Goal: Task Accomplishment & Management: Use online tool/utility

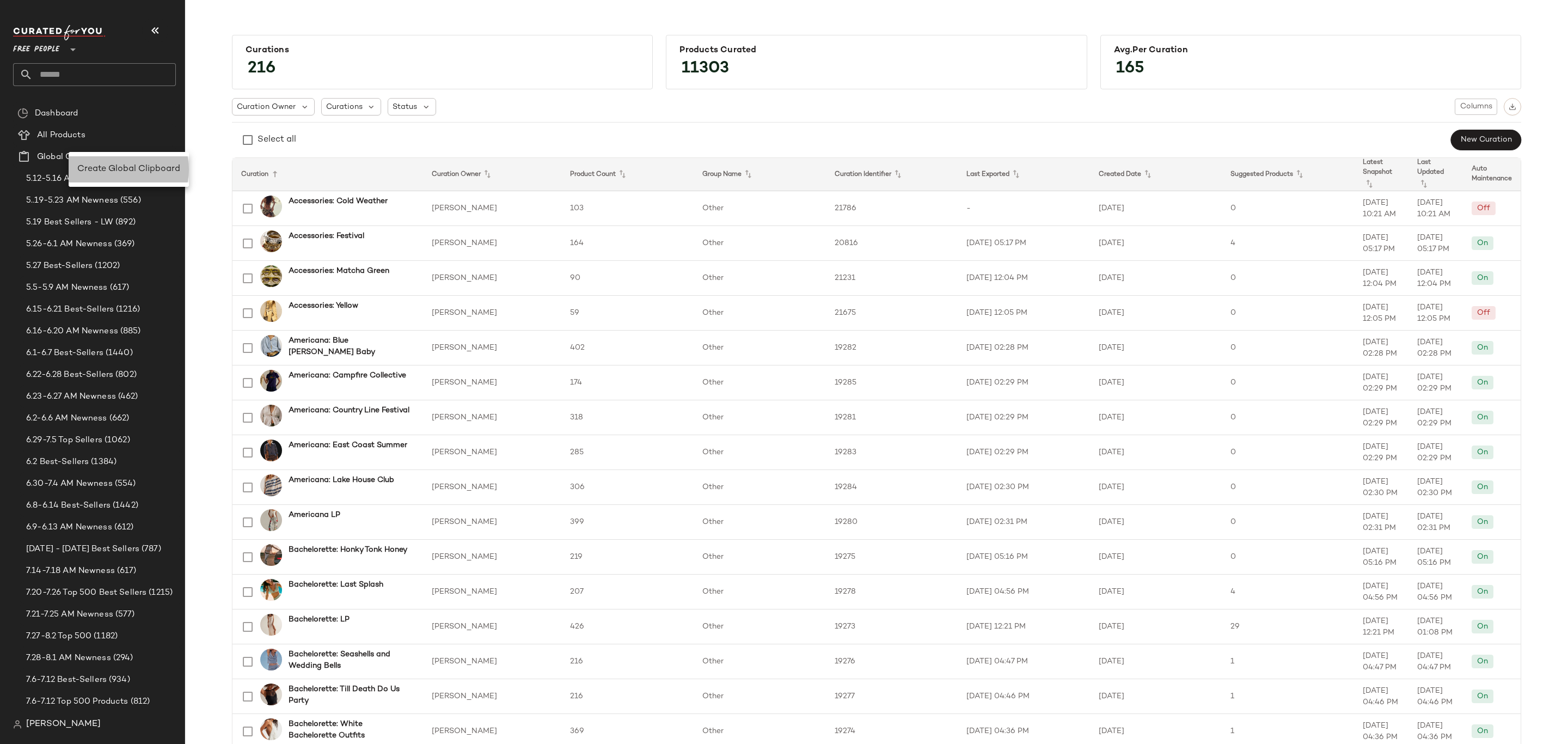
click at [131, 169] on span "Create Global Clipboard" at bounding box center [128, 169] width 103 height 9
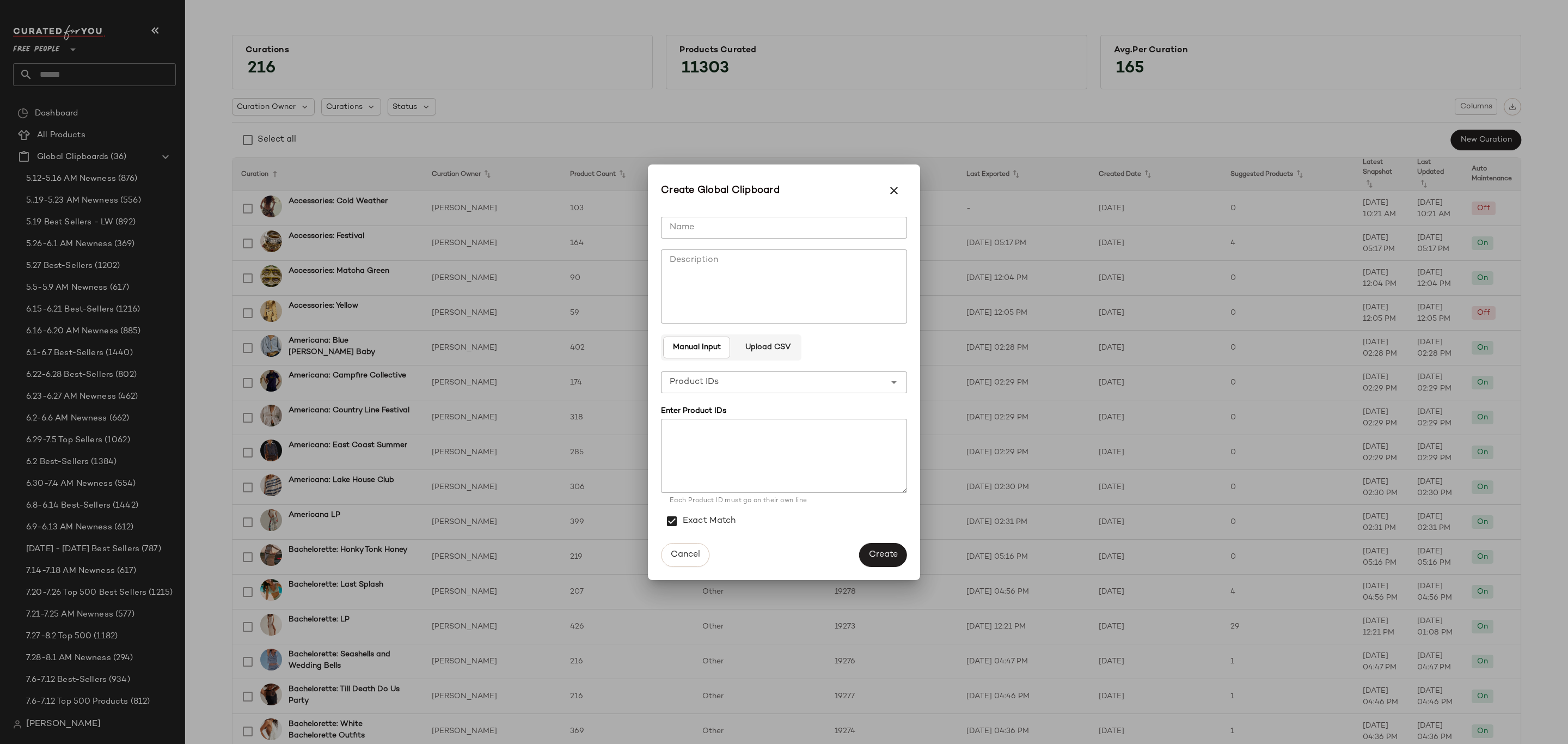
click at [755, 224] on input "Name" at bounding box center [784, 228] width 246 height 22
type input "*********"
click at [782, 385] on div "**********" at bounding box center [773, 382] width 225 height 22
click at [805, 441] on div "Product Names" at bounding box center [784, 437] width 229 height 13
type input "**********"
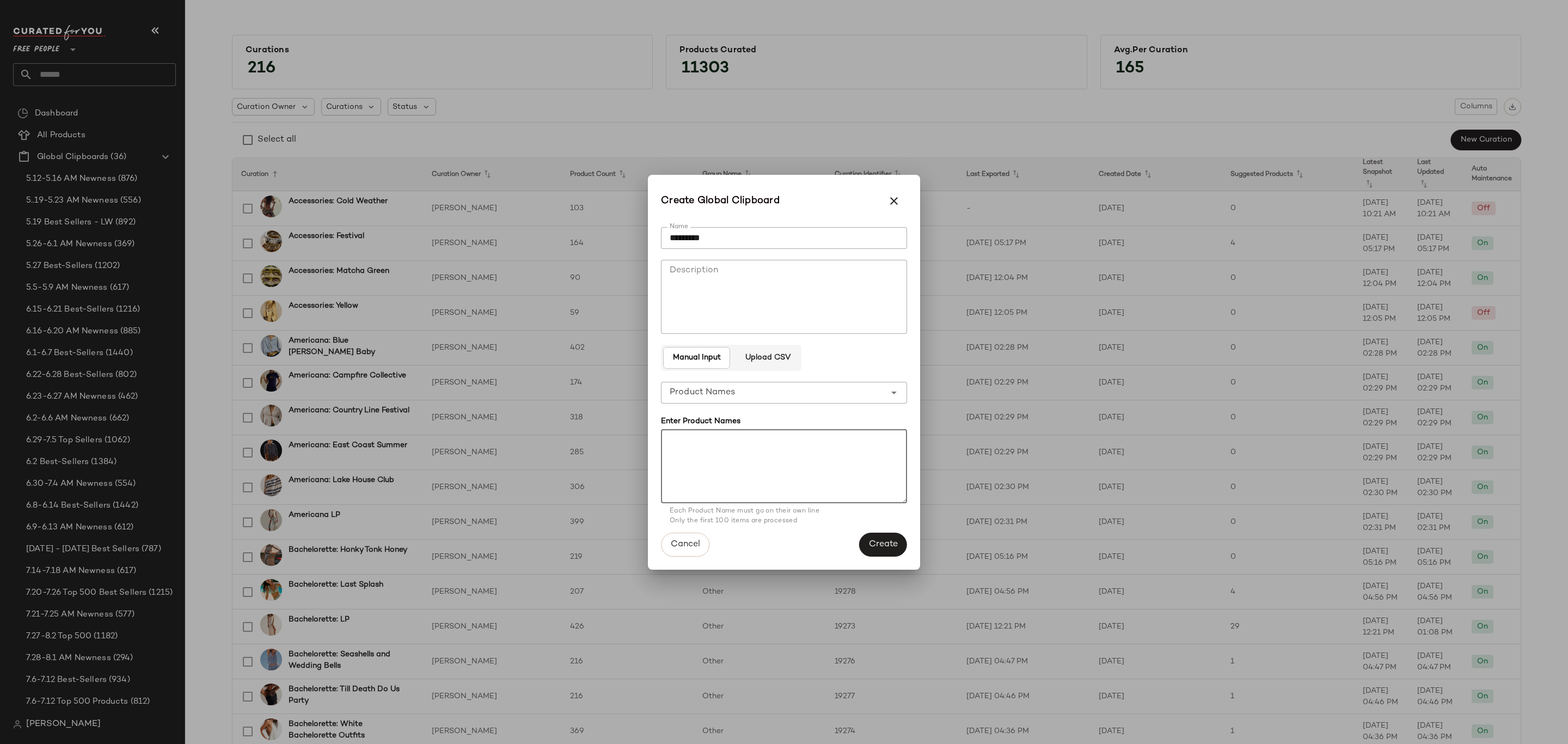
click at [799, 451] on textarea at bounding box center [784, 466] width 246 height 74
click at [827, 443] on textarea at bounding box center [784, 466] width 246 height 74
paste textarea "**********"
type textarea "**********"
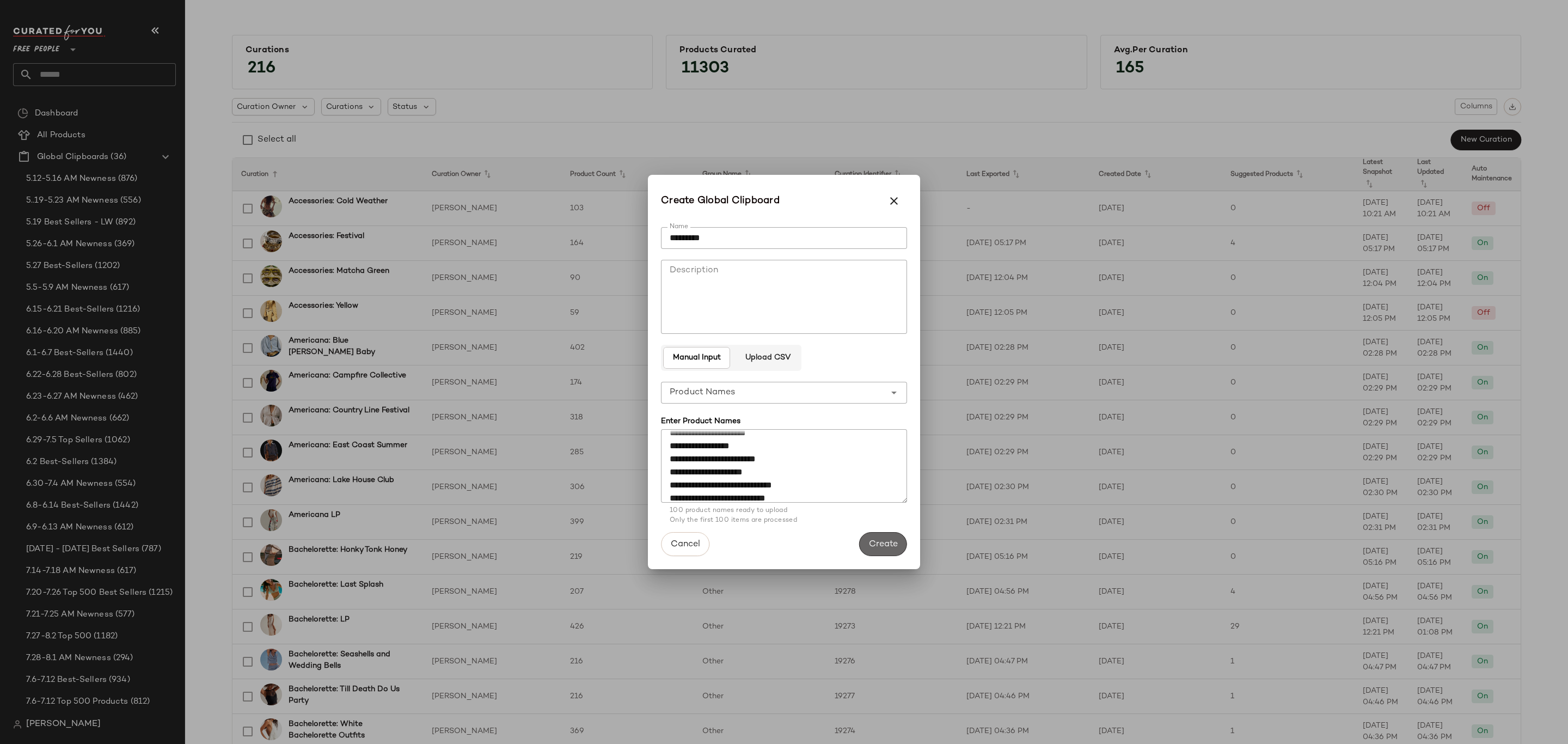
click at [878, 541] on span "Create" at bounding box center [883, 544] width 29 height 10
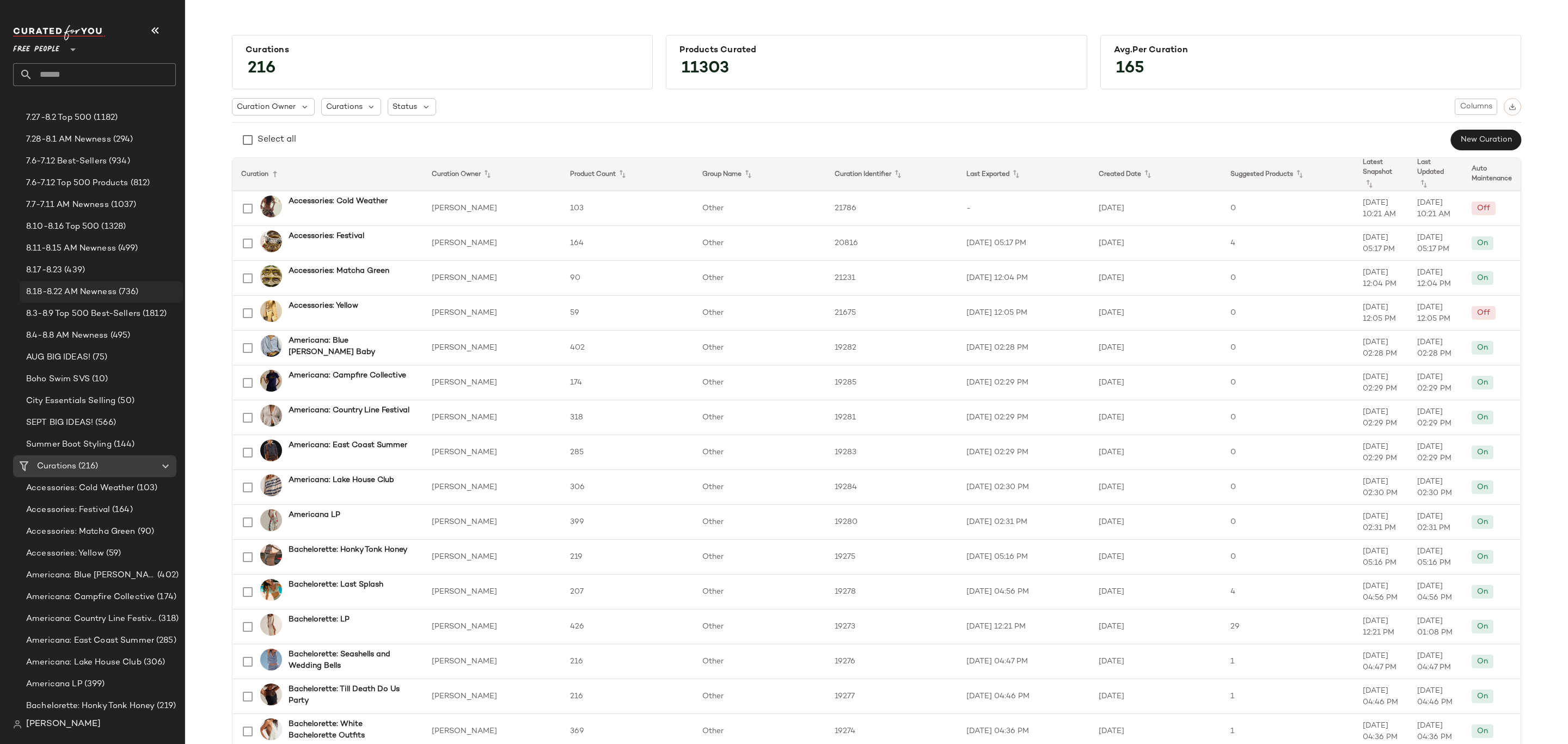
scroll to position [490, 0]
click at [114, 300] on div "8.17-8.23 (439)" at bounding box center [101, 298] width 156 height 13
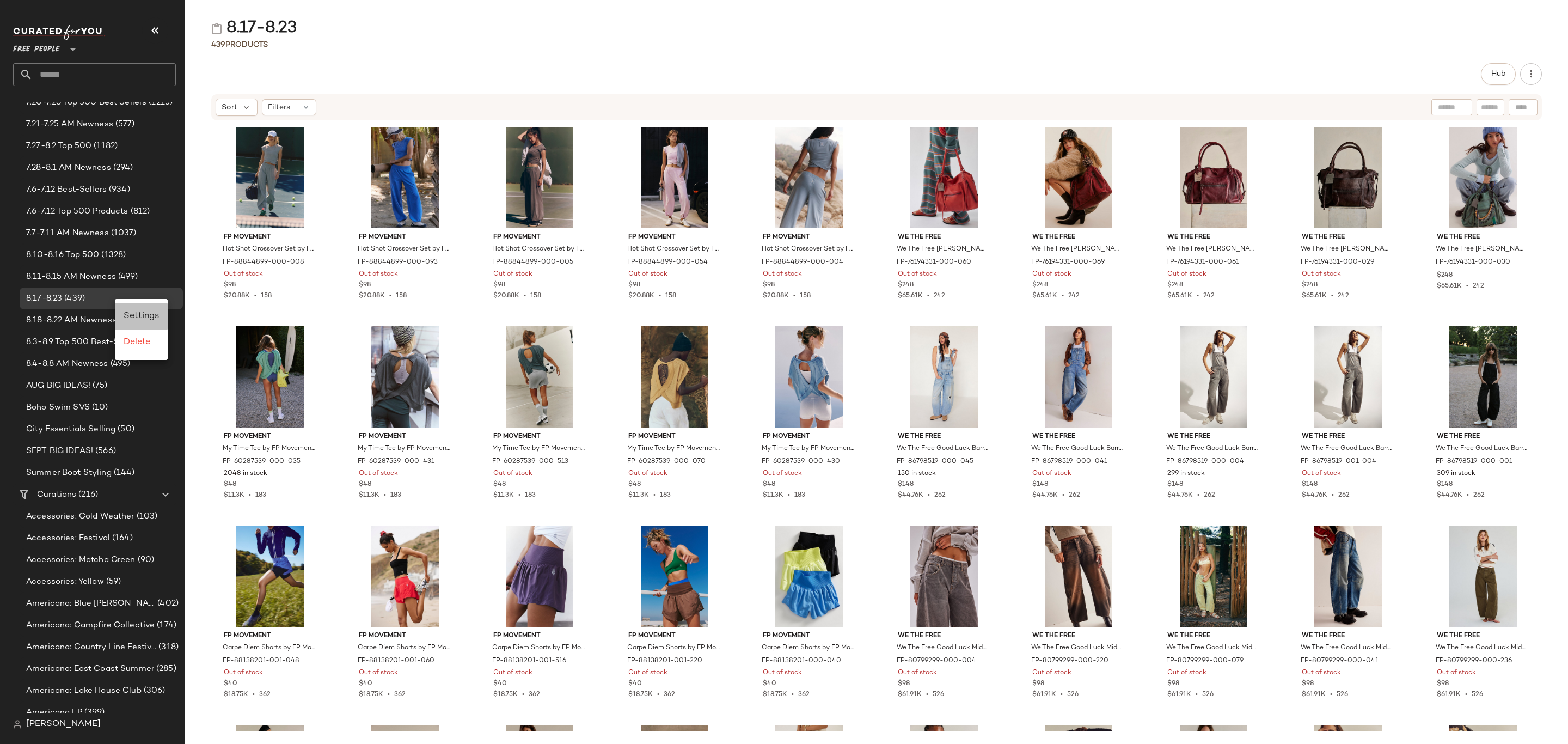
click at [151, 317] on span "Settings" at bounding box center [141, 316] width 35 height 9
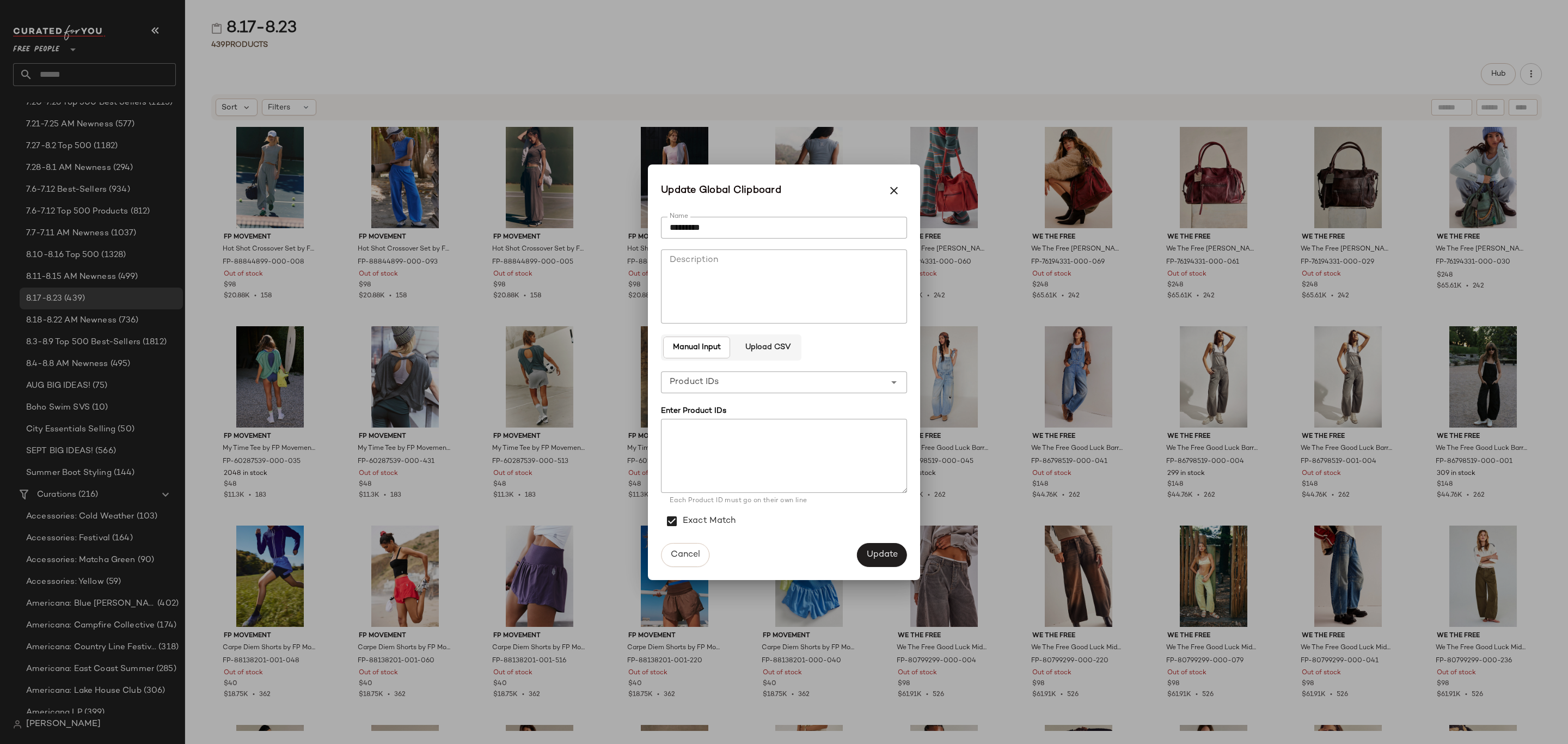
click at [740, 230] on input "*********" at bounding box center [784, 228] width 246 height 22
type input "**********"
click at [880, 550] on span "Update" at bounding box center [882, 554] width 32 height 10
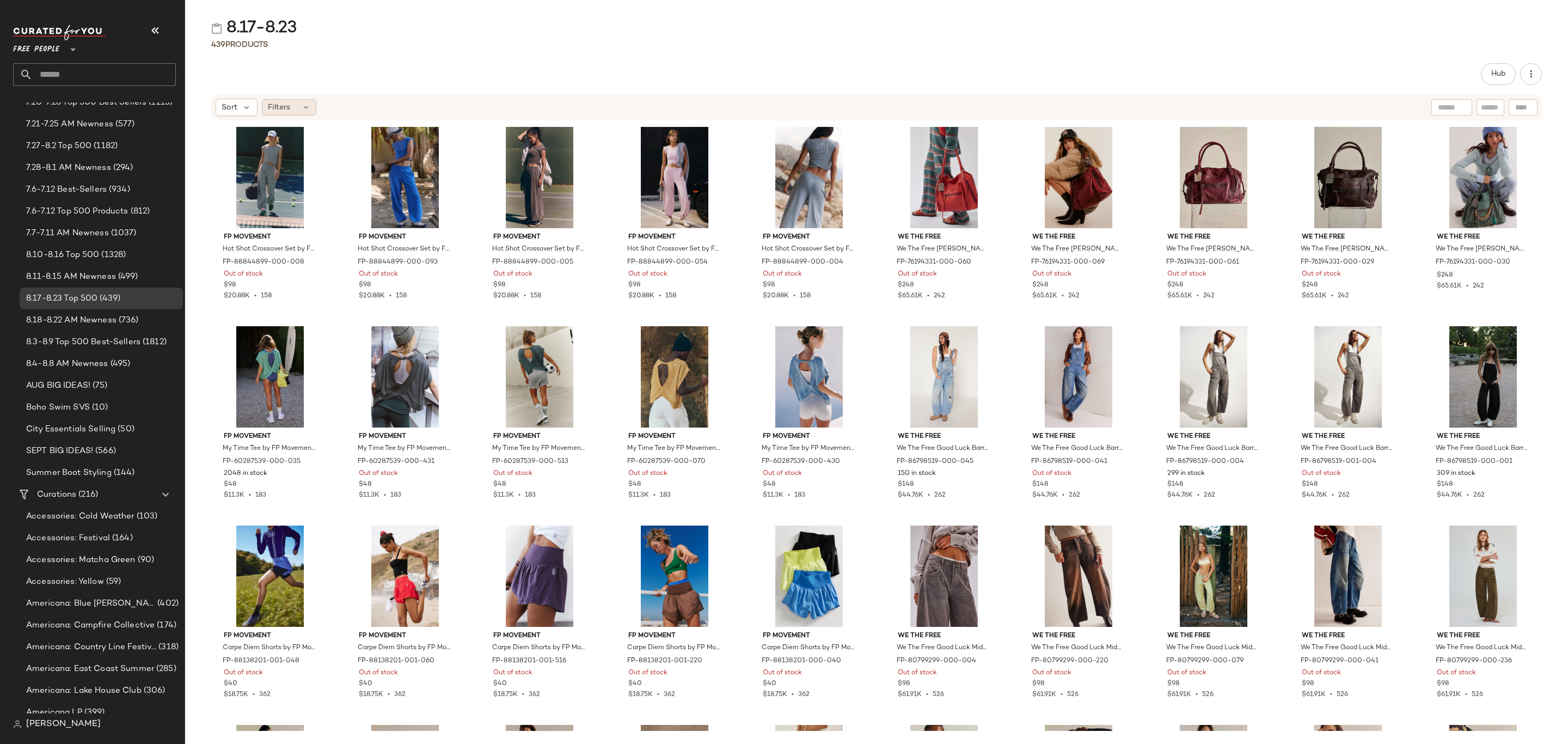
click at [281, 106] on span "Filters" at bounding box center [279, 107] width 23 height 12
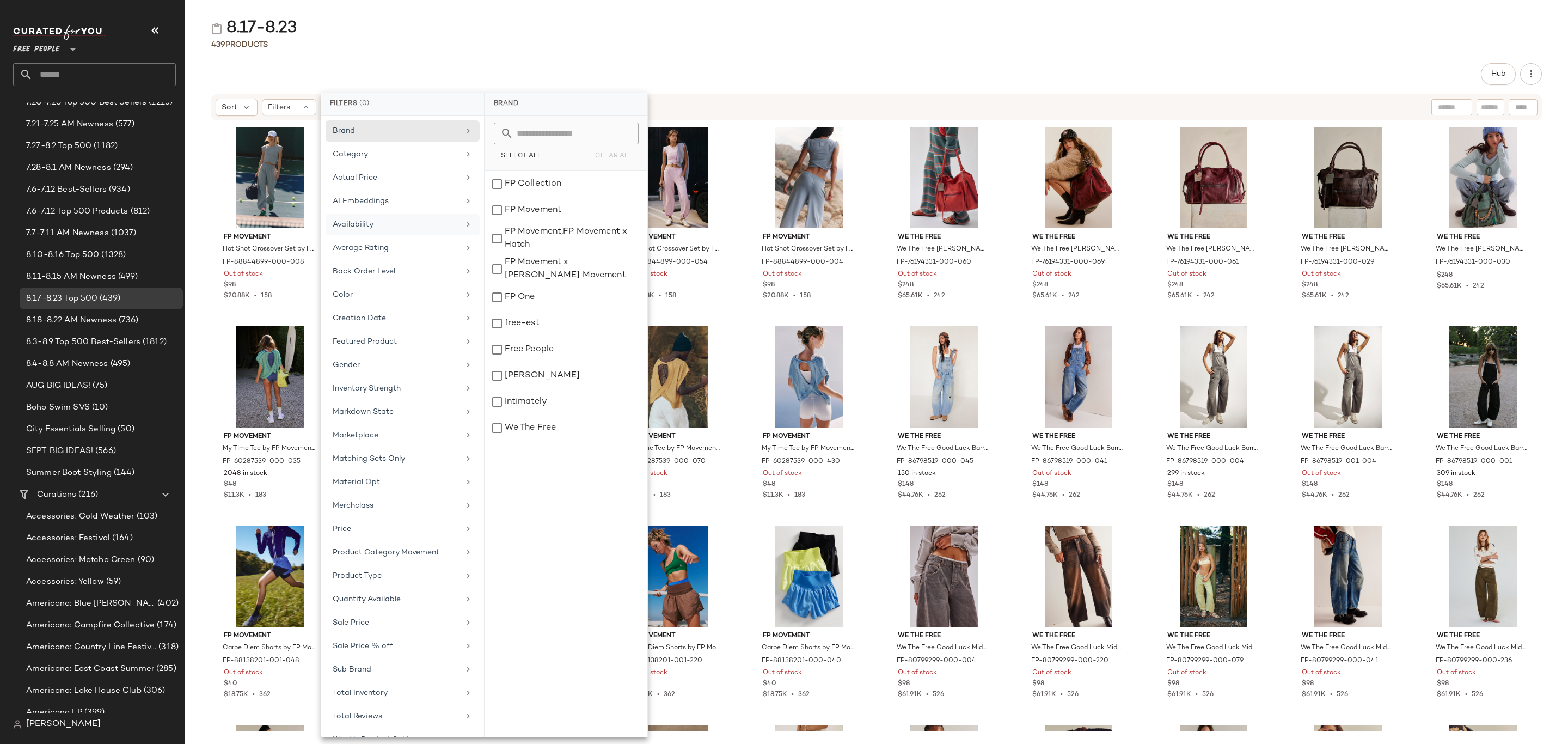
click at [396, 233] on div "Availability" at bounding box center [402, 225] width 154 height 21
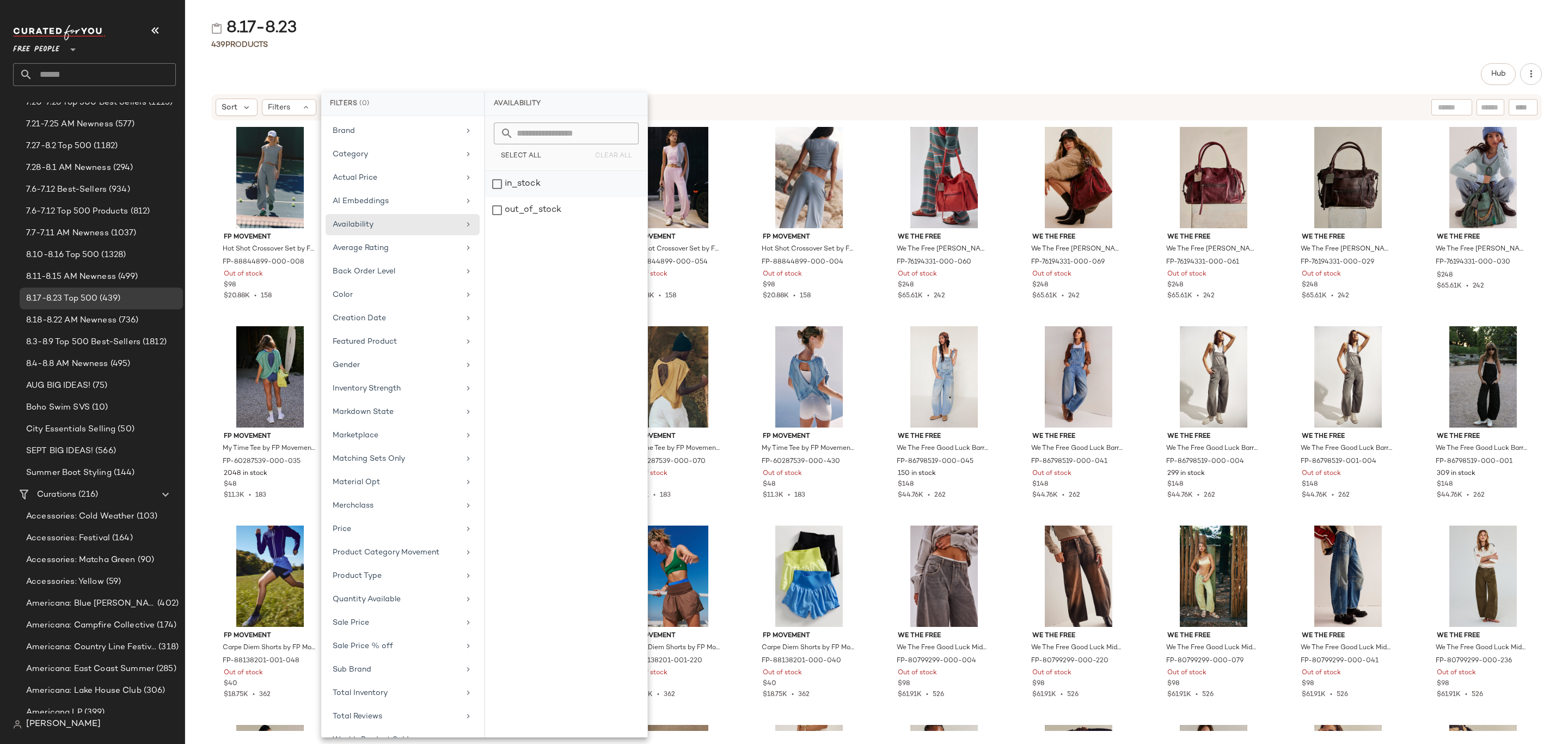
click at [533, 188] on div "in_stock" at bounding box center [566, 184] width 163 height 26
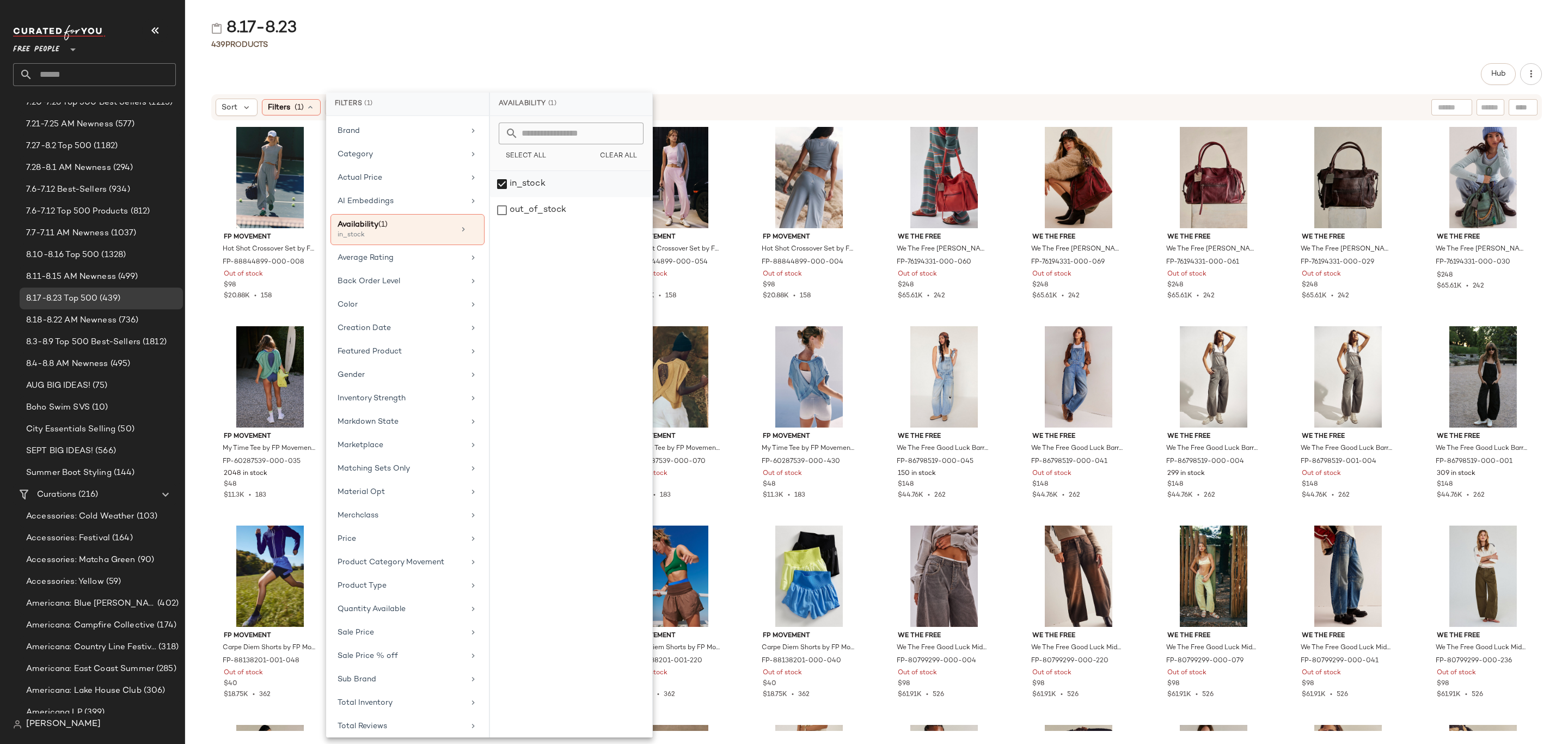
click at [533, 191] on div "in_stock" at bounding box center [571, 184] width 163 height 26
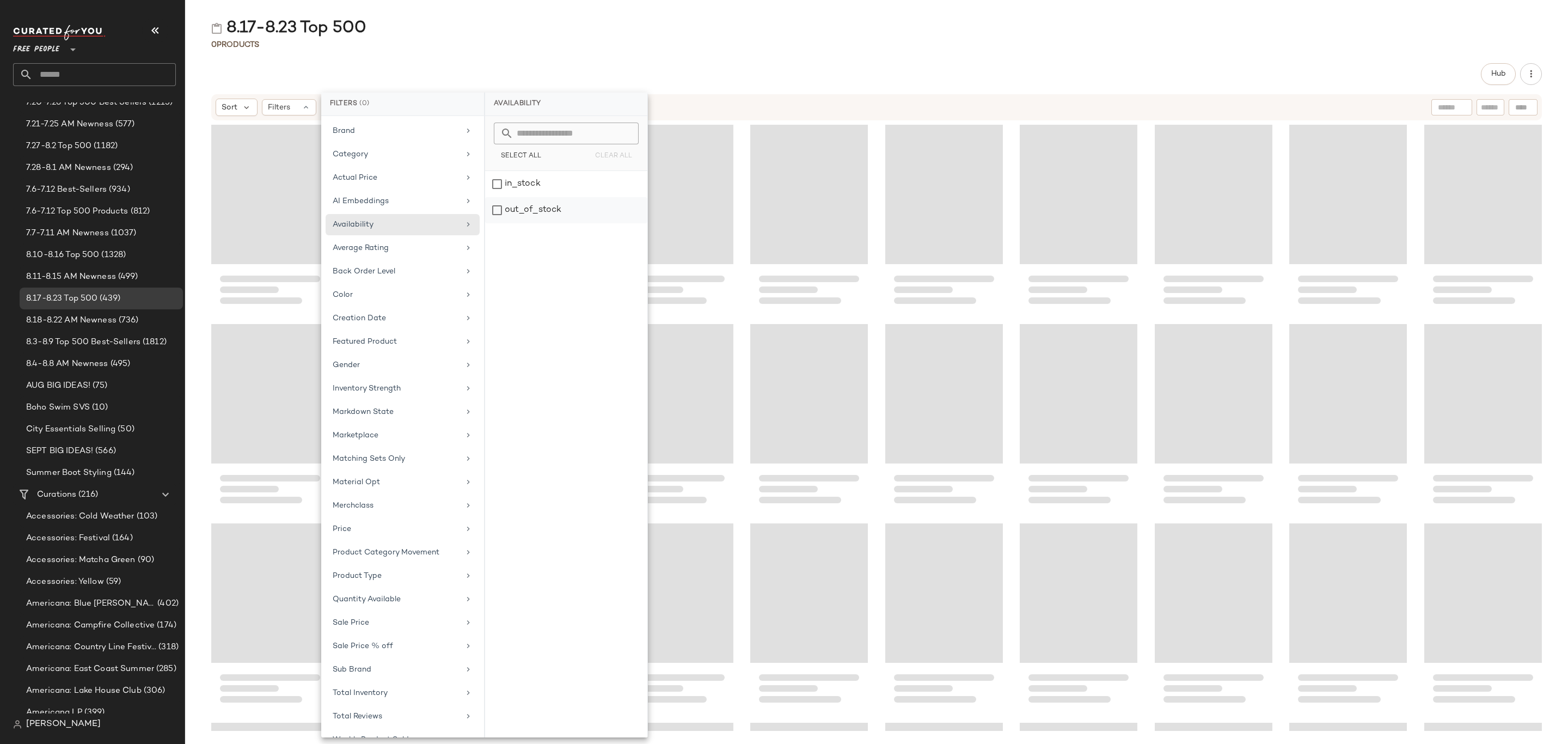
click at [534, 208] on div "out_of_stock" at bounding box center [566, 210] width 163 height 26
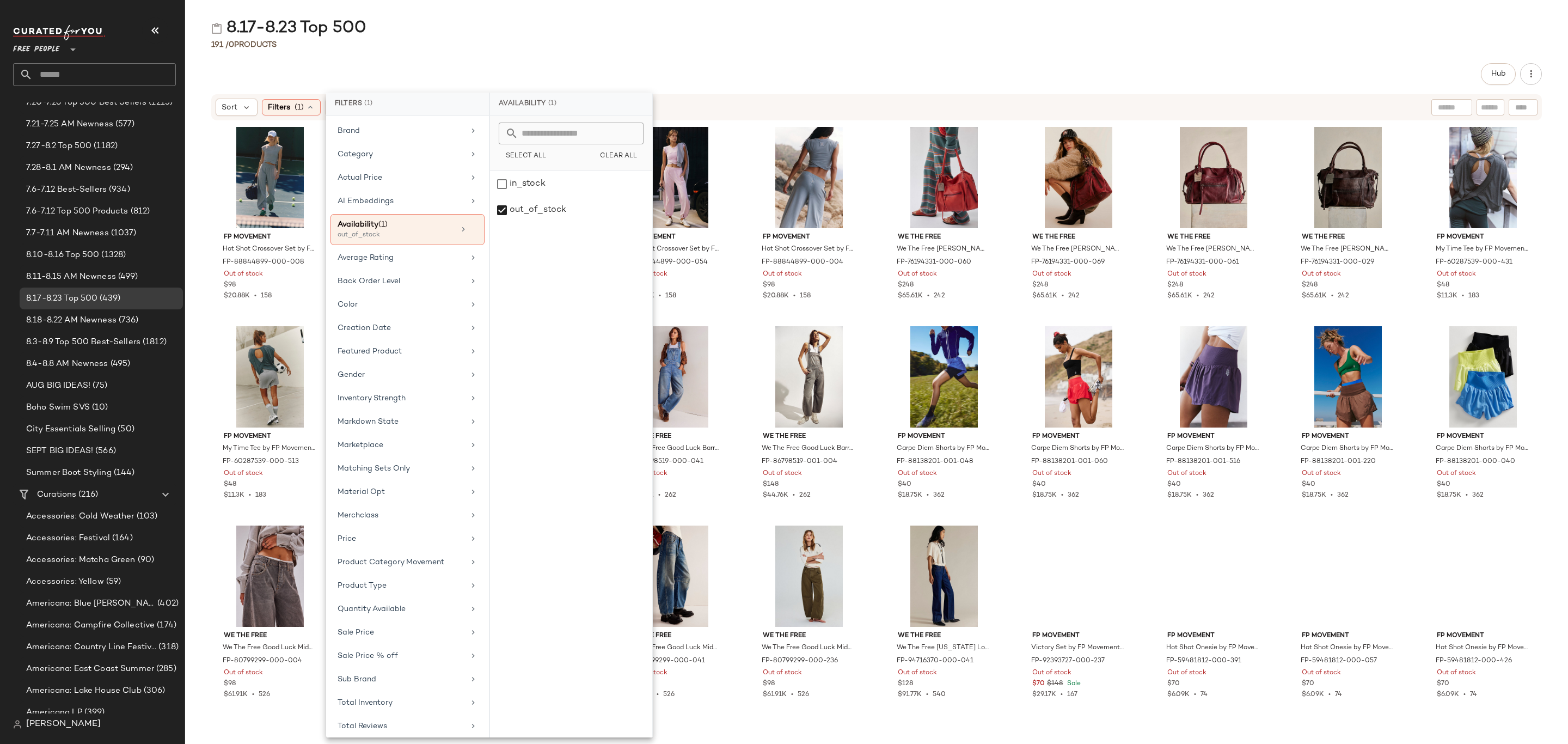
click at [852, 60] on div "8.17-8.23 Top 500 191 / 0 Products Hub Sort Filters (1) Reset FP Movement Hot S…" at bounding box center [877, 381] width 1383 height 726
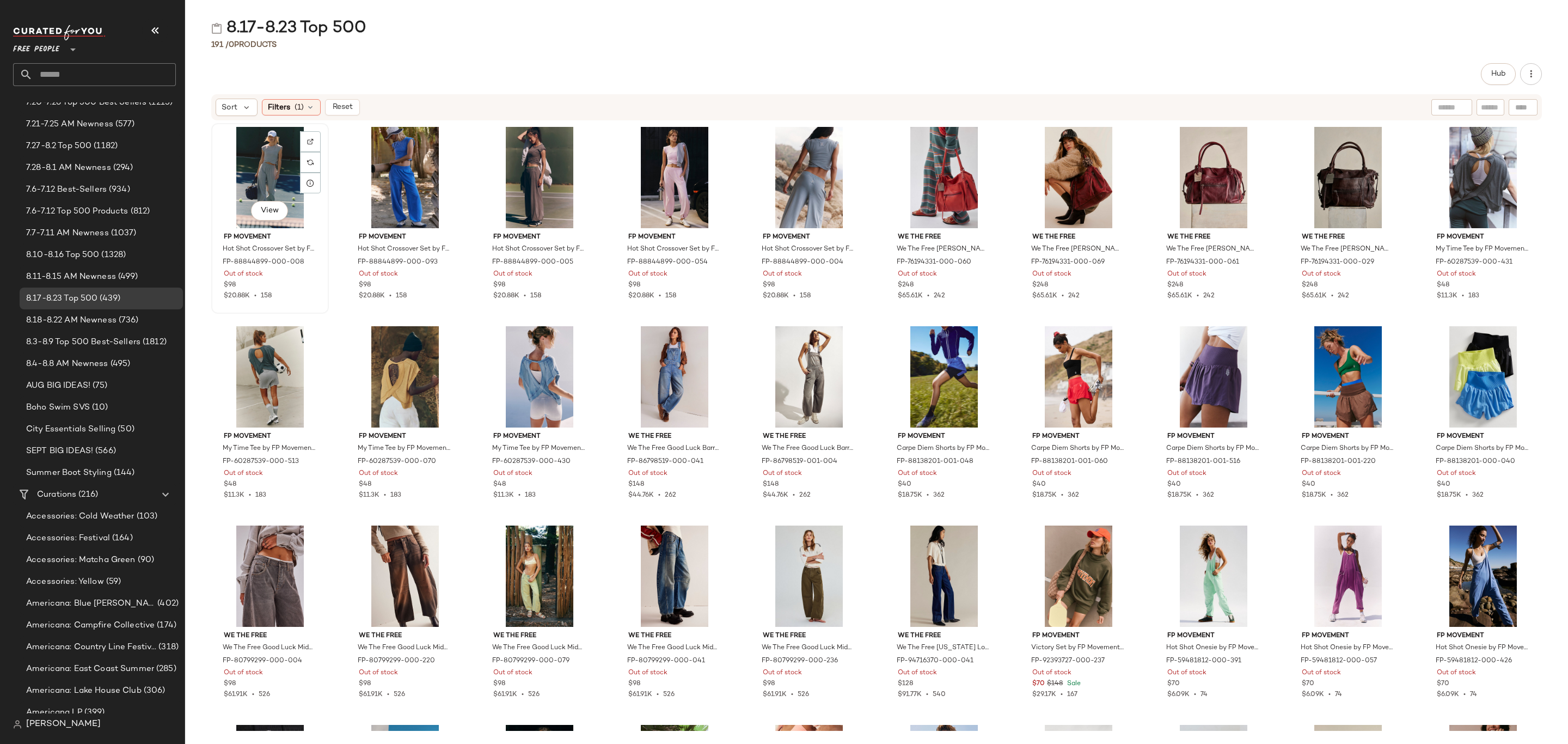
click at [236, 159] on div "View" at bounding box center [270, 177] width 110 height 101
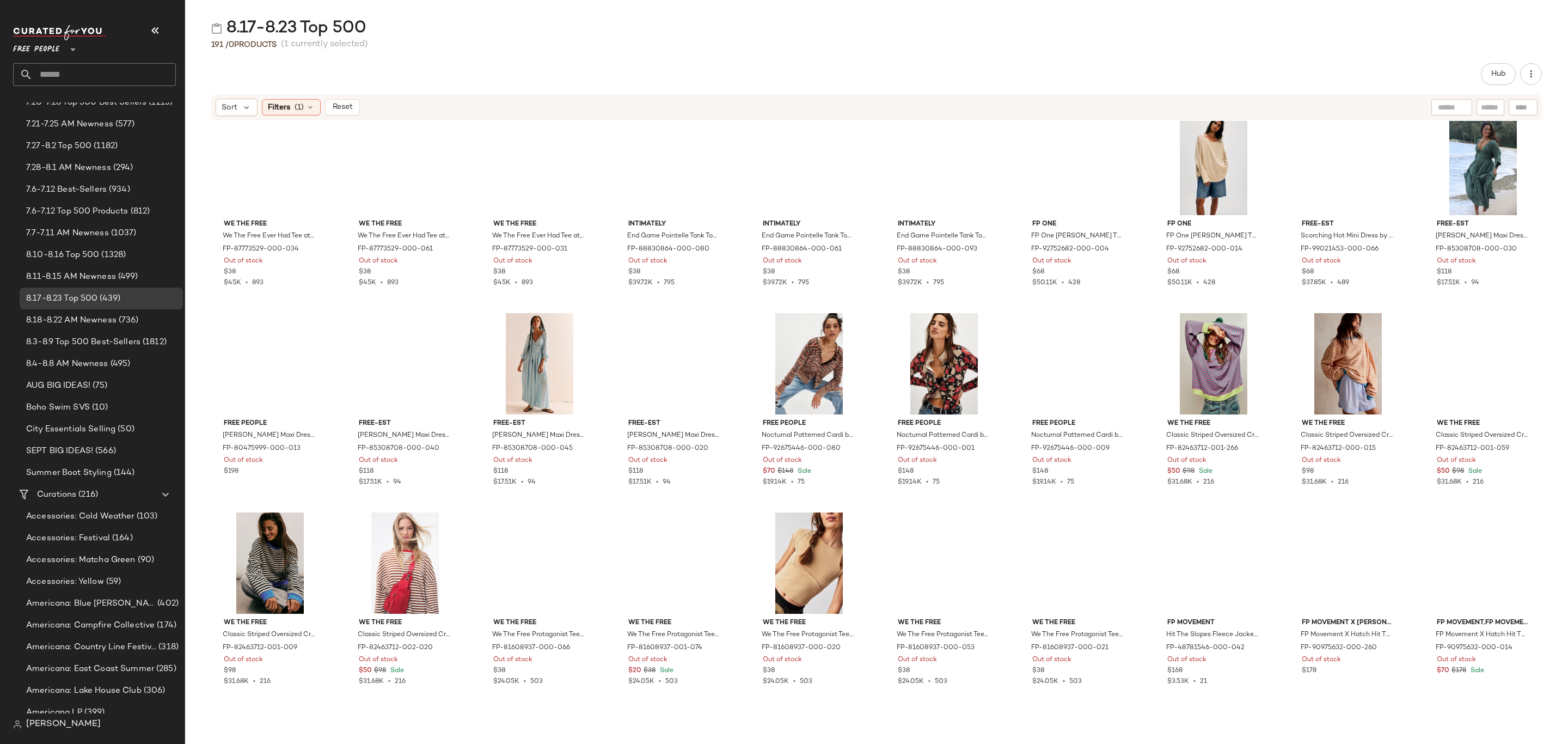
scroll to position [3358, 0]
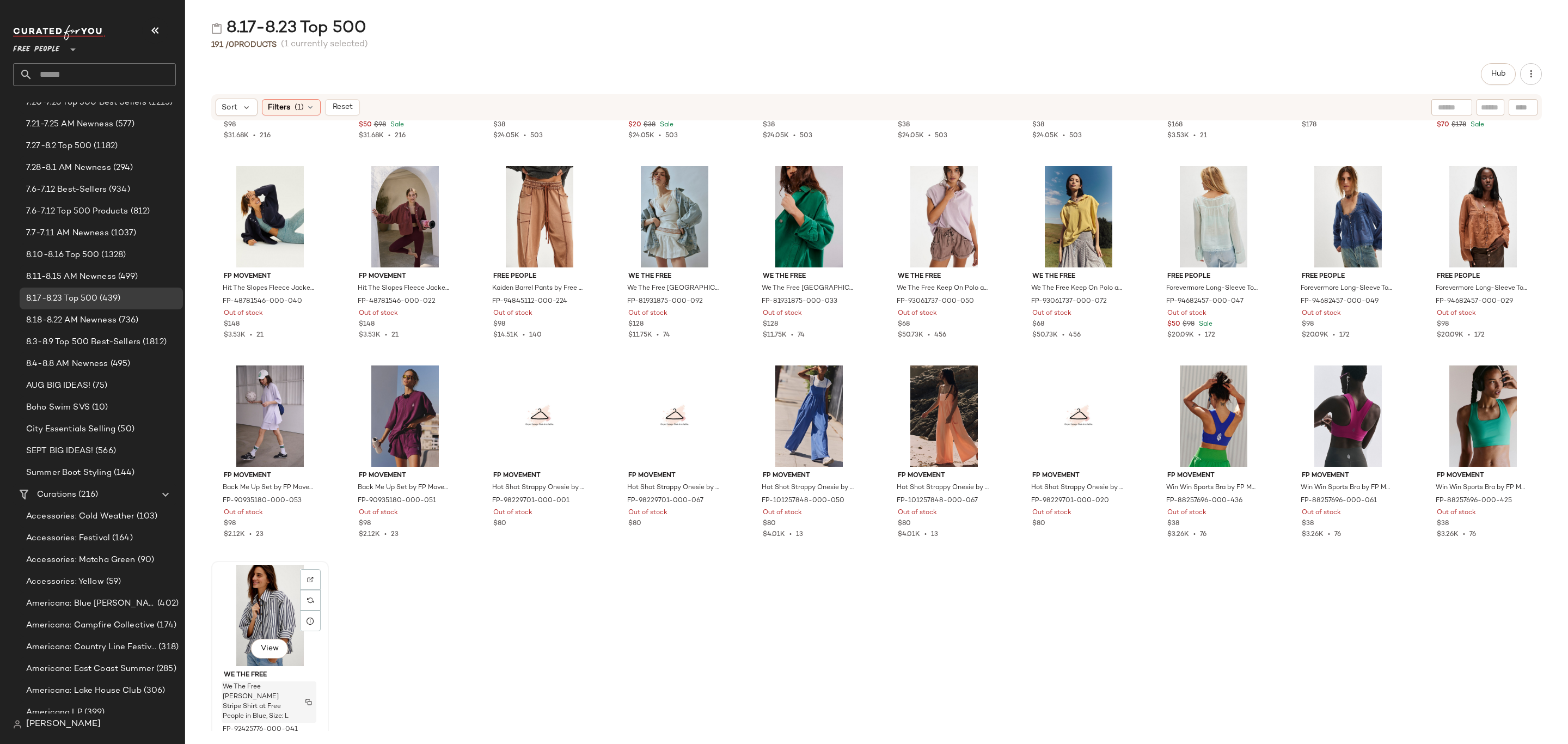
click at [286, 689] on span "We The Free Bailey Stripe Shirt at Free People in Blue, Size: L" at bounding box center [259, 702] width 72 height 39
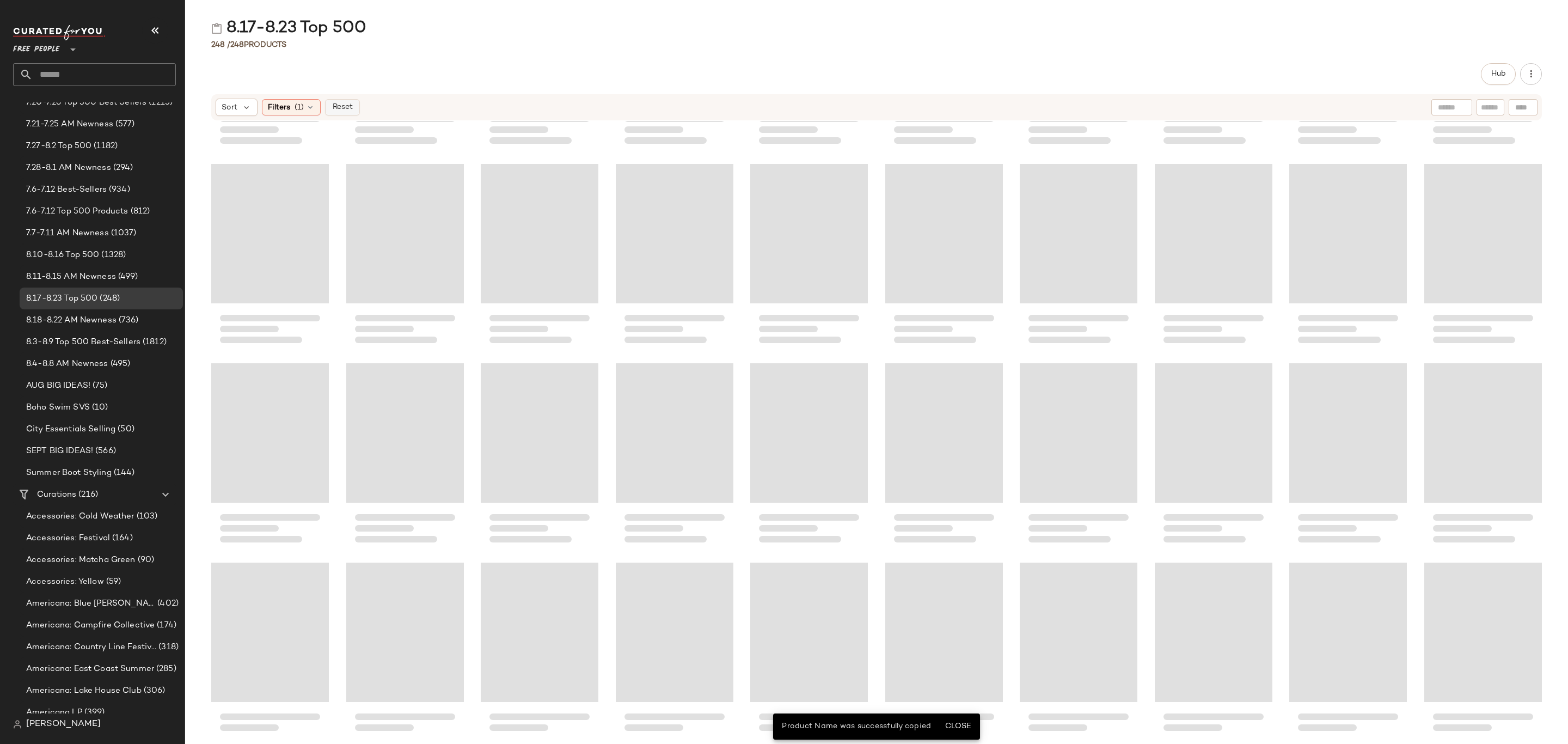
click at [340, 107] on span "Reset" at bounding box center [342, 107] width 21 height 9
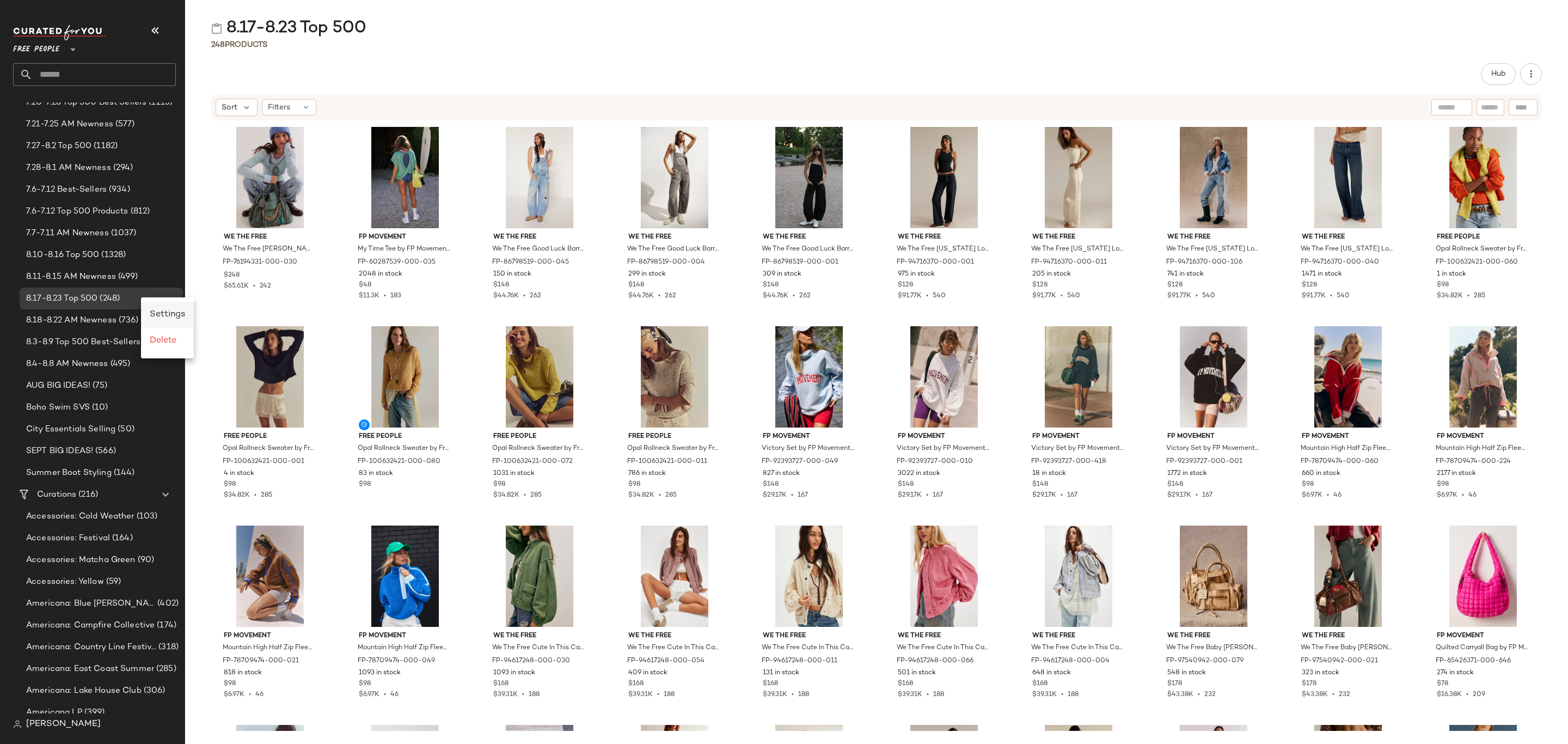
click at [175, 314] on span "Settings" at bounding box center [167, 314] width 35 height 9
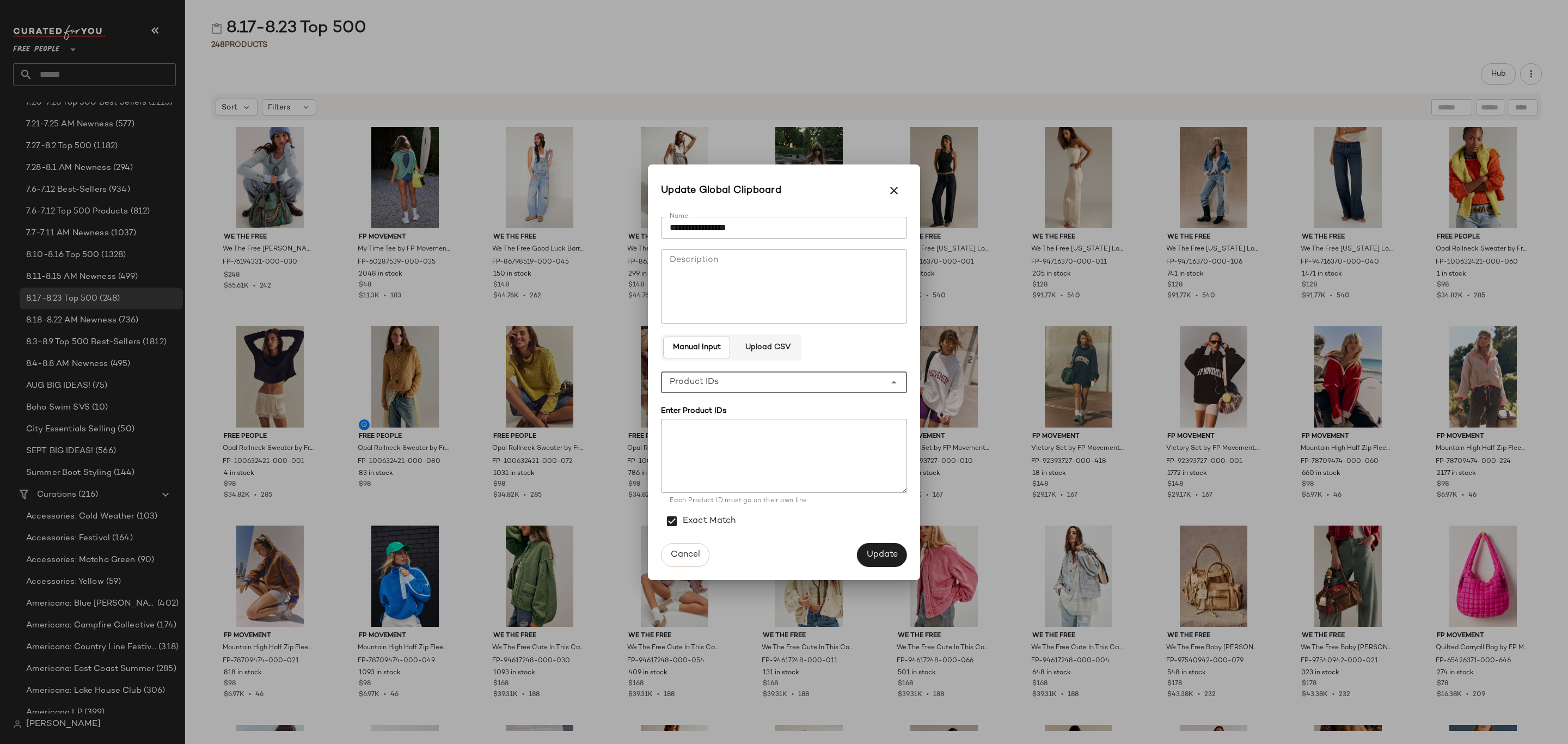
click at [799, 377] on div "**********" at bounding box center [773, 382] width 225 height 22
click at [807, 432] on div "Product Names" at bounding box center [784, 437] width 229 height 13
type input "**********"
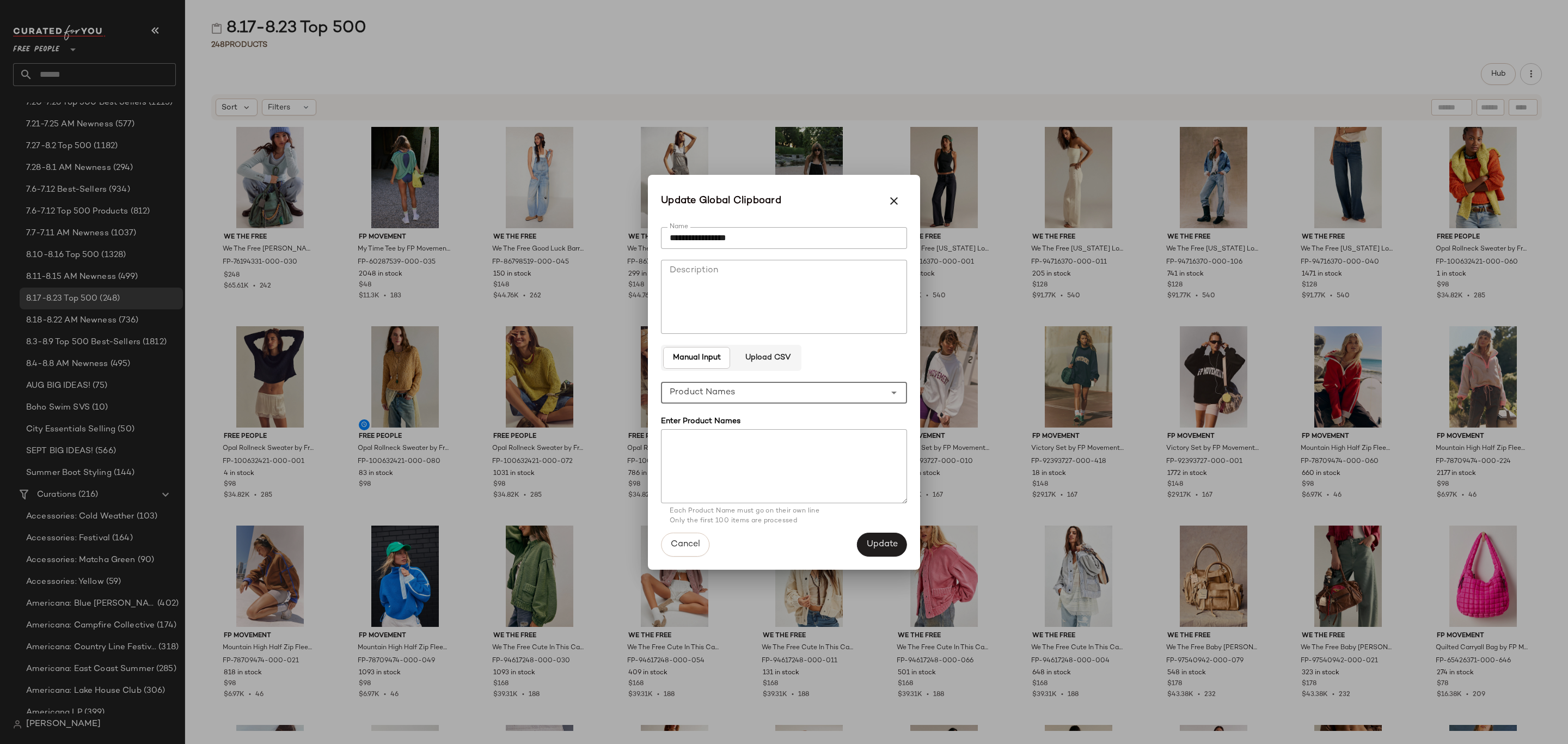
click at [801, 446] on textarea at bounding box center [784, 466] width 246 height 74
click at [806, 465] on textarea at bounding box center [784, 466] width 246 height 74
paste textarea "**********"
type textarea "**********"
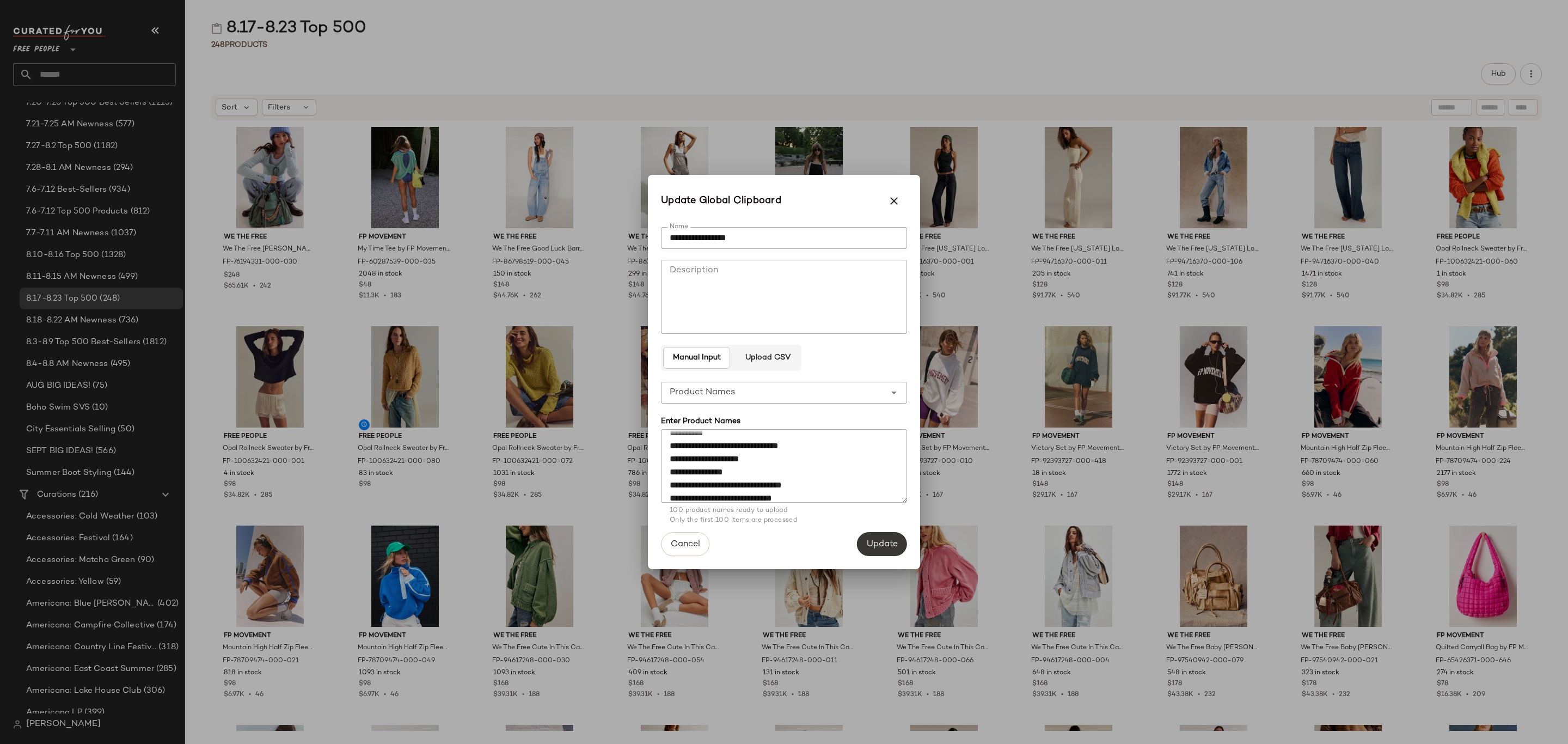
click at [878, 541] on span "Update" at bounding box center [882, 544] width 32 height 10
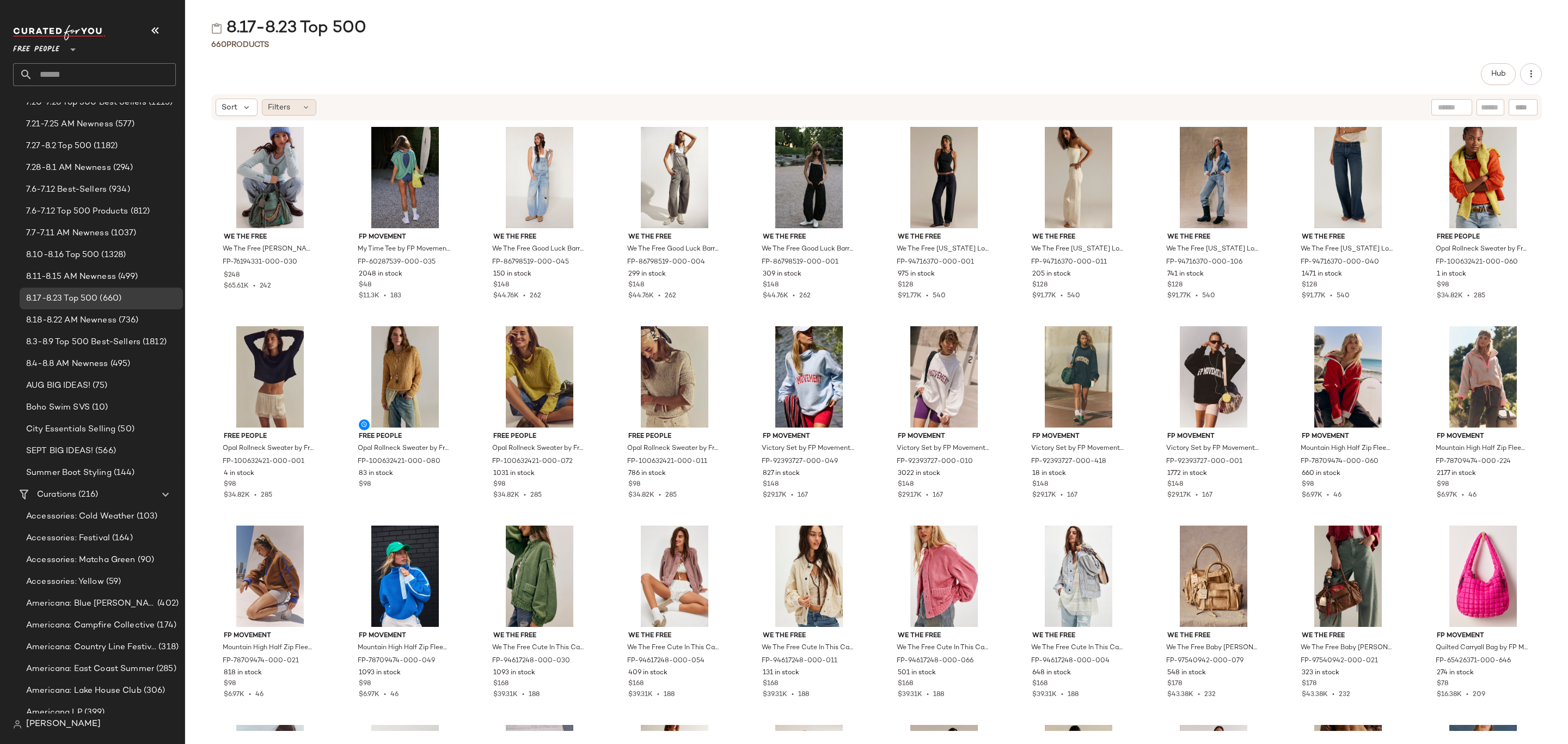
click at [302, 106] on icon at bounding box center [306, 107] width 9 height 9
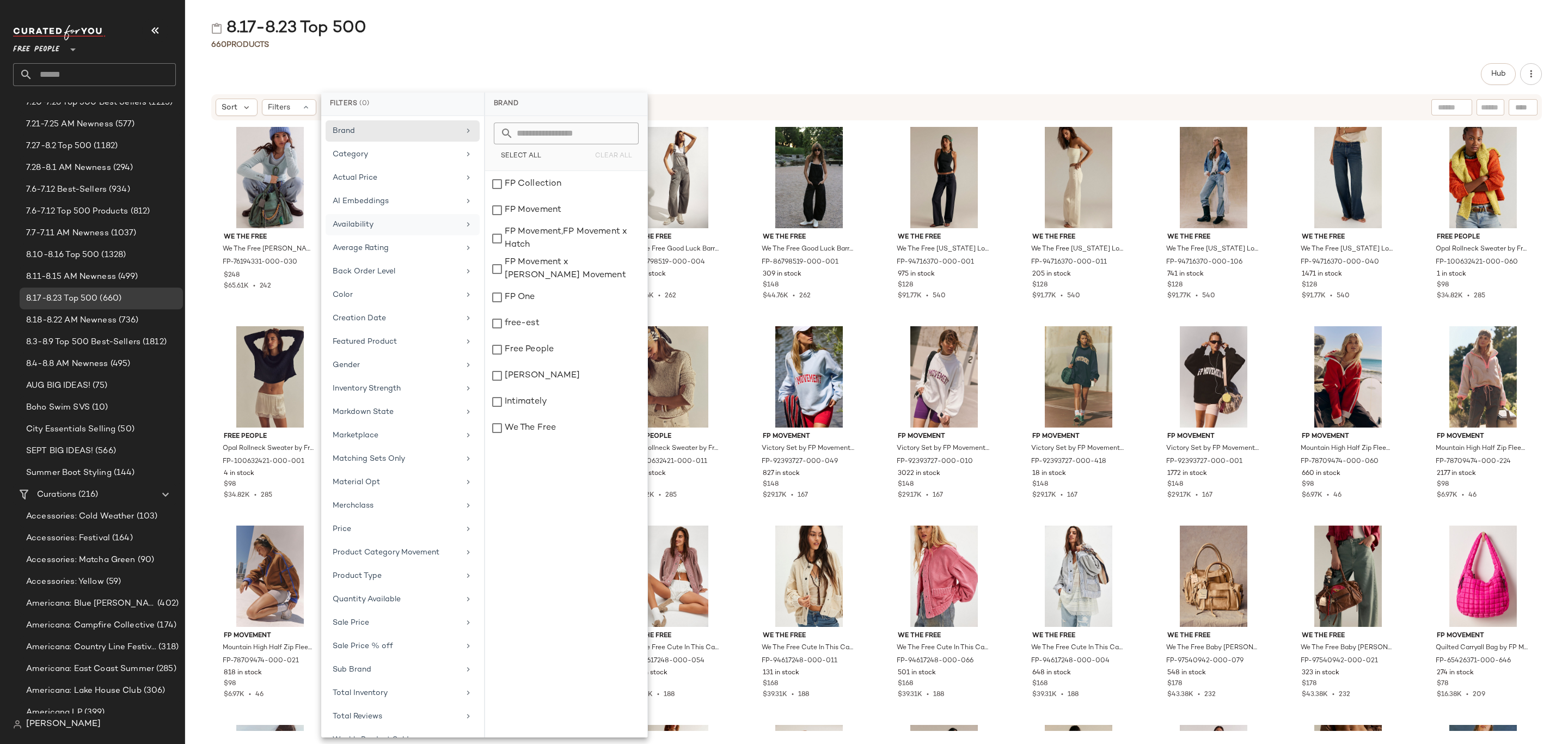
click at [377, 225] on div "Availability" at bounding box center [396, 225] width 127 height 12
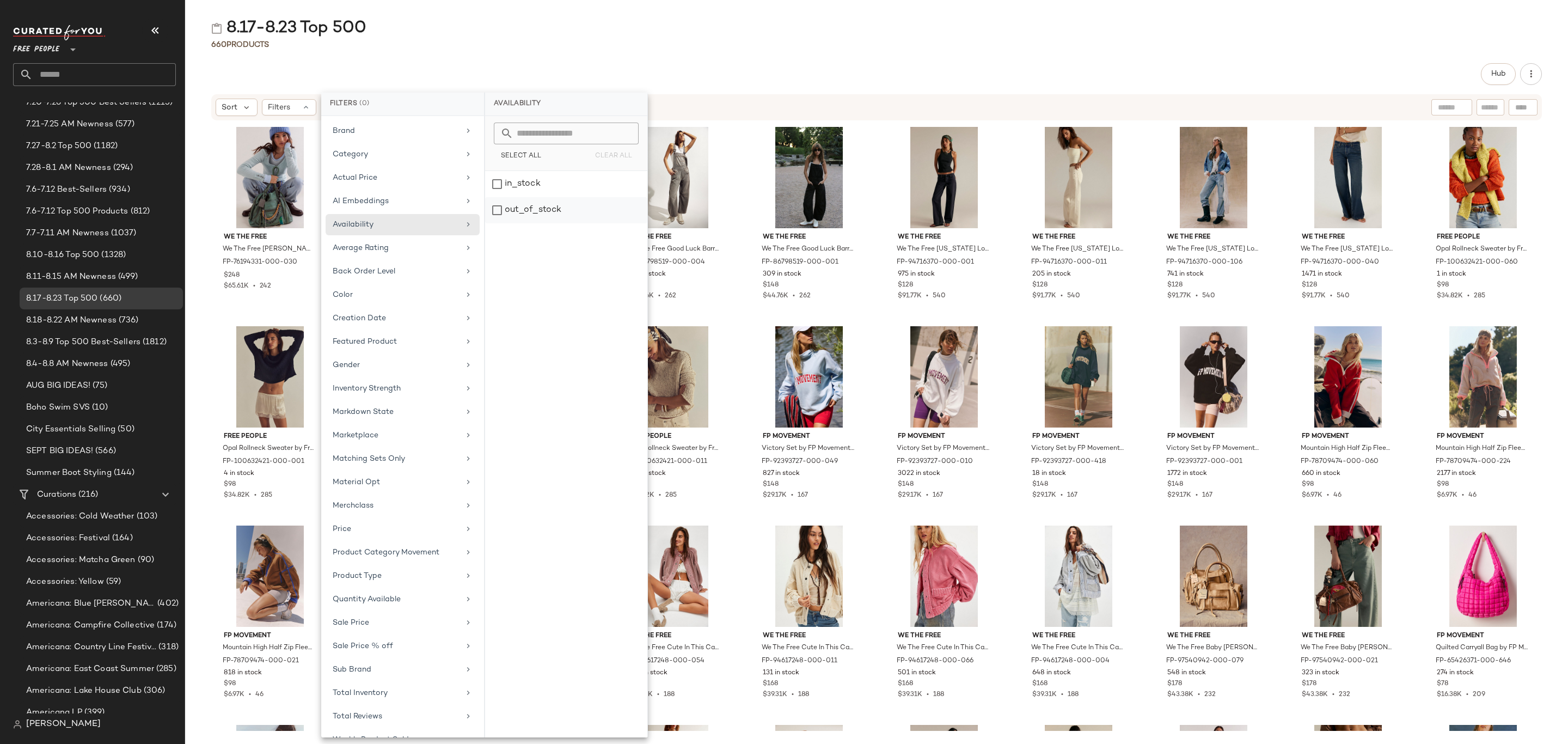
click at [512, 209] on div "out_of_stock" at bounding box center [566, 210] width 163 height 26
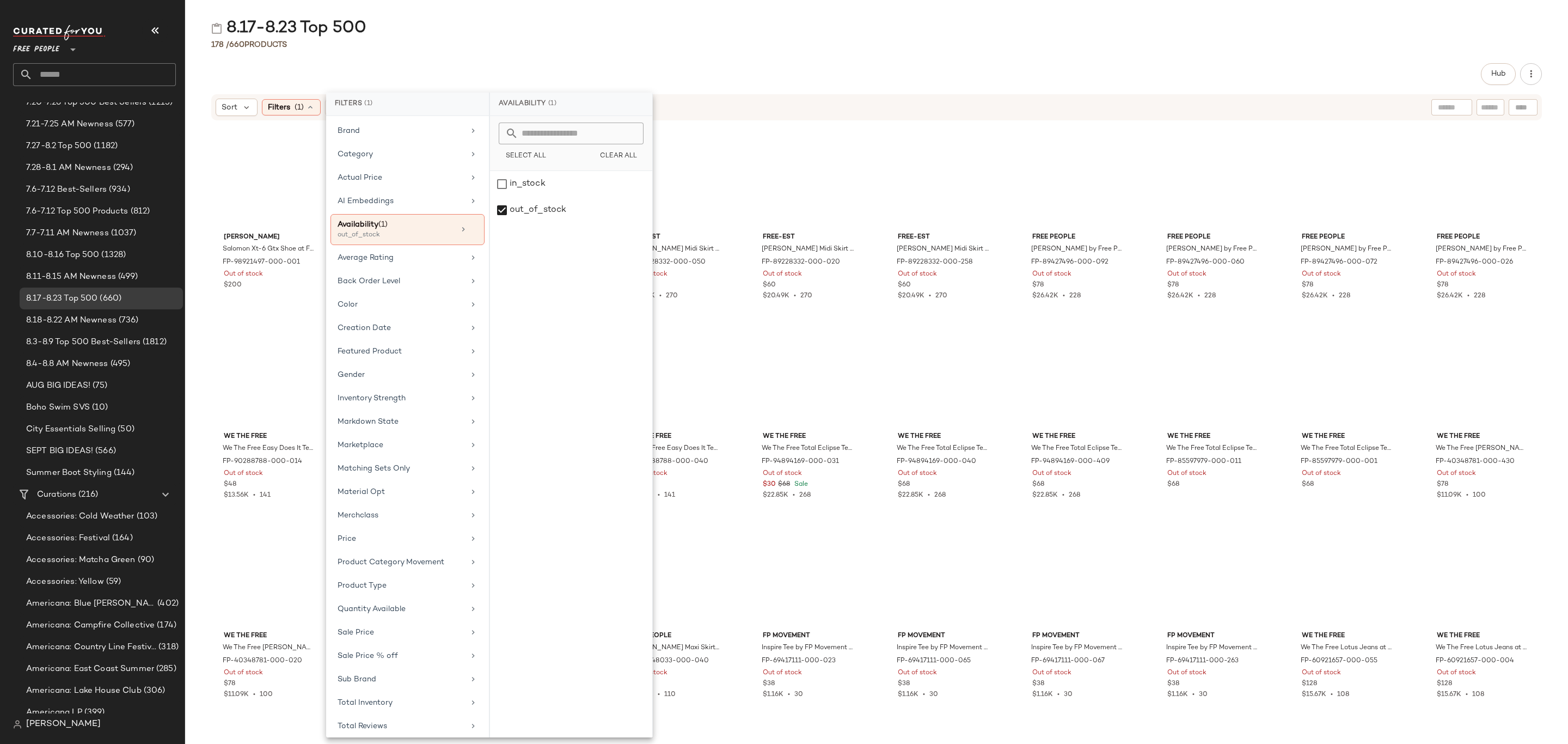
click at [824, 100] on div "Sort Filters (1) Reset" at bounding box center [805, 107] width 1180 height 18
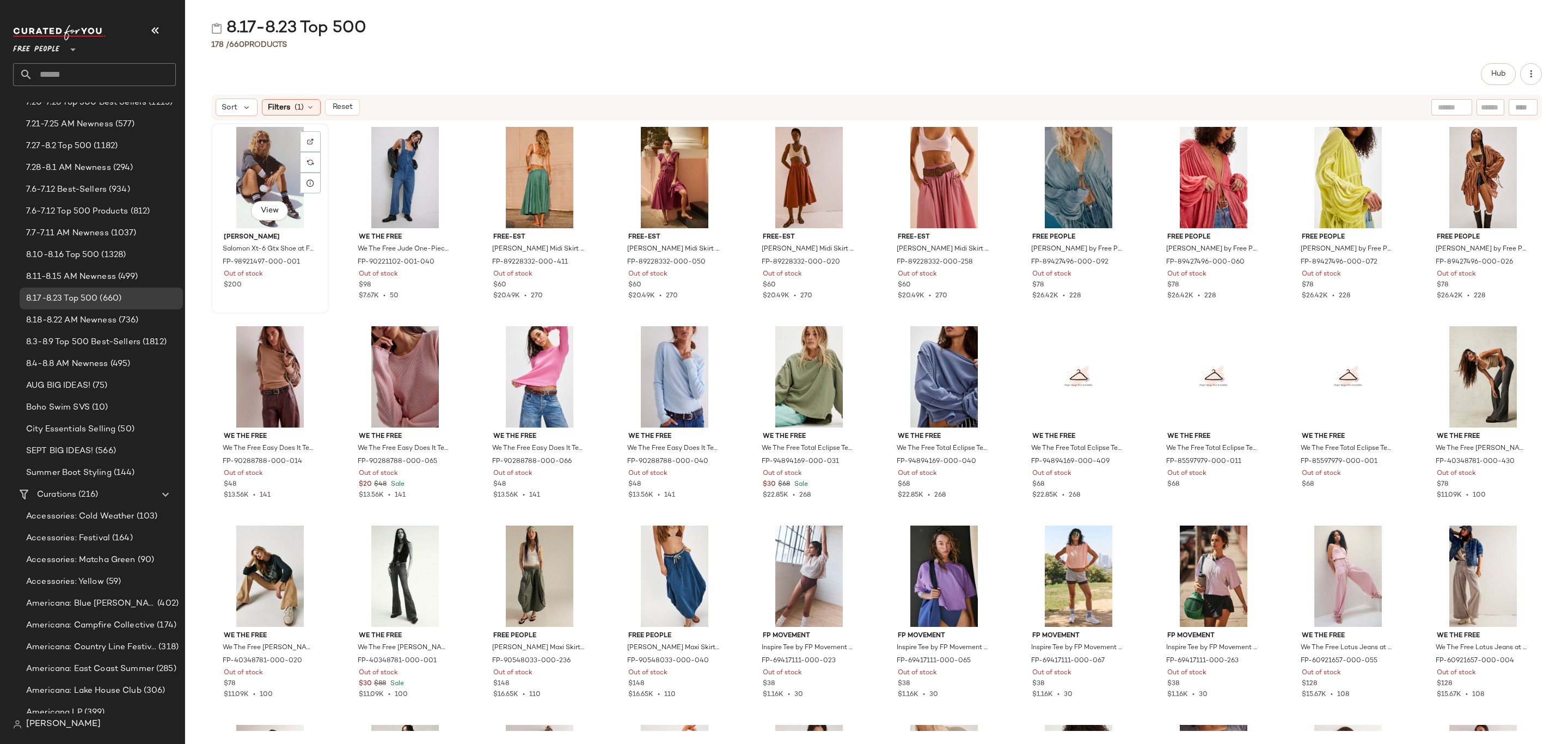
click at [244, 124] on div "View Salomon Salomon Xt-6 Gtx Shoe at Free People in Black, Size: US 8.5 M FP-9…" at bounding box center [270, 218] width 116 height 188
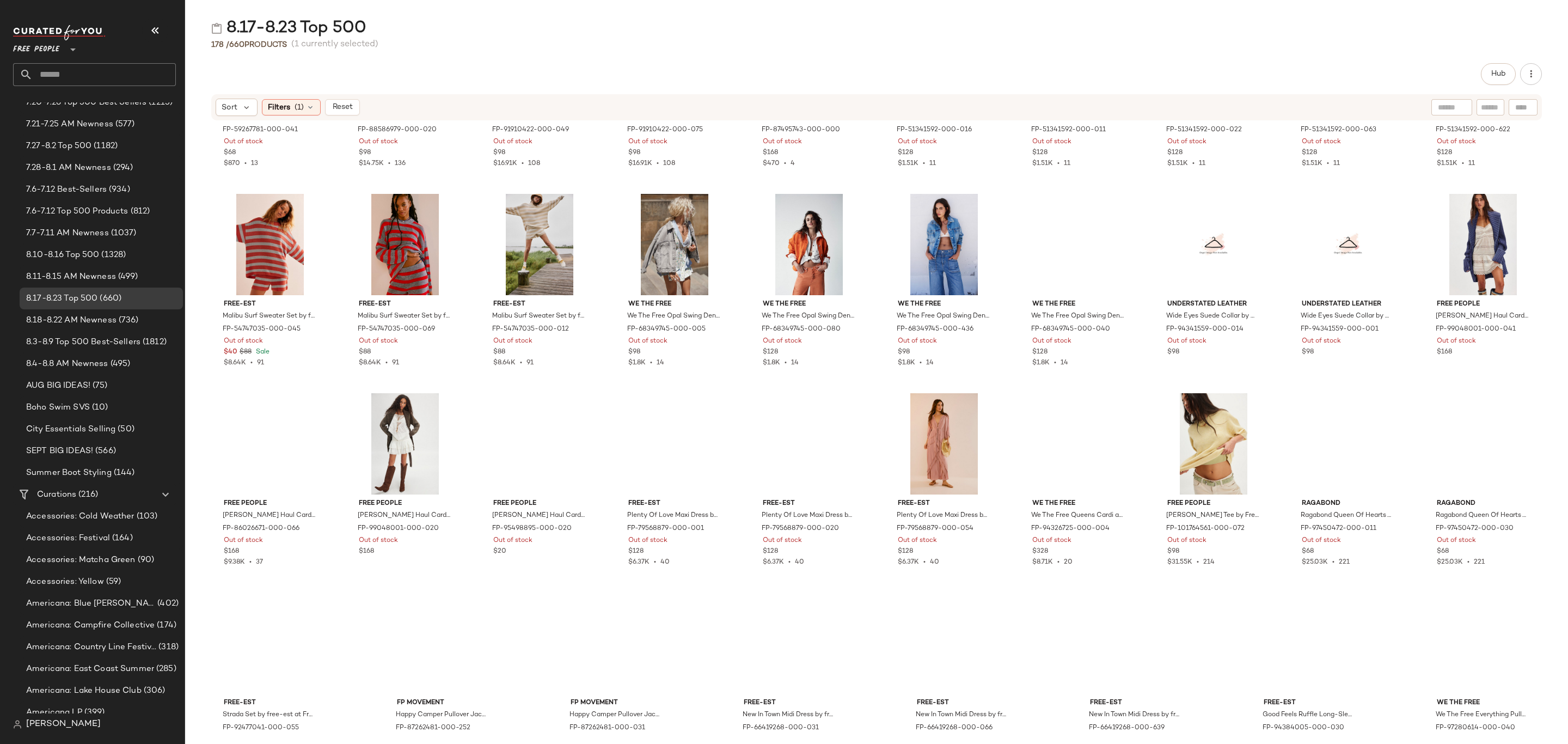
scroll to position [2980, 0]
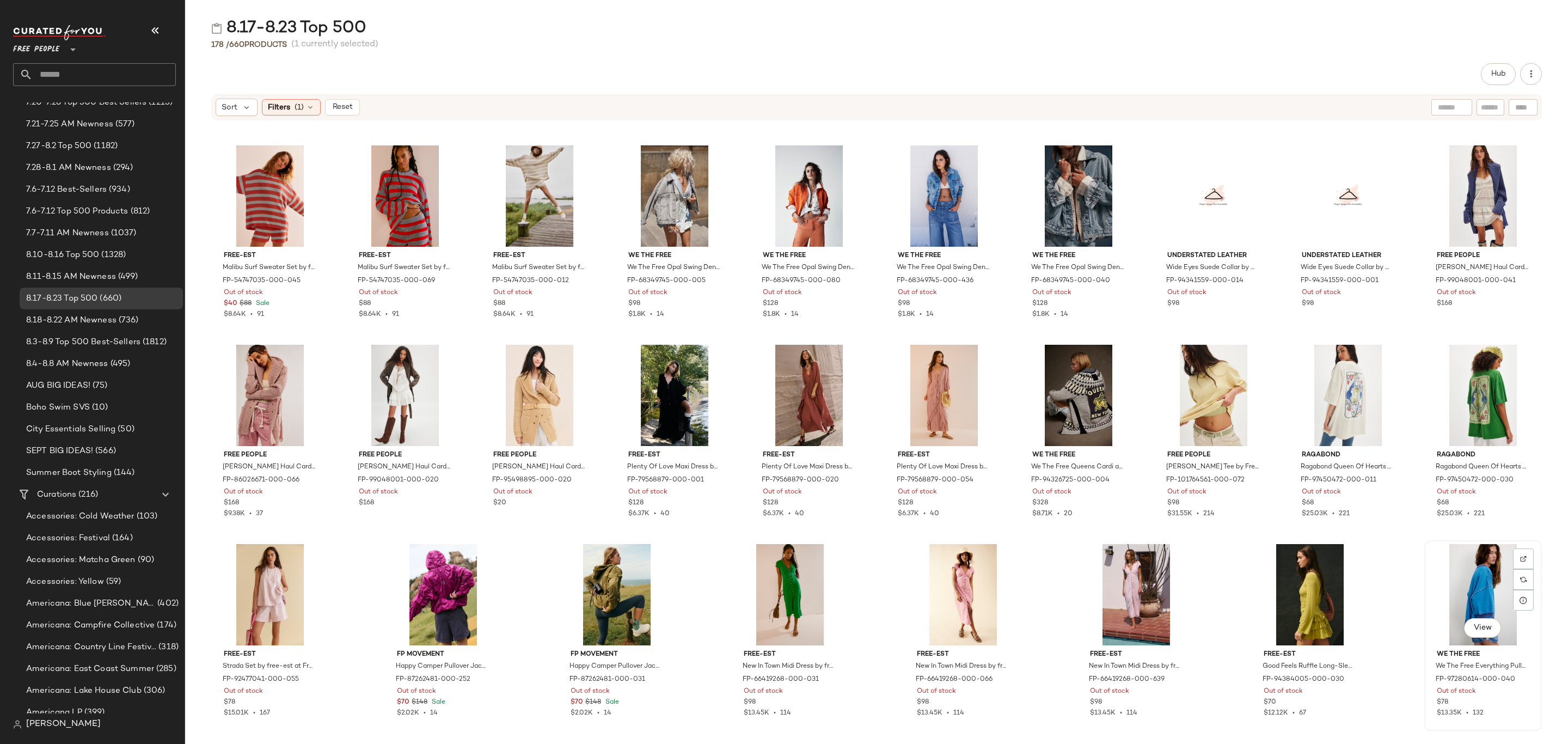
click at [1508, 693] on div "Out of stock" at bounding box center [1483, 692] width 93 height 10
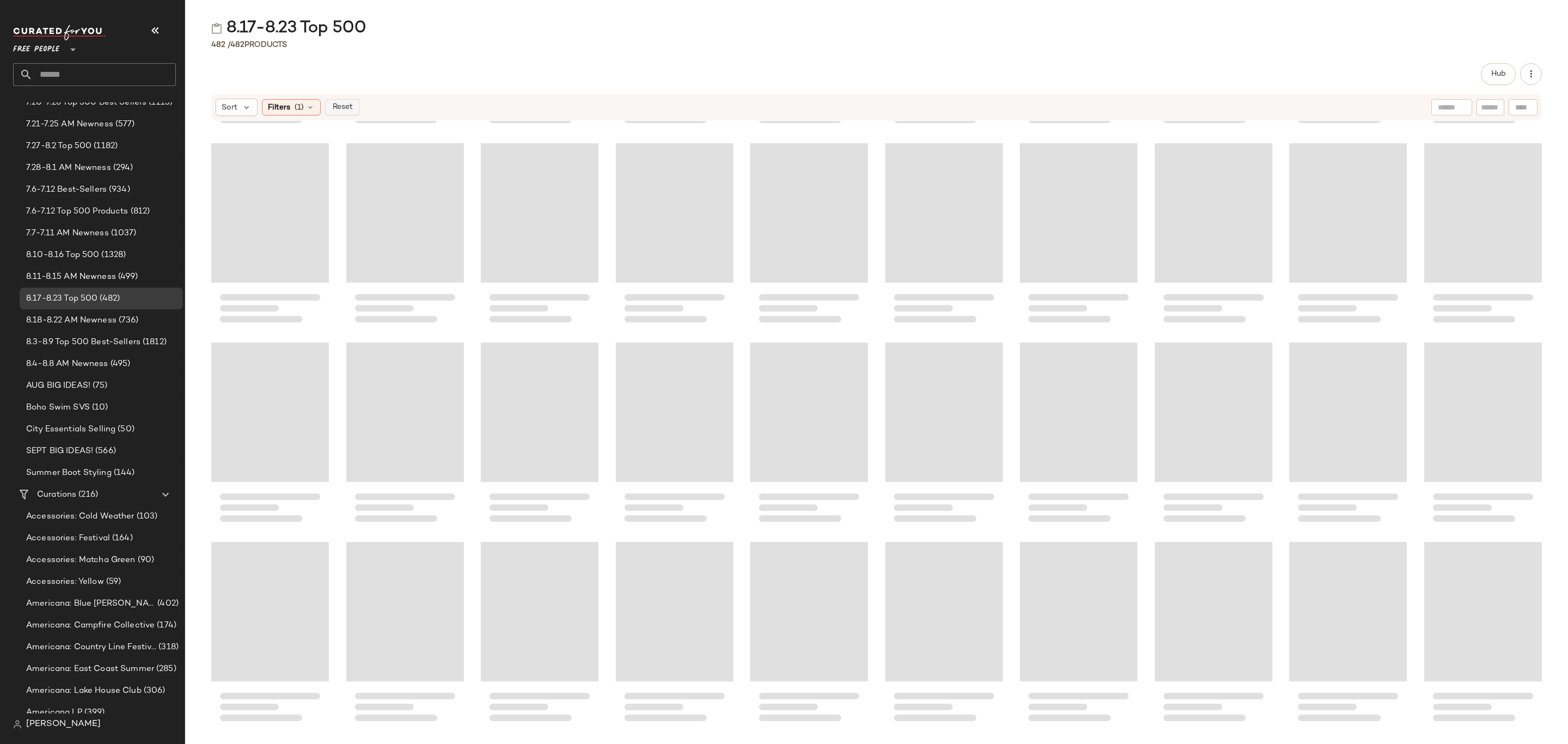
click at [354, 113] on button "Reset" at bounding box center [342, 107] width 35 height 16
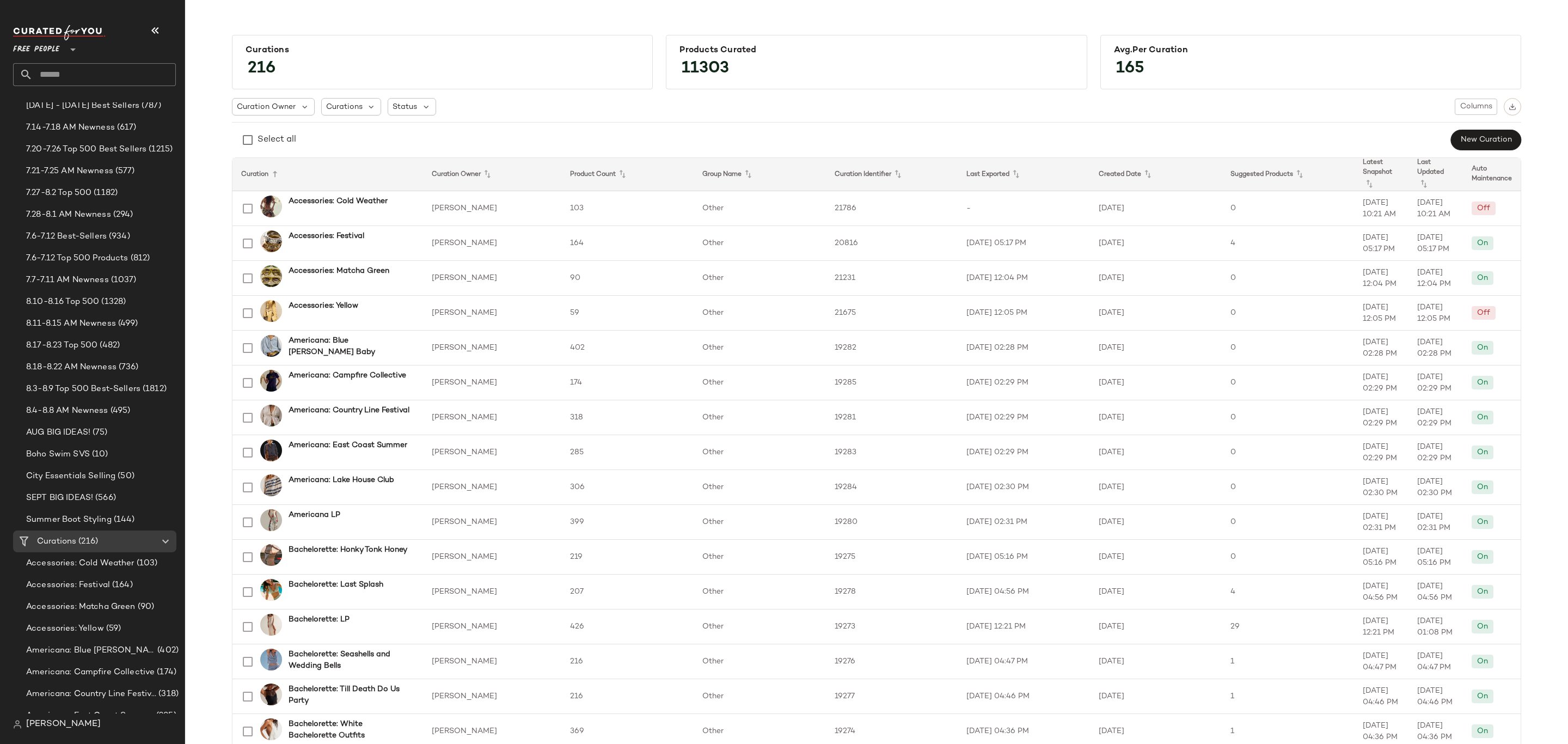
scroll to position [572, 0]
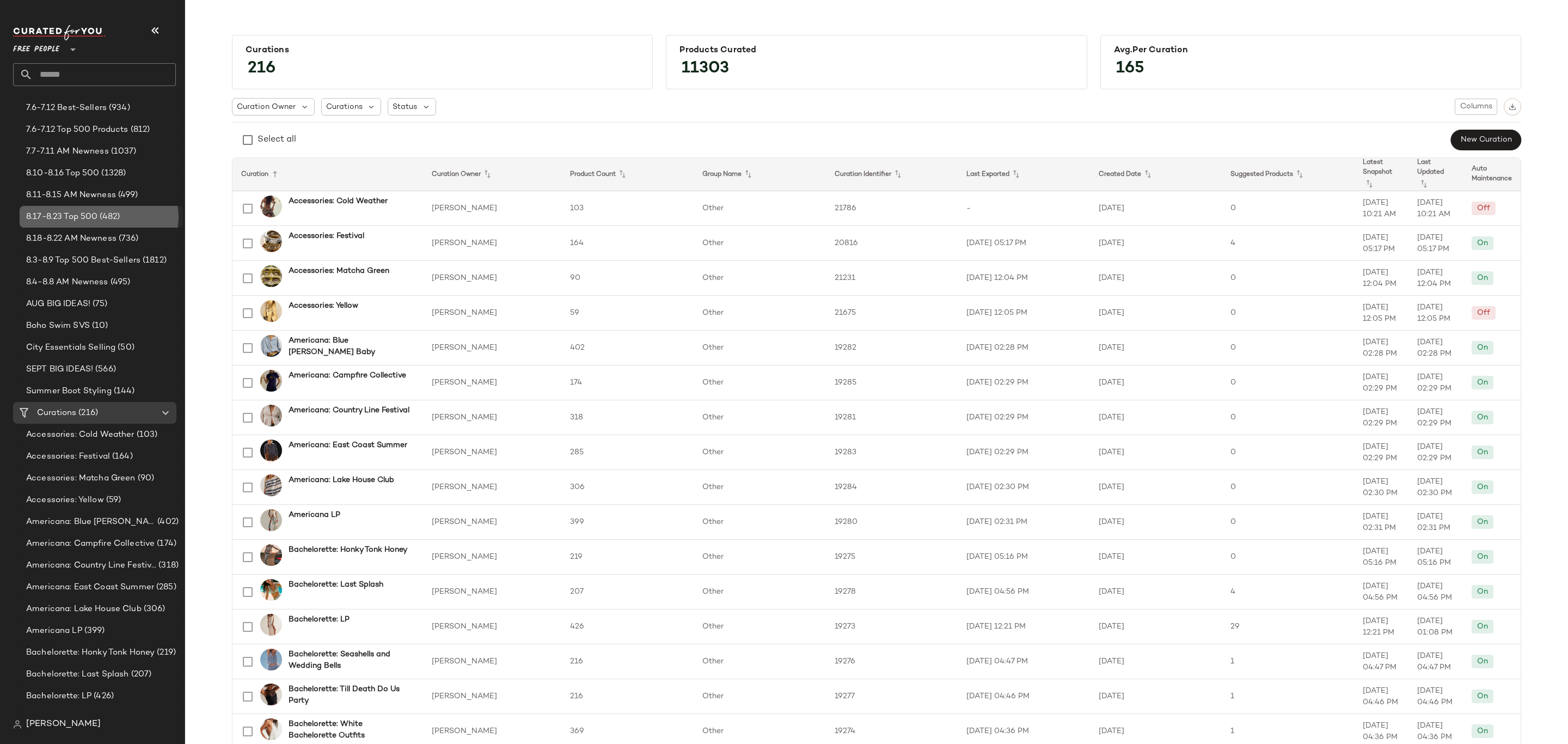
click at [105, 214] on span "(482)" at bounding box center [108, 217] width 23 height 13
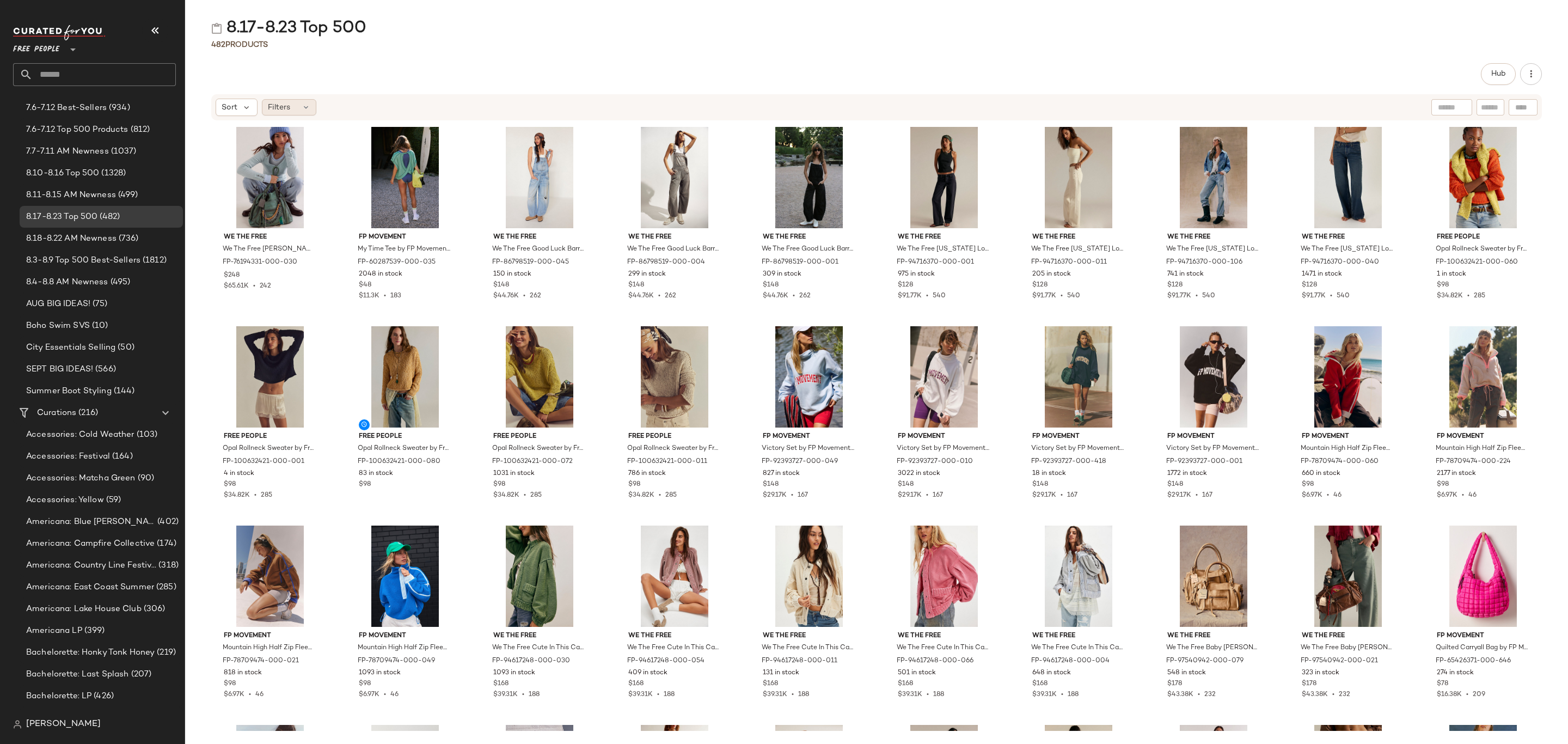
click at [299, 100] on div "Filters" at bounding box center [289, 107] width 54 height 16
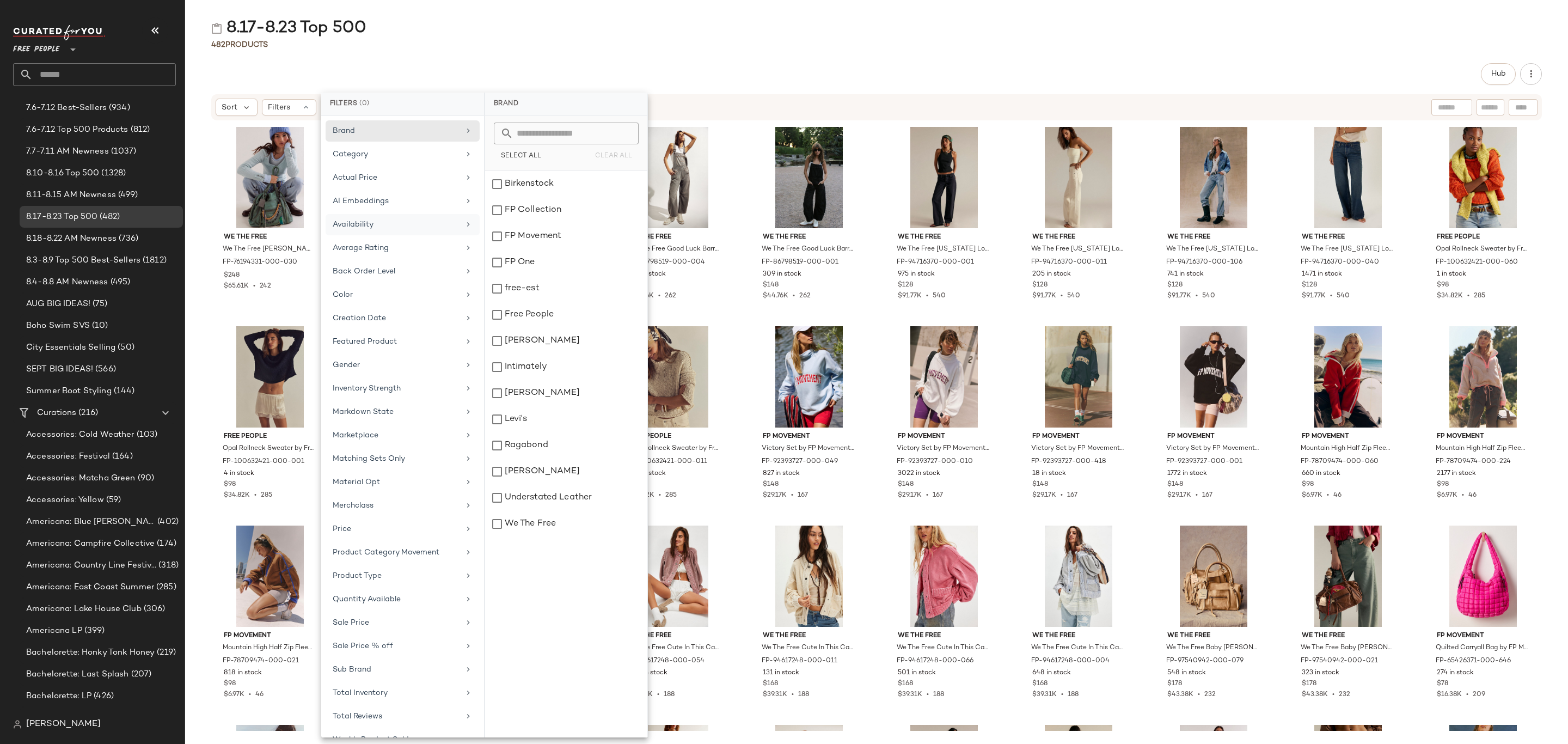
click at [410, 230] on div "Availability" at bounding box center [396, 225] width 127 height 12
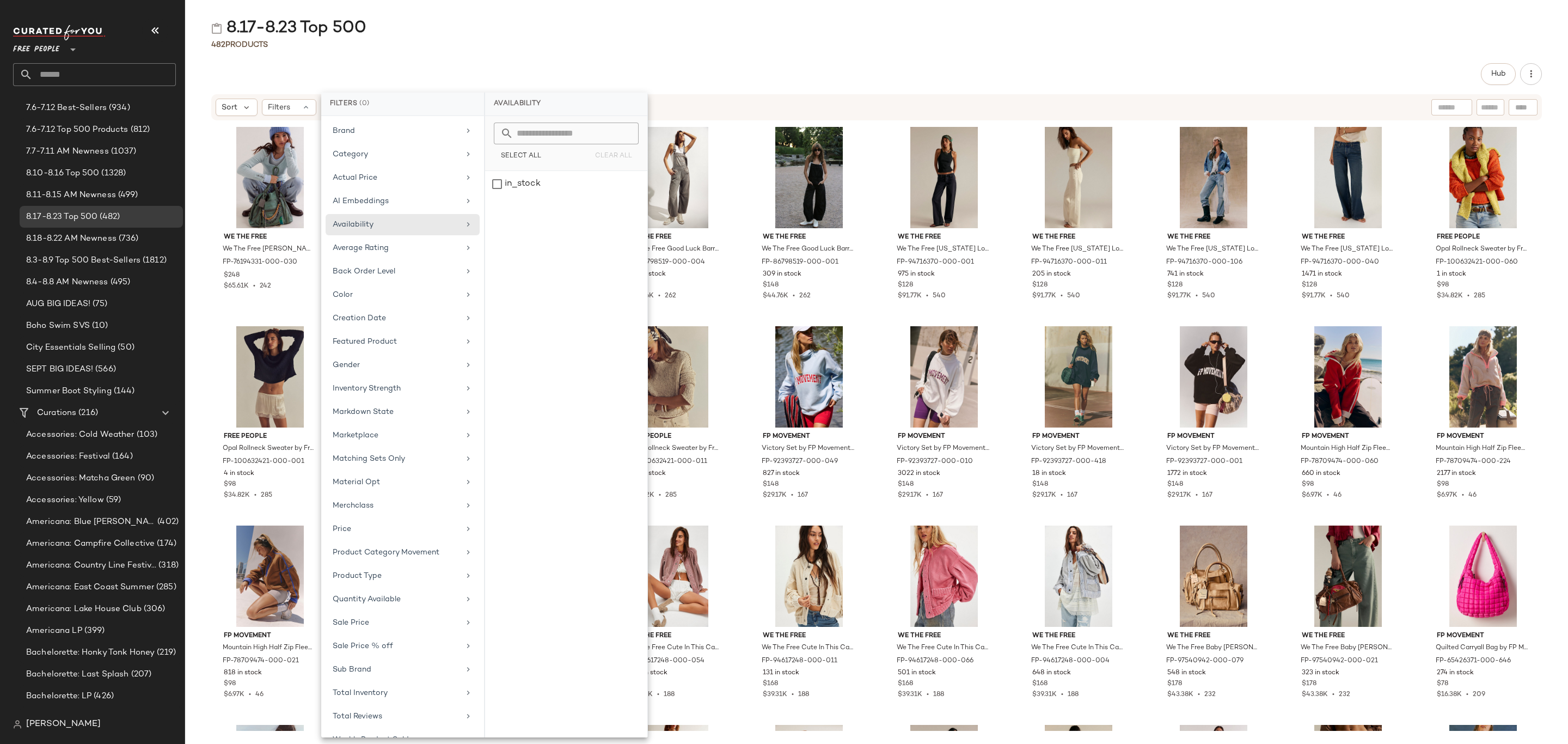
drag, startPoint x: 565, startPoint y: 55, endPoint x: 574, endPoint y: 61, distance: 10.8
click at [567, 57] on div "8.17-8.23 Top 500 482 Products Hub Sort Filters We The Free We The Free Emerson…" at bounding box center [877, 381] width 1383 height 726
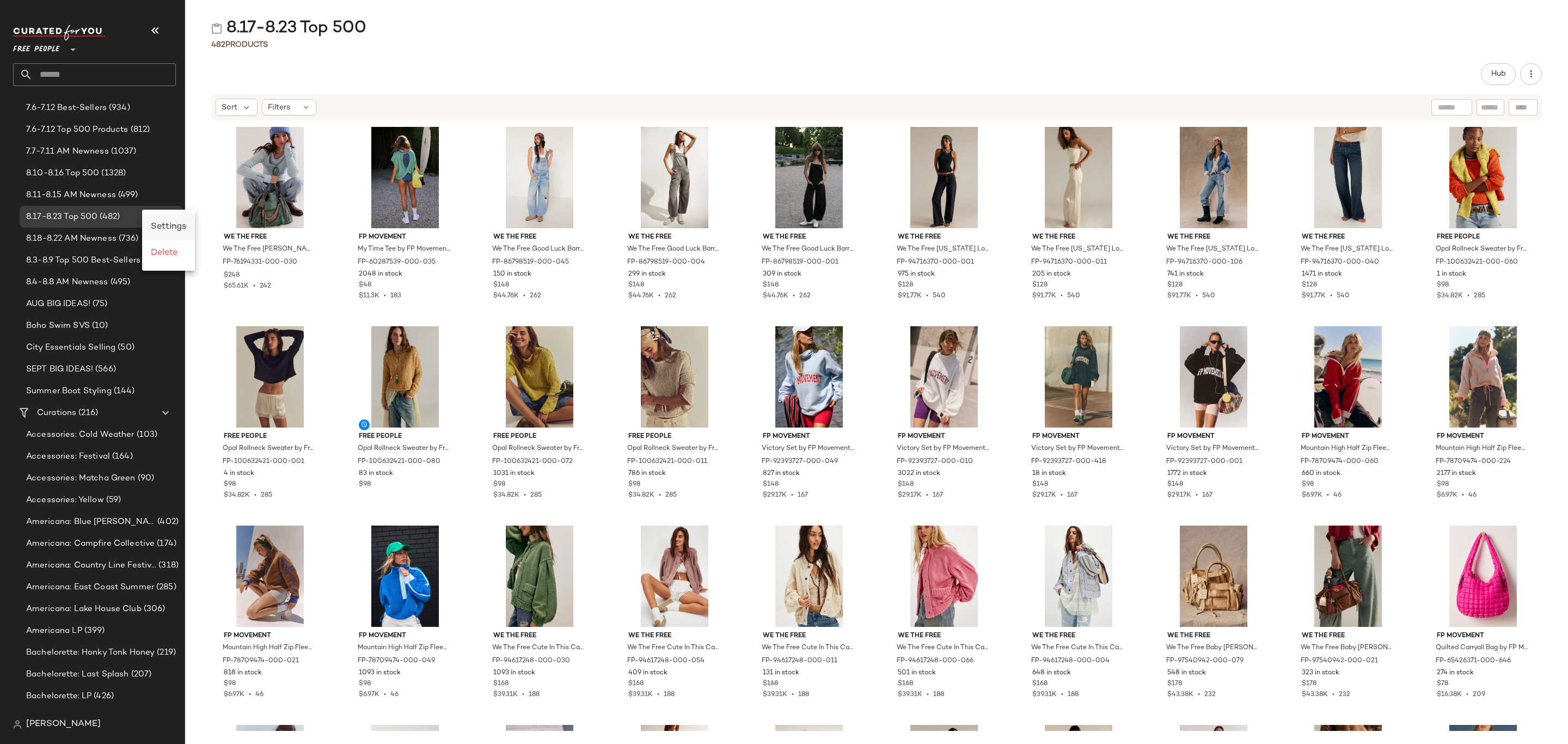
click at [177, 222] on span "Settings" at bounding box center [169, 226] width 35 height 9
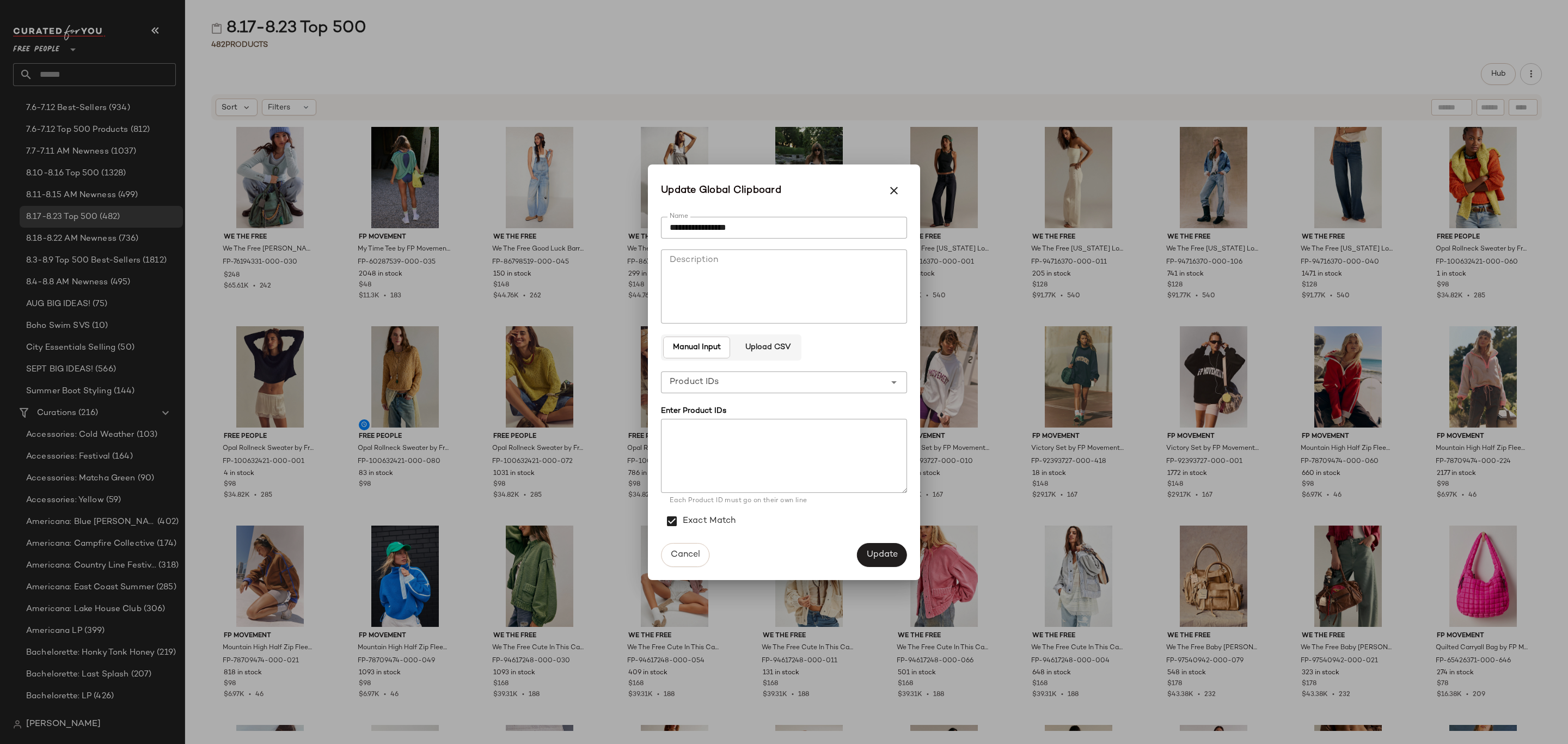
click at [840, 381] on div "**********" at bounding box center [773, 382] width 225 height 22
click at [841, 433] on div "Product Names" at bounding box center [784, 437] width 229 height 13
type input "**********"
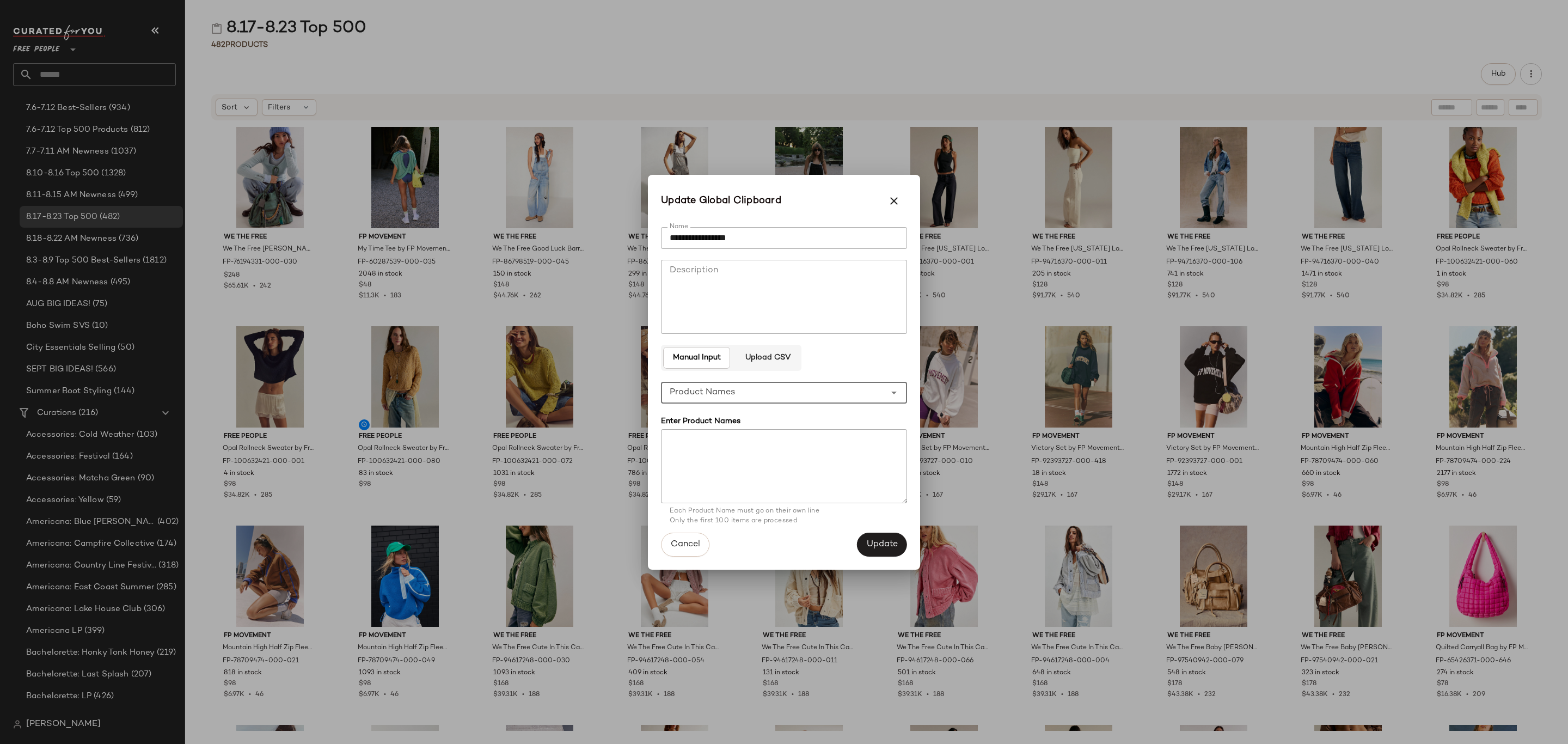
click at [822, 445] on textarea at bounding box center [784, 466] width 246 height 74
paste textarea "**********"
type textarea "**********"
click at [883, 542] on span "Update" at bounding box center [882, 544] width 32 height 10
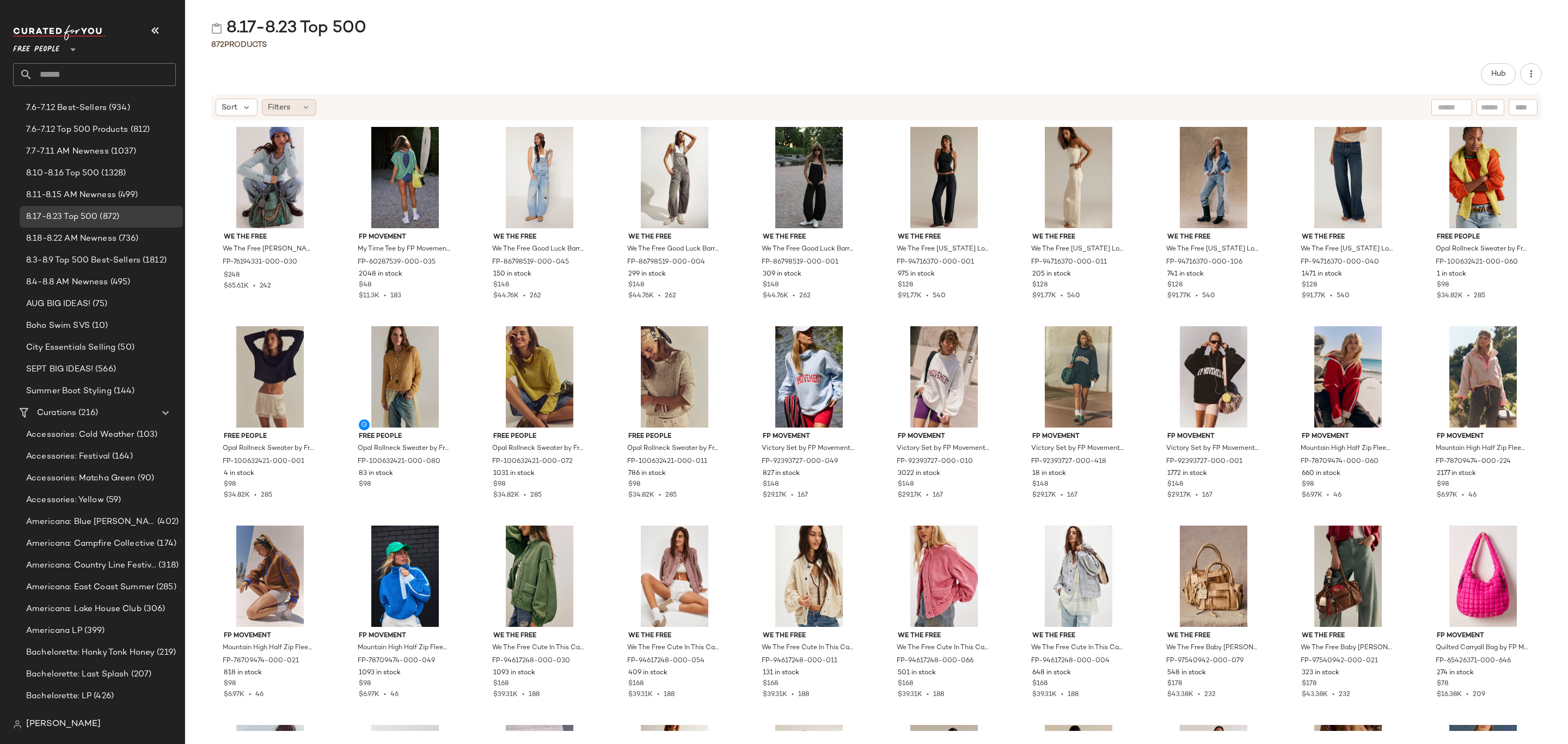
click at [297, 105] on div "Filters" at bounding box center [289, 107] width 54 height 16
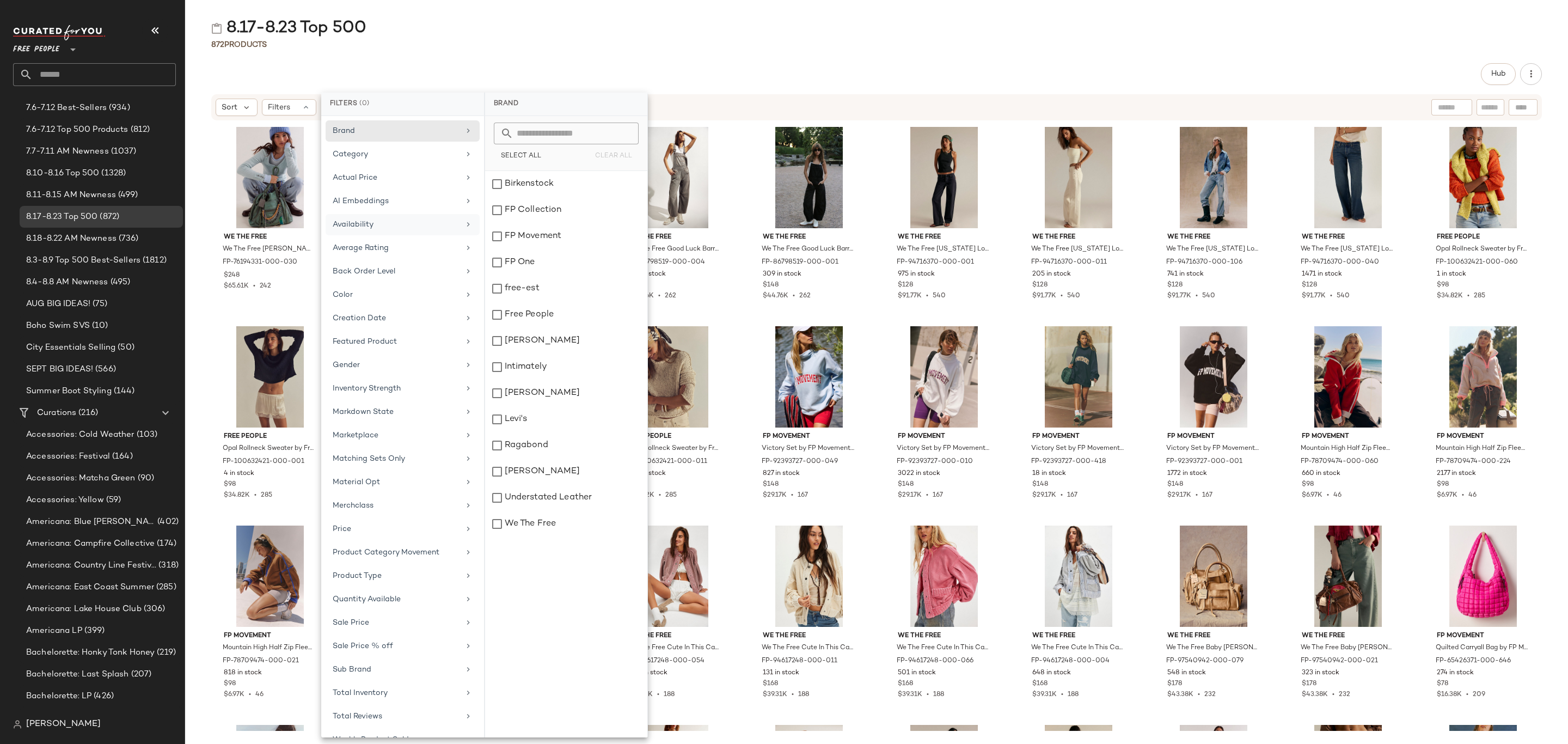
click at [426, 235] on div "Availability" at bounding box center [402, 225] width 154 height 21
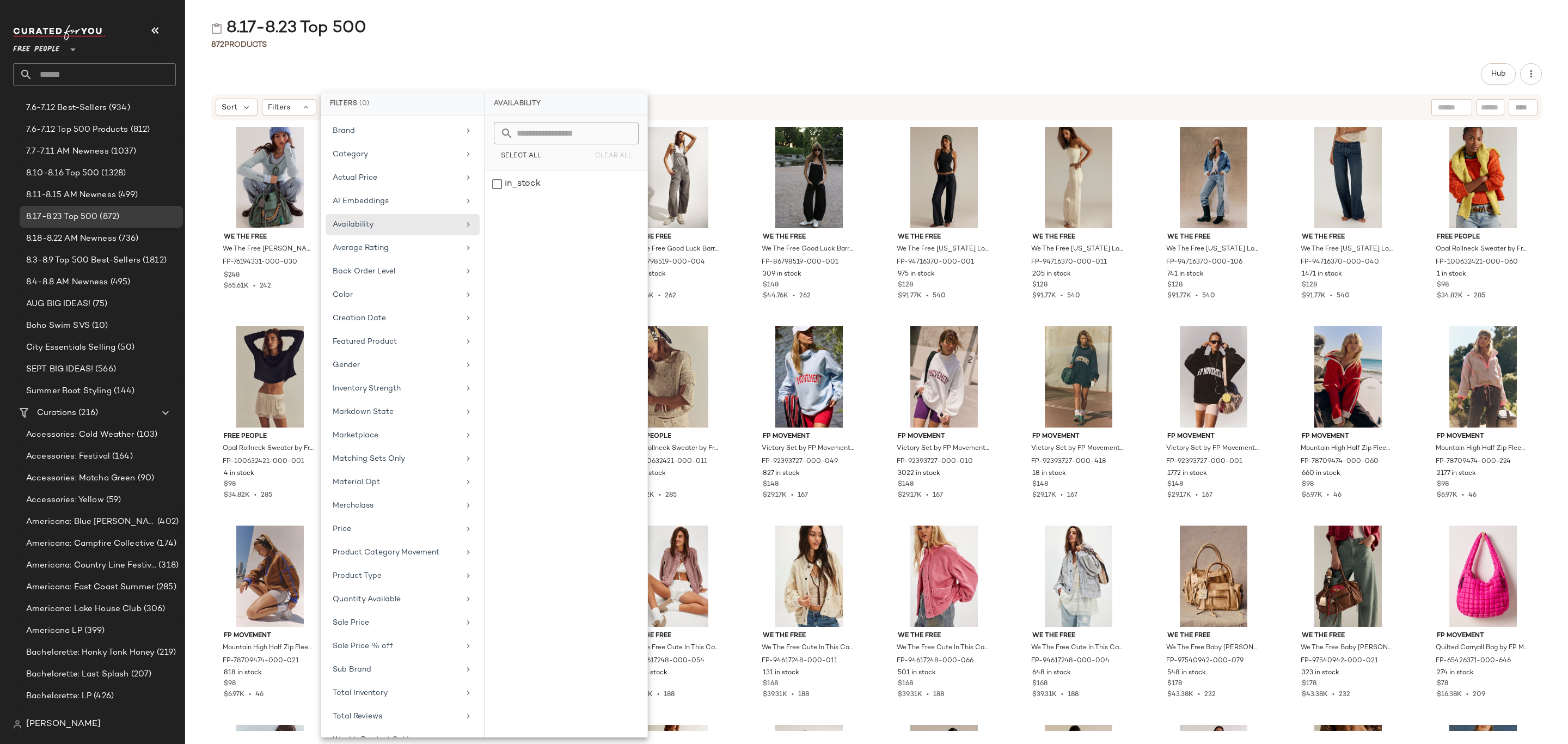
click at [483, 68] on div "Hub" at bounding box center [877, 74] width 1331 height 22
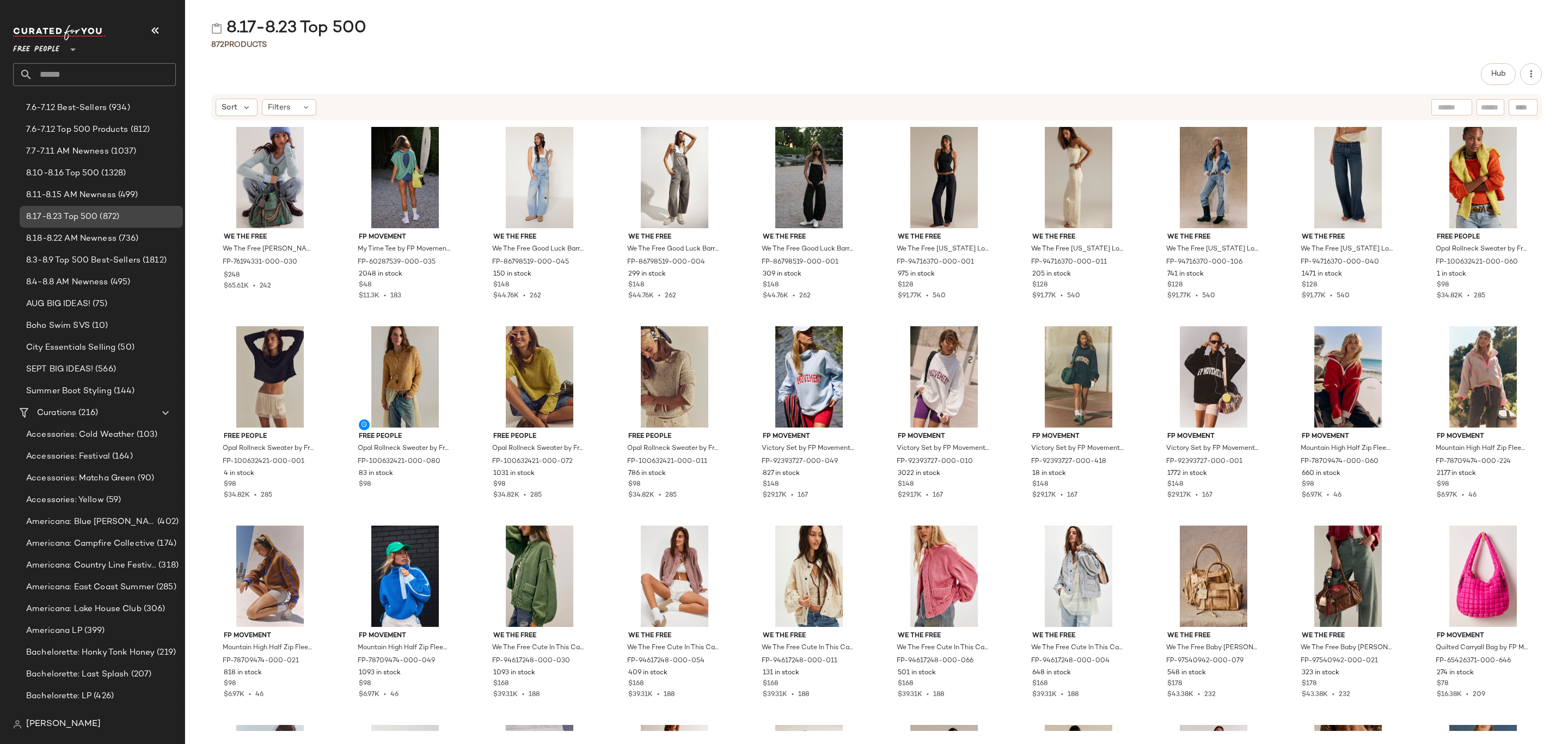
click at [114, 221] on span "(872)" at bounding box center [108, 217] width 22 height 13
click at [115, 244] on span "8.18-8.22 AM Newness" at bounding box center [71, 239] width 90 height 13
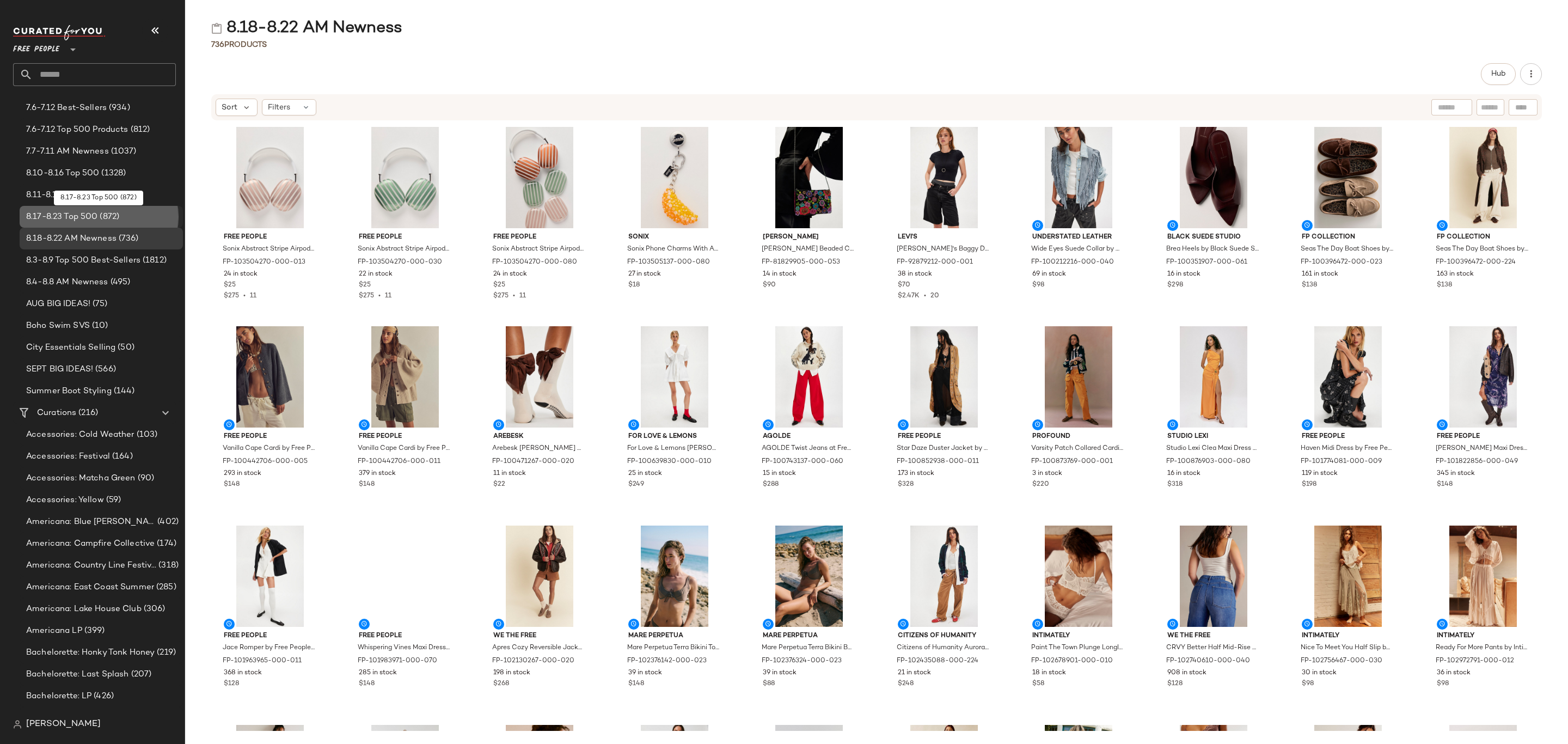
click at [114, 208] on div "8.17-8.23 Top 500 (872)" at bounding box center [101, 217] width 163 height 22
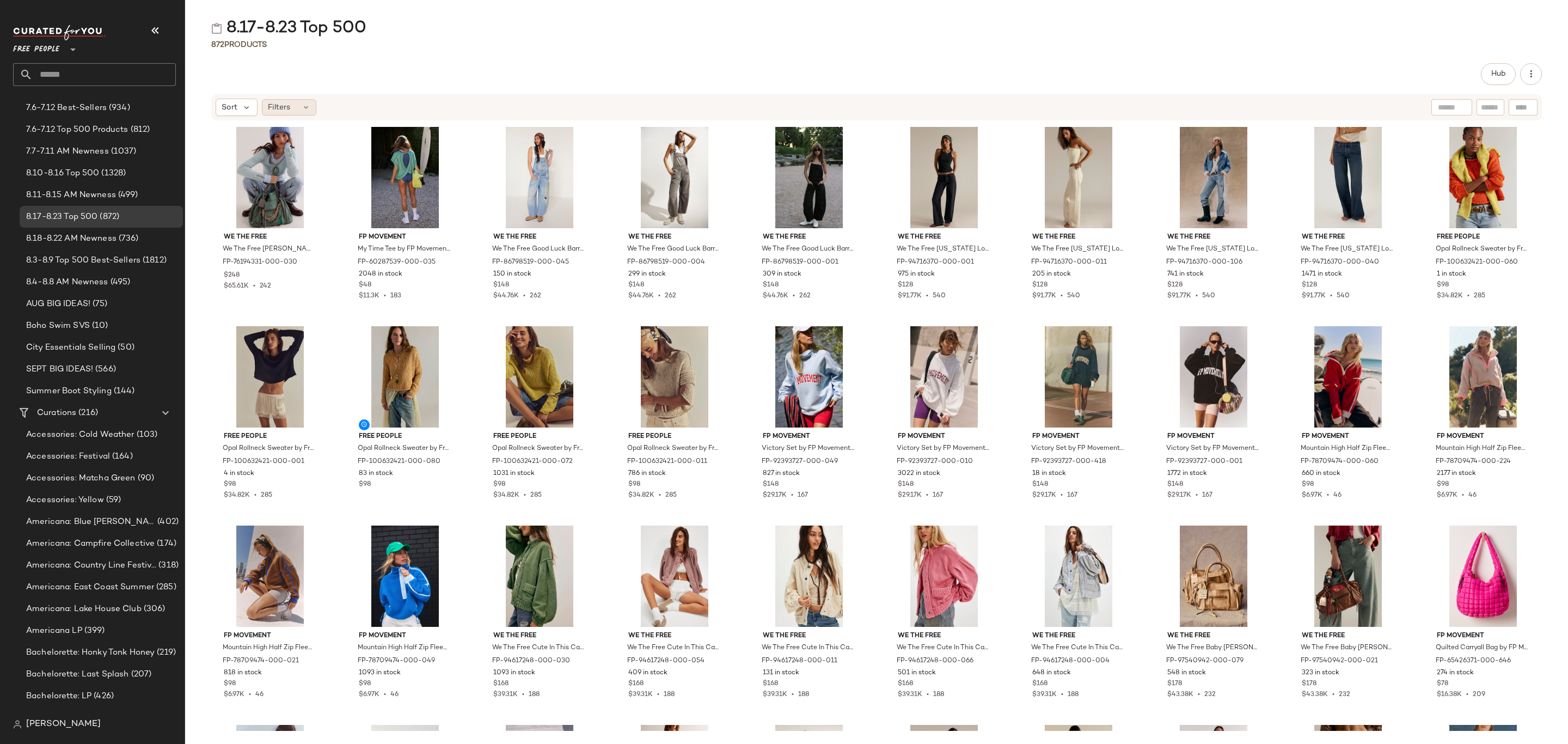
click at [307, 106] on icon at bounding box center [306, 107] width 9 height 9
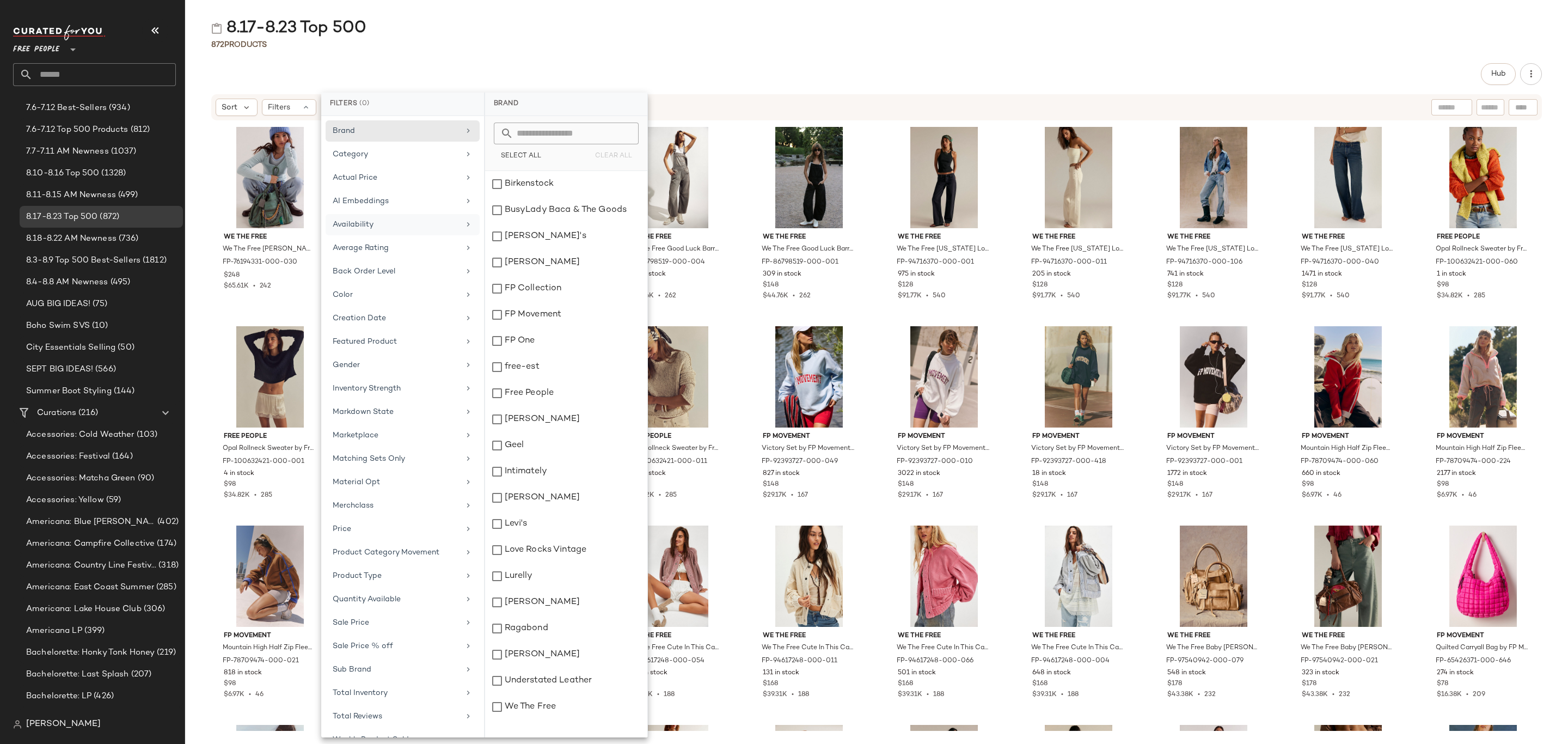
click at [397, 224] on div "Availability" at bounding box center [396, 225] width 127 height 12
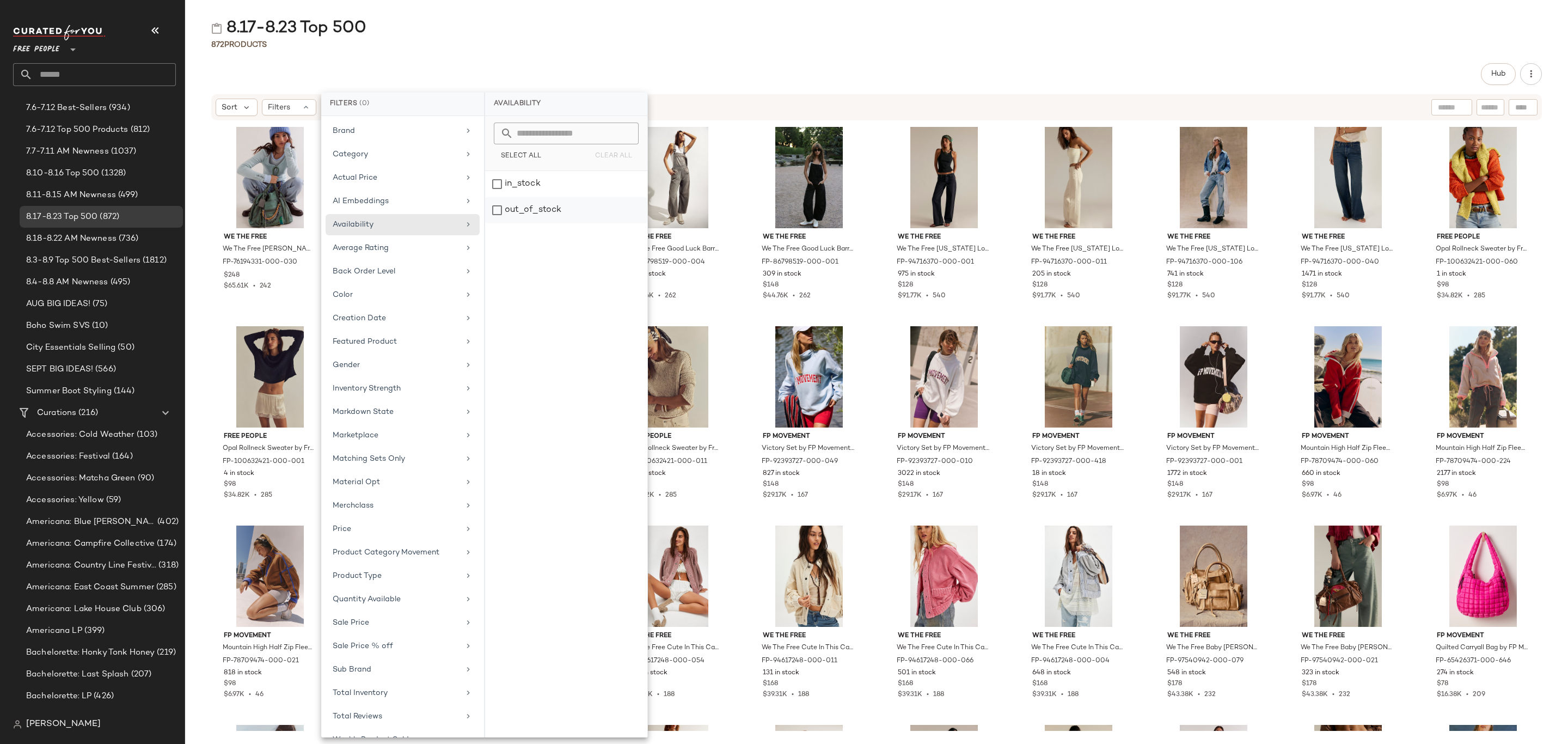
click at [517, 217] on div "out_of_stock" at bounding box center [566, 210] width 163 height 26
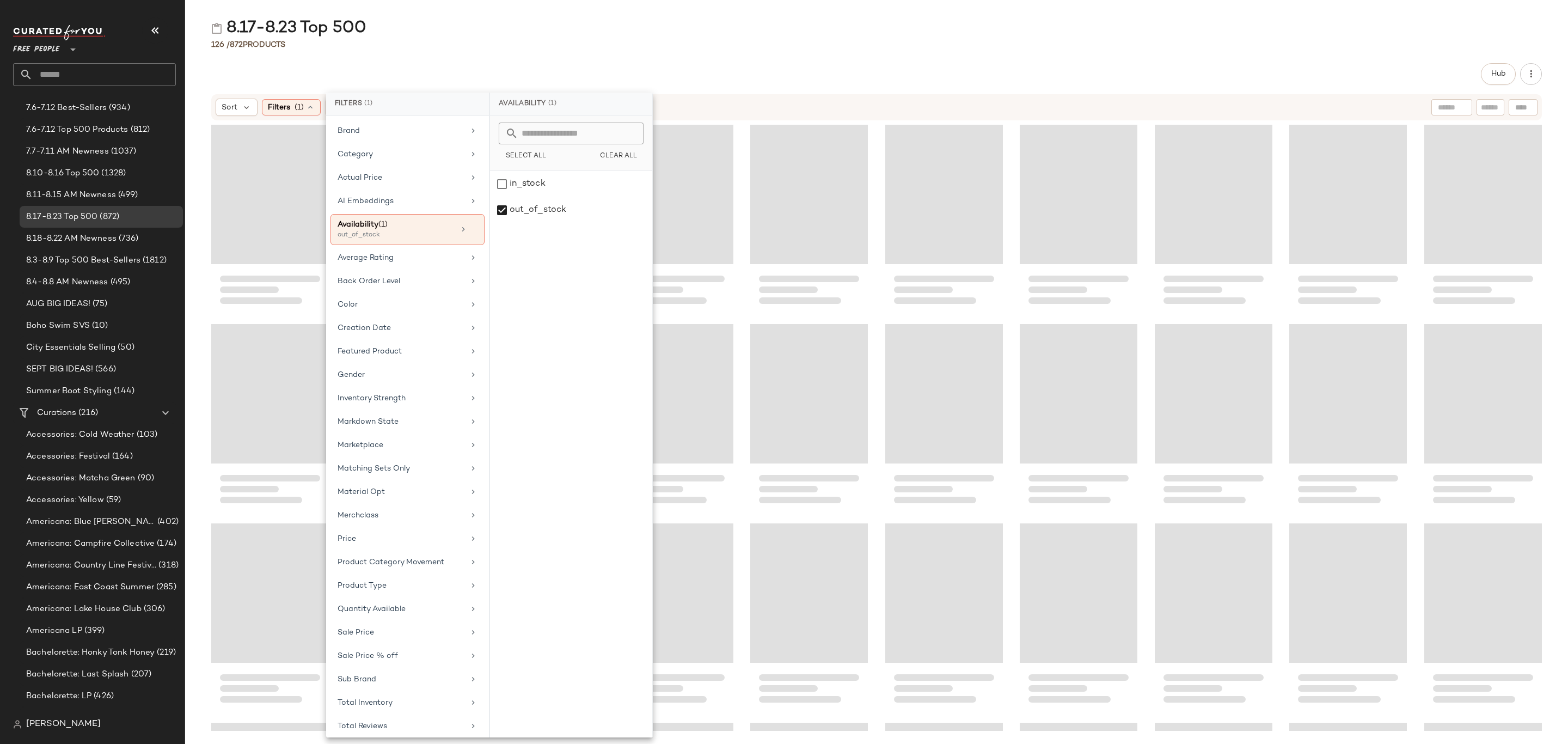
click at [933, 52] on div "8.17-8.23 Top 500 126 / 872 Products Hub Sort Filters (1) Reset" at bounding box center [877, 381] width 1383 height 726
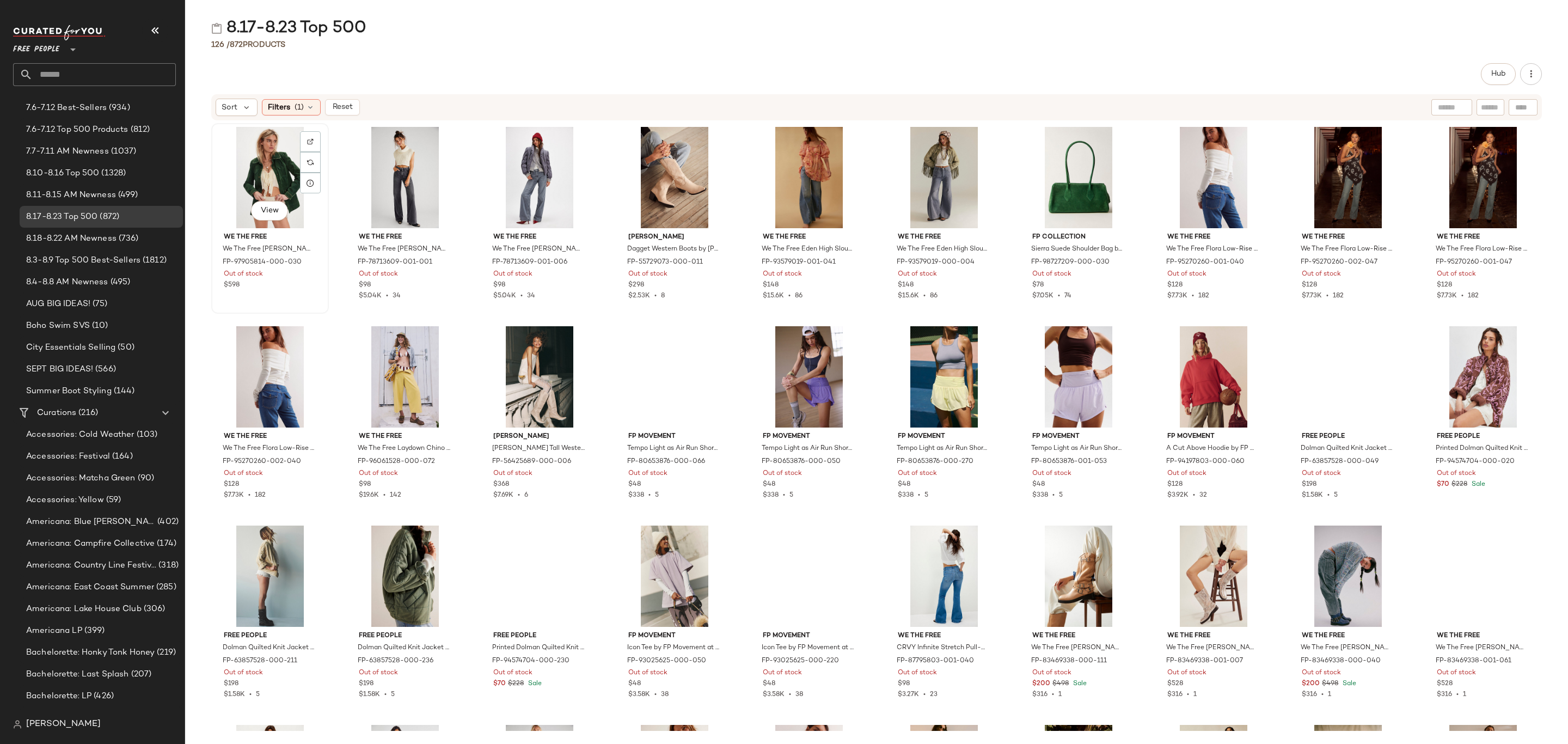
click at [282, 158] on div "View" at bounding box center [270, 177] width 110 height 101
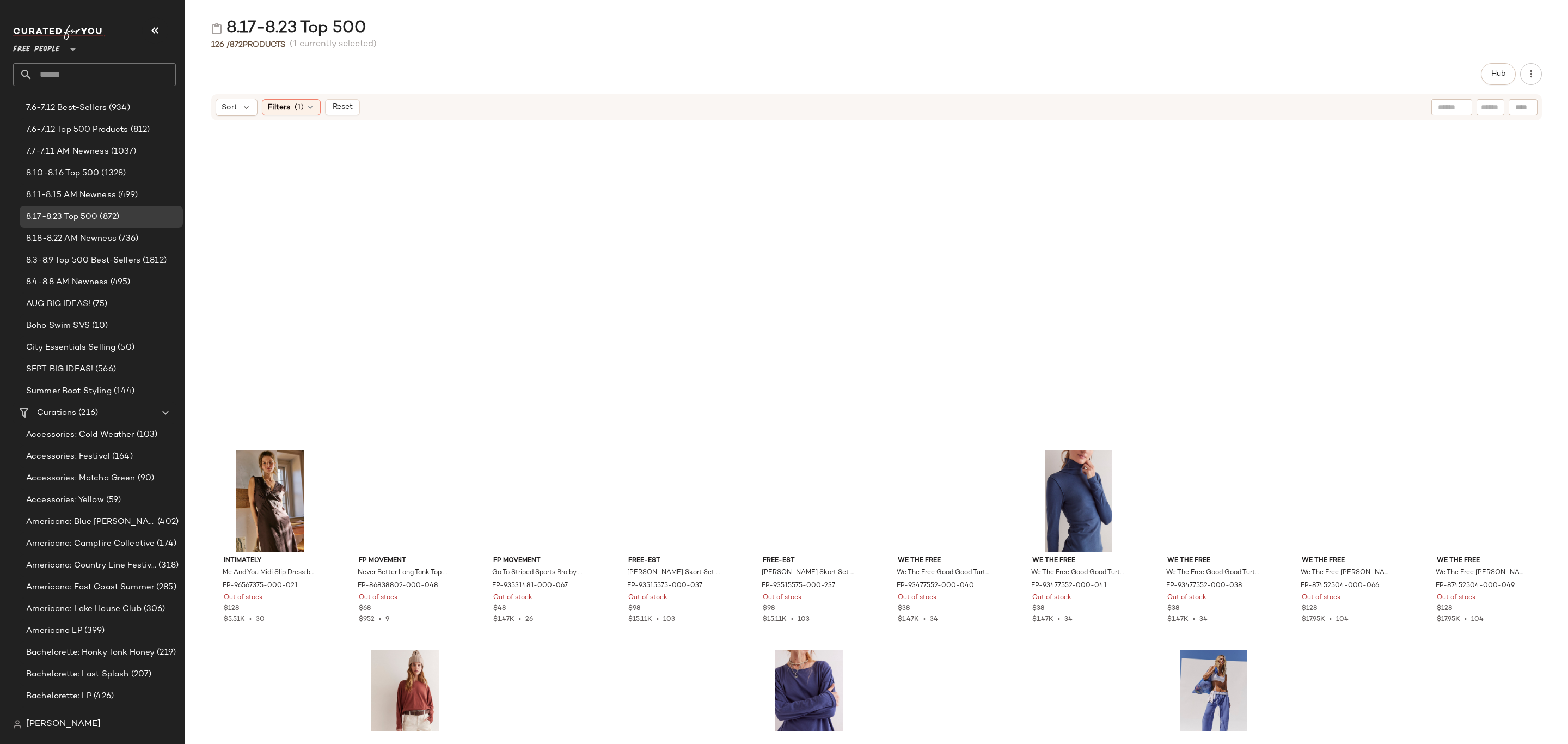
scroll to position [1984, 0]
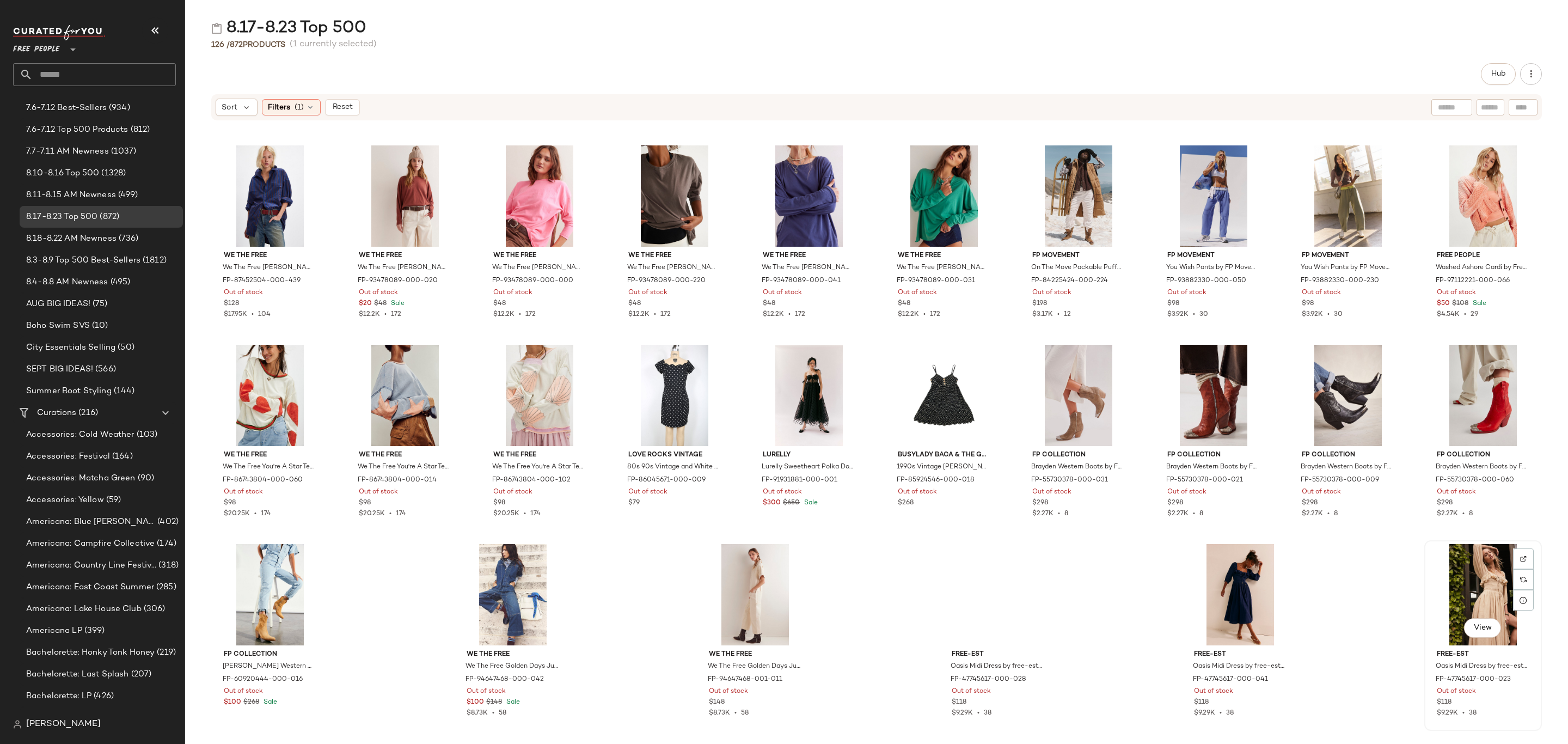
click at [1498, 711] on div "$9.29K • 38" at bounding box center [1483, 714] width 93 height 10
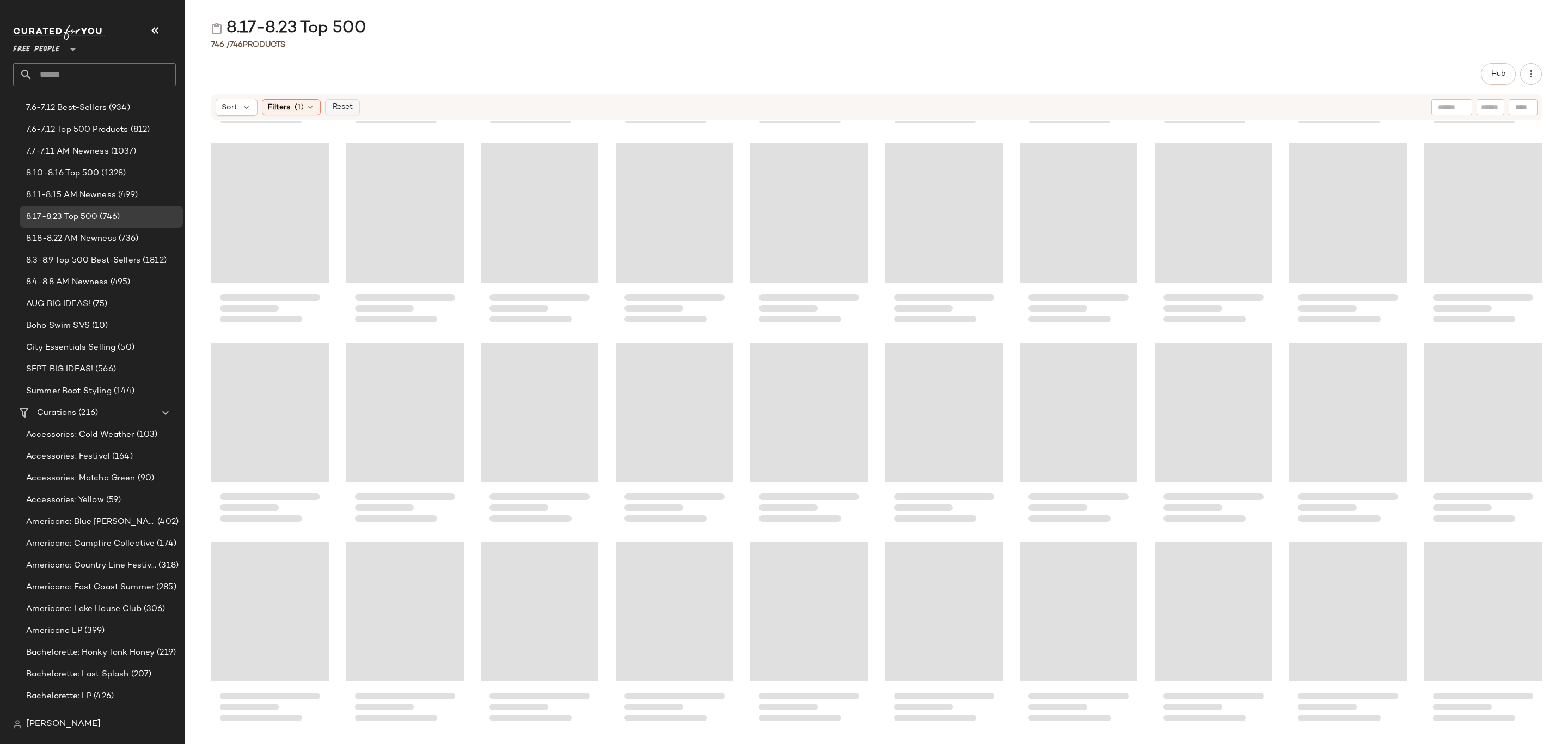
click at [337, 100] on button "Reset" at bounding box center [342, 107] width 35 height 16
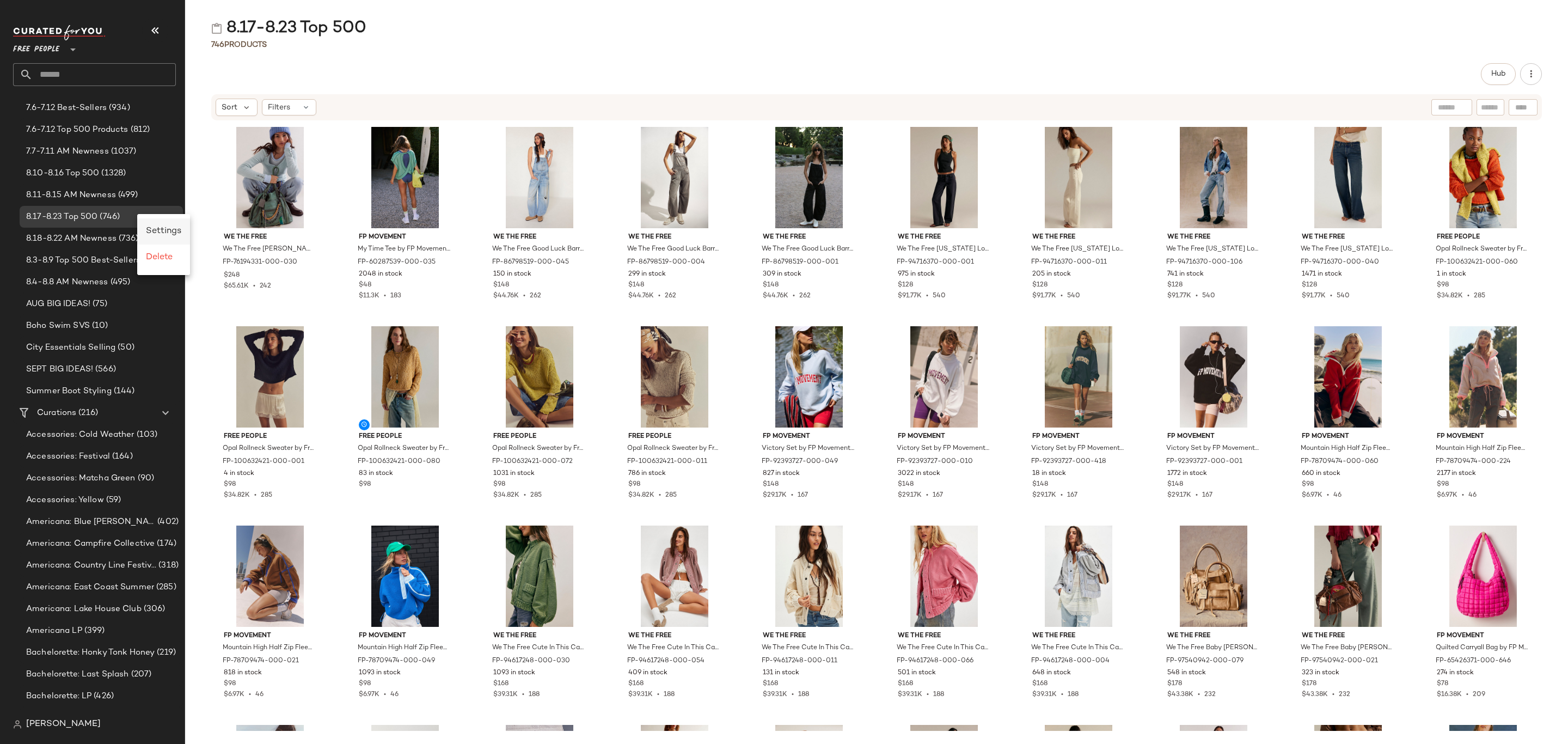
click at [156, 235] on span "Settings" at bounding box center [164, 231] width 35 height 9
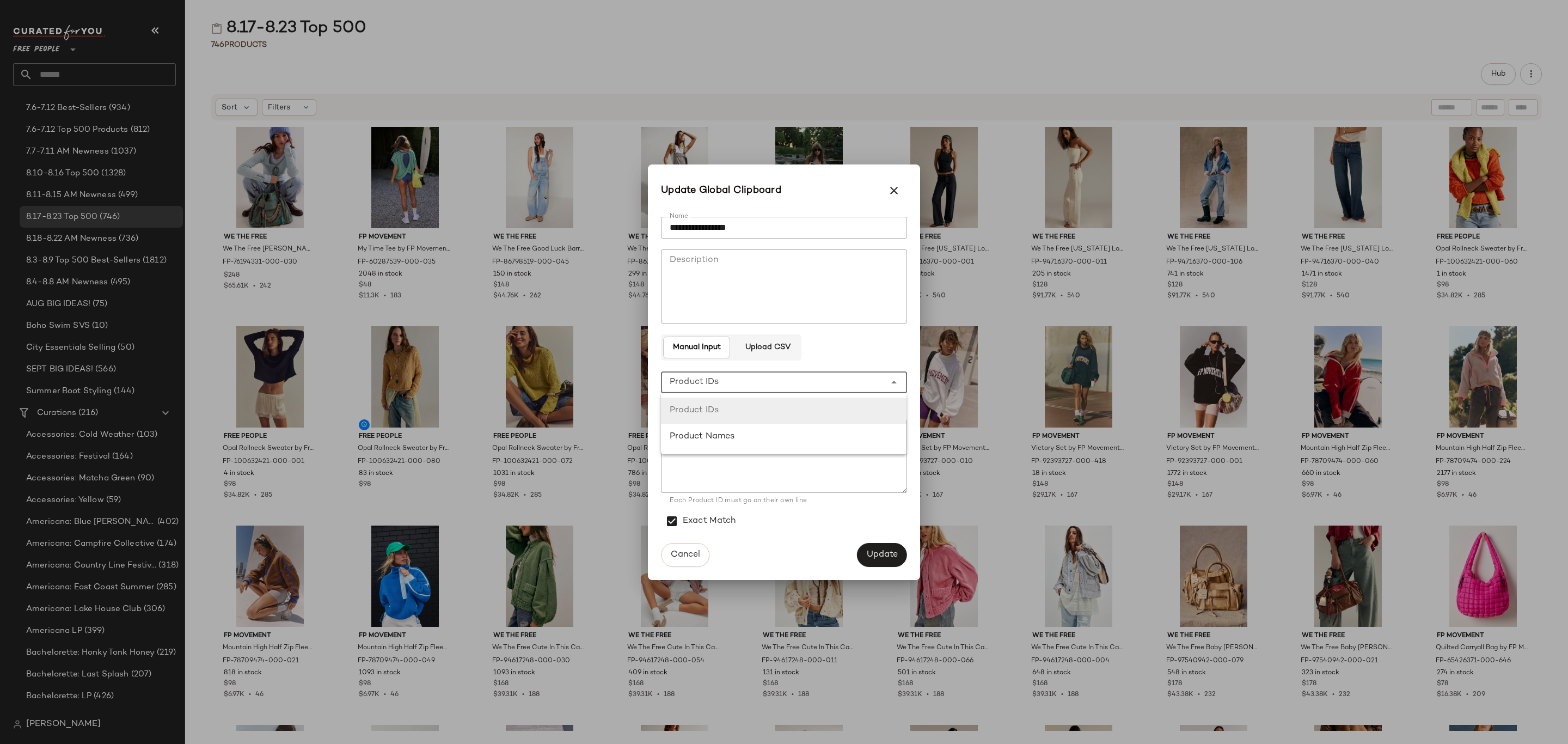
click at [804, 379] on div "**********" at bounding box center [773, 382] width 225 height 22
click at [818, 433] on div "Product Names" at bounding box center [784, 437] width 229 height 13
type input "**********"
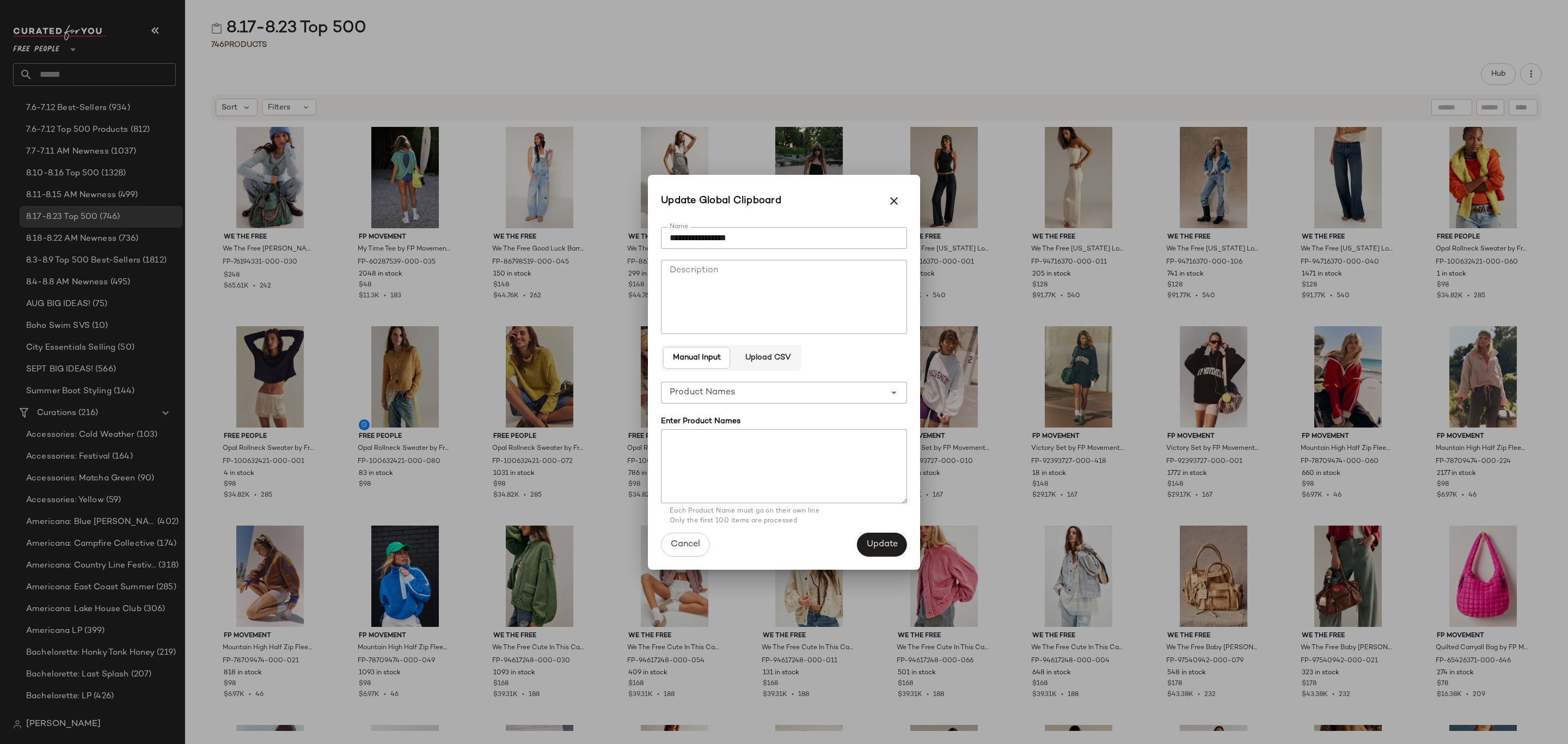
click at [768, 471] on textarea at bounding box center [784, 466] width 246 height 74
paste textarea "**********"
type textarea "**********"
click at [883, 541] on span "Update" at bounding box center [882, 544] width 32 height 10
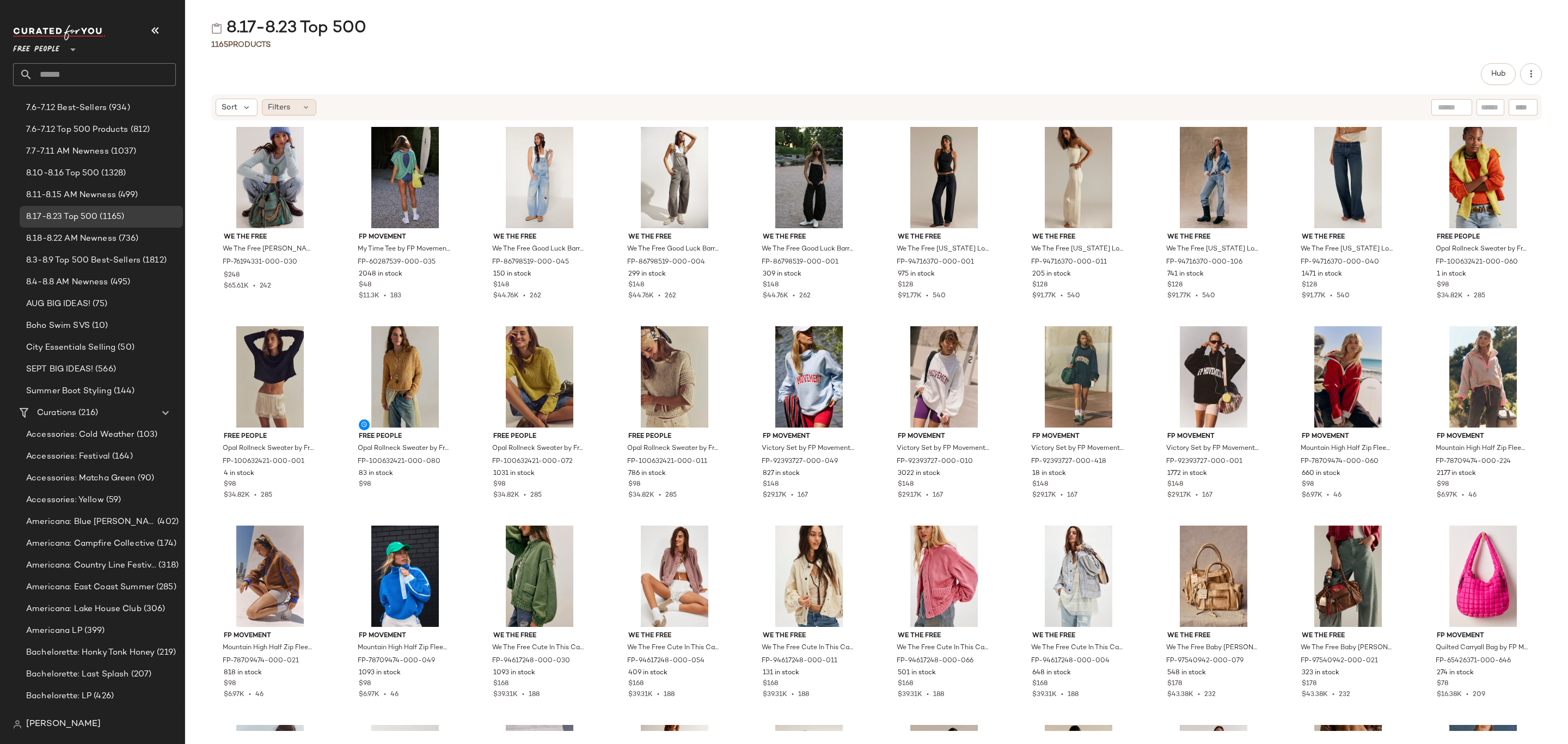
click at [293, 103] on div "Filters" at bounding box center [289, 107] width 54 height 16
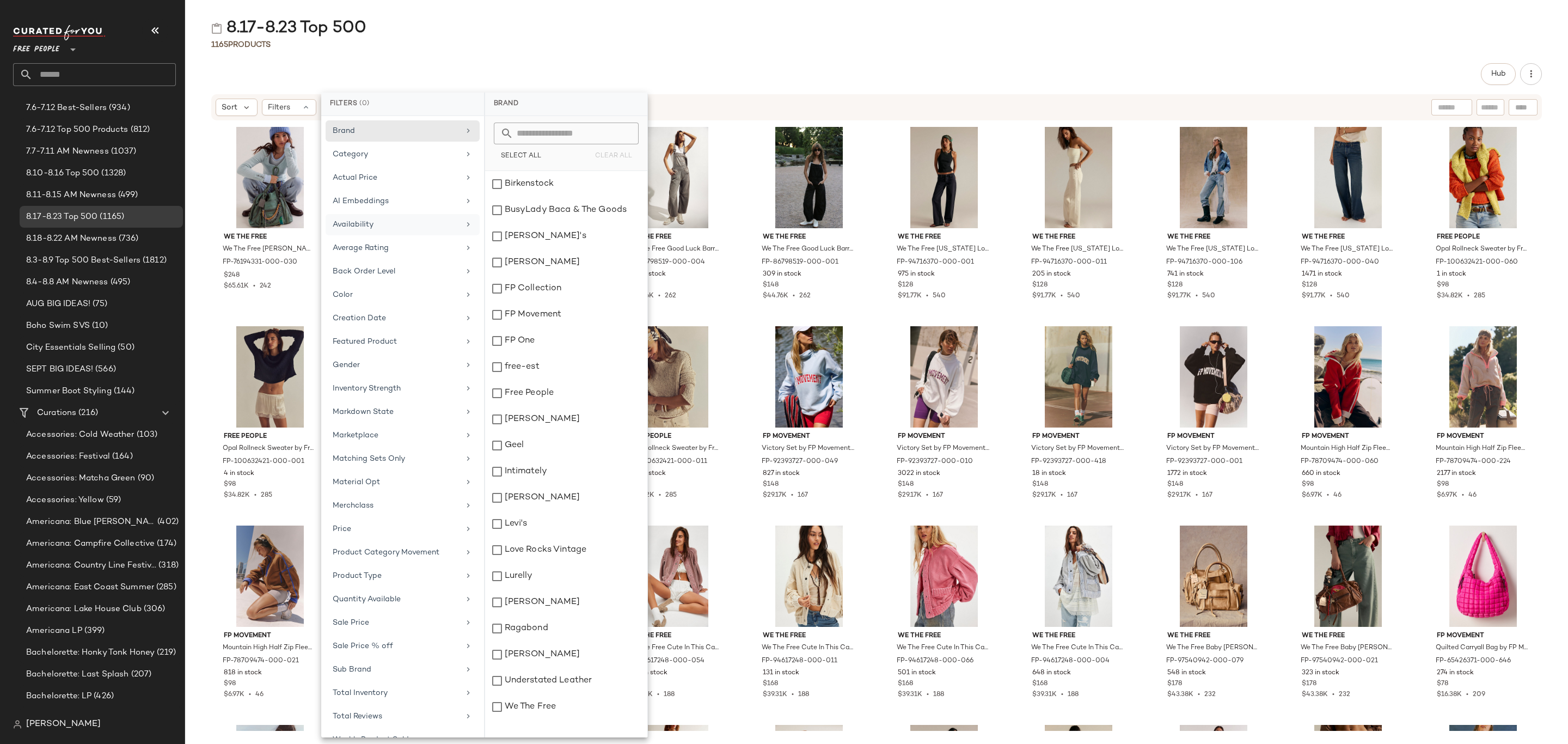
click at [415, 225] on div "Availability" at bounding box center [396, 225] width 127 height 12
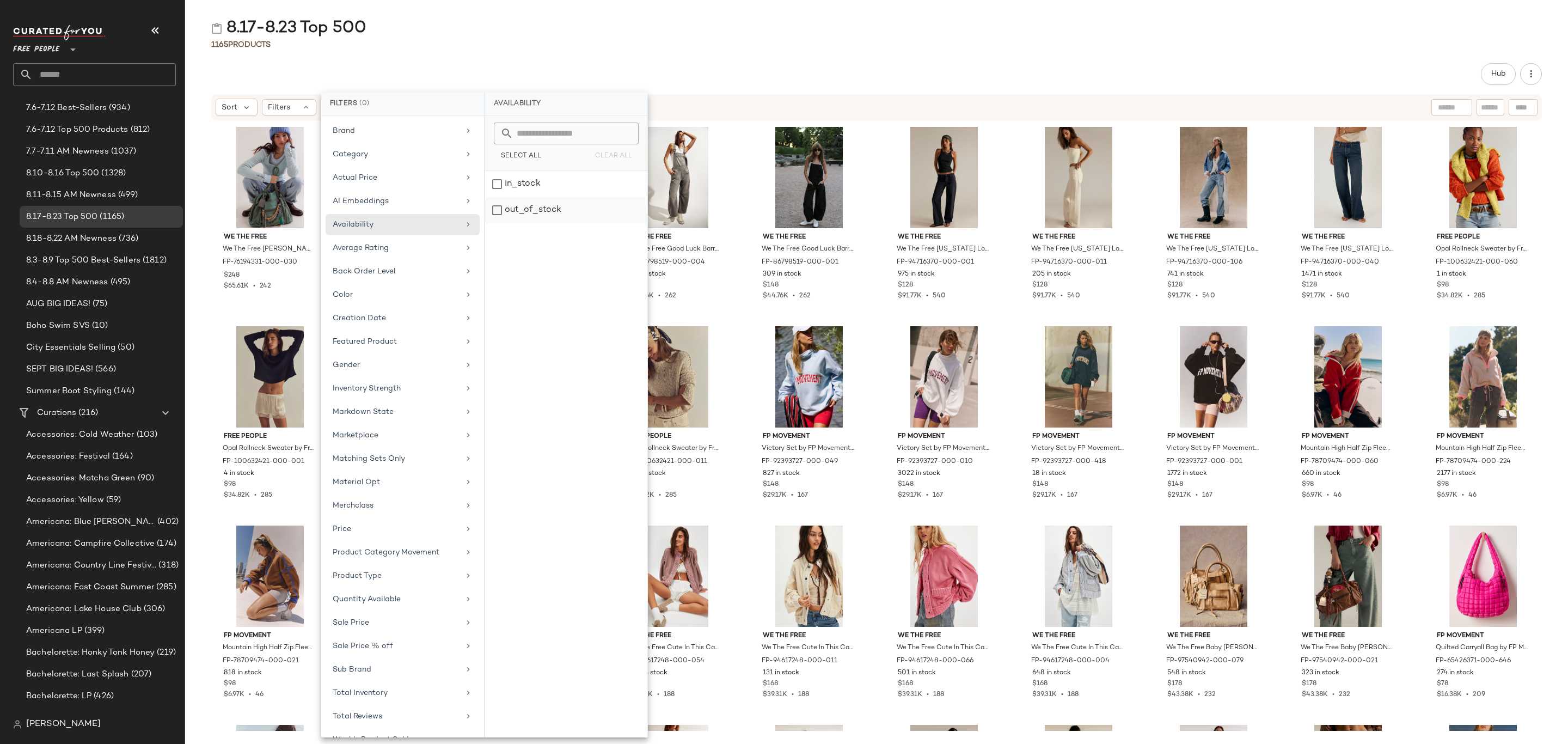
click at [531, 217] on div "out_of_stock" at bounding box center [566, 210] width 163 height 26
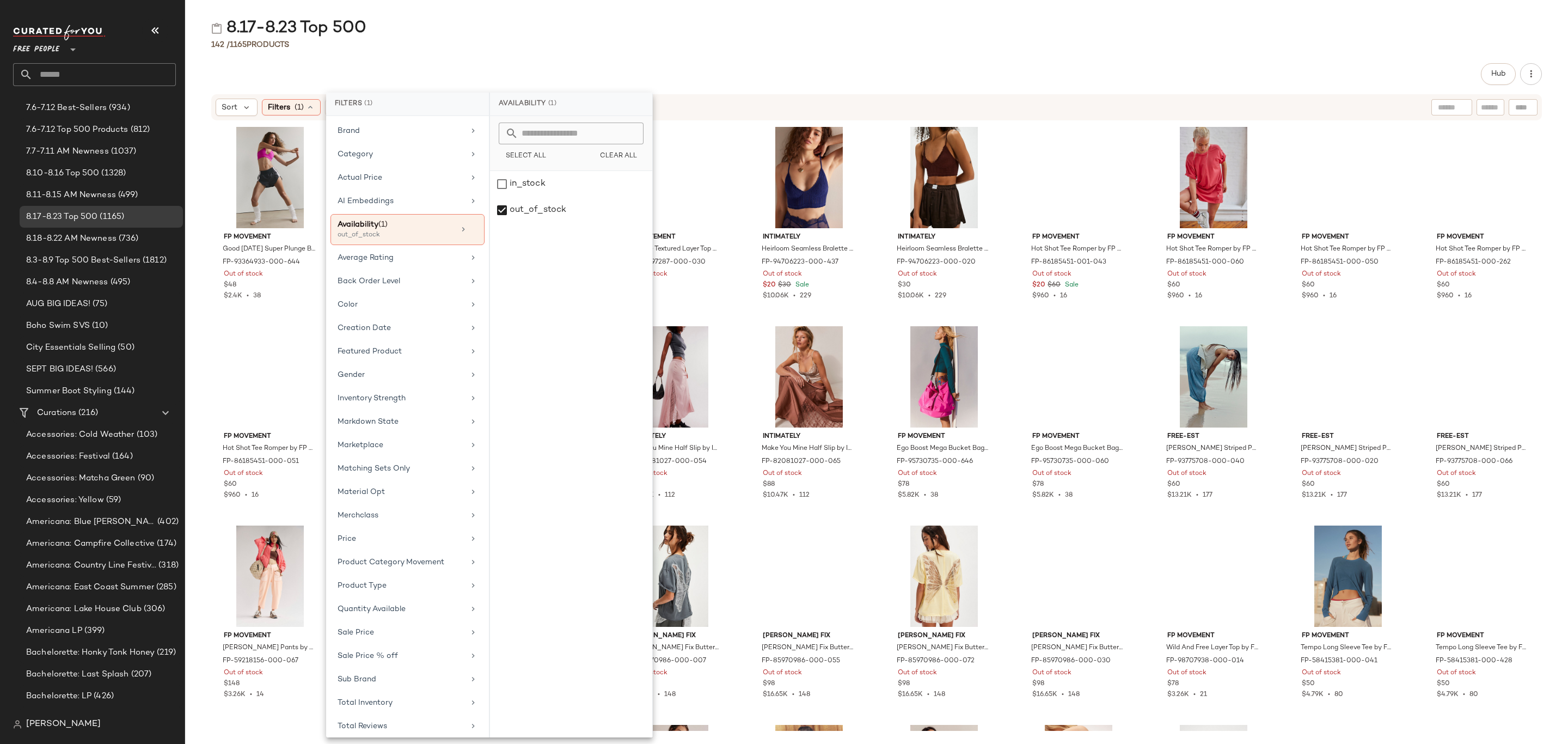
click at [806, 48] on div "142 / 1165 Products" at bounding box center [877, 44] width 1383 height 11
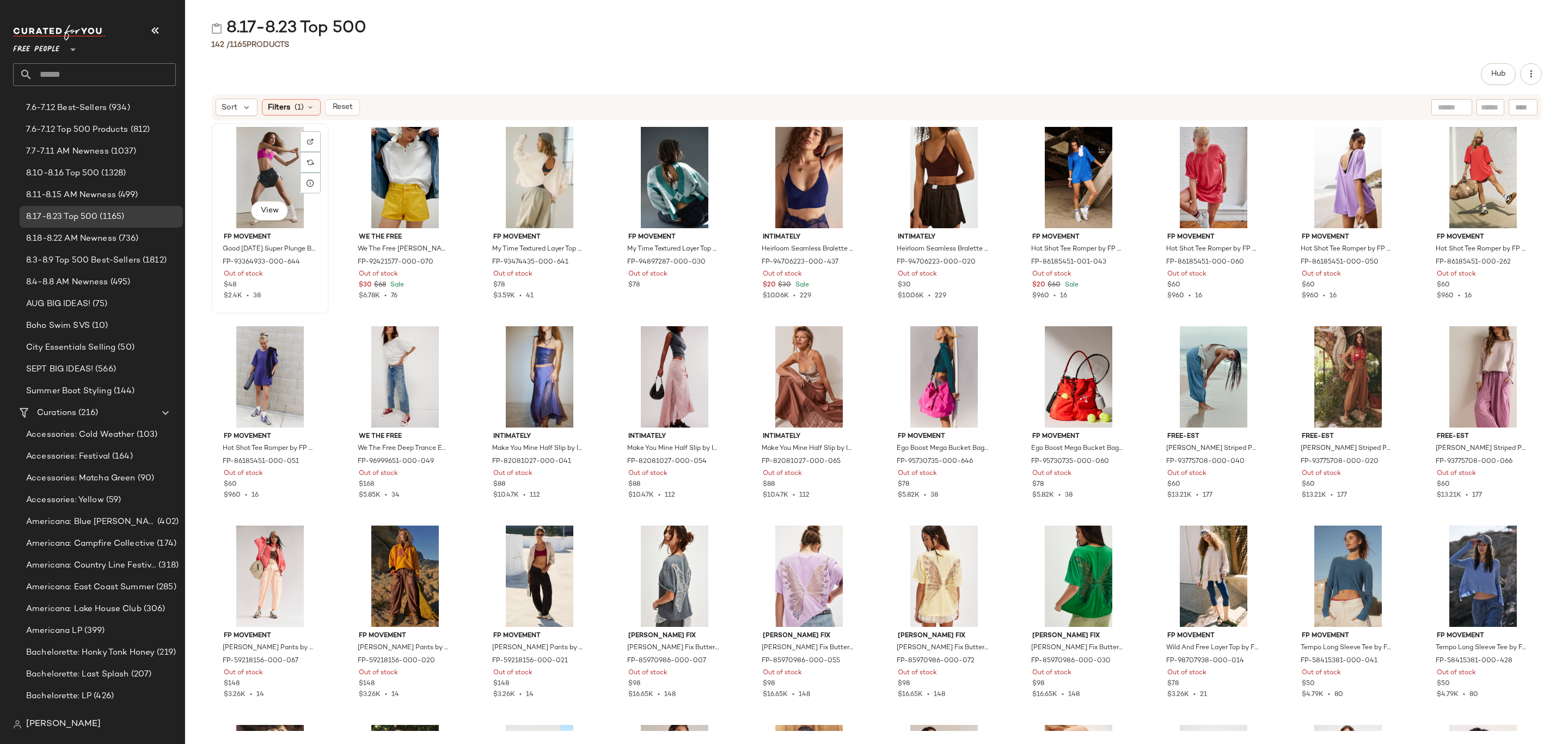
click at [237, 131] on div "View" at bounding box center [270, 177] width 110 height 101
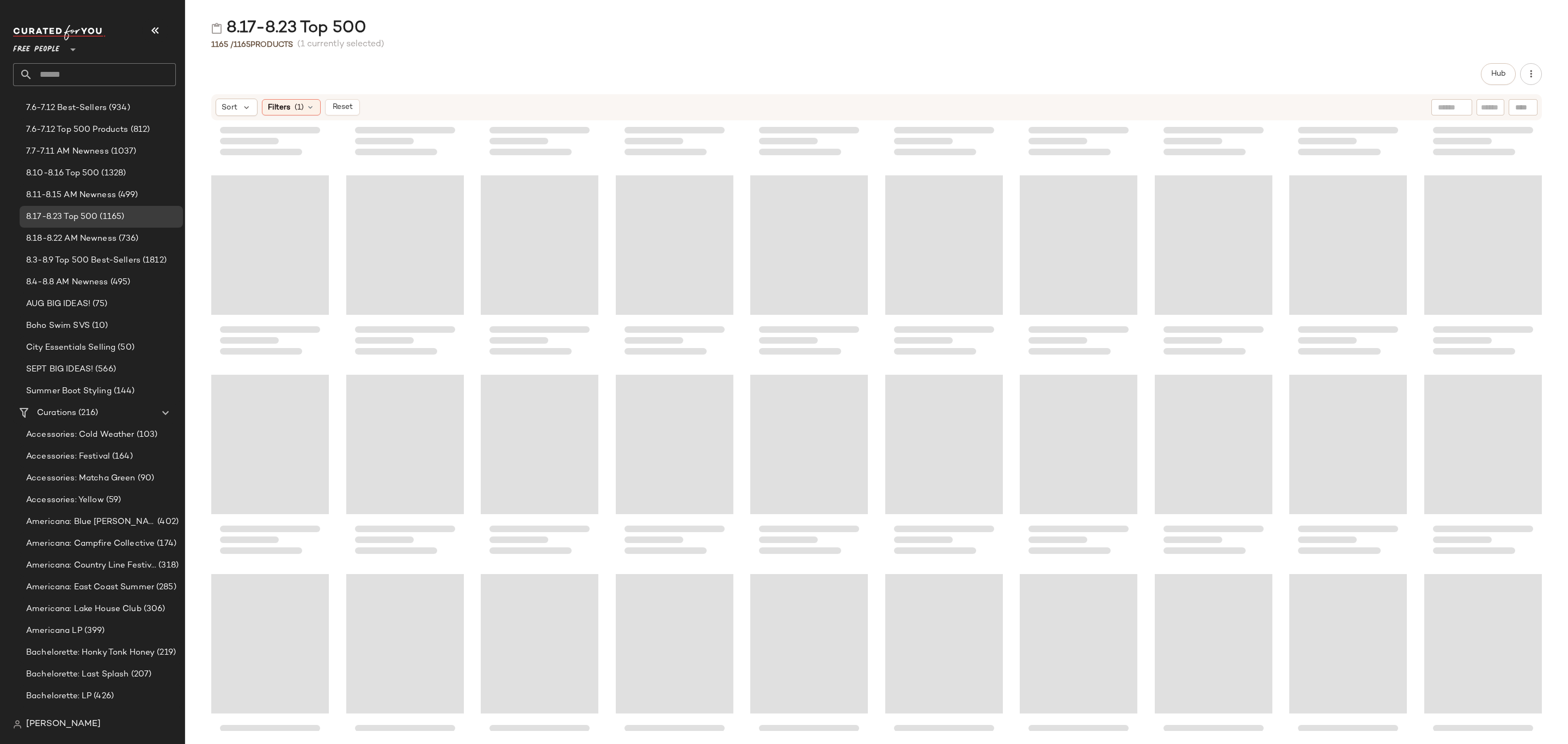
scroll to position [5155, 0]
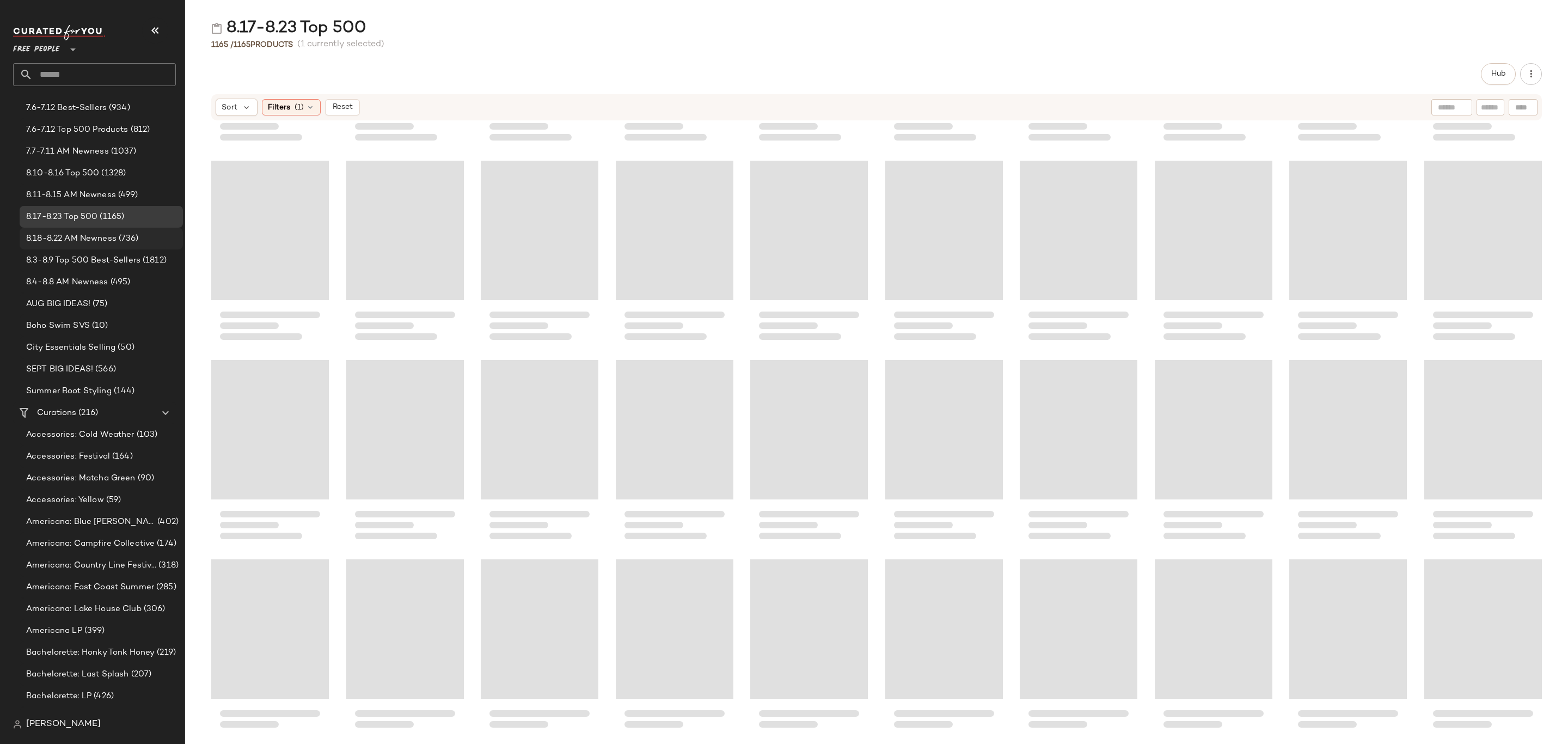
click at [101, 240] on span "8.18-8.22 AM Newness" at bounding box center [71, 239] width 90 height 13
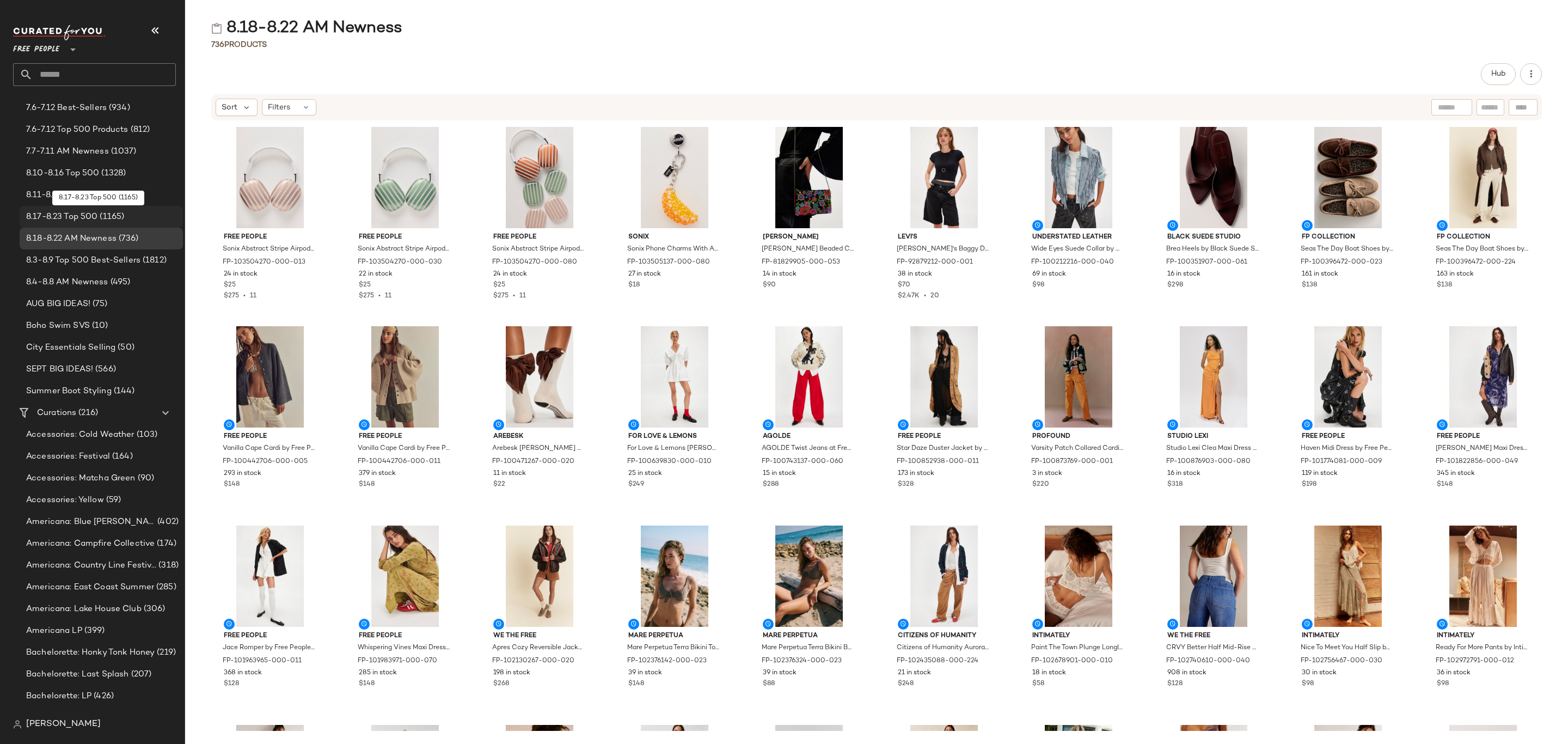
click at [100, 216] on span "(1165)" at bounding box center [111, 217] width 27 height 13
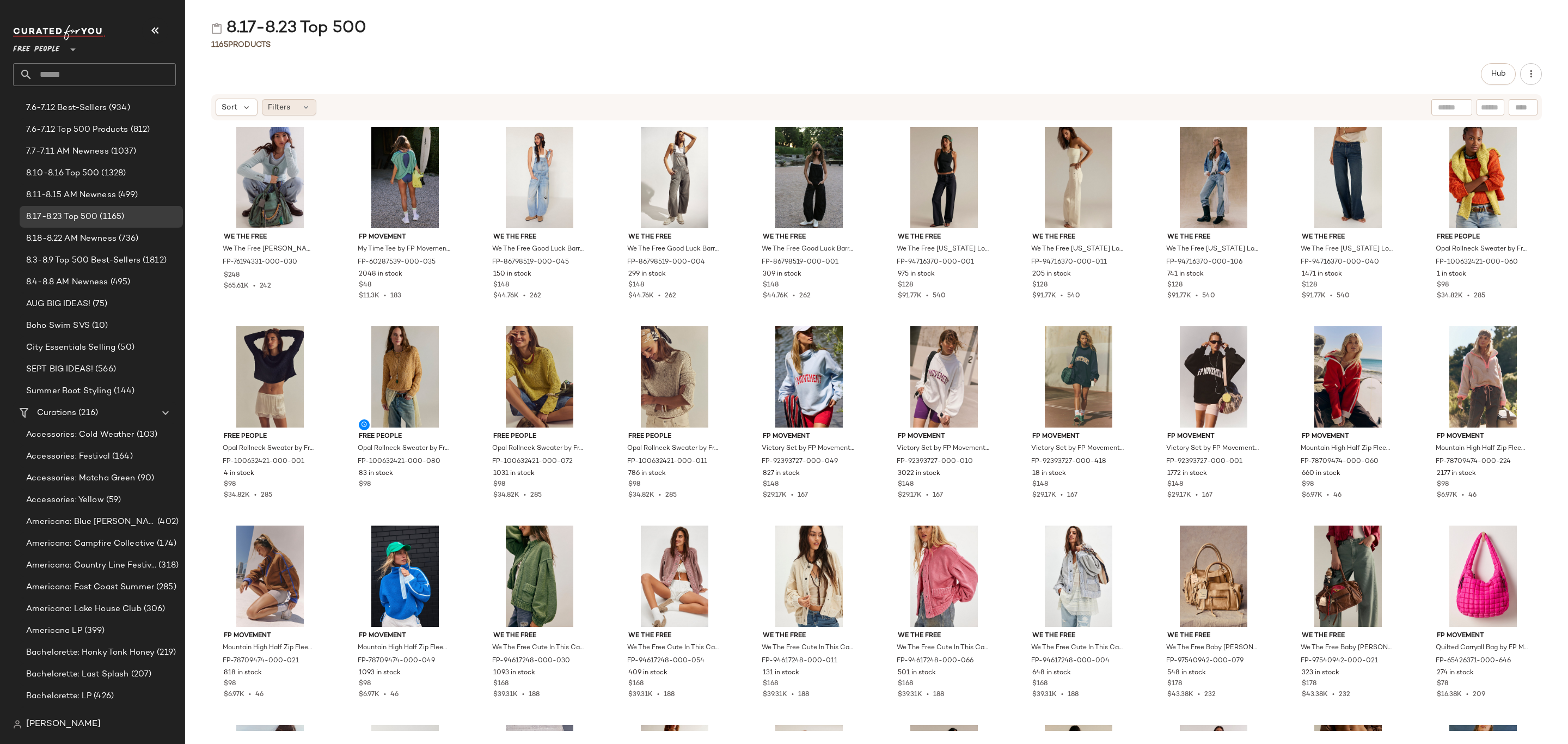
click at [291, 113] on div "Filters" at bounding box center [289, 107] width 54 height 16
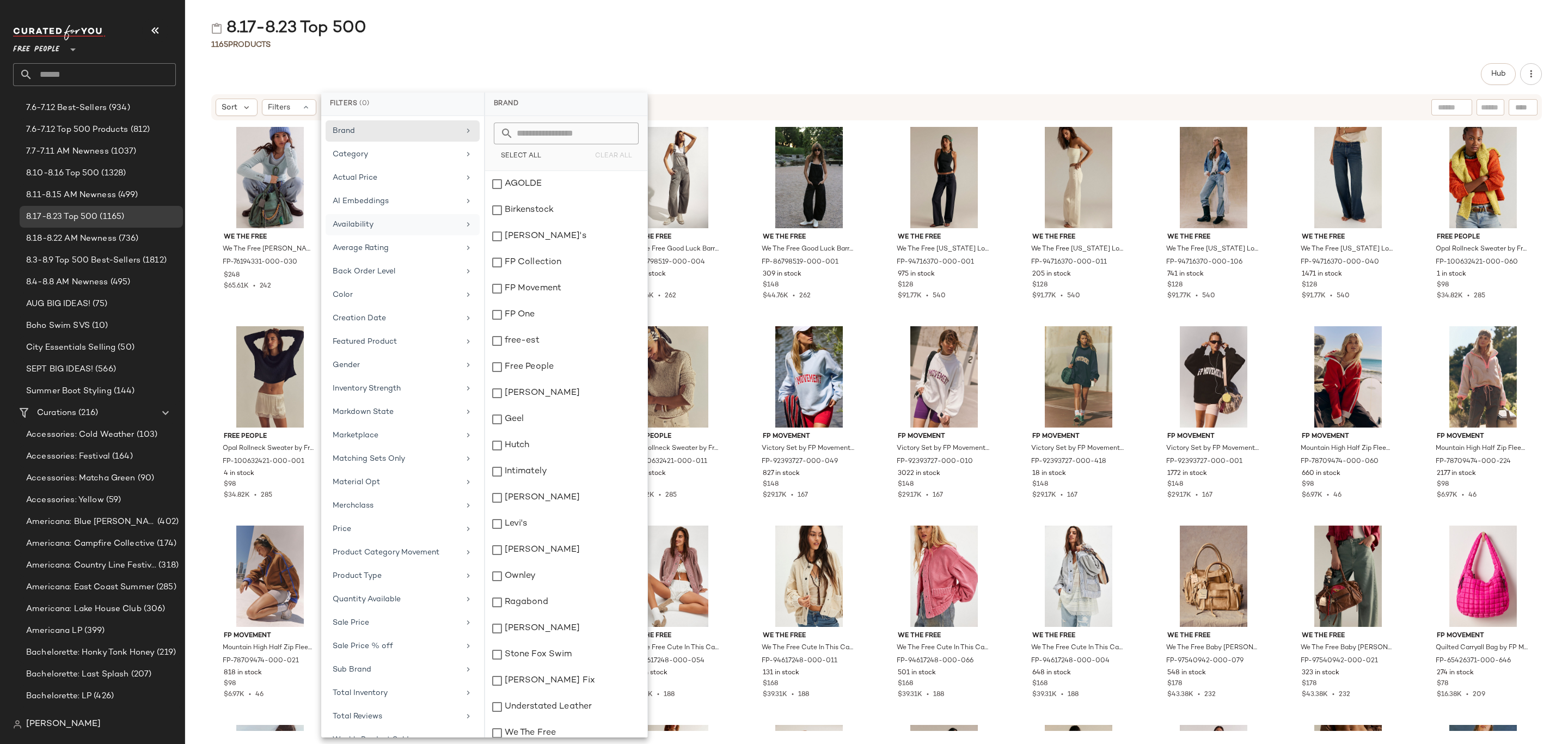
click at [400, 230] on div "Availability" at bounding box center [396, 225] width 127 height 12
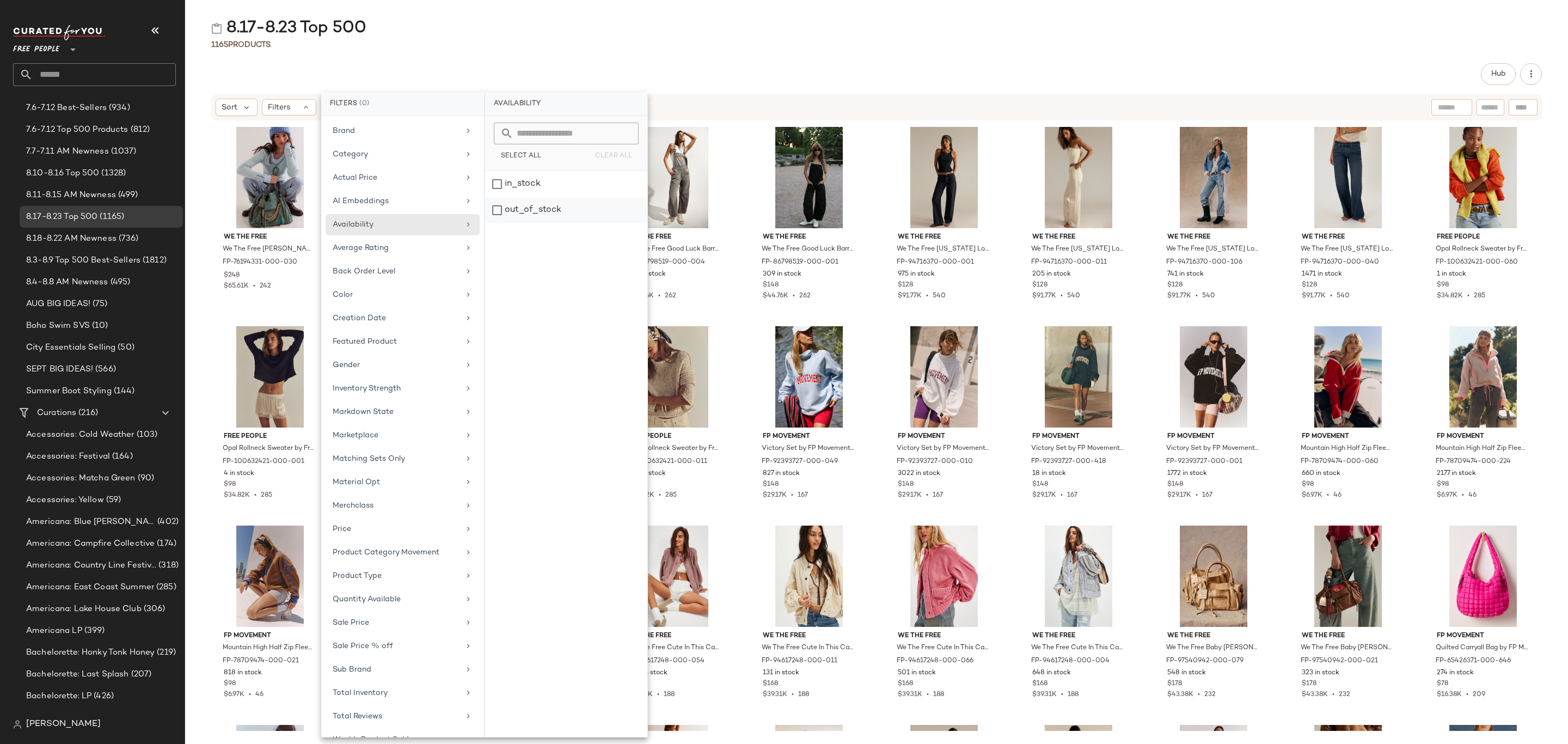
click at [547, 213] on div "out_of_stock" at bounding box center [566, 210] width 163 height 26
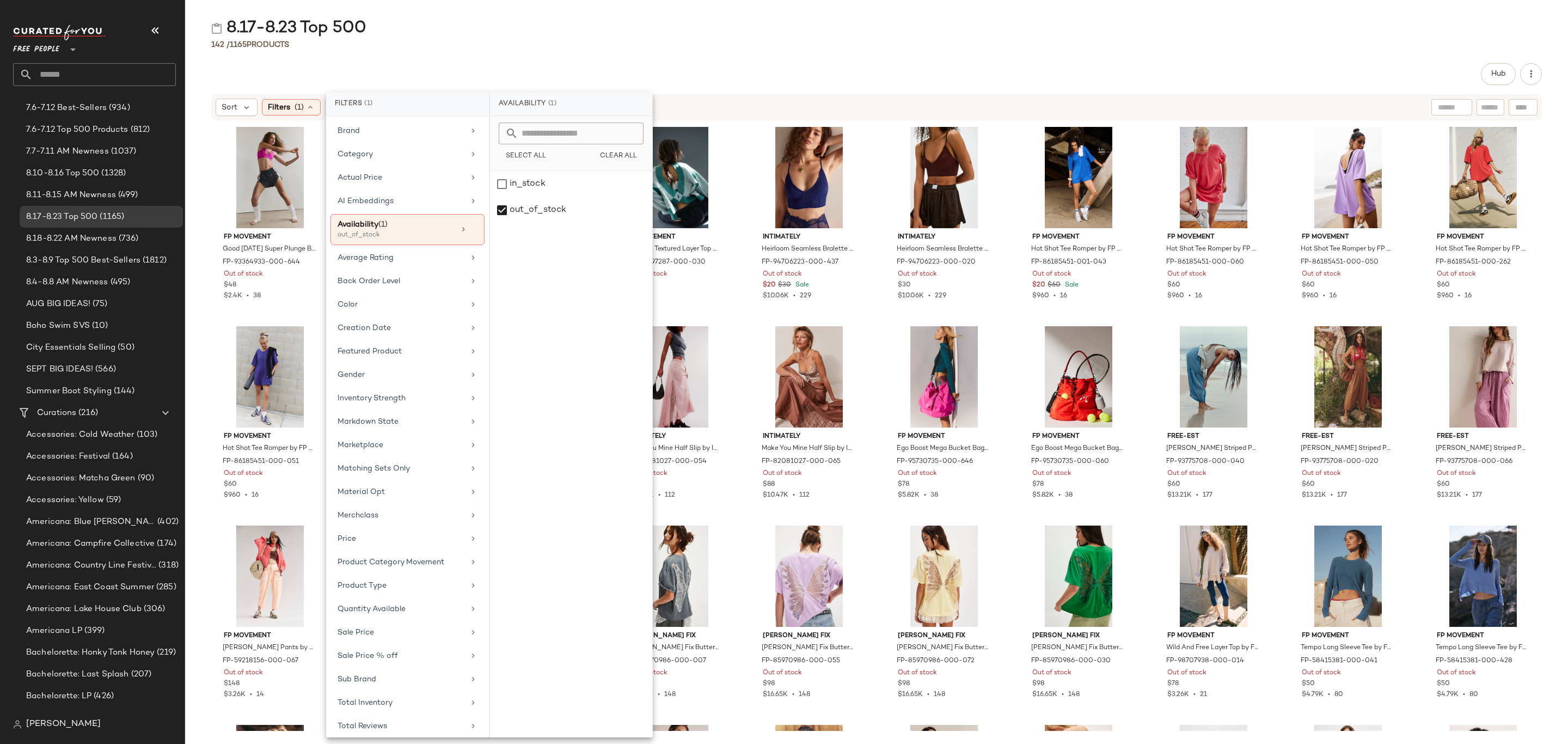
click at [870, 59] on div "8.17-8.23 Top 500 142 / 1165 Products Hub Sort Filters (1) Reset FP Movement Go…" at bounding box center [877, 381] width 1383 height 726
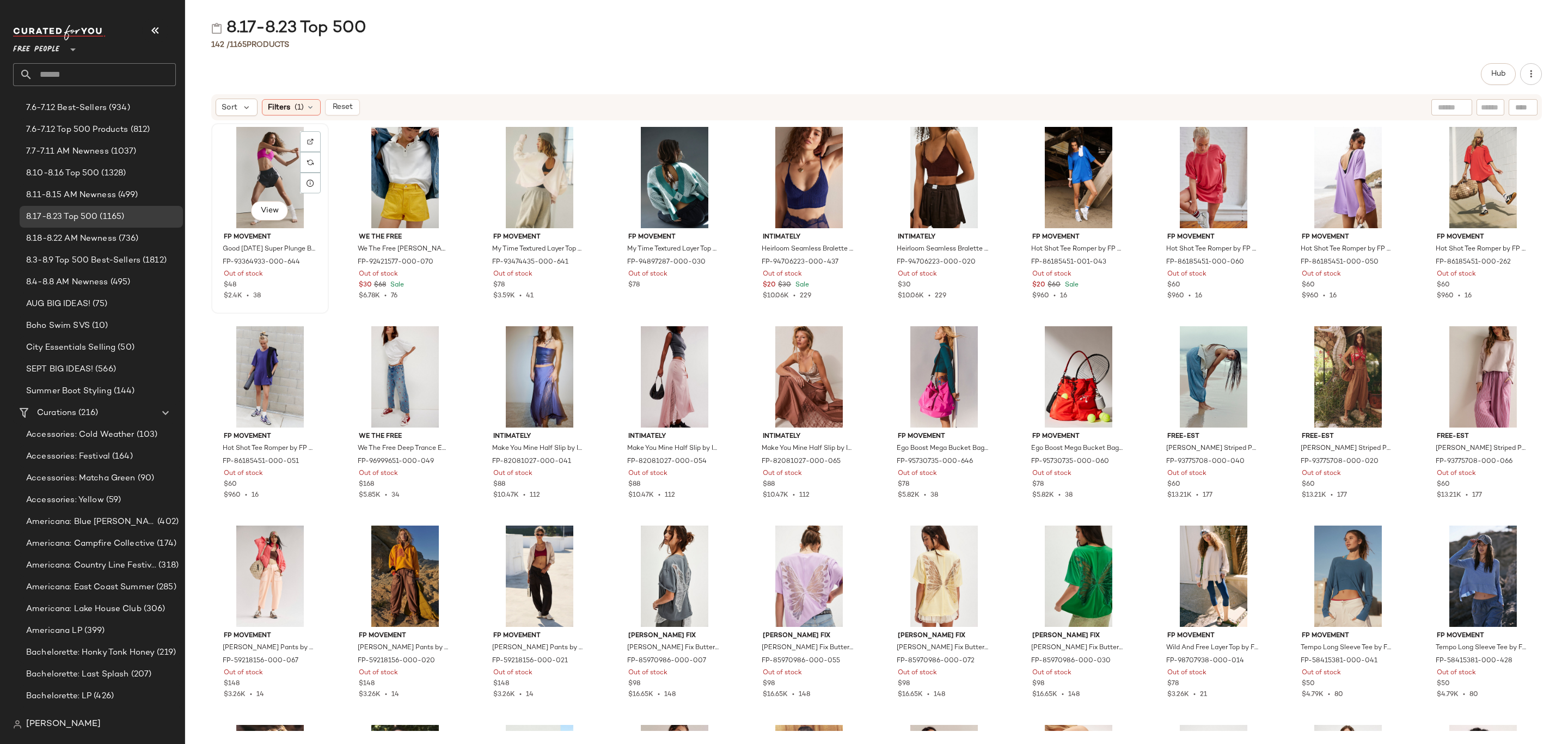
click at [253, 151] on div "View" at bounding box center [270, 177] width 110 height 101
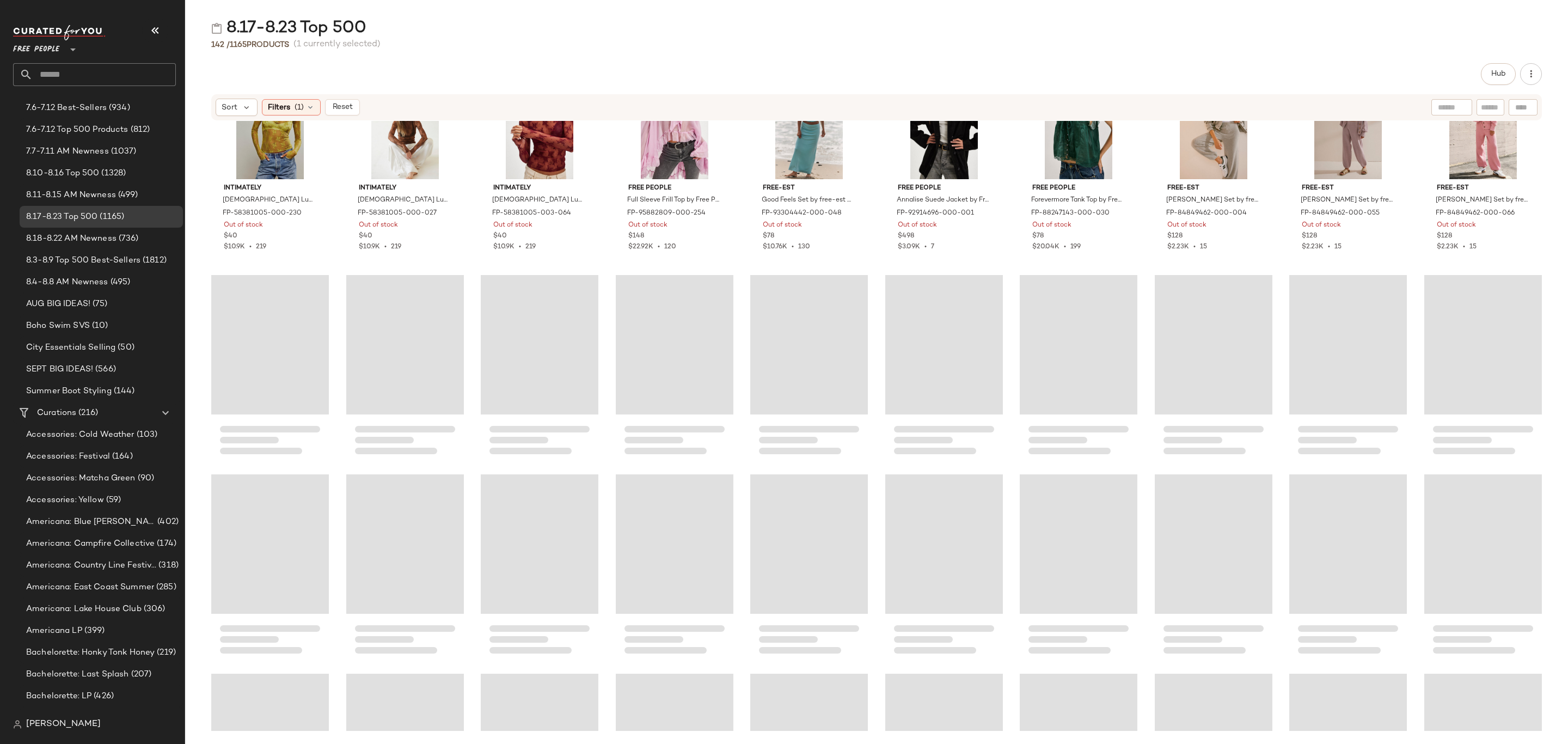
scroll to position [2382, 0]
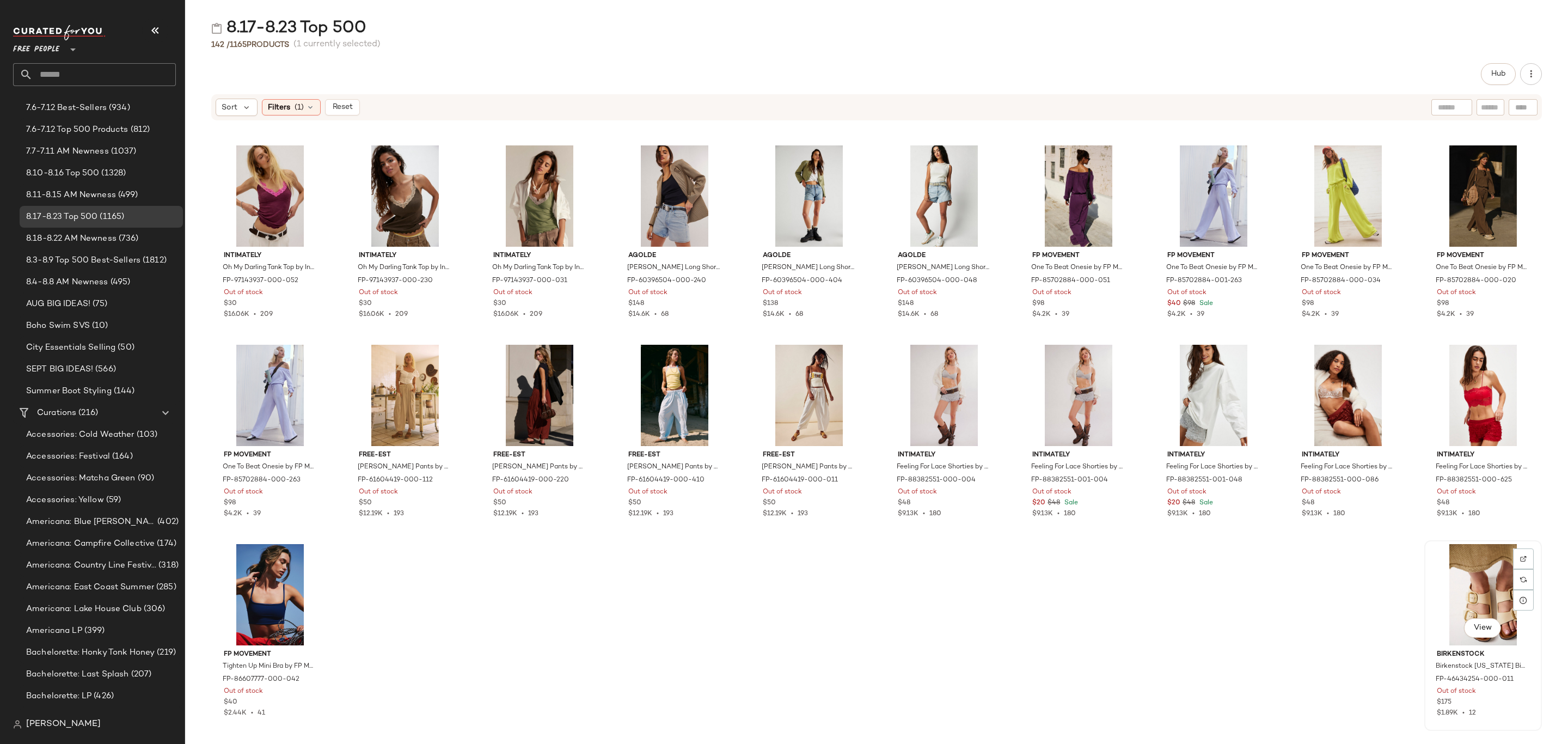
click at [1511, 685] on div "Birkenstock Birkenstock Arizona Big Buckle Sandals at Free People in White, Siz…" at bounding box center [1483, 682] width 110 height 73
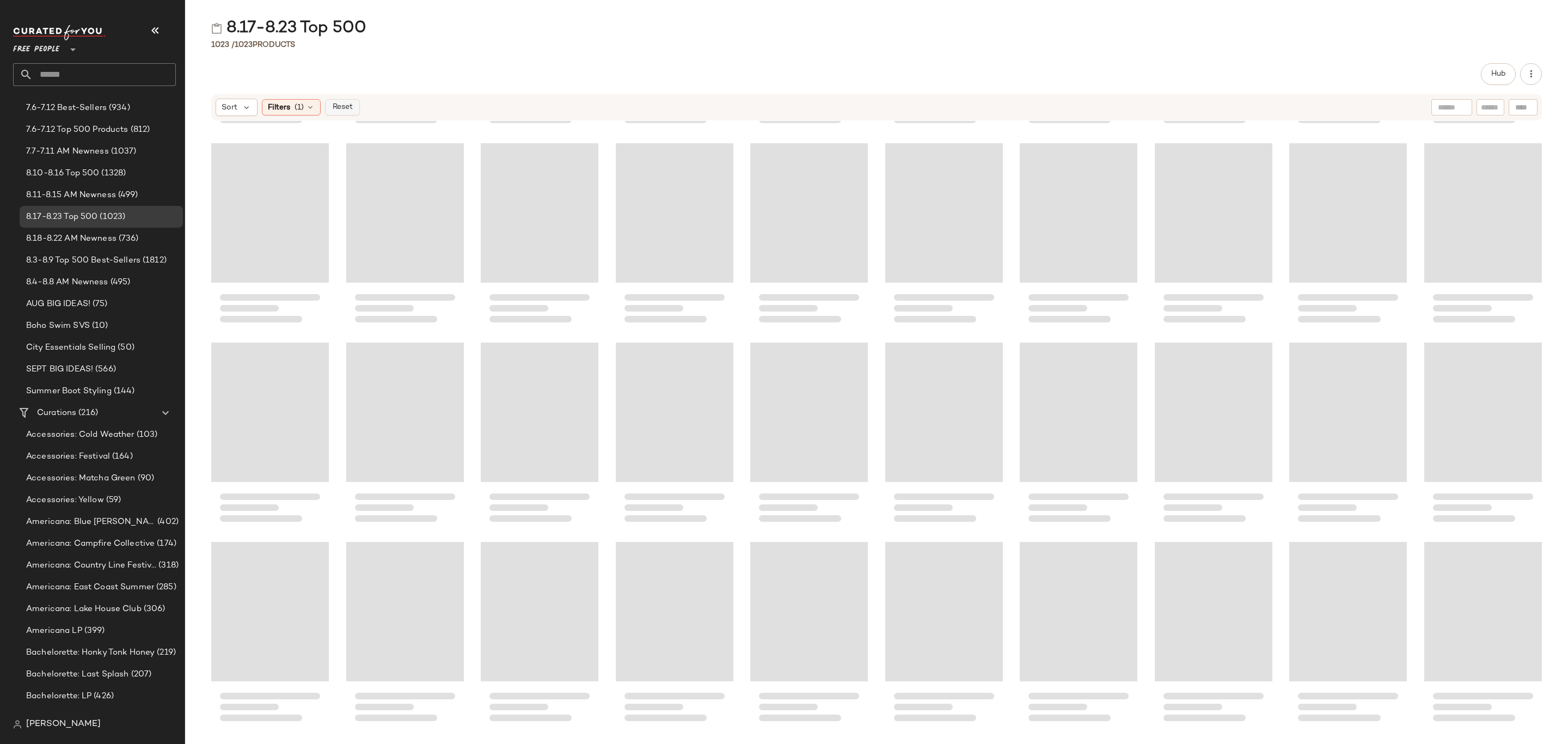
click at [342, 110] on span "Reset" at bounding box center [342, 107] width 21 height 9
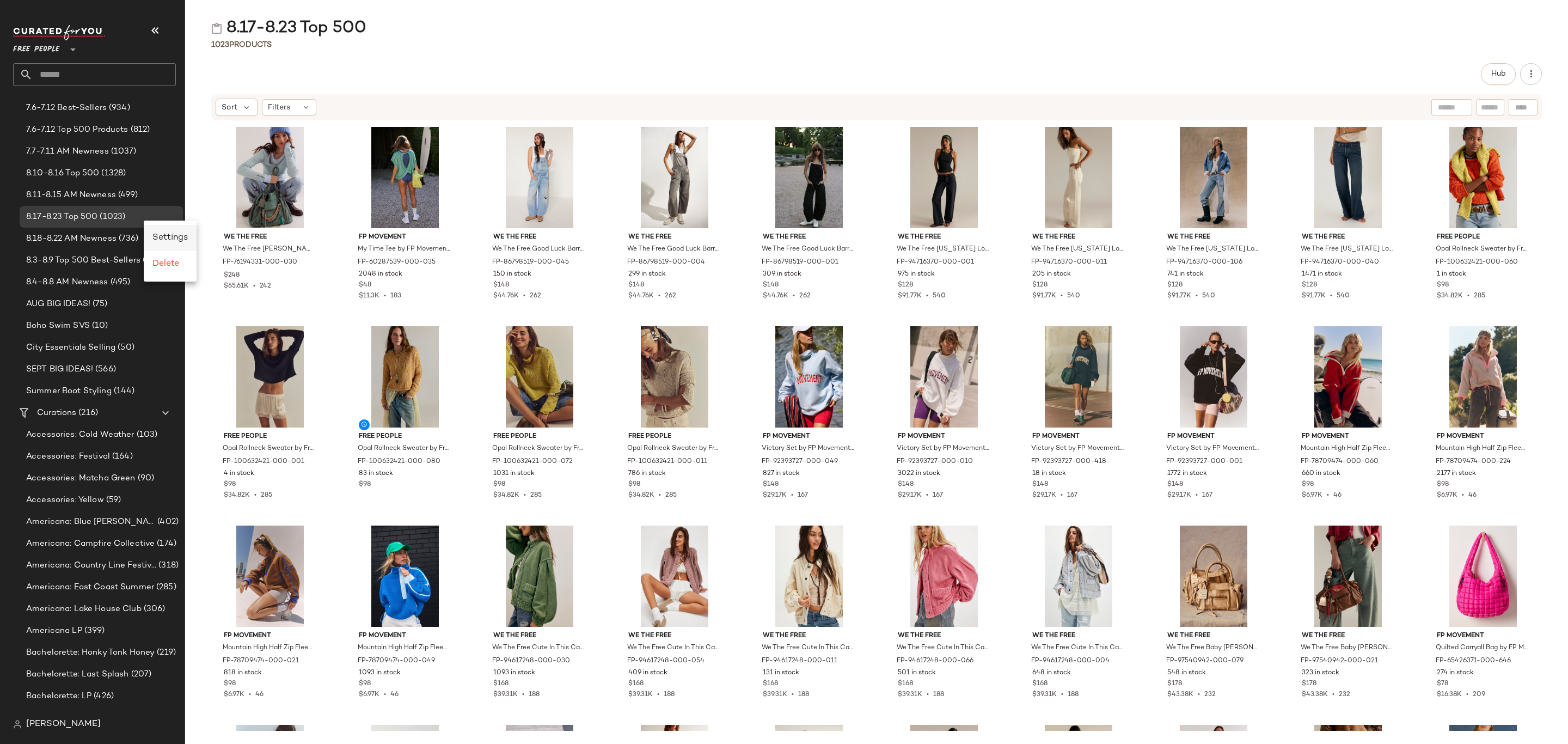
click at [175, 234] on span "Settings" at bounding box center [170, 237] width 35 height 9
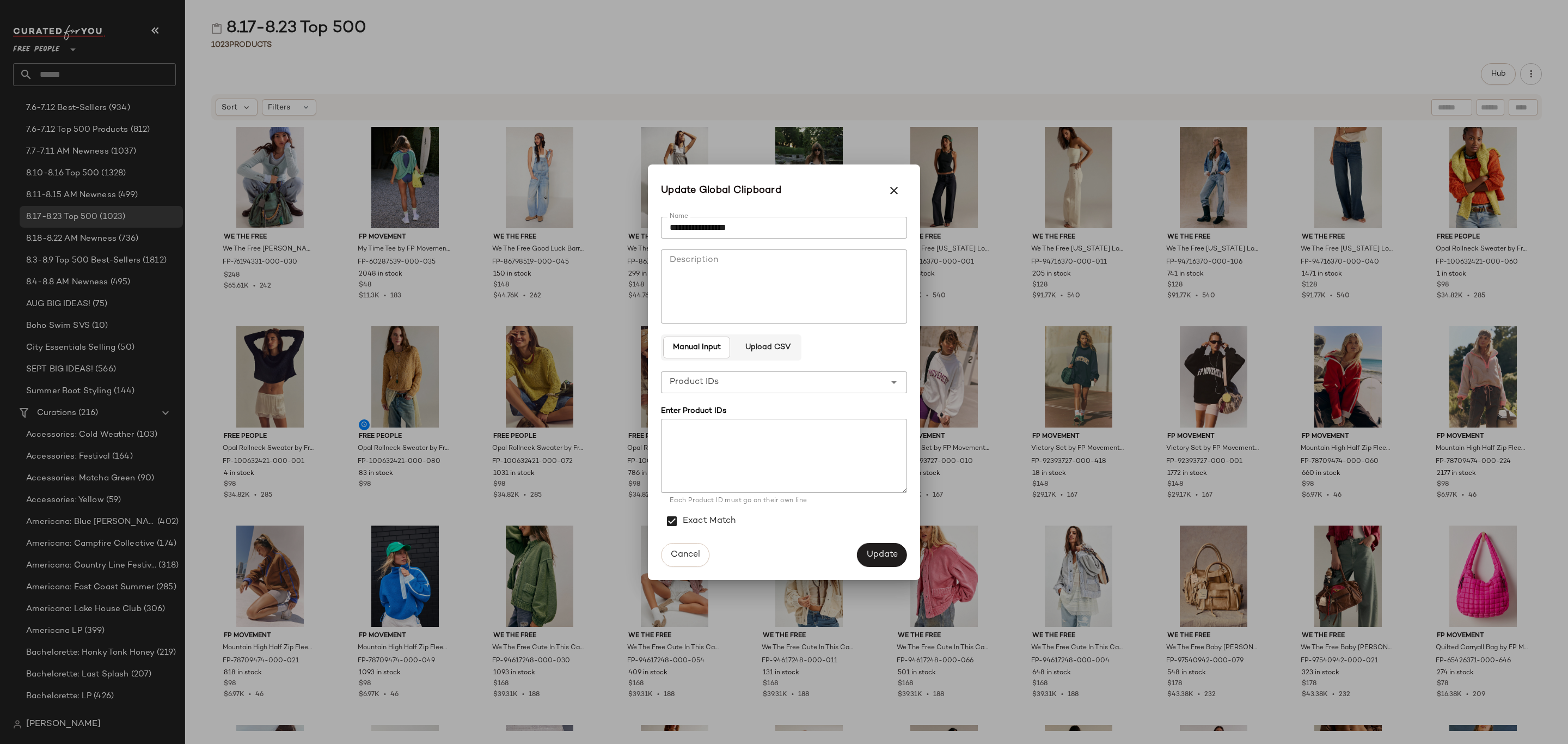
click at [830, 377] on div "**********" at bounding box center [773, 382] width 225 height 22
click at [848, 435] on div "Product Names" at bounding box center [784, 437] width 229 height 13
type input "**********"
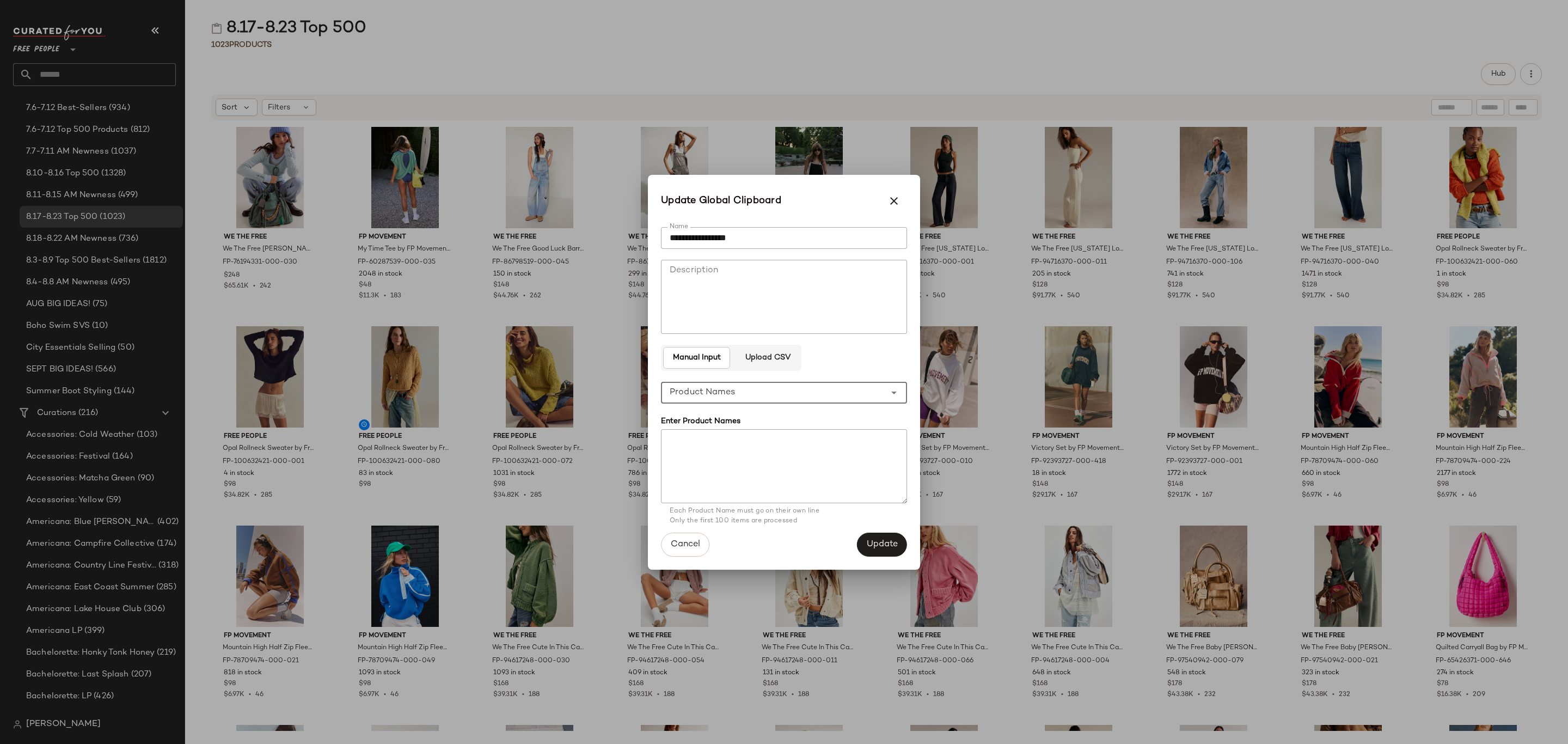
click at [819, 446] on textarea at bounding box center [784, 466] width 246 height 74
paste textarea "**********"
type textarea "**********"
click at [884, 544] on span "Update" at bounding box center [882, 544] width 32 height 10
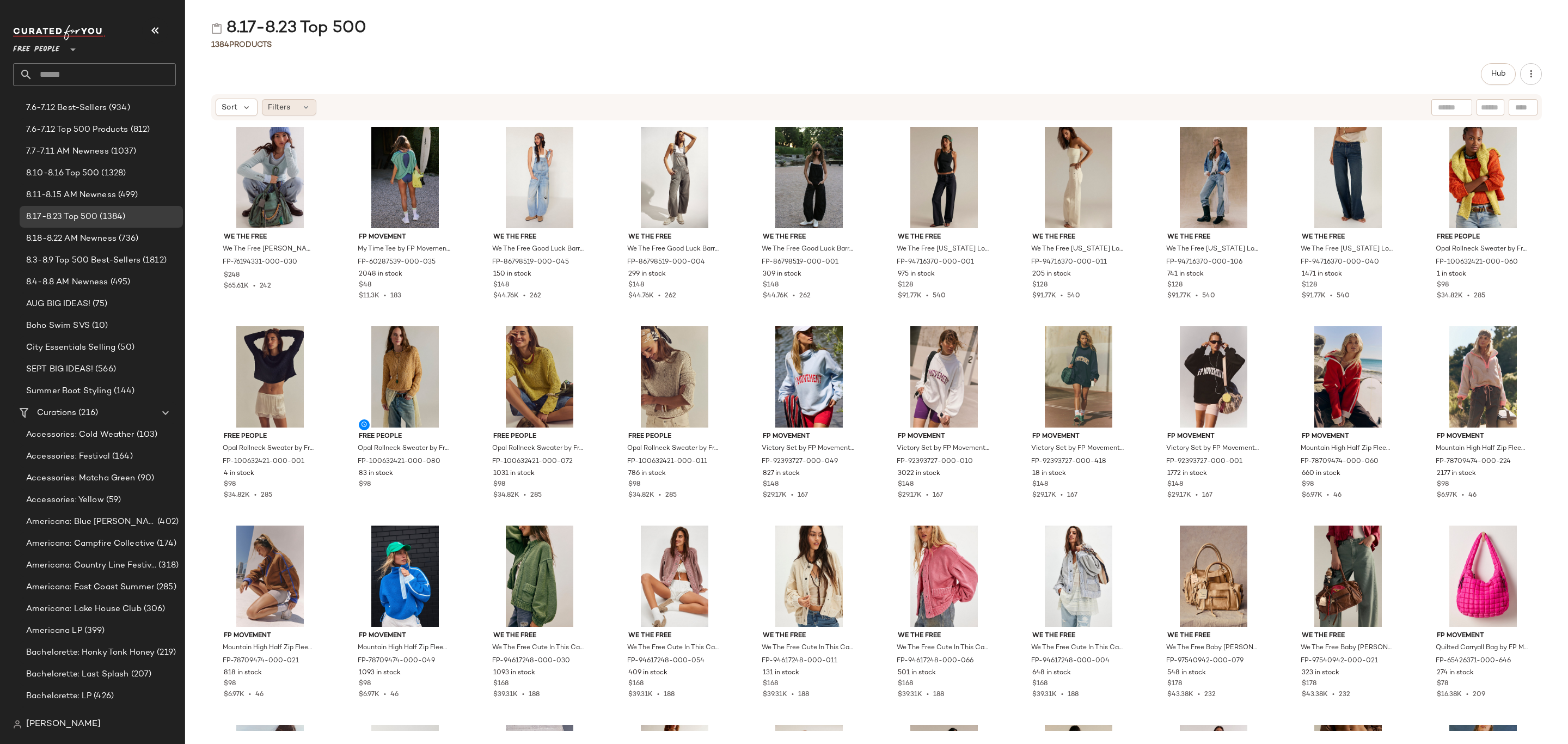
click at [282, 105] on span "Filters" at bounding box center [279, 107] width 23 height 12
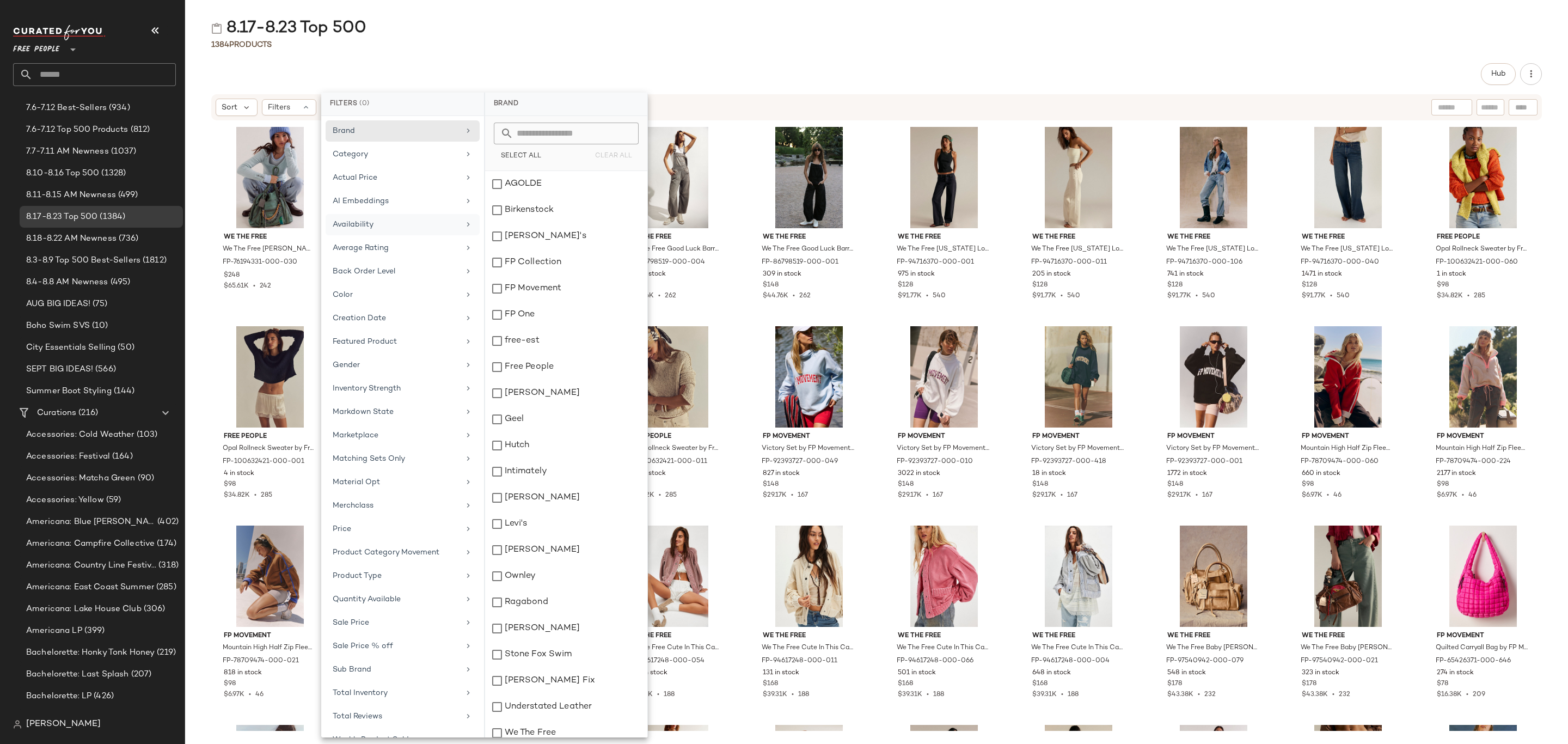
click at [384, 230] on div "Availability" at bounding box center [396, 225] width 127 height 12
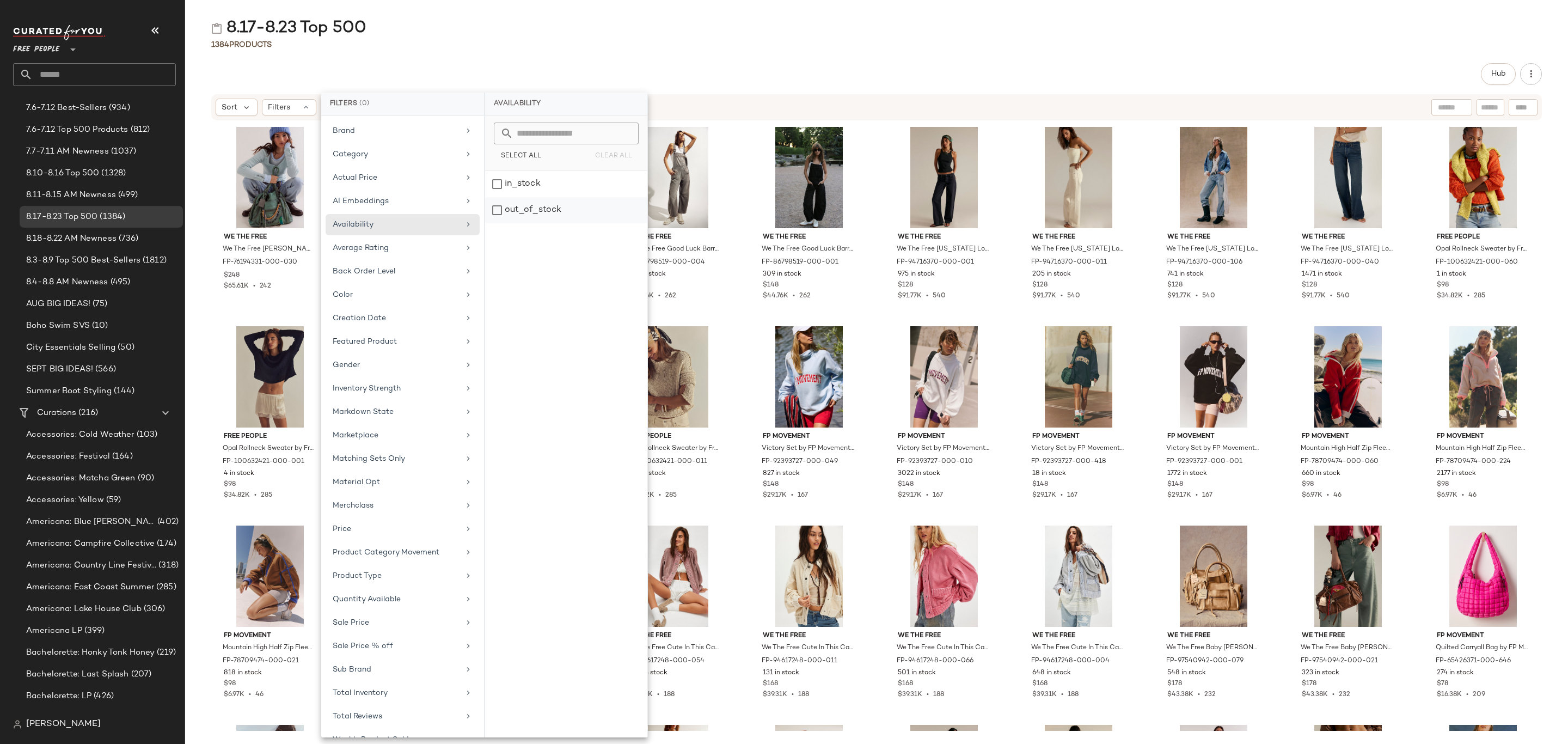
click at [549, 208] on div "out_of_stock" at bounding box center [566, 210] width 163 height 26
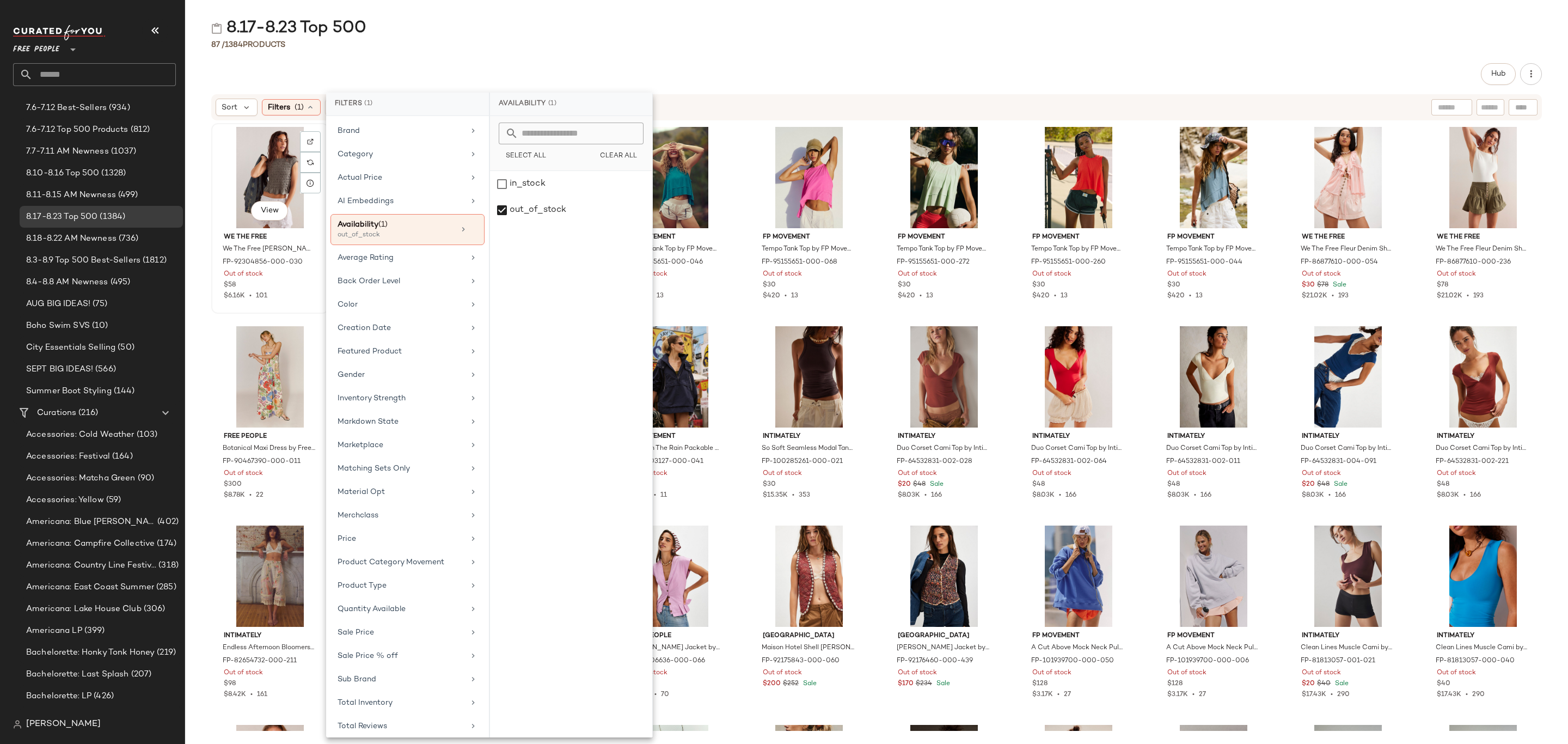
click at [264, 136] on div "View" at bounding box center [270, 177] width 110 height 101
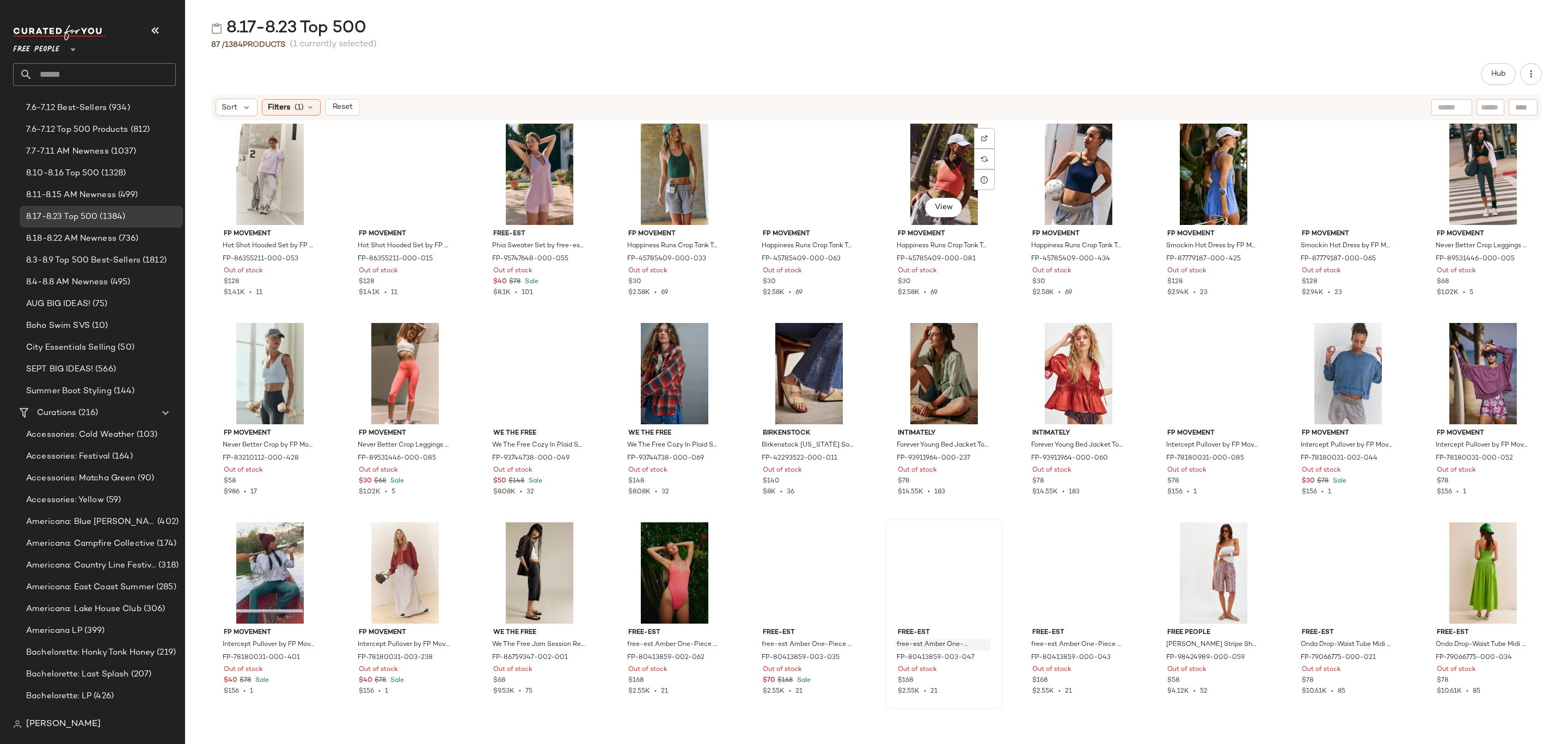
scroll to position [1186, 0]
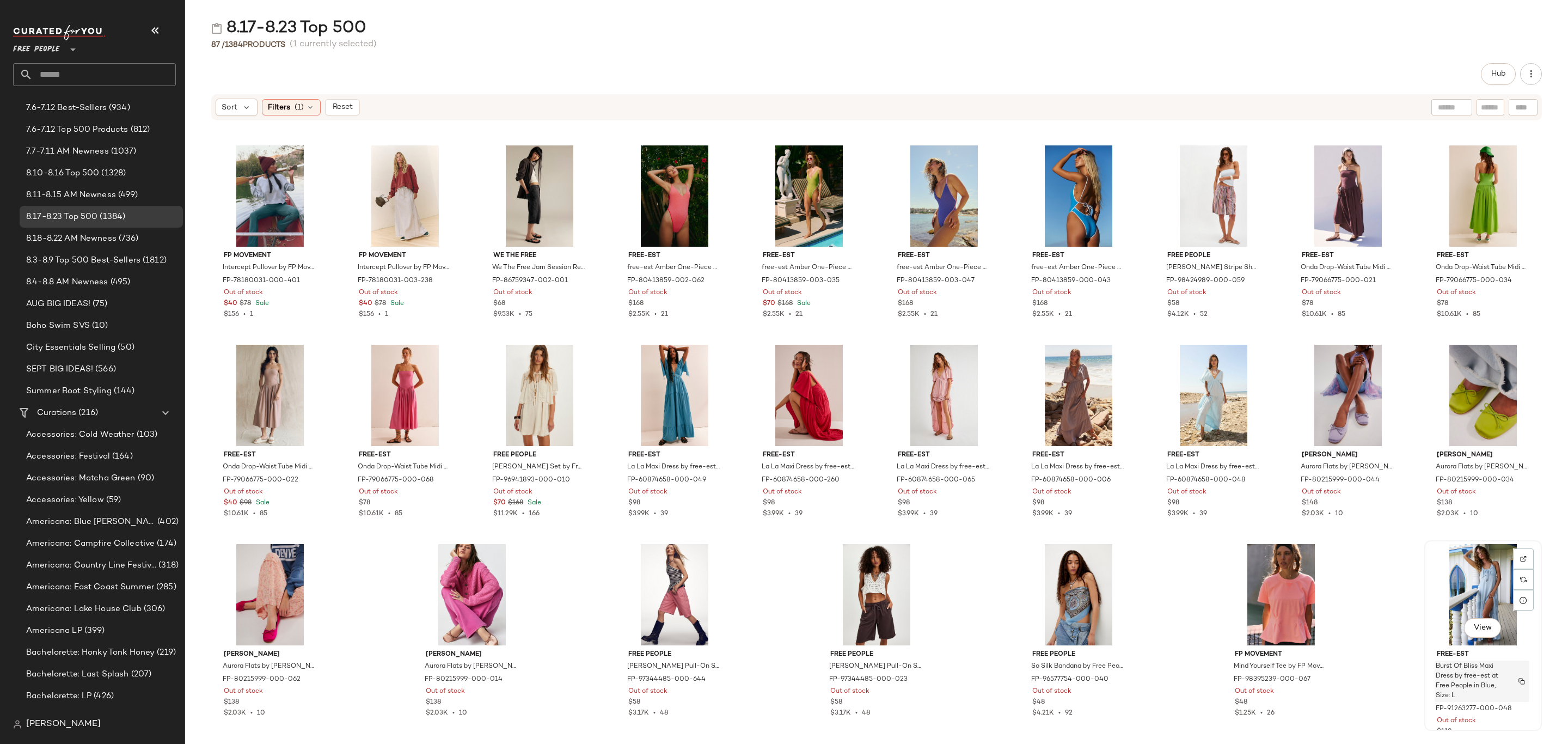
click at [1488, 679] on span "Burst Of Bliss Maxi Dress by free-est at Free People in Blue, Size: L" at bounding box center [1472, 681] width 72 height 39
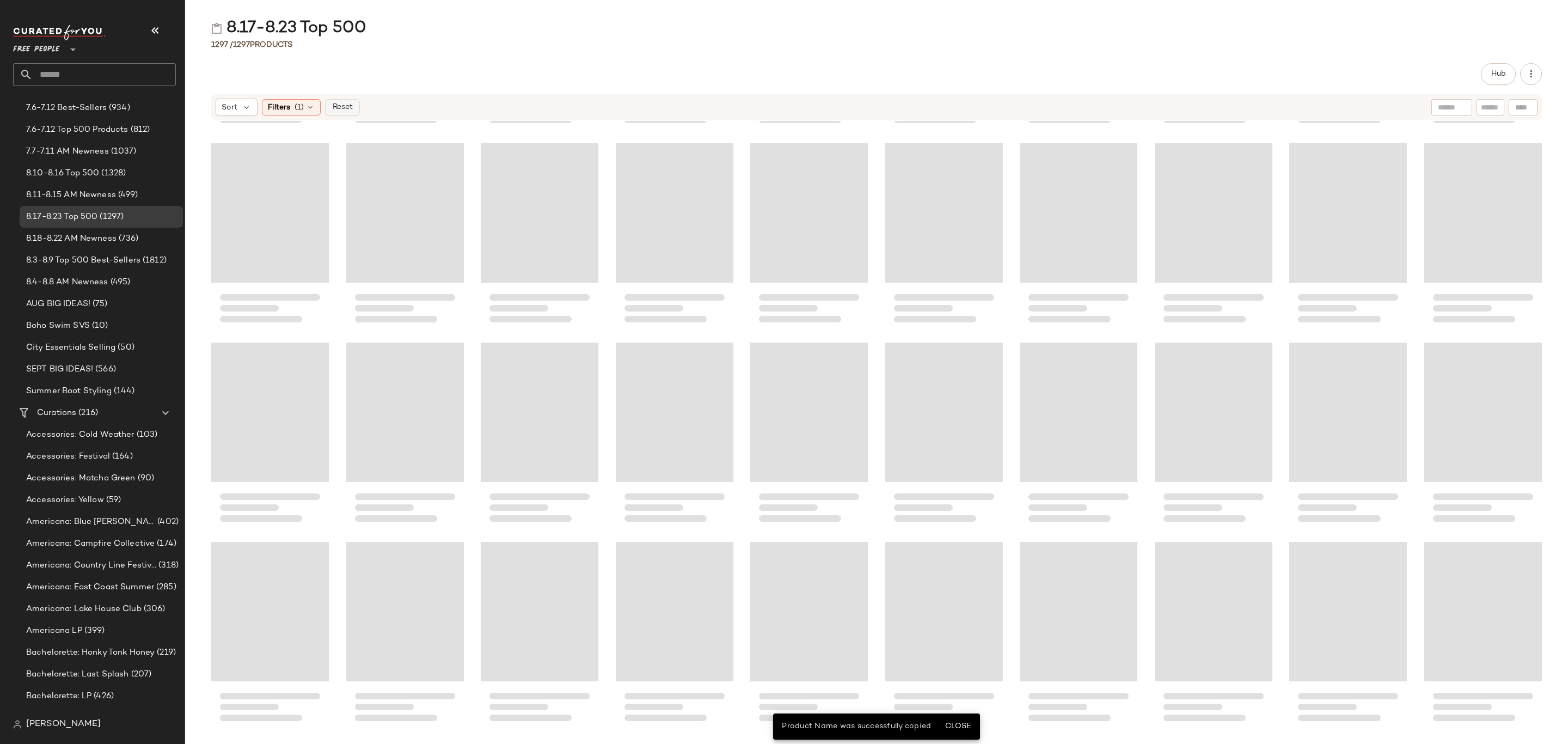
click at [337, 113] on button "Reset" at bounding box center [342, 107] width 35 height 16
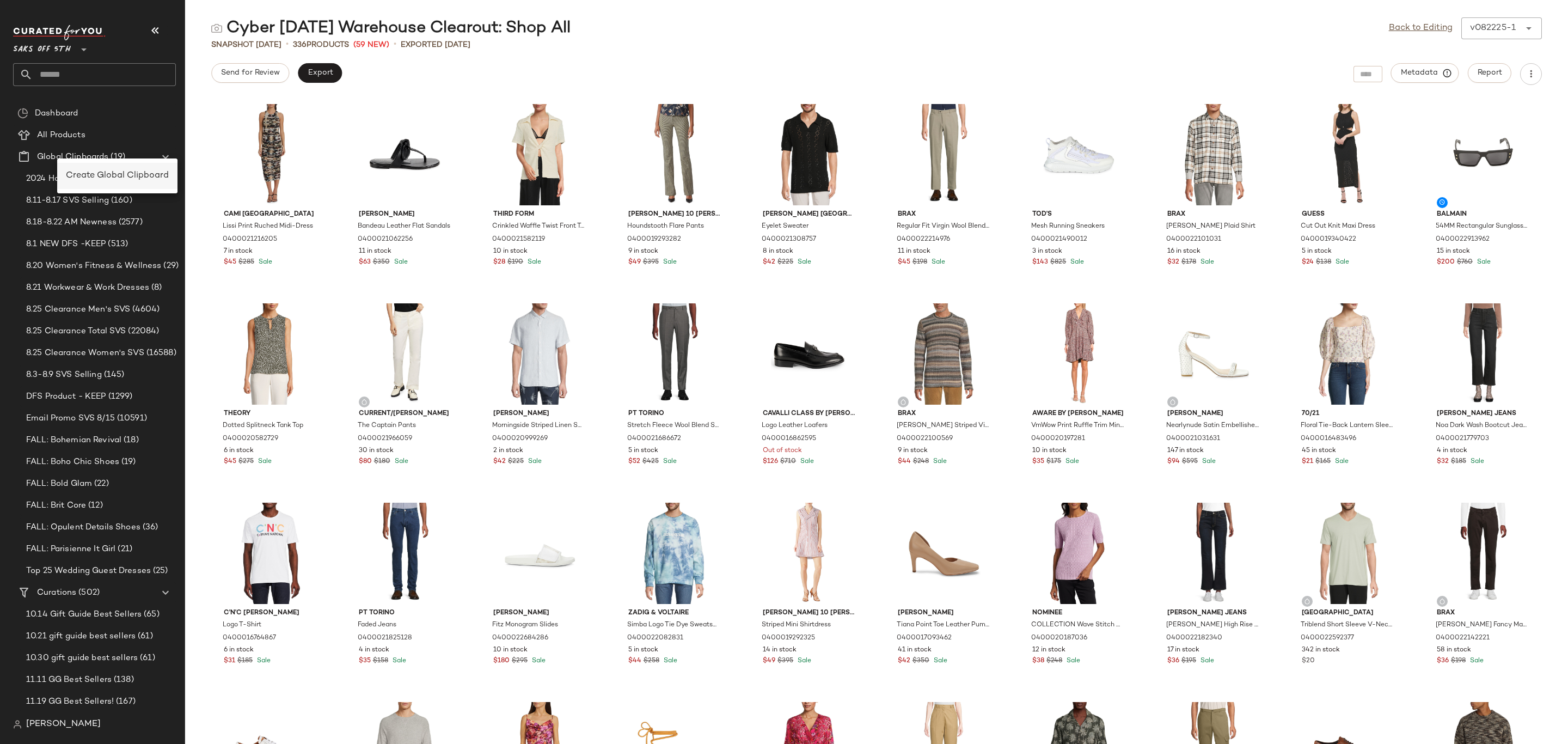
click at [87, 172] on span "Create Global Clipboard" at bounding box center [117, 175] width 103 height 9
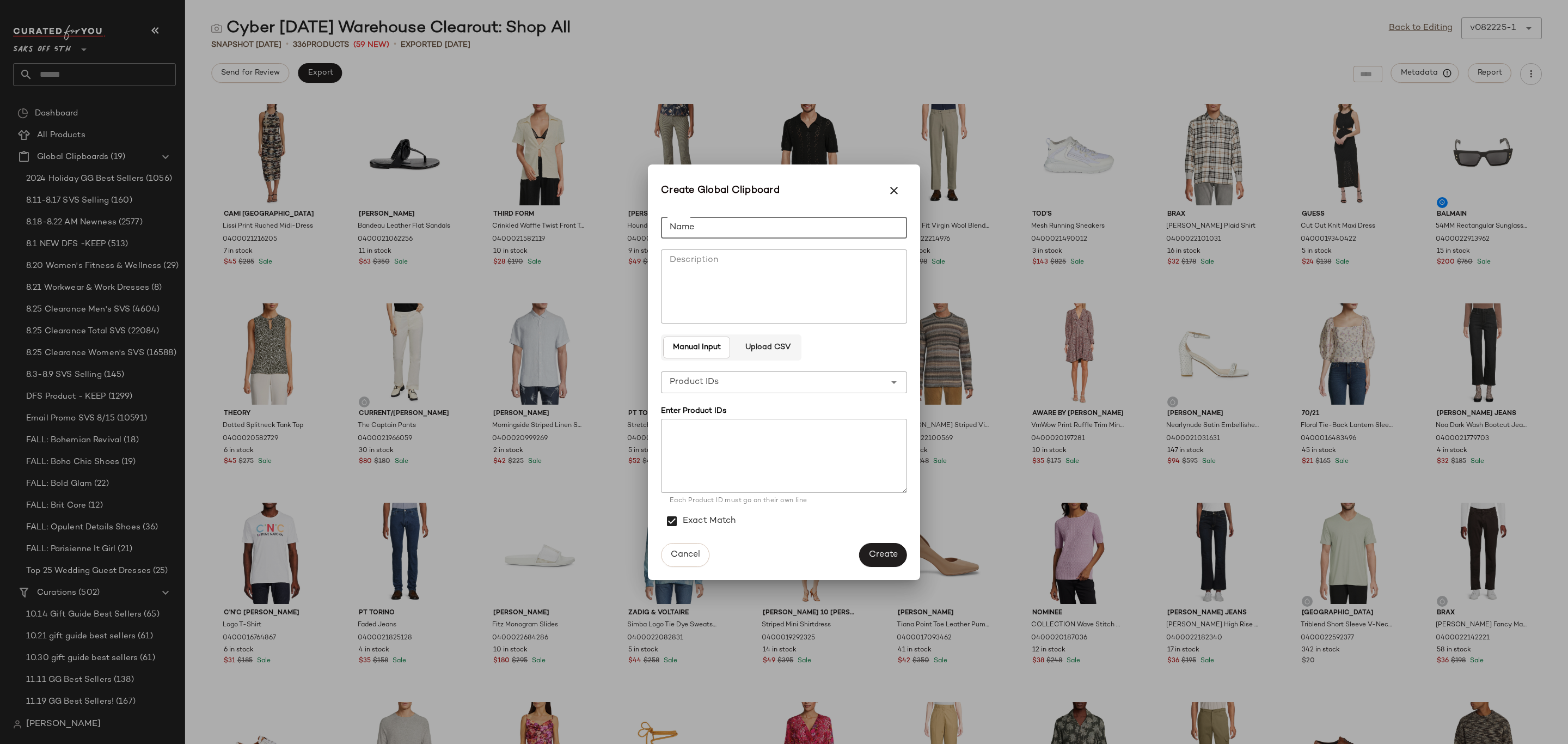
drag, startPoint x: 763, startPoint y: 222, endPoint x: 775, endPoint y: 223, distance: 12.0
click at [763, 221] on input "Name" at bounding box center [784, 228] width 246 height 22
type input "*********"
click at [788, 476] on textarea at bounding box center [784, 456] width 246 height 74
paste textarea "**********"
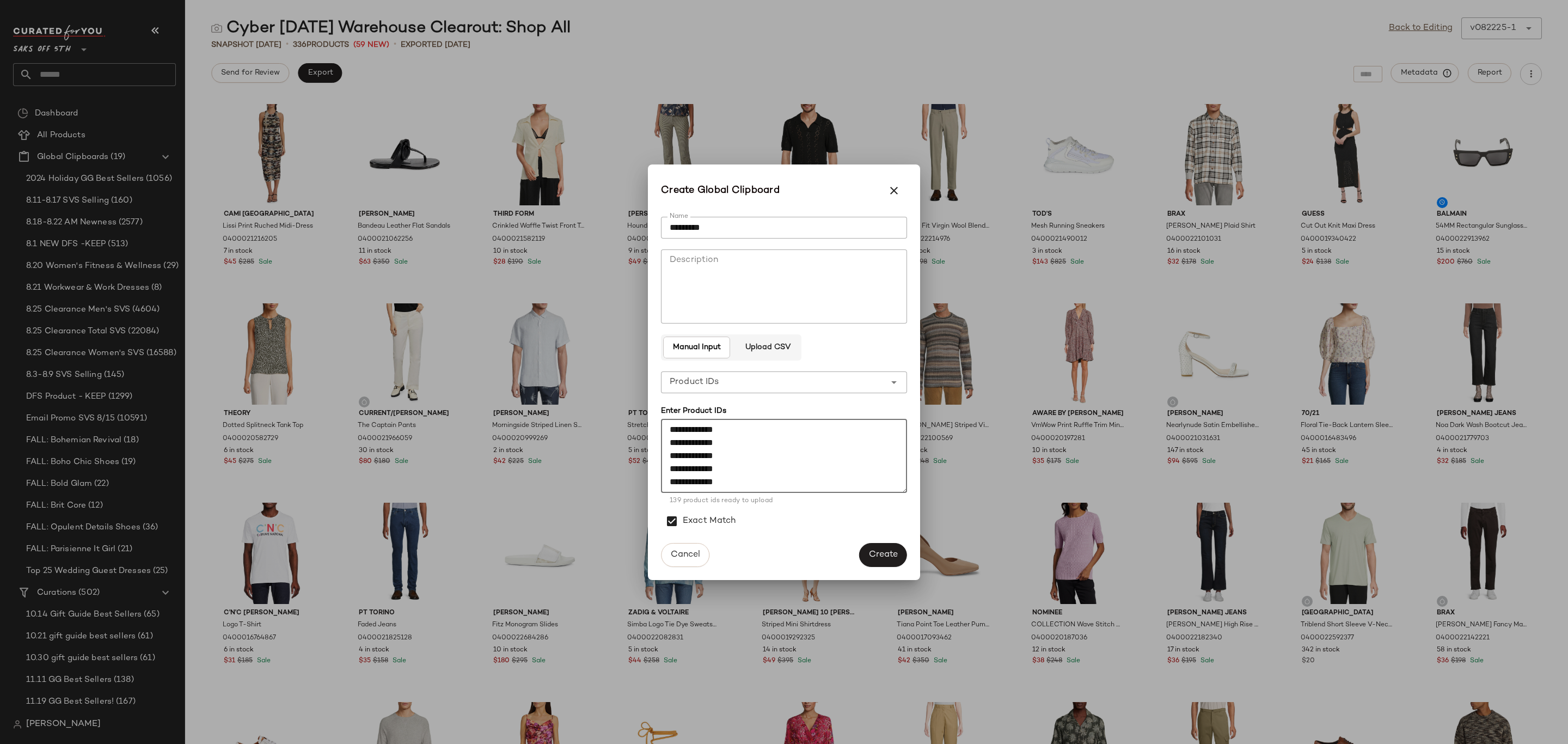
scroll to position [1746, 0]
type textarea "**********"
click at [828, 225] on input "*********" at bounding box center [784, 228] width 246 height 22
type input "**********"
click at [891, 558] on span "Create" at bounding box center [883, 554] width 29 height 10
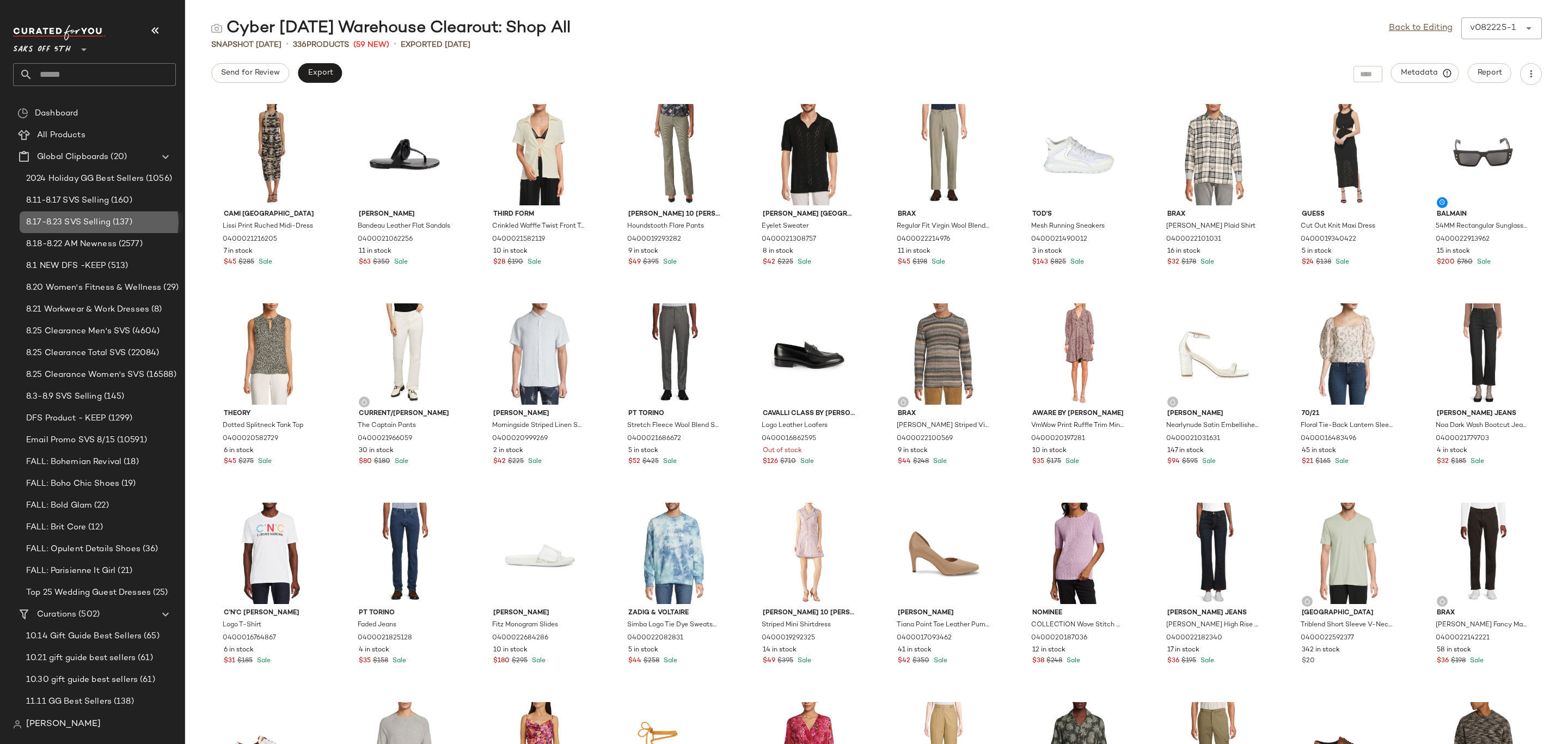
click at [108, 229] on div "8.17-8.23 SVS Selling (137)" at bounding box center [101, 222] width 163 height 22
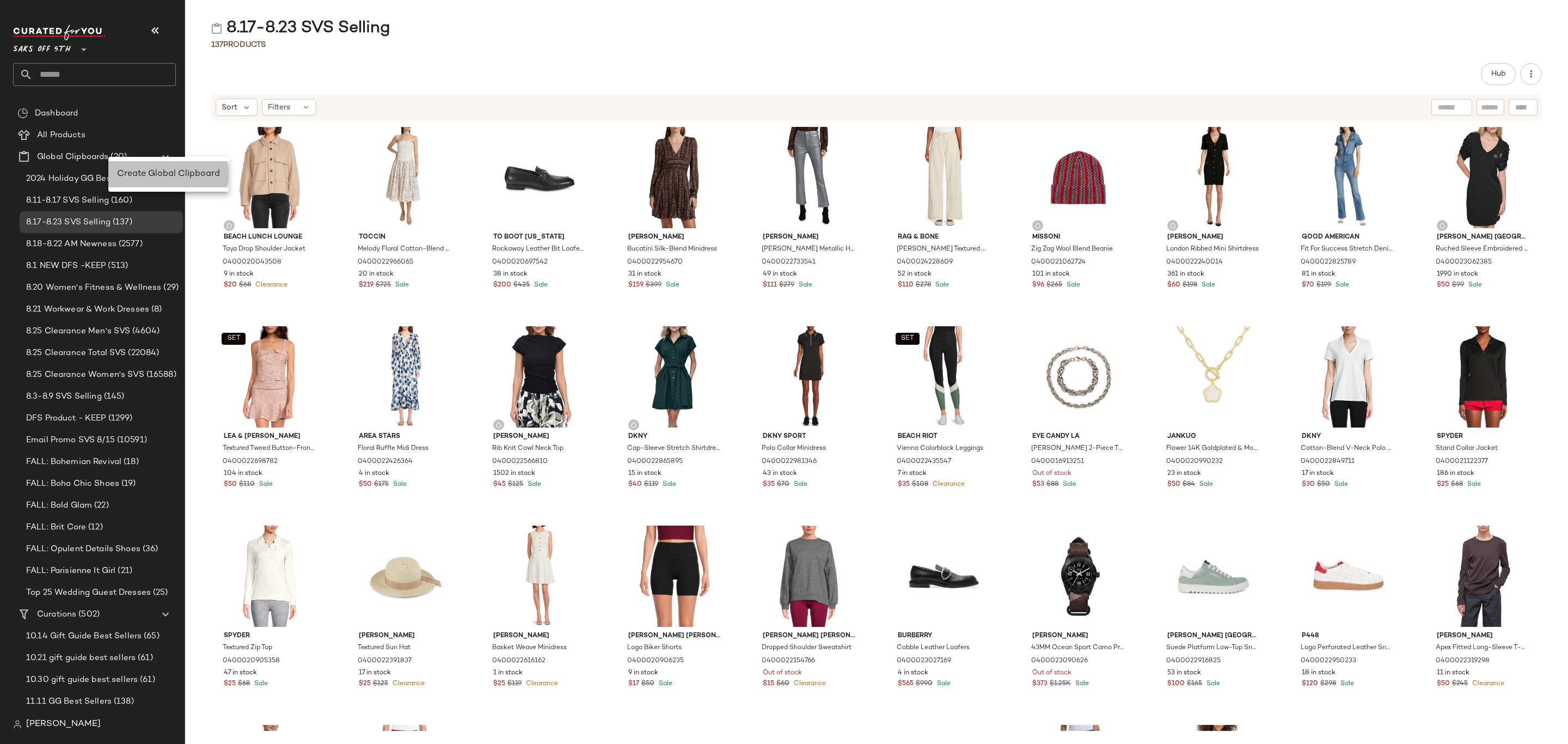
click at [133, 170] on span "Create Global Clipboard" at bounding box center [168, 174] width 103 height 9
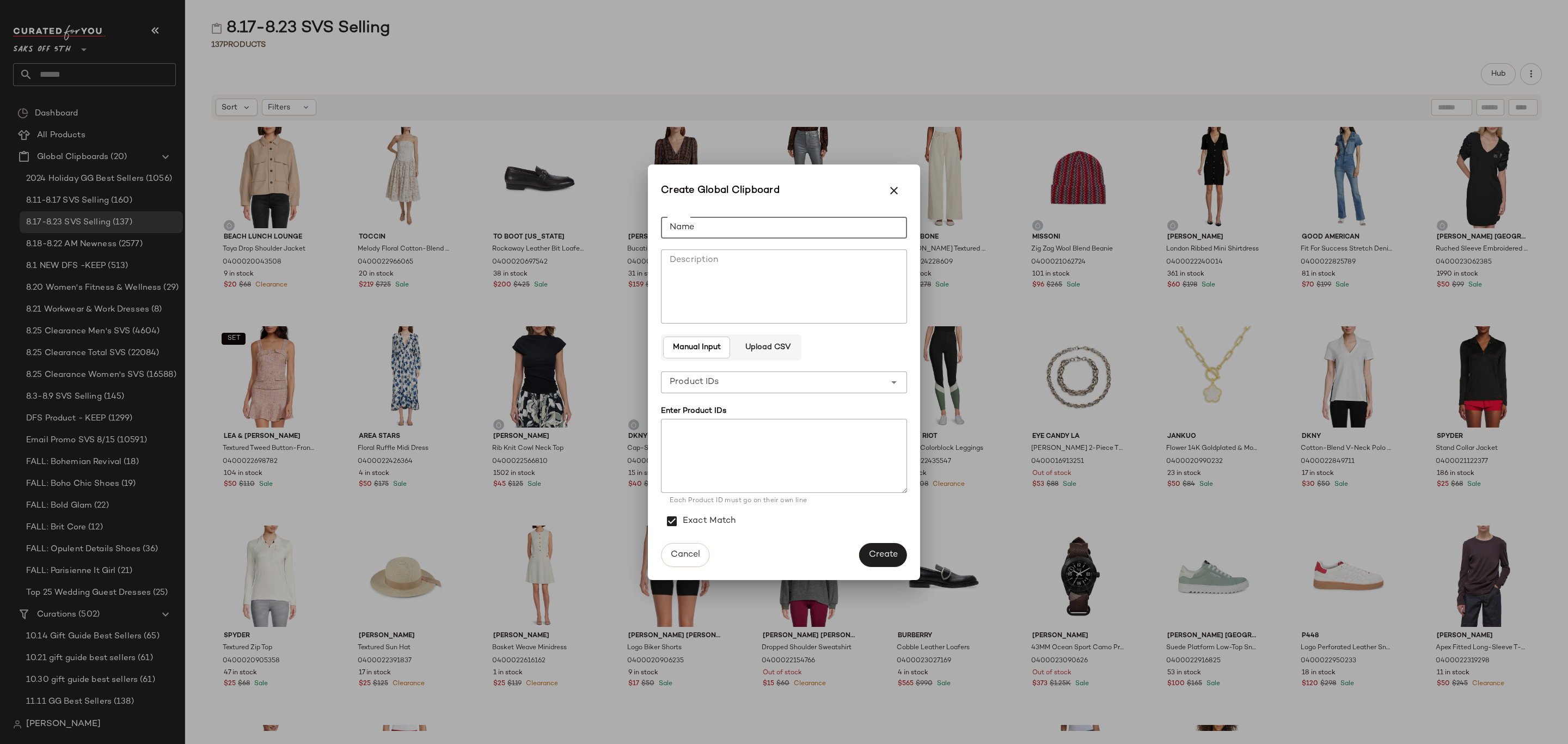
drag, startPoint x: 738, startPoint y: 226, endPoint x: 1152, endPoint y: 275, distance: 416.9
click at [738, 225] on input "Name" at bounding box center [784, 228] width 246 height 22
type input "**********"
click at [889, 543] on button "Create" at bounding box center [883, 555] width 48 height 24
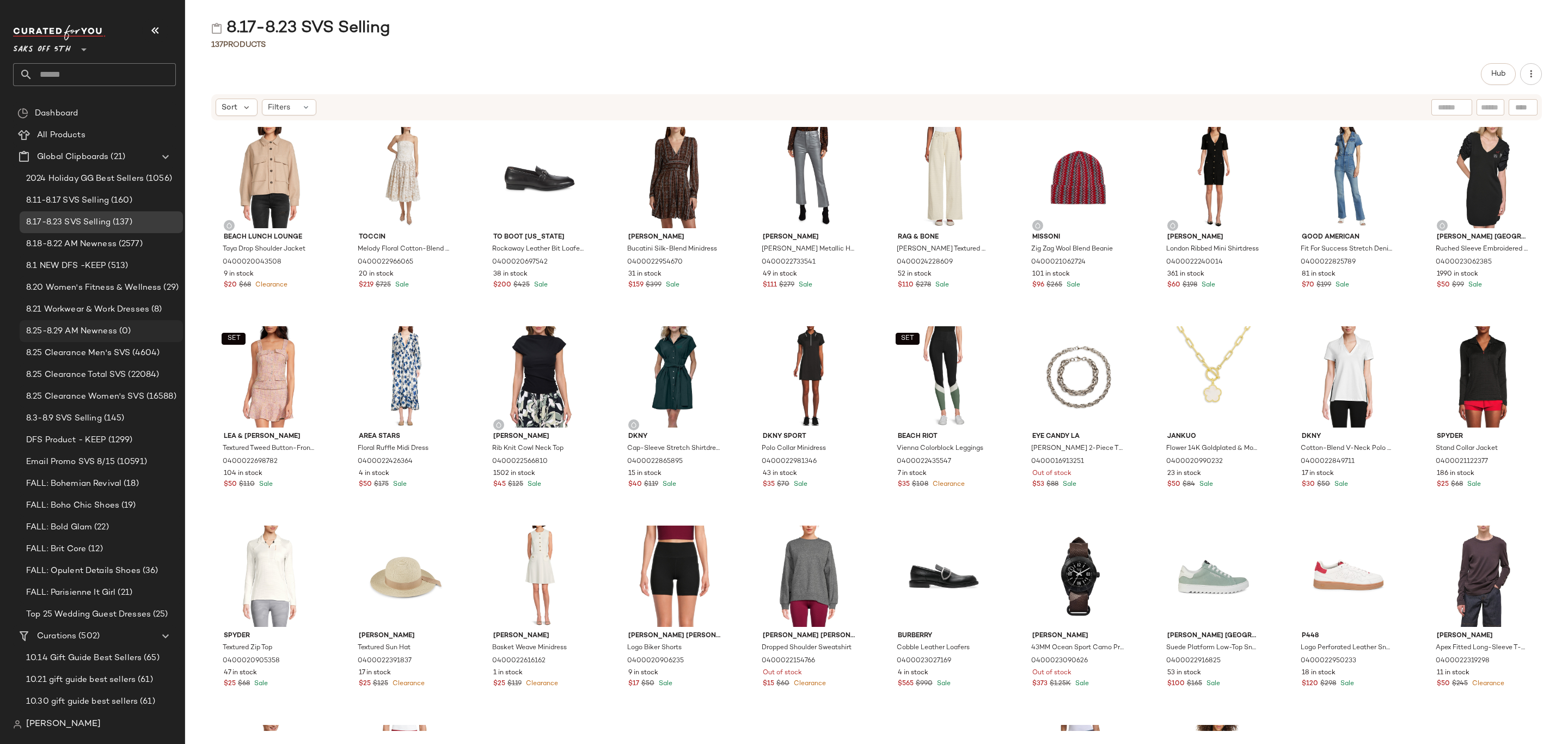
click at [121, 332] on span "(0)" at bounding box center [124, 331] width 13 height 13
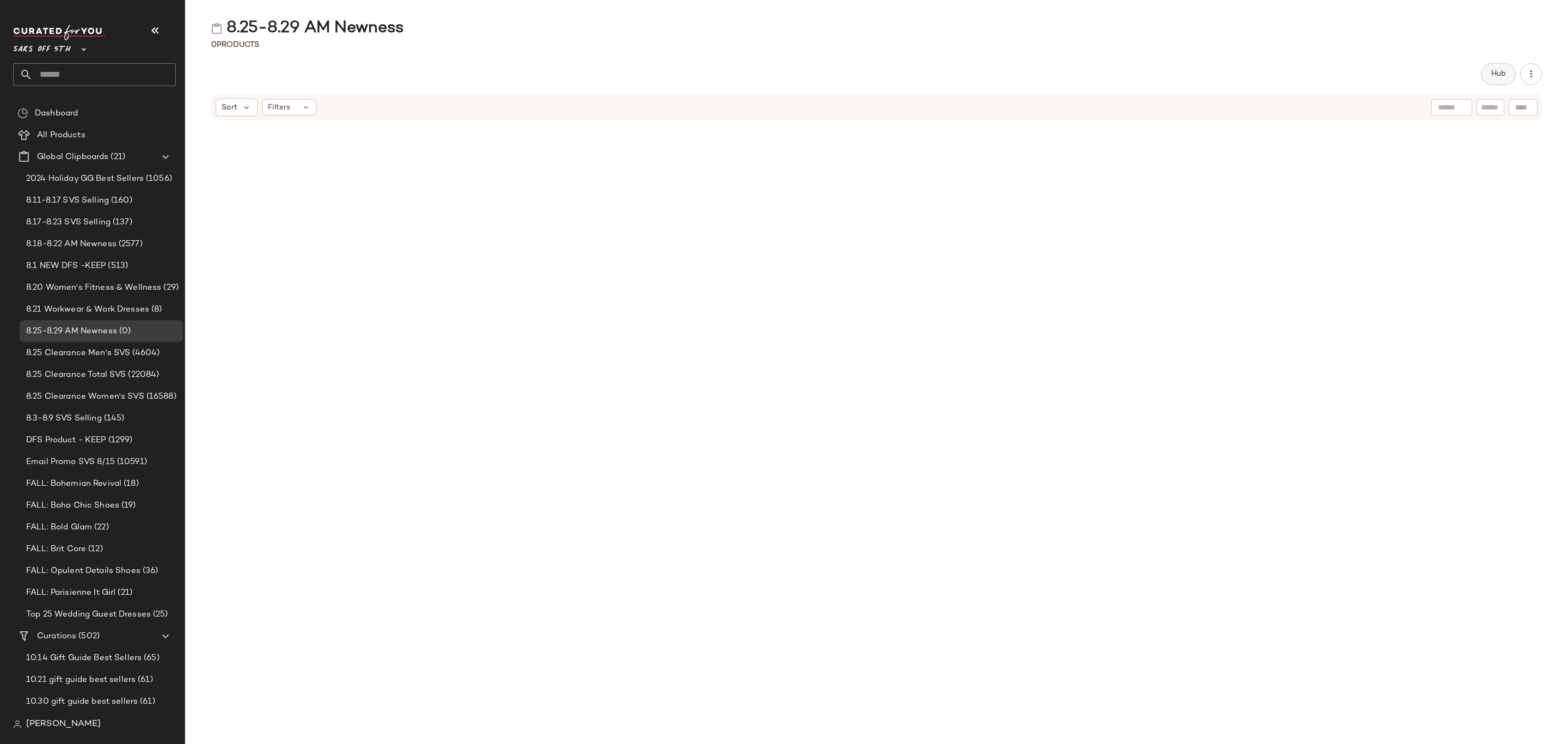
click at [1485, 69] on button "Hub" at bounding box center [1498, 74] width 35 height 22
click at [912, 111] on span "Sort" at bounding box center [909, 107] width 16 height 12
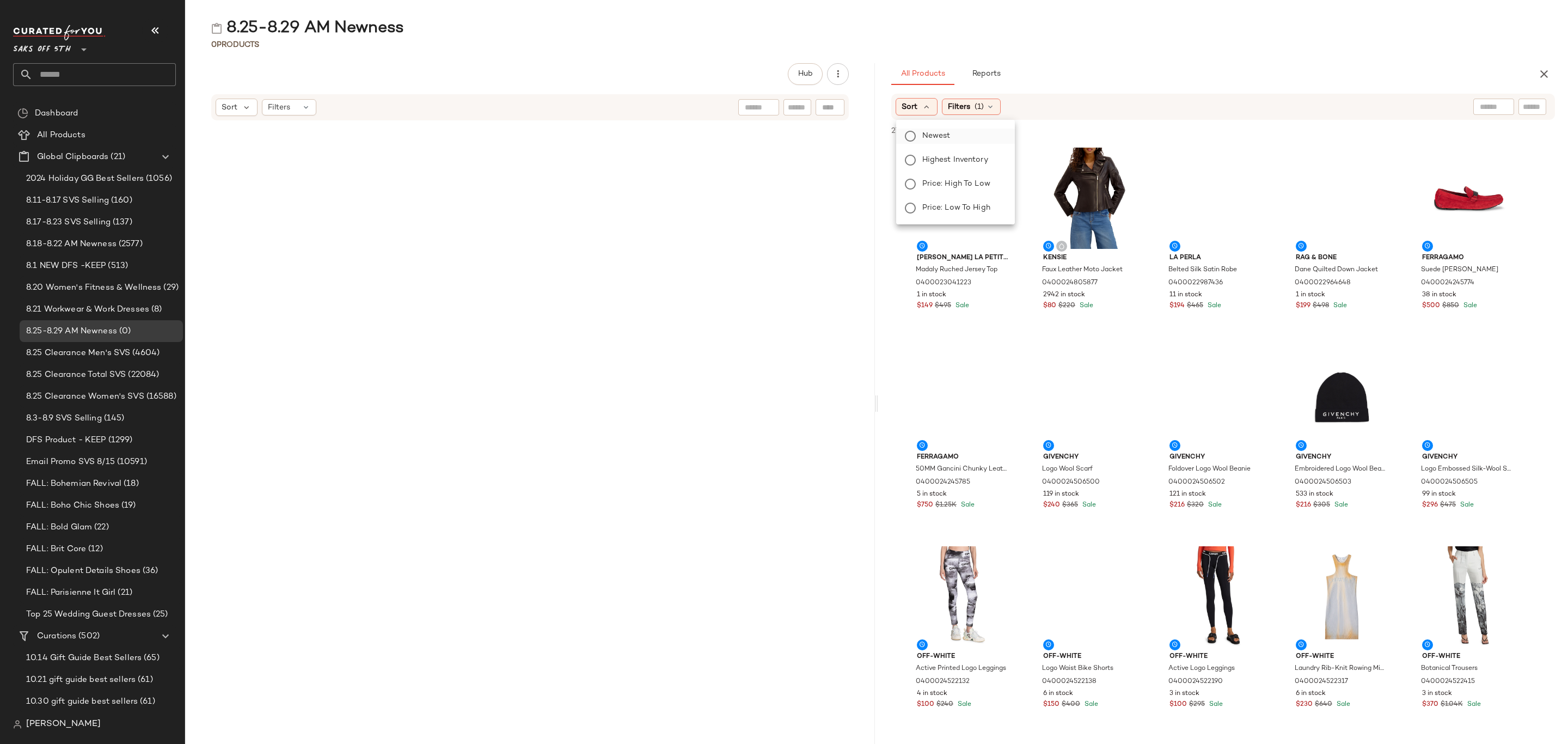
click at [920, 137] on label "Newest" at bounding box center [962, 136] width 88 height 15
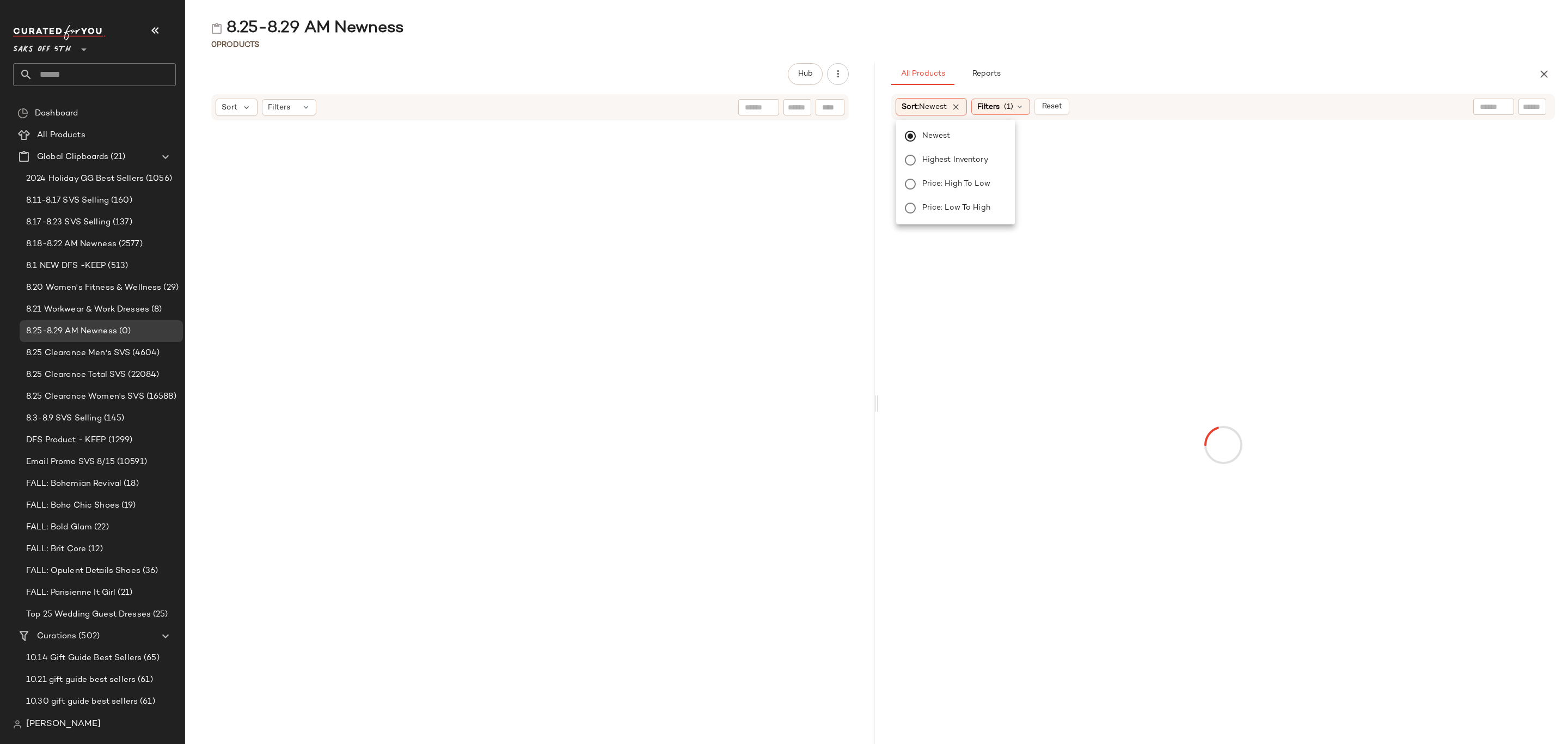
drag, startPoint x: 992, startPoint y: 111, endPoint x: 997, endPoint y: 121, distance: 11.2
click at [993, 111] on span "Filters" at bounding box center [989, 107] width 23 height 12
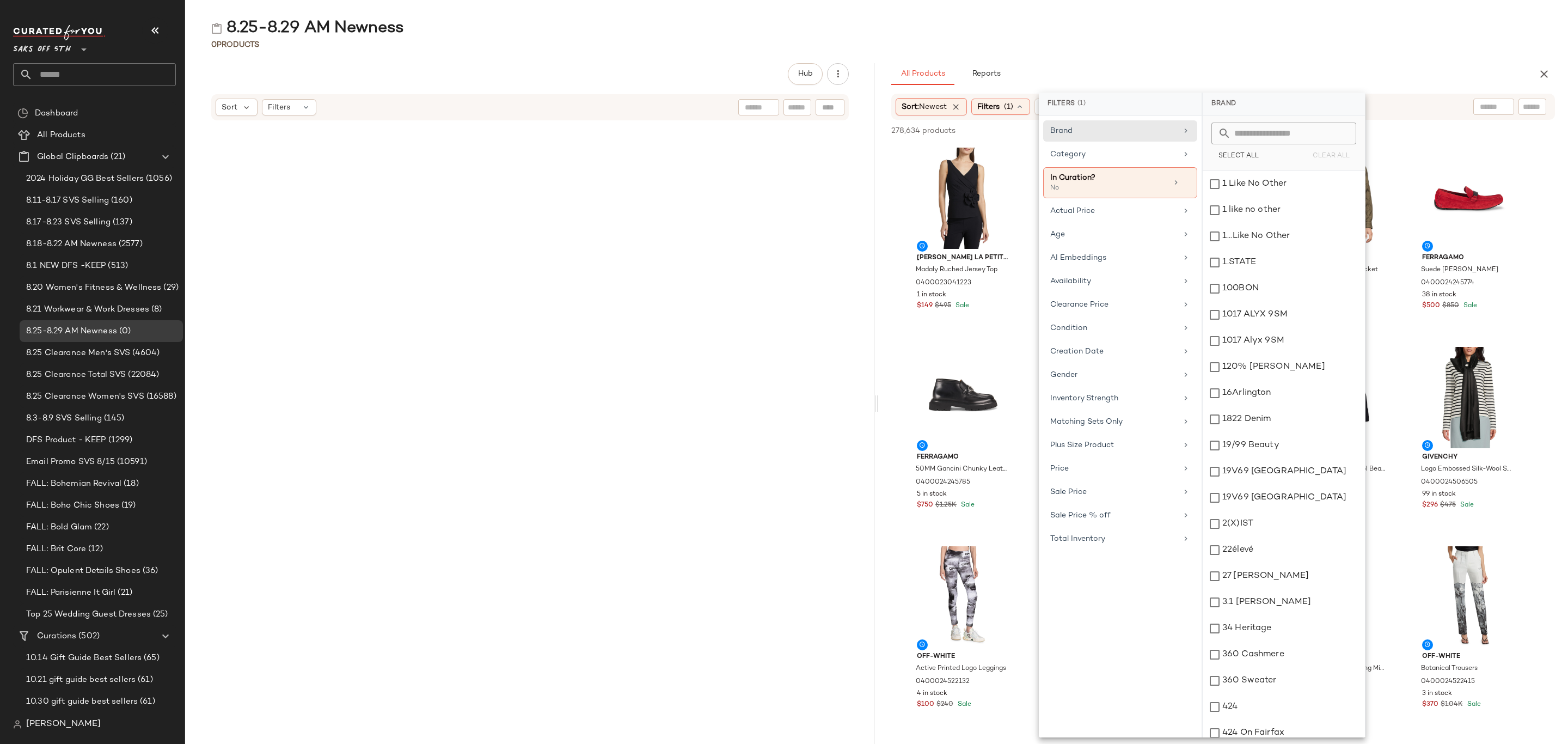
click at [645, 272] on div at bounding box center [530, 426] width 690 height 610
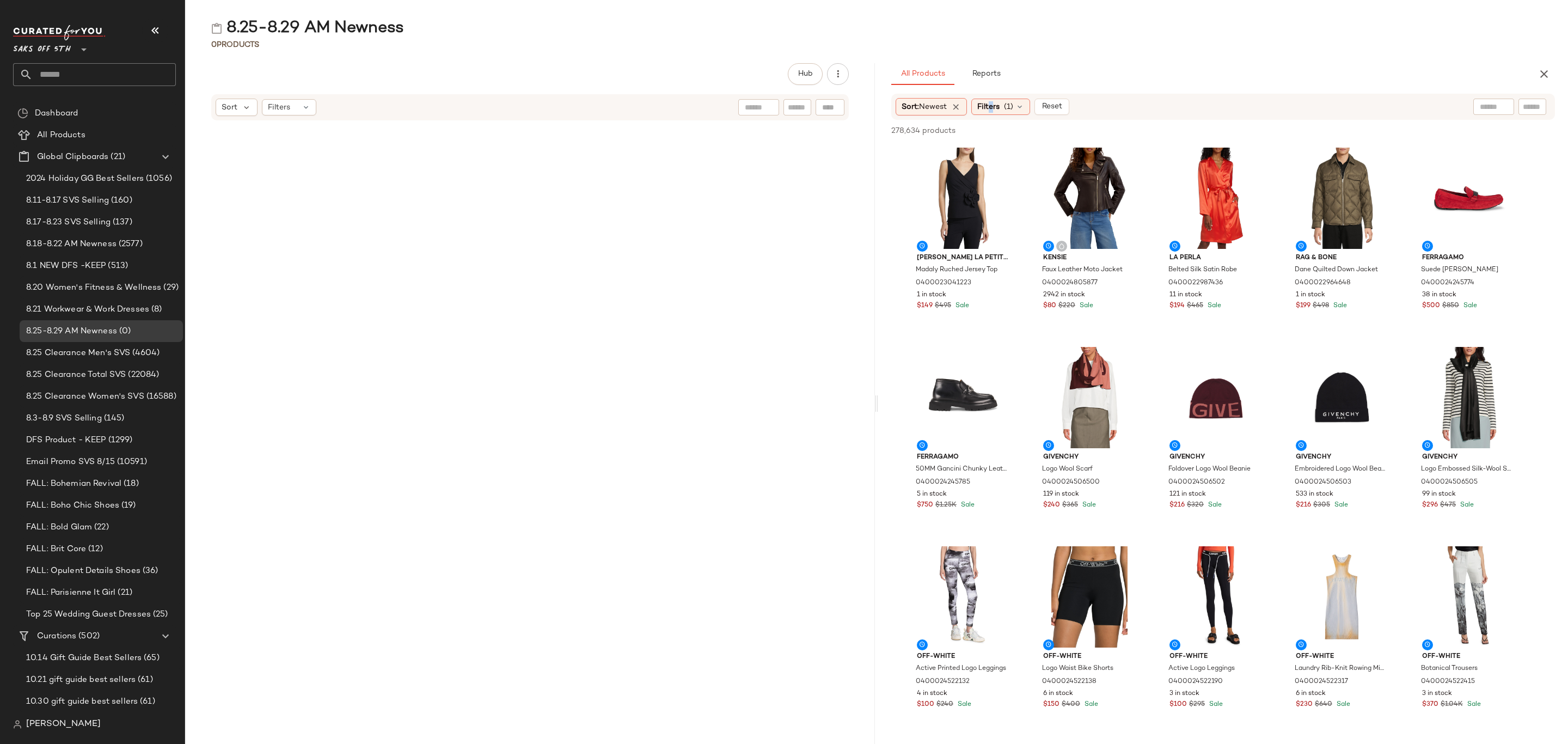
click at [995, 114] on div "Filters (1)" at bounding box center [1001, 107] width 59 height 16
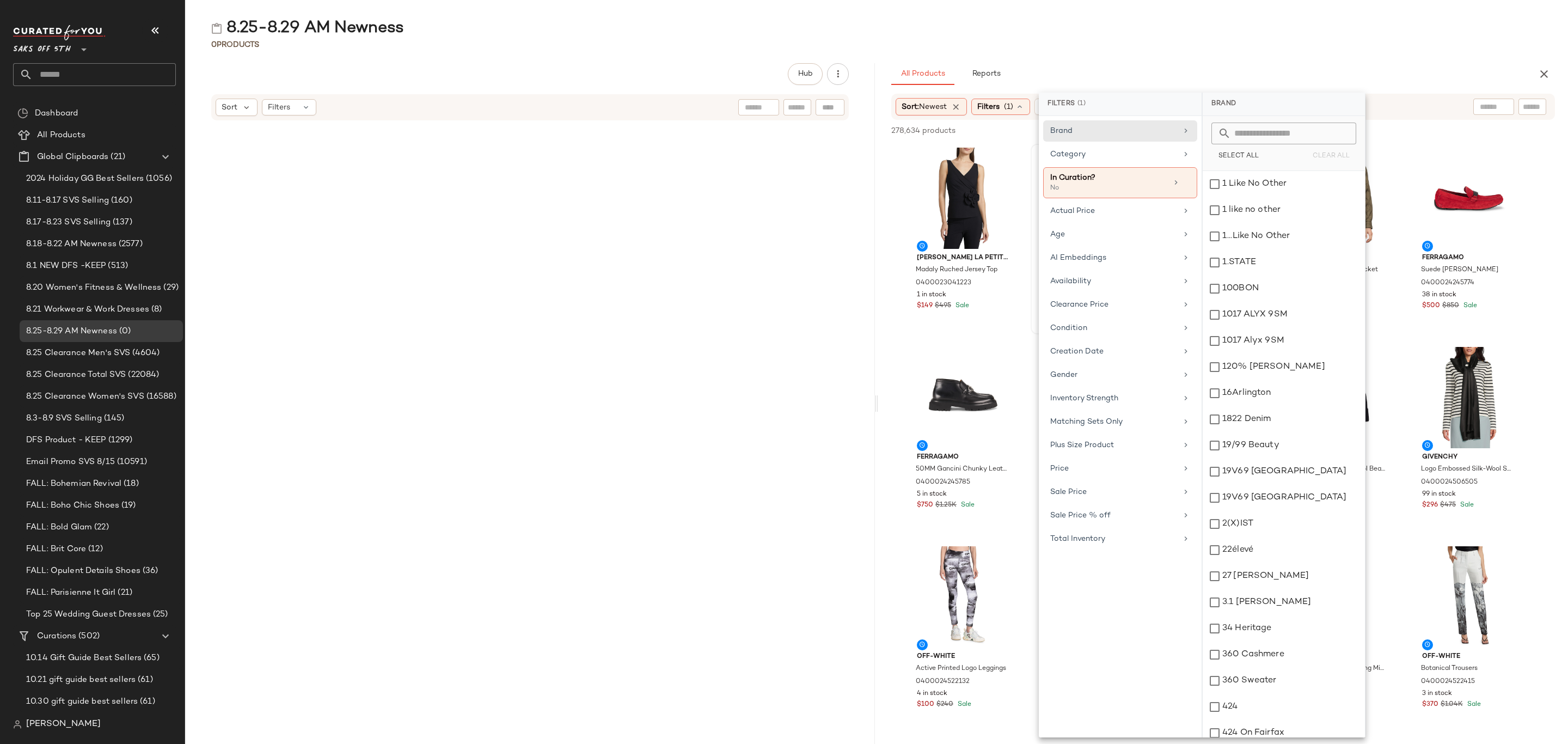
click at [996, 104] on span "Filters" at bounding box center [989, 107] width 23 height 12
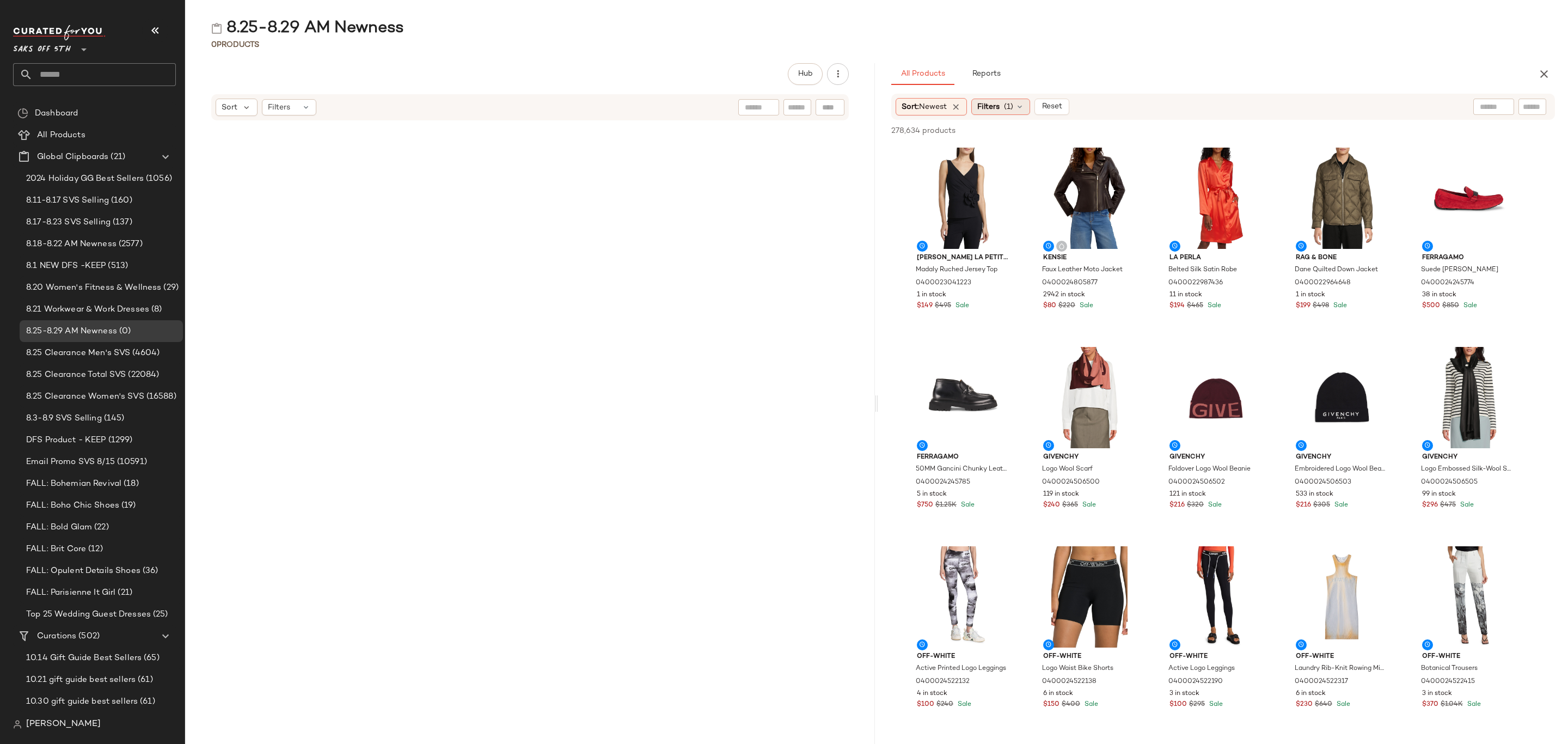
click at [999, 108] on span "Filters" at bounding box center [989, 107] width 23 height 12
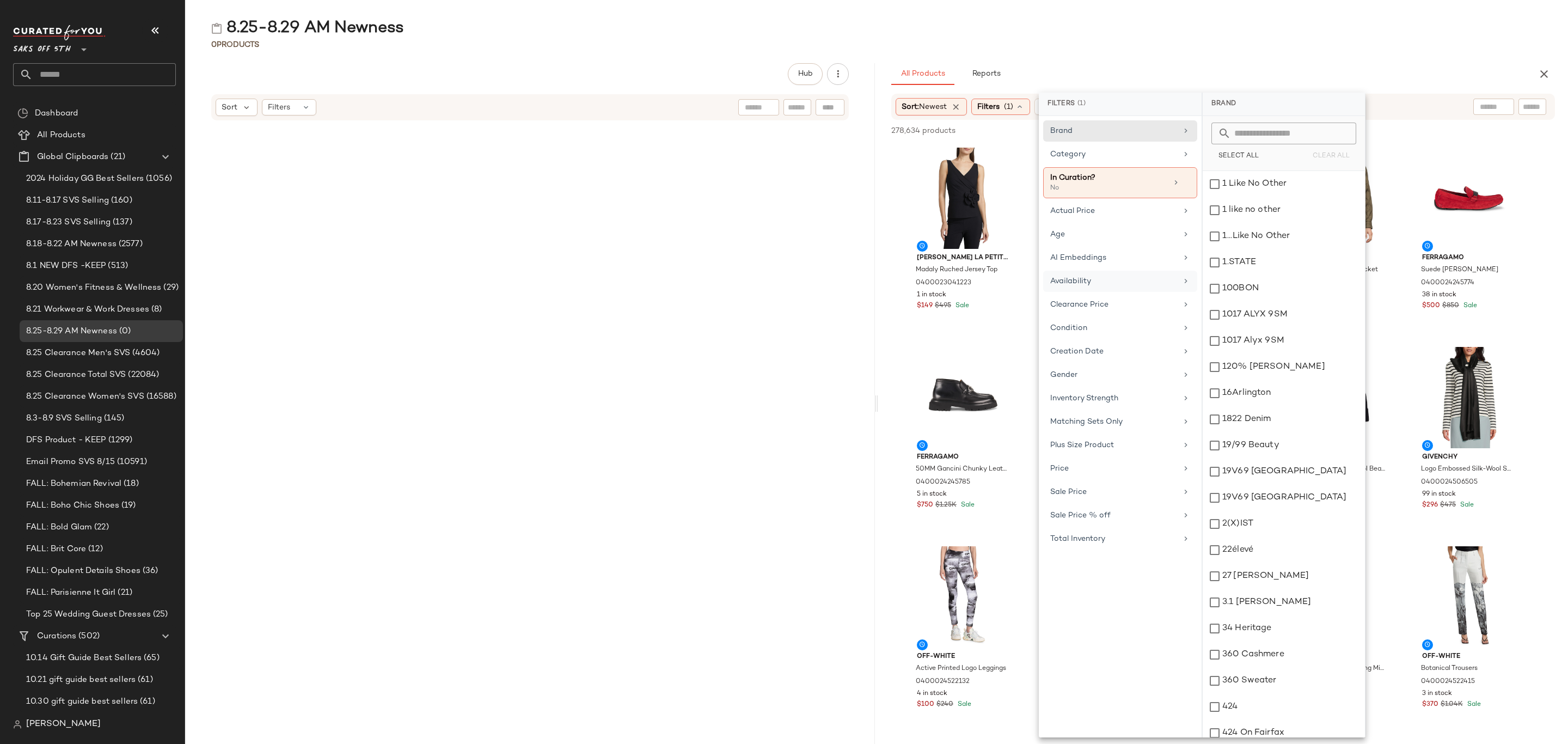
click at [1093, 287] on div "Availability" at bounding box center [1113, 281] width 127 height 12
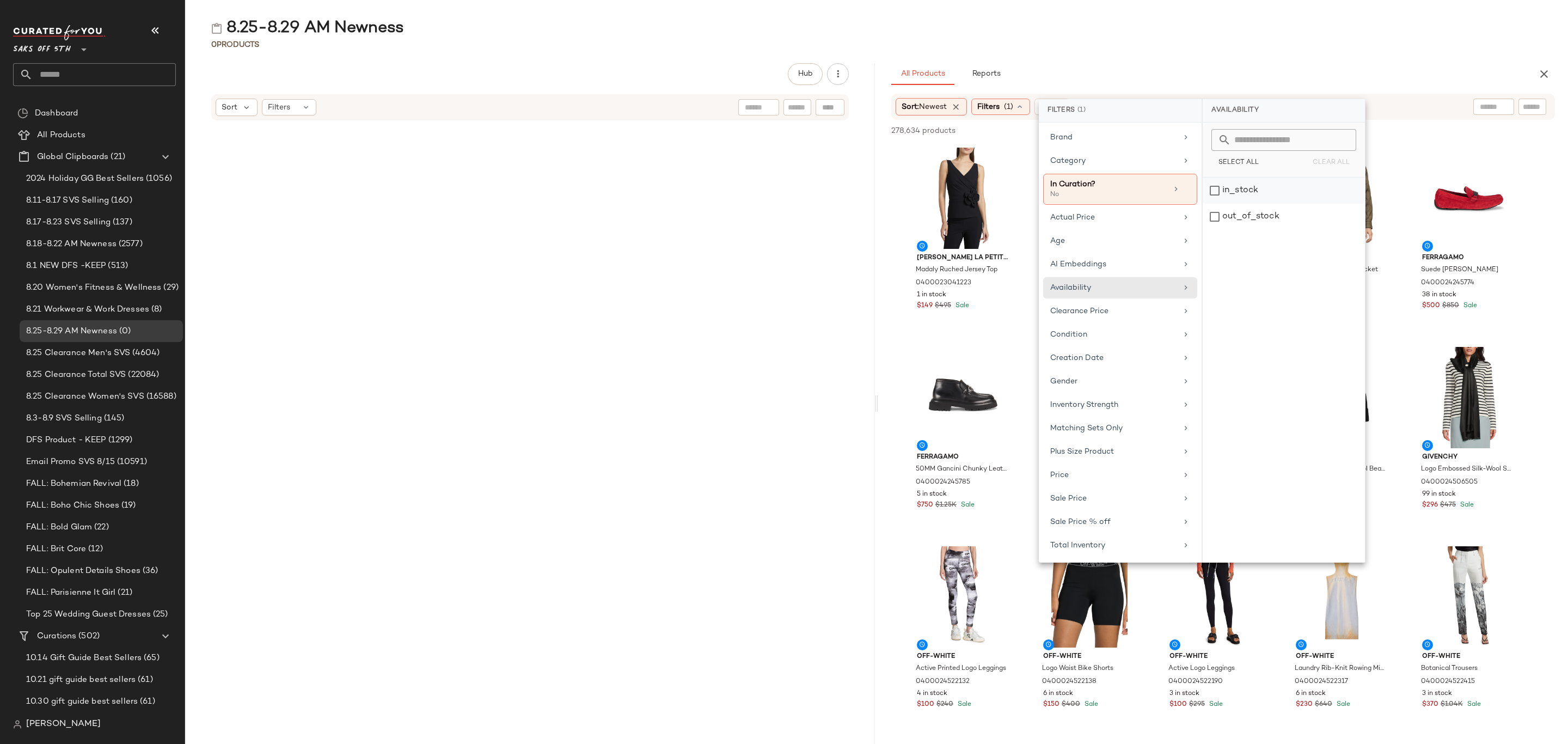
click at [1256, 188] on div "in_stock" at bounding box center [1284, 191] width 163 height 26
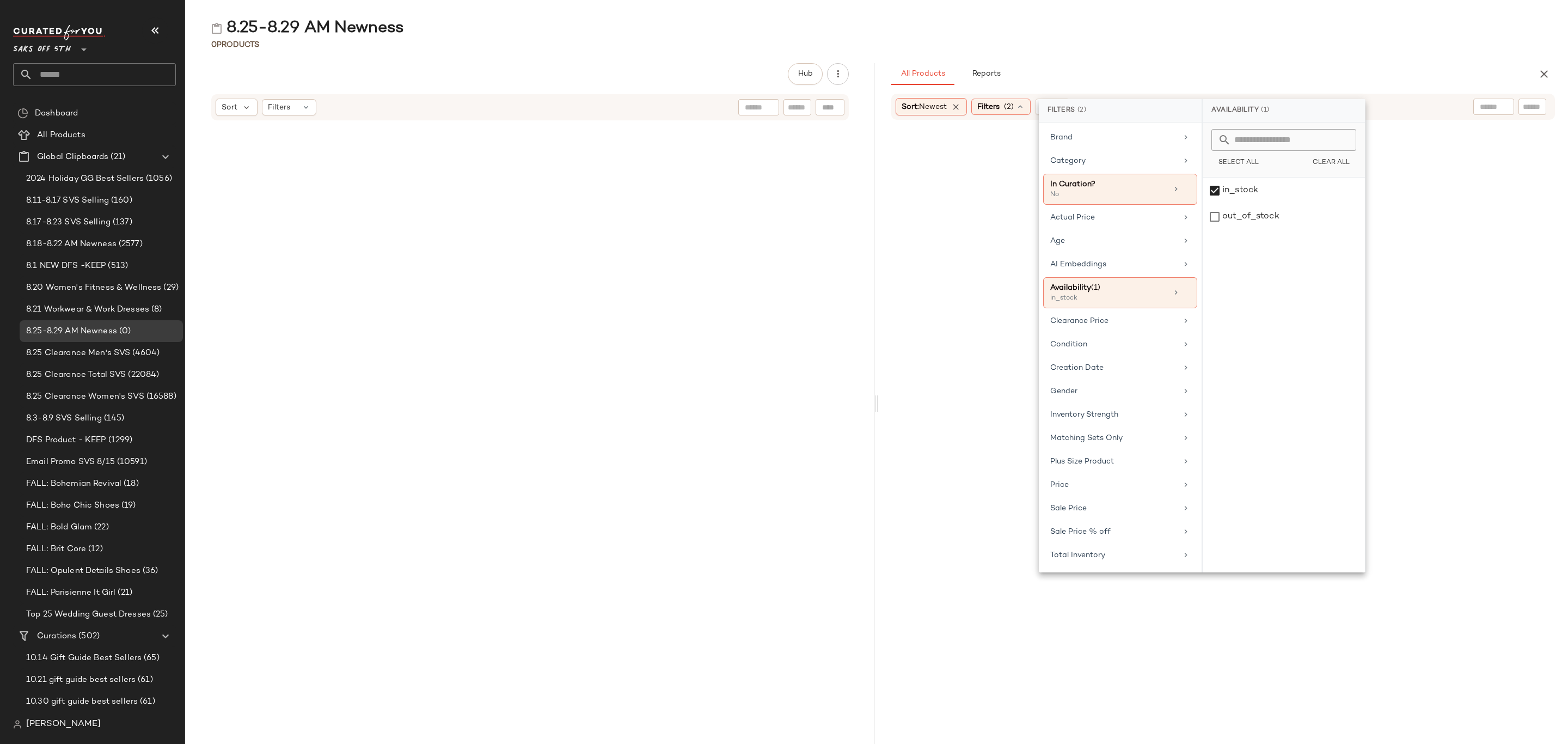
click at [1296, 44] on div "0 Products" at bounding box center [877, 44] width 1383 height 11
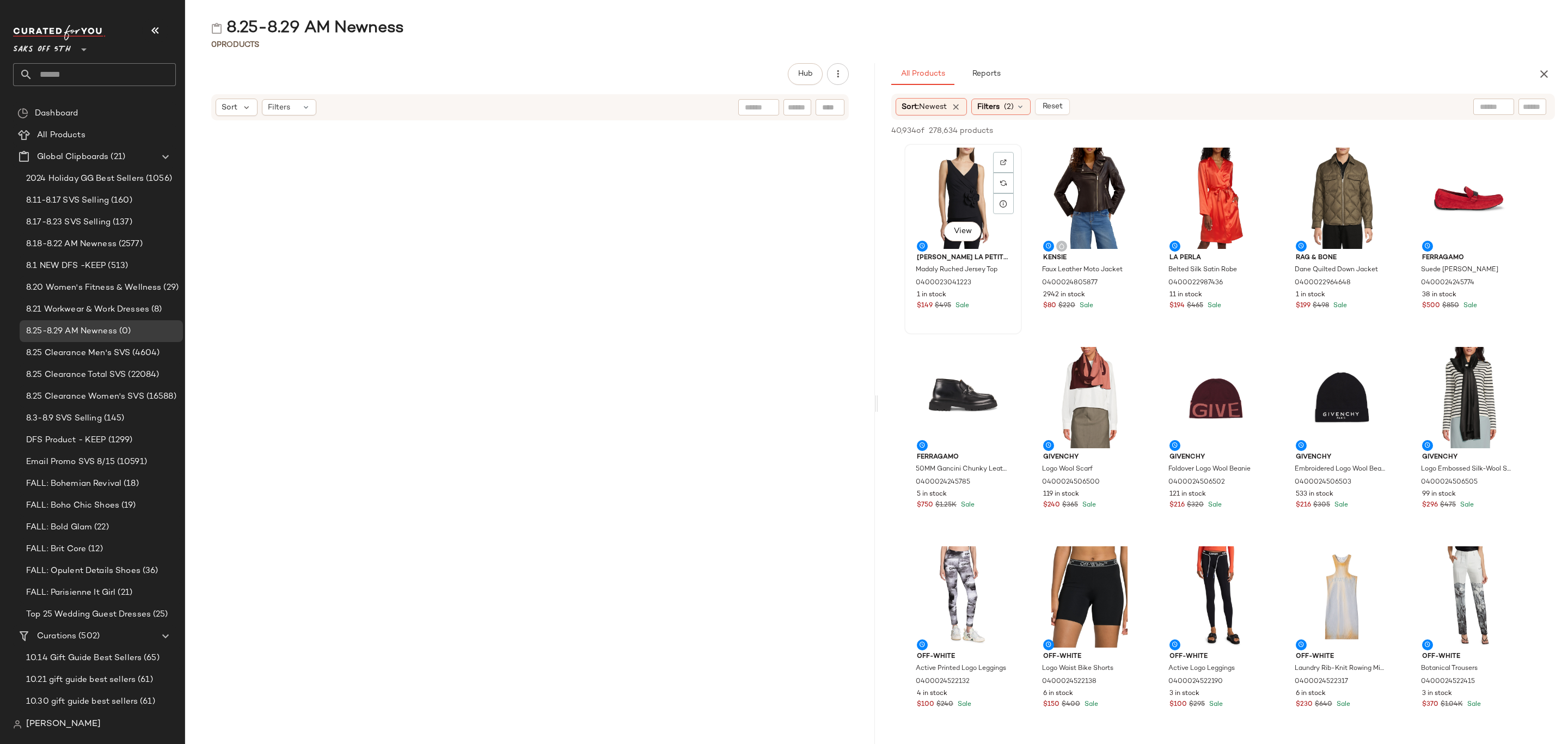
click at [962, 170] on div "View" at bounding box center [963, 198] width 110 height 101
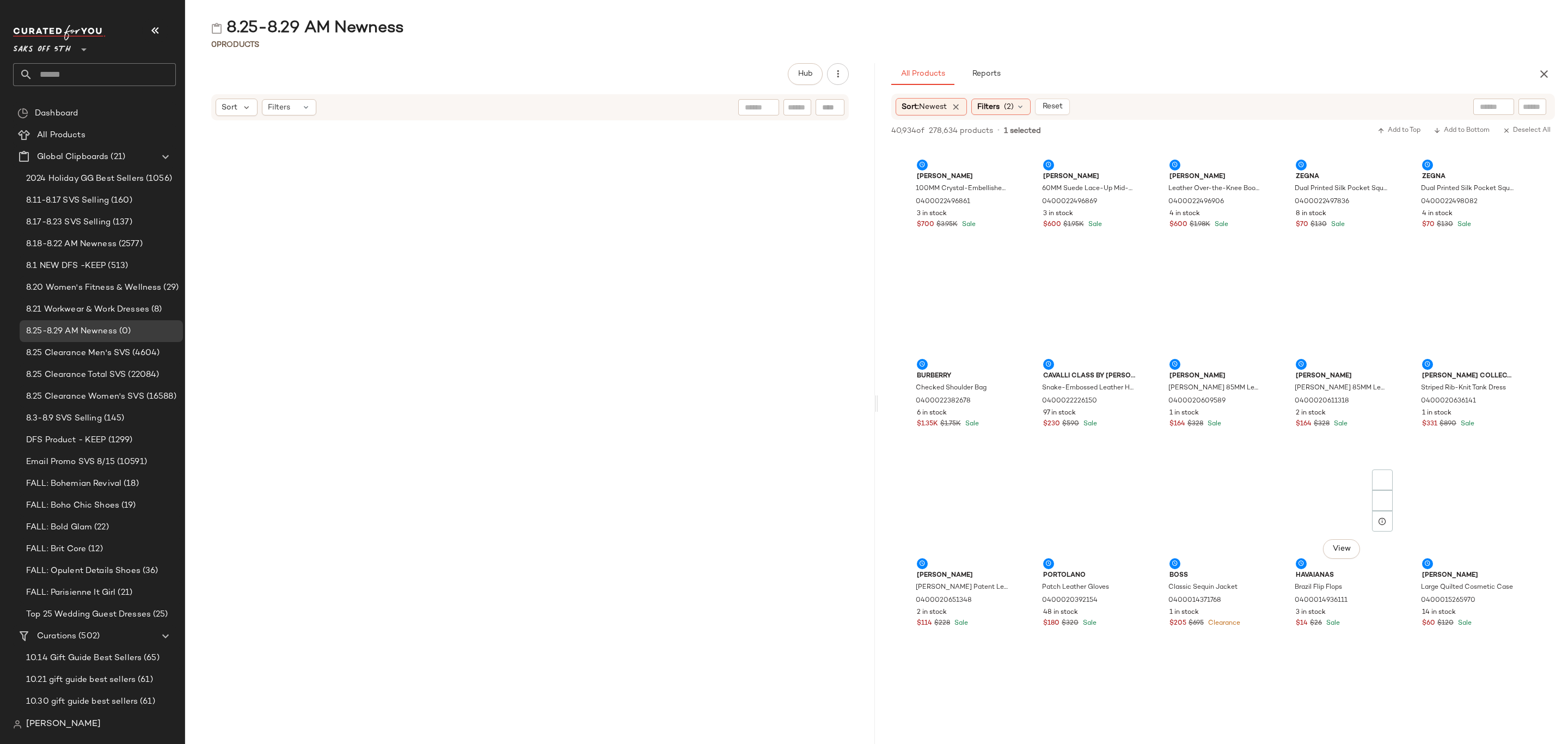
scroll to position [56221, 0]
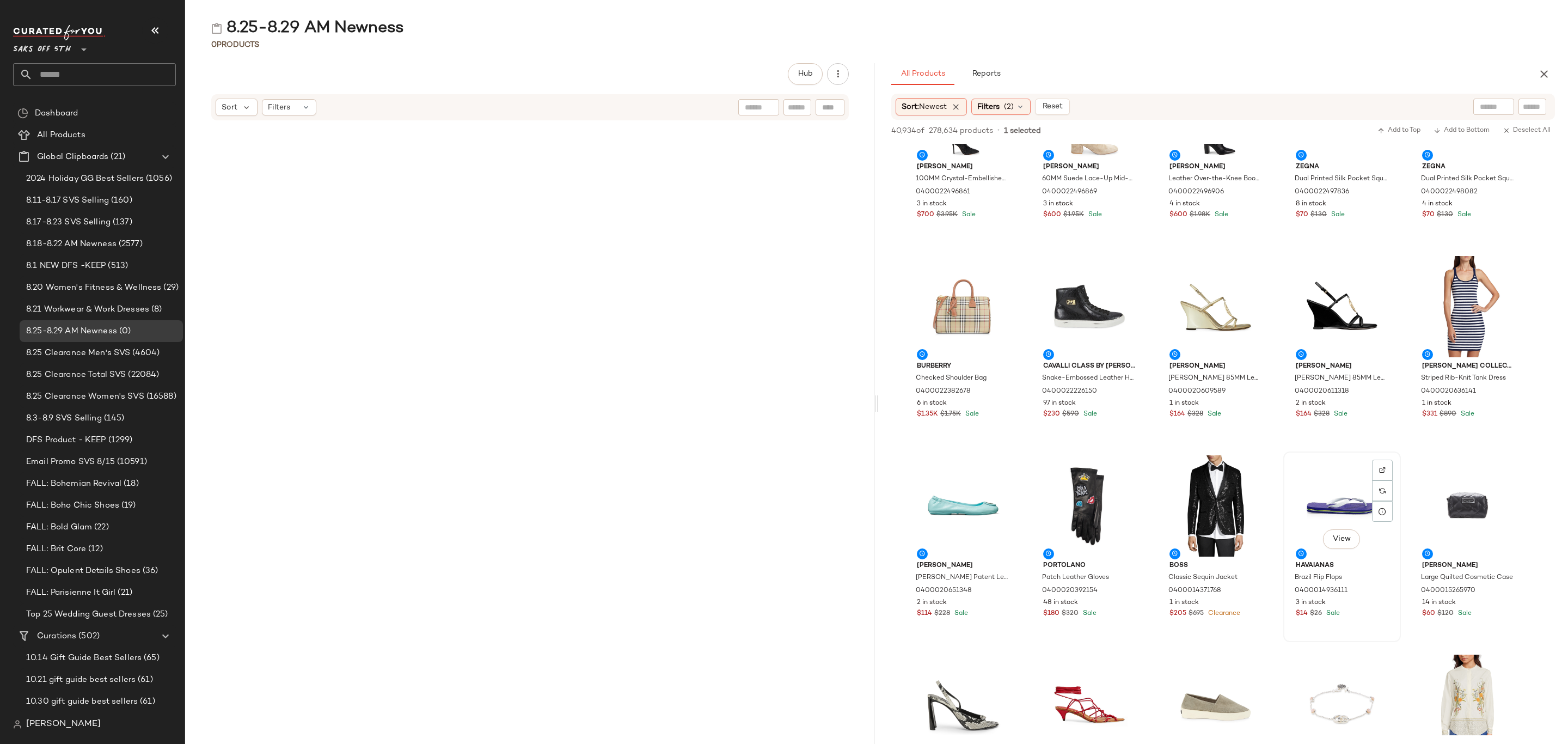
click at [1359, 619] on div "View Havaianas Brazil Flip Flops 0400014936111 3 in stock $14 $26 Sale" at bounding box center [1342, 546] width 116 height 188
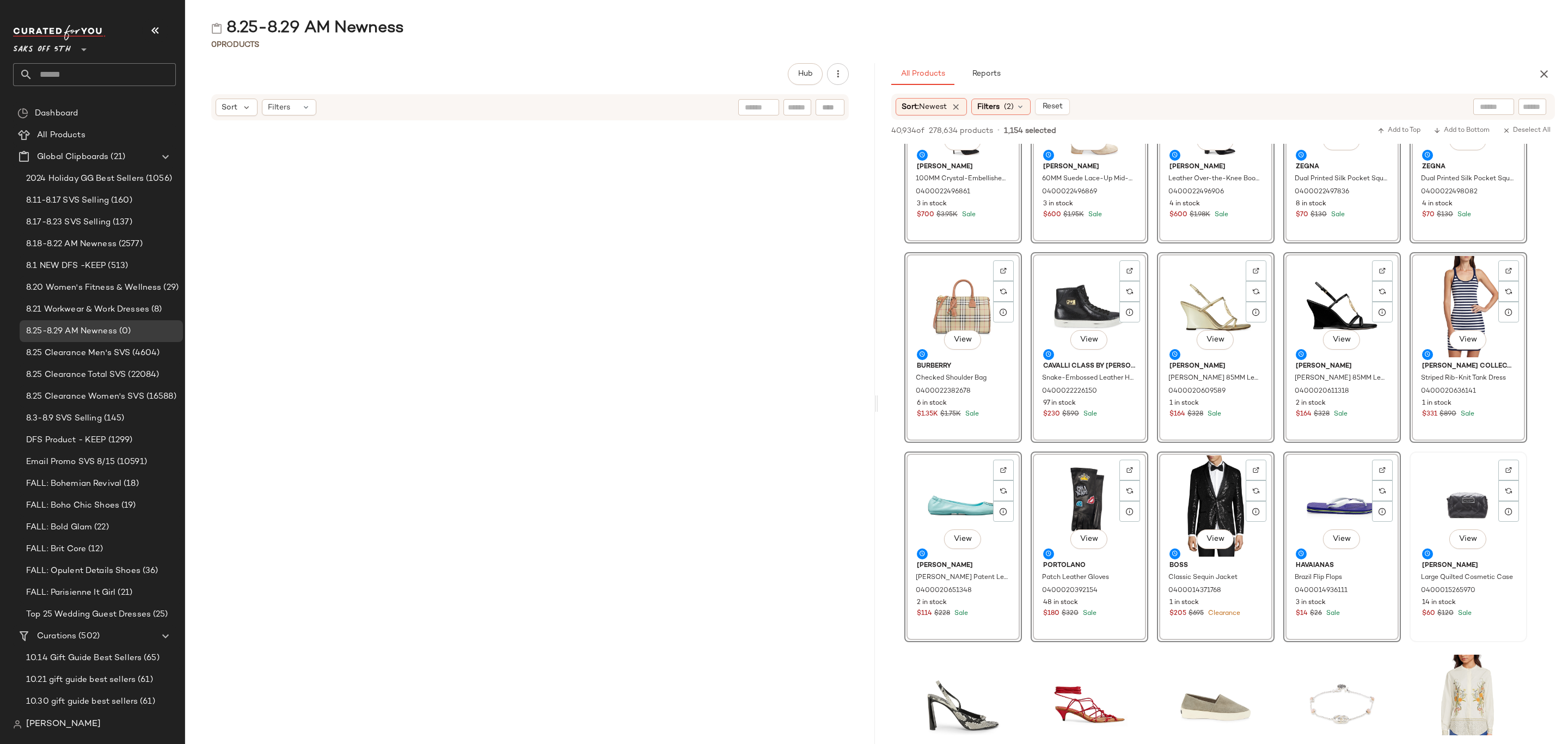
click at [1504, 613] on div "$60 $120 Sale" at bounding box center [1468, 614] width 93 height 10
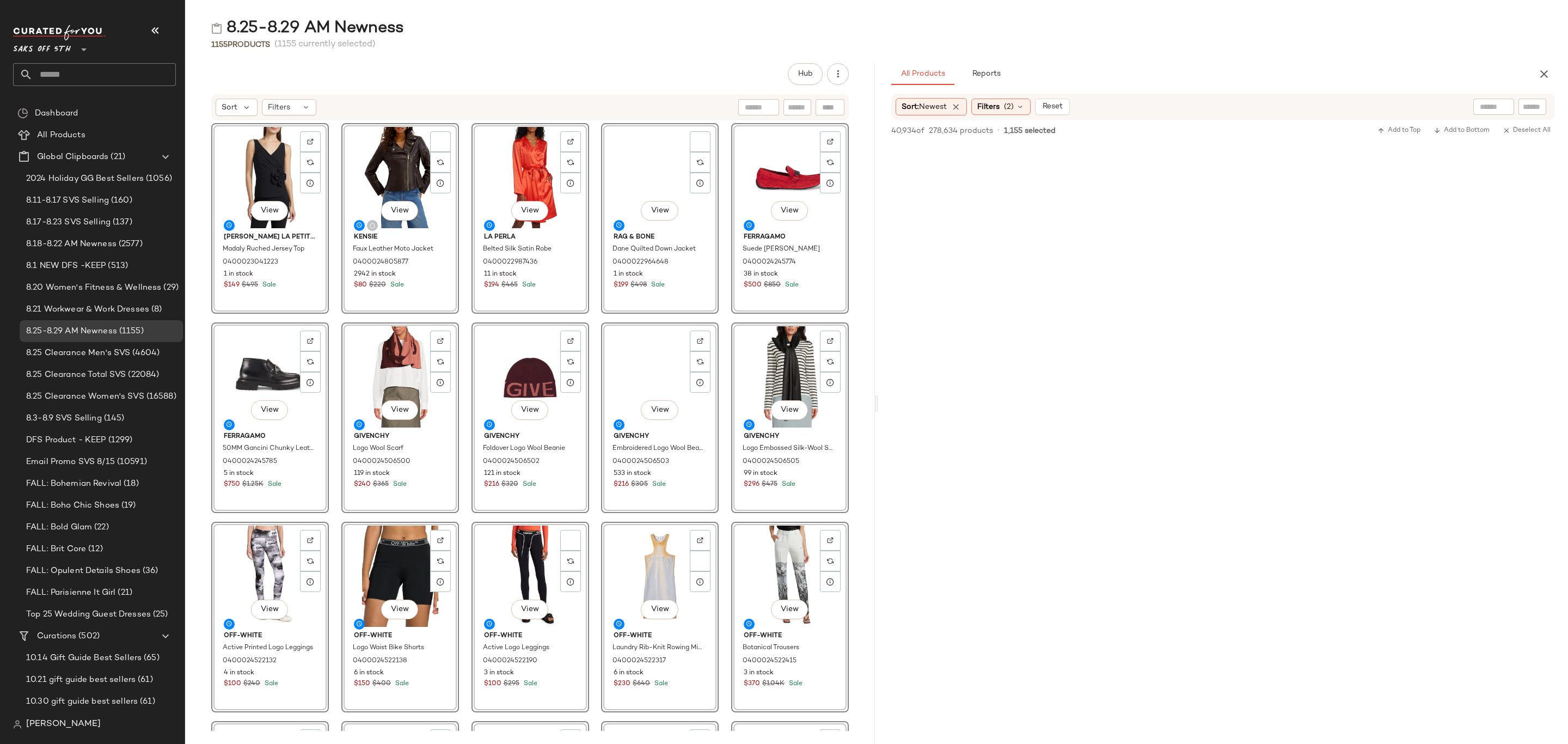
scroll to position [34896, 0]
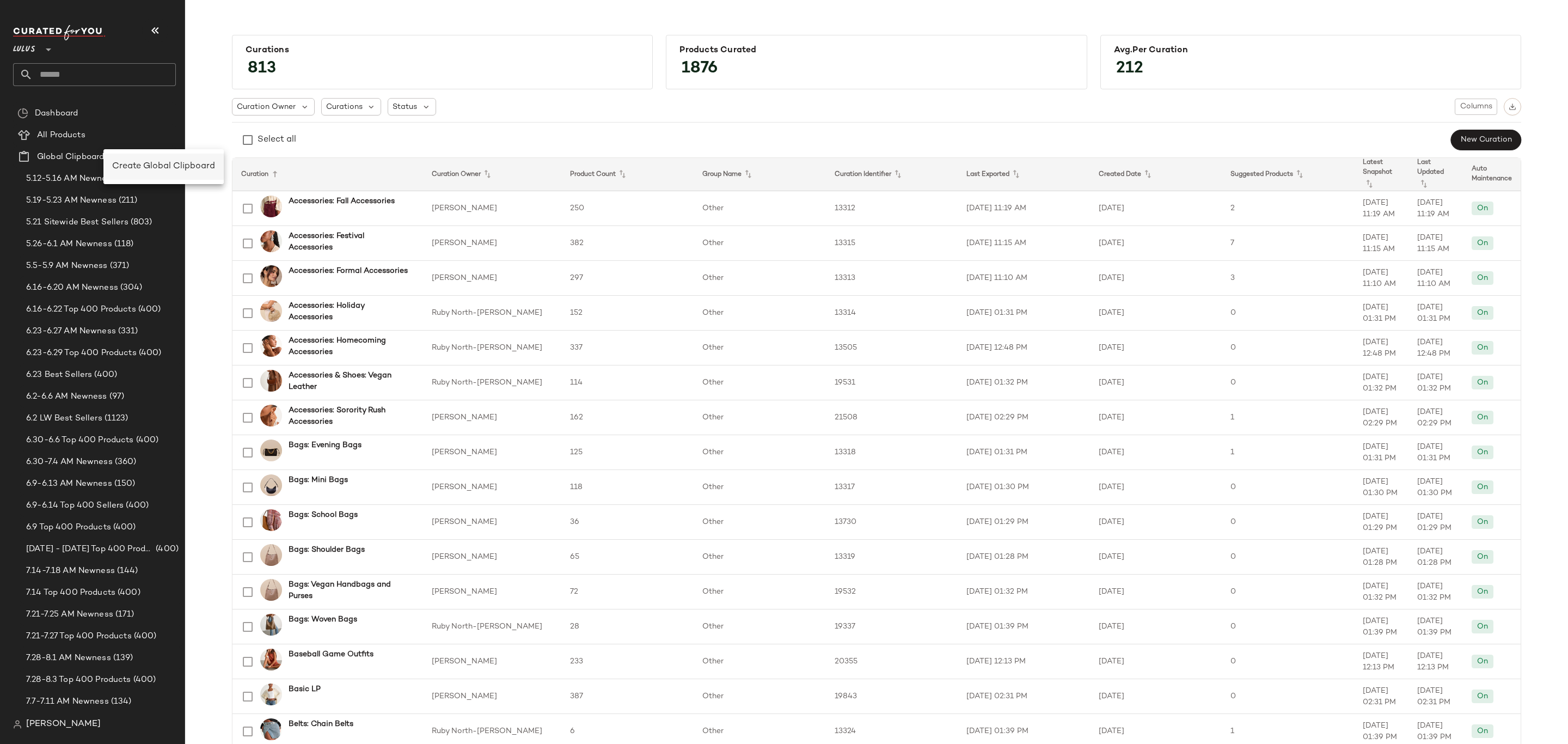
click at [135, 162] on span "Create Global Clipboard" at bounding box center [163, 166] width 103 height 9
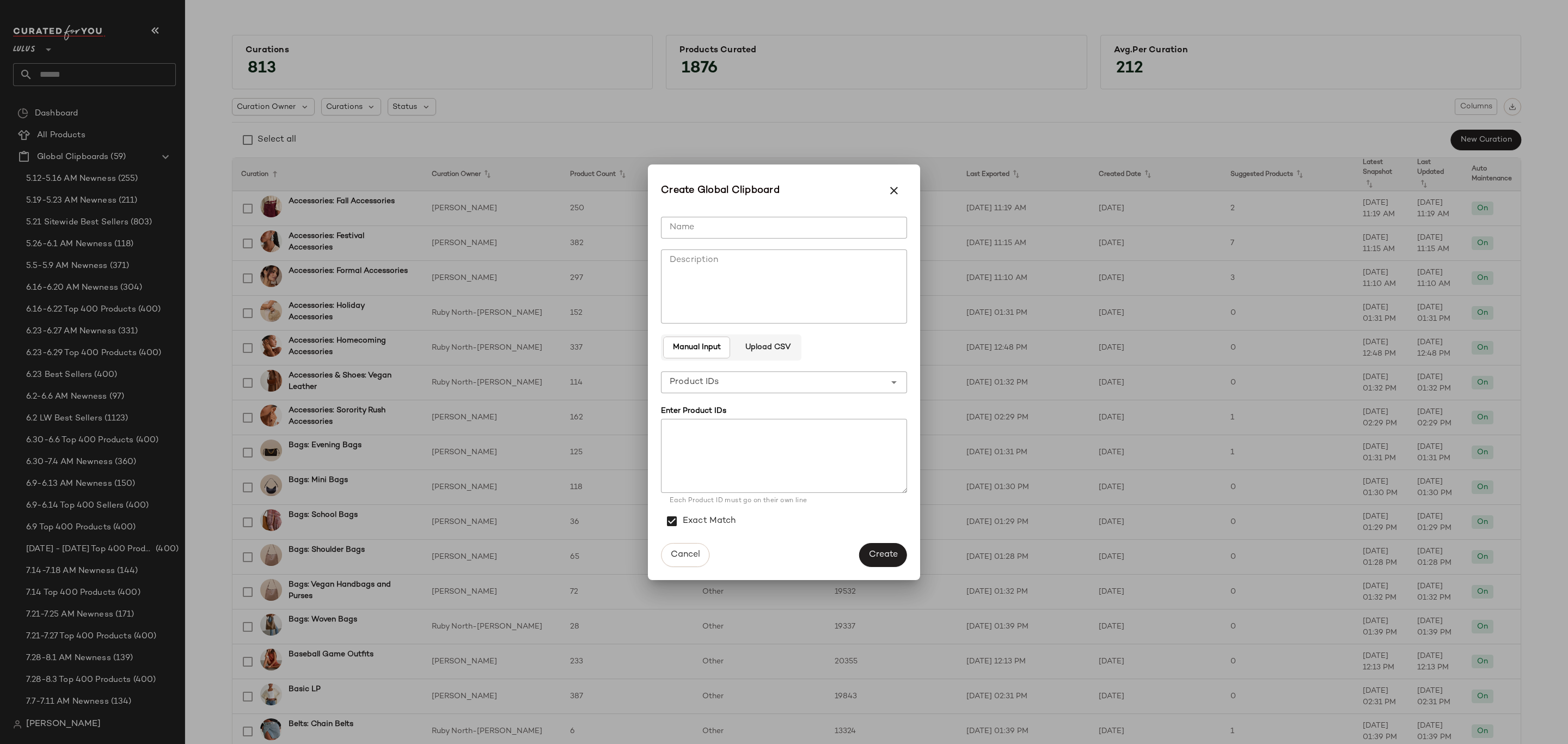
click at [765, 223] on input "Name" at bounding box center [784, 228] width 246 height 22
type input "**********"
click at [815, 376] on div "**********" at bounding box center [773, 382] width 225 height 22
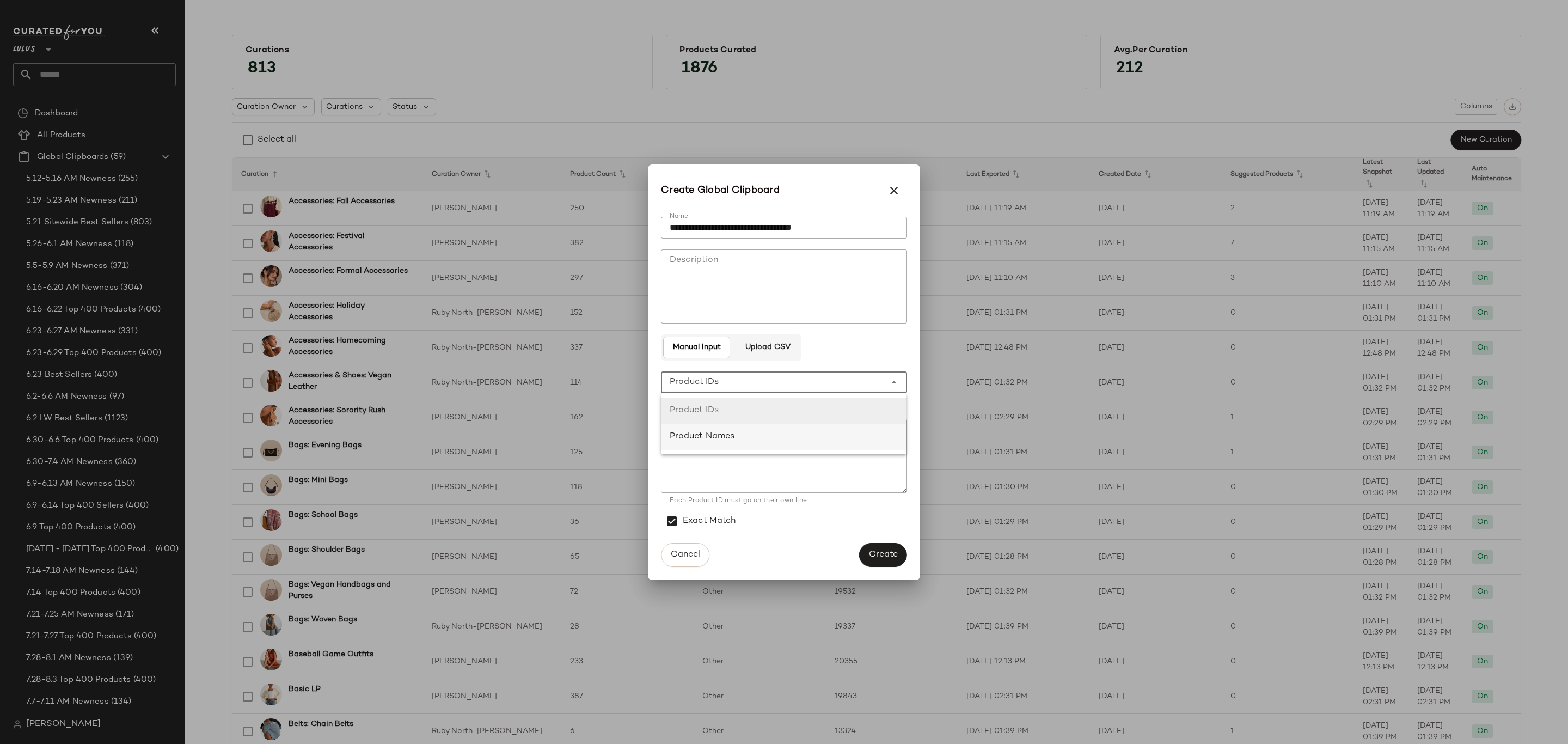
click at [789, 437] on div "Product Names" at bounding box center [784, 437] width 229 height 13
type input "**********"
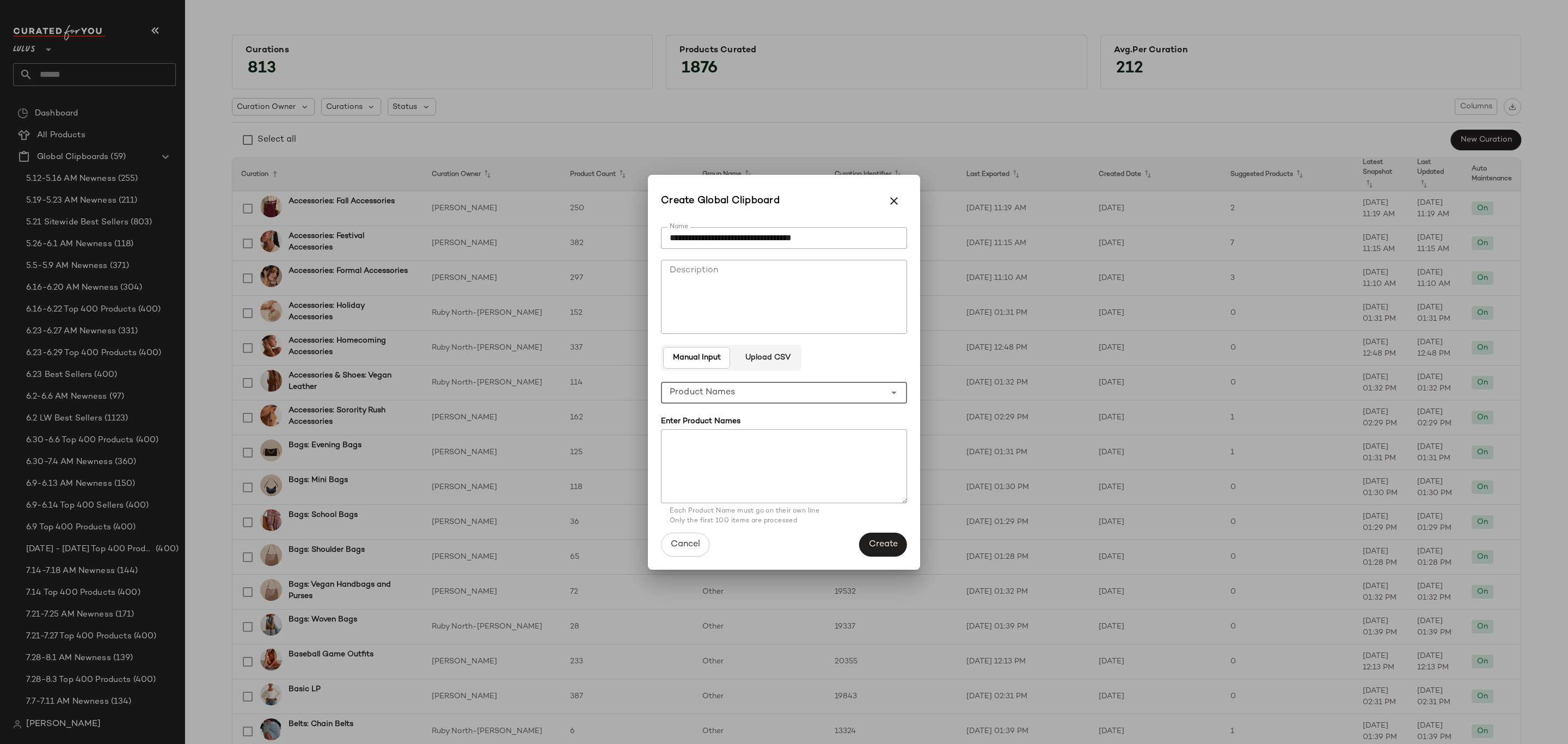
click at [741, 438] on textarea at bounding box center [784, 466] width 246 height 74
paste textarea "**********"
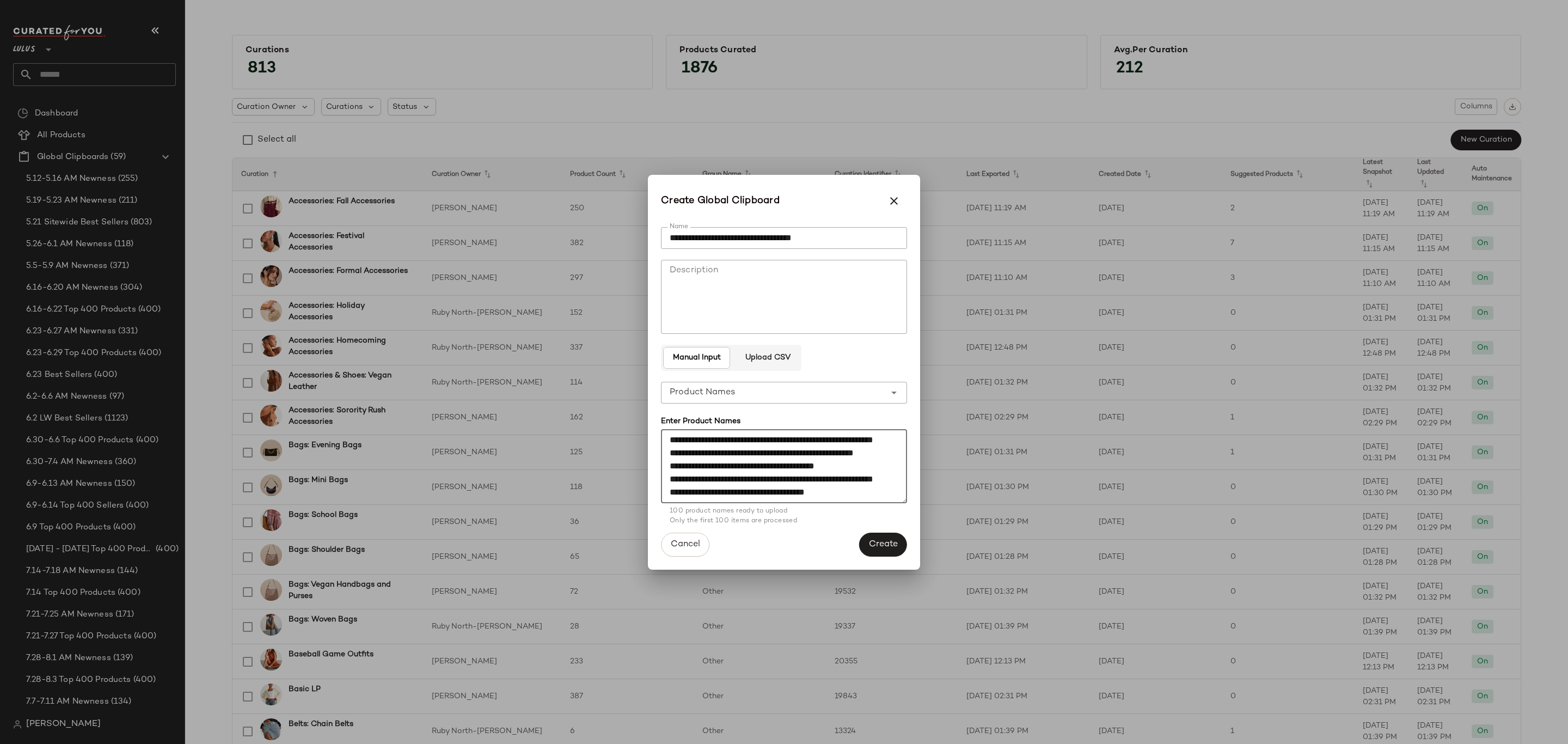
scroll to position [2124, 0]
type textarea "**********"
click at [881, 539] on span "Create" at bounding box center [883, 544] width 29 height 10
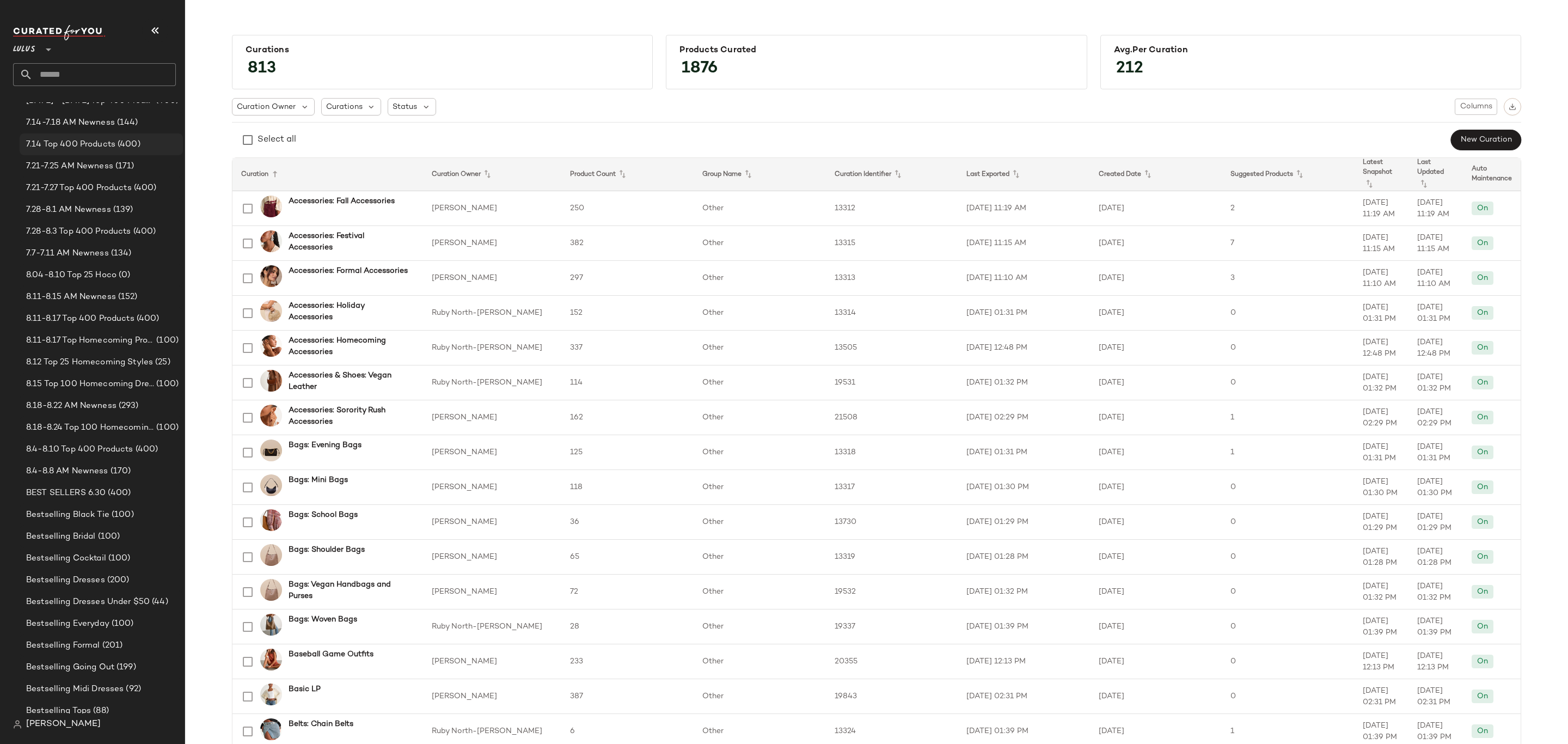
scroll to position [572, 0]
click at [136, 298] on span "8.18-8.24 Top 100 Homecoming Dresses" at bounding box center [90, 304] width 128 height 13
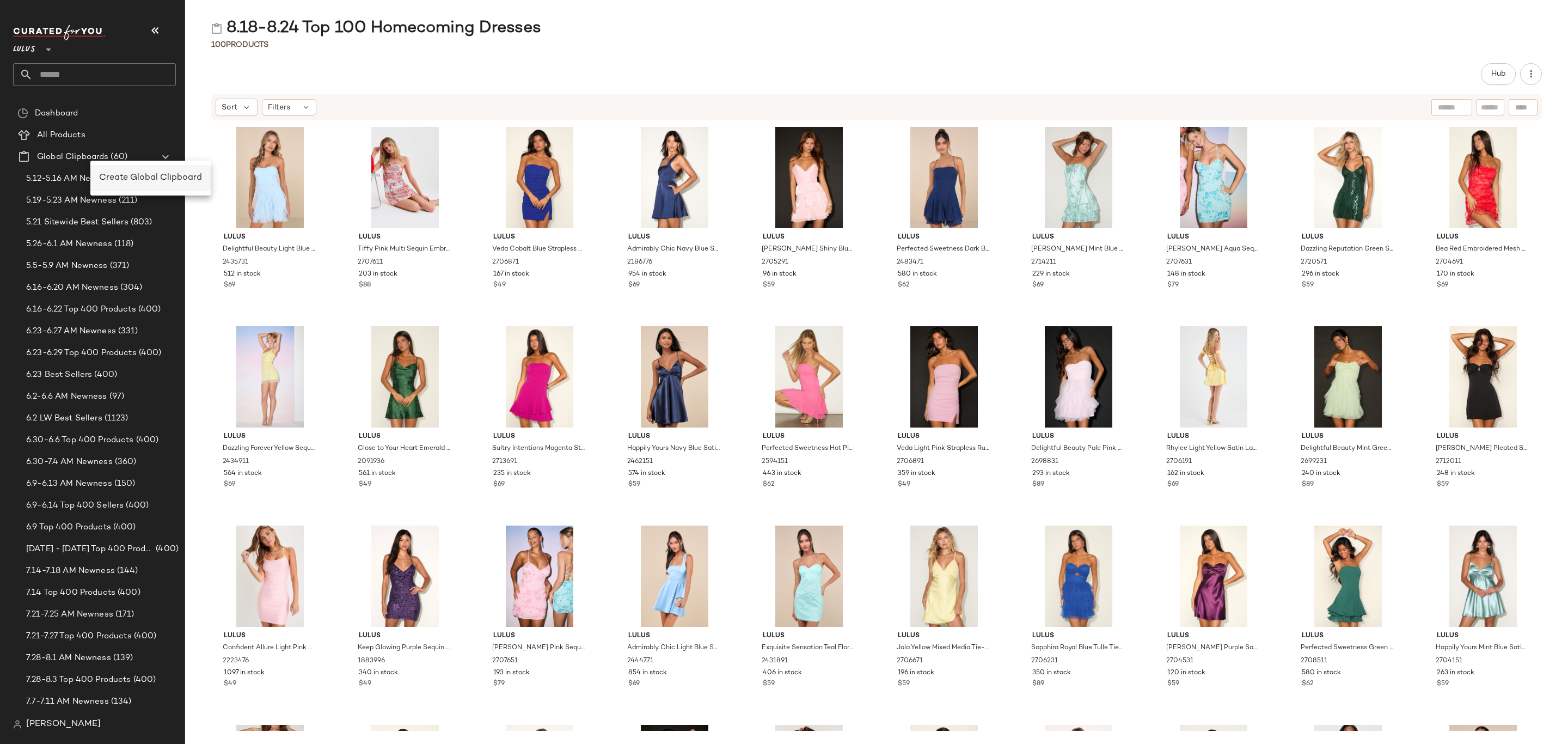
click at [170, 175] on span "Create Global Clipboard" at bounding box center [150, 177] width 103 height 9
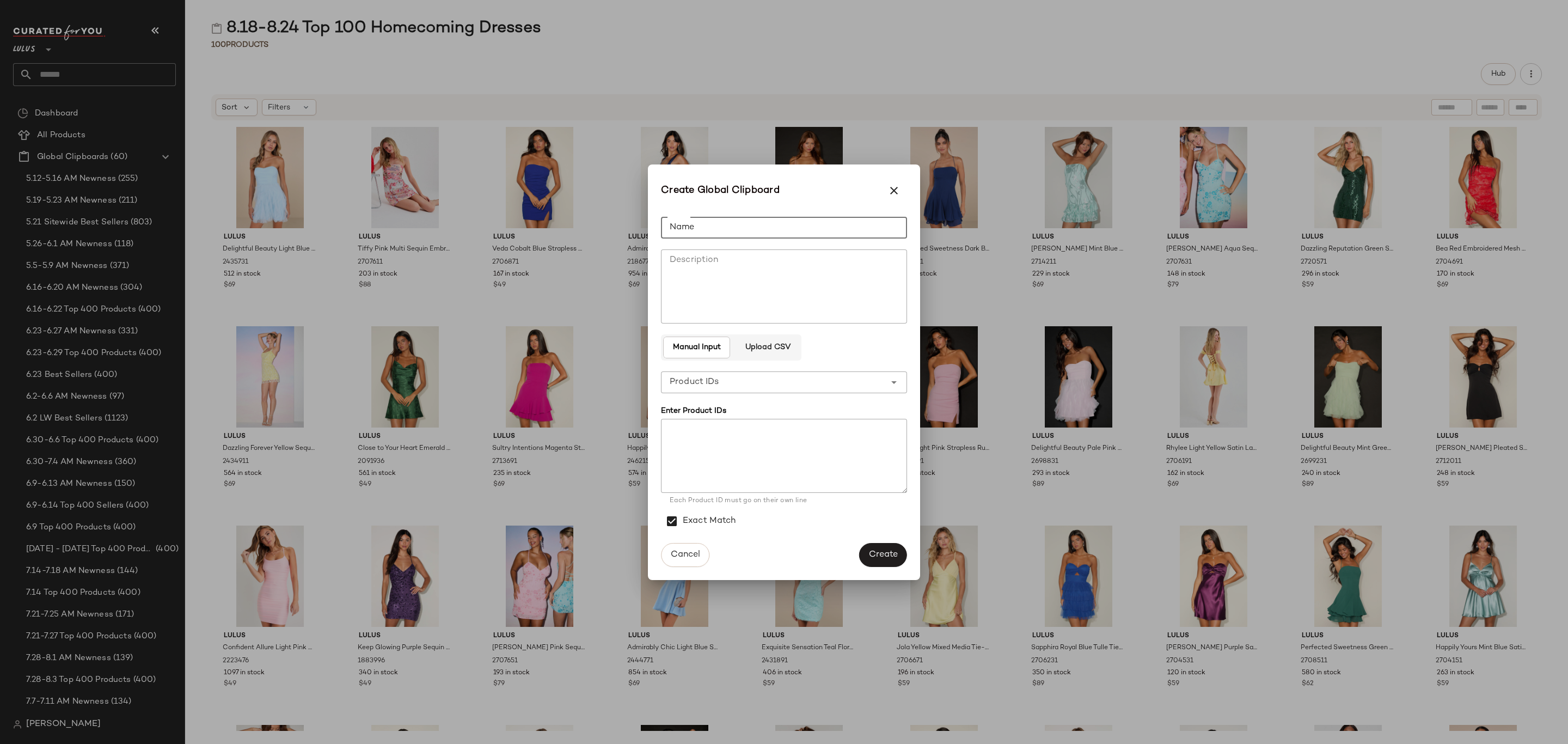
click at [766, 230] on input "Name" at bounding box center [784, 228] width 246 height 22
type input "**********"
click at [894, 552] on span "Create" at bounding box center [883, 554] width 29 height 10
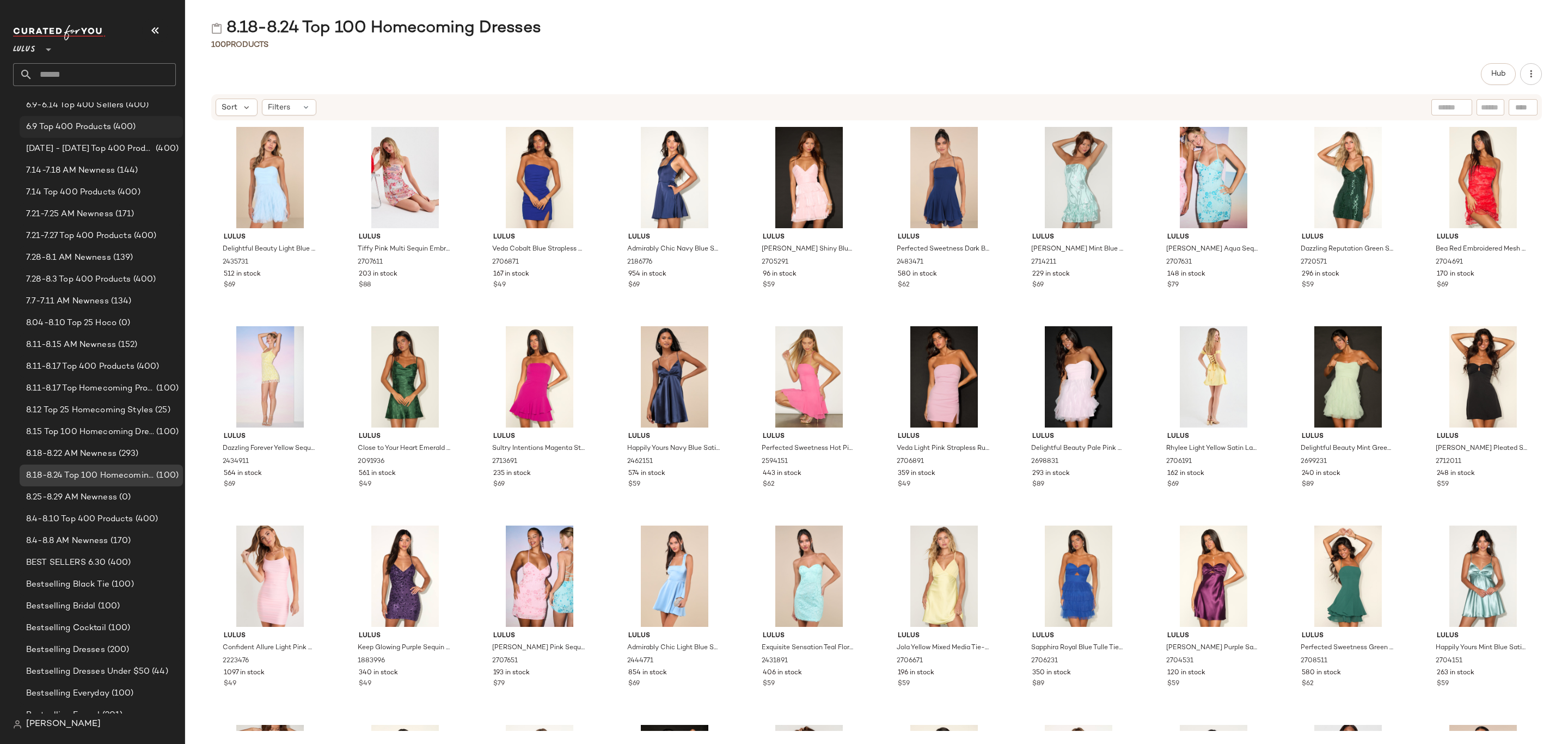
scroll to position [409, 0]
click at [96, 493] on span "8.25-8.29 AM Newness" at bounding box center [71, 489] width 91 height 13
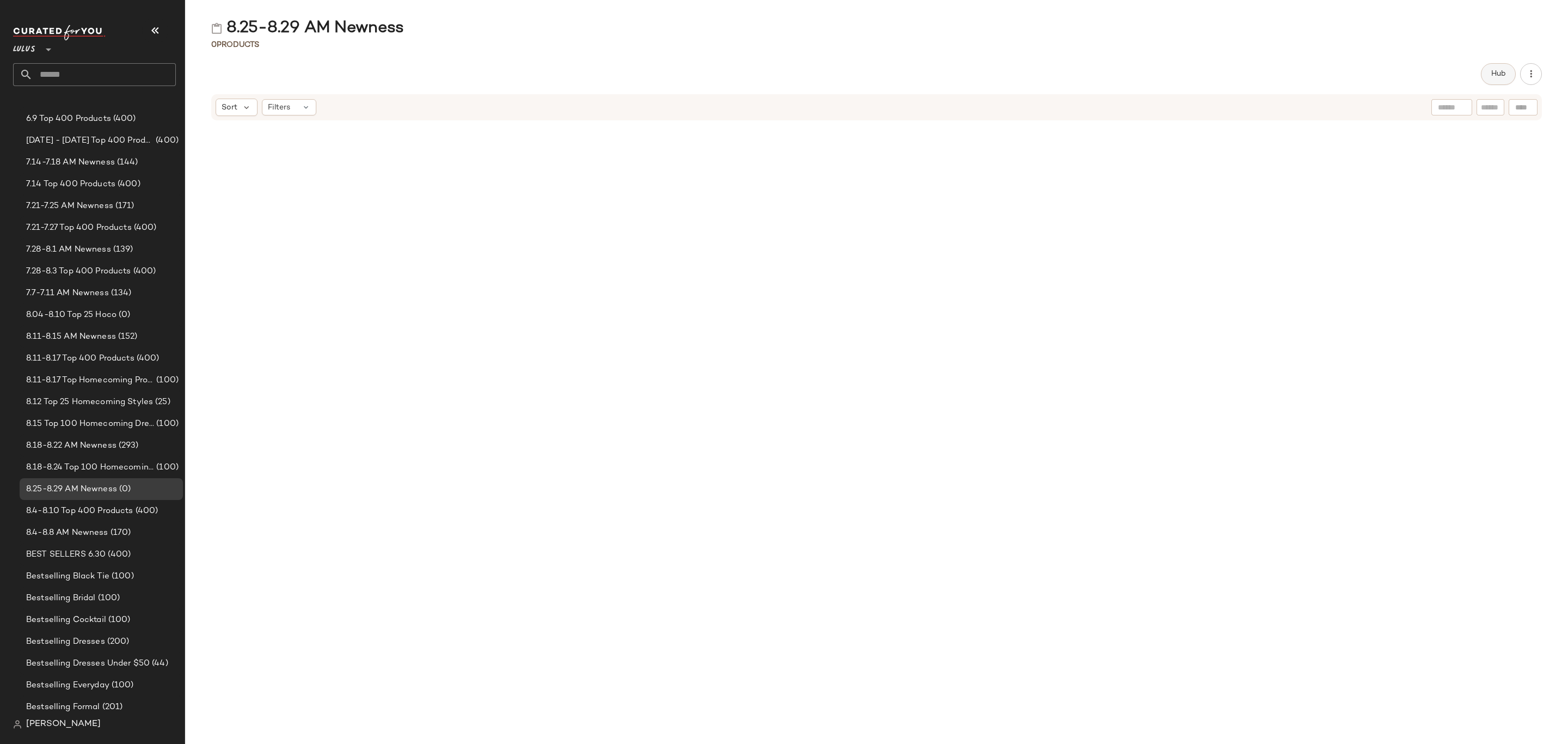
click at [1503, 79] on span "Hub" at bounding box center [1498, 74] width 15 height 9
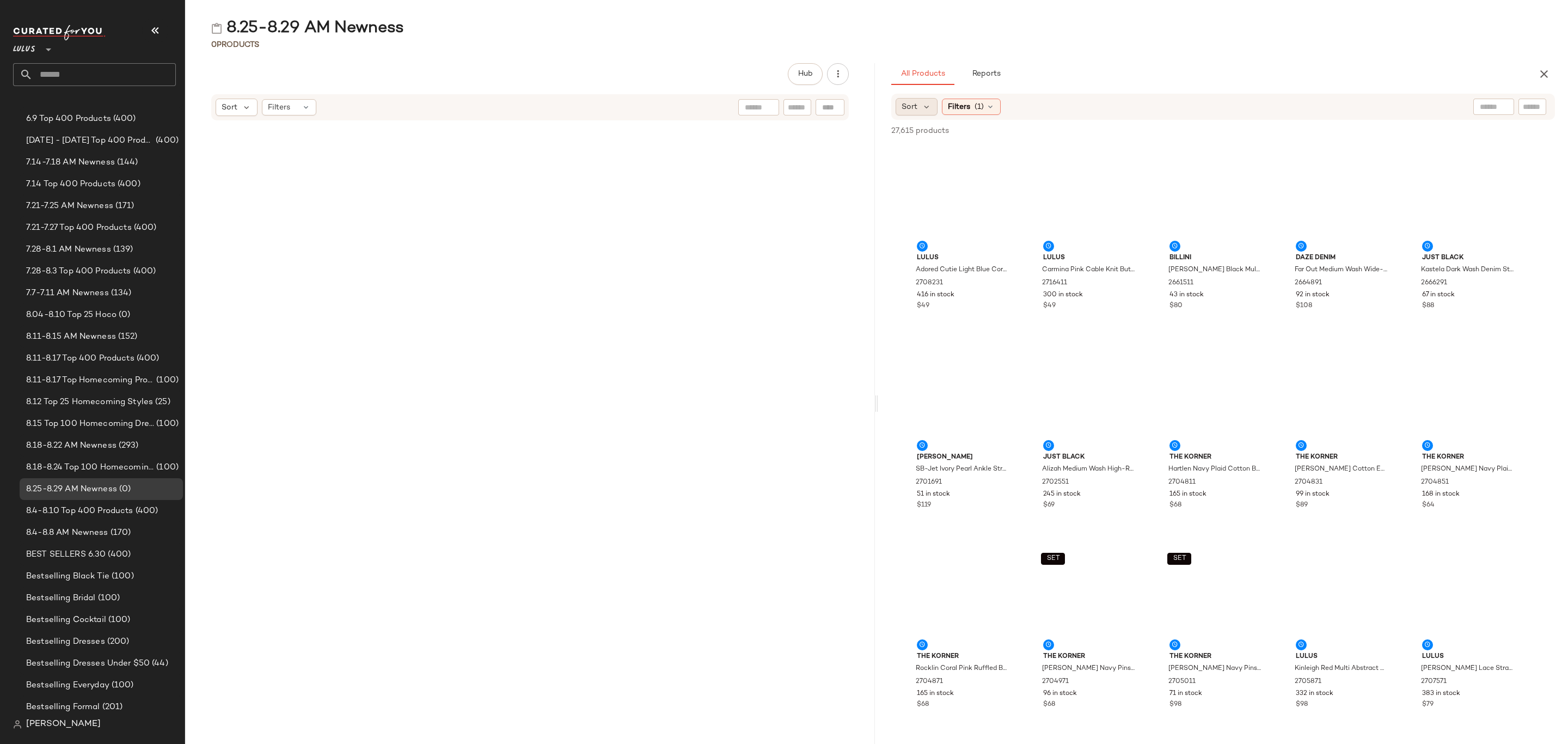
click at [909, 103] on span "Sort" at bounding box center [909, 107] width 16 height 12
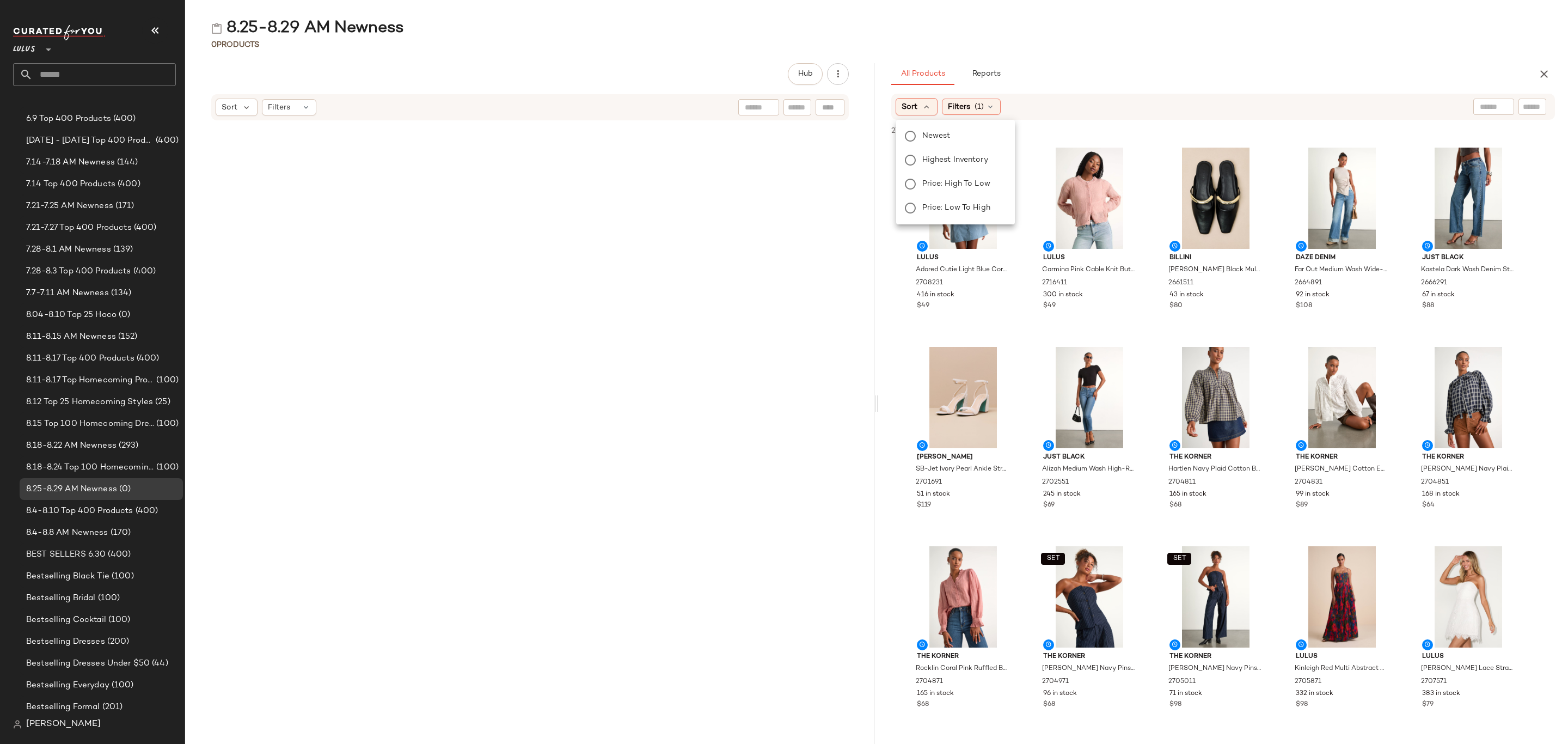
click at [923, 132] on span "Newest" at bounding box center [936, 136] width 29 height 12
click at [1012, 108] on span "(1)" at bounding box center [1008, 107] width 9 height 12
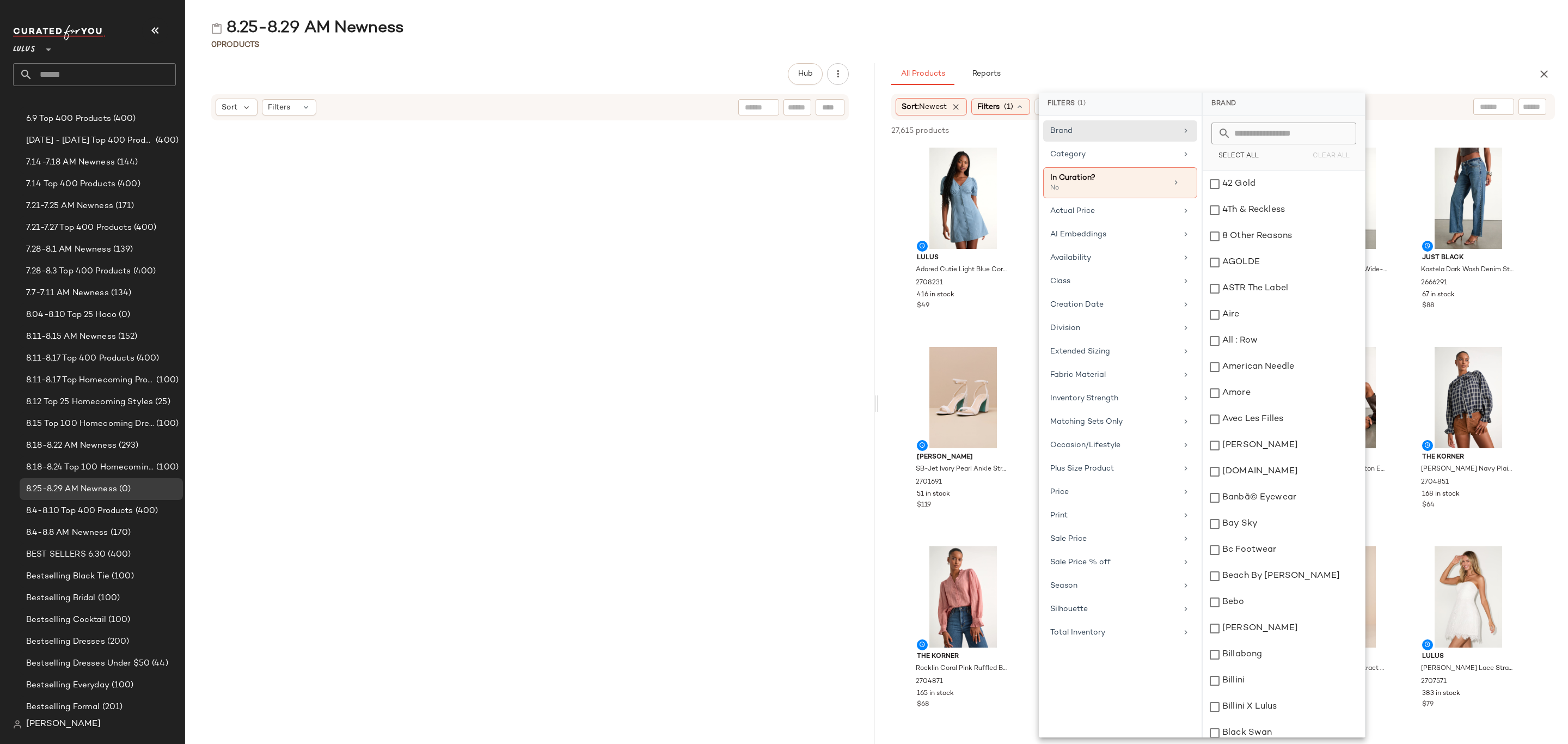
click at [1096, 254] on div "Availability" at bounding box center [1120, 258] width 154 height 21
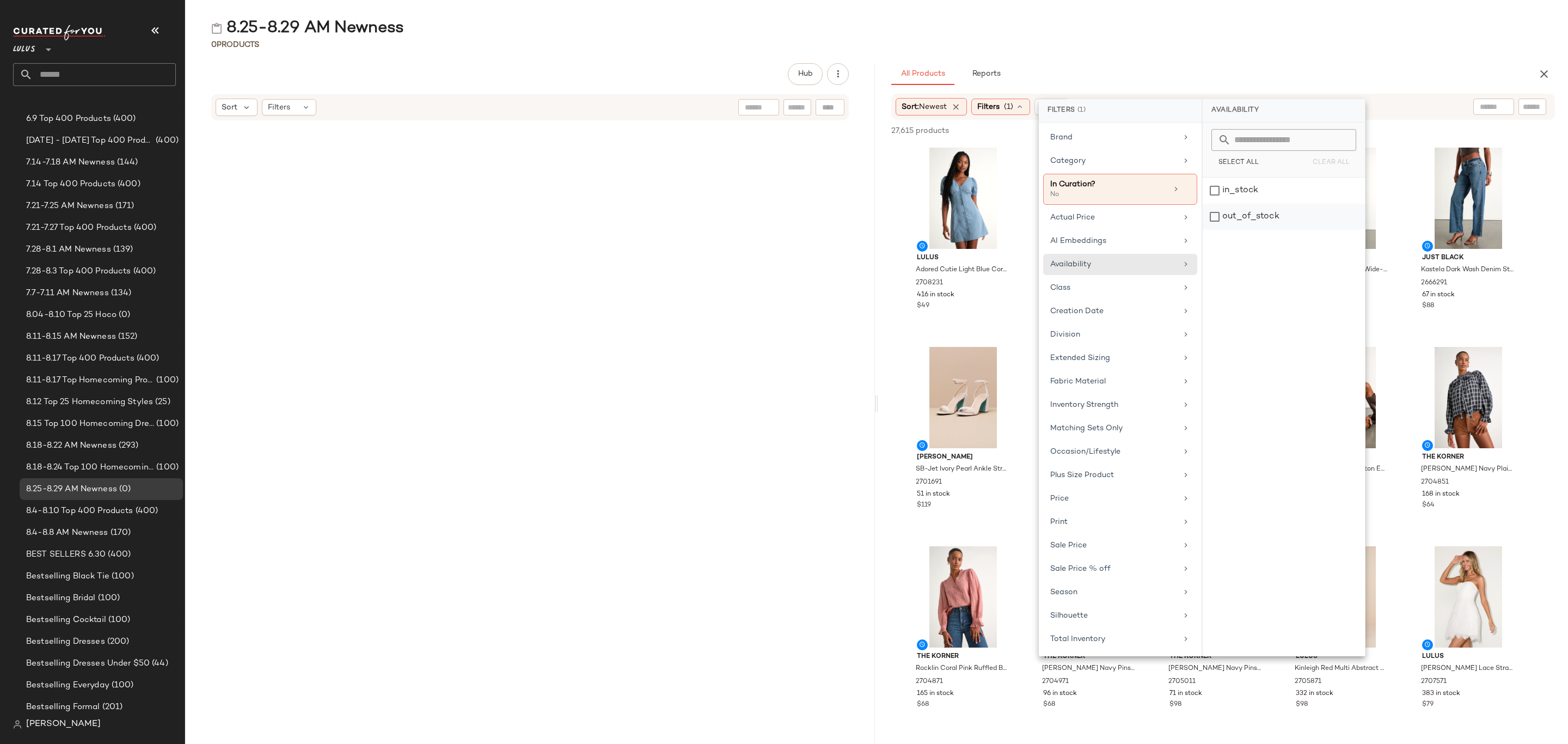
click at [1244, 219] on div "out_of_stock" at bounding box center [1284, 217] width 163 height 26
click at [1262, 219] on div "out_of_stock" at bounding box center [1284, 217] width 163 height 26
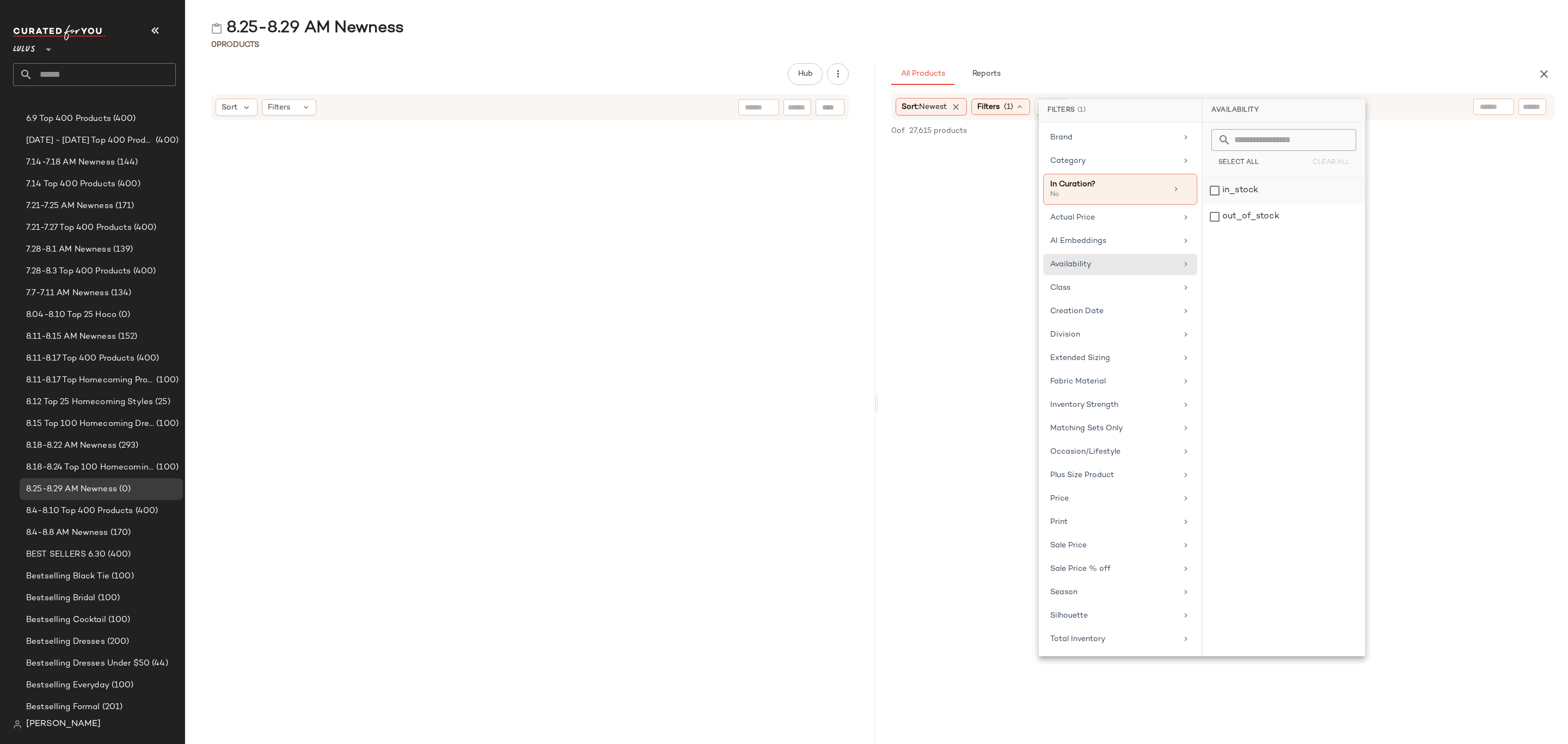
click at [1253, 192] on div "in_stock" at bounding box center [1284, 191] width 163 height 26
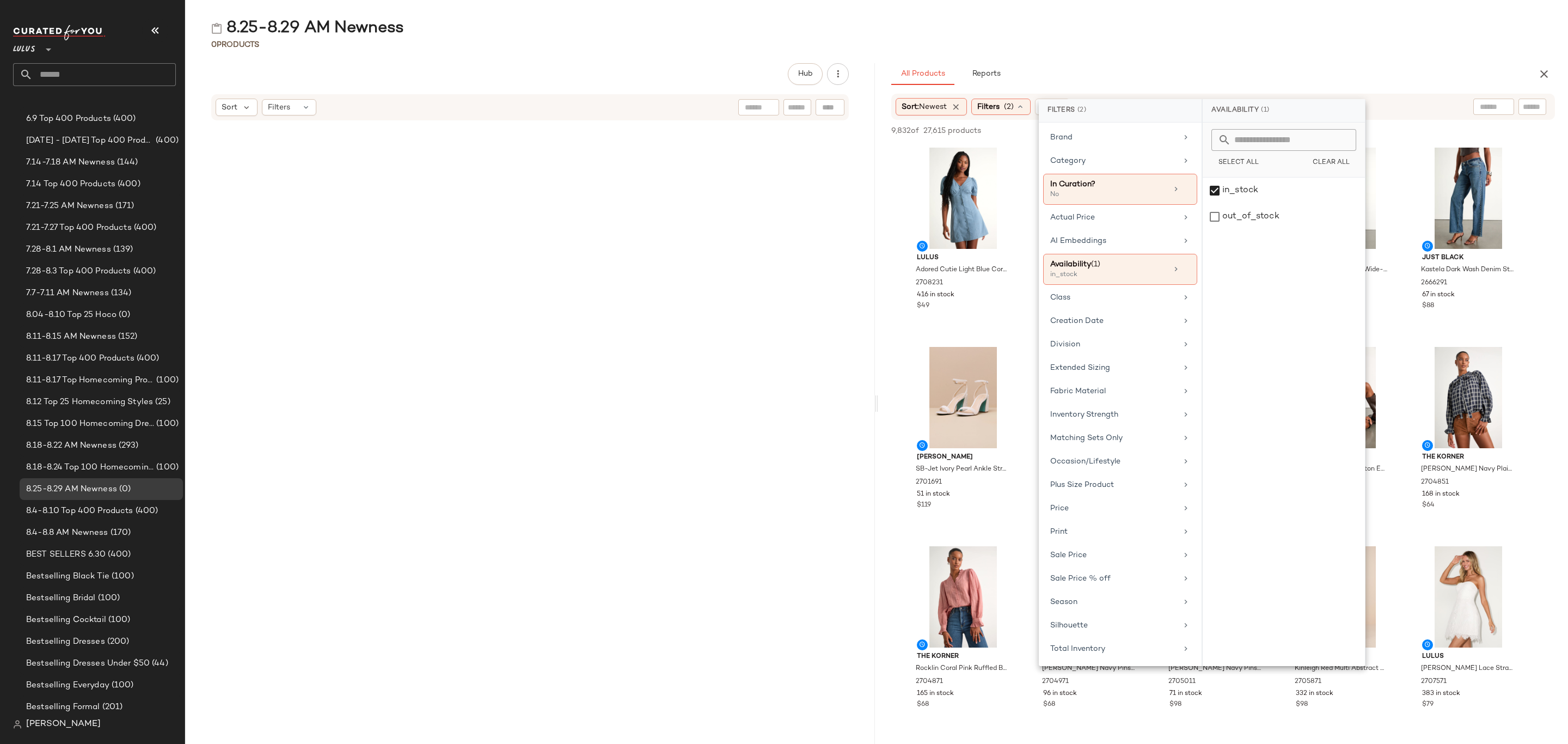
click at [1268, 72] on div "All Products Reports" at bounding box center [1205, 74] width 629 height 22
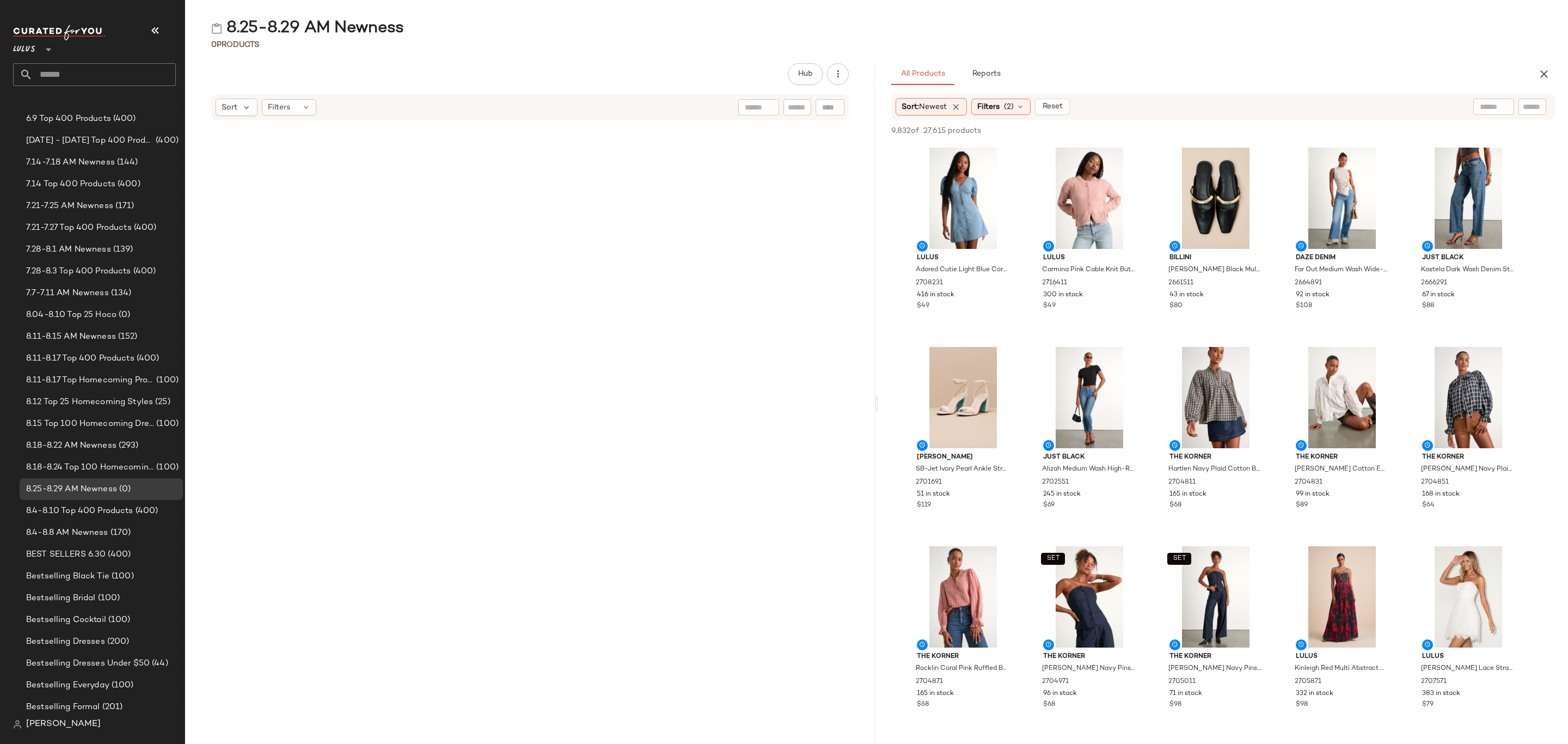
click at [956, 181] on div "View" at bounding box center [963, 198] width 110 height 101
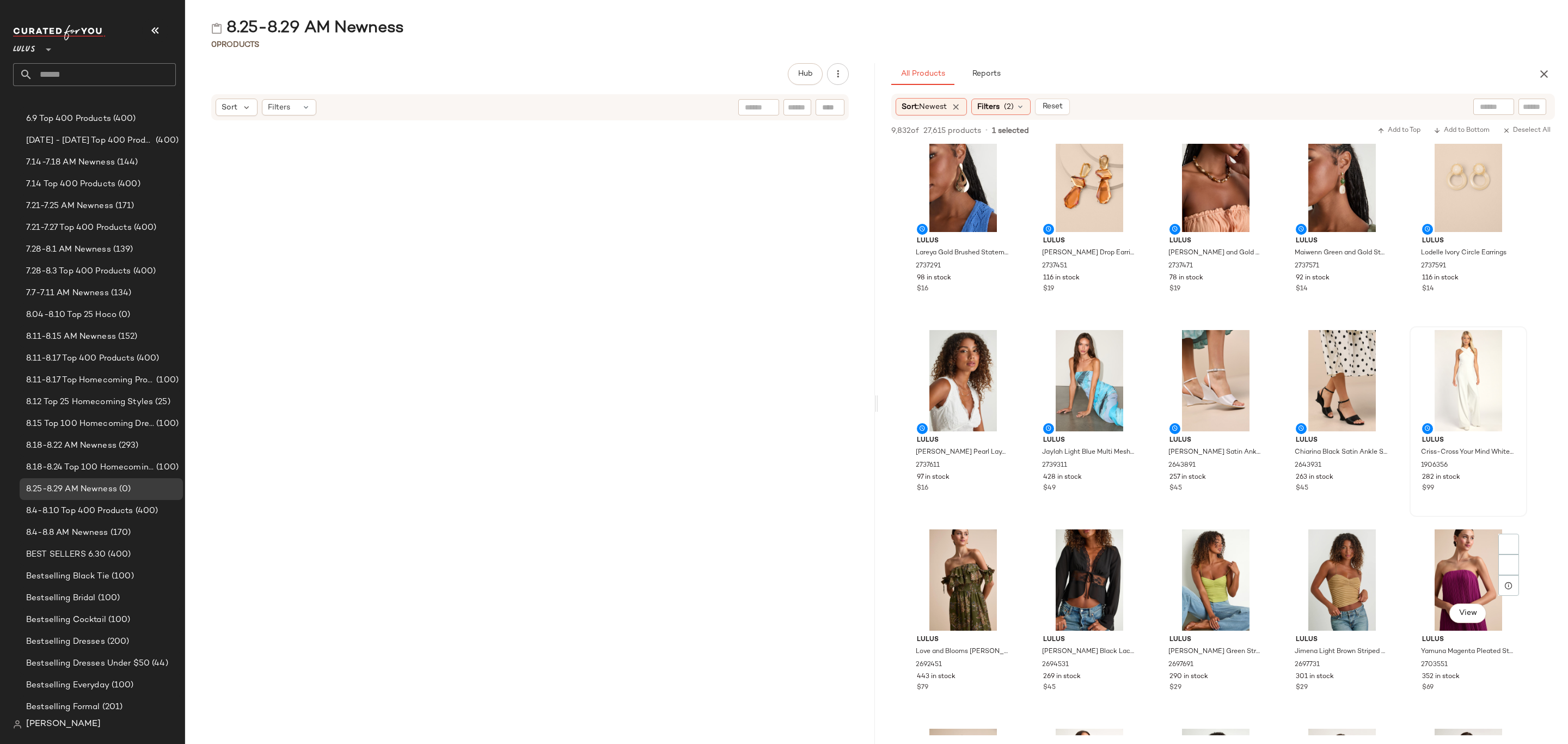
scroll to position [4820, 0]
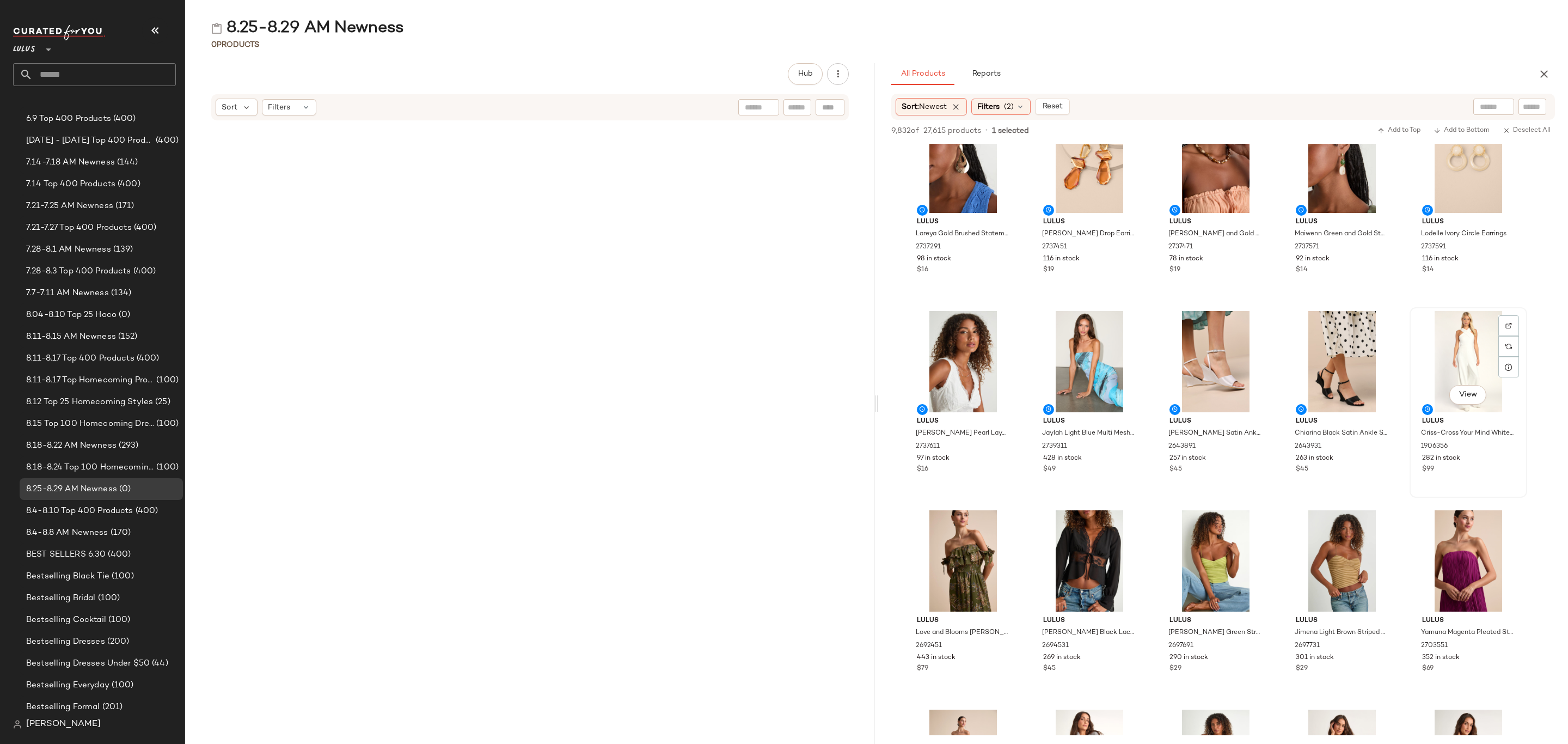
click at [1491, 474] on div "Lulus Criss-Cross Your Mind White Cross-Front Wide-Leg Jumpsuit 1906356 282 in …" at bounding box center [1468, 444] width 110 height 63
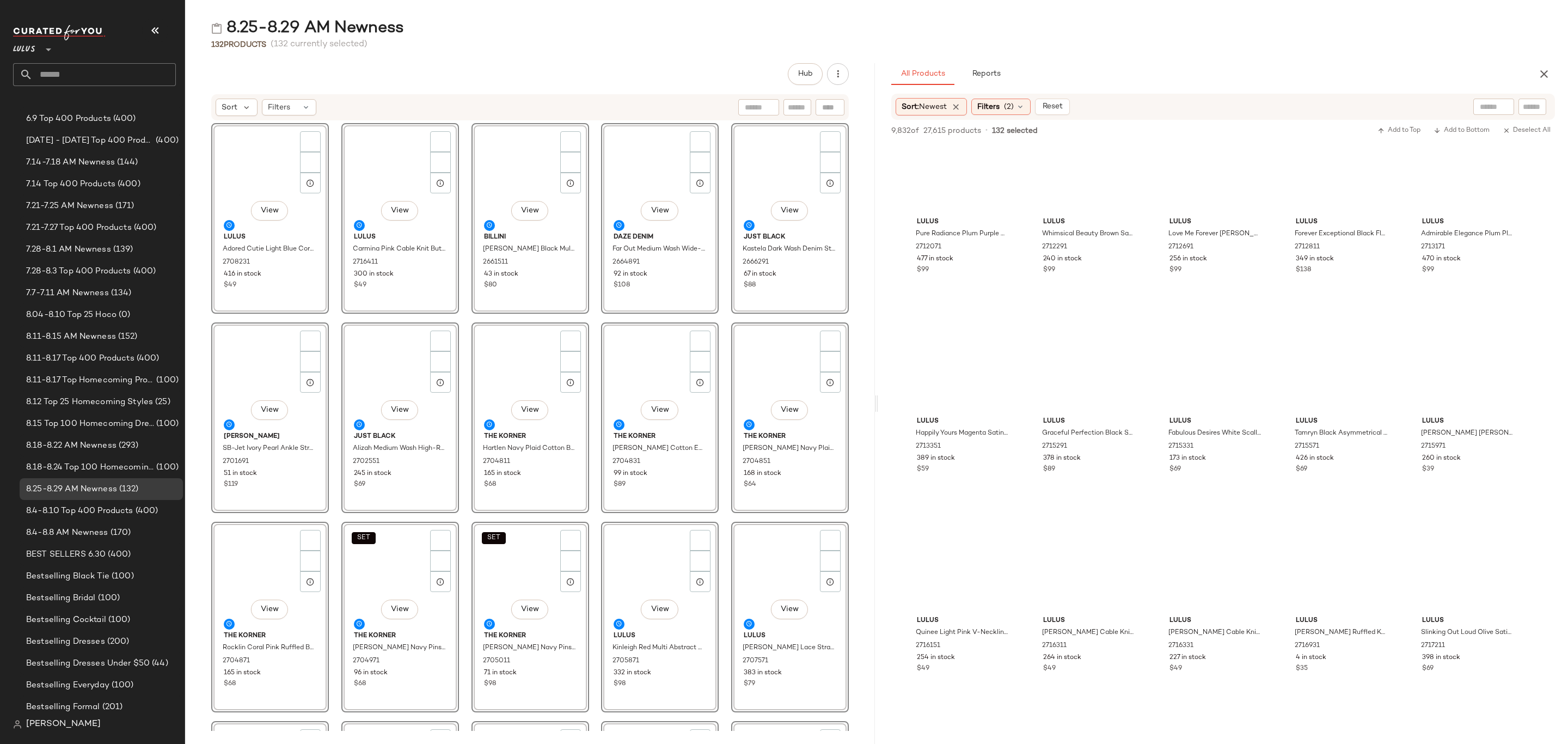
scroll to position [0, 0]
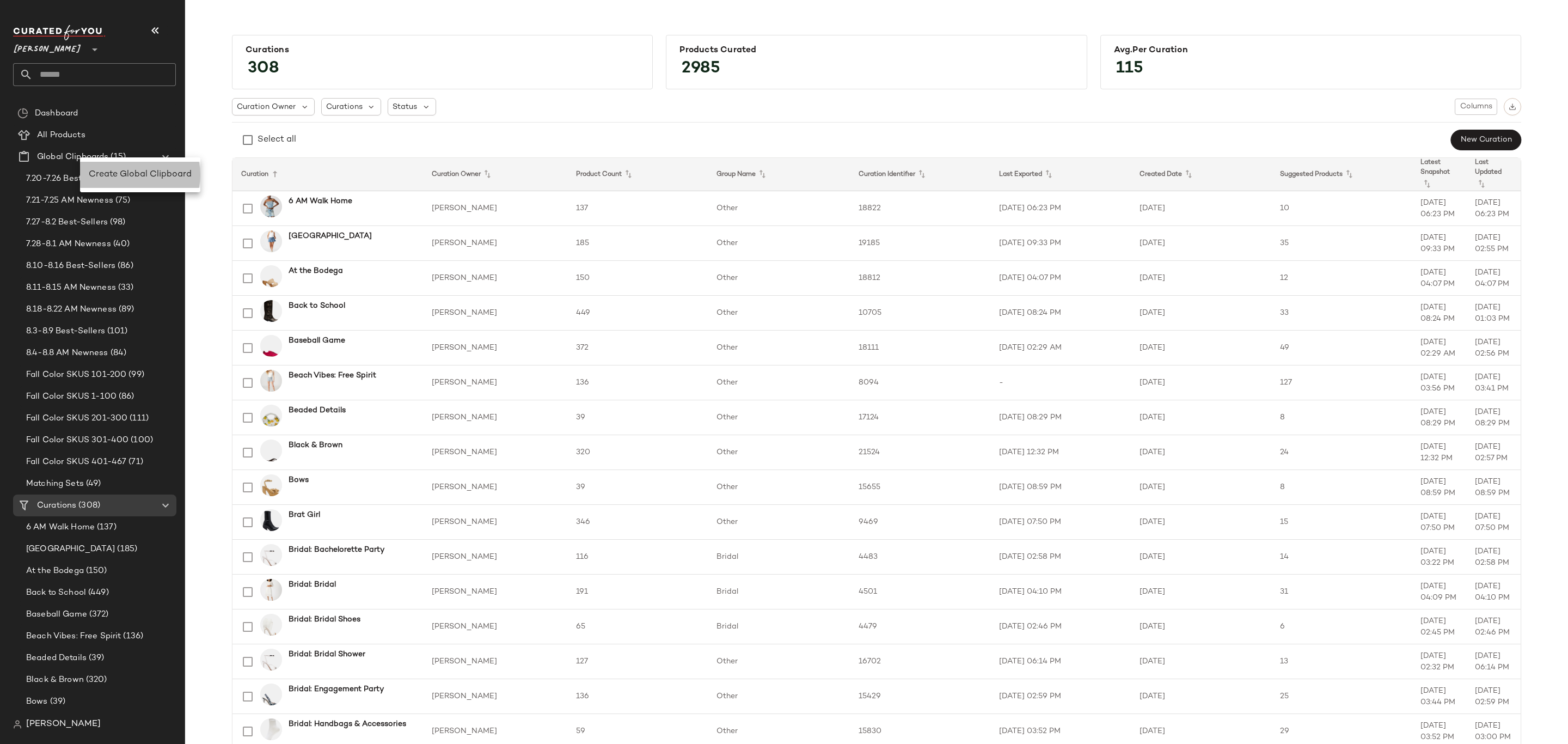
click at [136, 162] on div "Create Global Clipboard" at bounding box center [140, 175] width 121 height 26
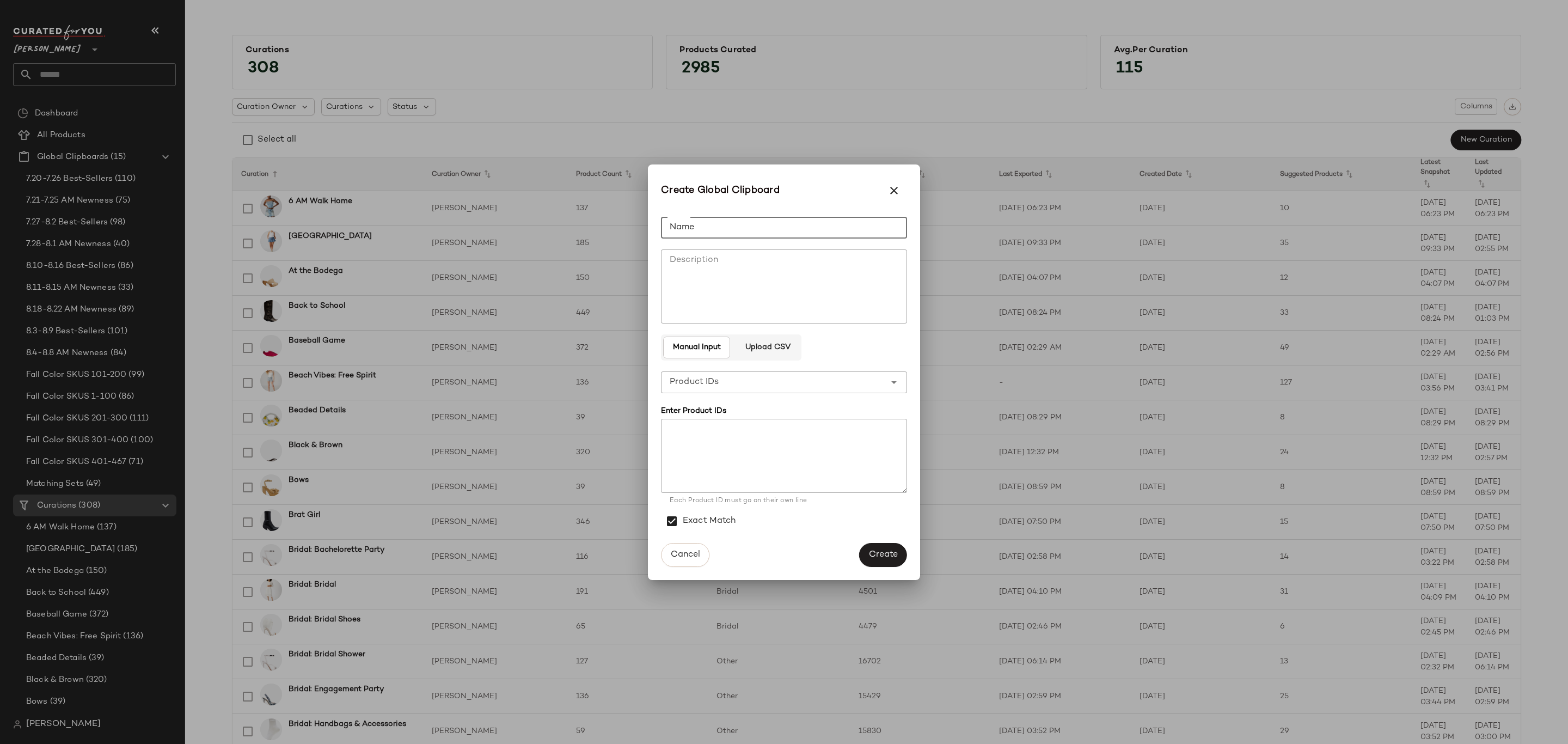
click at [683, 220] on input "Name" at bounding box center [784, 228] width 246 height 22
type input "**********"
click at [827, 379] on div "**********" at bounding box center [773, 382] width 225 height 22
click at [819, 438] on div "Product Names" at bounding box center [784, 437] width 229 height 13
type input "**********"
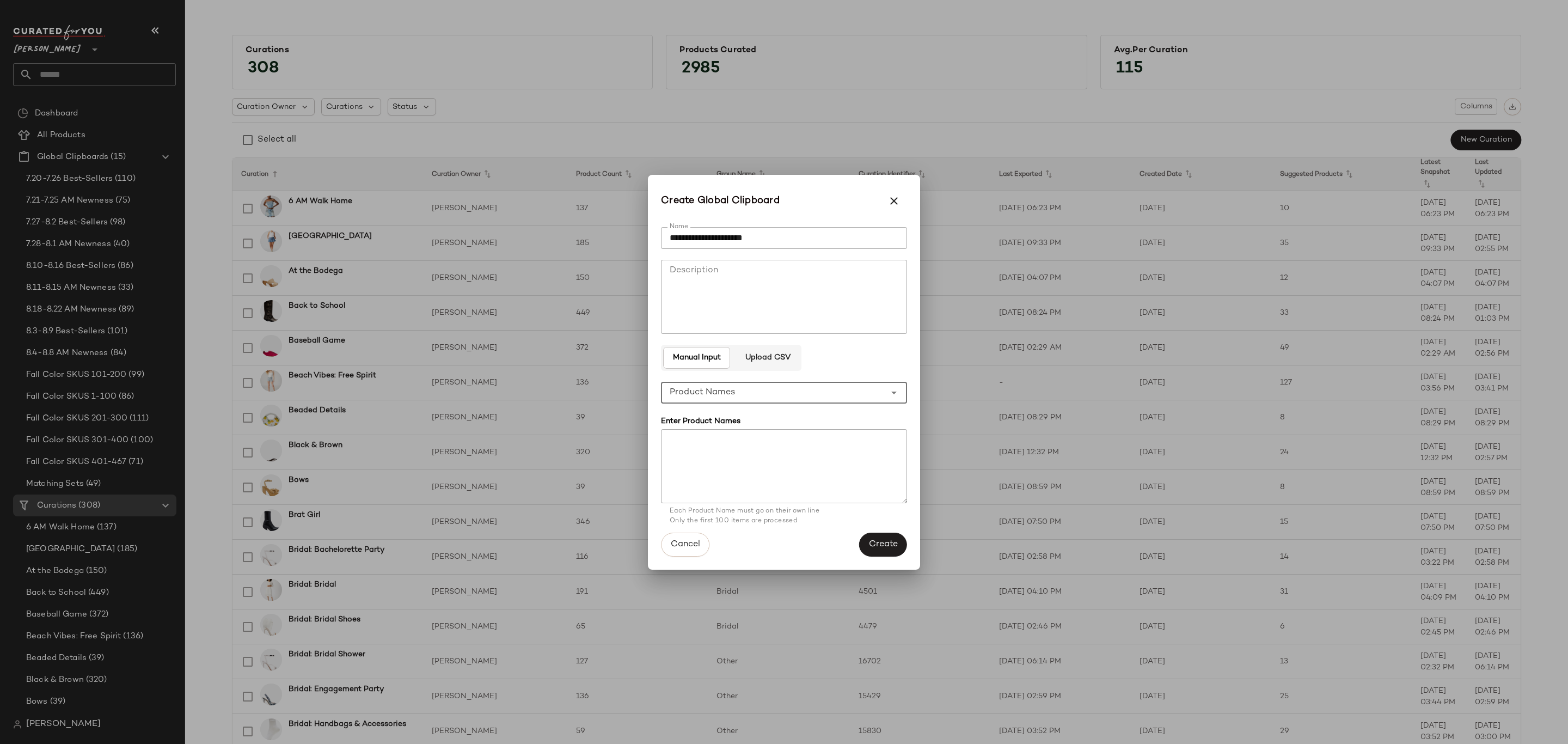
click at [817, 443] on textarea at bounding box center [784, 466] width 246 height 74
paste textarea "**********"
type textarea "**********"
click at [891, 541] on span "Create" at bounding box center [883, 544] width 29 height 10
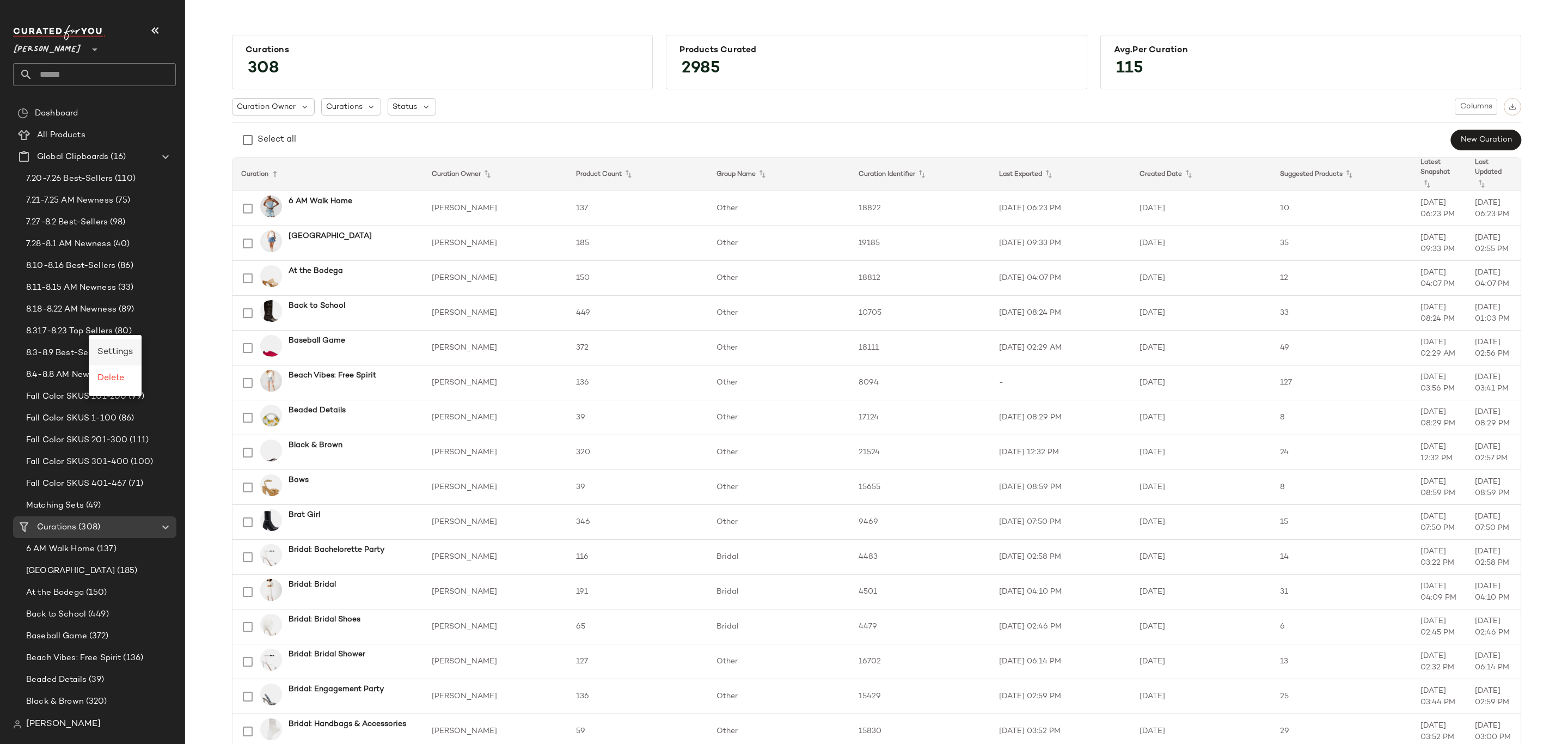
click at [115, 348] on span "Settings" at bounding box center [115, 352] width 35 height 9
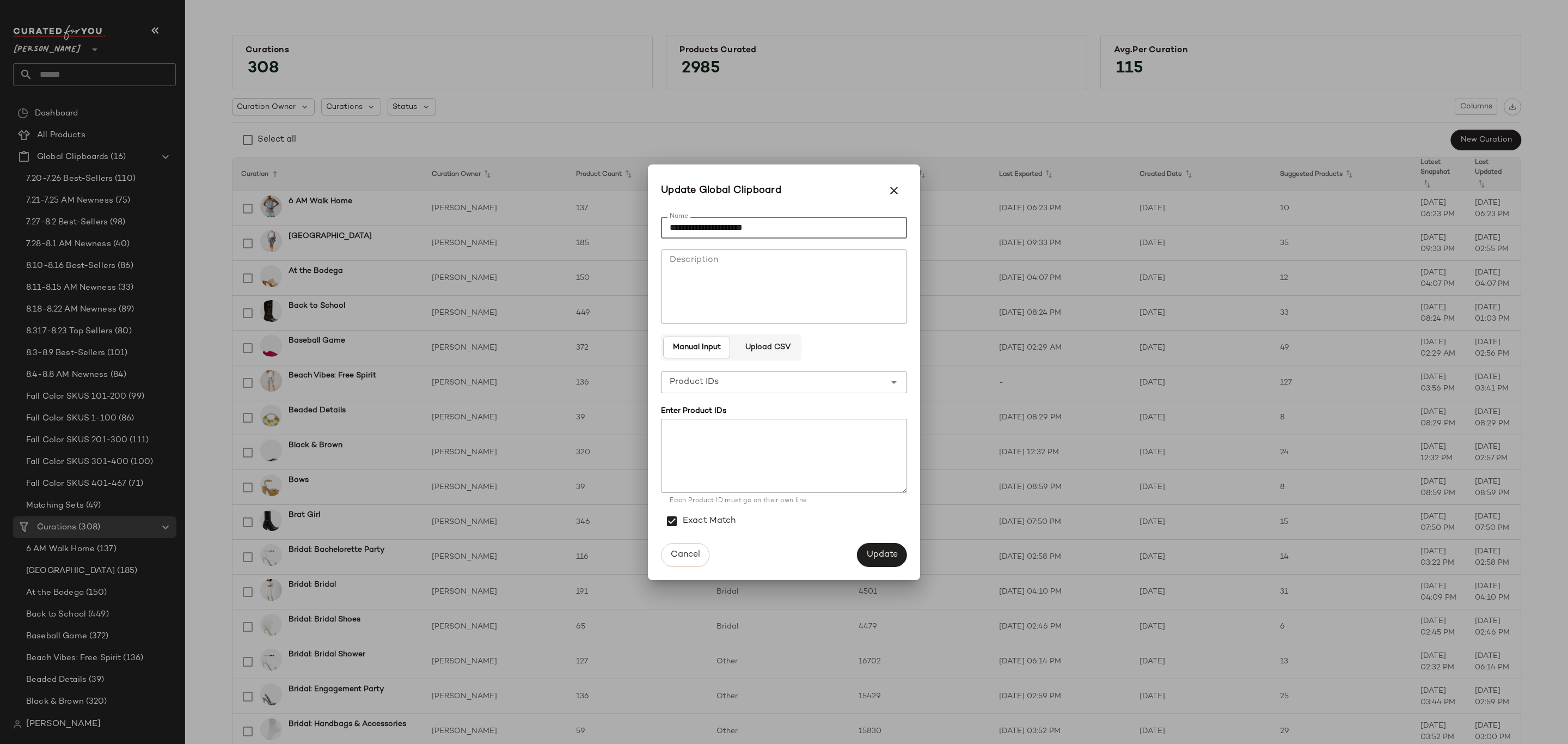
click at [684, 226] on input "**********" at bounding box center [784, 228] width 246 height 22
type input "**********"
click at [887, 546] on button "Update" at bounding box center [882, 555] width 50 height 24
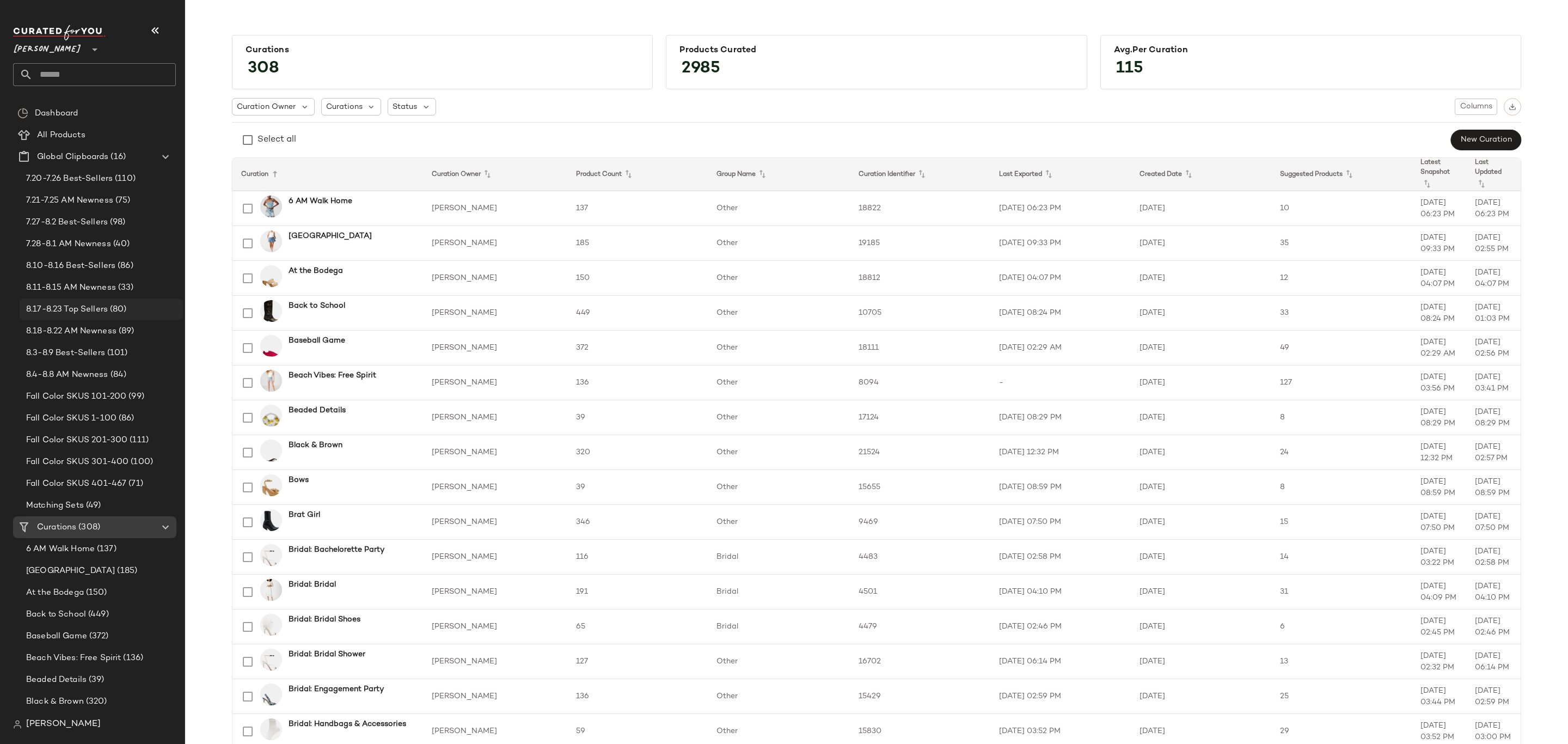
click at [131, 309] on div "8.17-8.23 Top Sellers (80)" at bounding box center [101, 309] width 156 height 13
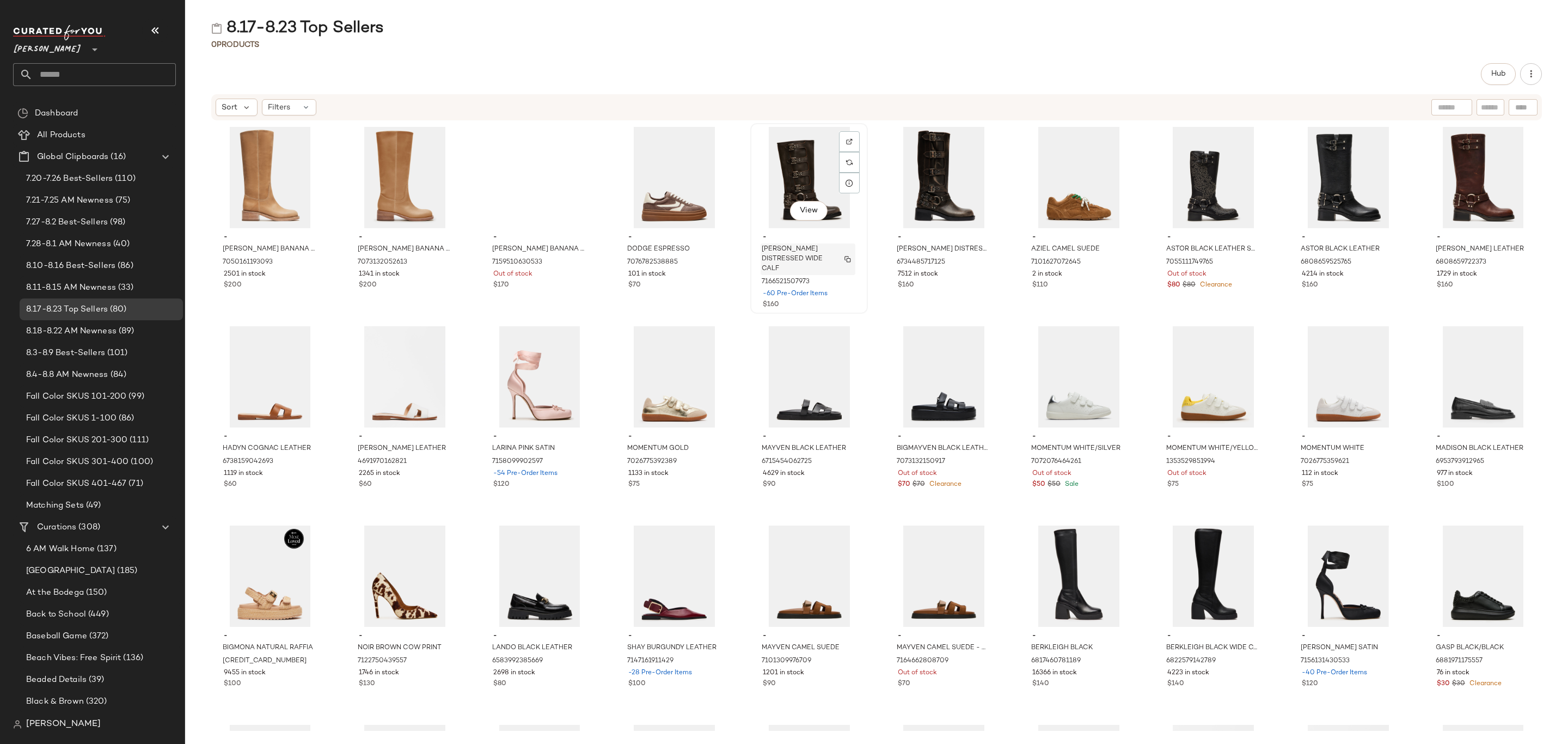
click at [806, 247] on span "ROCKY BROWN DISTRESSED WIDE CALF" at bounding box center [797, 259] width 72 height 29
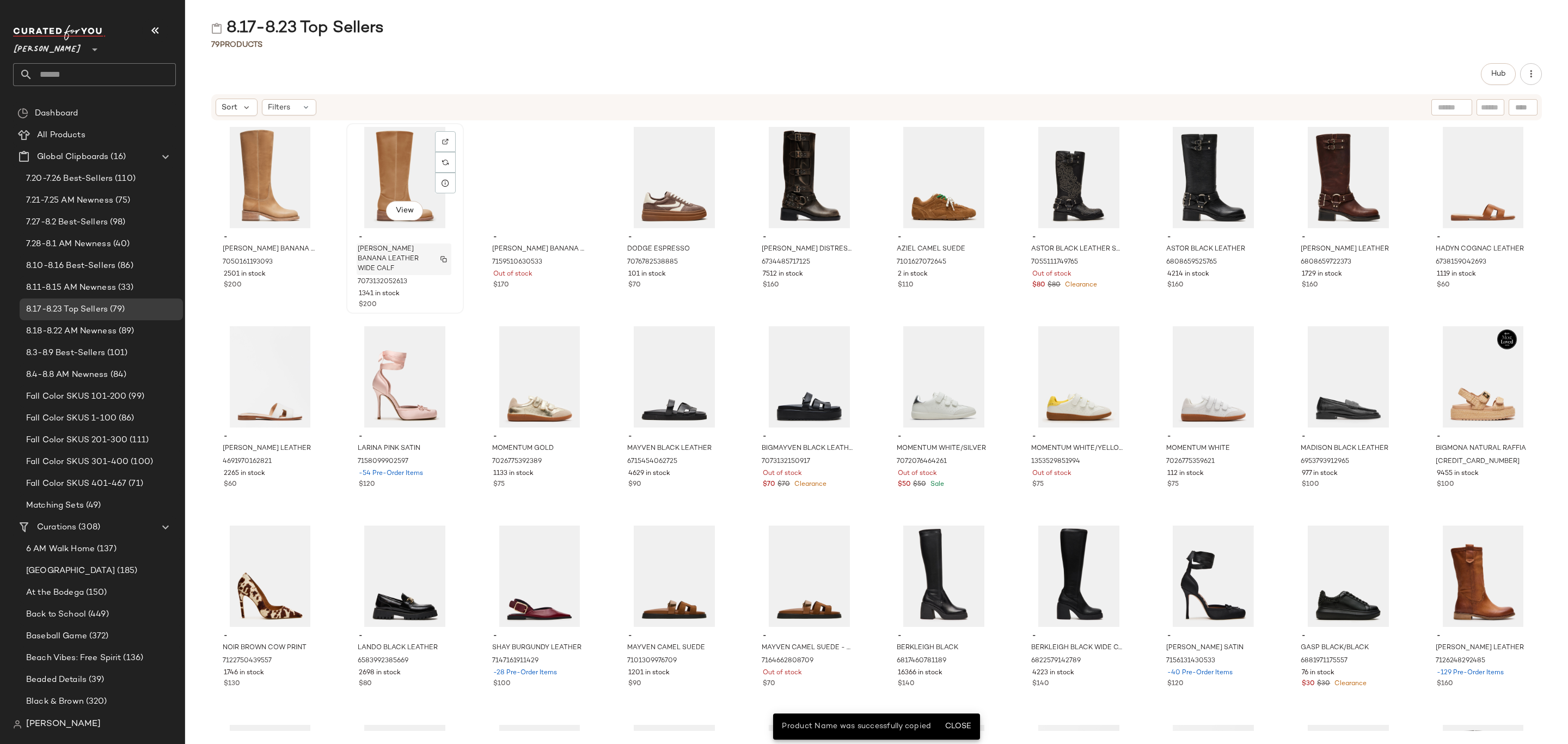
click at [378, 253] on span "RIGGS BANANA LEATHER WIDE CALF" at bounding box center [394, 259] width 72 height 29
click at [536, 257] on span "RIGGS BANANA LEATHER WIDE CALF - SM REBOOTED" at bounding box center [528, 264] width 72 height 39
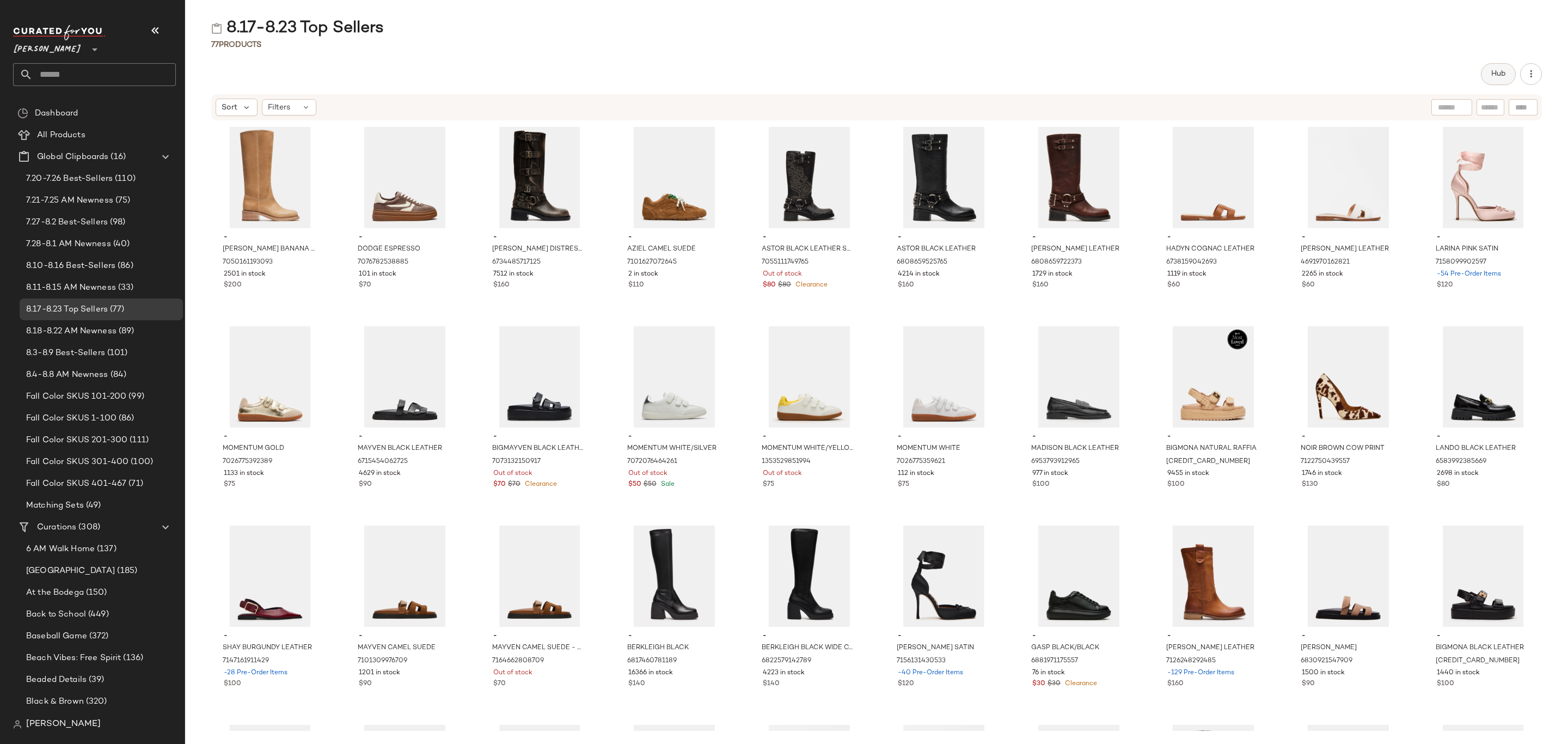
click at [1508, 83] on button "Hub" at bounding box center [1498, 74] width 35 height 22
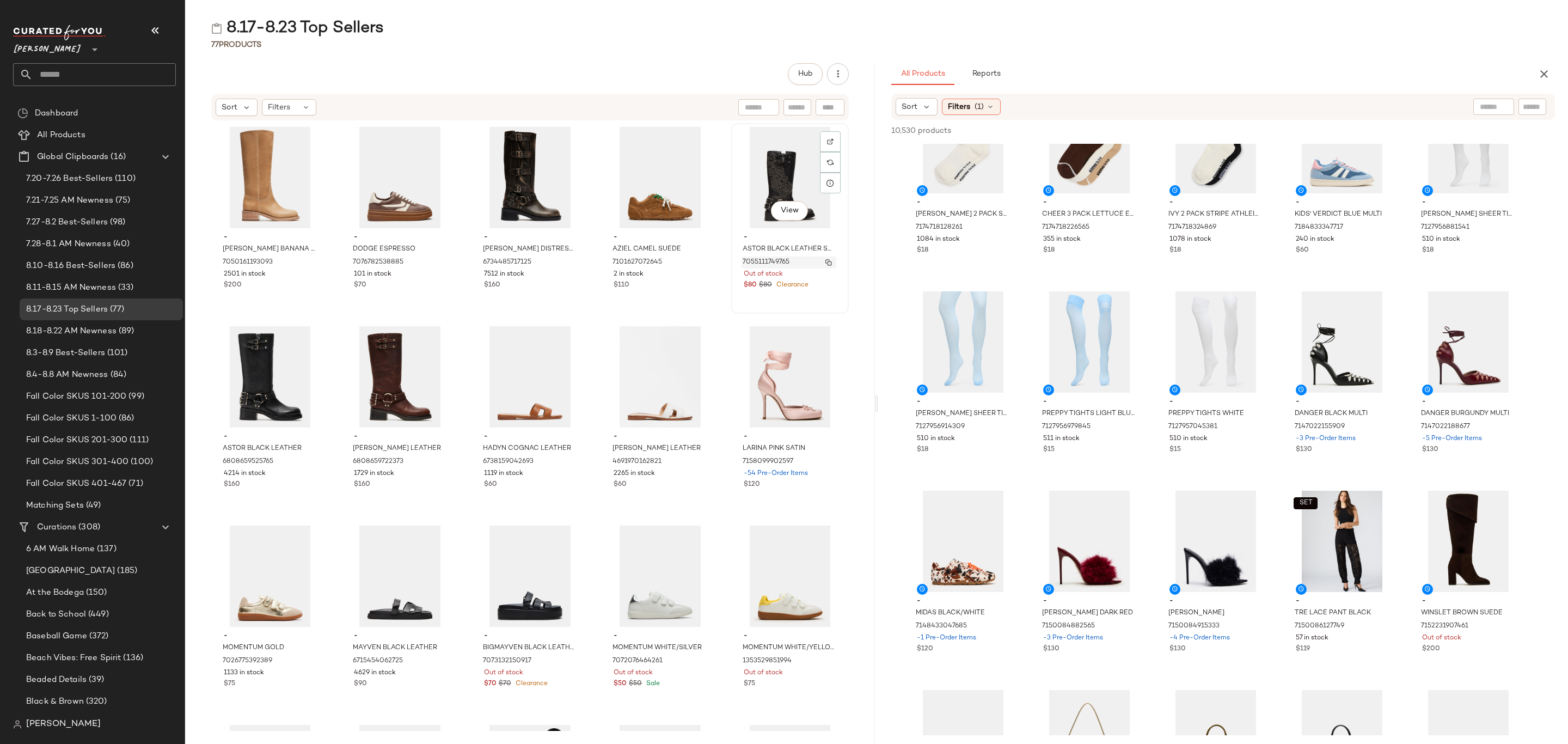
click at [768, 263] on span "7055111749765" at bounding box center [766, 262] width 47 height 10
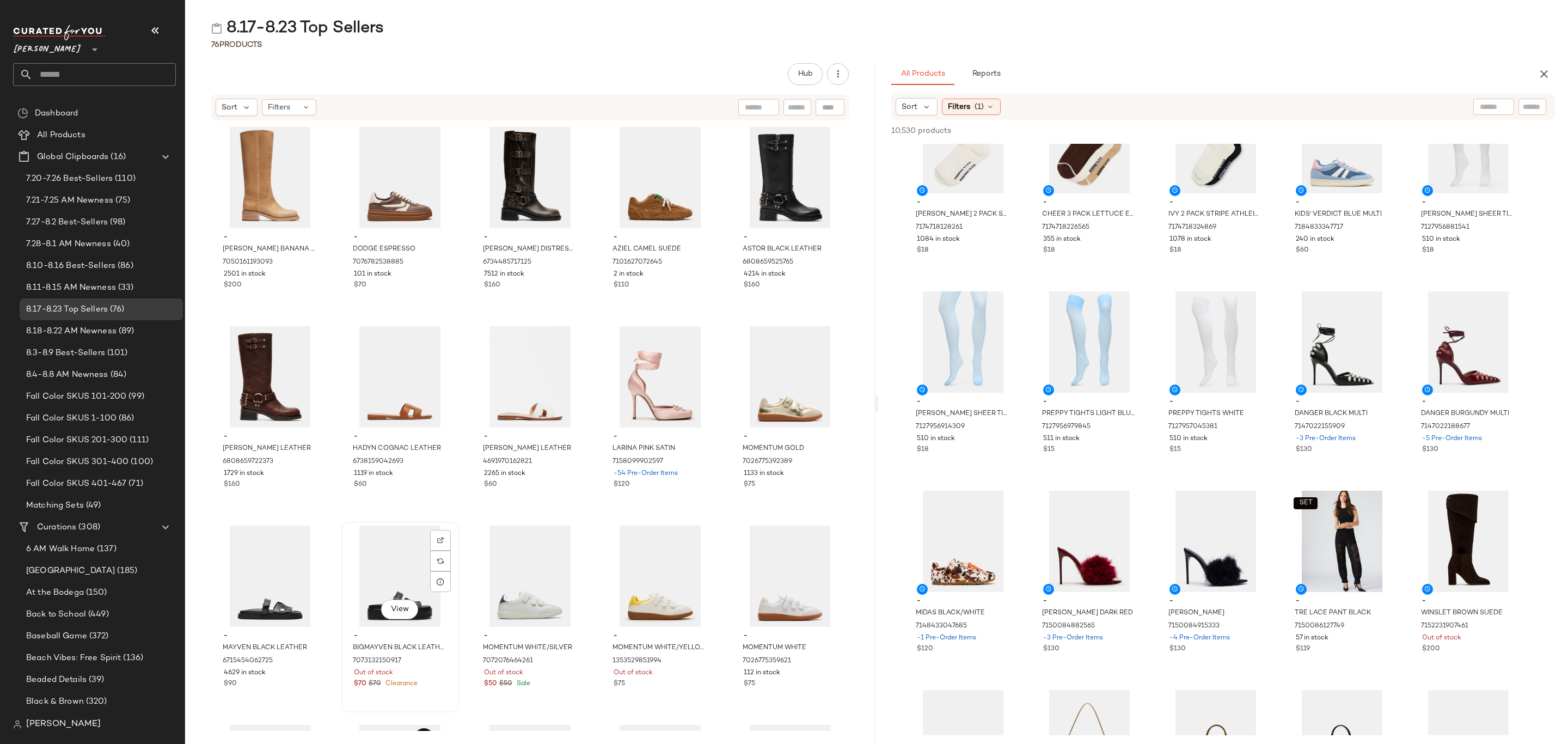
click at [399, 623] on div "View" at bounding box center [400, 576] width 110 height 101
click at [539, 653] on span "MOMENTUM WHITE/SILVER" at bounding box center [519, 653] width 72 height 19
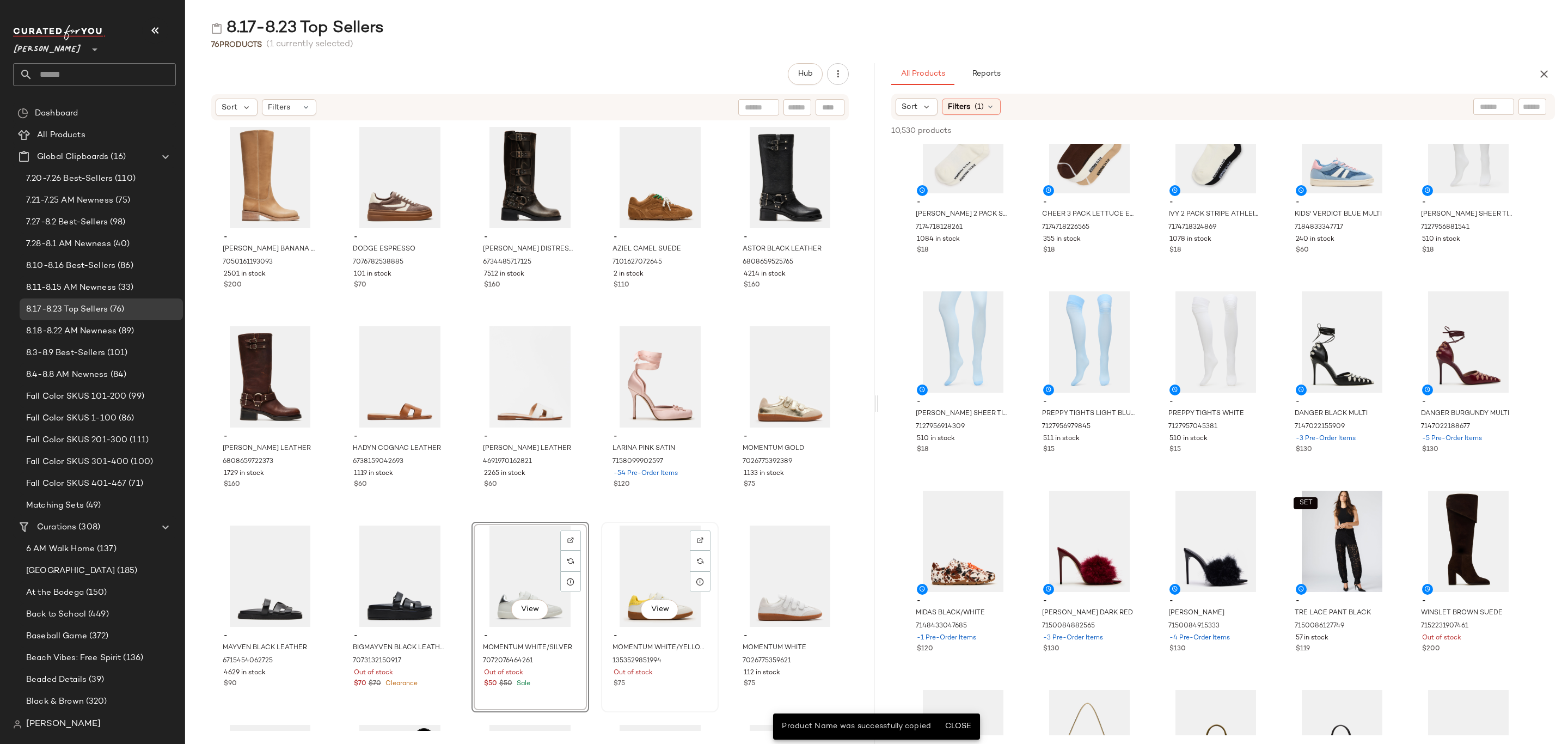
click at [654, 670] on div "Out of stock" at bounding box center [660, 673] width 93 height 10
click at [425, 659] on div "7073132150917" at bounding box center [399, 661] width 95 height 12
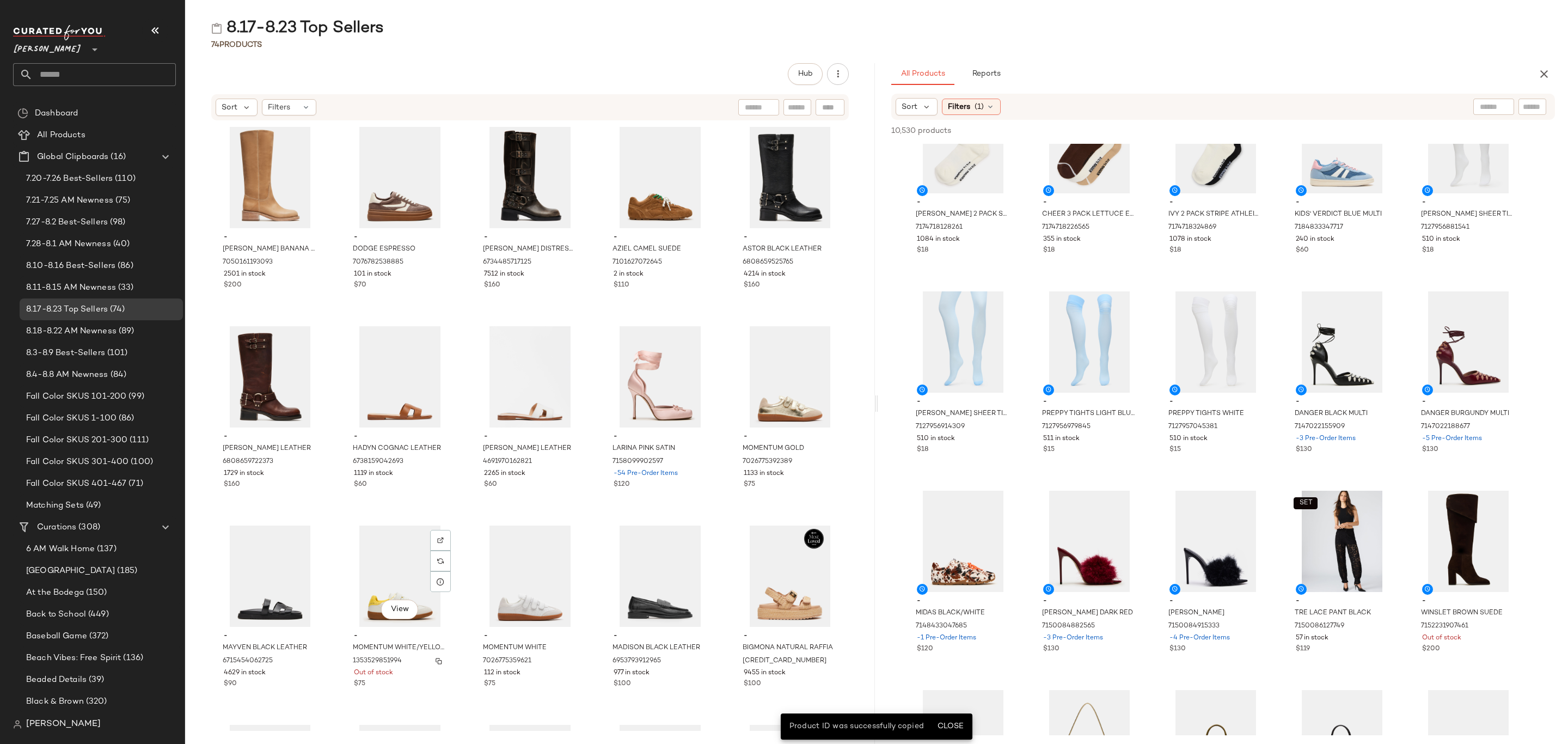
click at [422, 660] on div "1353529851994" at bounding box center [399, 661] width 95 height 12
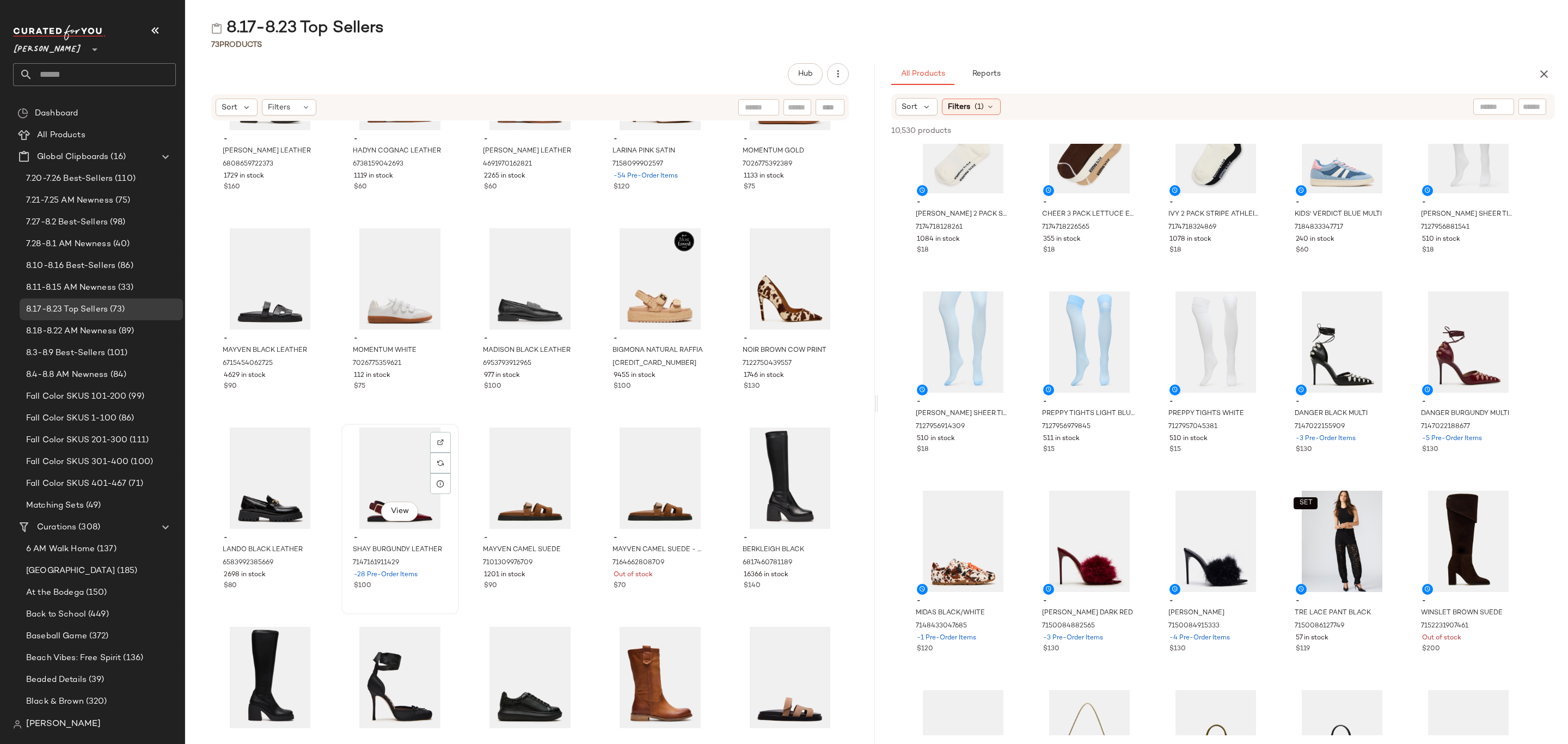
scroll to position [499, 0]
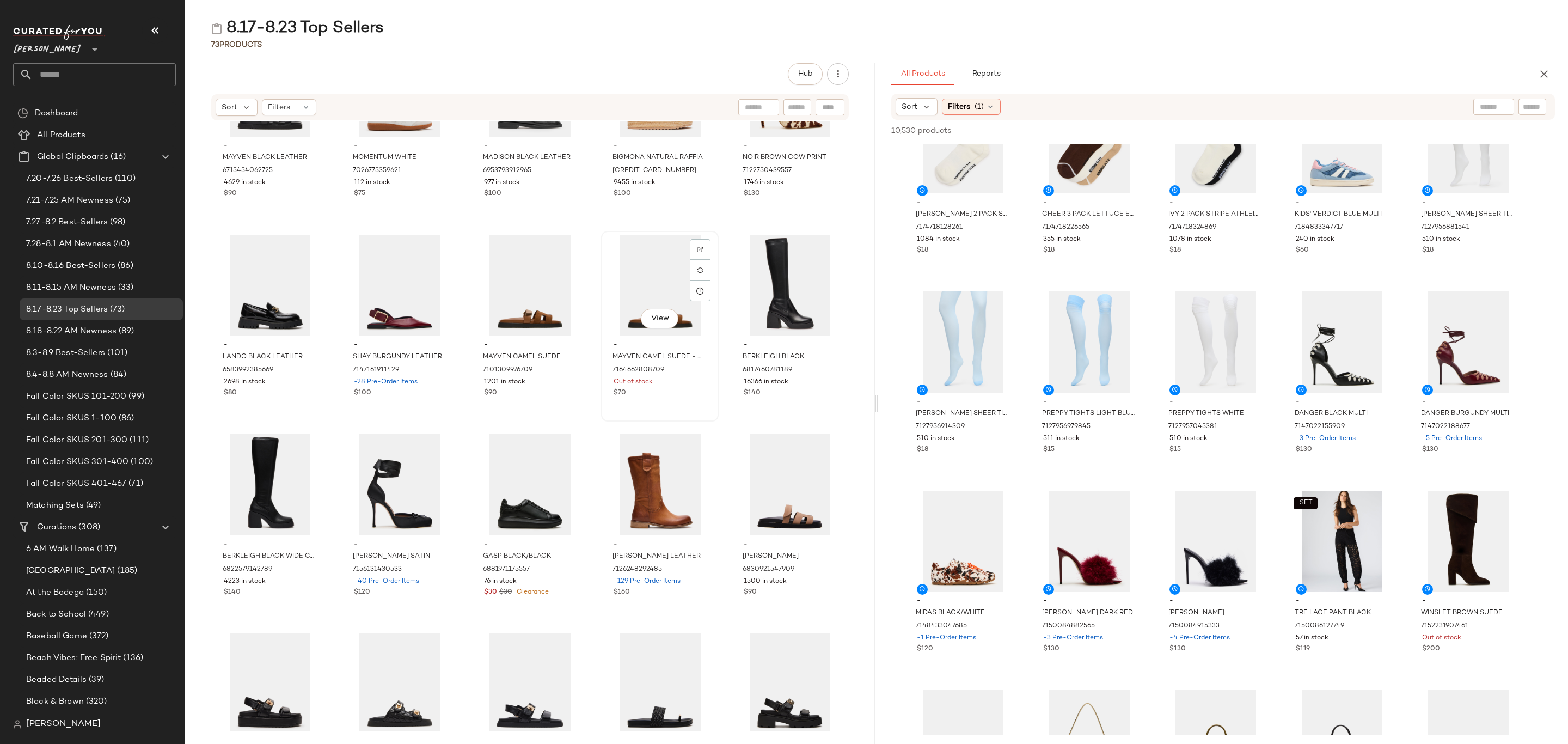
click at [642, 290] on div "View" at bounding box center [660, 286] width 110 height 101
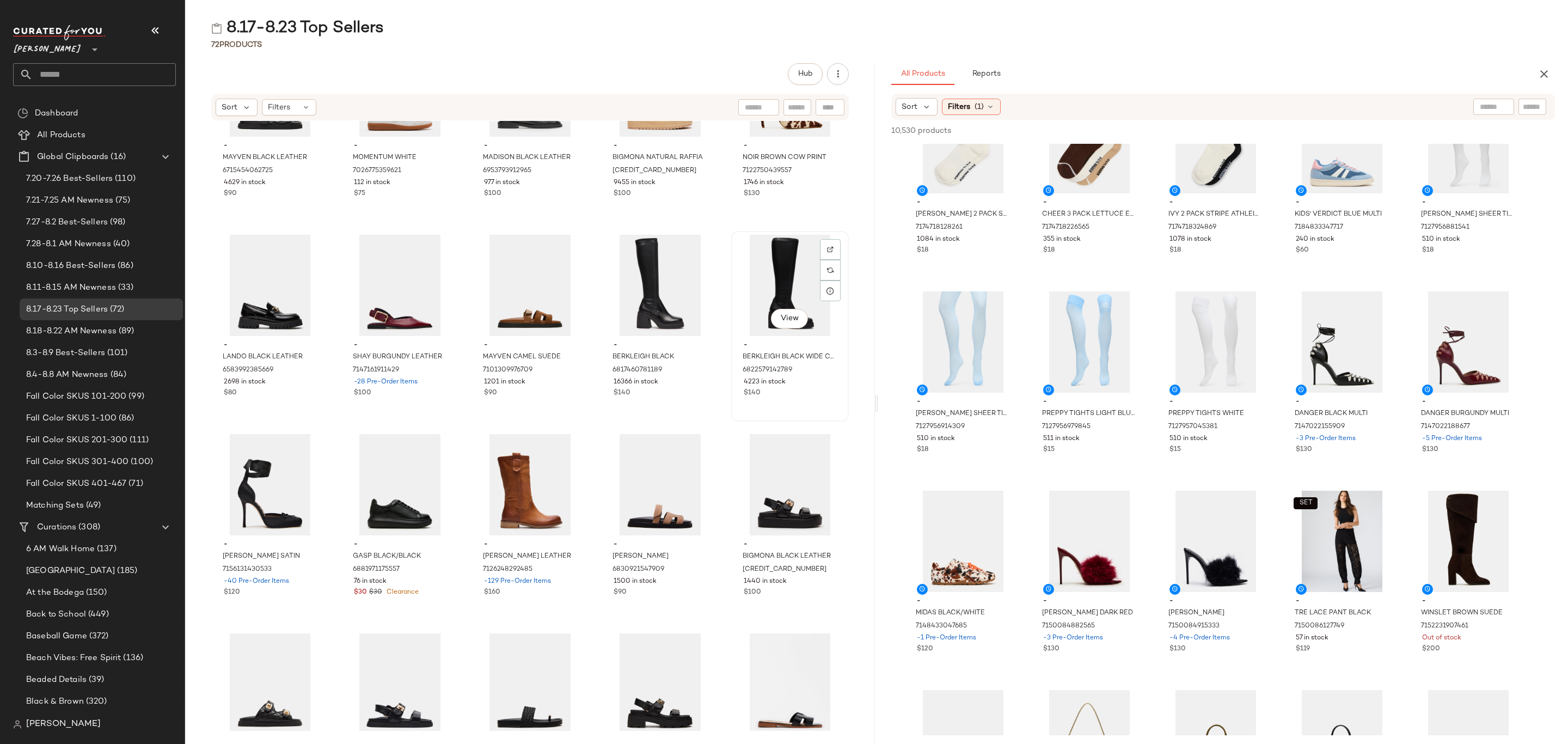
click at [768, 363] on div "- BERKLEIGH BLACK WIDE CALF 6822579142789 4223 in stock $140" at bounding box center [790, 368] width 110 height 63
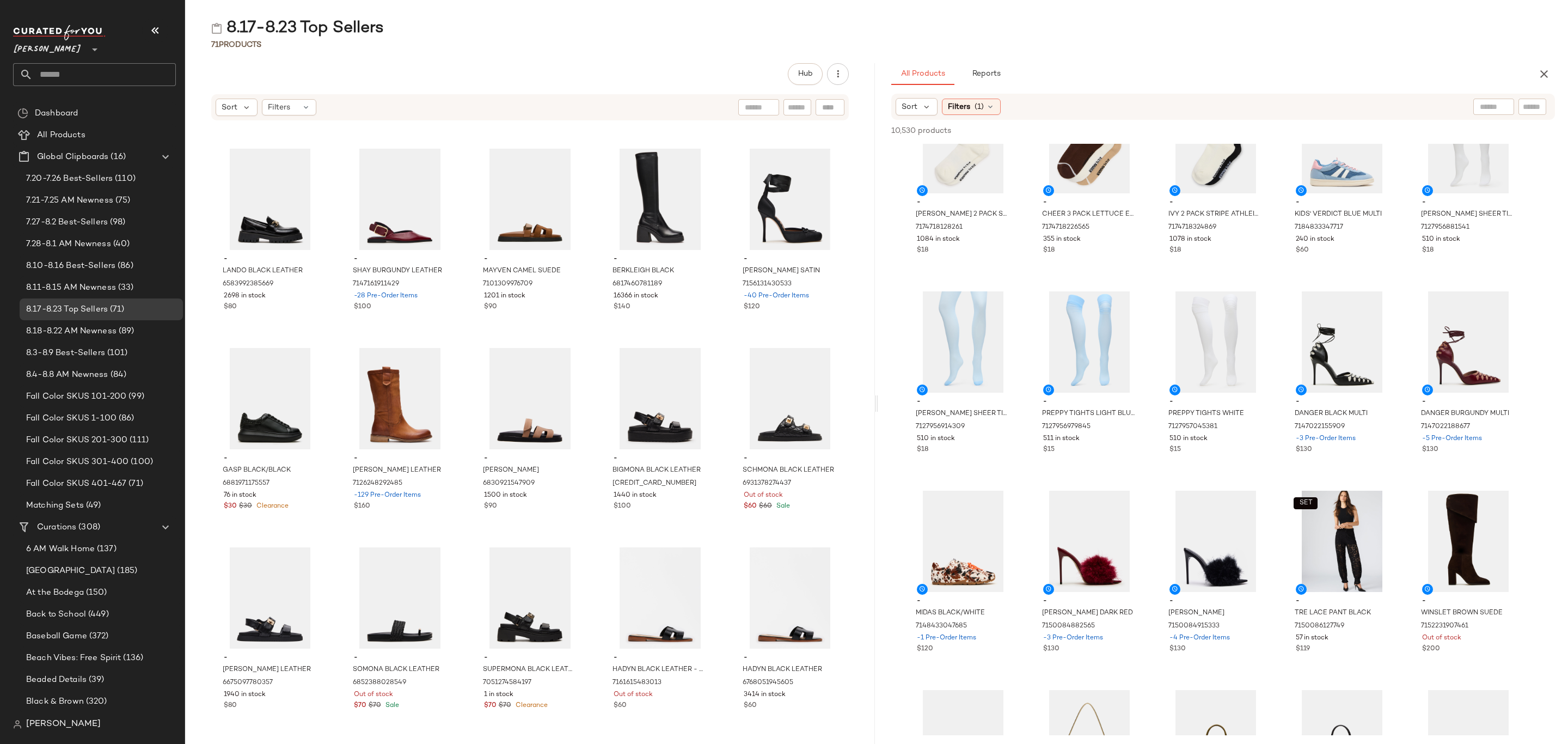
scroll to position [744, 0]
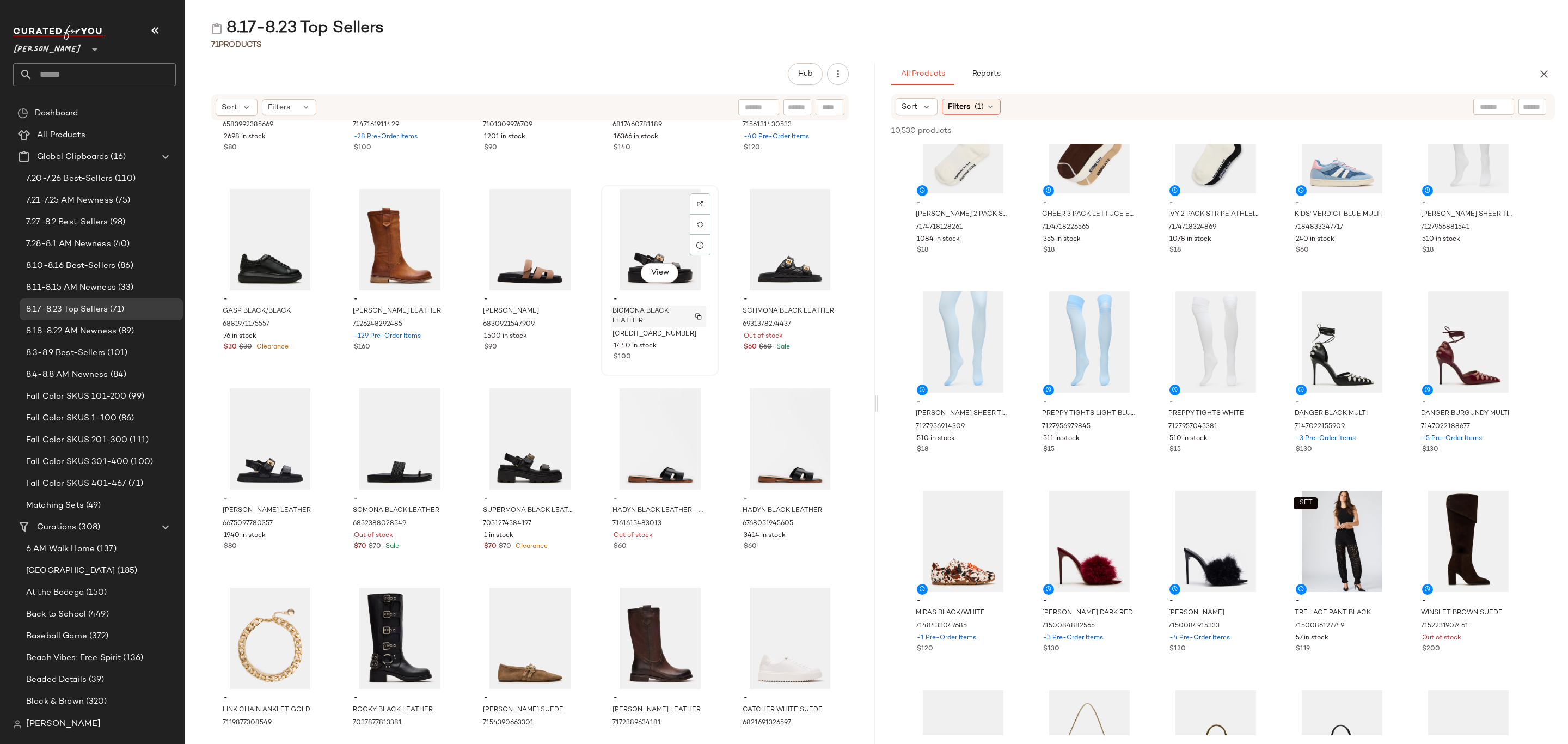
click at [652, 311] on span "BIGMONA BLACK LEATHER" at bounding box center [648, 317] width 72 height 19
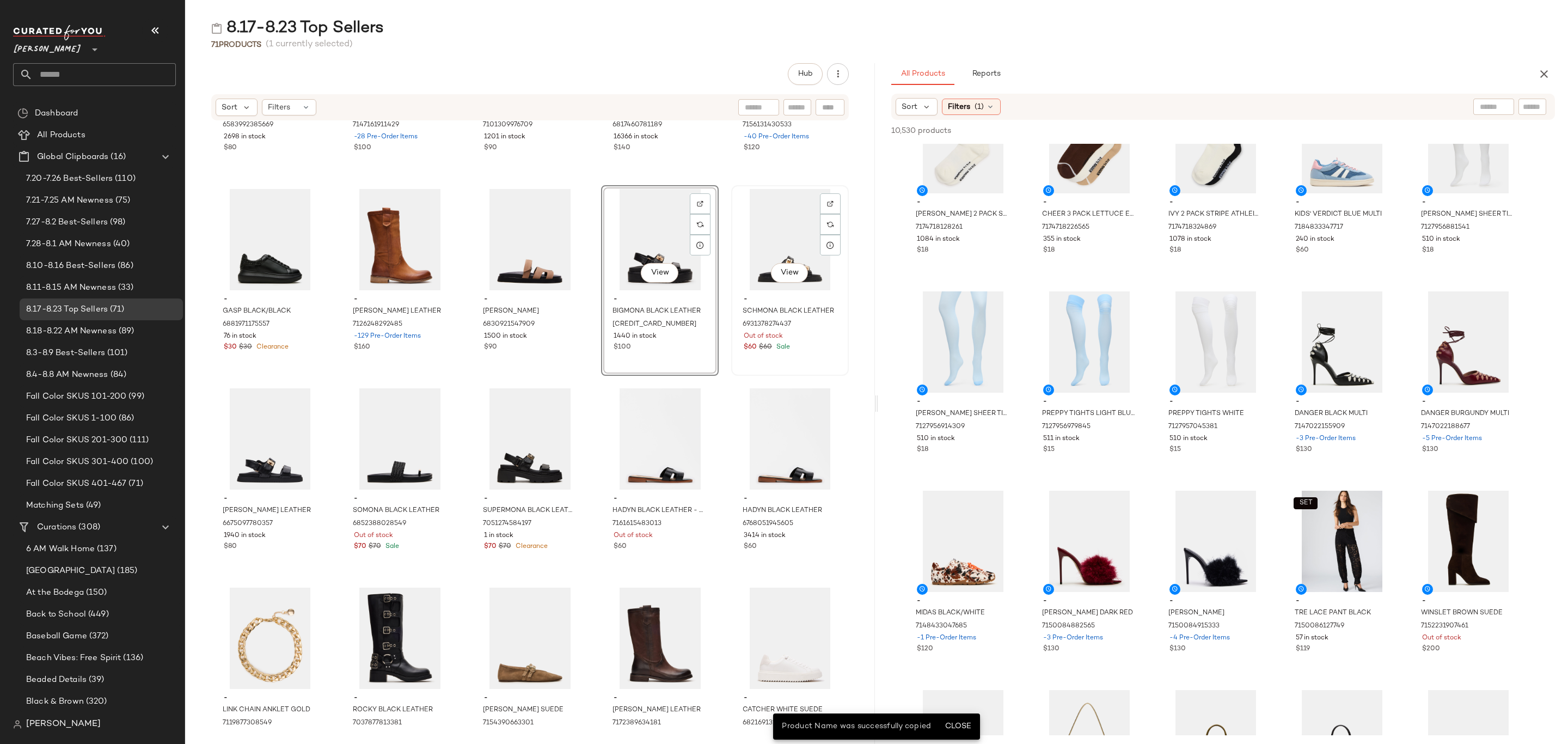
click at [817, 347] on div "$60 $60 Sale" at bounding box center [790, 348] width 93 height 10
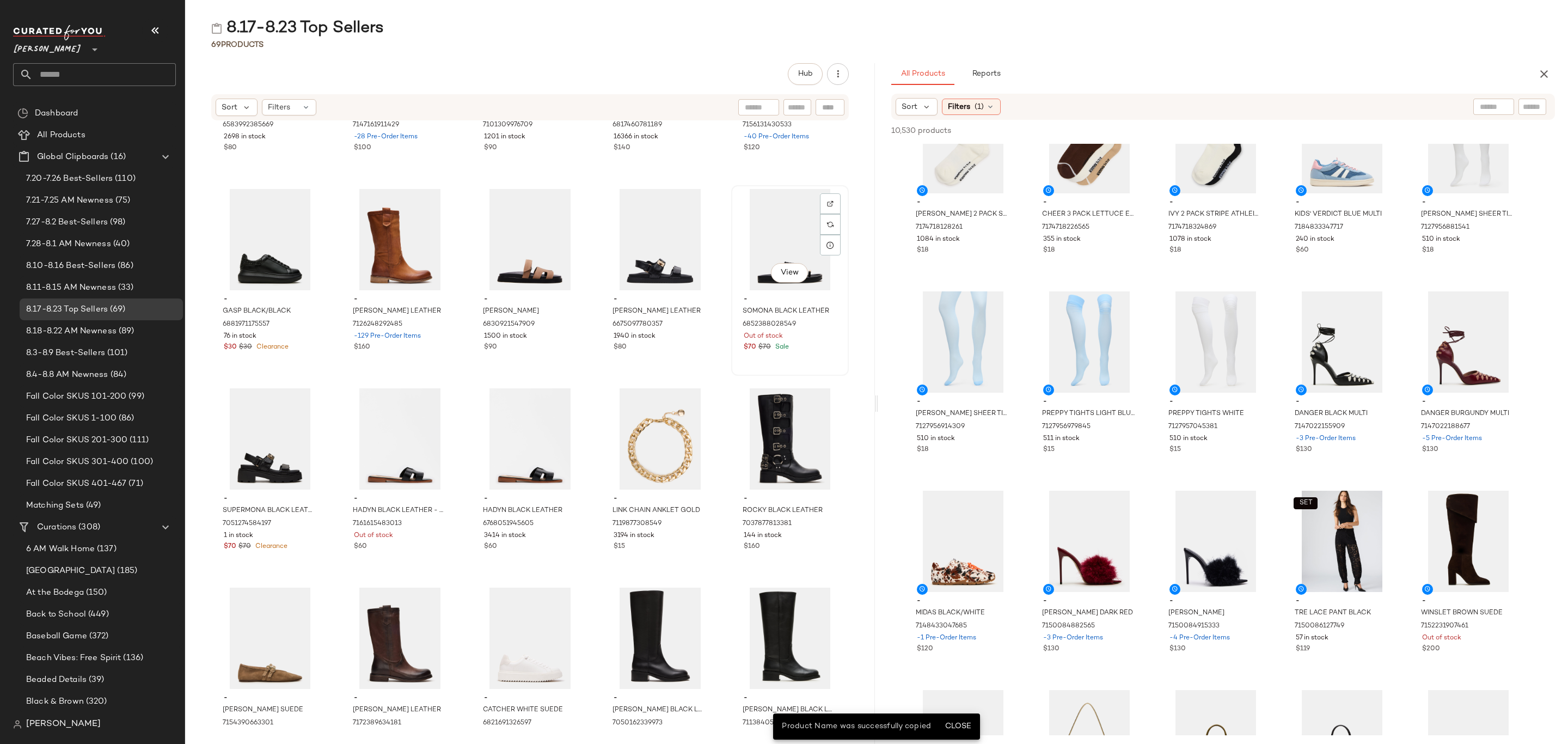
click at [784, 339] on div "Out of stock" at bounding box center [790, 337] width 93 height 10
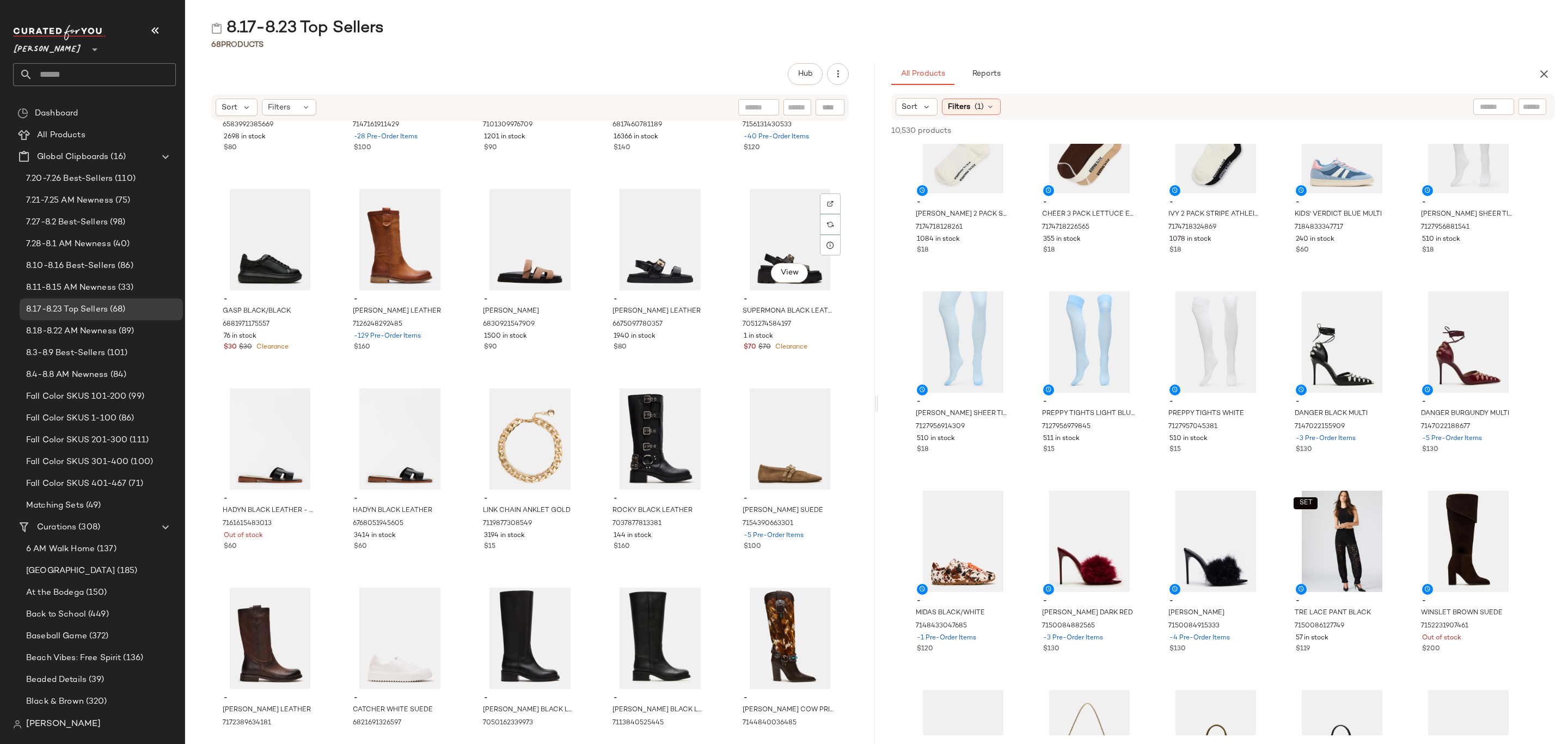
click at [784, 340] on div "1 in stock" at bounding box center [790, 337] width 93 height 10
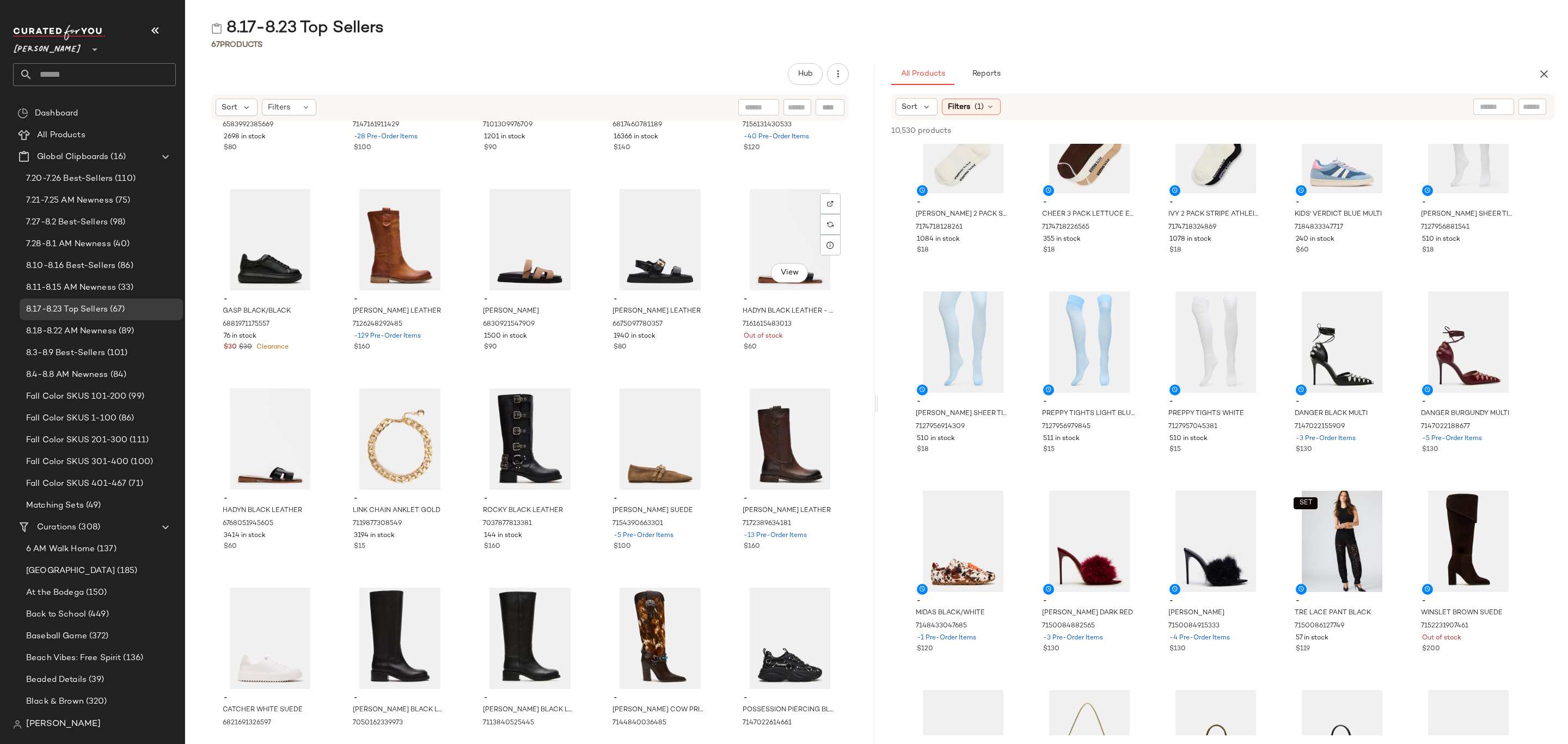
click at [784, 343] on div "$60" at bounding box center [790, 348] width 93 height 10
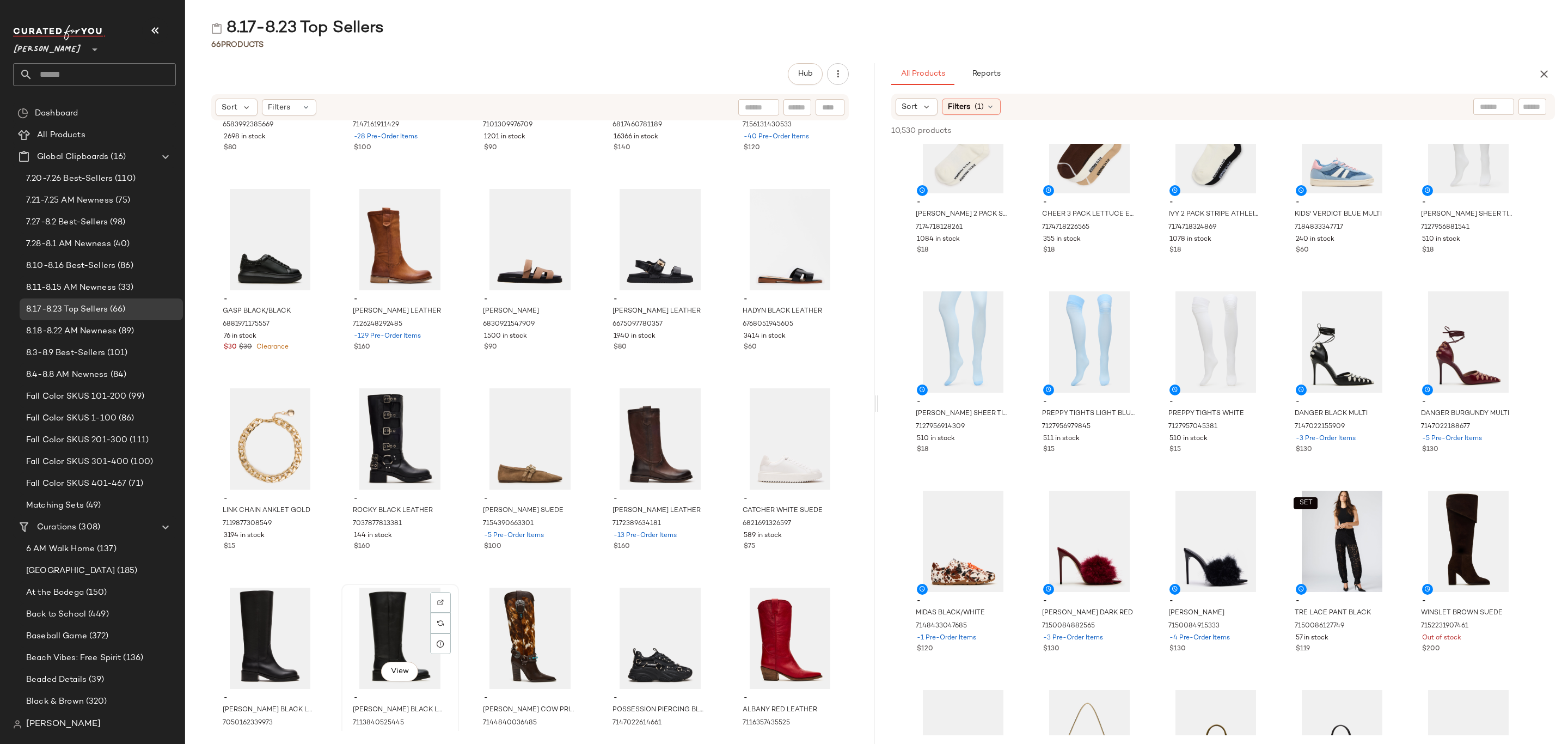
click at [369, 641] on div "View" at bounding box center [400, 638] width 110 height 101
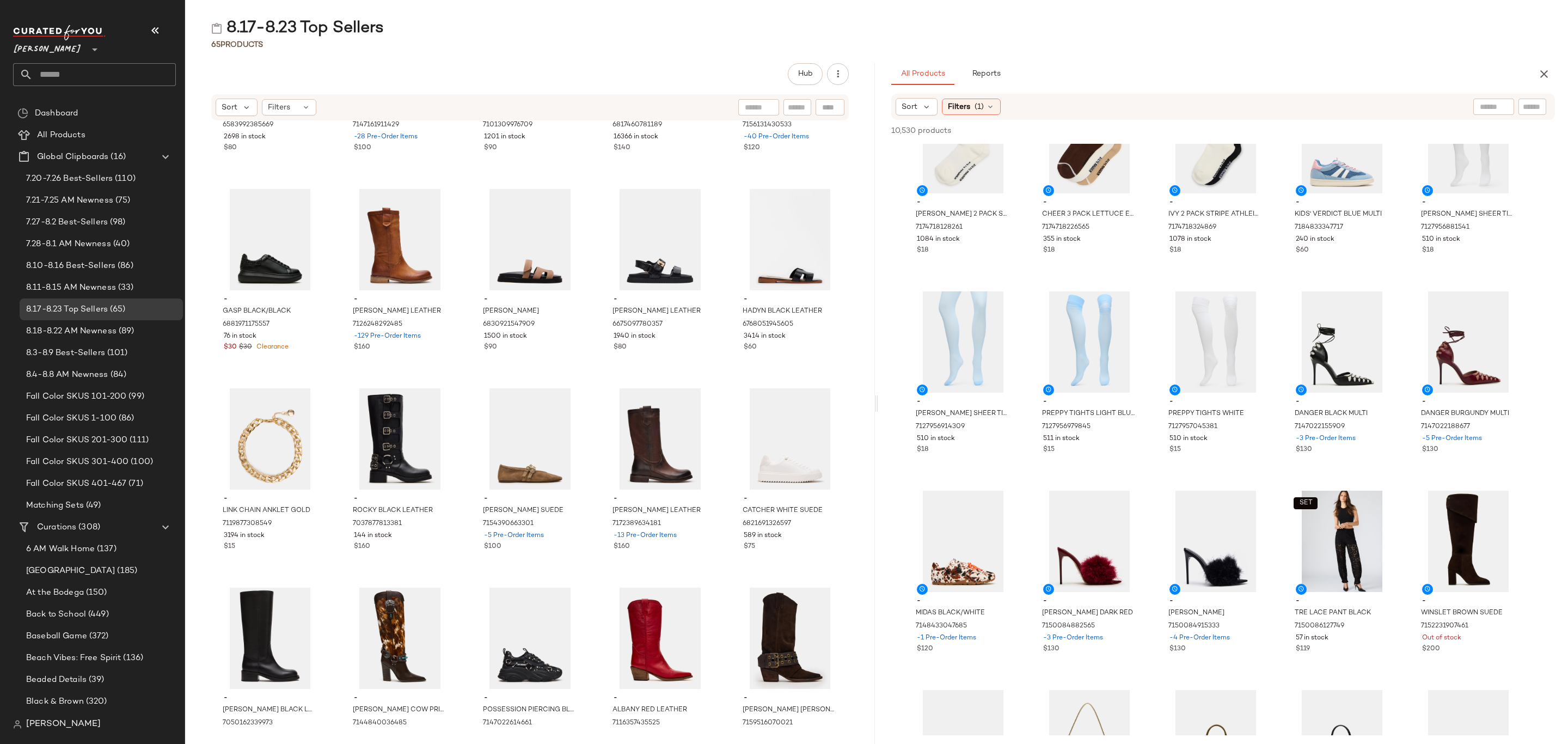
click at [1527, 103] on input "text" at bounding box center [1532, 107] width 19 height 12
paste input "**********"
type input "**********"
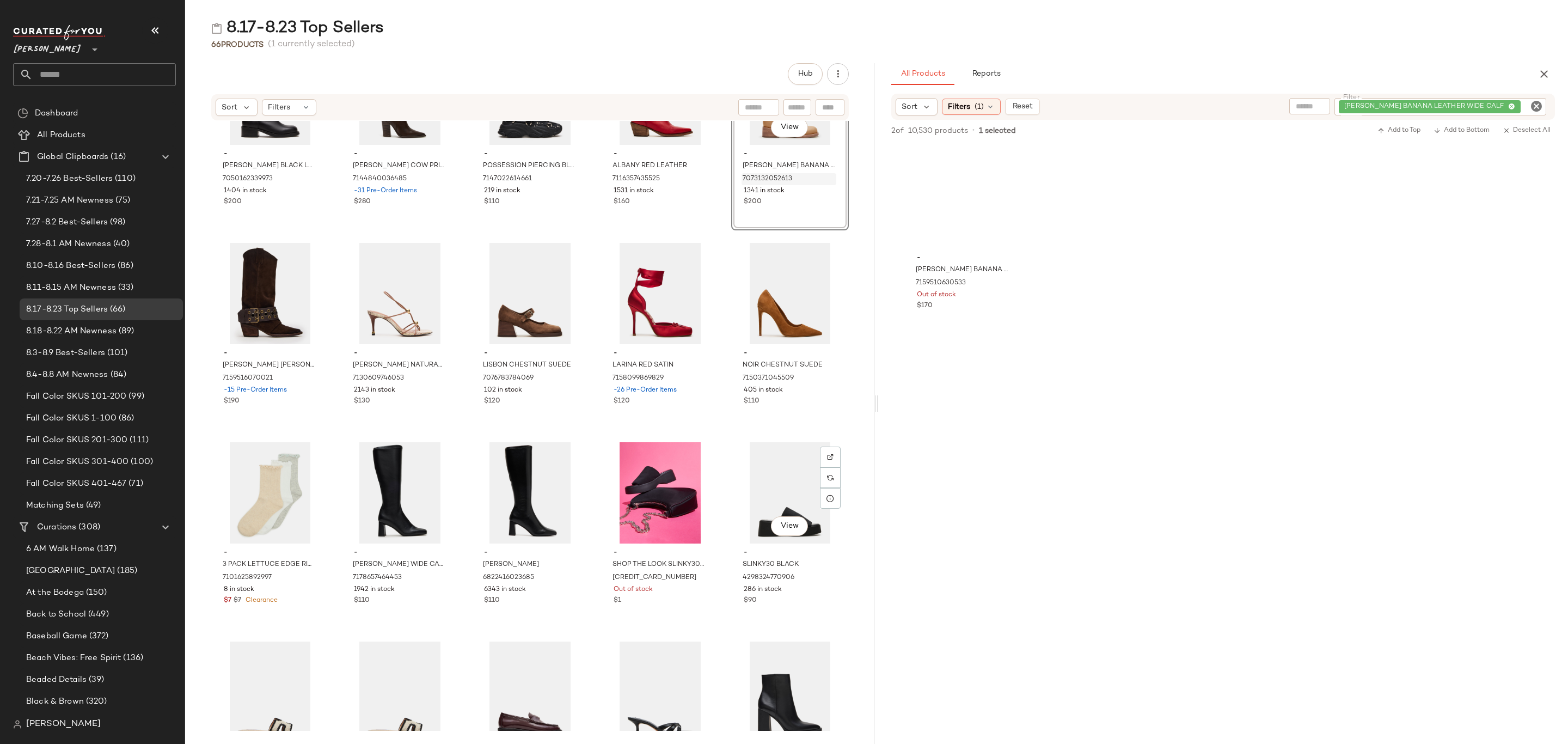
scroll to position [1327, 0]
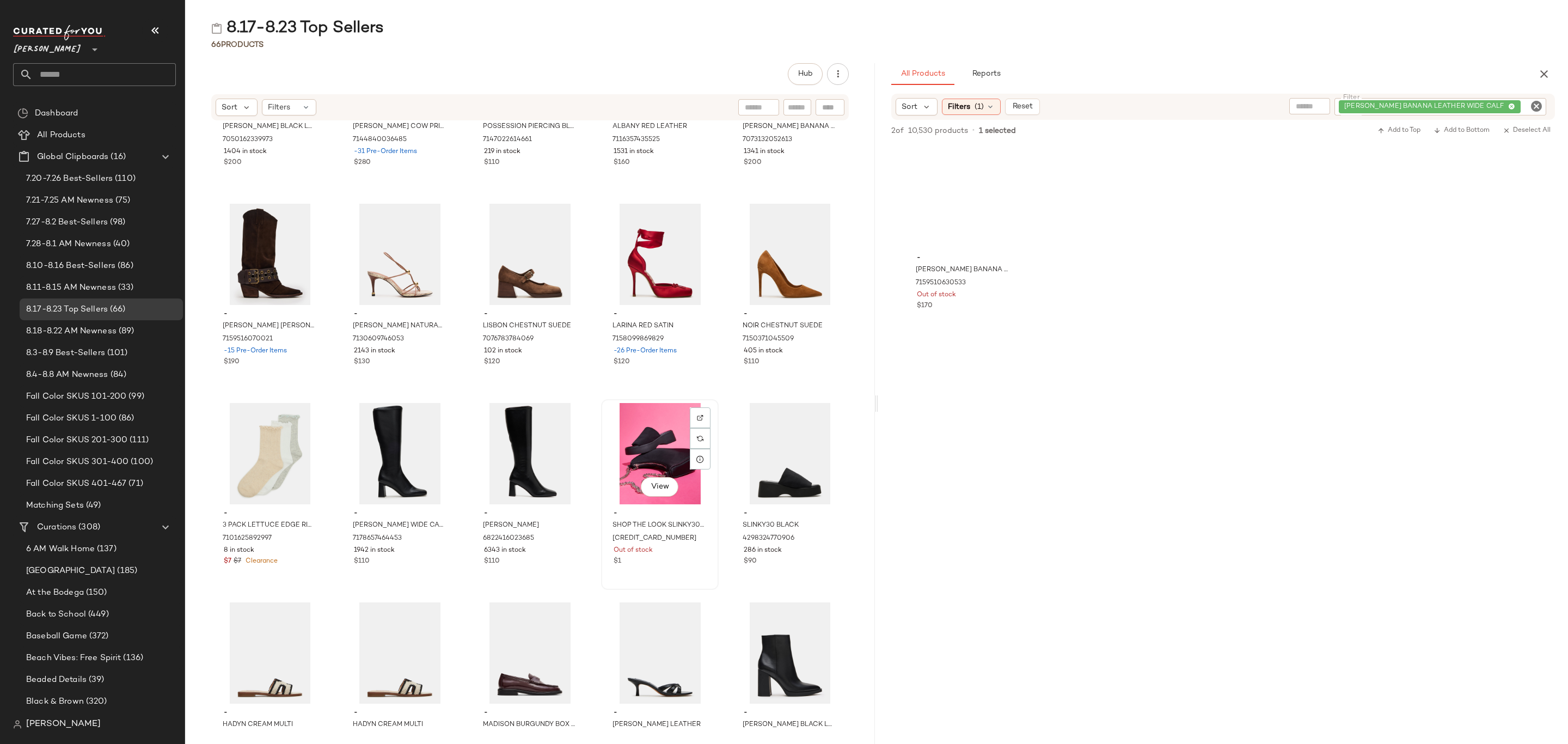
click at [644, 513] on span "-" at bounding box center [660, 513] width 93 height 10
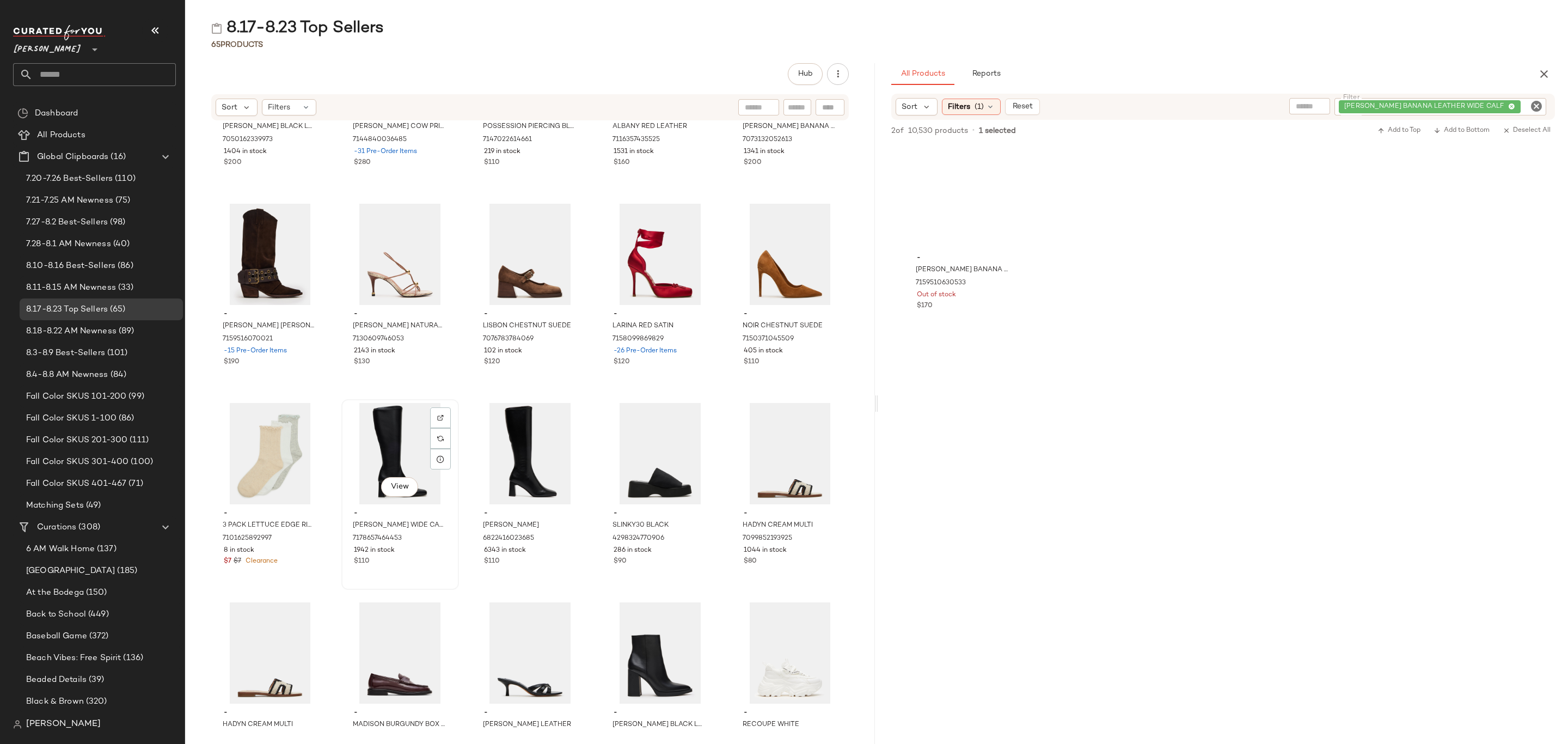
click at [390, 505] on div "- HOLLY BLACK WIDE CALF 7178657464453 1942 in stock $110" at bounding box center [400, 536] width 110 height 63
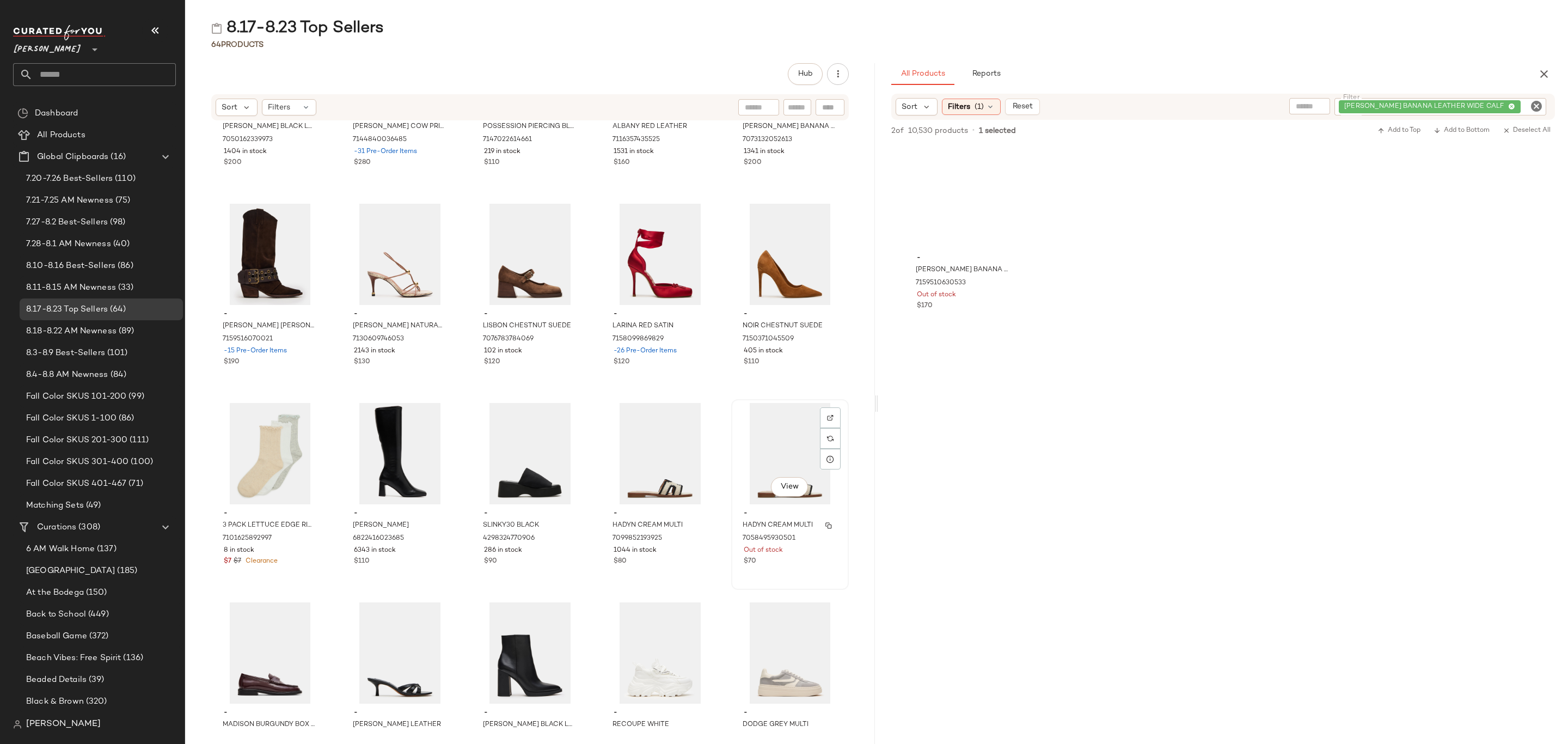
click at [777, 529] on span "HADYN CREAM MULTI" at bounding box center [777, 525] width 70 height 10
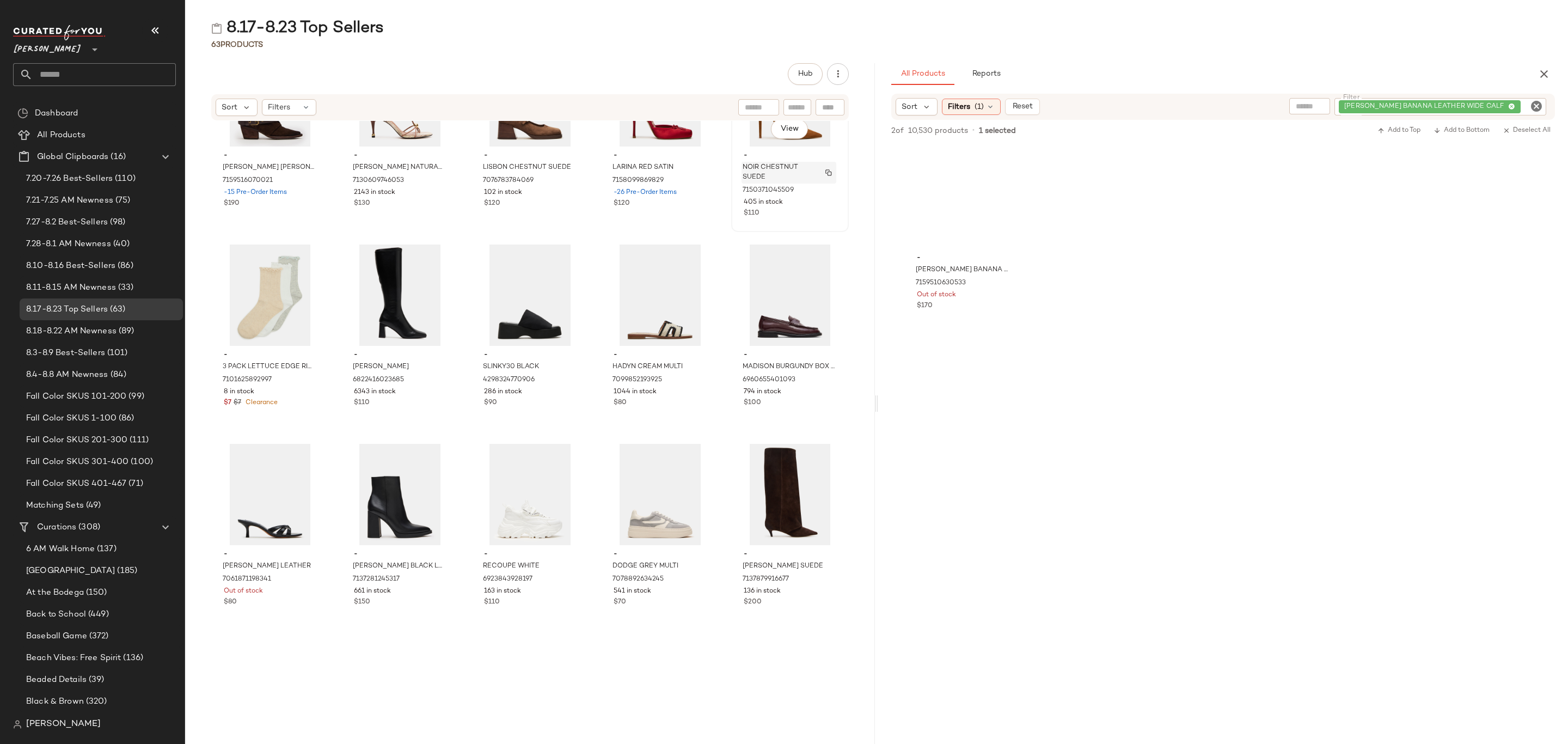
scroll to position [1736, 0]
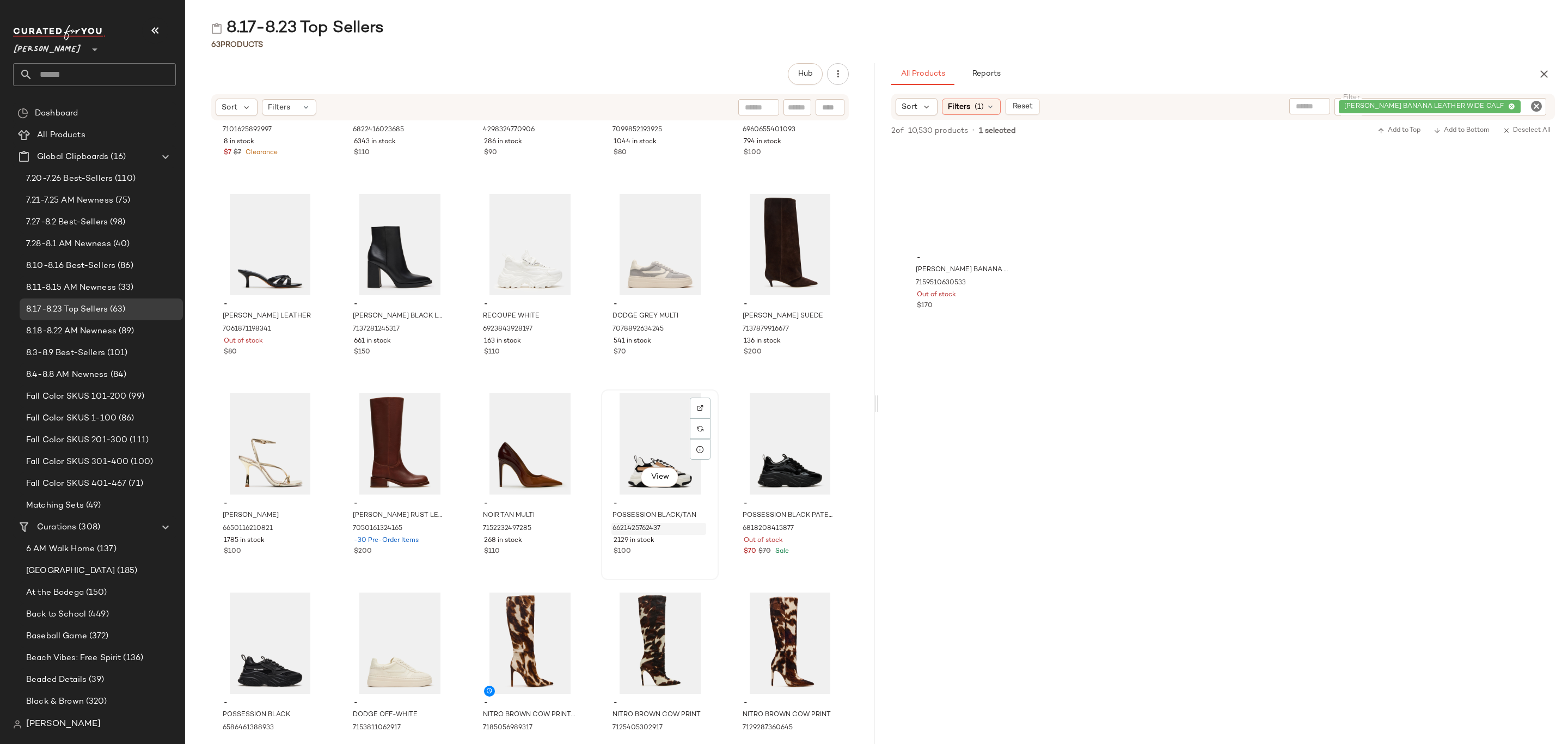
click at [655, 525] on span "6621425762437" at bounding box center [636, 528] width 48 height 10
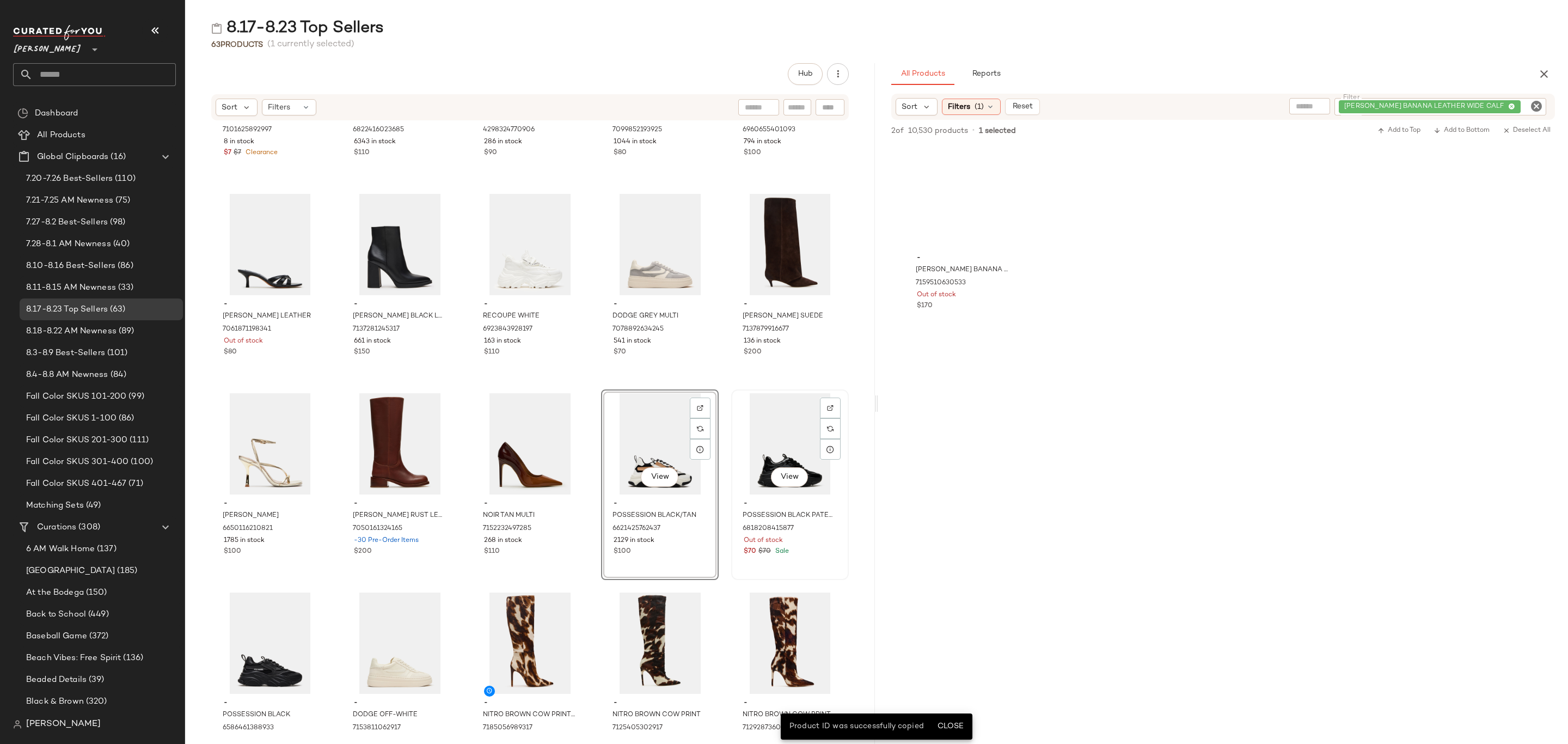
click at [805, 551] on div "$70 $70 Sale" at bounding box center [790, 552] width 93 height 10
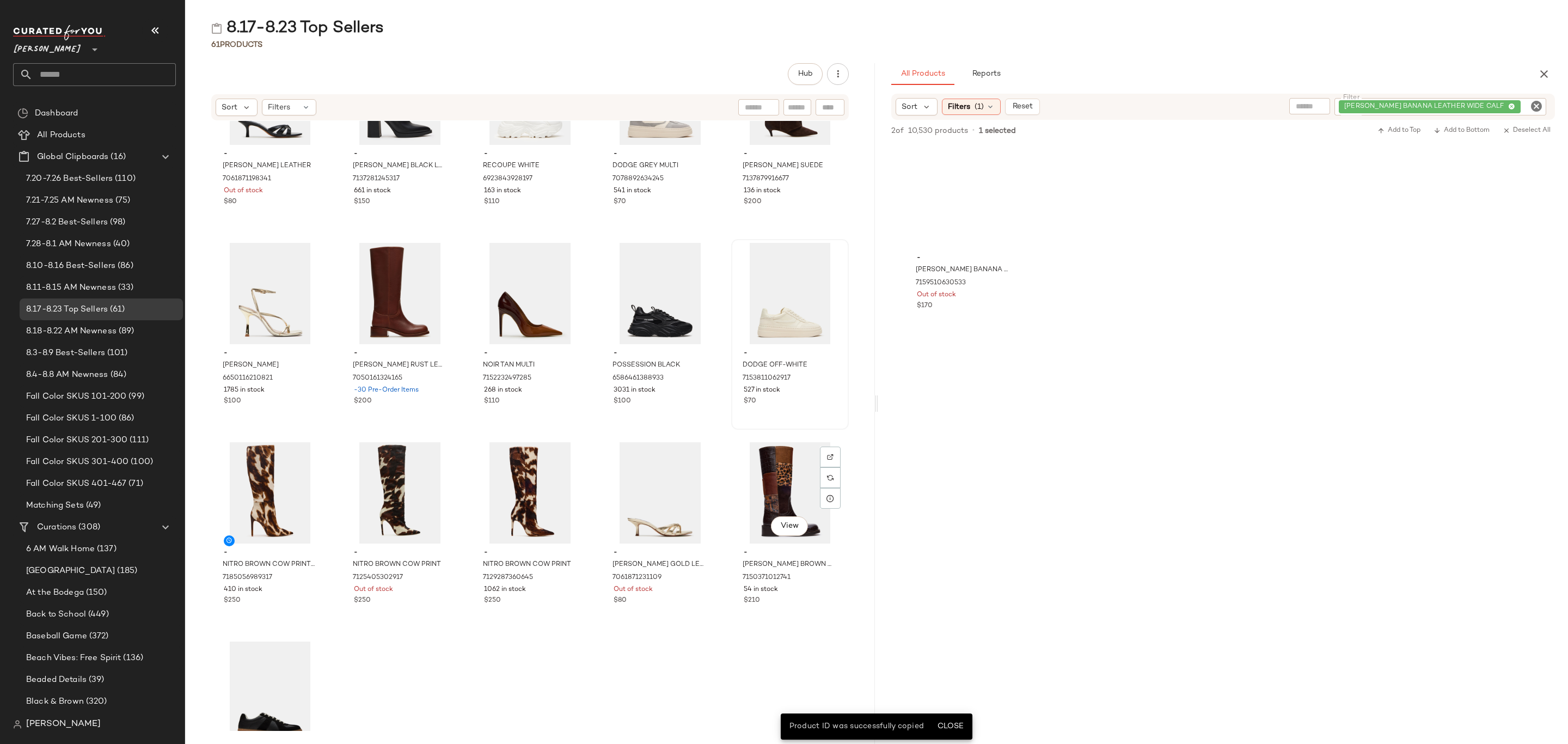
scroll to position [1981, 0]
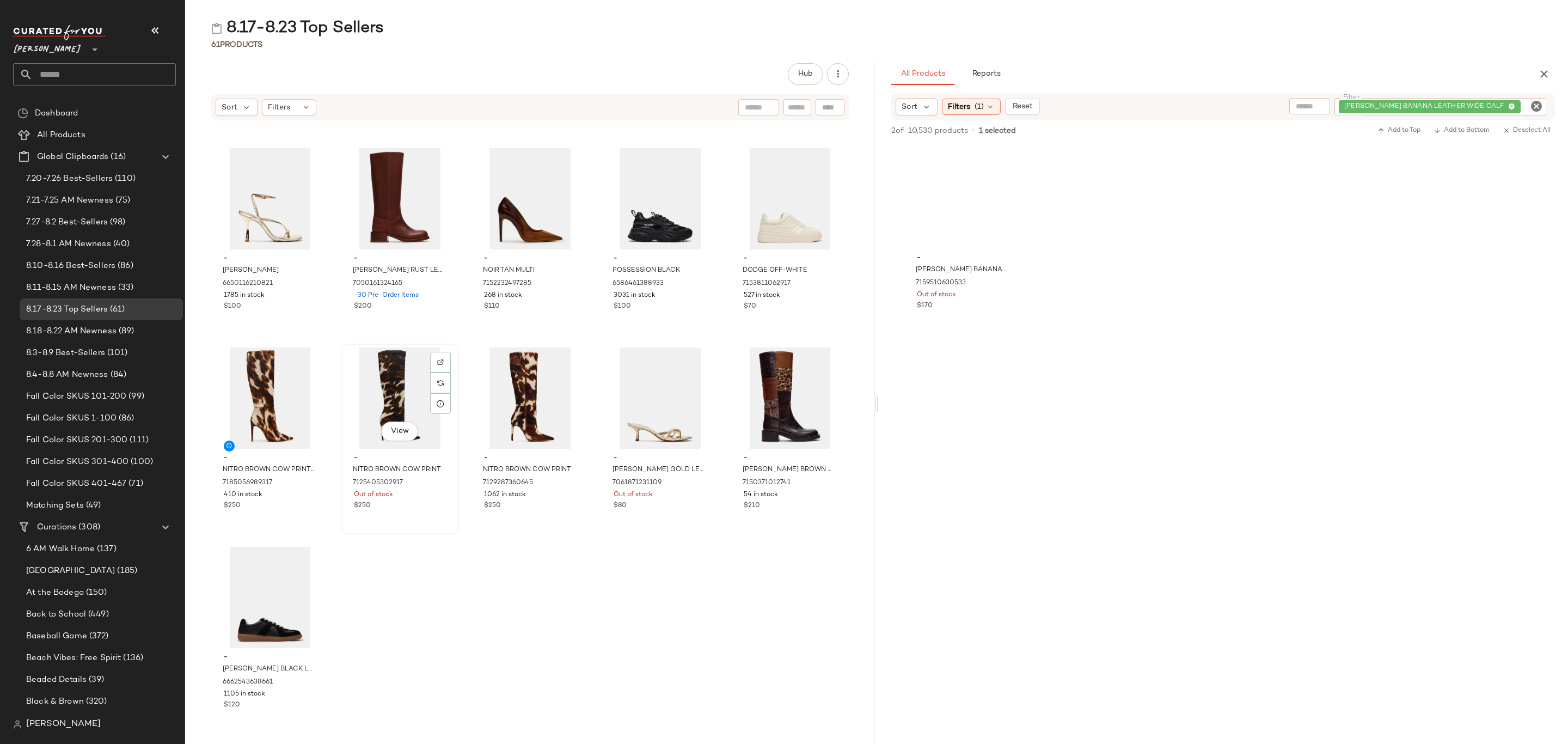
click at [399, 490] on div "Out of stock" at bounding box center [400, 495] width 93 height 10
click at [275, 471] on span "NITRO BROWN COW PRINT WIDE CALF" at bounding box center [259, 475] width 72 height 19
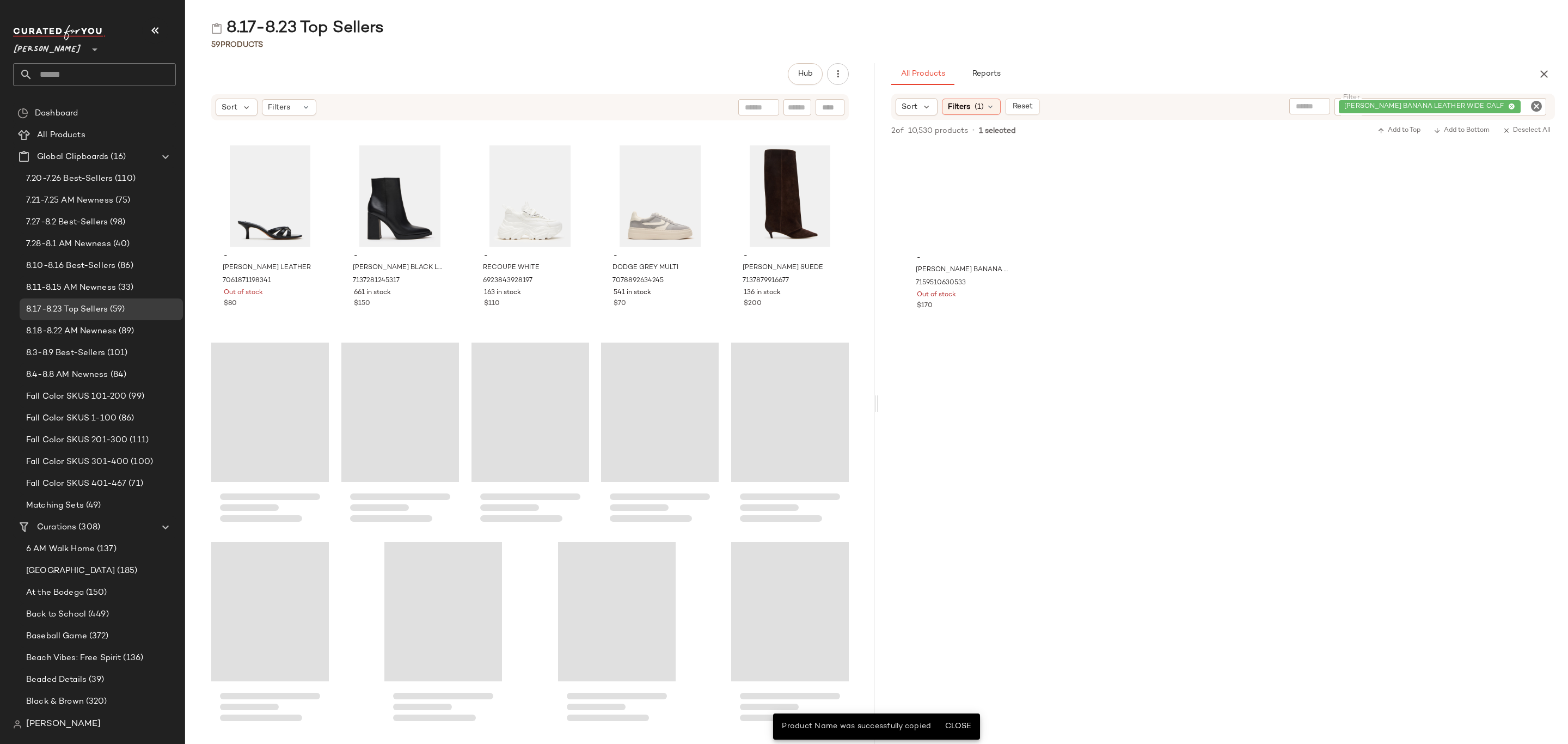
scroll to position [1784, 0]
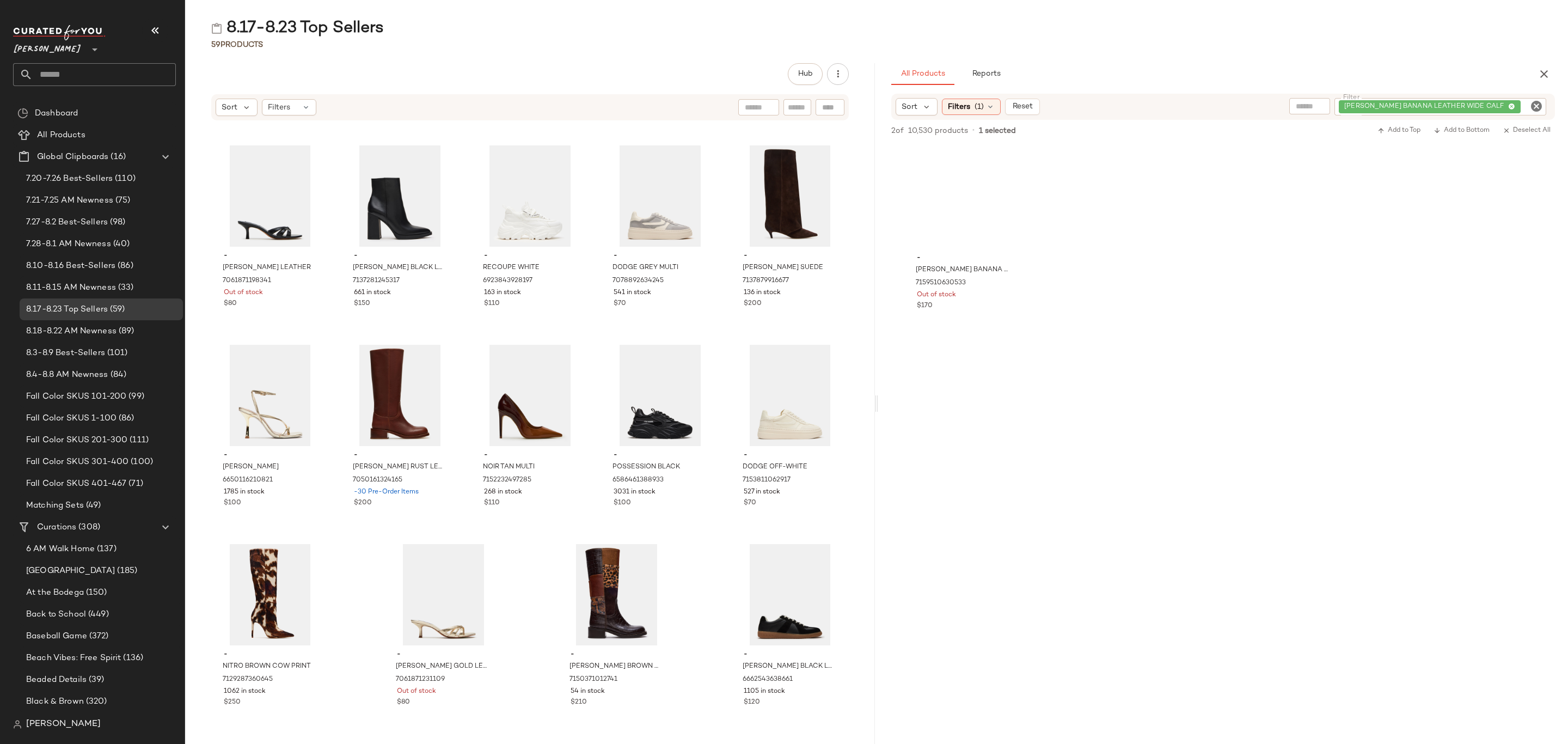
click at [1539, 71] on icon "button" at bounding box center [1544, 74] width 13 height 13
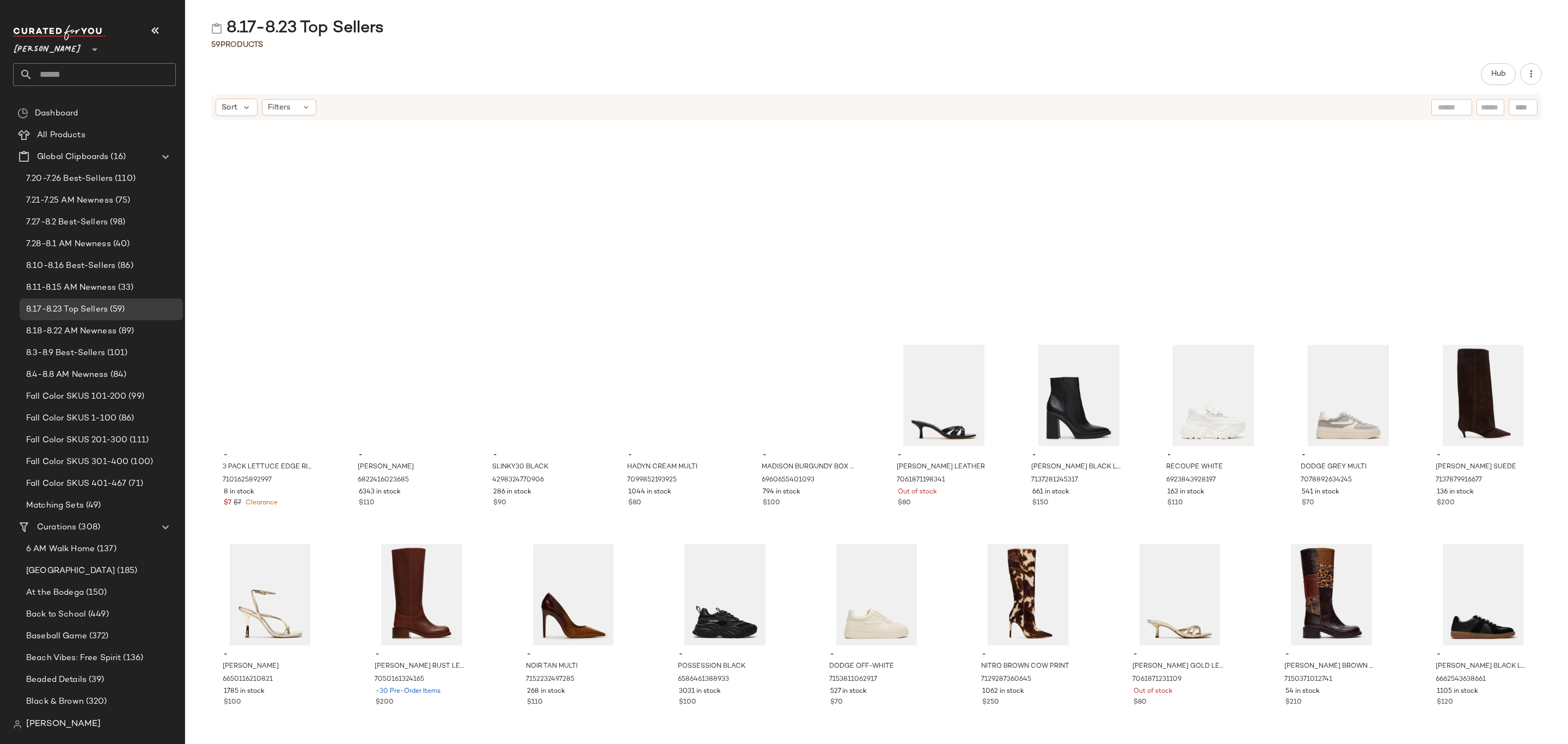
scroll to position [580, 0]
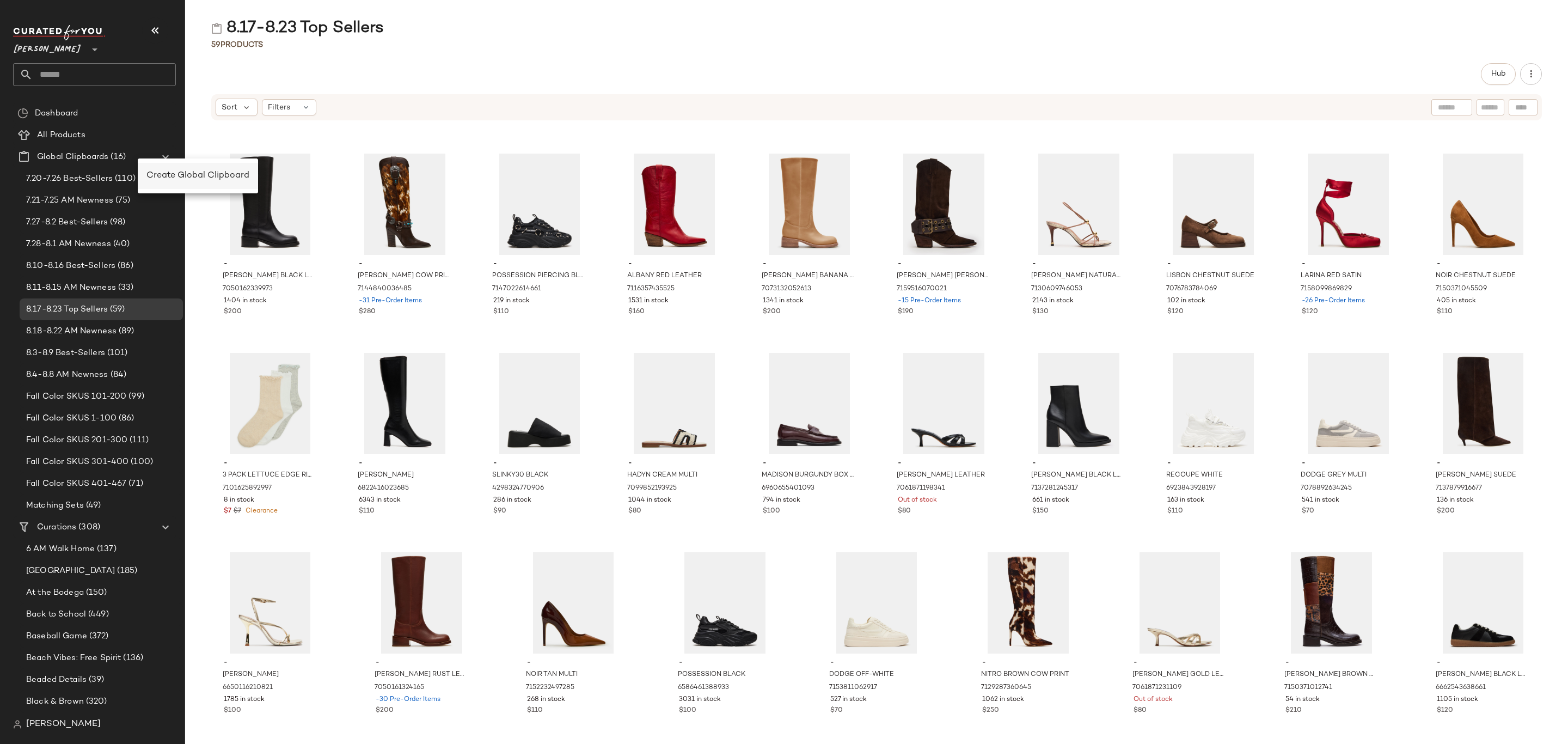
click at [162, 168] on div "Create Global Clipboard" at bounding box center [198, 175] width 121 height 26
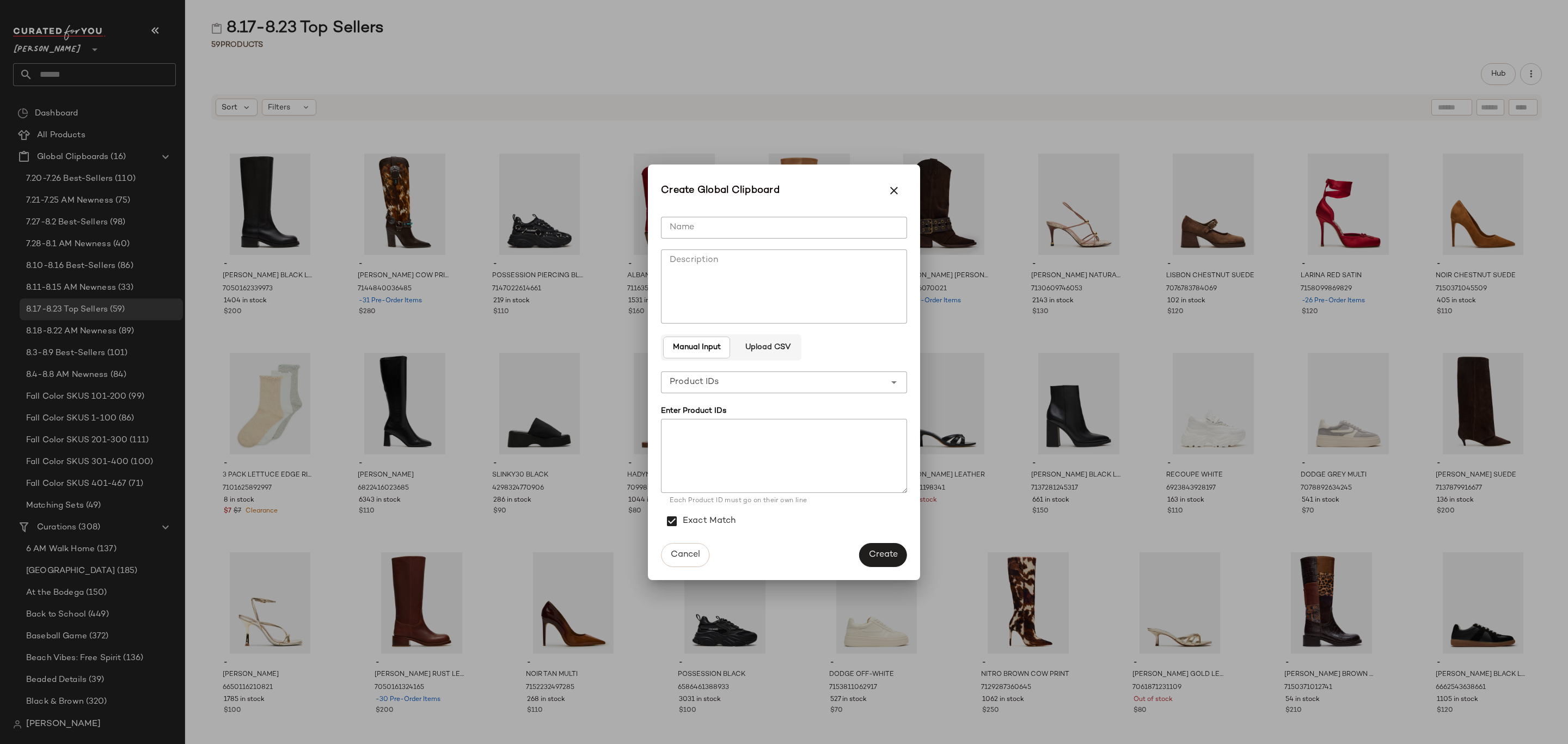
click at [833, 230] on input "Name" at bounding box center [784, 228] width 246 height 22
type input "**********"
click at [886, 543] on button "Create" at bounding box center [883, 555] width 48 height 24
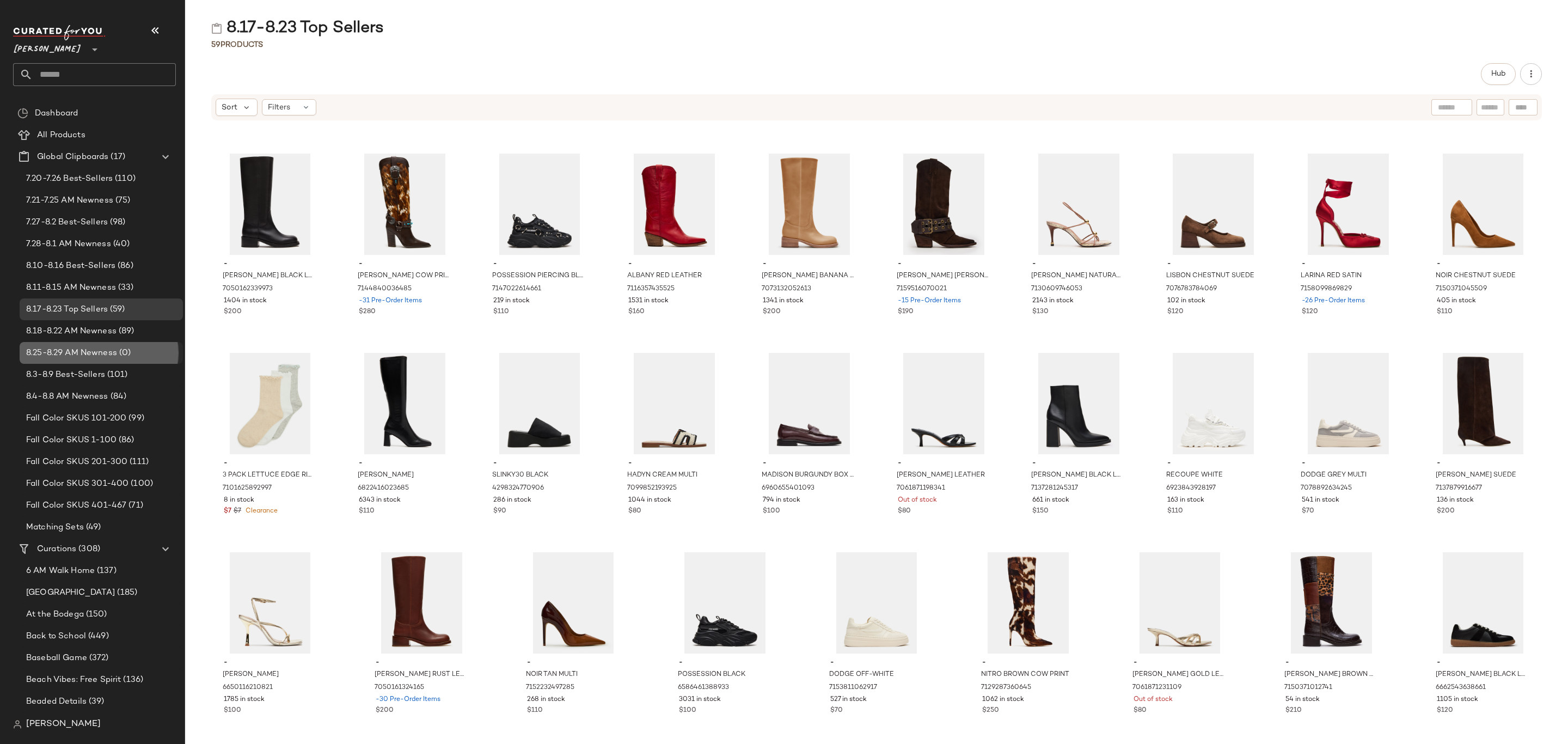
click at [99, 347] on span "8.25-8.29 AM Newness" at bounding box center [71, 353] width 91 height 13
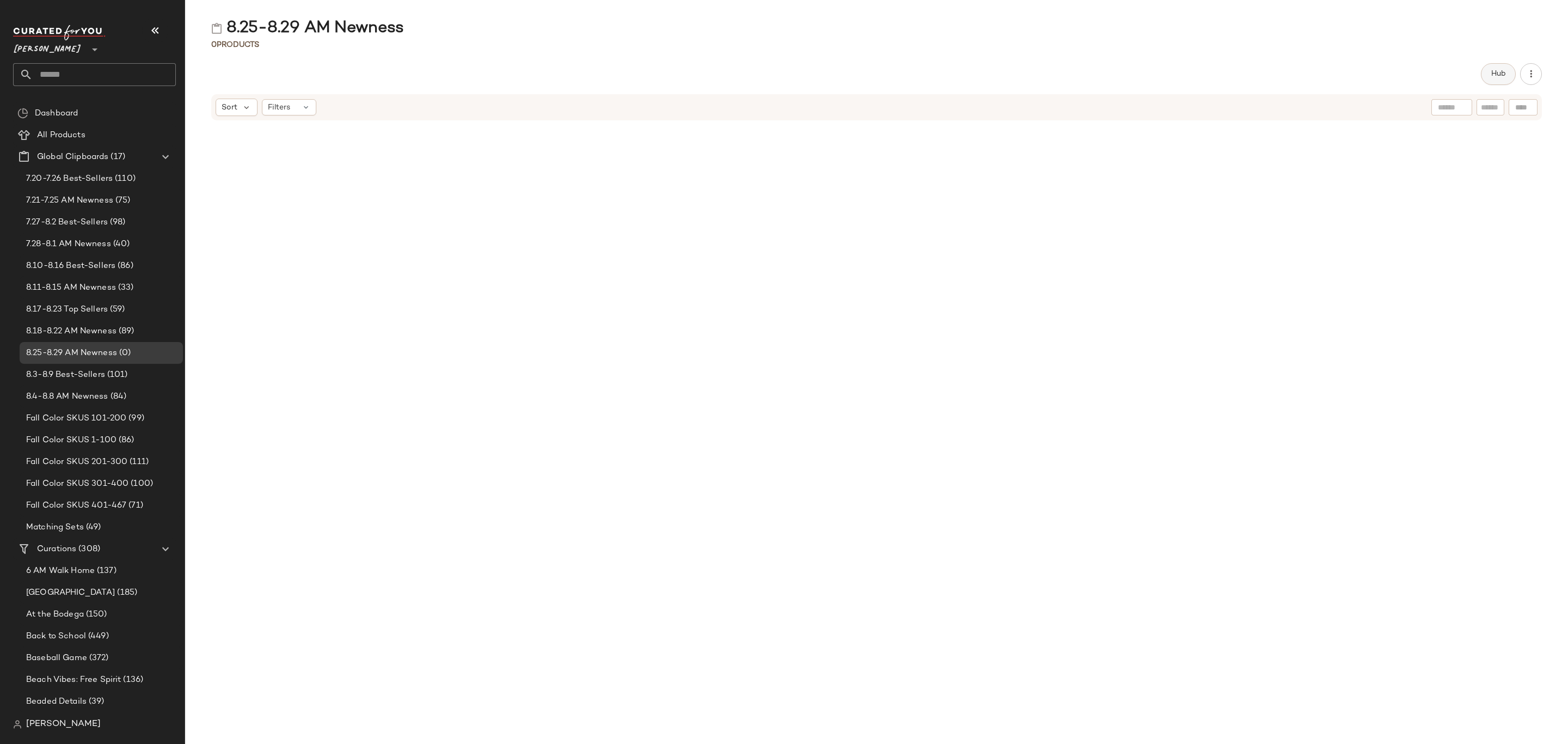
click at [1496, 75] on span "Hub" at bounding box center [1498, 74] width 15 height 9
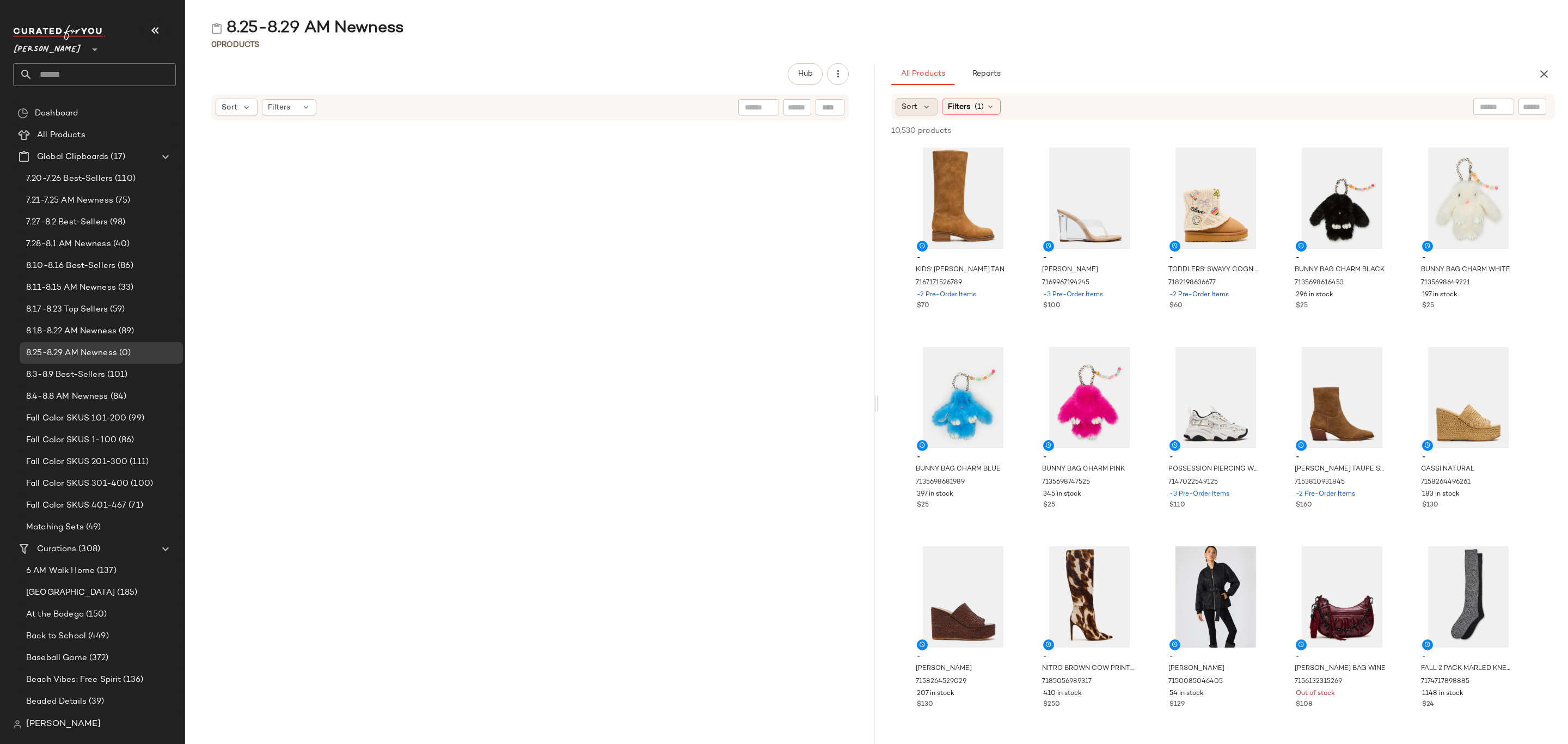
click at [920, 100] on div "Sort" at bounding box center [916, 107] width 42 height 18
click at [935, 134] on span "Newest" at bounding box center [936, 136] width 29 height 12
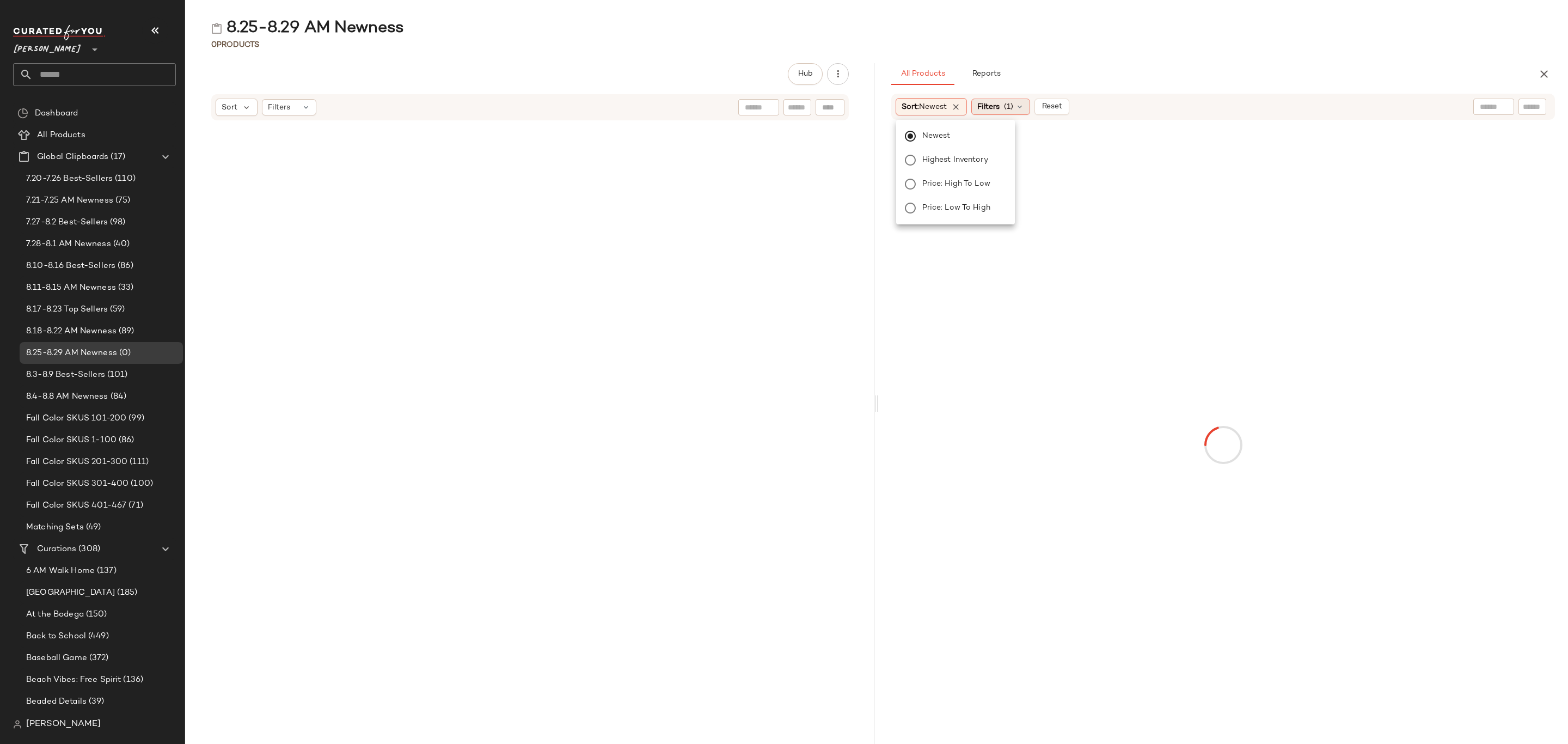
click at [993, 108] on span "Filters" at bounding box center [989, 107] width 23 height 12
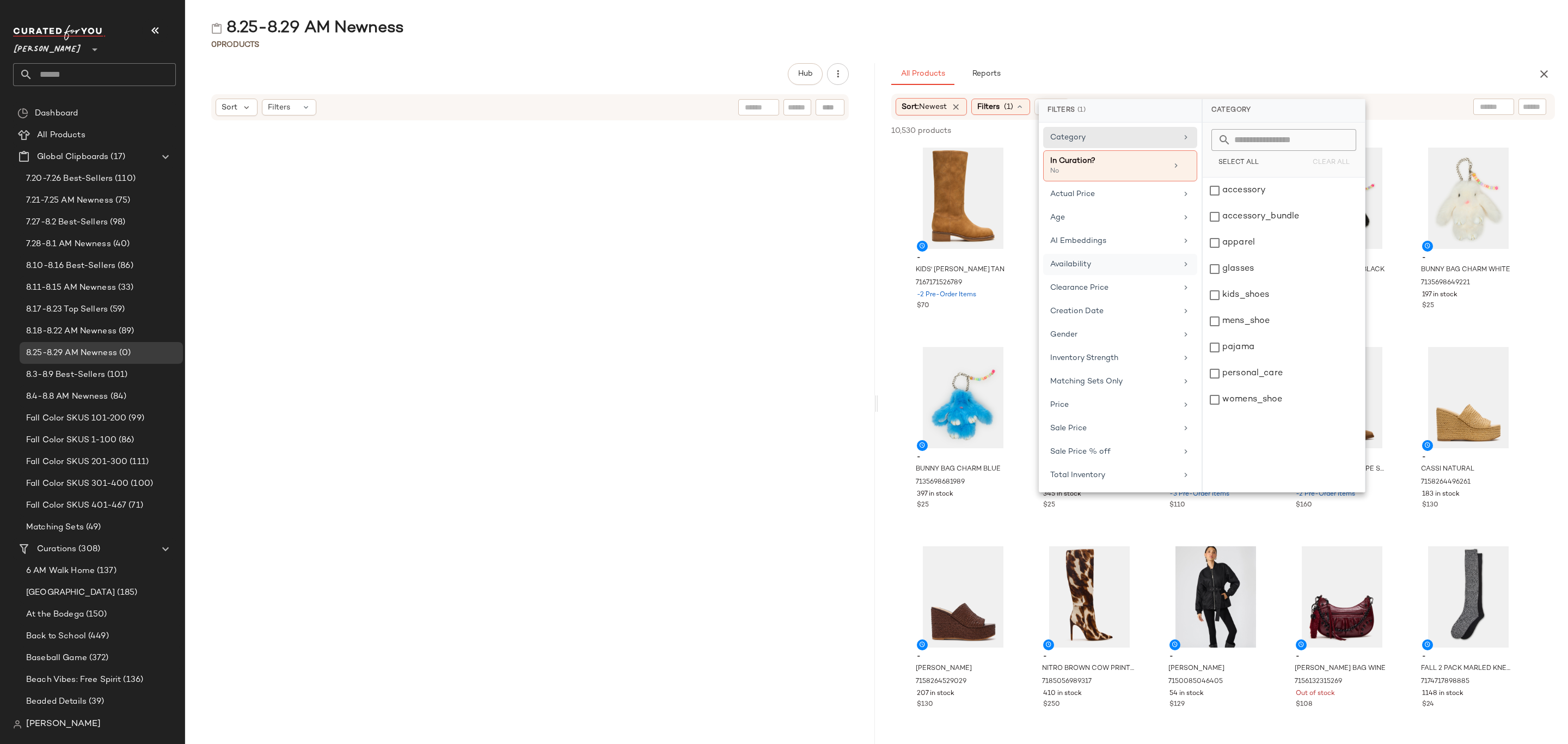
click at [1080, 270] on div "Availability" at bounding box center [1113, 264] width 127 height 12
click at [1232, 189] on div "in_stock" at bounding box center [1284, 191] width 163 height 26
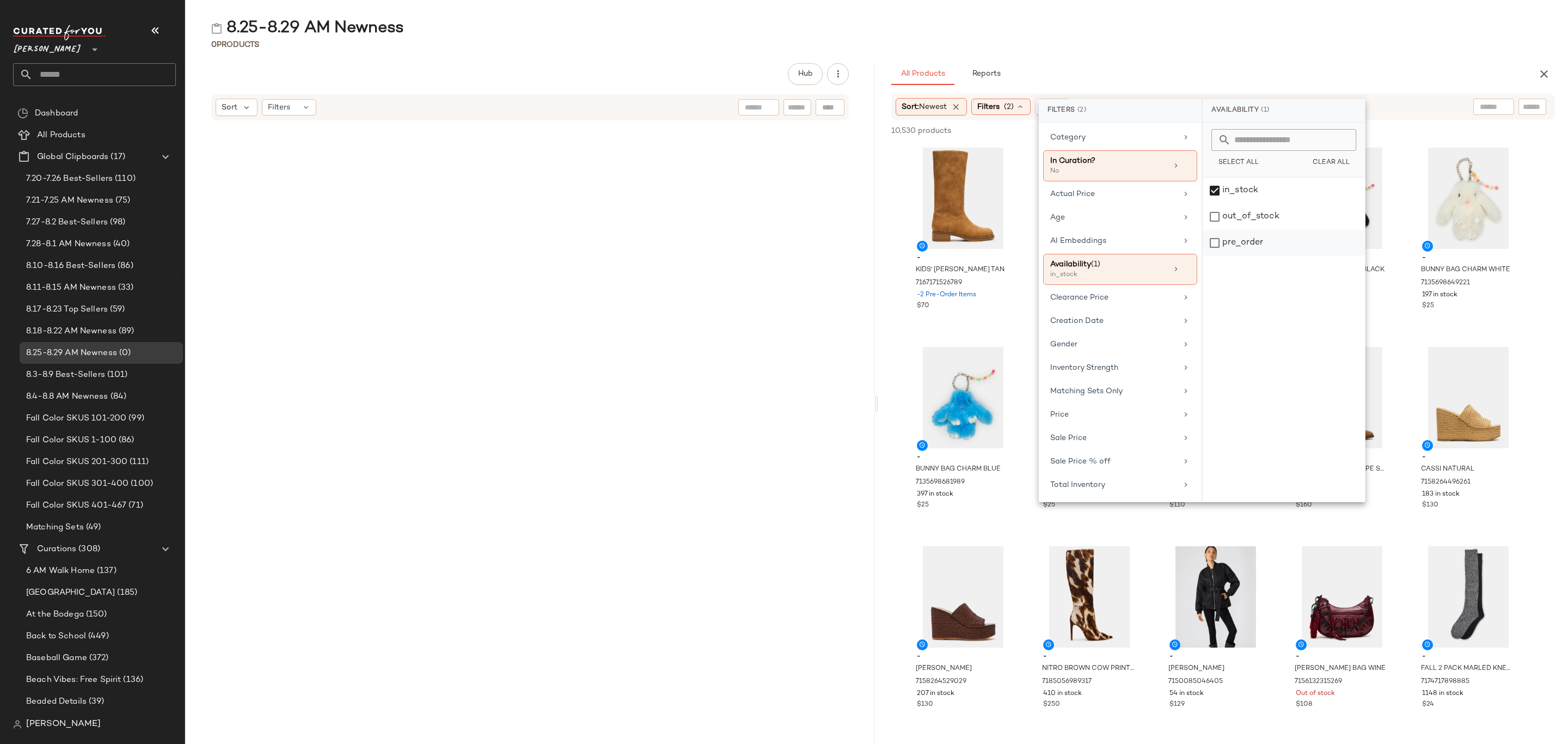
click at [1250, 239] on div "pre_order" at bounding box center [1284, 242] width 163 height 26
click at [1261, 68] on div "All Products Reports" at bounding box center [1205, 74] width 629 height 22
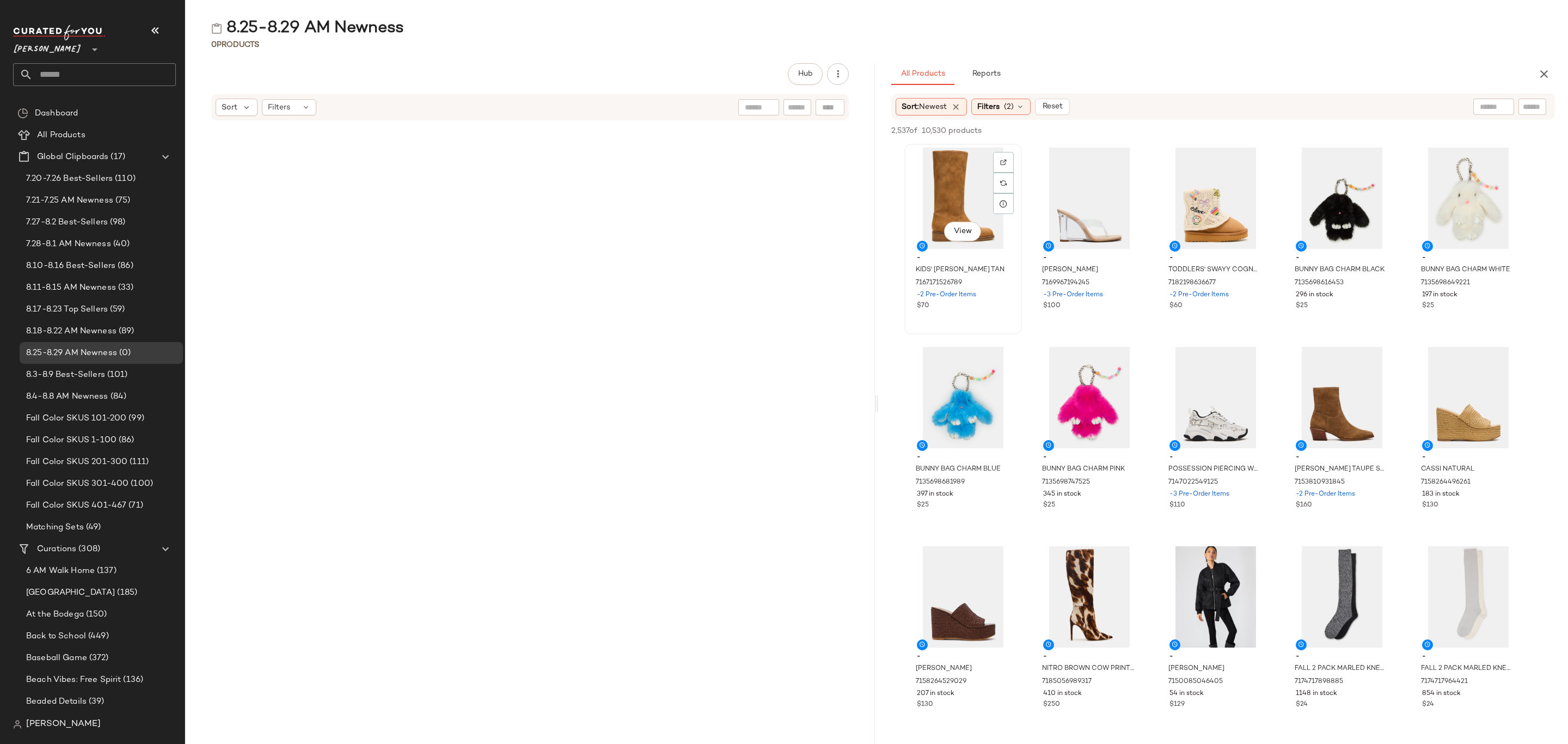
click at [956, 167] on div "View" at bounding box center [963, 198] width 110 height 101
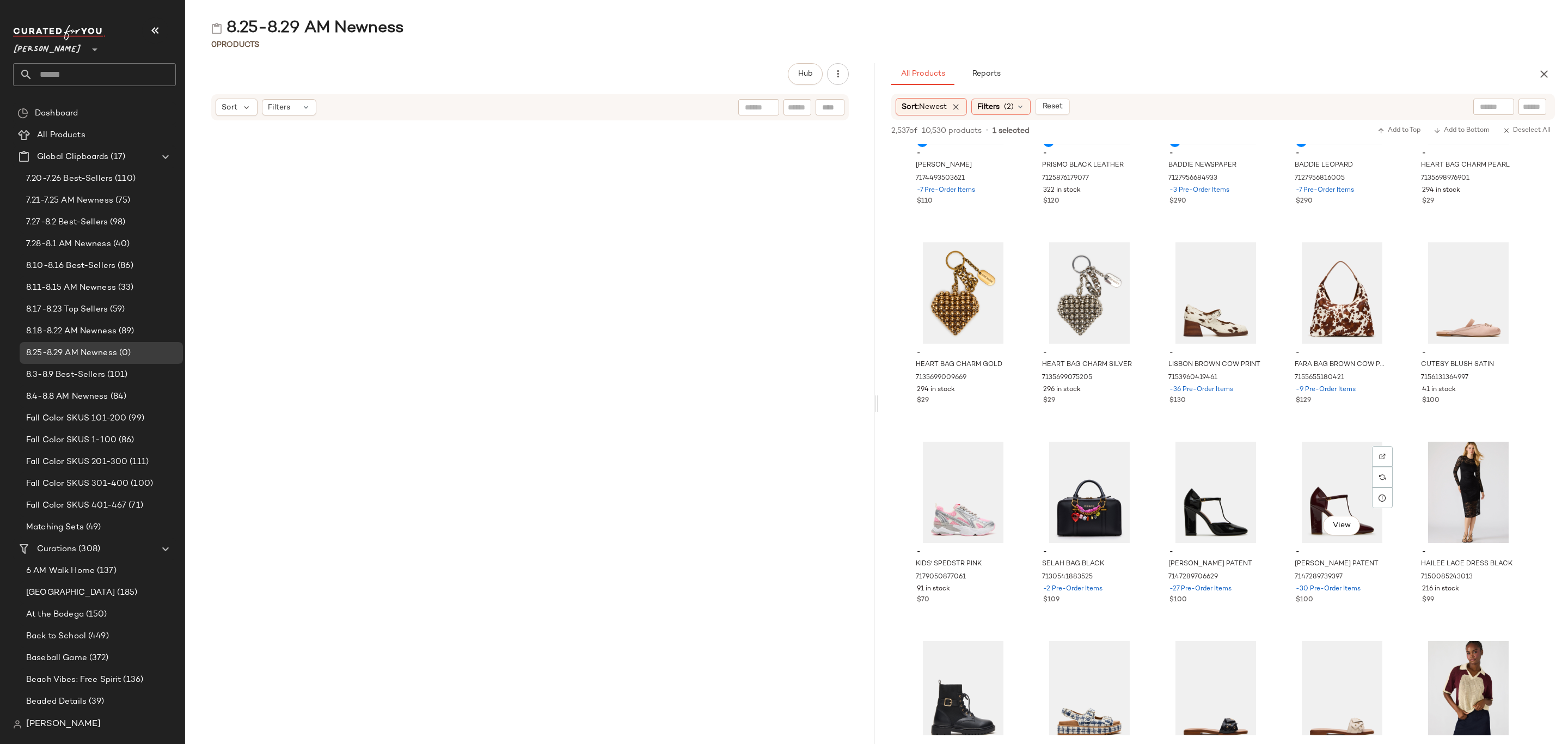
scroll to position [2369, 0]
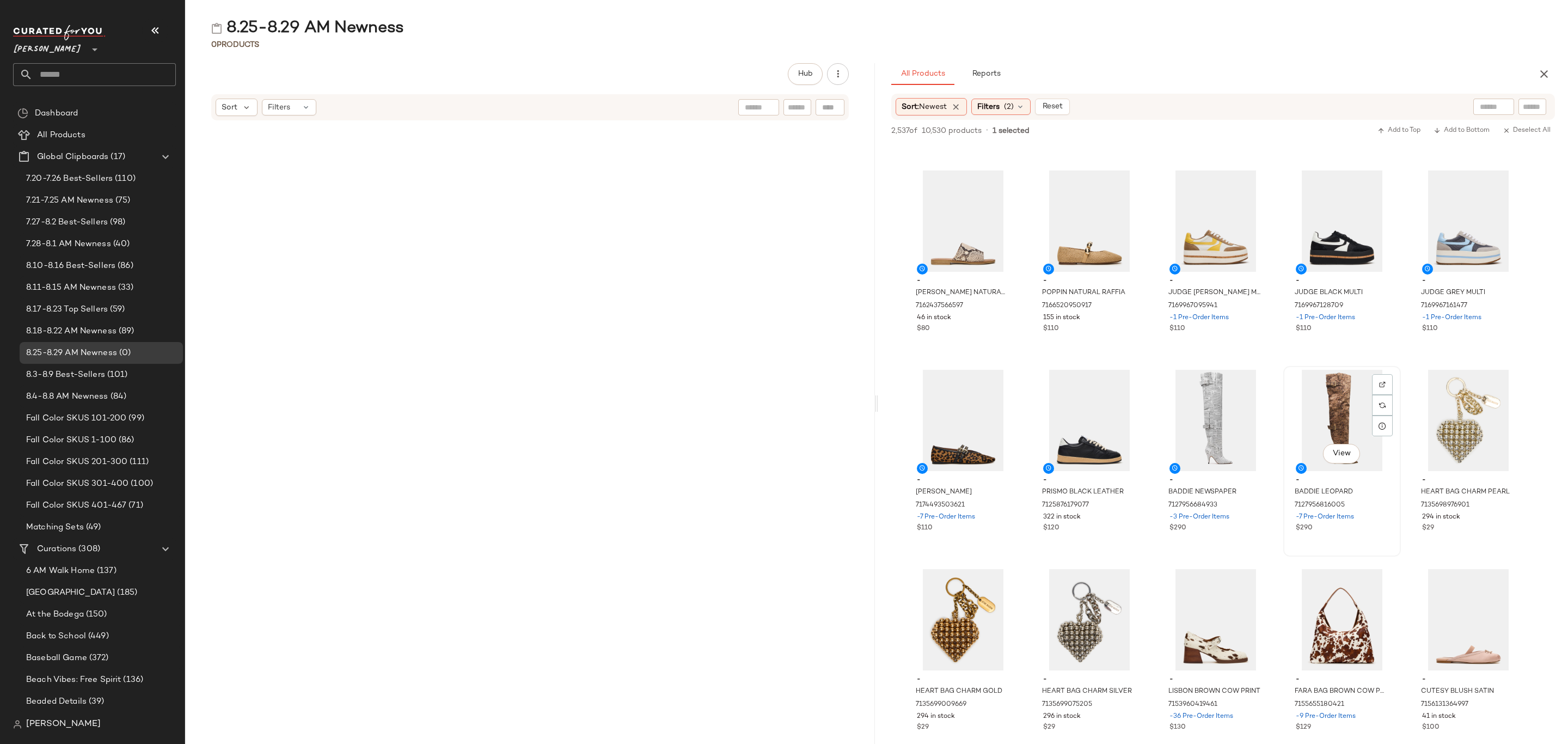
click at [1369, 524] on div "$290" at bounding box center [1342, 528] width 93 height 10
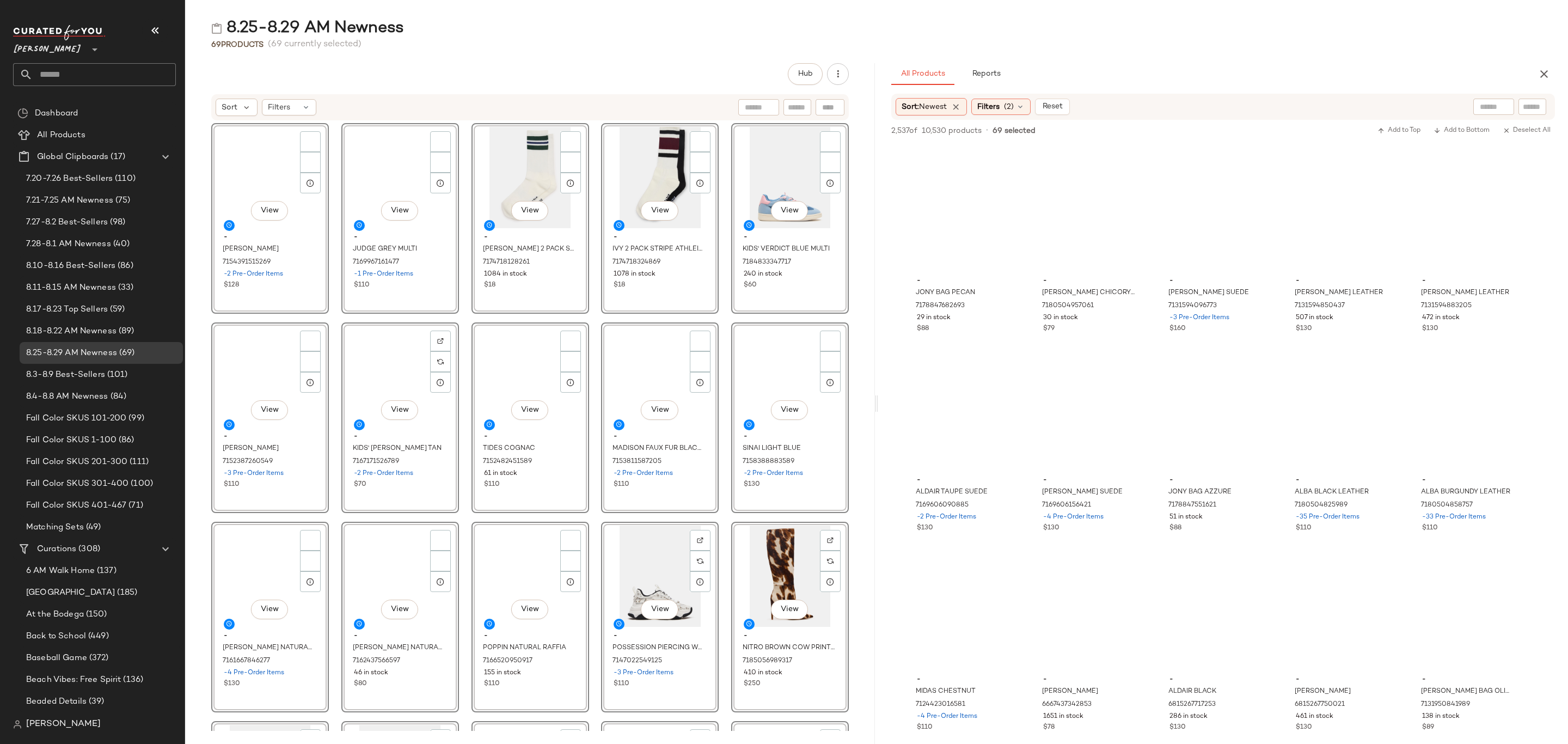
scroll to position [0, 0]
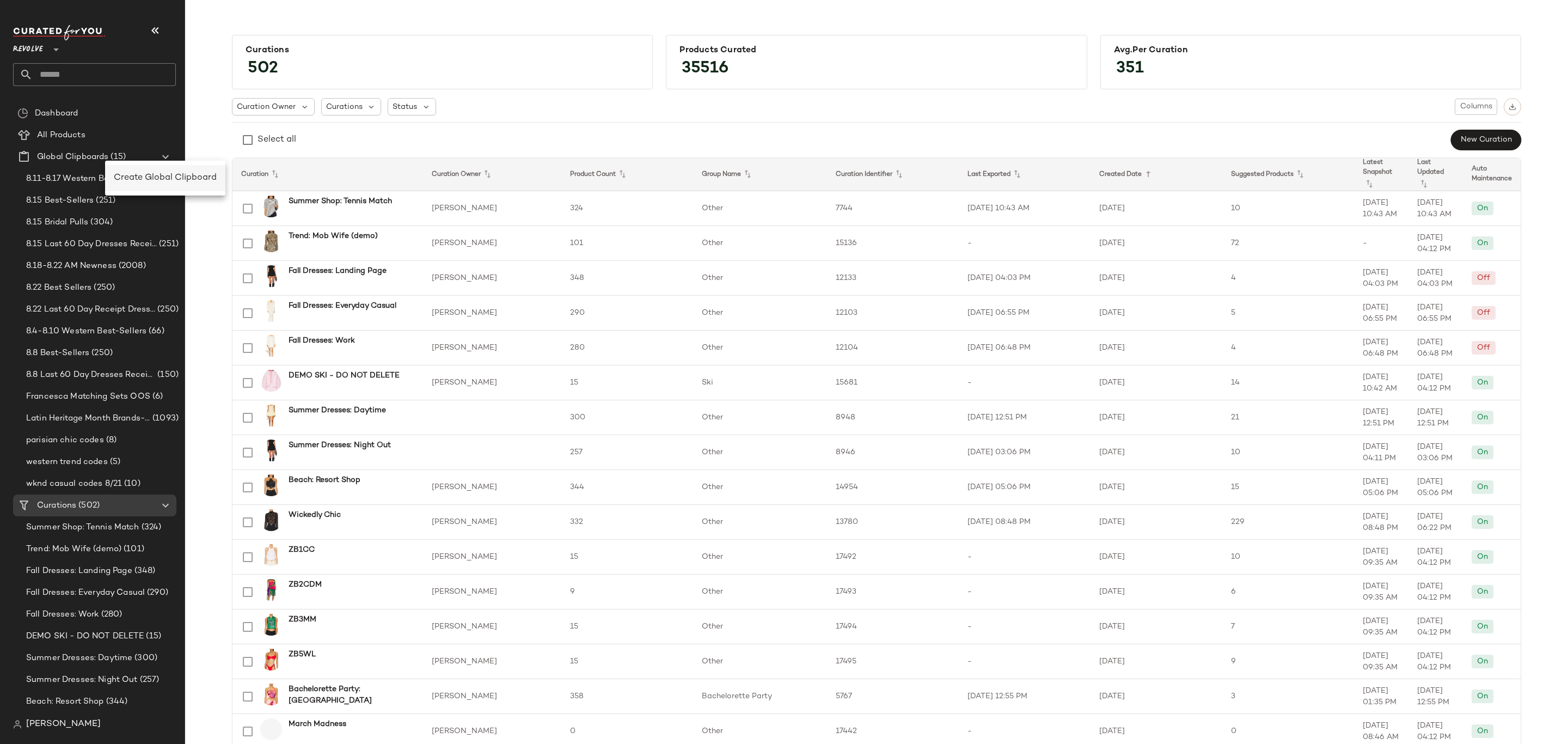
click at [149, 175] on span "Create Global Clipboard" at bounding box center [165, 177] width 103 height 9
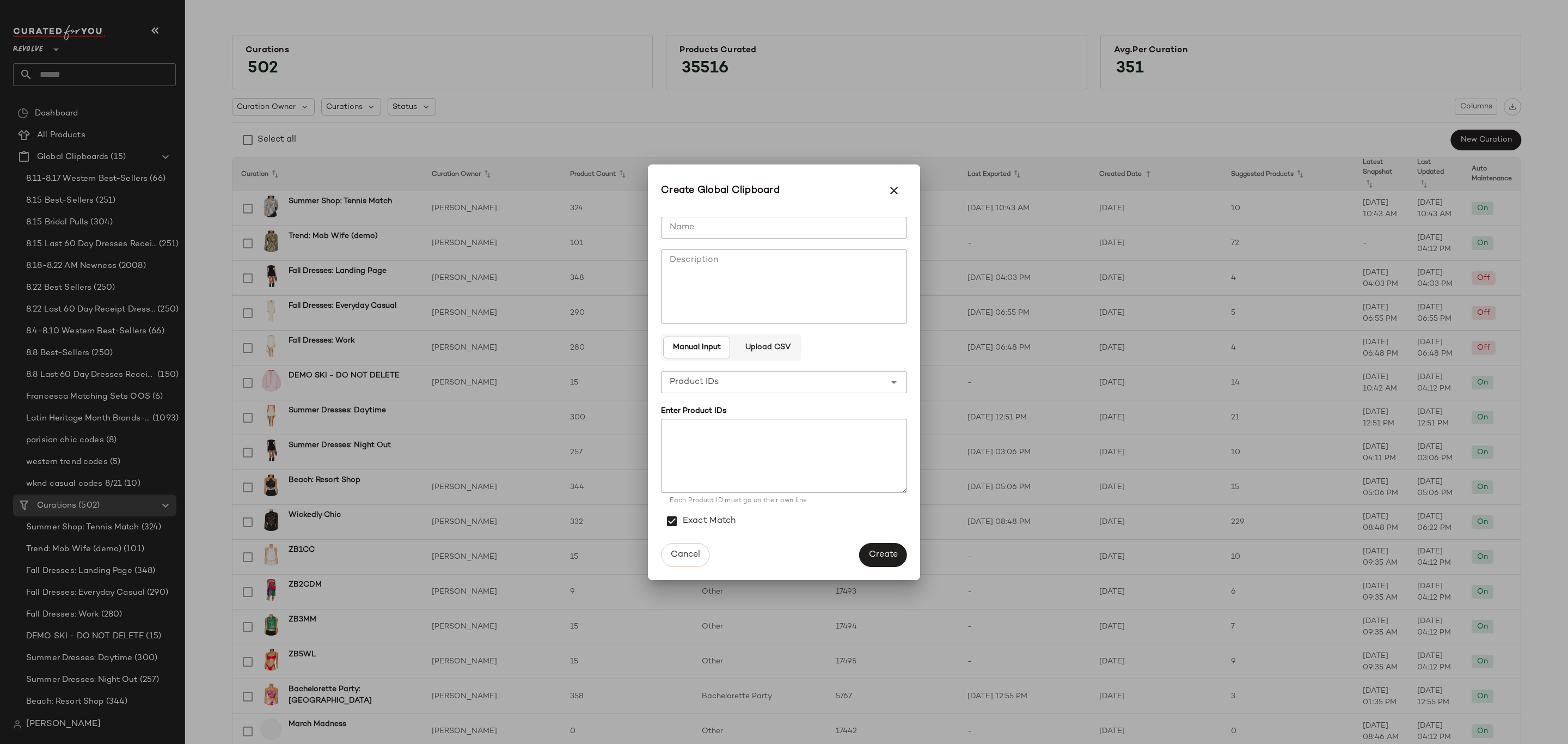
drag, startPoint x: 849, startPoint y: 235, endPoint x: 856, endPoint y: 235, distance: 7.0
click at [849, 235] on input "Name" at bounding box center [784, 228] width 246 height 22
type input "**********"
click at [878, 555] on span "Create" at bounding box center [883, 554] width 29 height 10
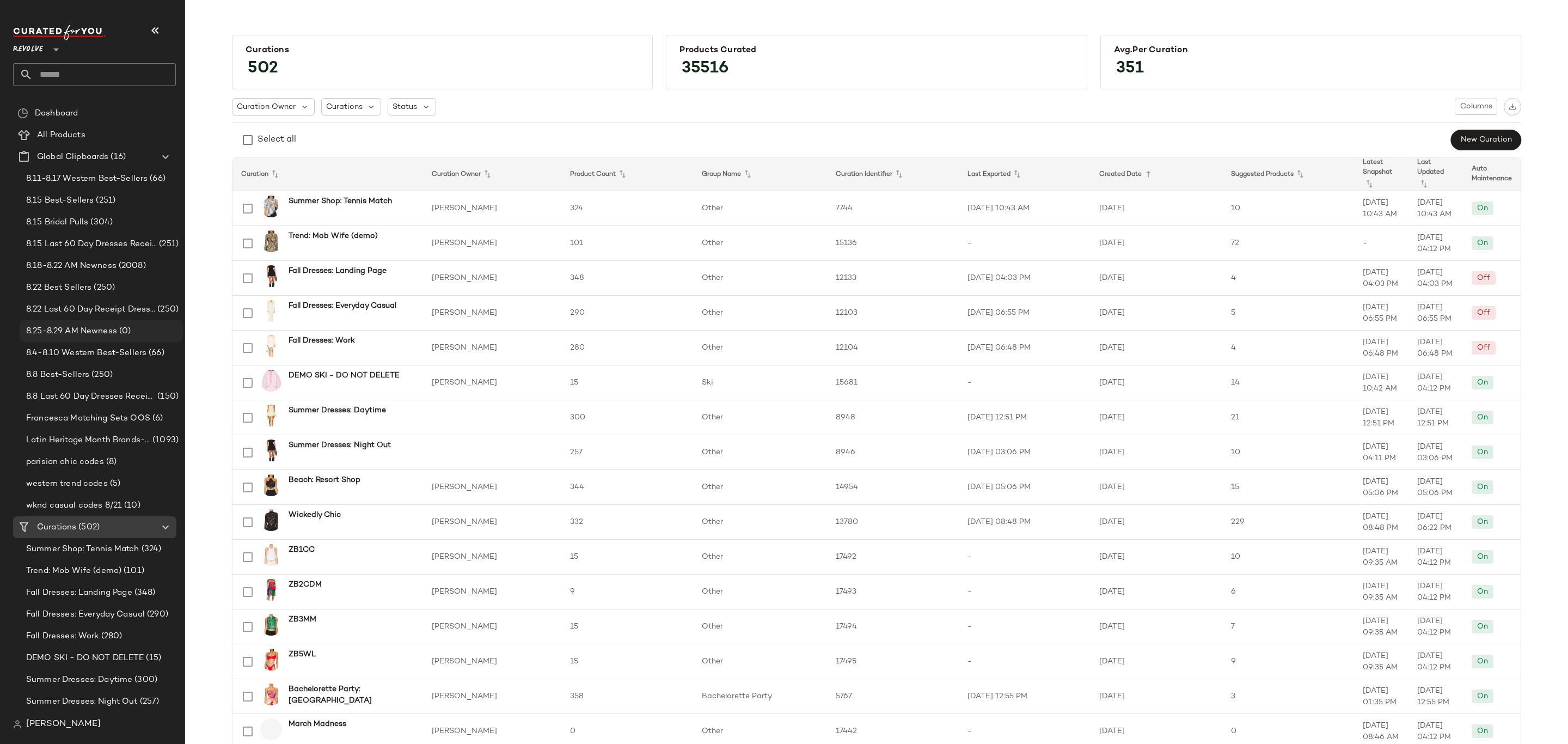
click at [121, 325] on span "(0)" at bounding box center [124, 331] width 13 height 13
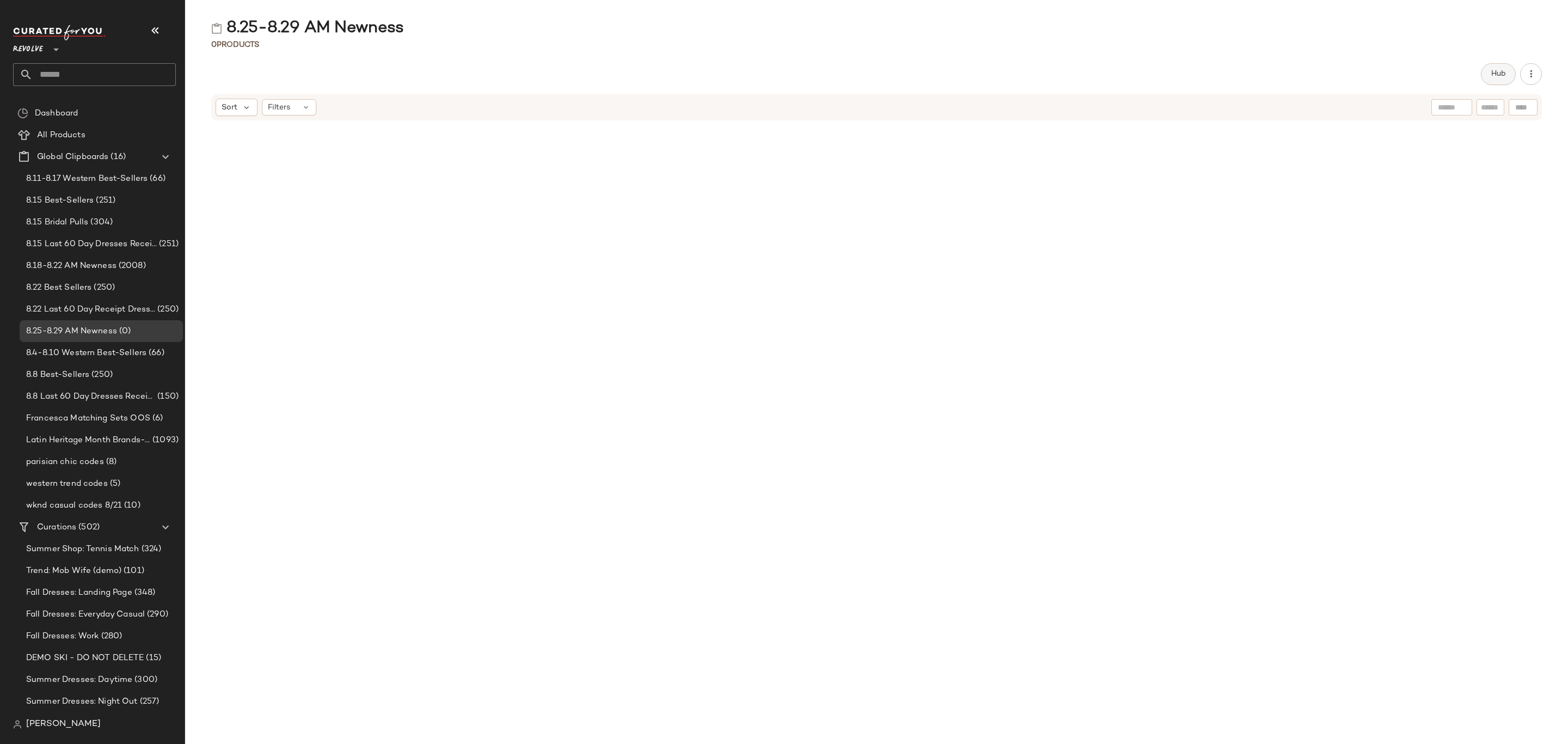
click at [1493, 79] on button "Hub" at bounding box center [1498, 74] width 35 height 22
click at [922, 106] on icon at bounding box center [926, 107] width 10 height 10
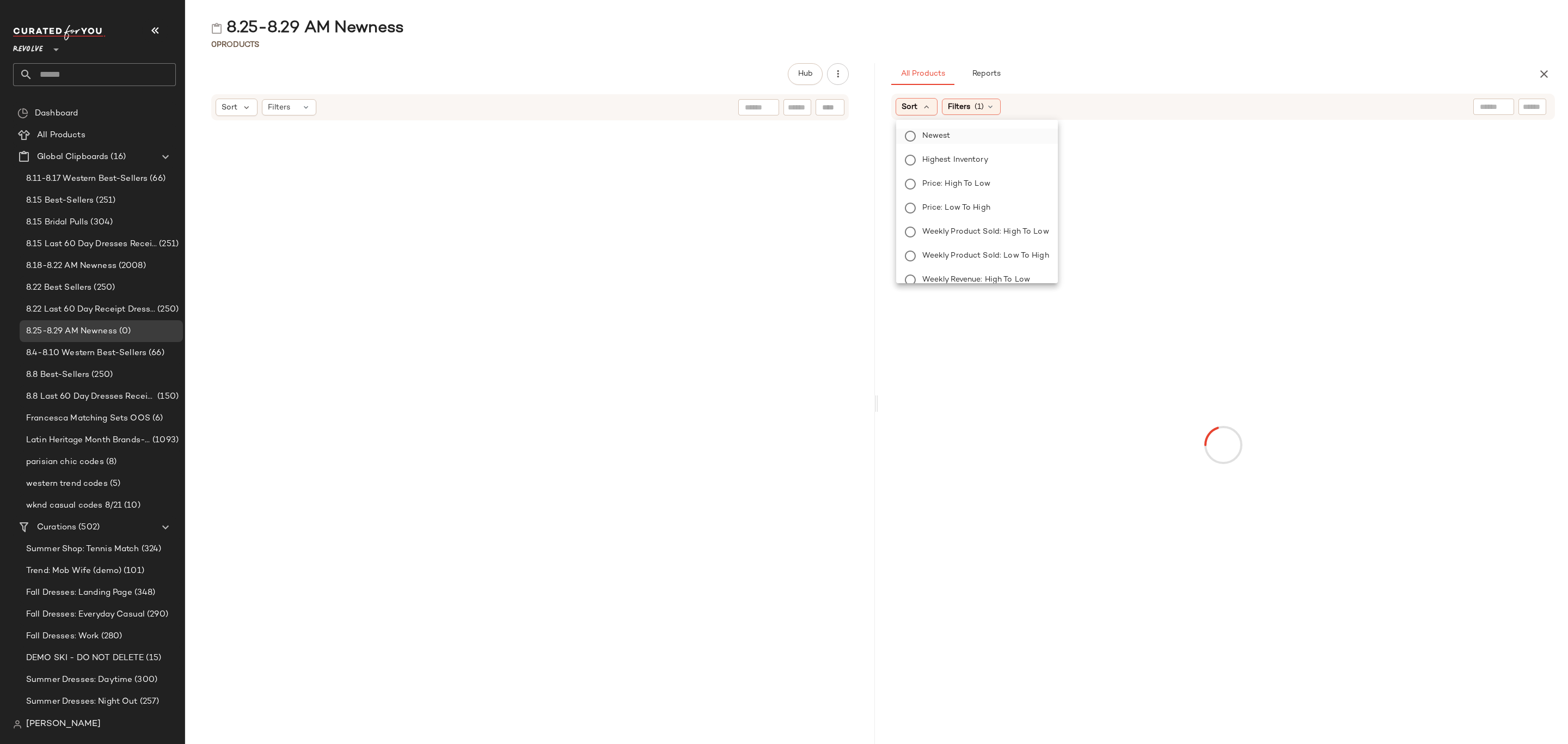
click at [920, 141] on label "Newest" at bounding box center [984, 136] width 131 height 15
click at [984, 116] on div "Newest Highest Inventory Price: High to Low Price: Low to High Weekly Product S…" at bounding box center [977, 199] width 162 height 167
click at [995, 108] on span "Filters" at bounding box center [989, 107] width 23 height 12
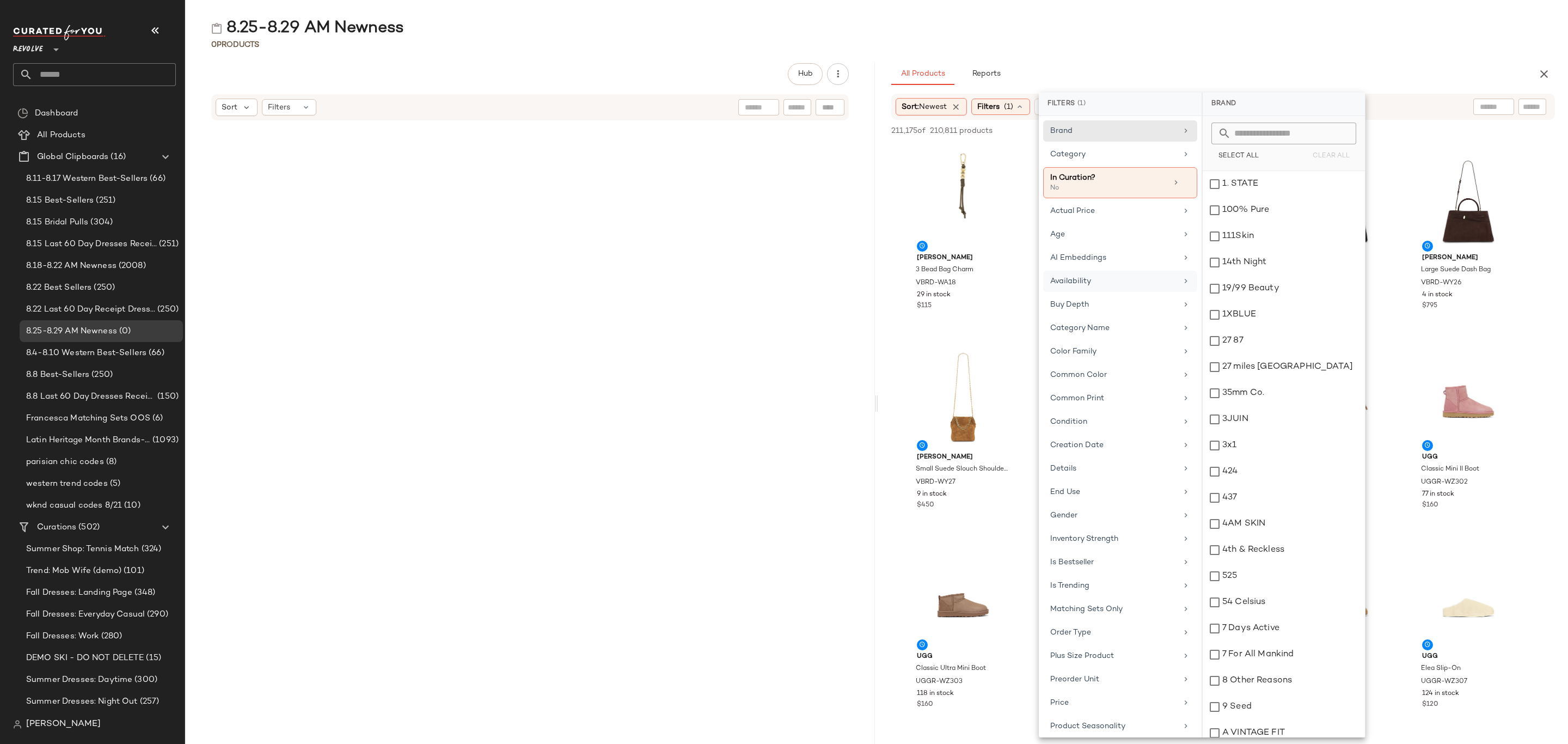
click at [1100, 281] on div "Availability" at bounding box center [1113, 281] width 127 height 12
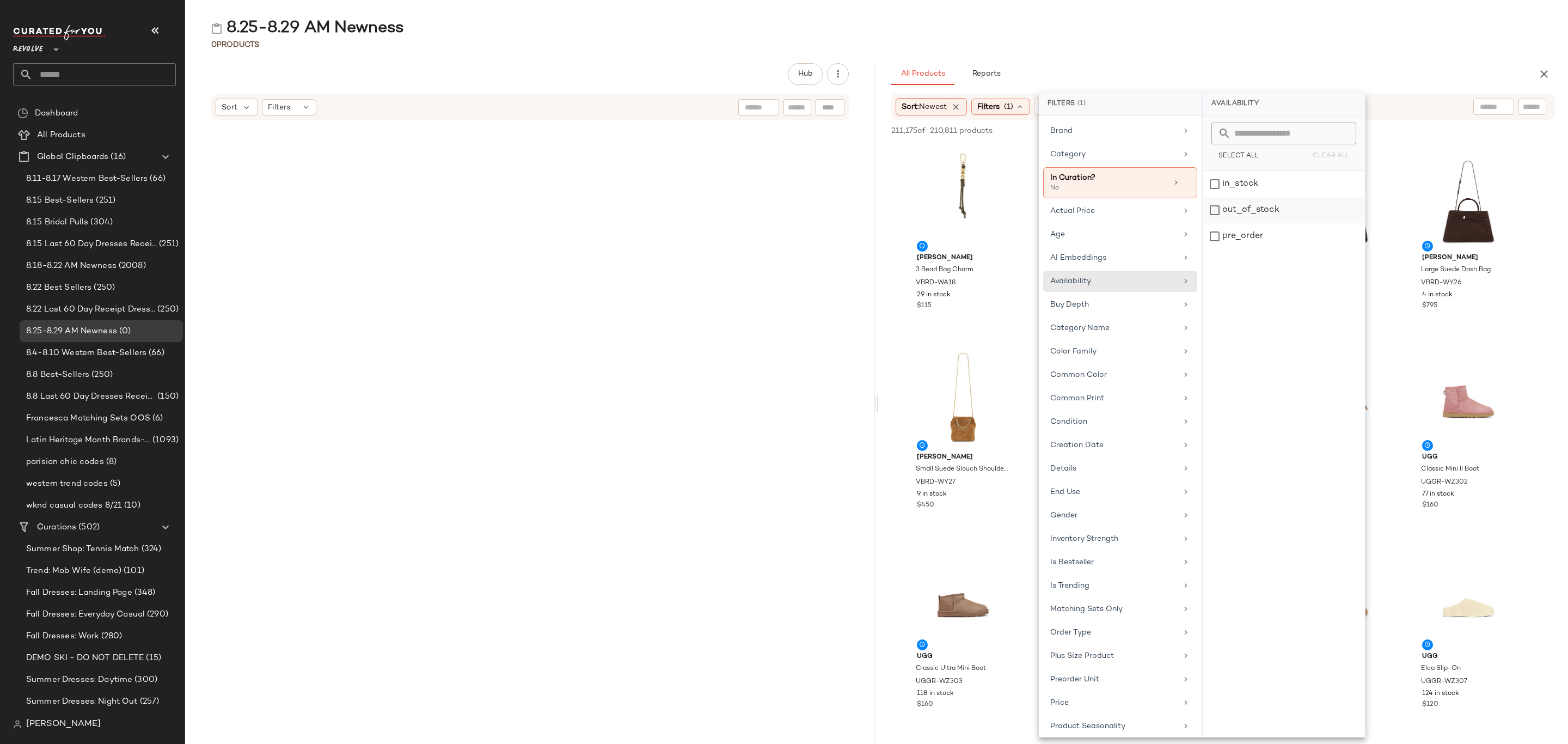
click at [1251, 212] on div "out_of_stock" at bounding box center [1284, 210] width 163 height 26
click at [1253, 209] on div "out_of_stock" at bounding box center [1284, 210] width 163 height 26
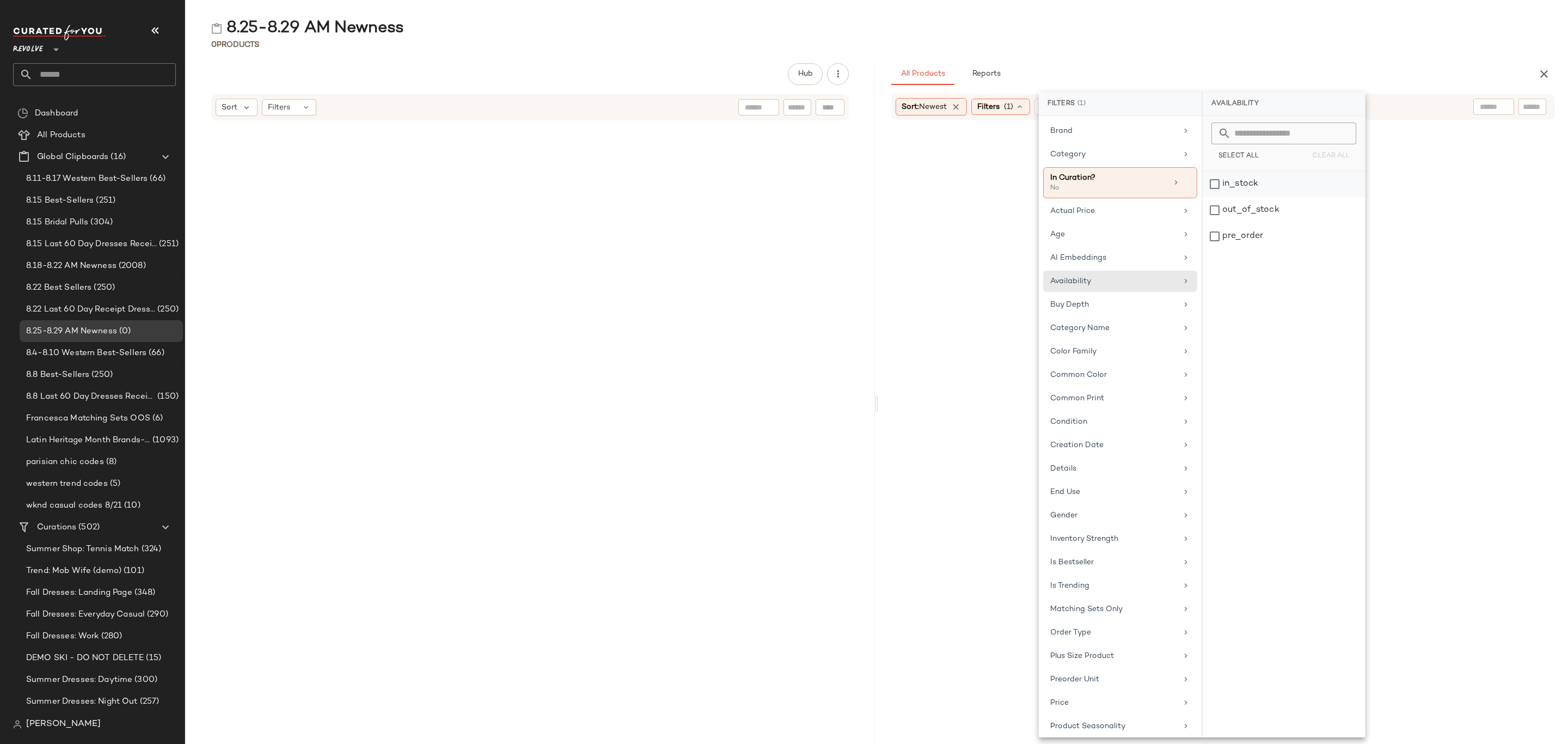
click at [1256, 183] on div "in_stock" at bounding box center [1284, 184] width 163 height 26
click at [1250, 239] on div "pre_order" at bounding box center [1284, 236] width 163 height 26
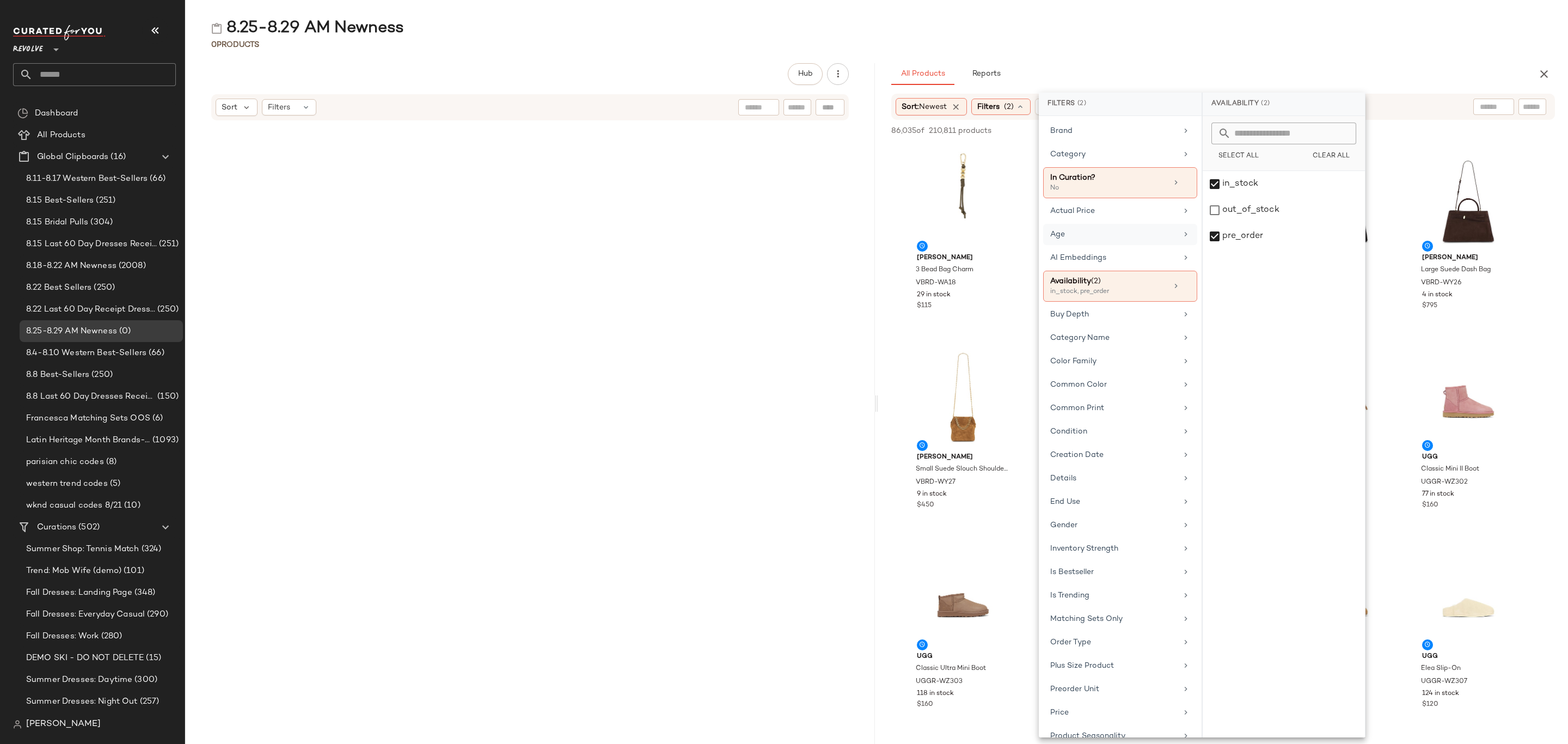
click at [1090, 239] on div "Age" at bounding box center [1113, 234] width 127 height 12
click at [1232, 187] on div "adult" at bounding box center [1284, 184] width 163 height 26
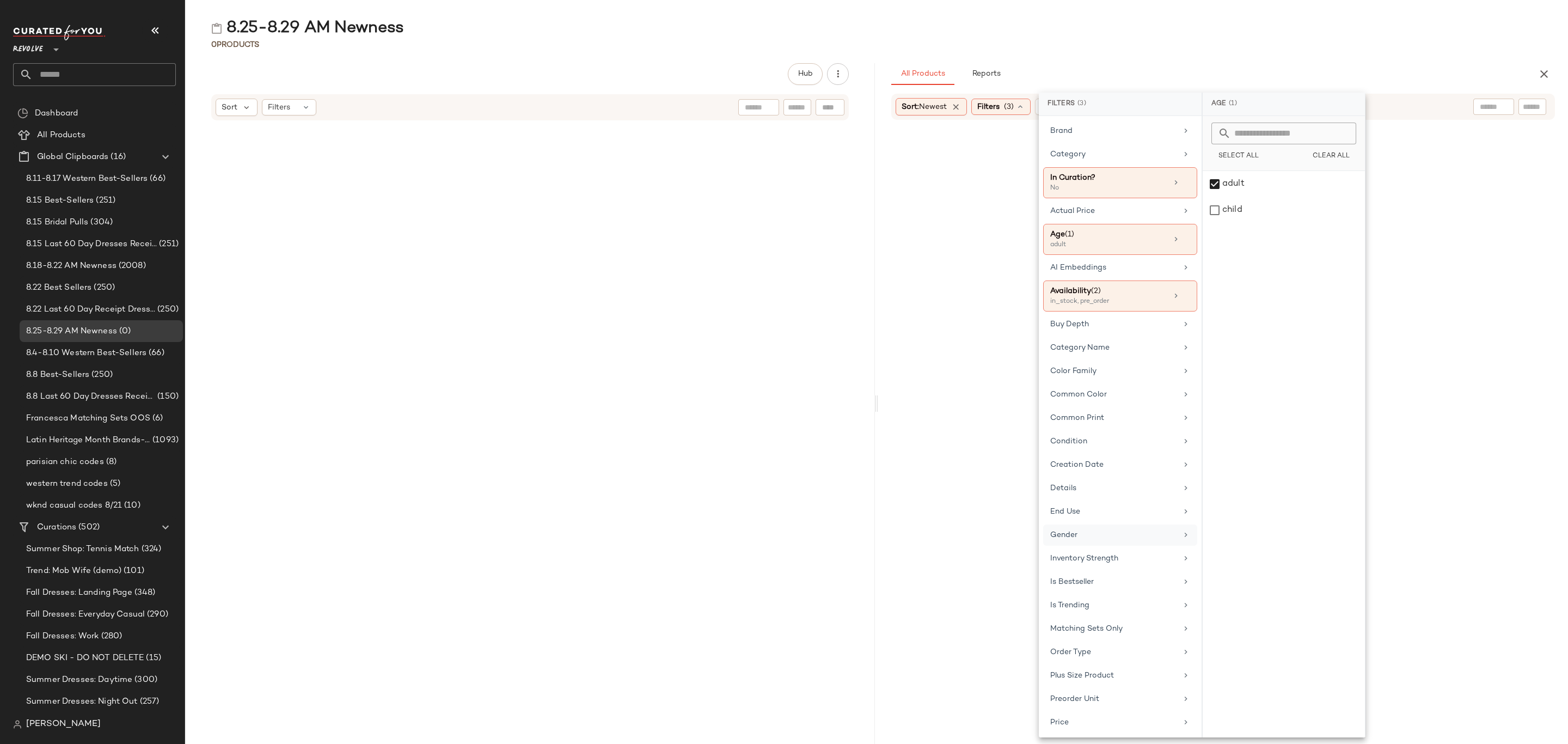
click at [1075, 538] on div "Gender" at bounding box center [1113, 535] width 127 height 12
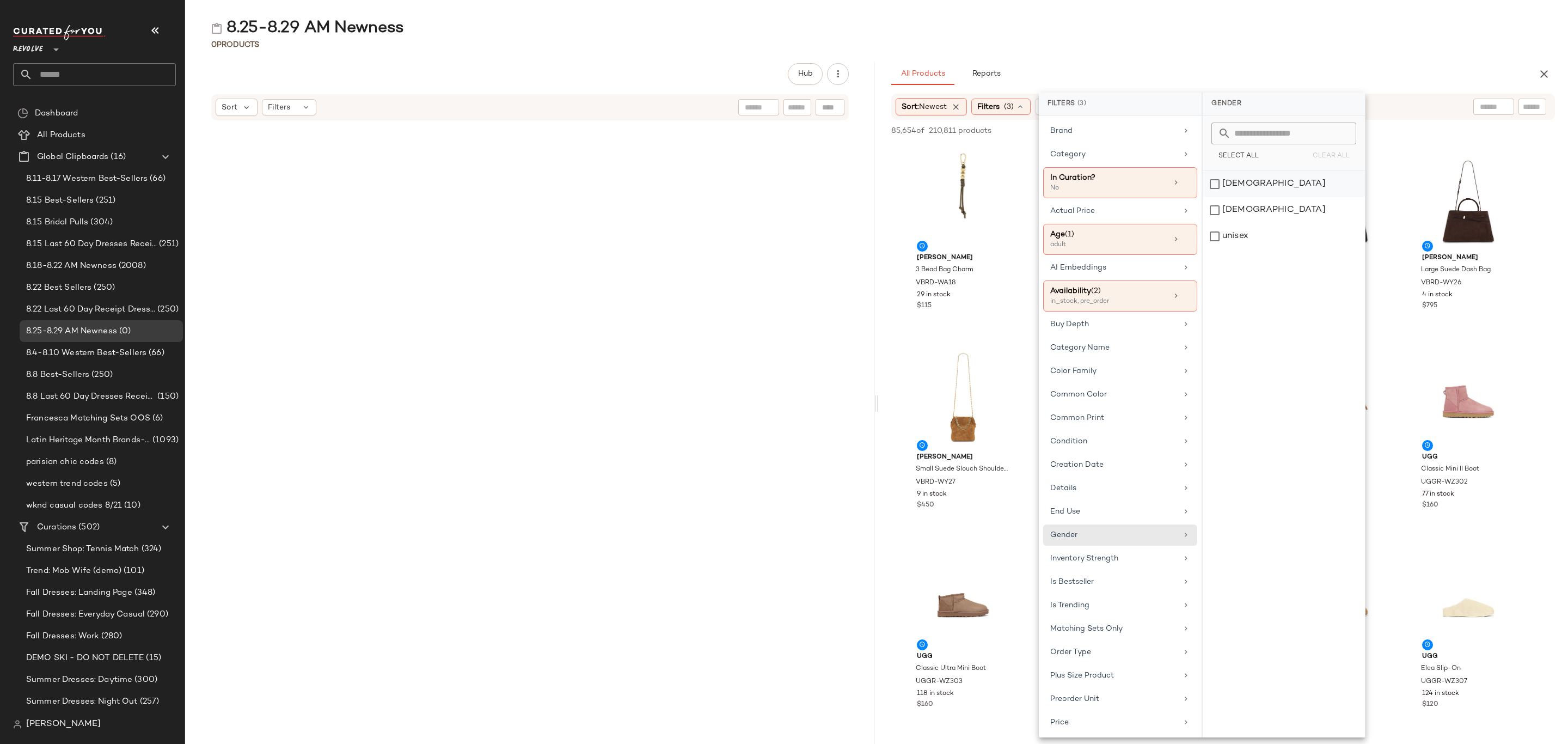
click at [1233, 189] on div "[DEMOGRAPHIC_DATA]" at bounding box center [1284, 184] width 163 height 26
click at [1216, 54] on div "8.25-8.29 AM Newness 0 Products Hub Sort Filters All Products Reports Sort: New…" at bounding box center [877, 381] width 1383 height 726
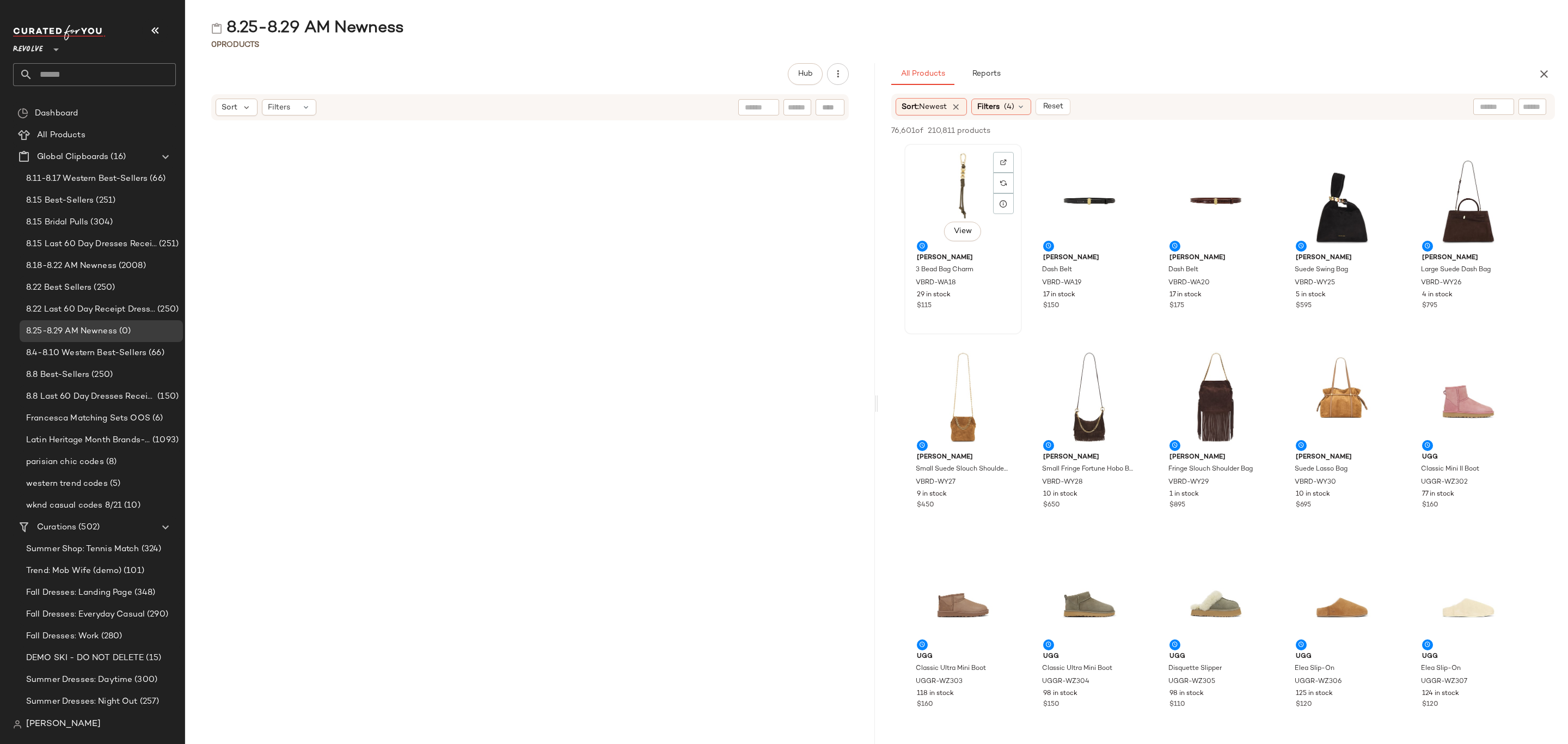
click at [914, 191] on div "View" at bounding box center [963, 198] width 110 height 101
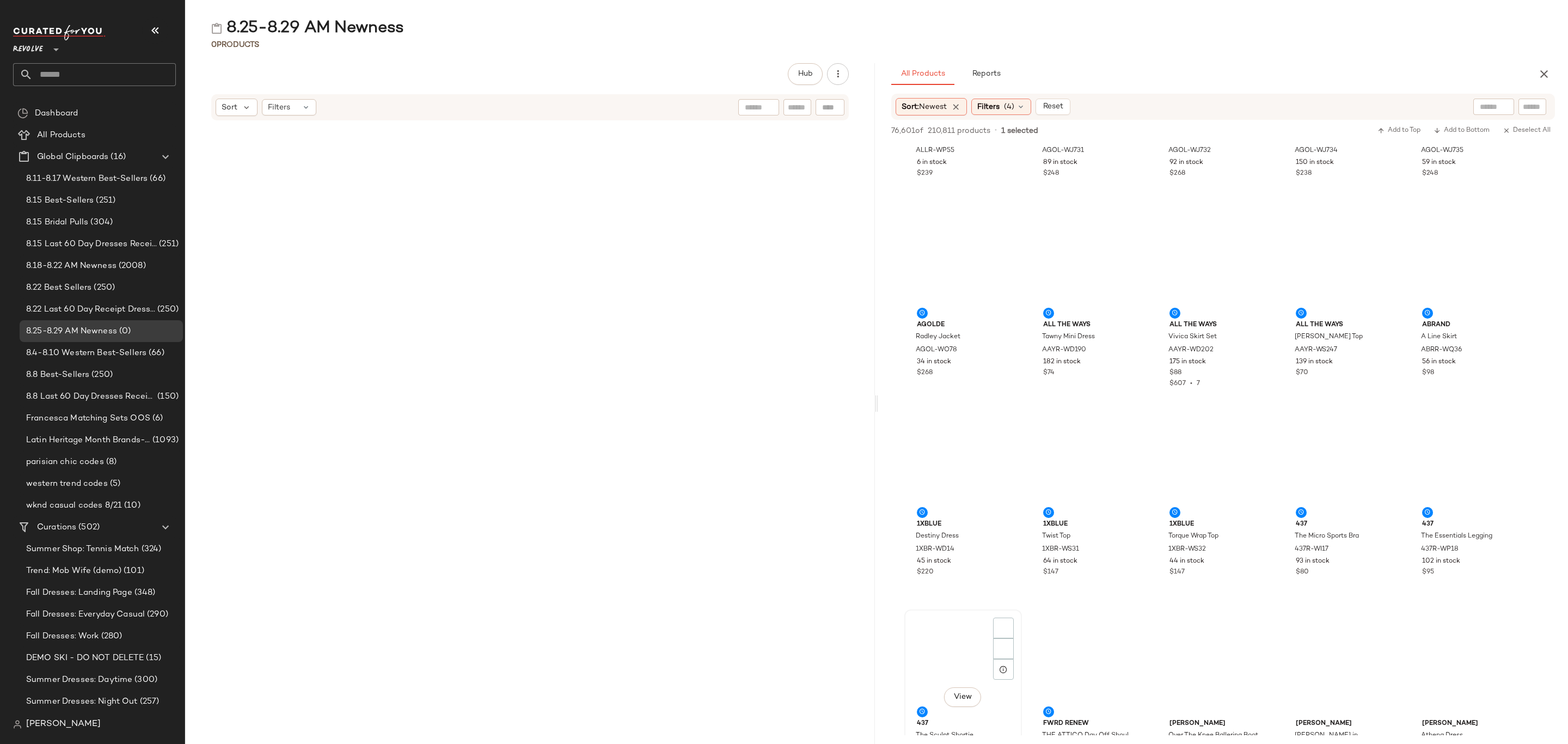
scroll to position [61932, 0]
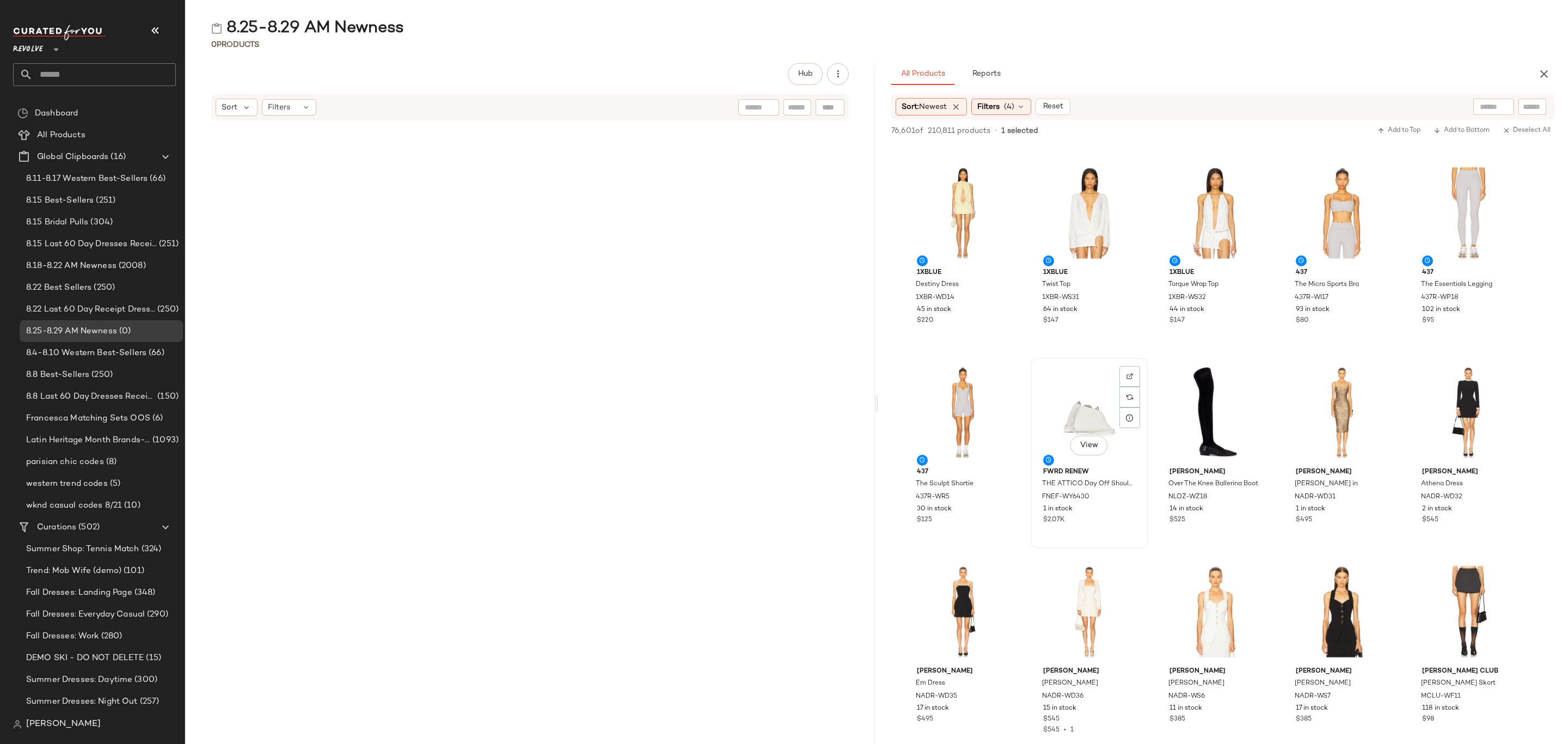
click at [1116, 519] on div "$2.07K" at bounding box center [1090, 520] width 93 height 10
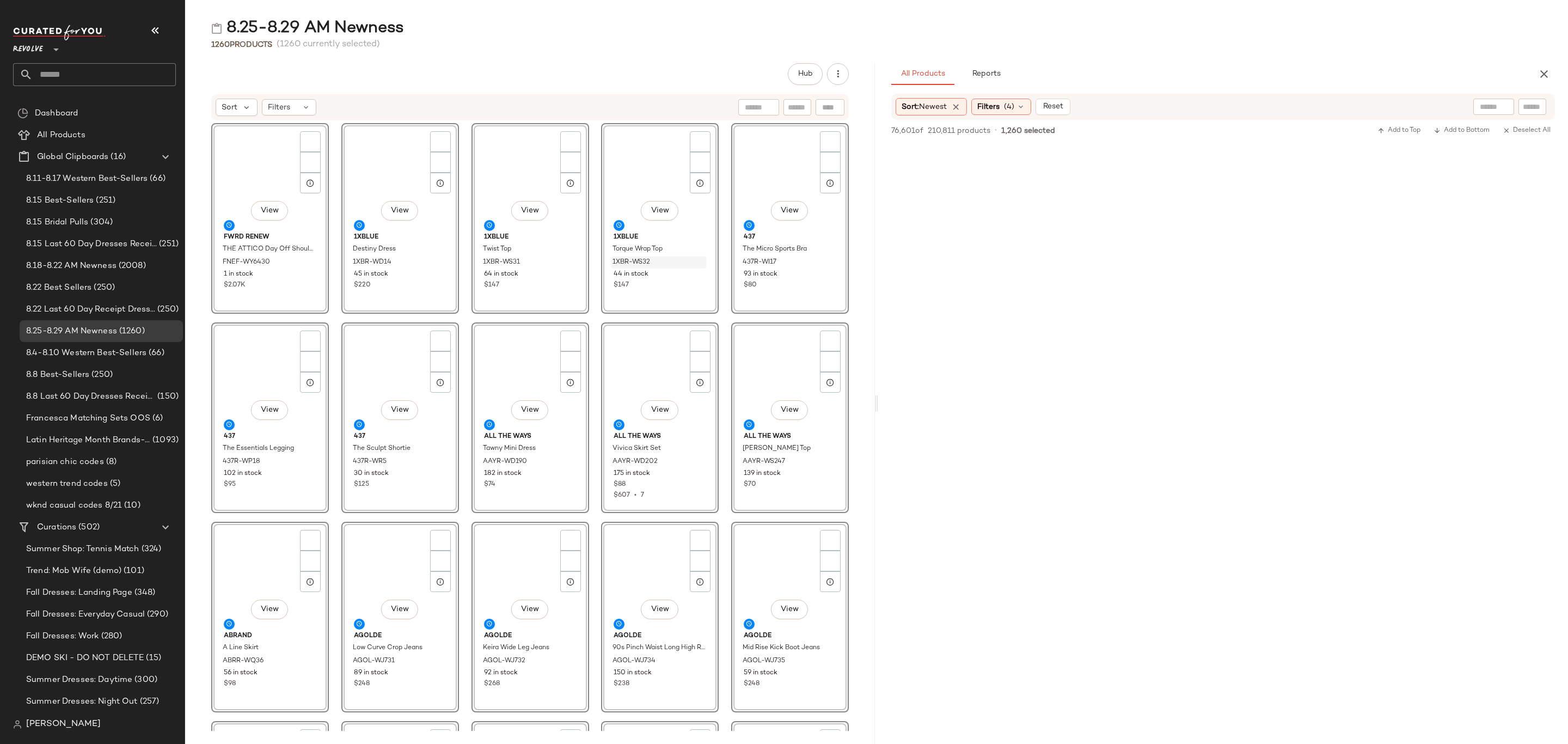
scroll to position [40352, 0]
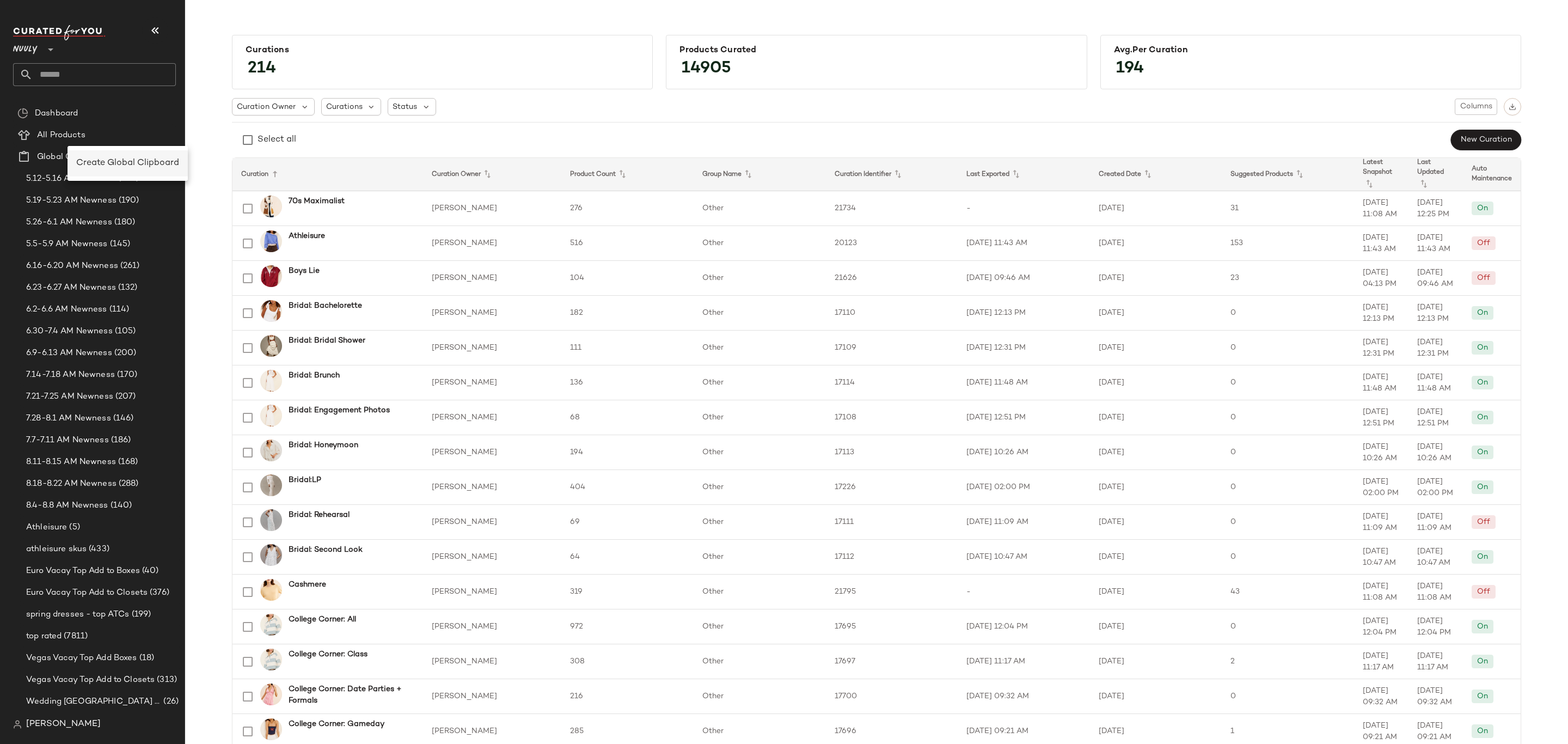
click at [133, 163] on span "Create Global Clipboard" at bounding box center [127, 163] width 103 height 9
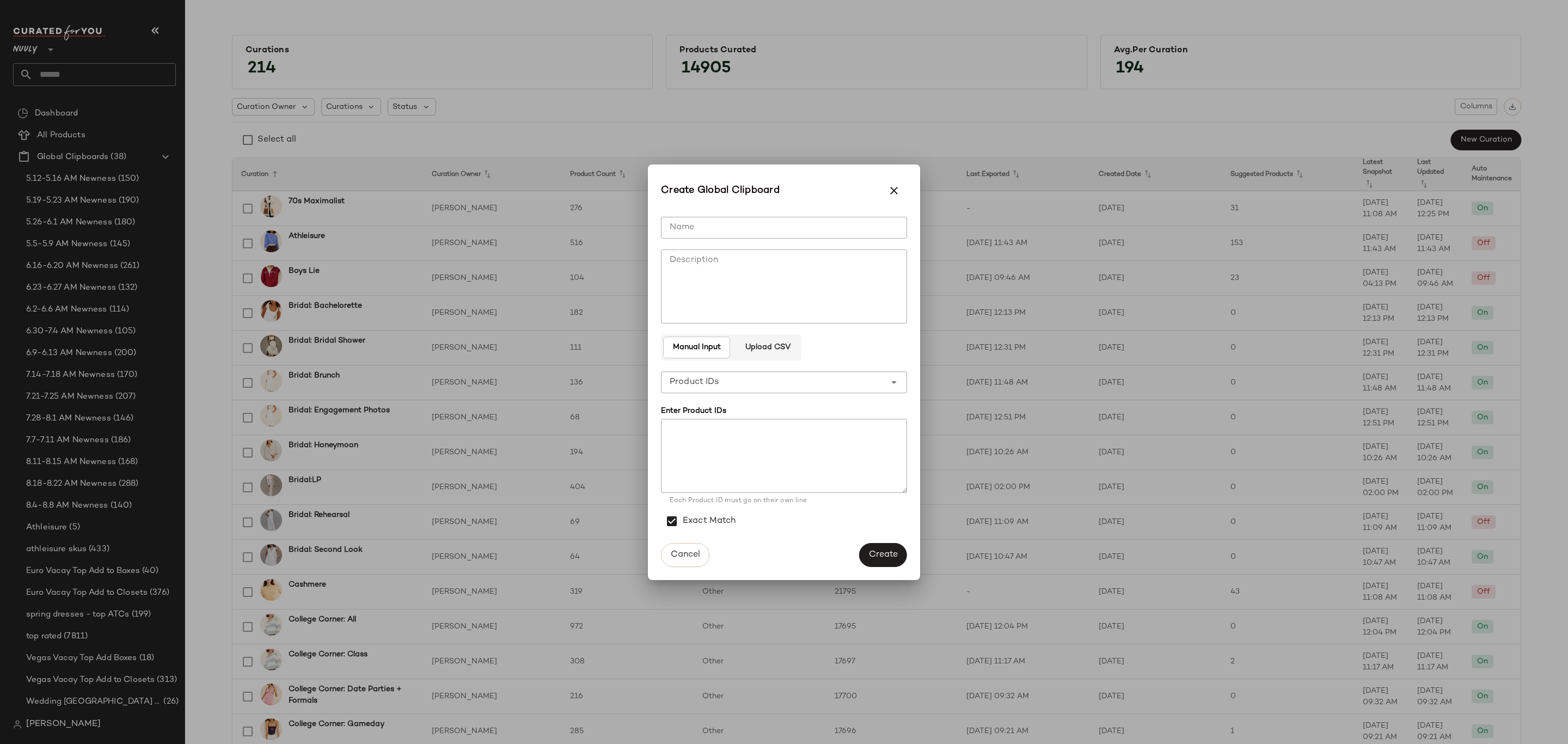
click at [754, 235] on input "Name" at bounding box center [784, 228] width 246 height 22
type input "**********"
click at [895, 558] on span "Create" at bounding box center [883, 554] width 29 height 10
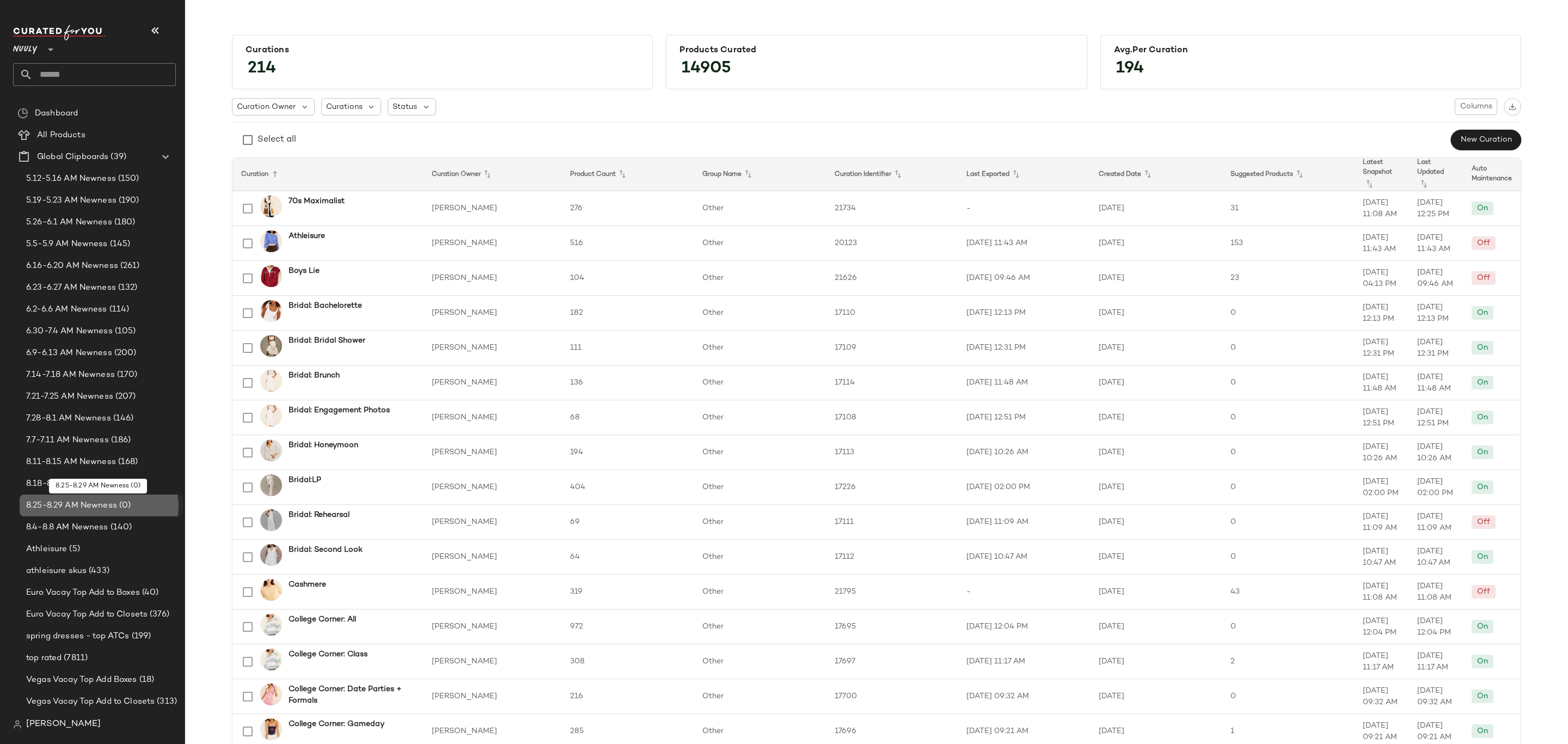
click at [96, 505] on span "8.25-8.29 AM Newness" at bounding box center [71, 505] width 91 height 13
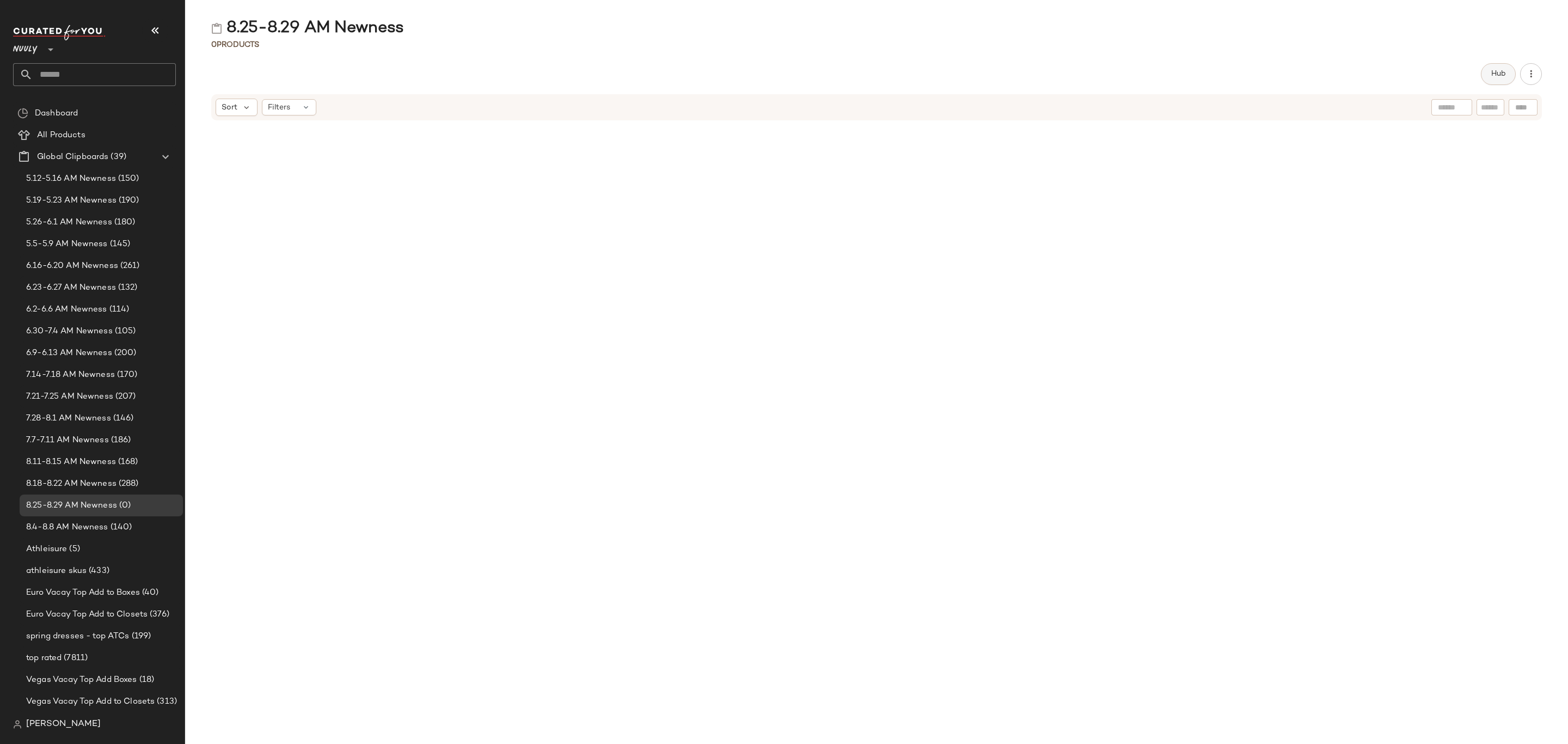
click at [1502, 74] on span "Hub" at bounding box center [1498, 74] width 15 height 9
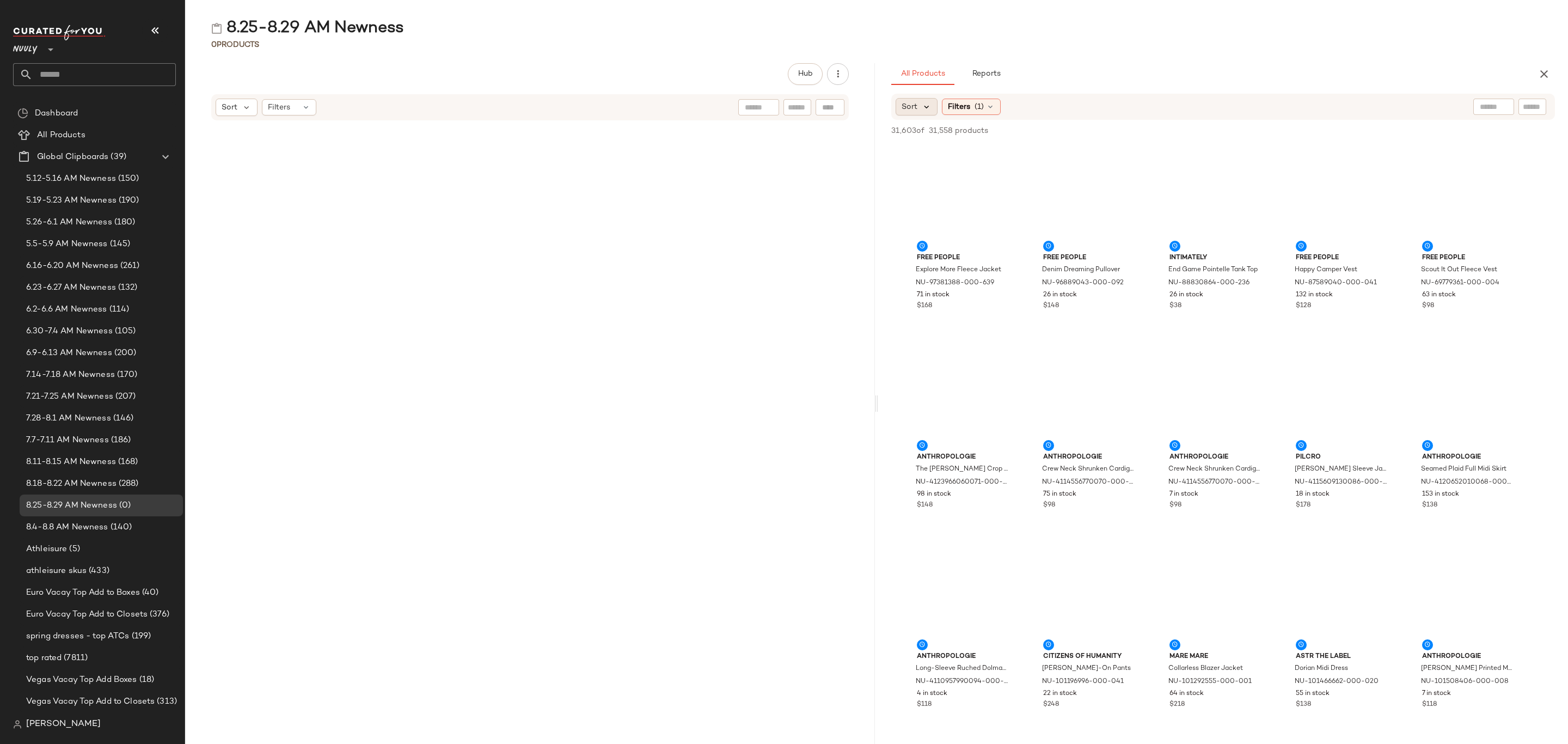
click at [923, 103] on icon at bounding box center [926, 107] width 10 height 10
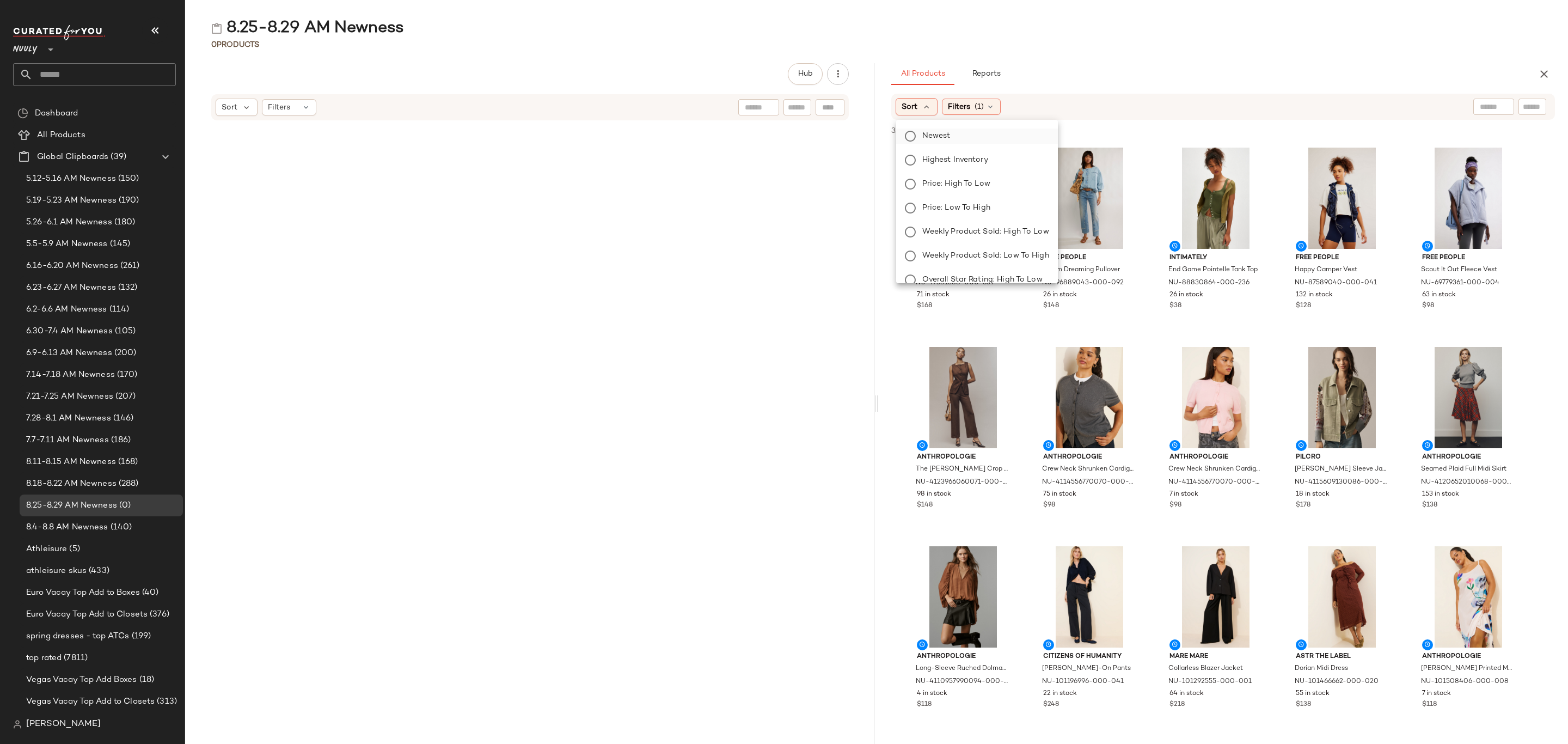
click at [925, 133] on span "Newest" at bounding box center [936, 136] width 29 height 12
drag, startPoint x: 990, startPoint y: 107, endPoint x: 1041, endPoint y: 163, distance: 75.7
click at [990, 106] on span "Filters" at bounding box center [989, 107] width 23 height 12
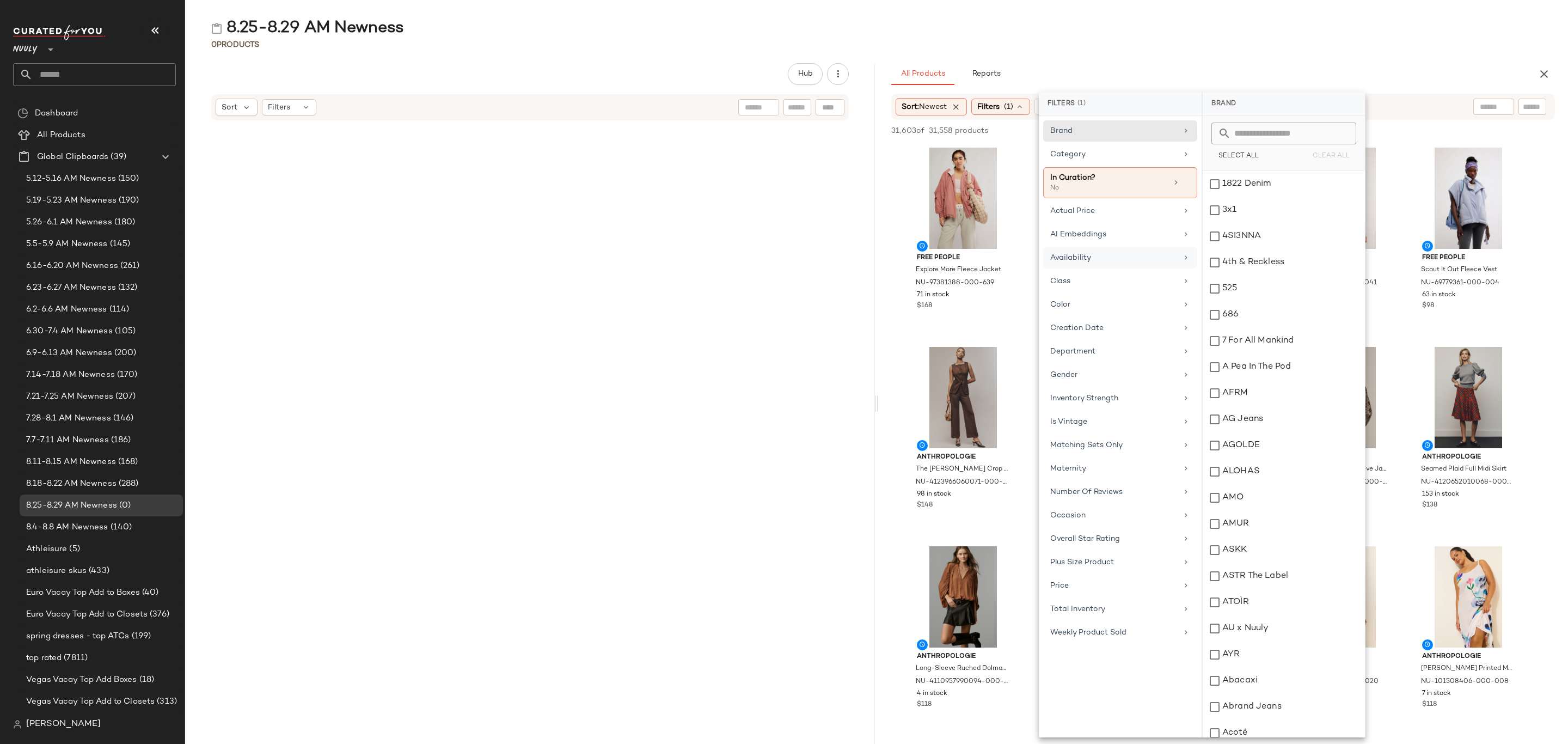
click at [1098, 256] on div "Availability" at bounding box center [1113, 258] width 127 height 12
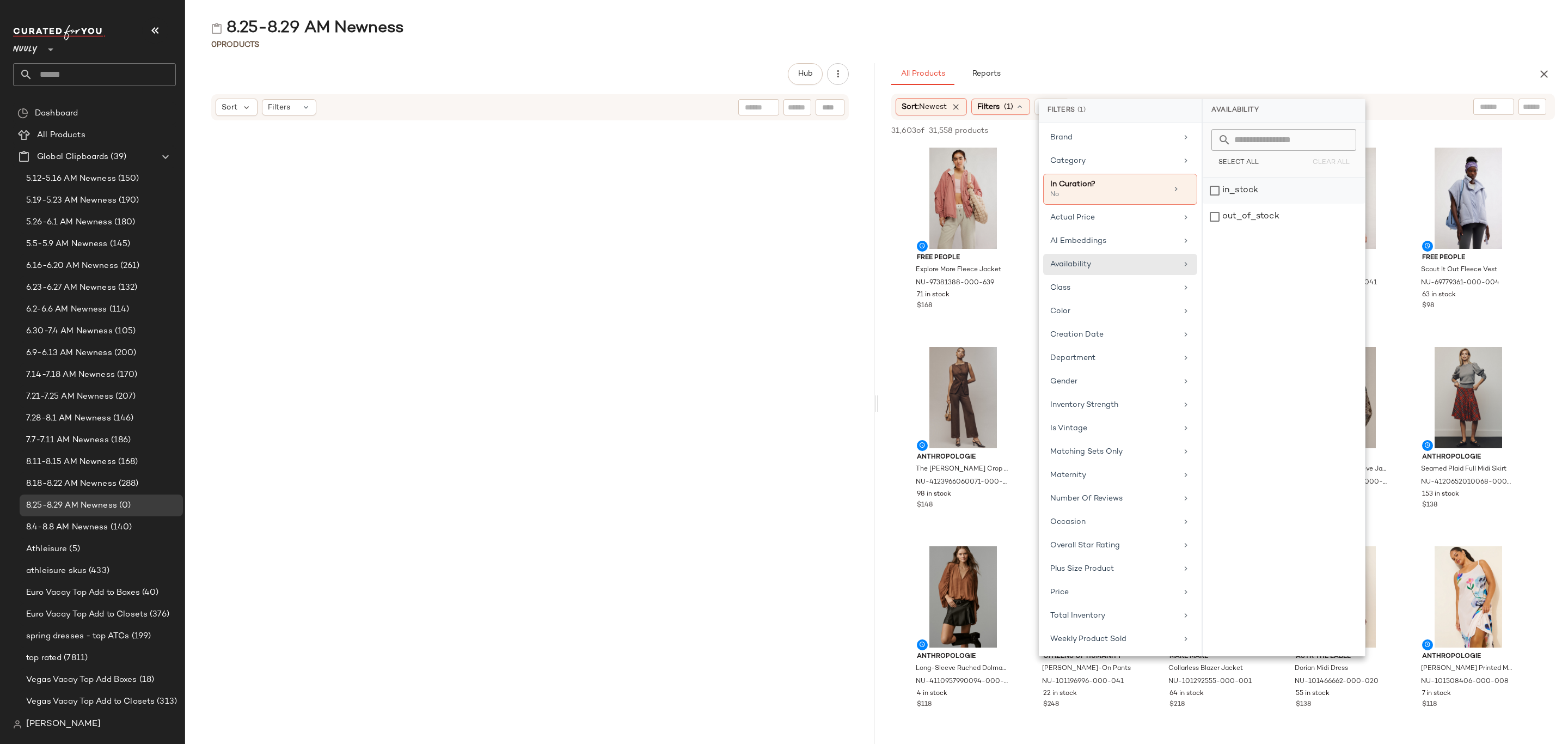
click at [1278, 189] on div "in_stock" at bounding box center [1284, 191] width 163 height 26
click at [1261, 47] on div "0 Products" at bounding box center [877, 44] width 1383 height 11
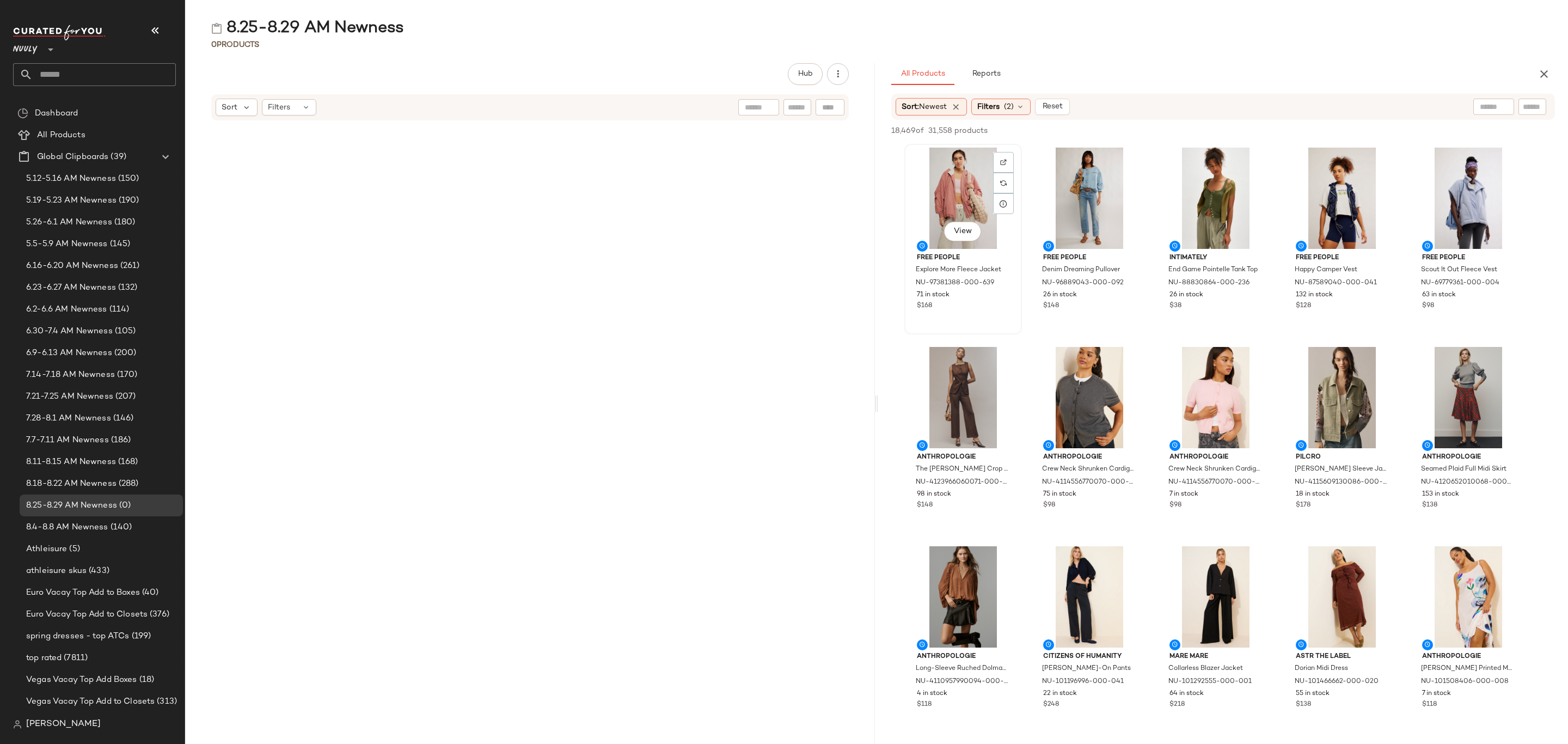
click at [933, 184] on div "View" at bounding box center [963, 198] width 110 height 101
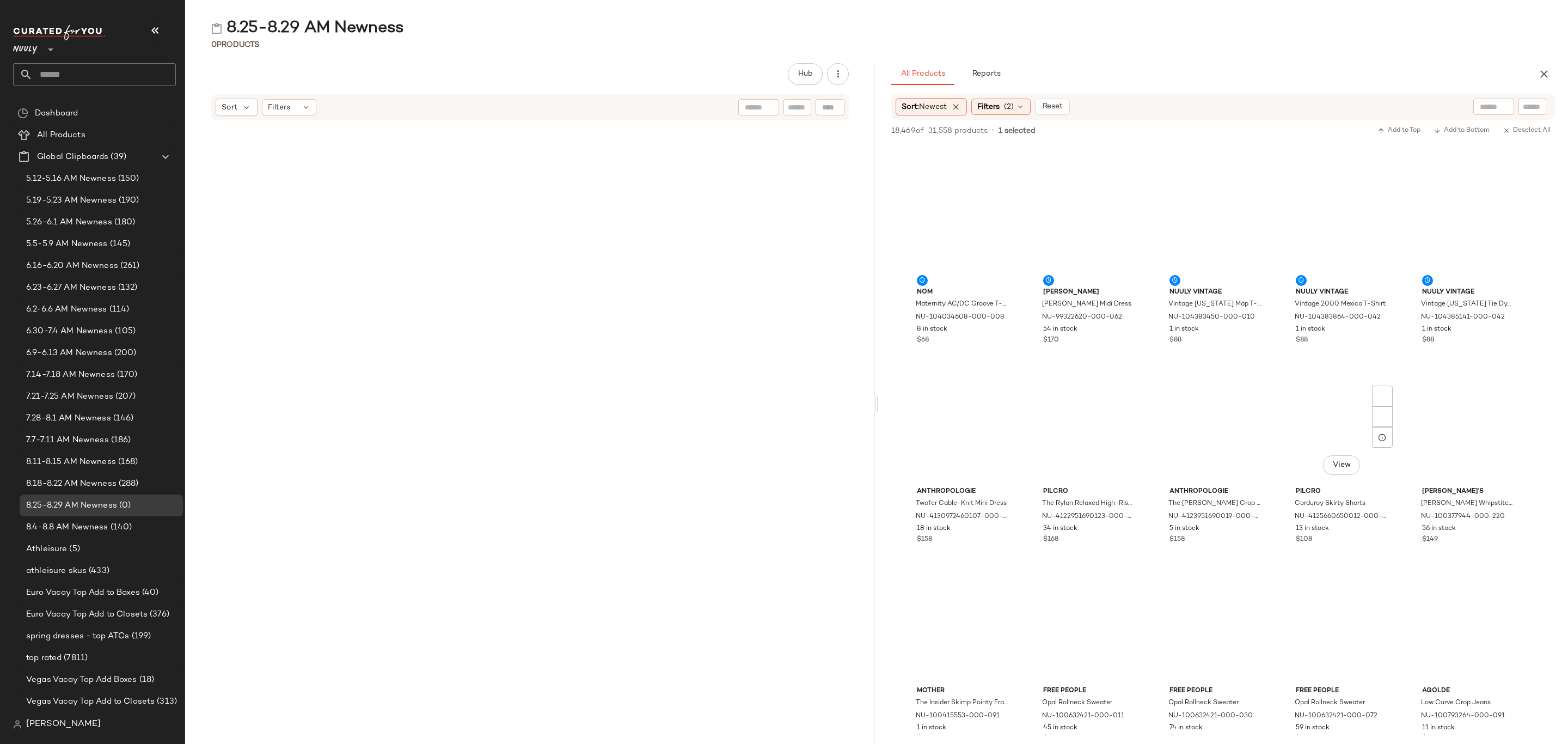
scroll to position [5146, 0]
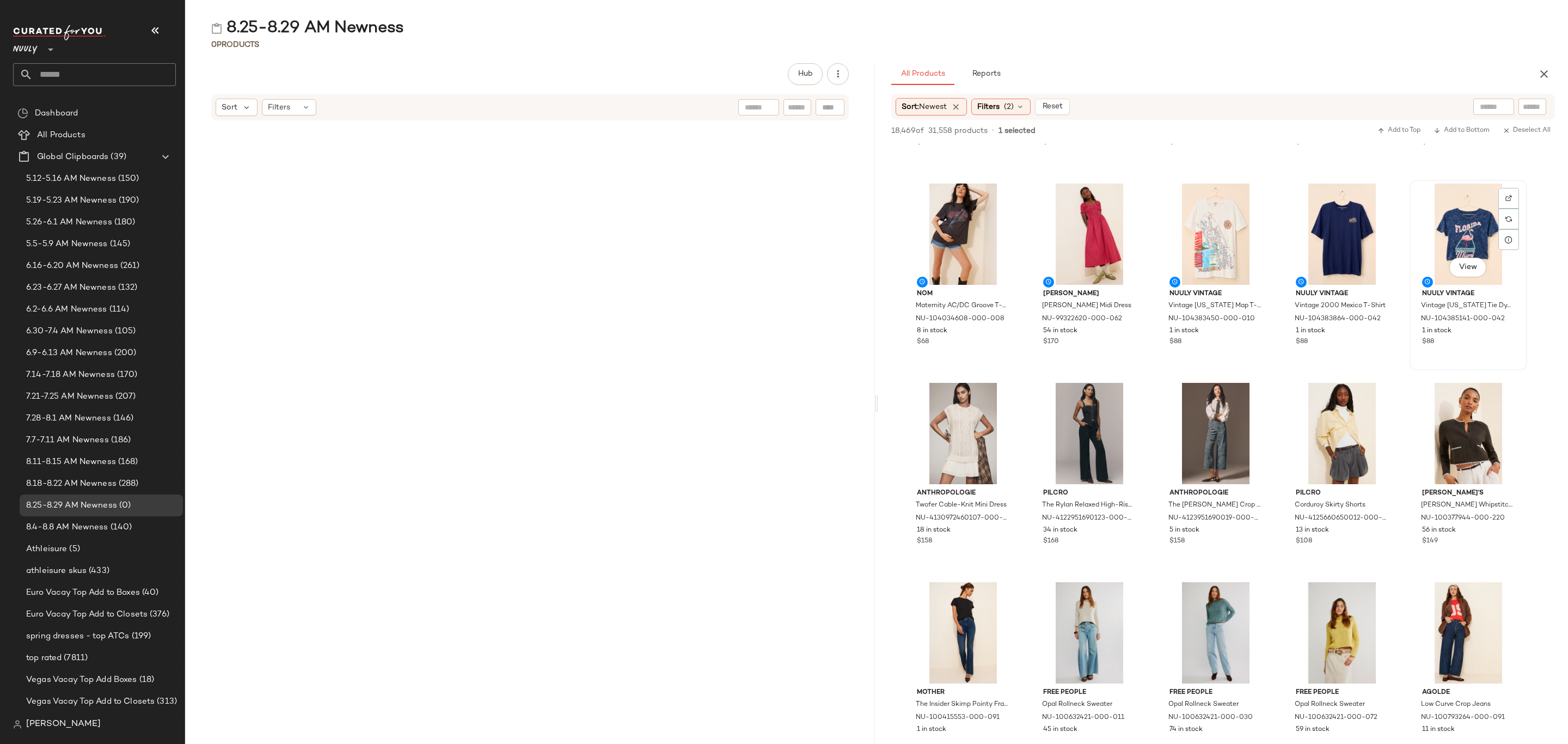
click at [1475, 358] on div "View Nuuly Vintage Vintage Florida Tie Dye T-Shirt NU-104385141-000-042 1 in st…" at bounding box center [1469, 275] width 116 height 188
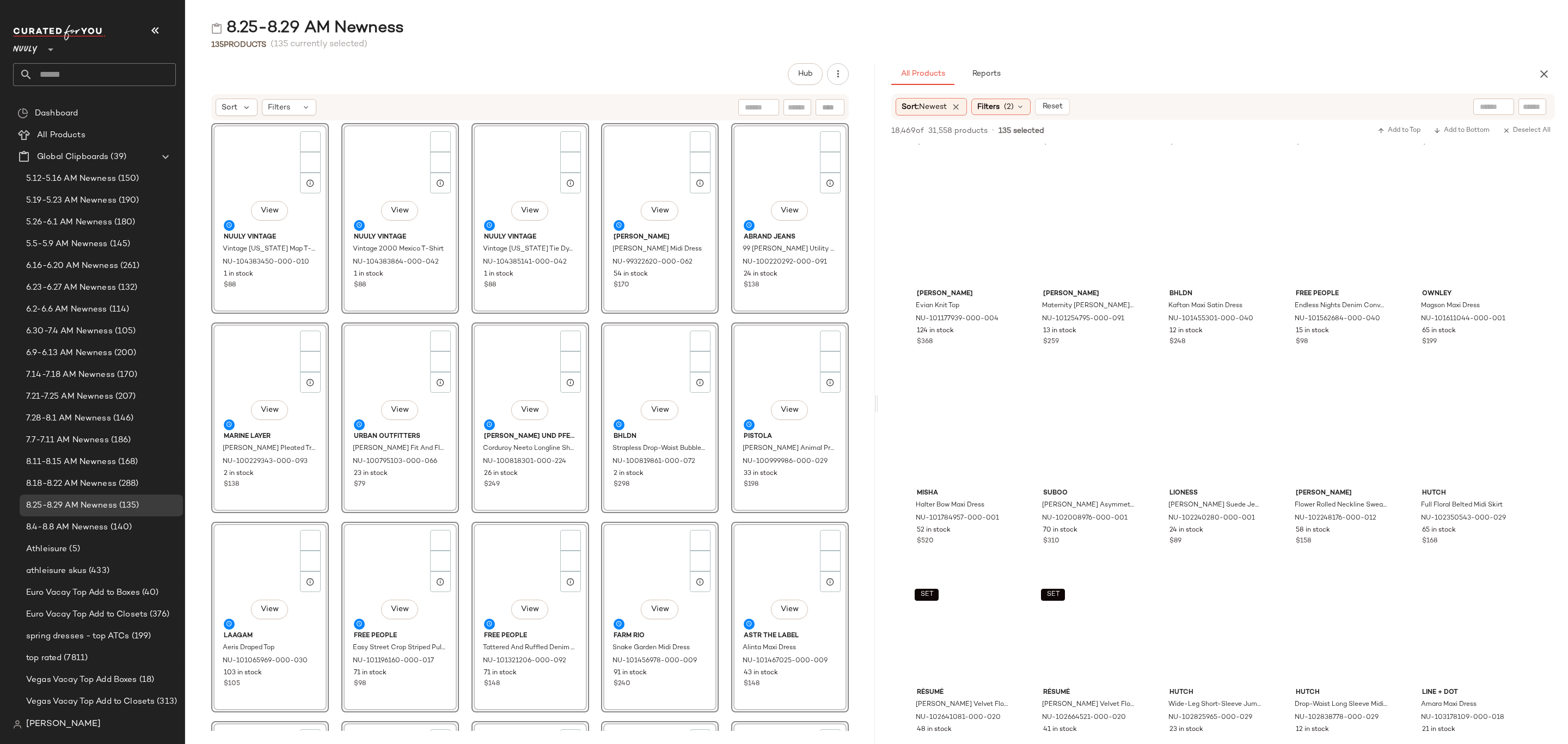
scroll to position [0, 0]
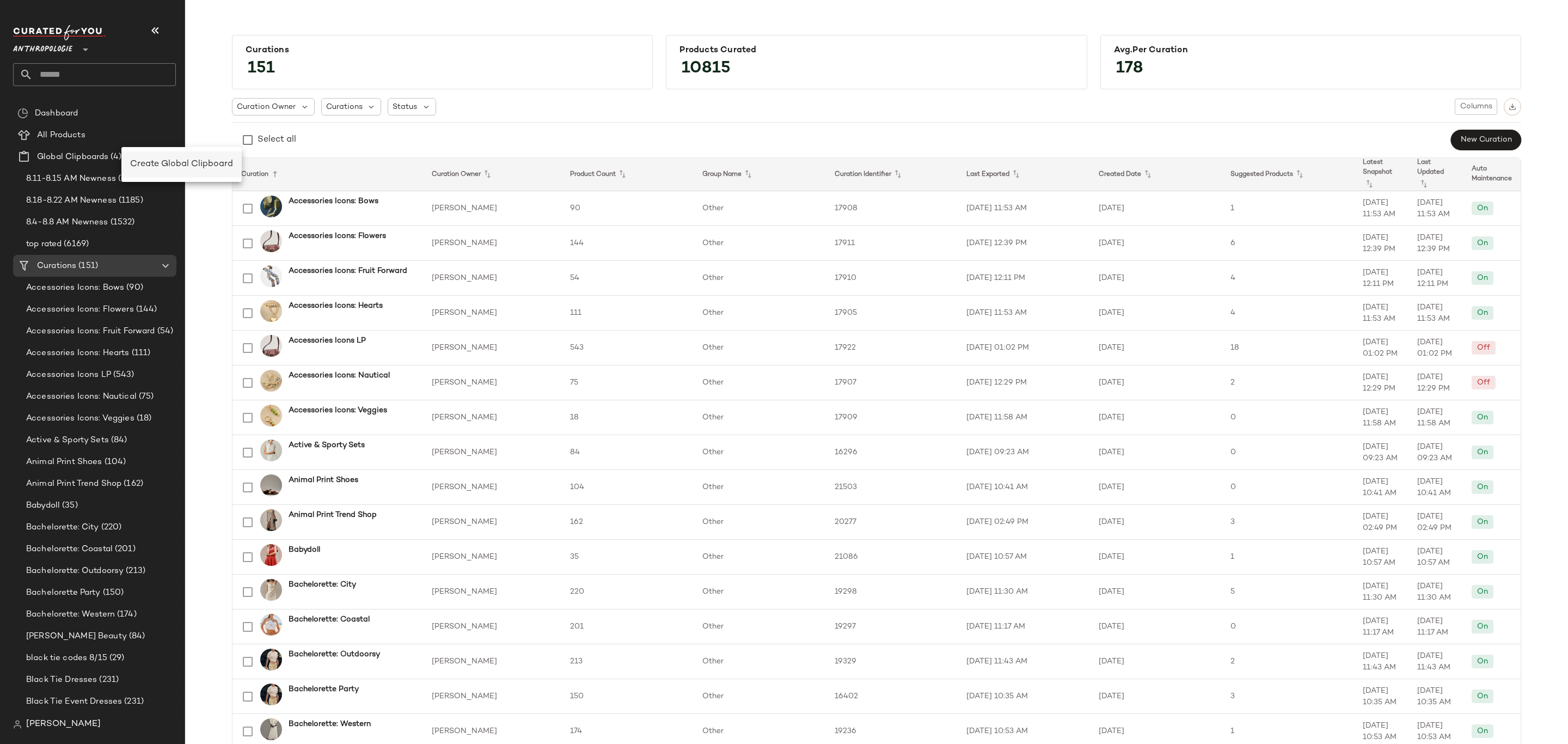
click at [167, 163] on span "Create Global Clipboard" at bounding box center [181, 164] width 103 height 9
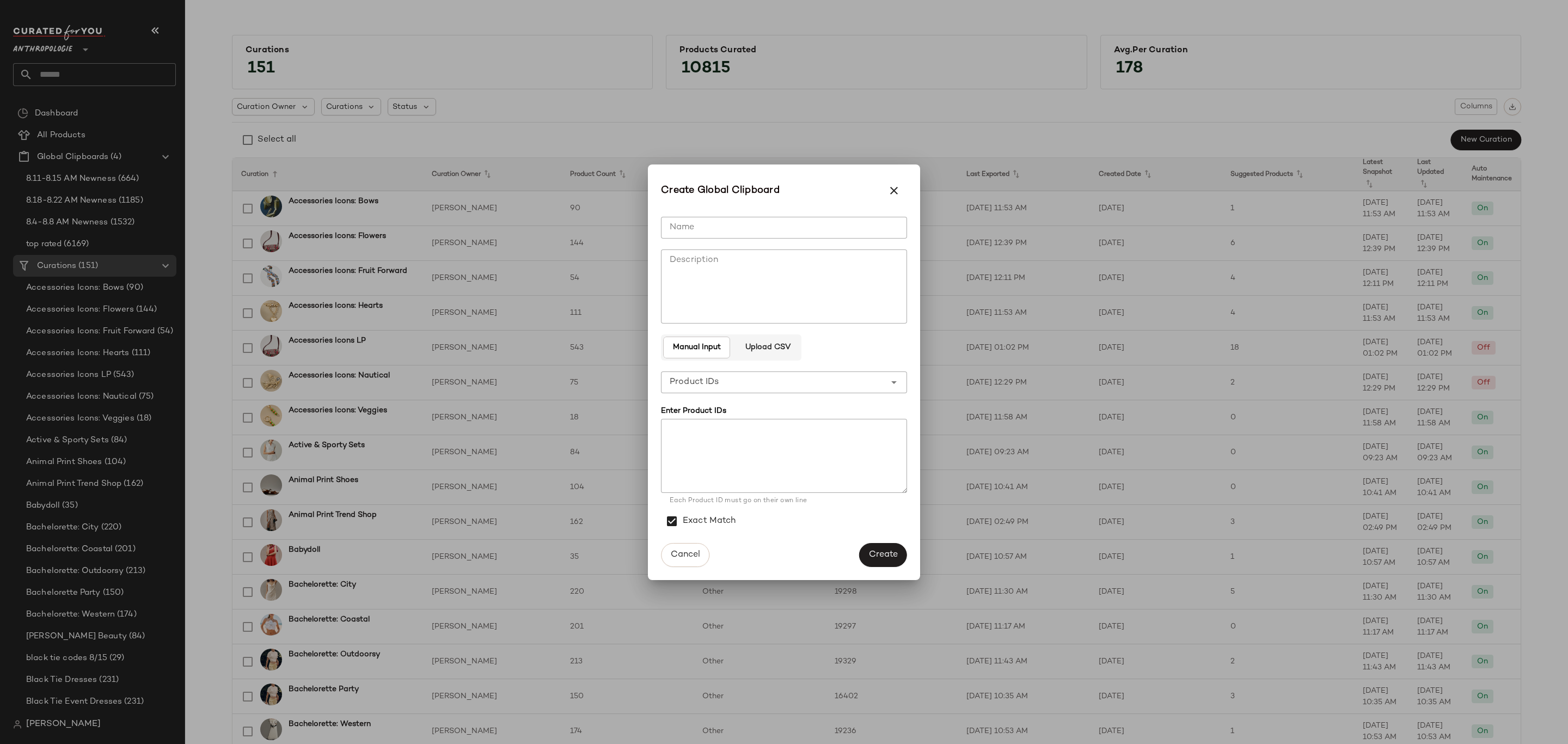
click at [892, 217] on input "Name" at bounding box center [784, 228] width 246 height 22
type input "**********"
click at [886, 555] on span "Create" at bounding box center [883, 554] width 29 height 10
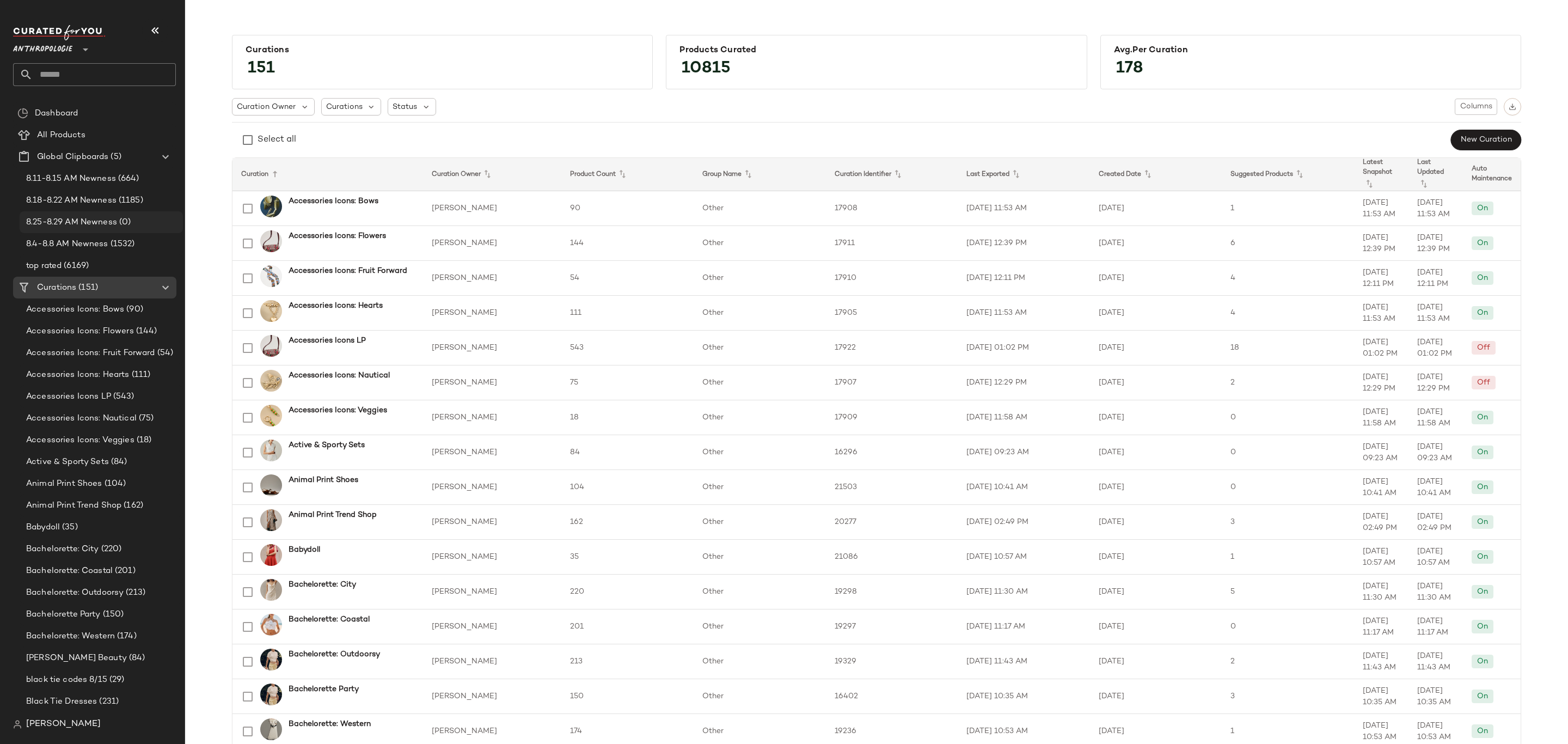
click at [85, 219] on span "8.25-8.29 AM Newness" at bounding box center [71, 222] width 91 height 13
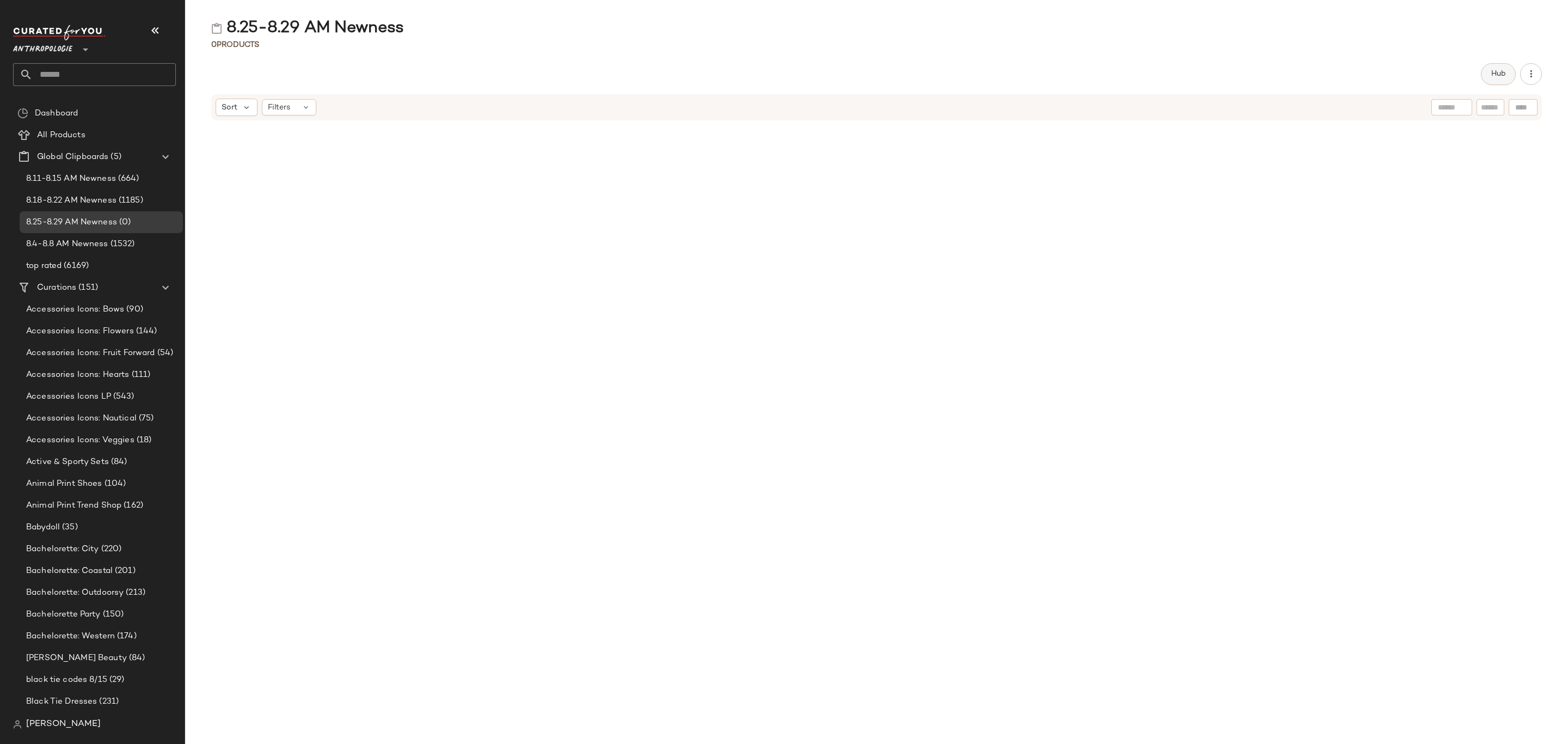
click at [1502, 75] on span "Hub" at bounding box center [1498, 74] width 15 height 9
click at [920, 106] on div "Sort" at bounding box center [916, 107] width 42 height 18
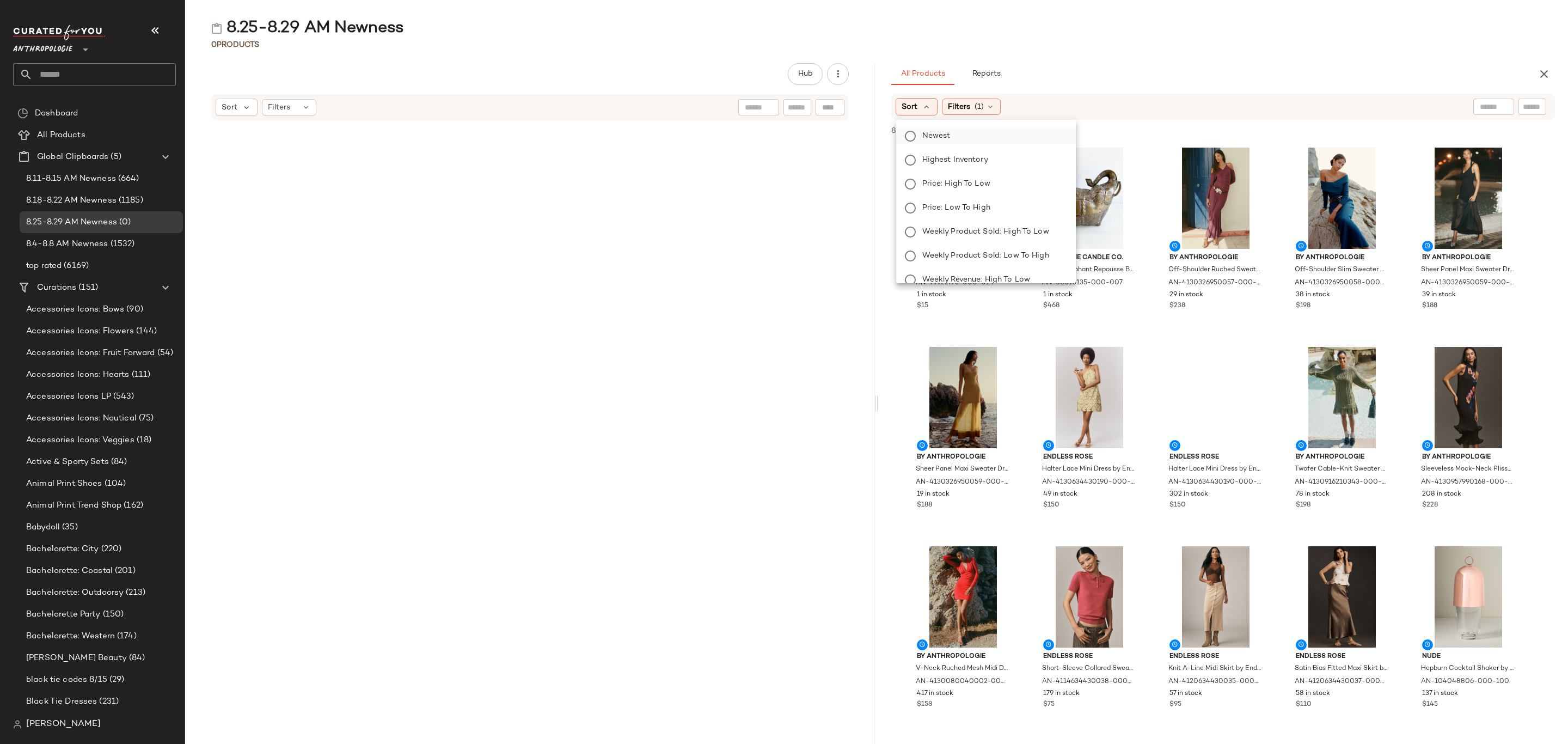
click at [926, 134] on span "Newest" at bounding box center [936, 136] width 29 height 12
click at [1010, 107] on span "(1)" at bounding box center [1008, 107] width 9 height 12
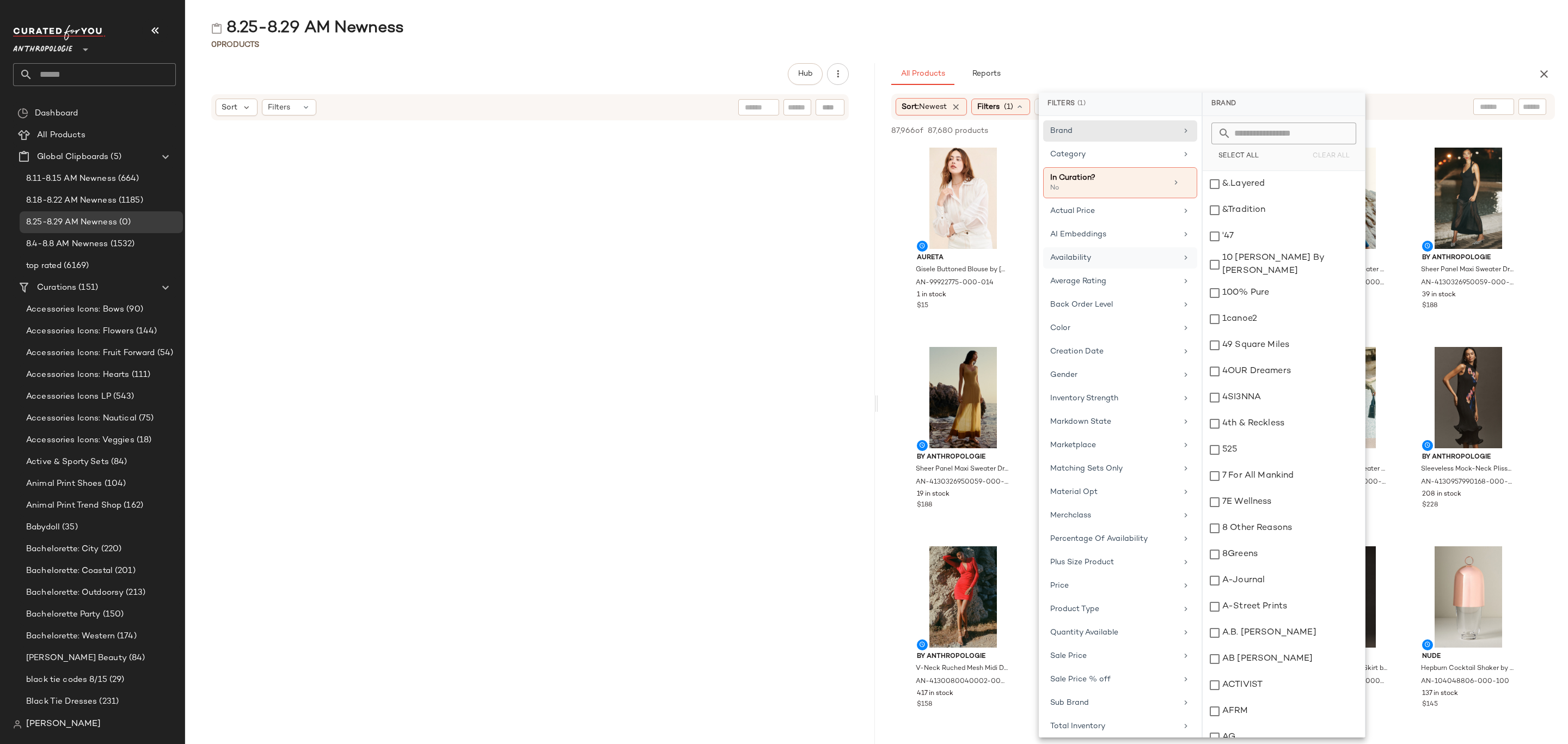
click at [1083, 258] on div "Availability" at bounding box center [1113, 258] width 127 height 12
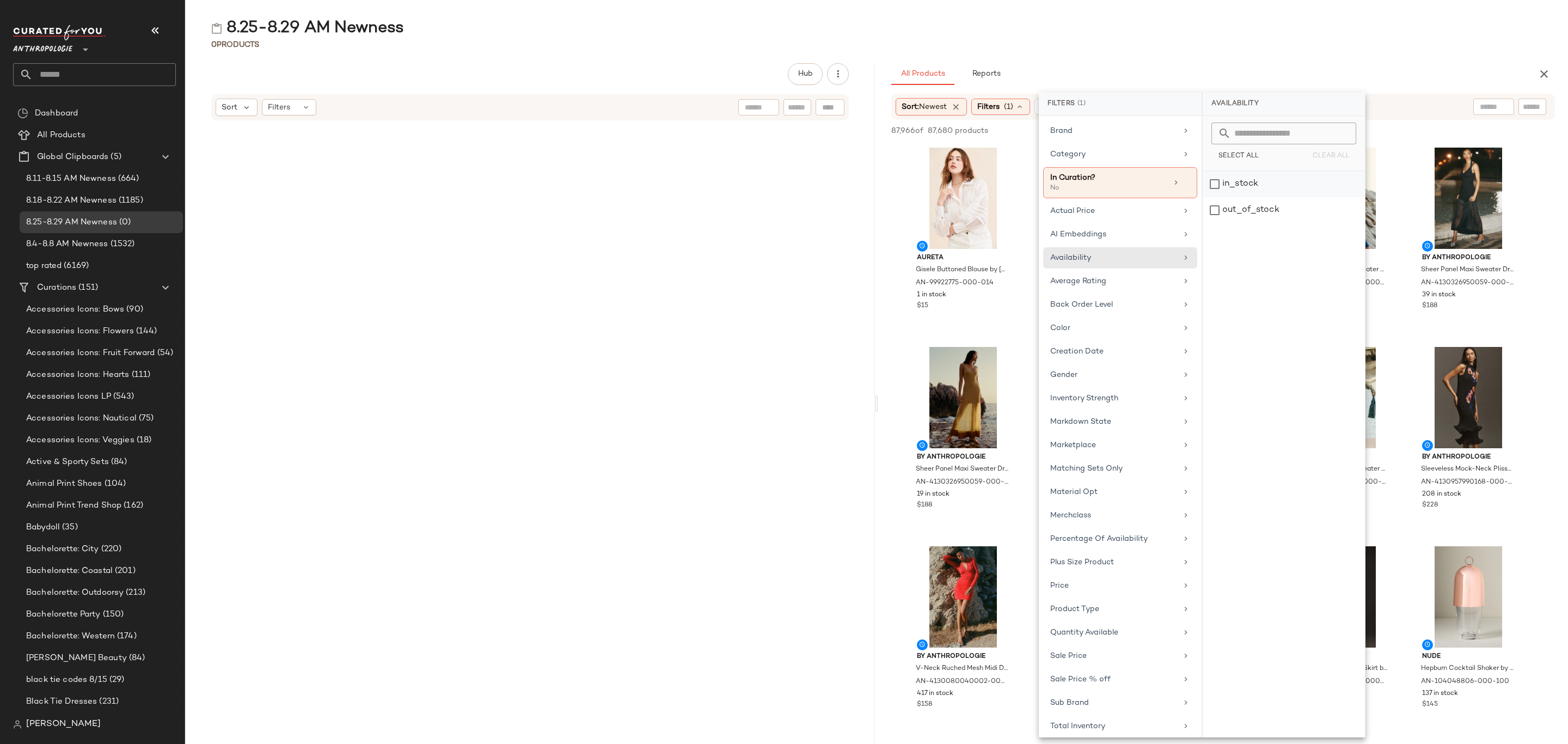
click at [1235, 186] on div "in_stock" at bounding box center [1284, 184] width 163 height 26
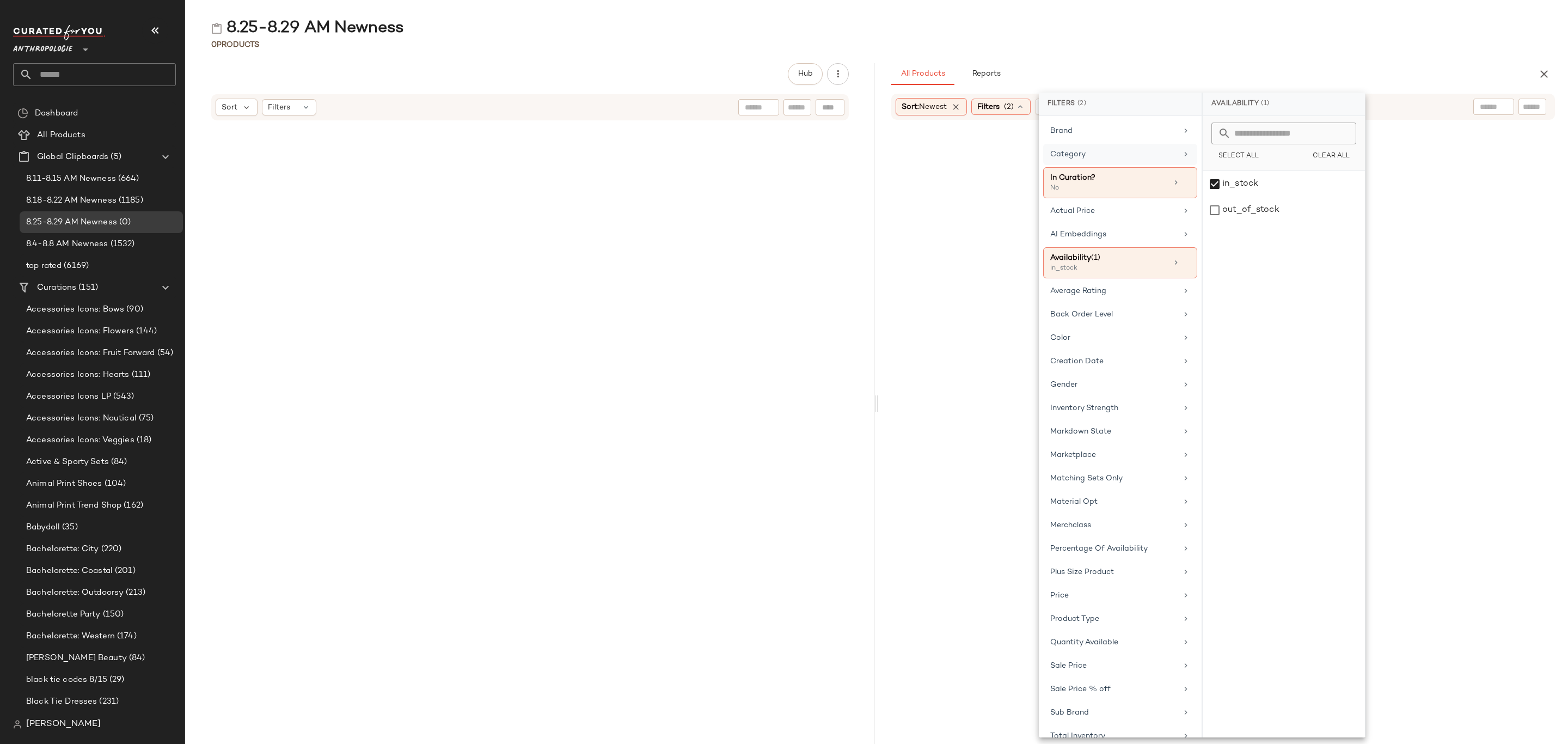
click at [1080, 153] on div "Category" at bounding box center [1113, 154] width 127 height 12
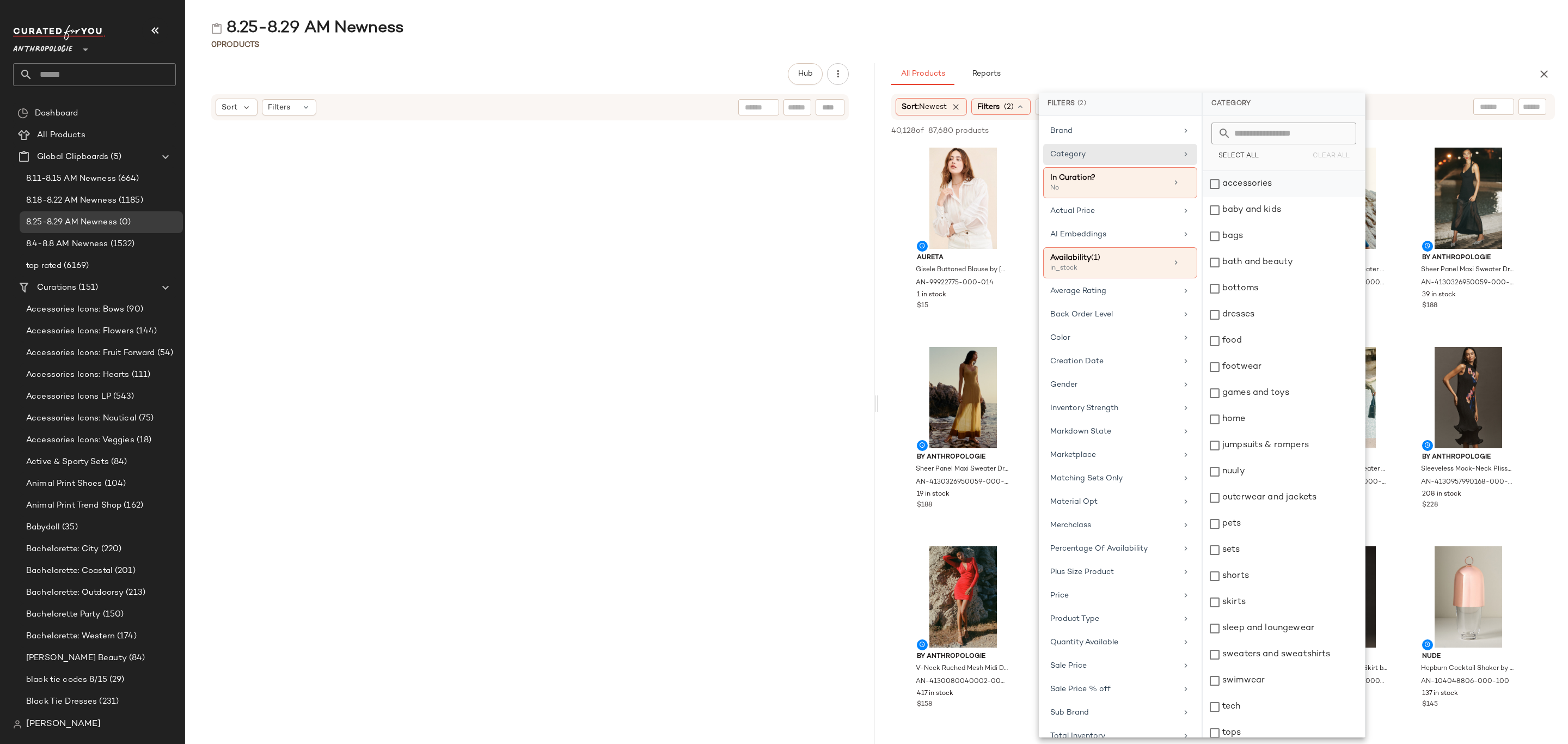
click at [1240, 182] on div "accessories" at bounding box center [1284, 184] width 163 height 26
click at [1256, 237] on div "bags" at bounding box center [1284, 236] width 163 height 26
click at [1273, 262] on div "bath and beauty" at bounding box center [1284, 262] width 163 height 26
click at [1273, 255] on div "bath and beauty" at bounding box center [1284, 262] width 163 height 26
click at [1265, 292] on div "bottoms" at bounding box center [1284, 289] width 163 height 26
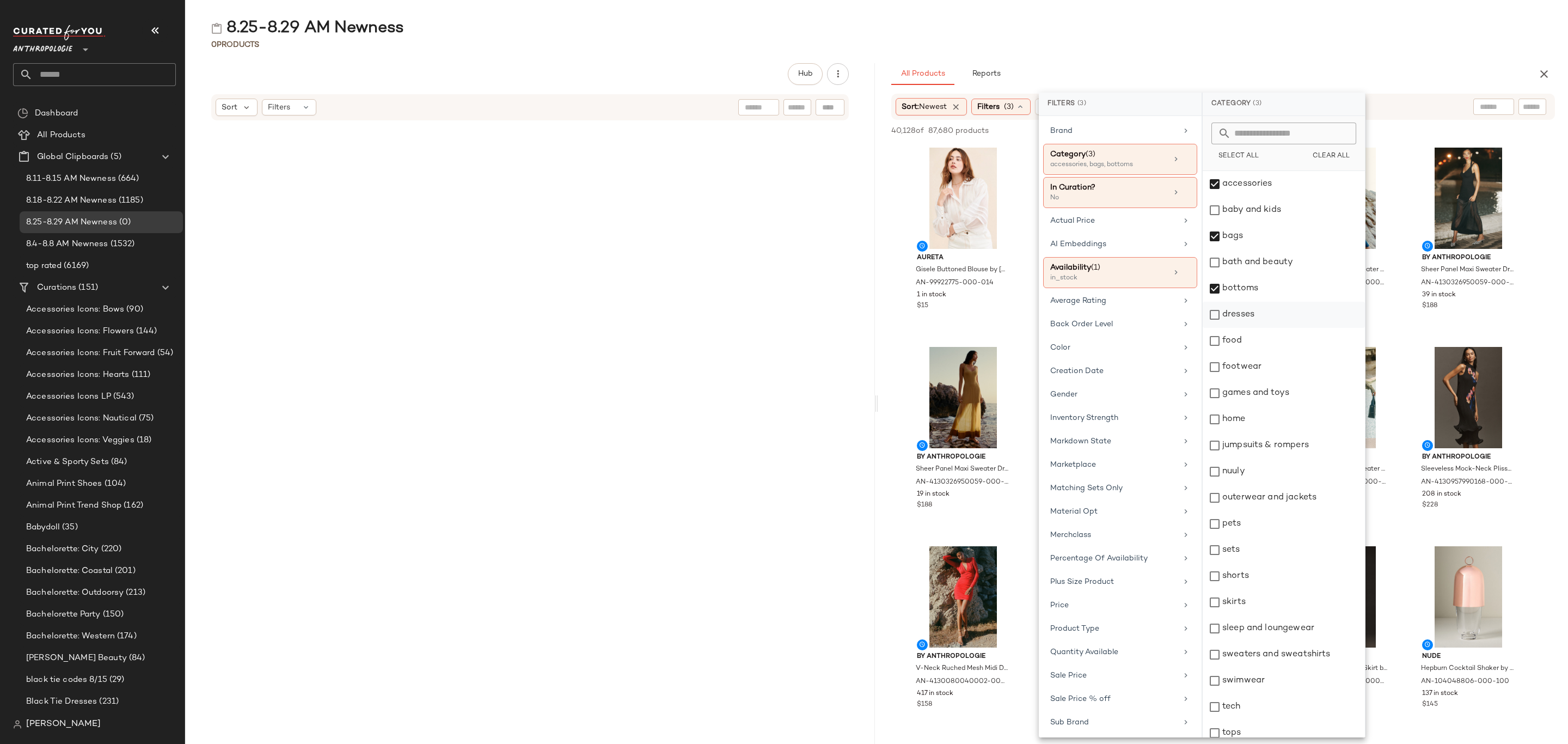
click at [1266, 311] on div "dresses" at bounding box center [1284, 315] width 163 height 26
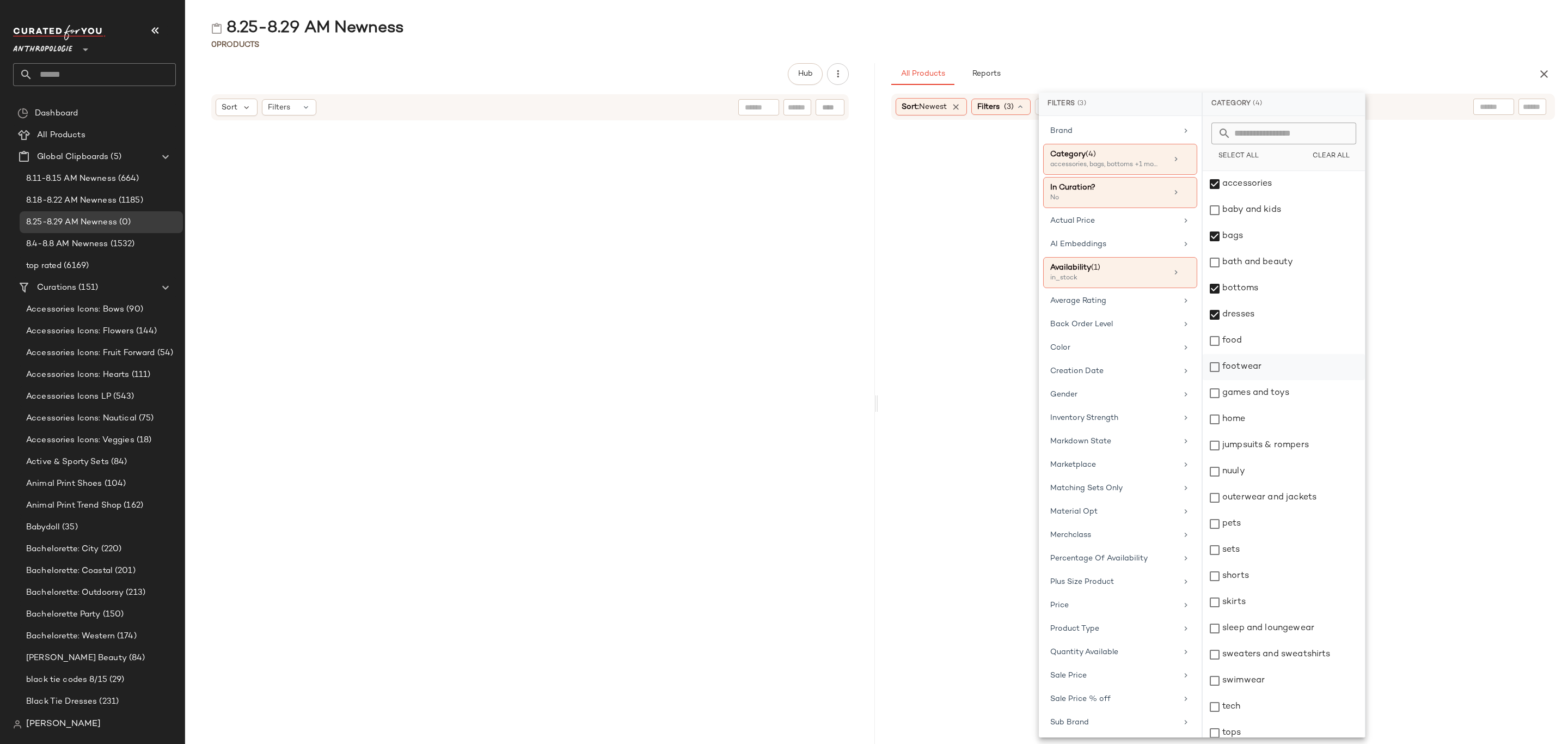
click at [1253, 365] on div "footwear" at bounding box center [1284, 367] width 163 height 26
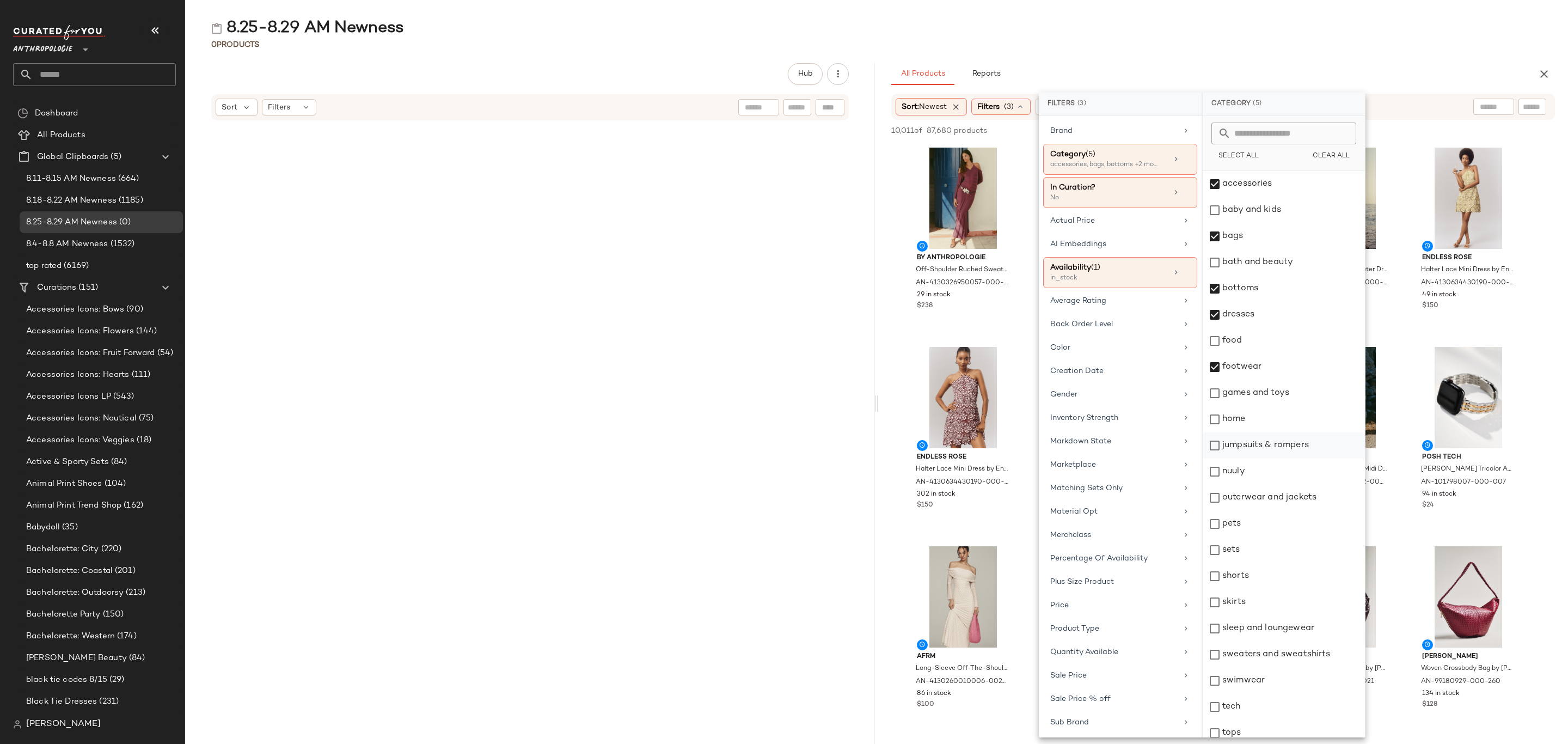
click at [1266, 446] on div "jumpsuits & rompers" at bounding box center [1284, 445] width 163 height 26
click at [1264, 472] on div "nuuly" at bounding box center [1284, 471] width 163 height 26
drag, startPoint x: 1272, startPoint y: 499, endPoint x: 1274, endPoint y: 511, distance: 12.2
click at [1272, 500] on div "outerwear and jackets" at bounding box center [1284, 497] width 163 height 26
click at [1251, 546] on div "sets" at bounding box center [1284, 550] width 163 height 26
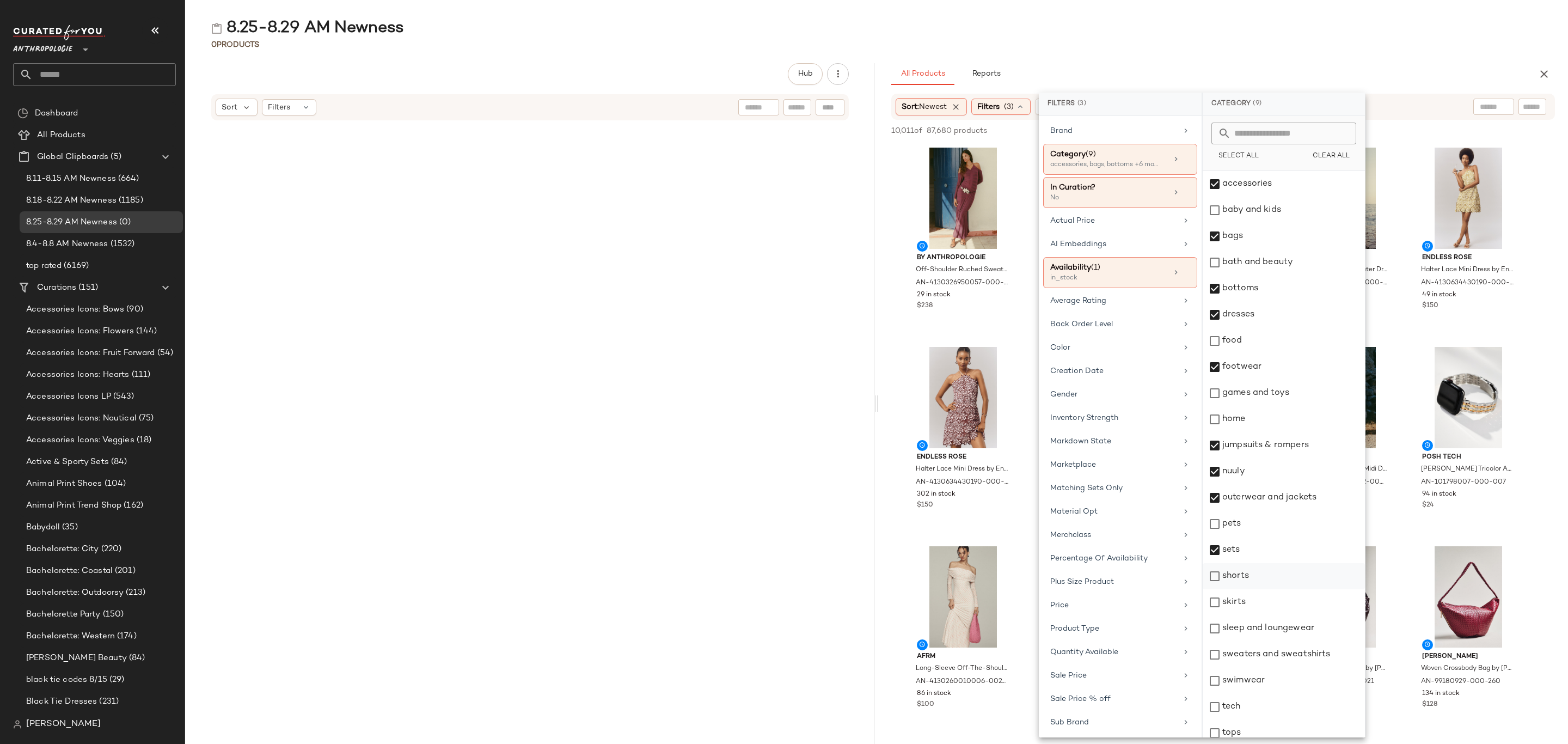
click at [1255, 577] on div "shorts" at bounding box center [1284, 576] width 163 height 26
click at [1255, 602] on div "skirts" at bounding box center [1284, 602] width 163 height 26
click at [1262, 634] on div "sleep and loungewear" at bounding box center [1284, 628] width 163 height 26
drag, startPoint x: 1262, startPoint y: 651, endPoint x: 1261, endPoint y: 665, distance: 14.0
click at [1263, 651] on div "sweaters and sweatshirts" at bounding box center [1284, 655] width 163 height 26
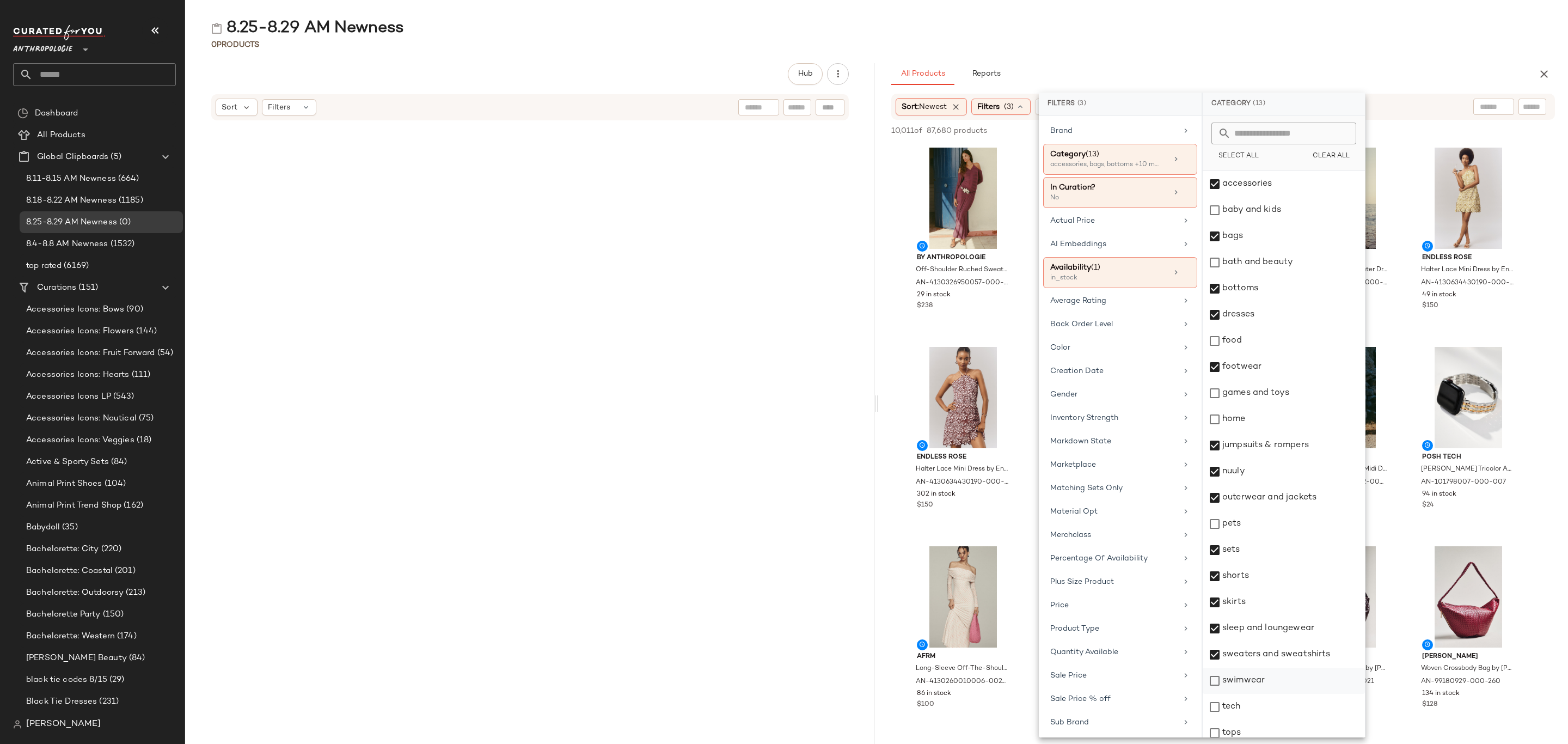
click at [1255, 684] on div "swimwear" at bounding box center [1284, 681] width 163 height 26
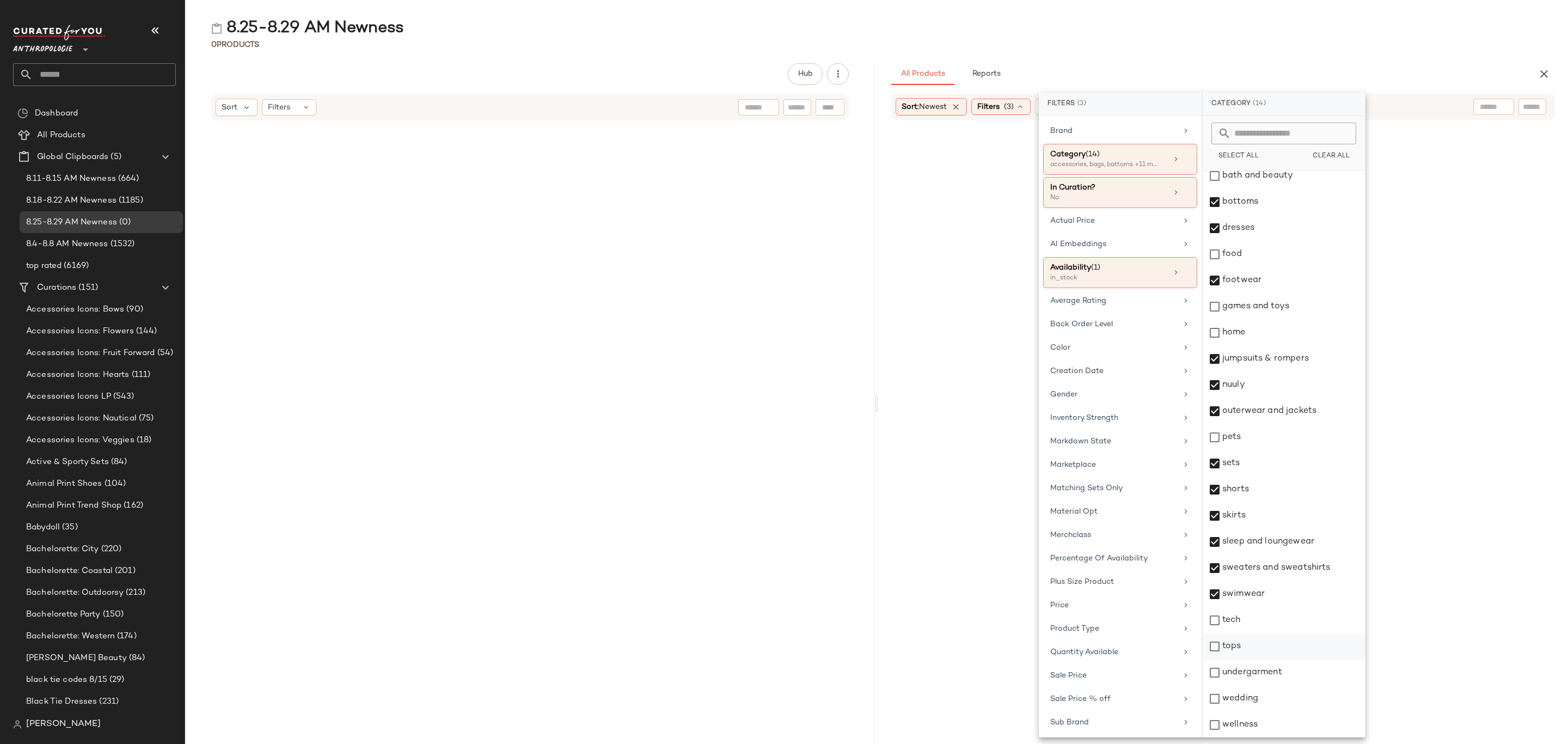
click at [1259, 636] on div "tops" at bounding box center [1284, 646] width 163 height 26
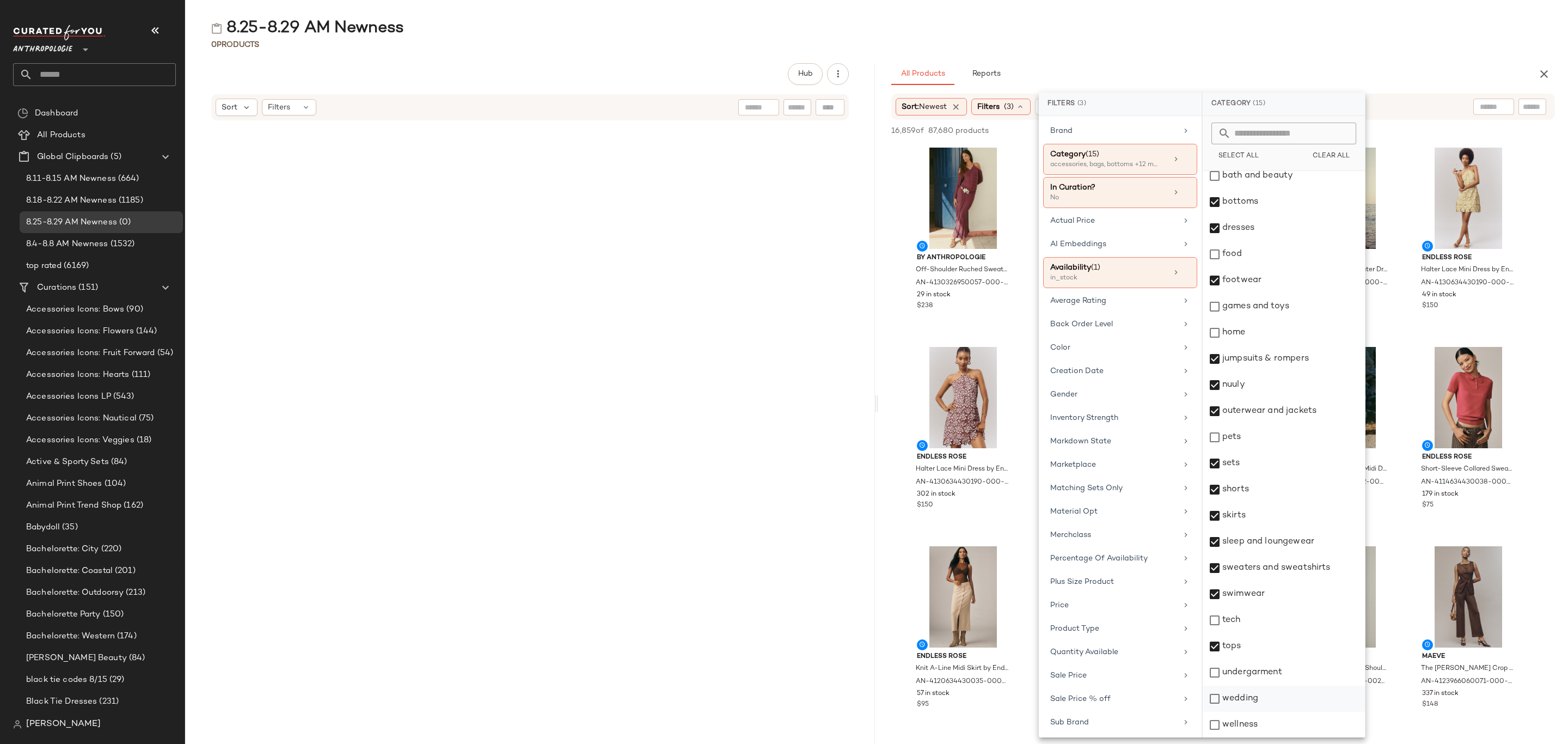
click at [1255, 699] on div "wedding" at bounding box center [1284, 698] width 163 height 26
click at [1264, 672] on div "undergarment" at bounding box center [1284, 672] width 163 height 26
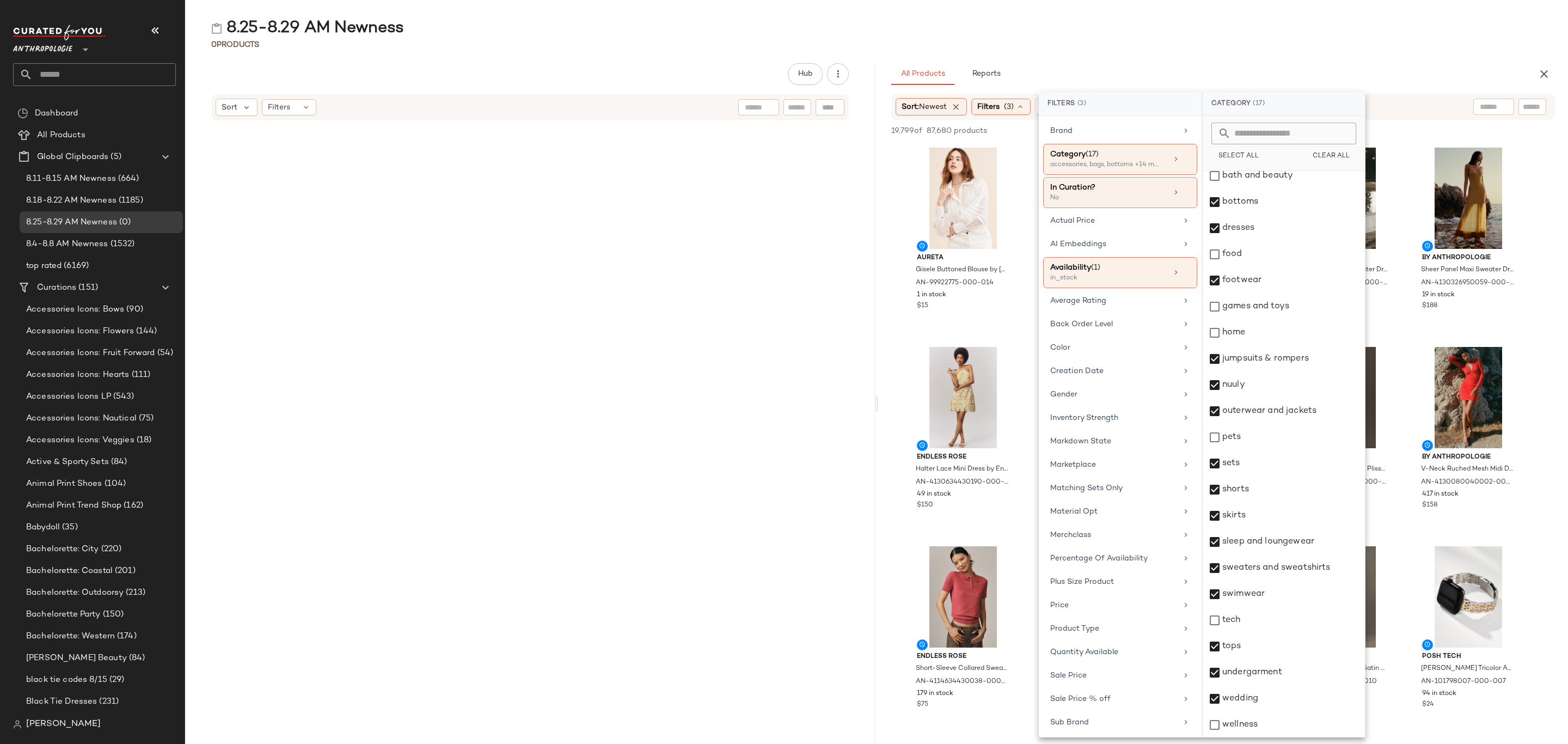
click at [1203, 58] on div "8.25-8.29 AM Newness 0 Products Hub Sort Filters All Products Reports Sort: New…" at bounding box center [877, 381] width 1383 height 726
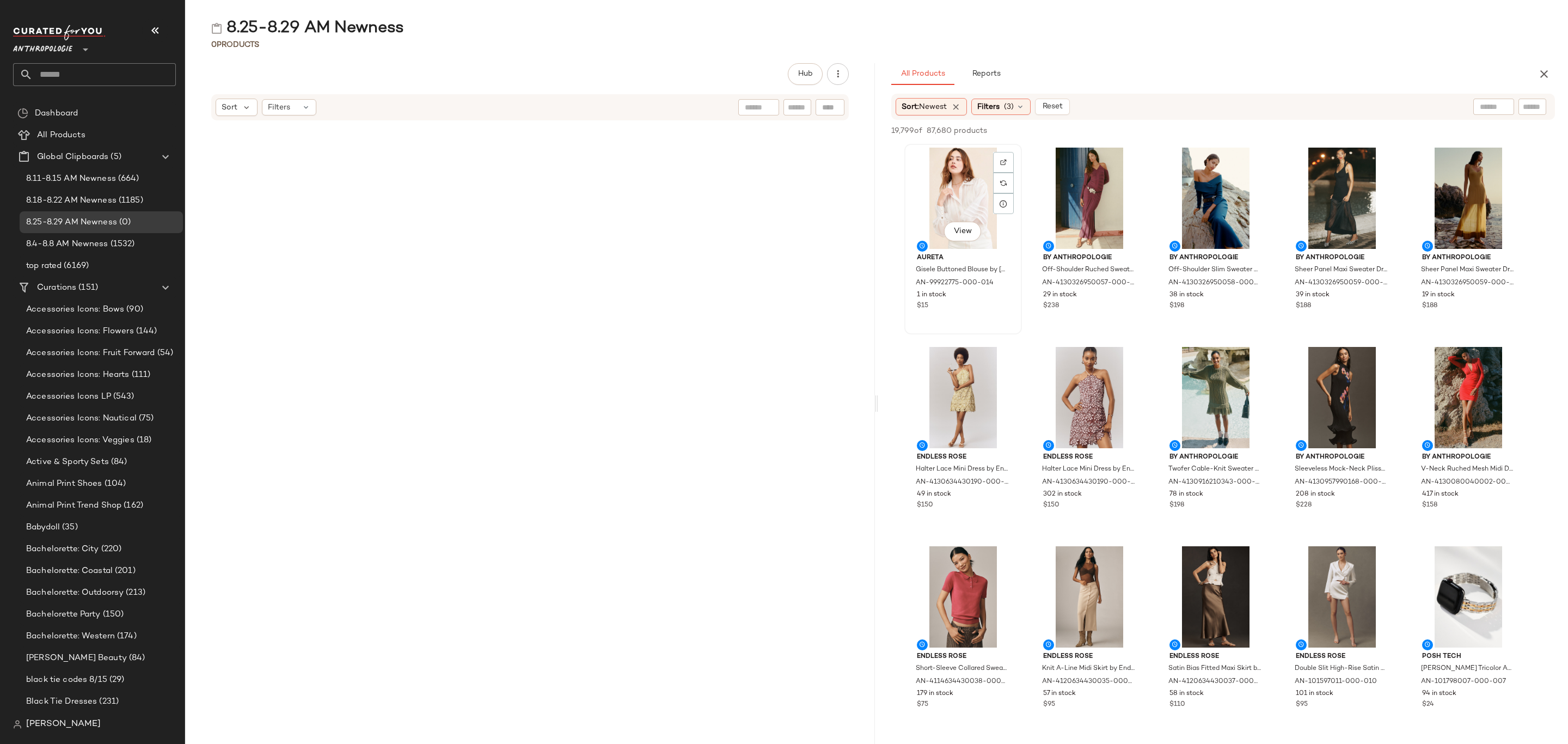
click at [918, 173] on div "View" at bounding box center [963, 198] width 110 height 101
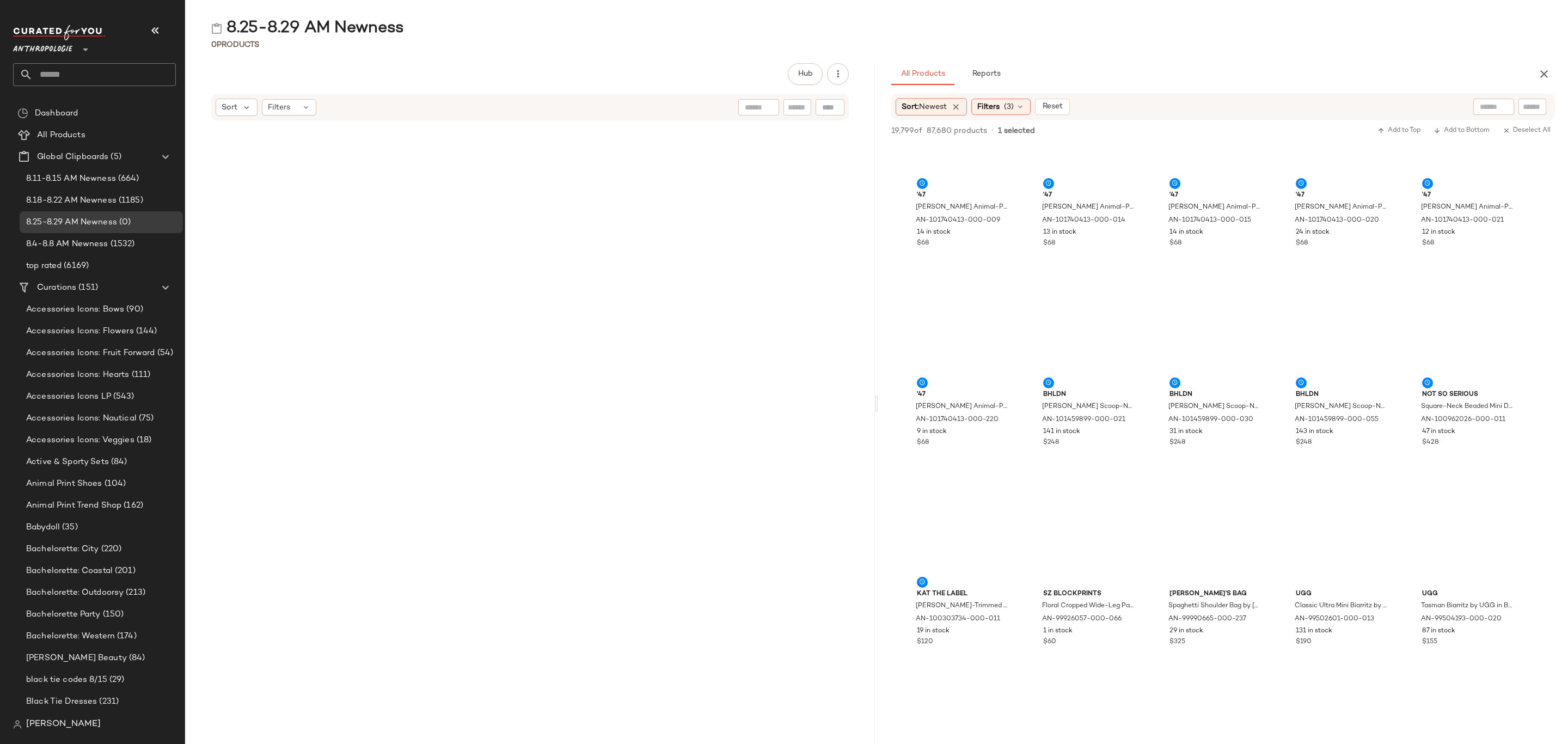
scroll to position [41424, 0]
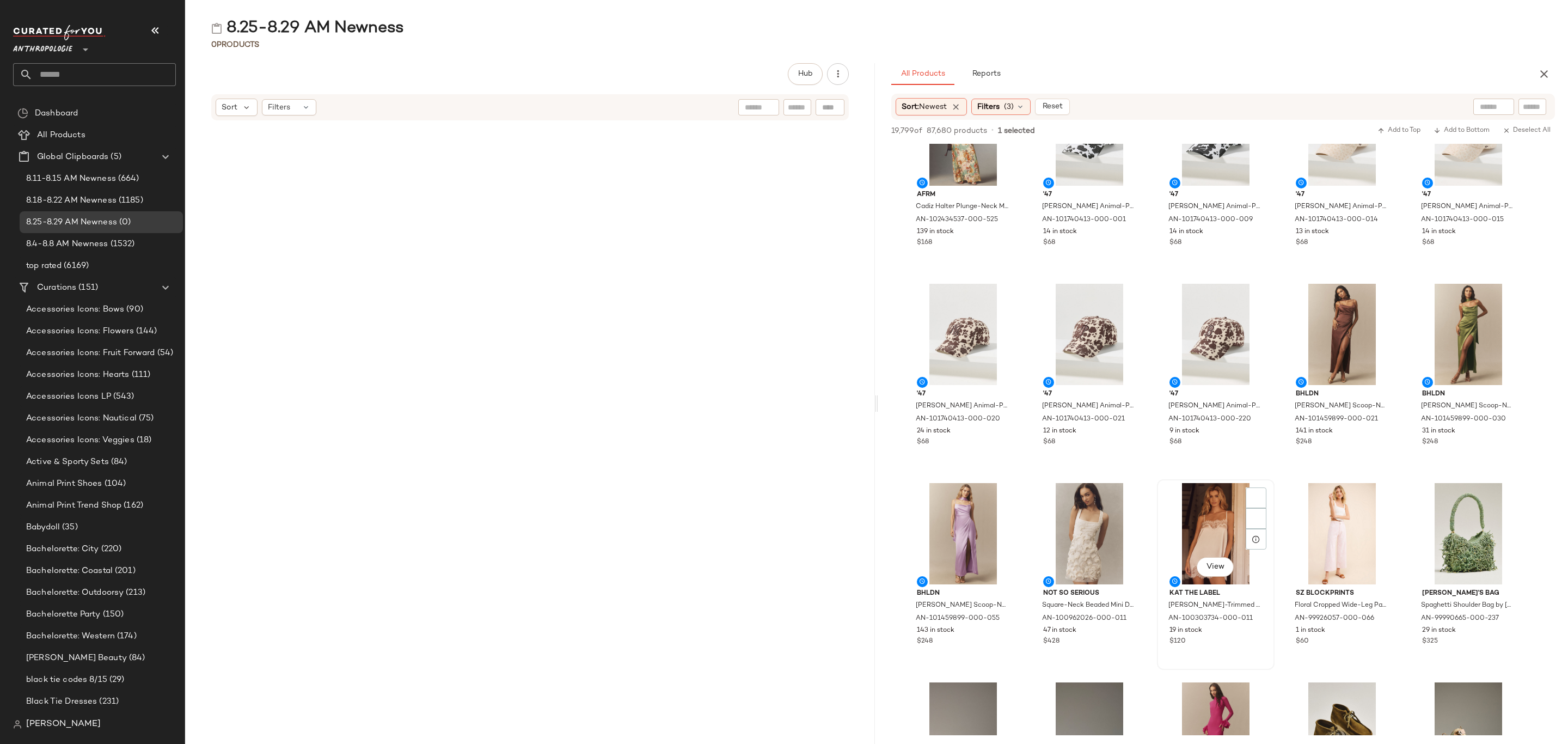
click at [1239, 639] on div "$120" at bounding box center [1216, 642] width 93 height 10
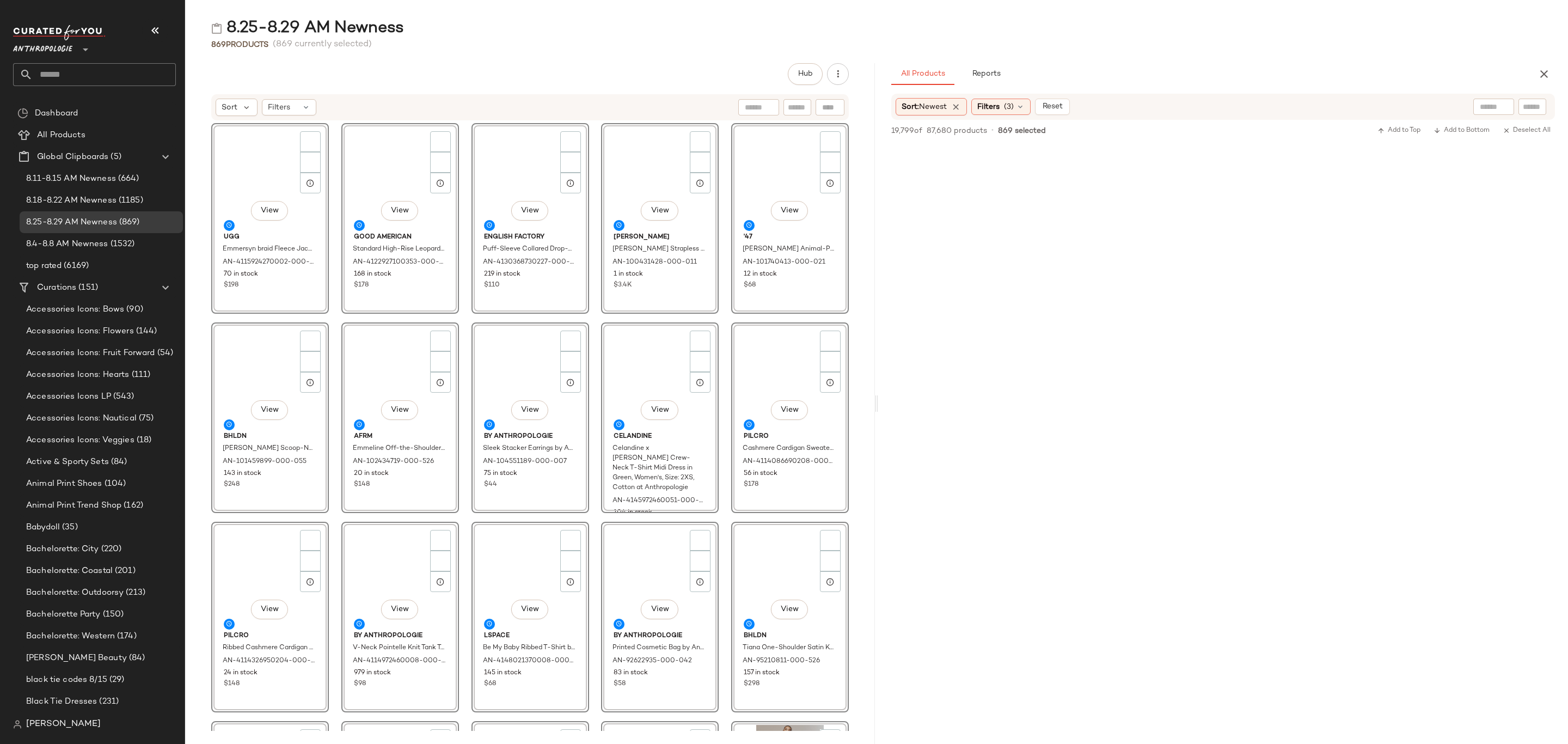
scroll to position [19844, 0]
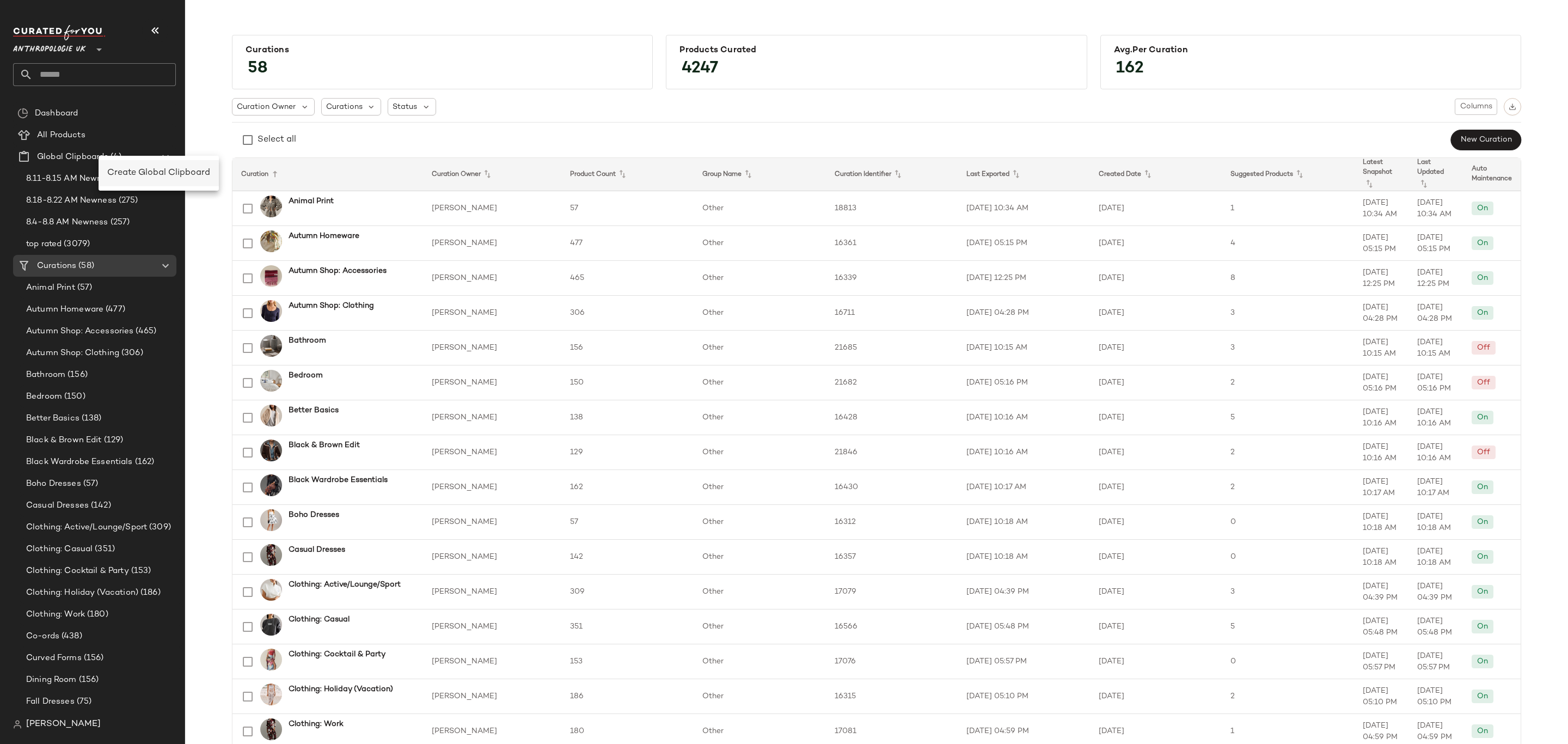
click at [157, 175] on span "Create Global Clipboard" at bounding box center [158, 172] width 103 height 9
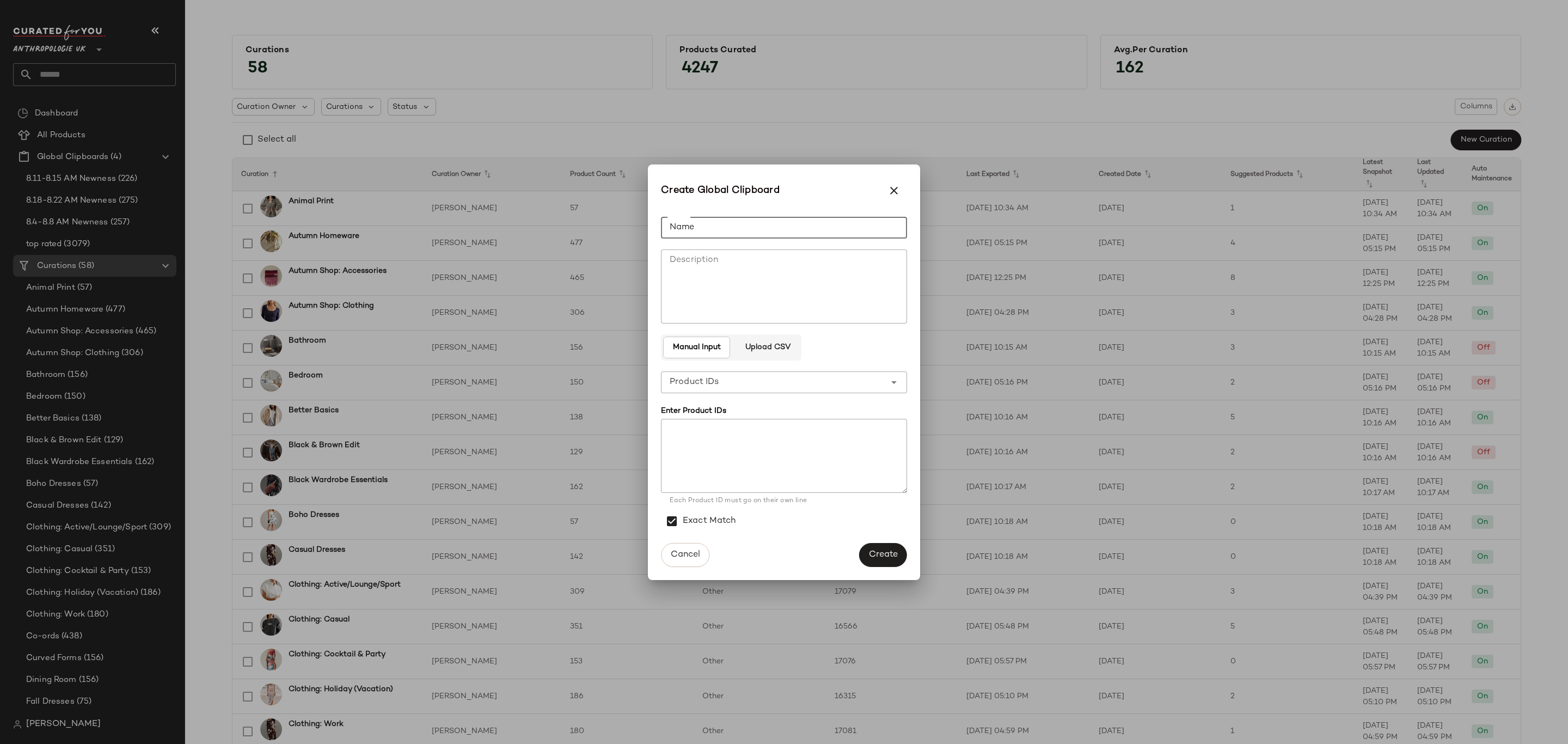
click at [833, 233] on input "Name" at bounding box center [784, 228] width 246 height 22
type input "**********"
click at [881, 555] on span "Create" at bounding box center [883, 554] width 29 height 10
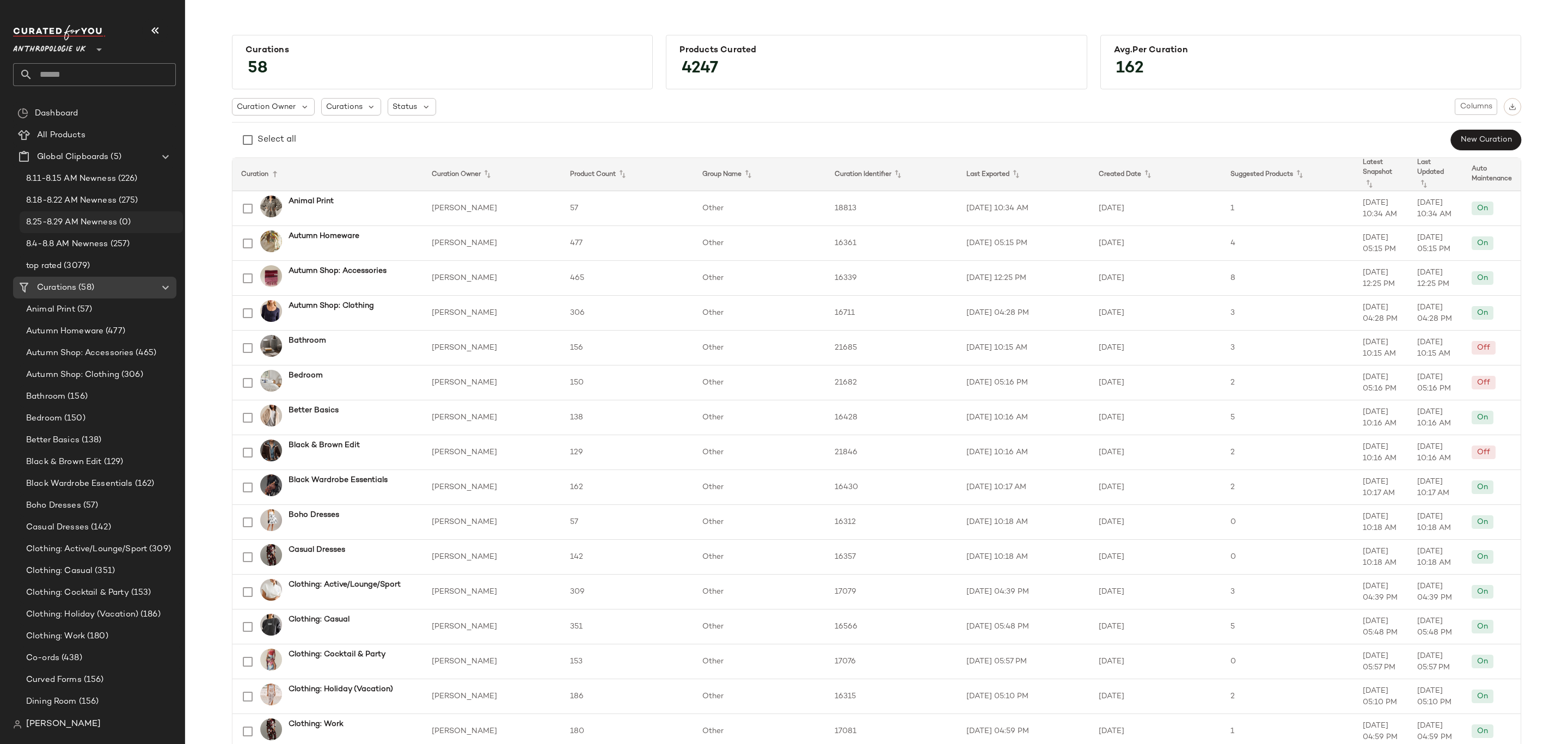
click at [114, 226] on span "8.25-8.29 AM Newness" at bounding box center [71, 222] width 91 height 13
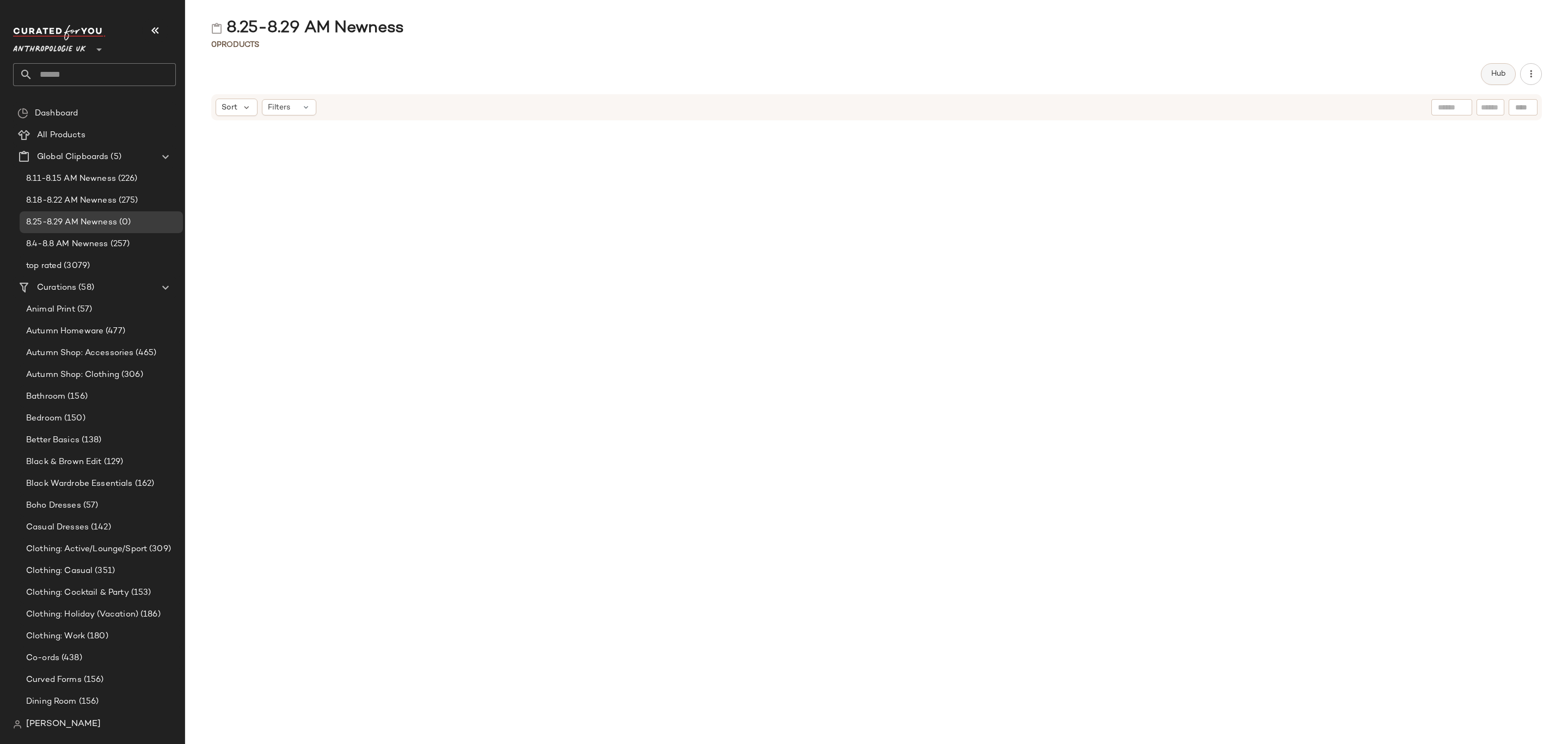
click at [1499, 77] on span "Hub" at bounding box center [1498, 74] width 15 height 9
click at [907, 105] on span "Sort" at bounding box center [909, 107] width 16 height 12
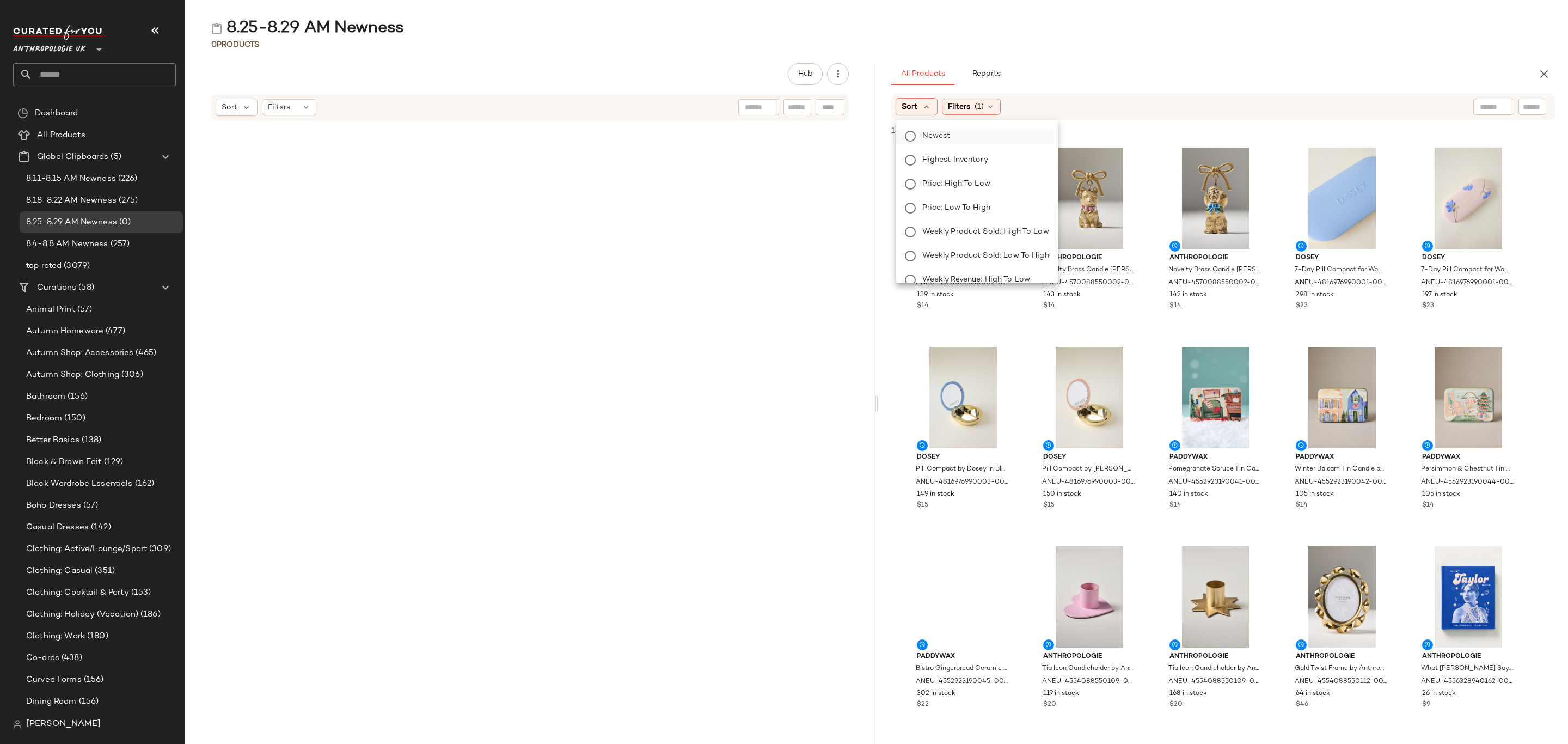
click at [936, 132] on span "Newest" at bounding box center [936, 136] width 29 height 12
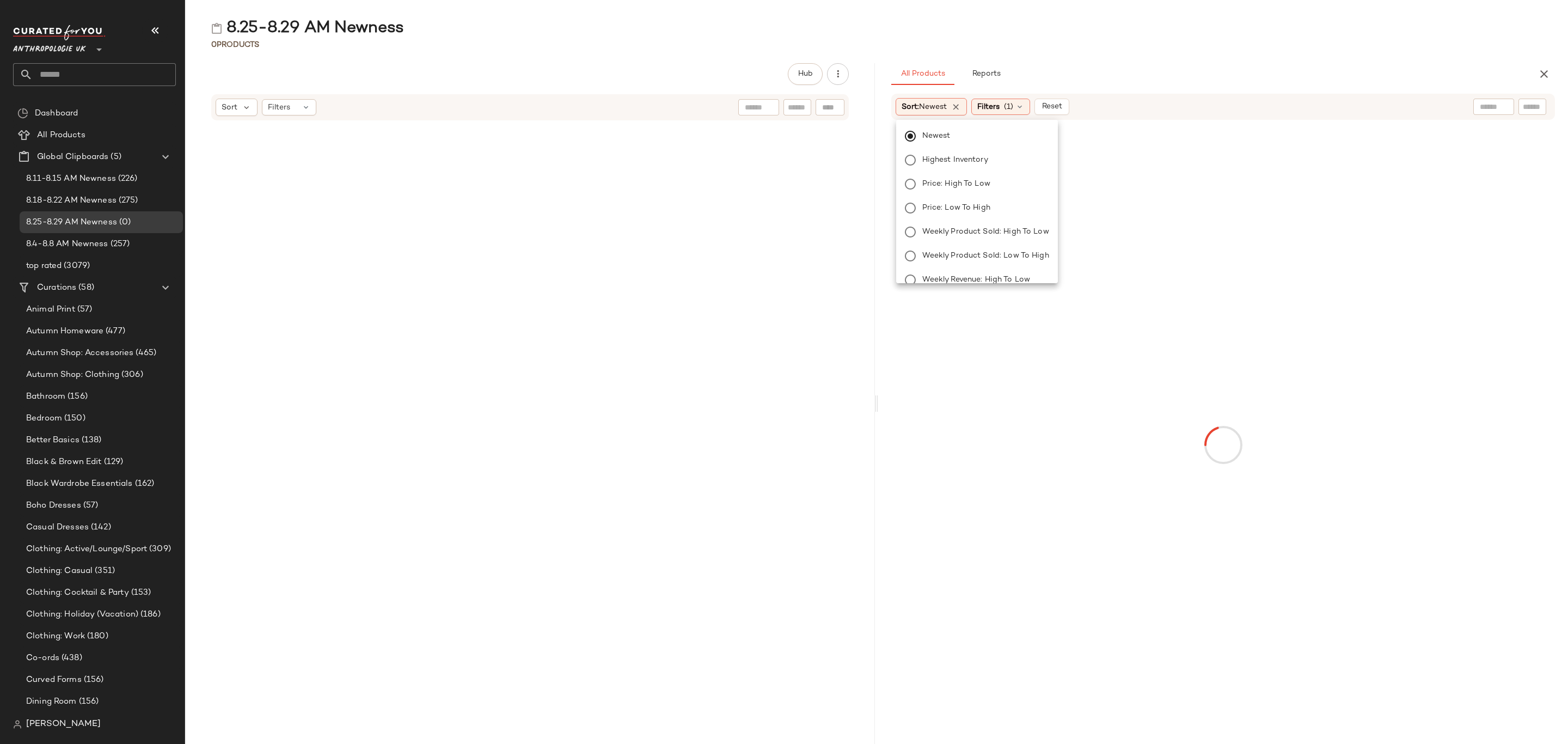
drag, startPoint x: 1003, startPoint y: 102, endPoint x: 1070, endPoint y: 115, distance: 68.2
click at [999, 103] on span "Filters" at bounding box center [989, 107] width 23 height 12
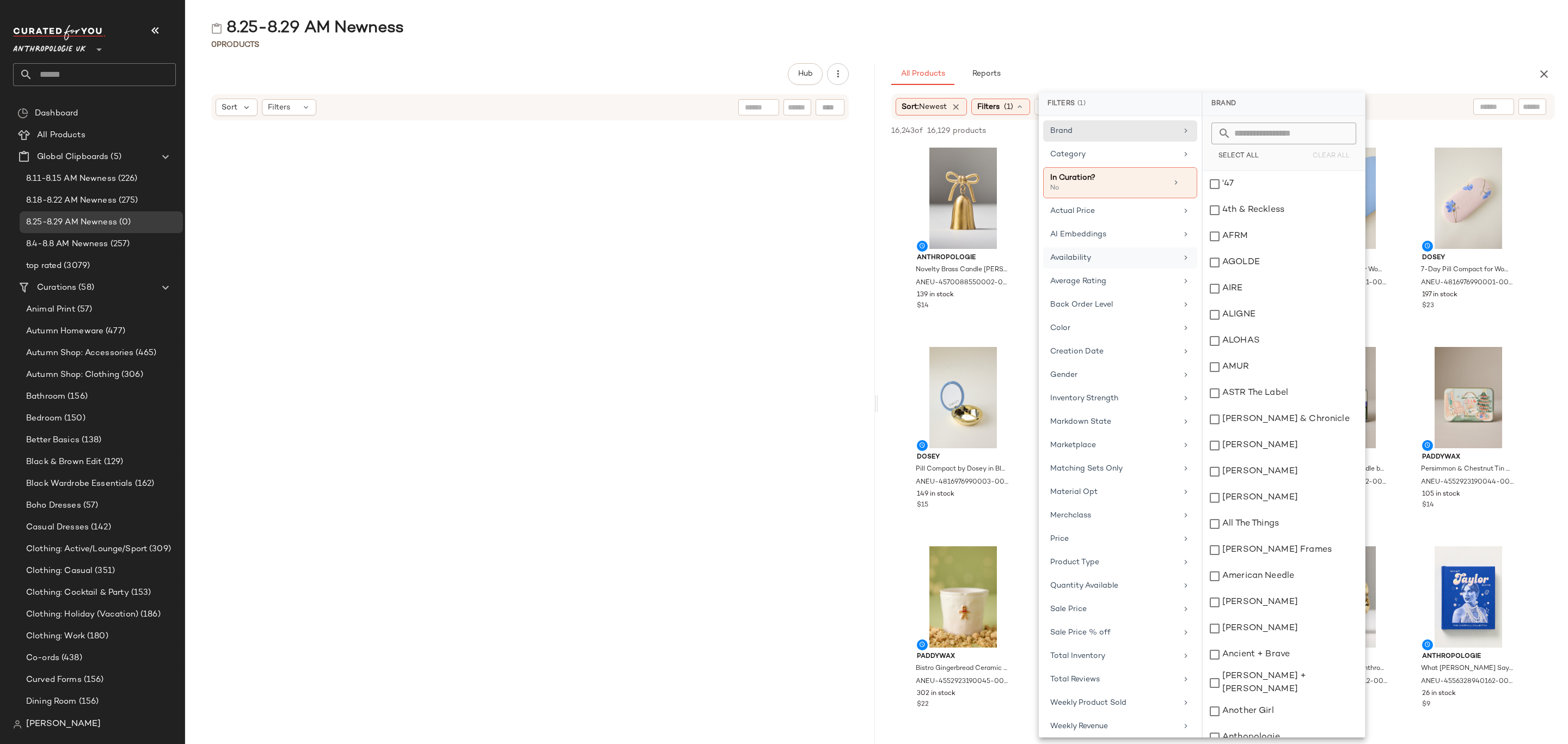
click at [1114, 258] on div "Availability" at bounding box center [1113, 258] width 127 height 12
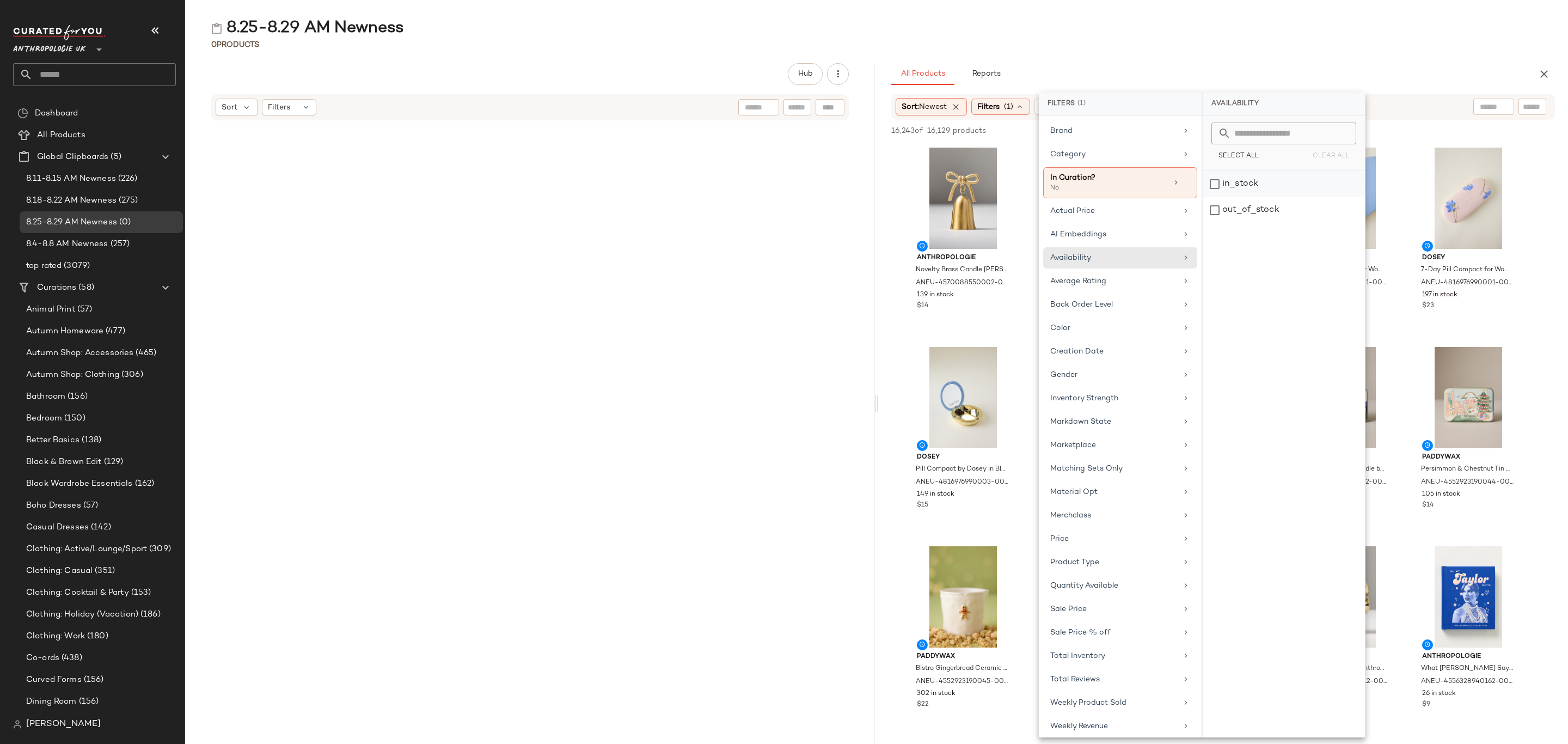
click at [1258, 187] on div "in_stock" at bounding box center [1284, 184] width 163 height 26
click at [1112, 160] on div "Category" at bounding box center [1113, 154] width 127 height 12
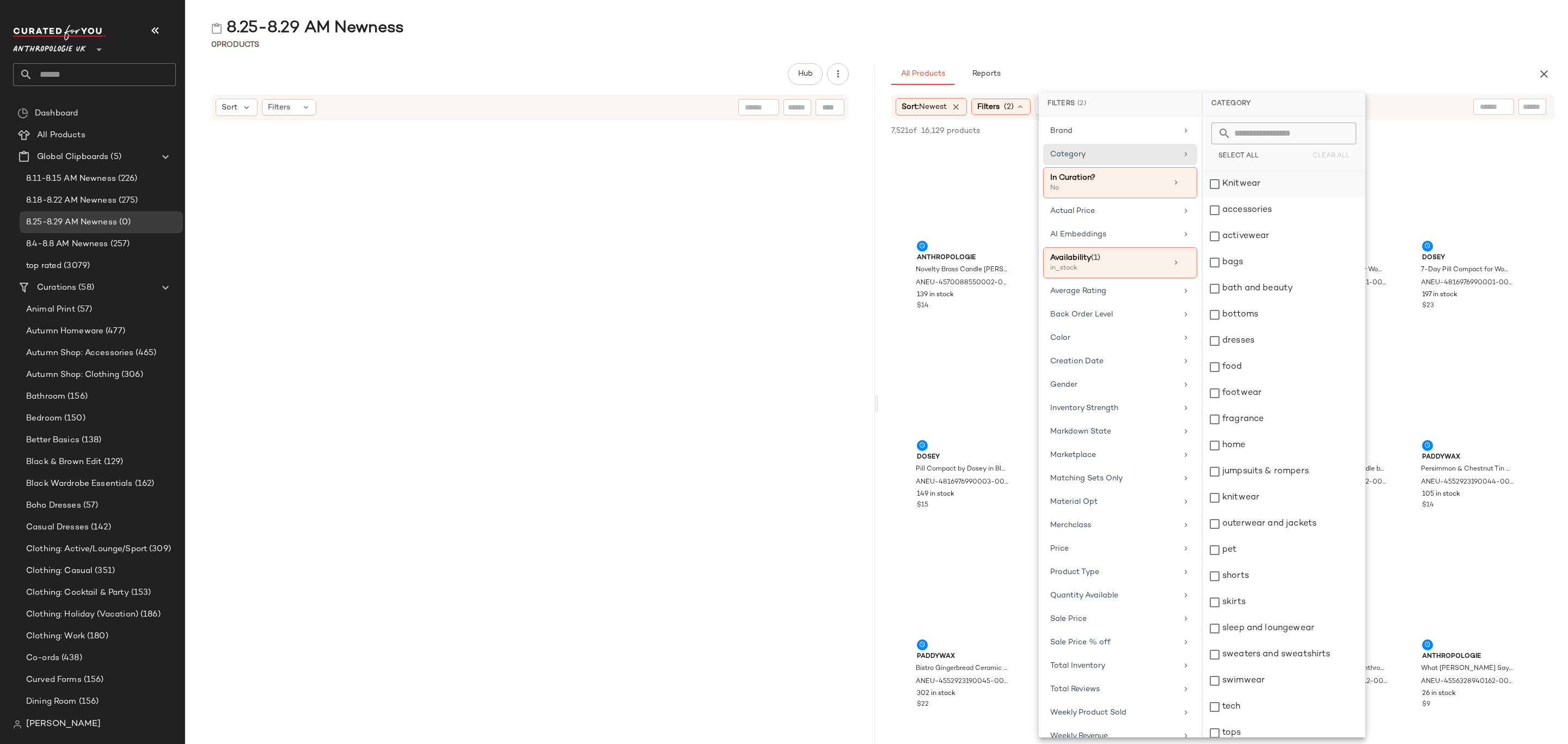
click at [1245, 180] on div "Knitwear" at bounding box center [1284, 184] width 163 height 26
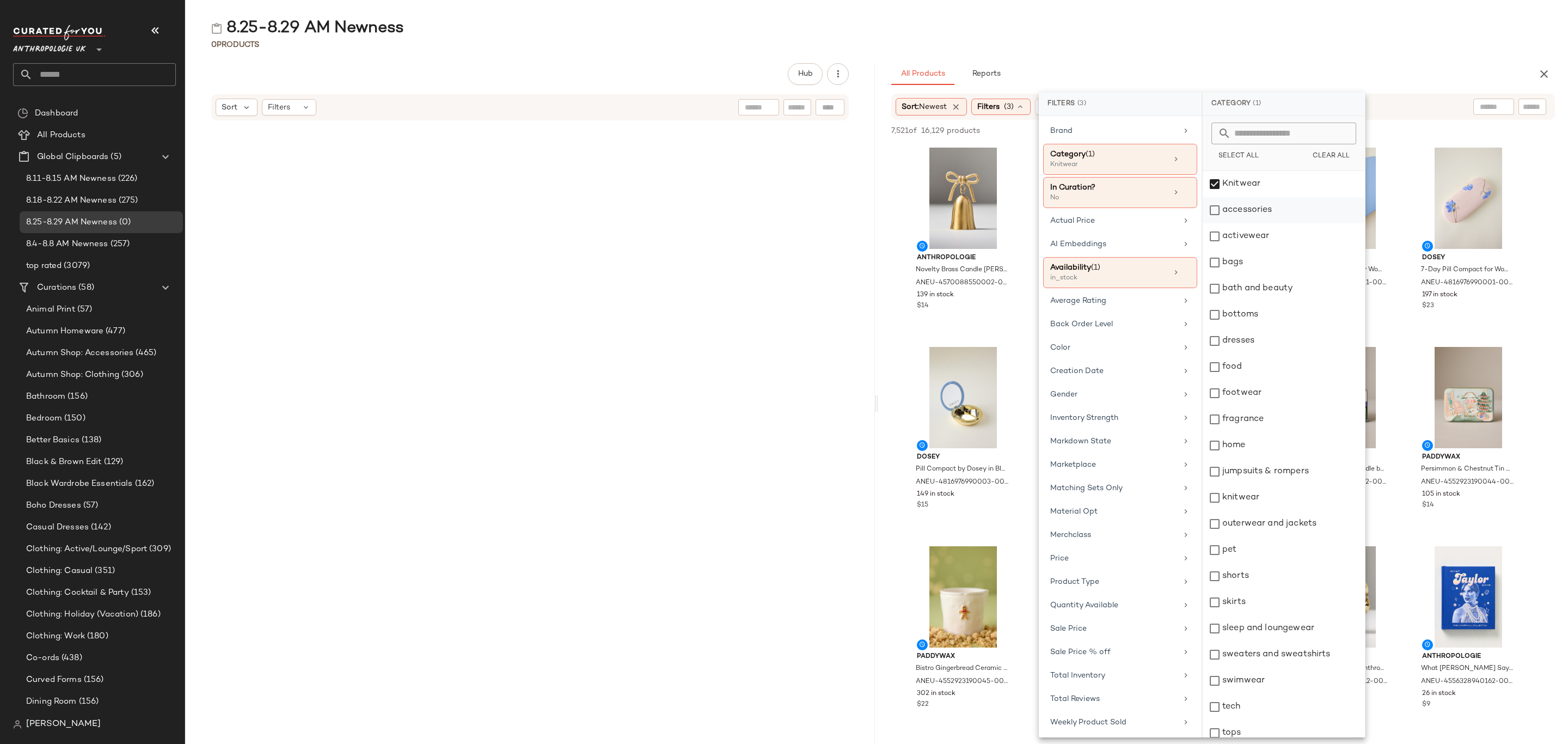
click at [1245, 214] on div "accessories" at bounding box center [1284, 210] width 163 height 26
click at [1248, 240] on div "activewear" at bounding box center [1284, 236] width 163 height 26
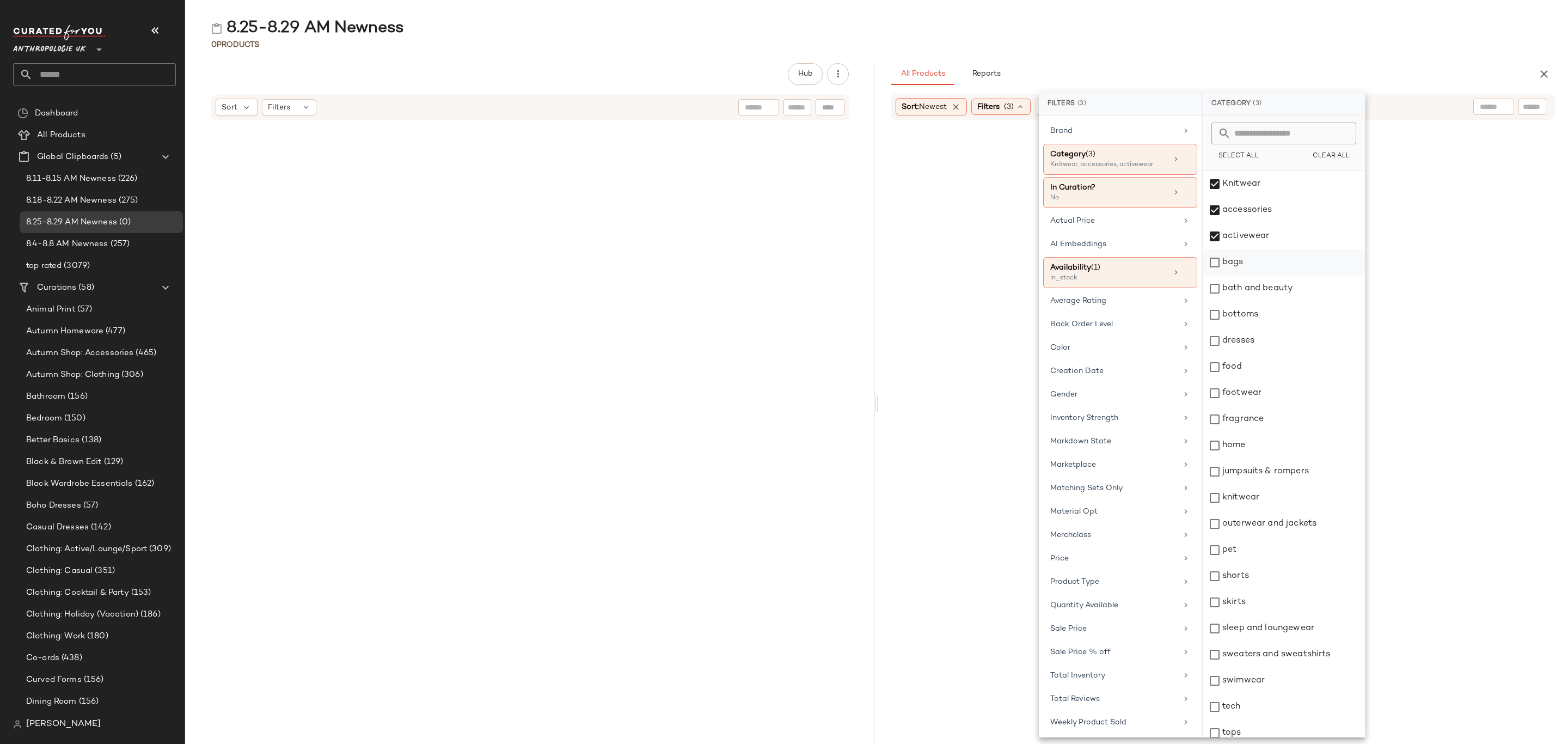
click at [1250, 265] on div "bags" at bounding box center [1284, 262] width 163 height 26
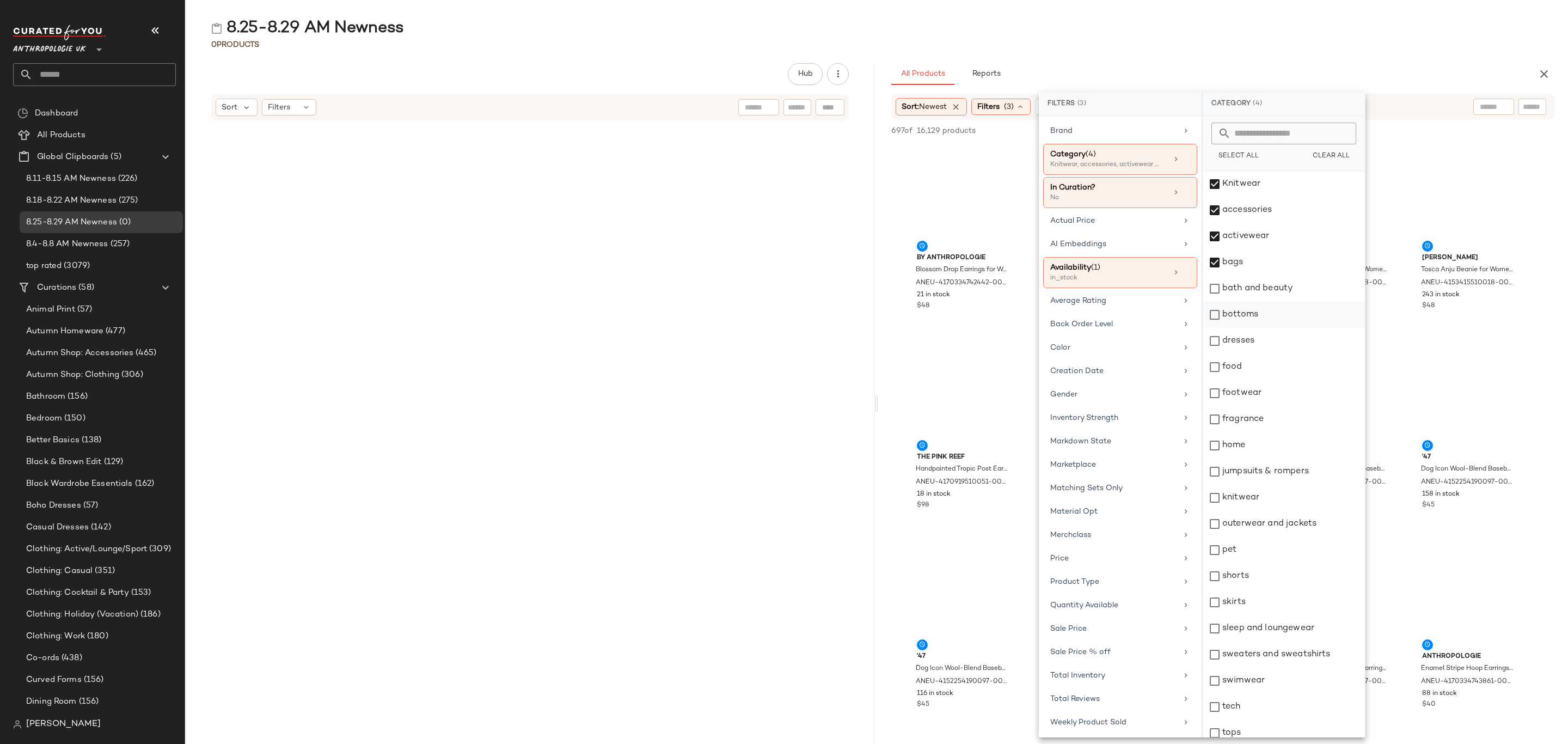
click at [1256, 311] on div "bottoms" at bounding box center [1284, 315] width 163 height 26
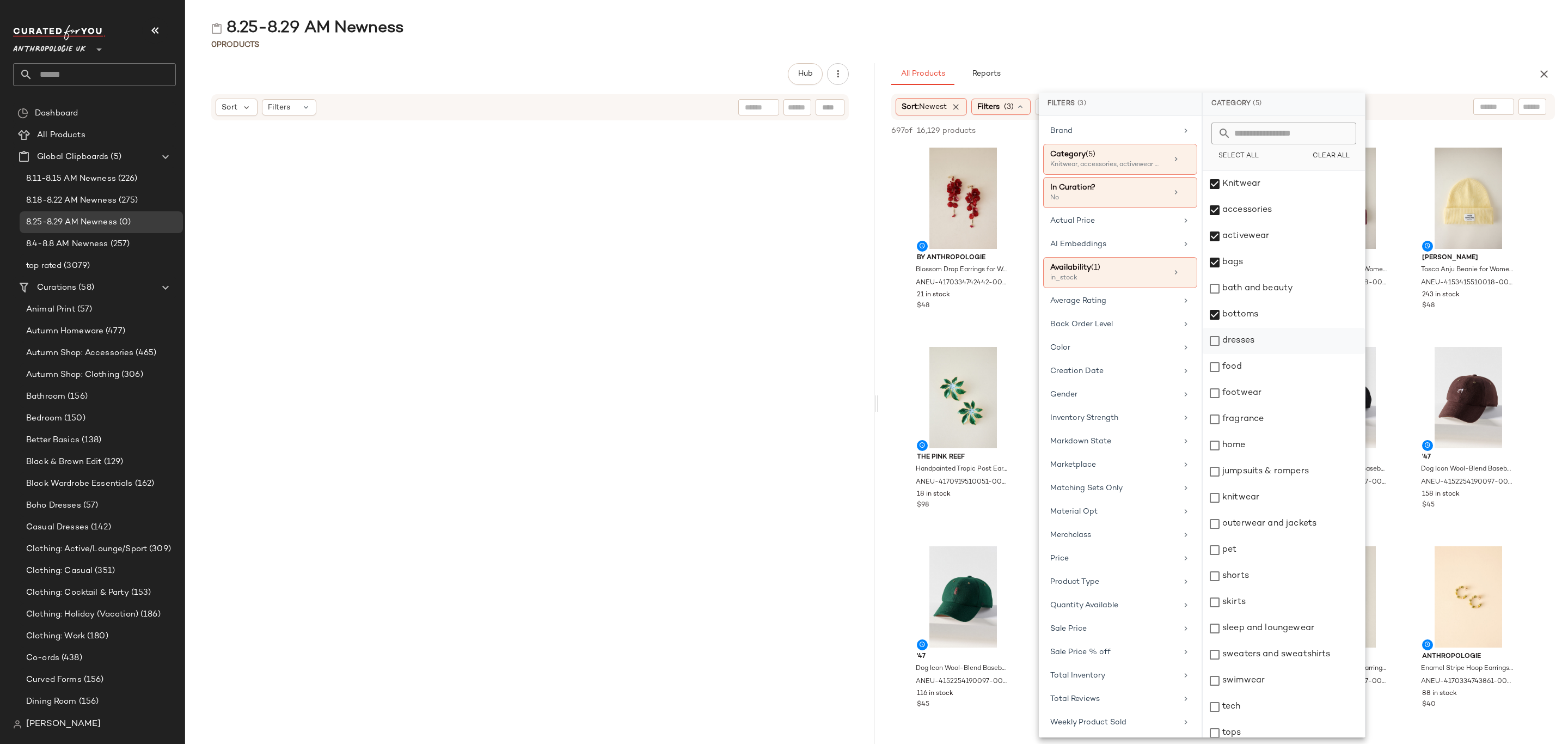
click at [1266, 348] on div "dresses" at bounding box center [1284, 340] width 163 height 26
click at [1271, 390] on div "footwear" at bounding box center [1284, 393] width 163 height 26
click at [1286, 471] on div "jumpsuits & rompers" at bounding box center [1284, 471] width 163 height 26
click at [1256, 498] on div "knitwear" at bounding box center [1284, 497] width 163 height 26
drag, startPoint x: 1281, startPoint y: 524, endPoint x: 1255, endPoint y: 556, distance: 41.2
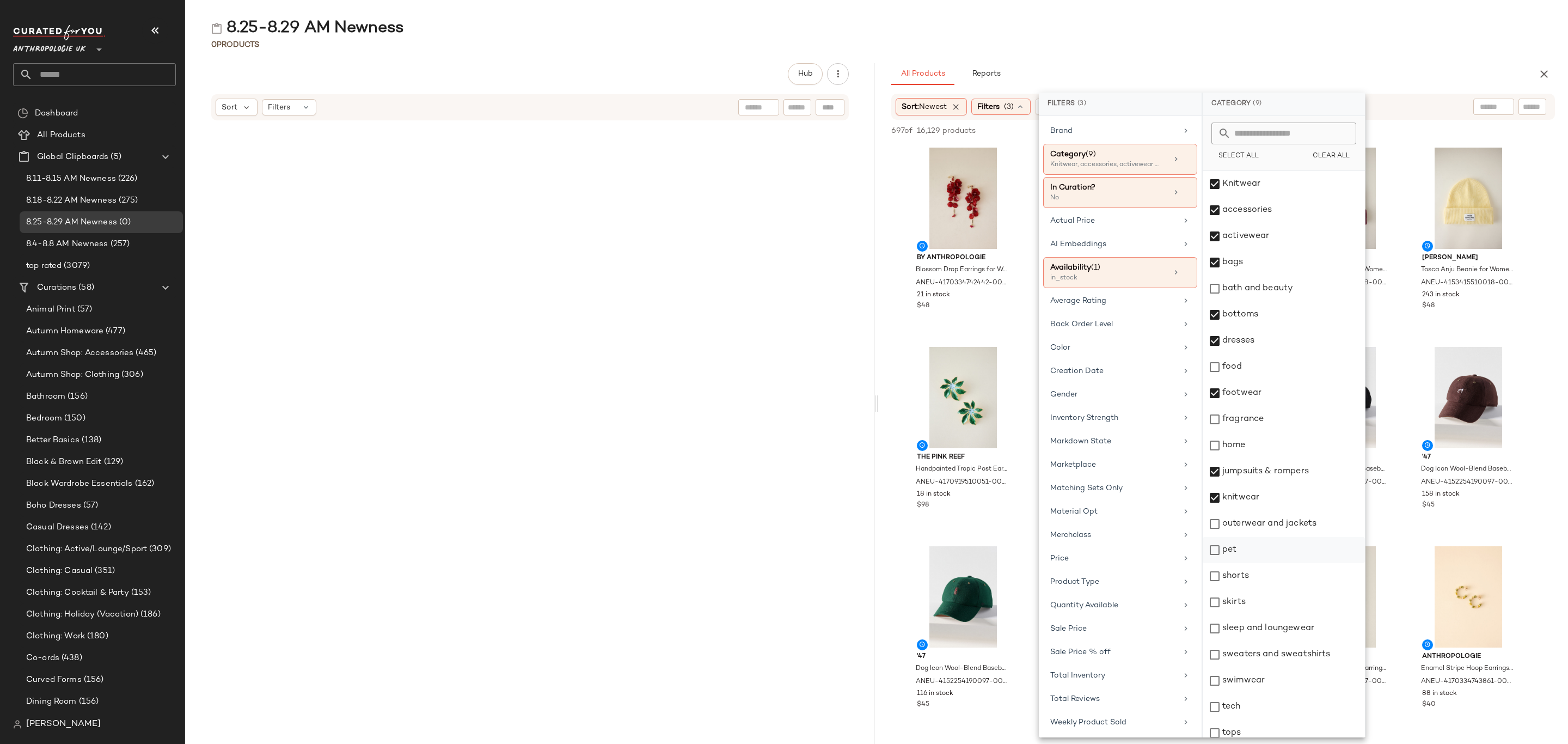
click at [1282, 524] on div "outerwear and jackets" at bounding box center [1284, 524] width 163 height 26
drag, startPoint x: 1243, startPoint y: 577, endPoint x: 1245, endPoint y: 584, distance: 7.3
click at [1243, 578] on div "shorts" at bounding box center [1284, 576] width 163 height 26
click at [1248, 600] on div "skirts" at bounding box center [1284, 602] width 163 height 26
click at [1281, 629] on div "sleep and loungewear" at bounding box center [1284, 628] width 163 height 26
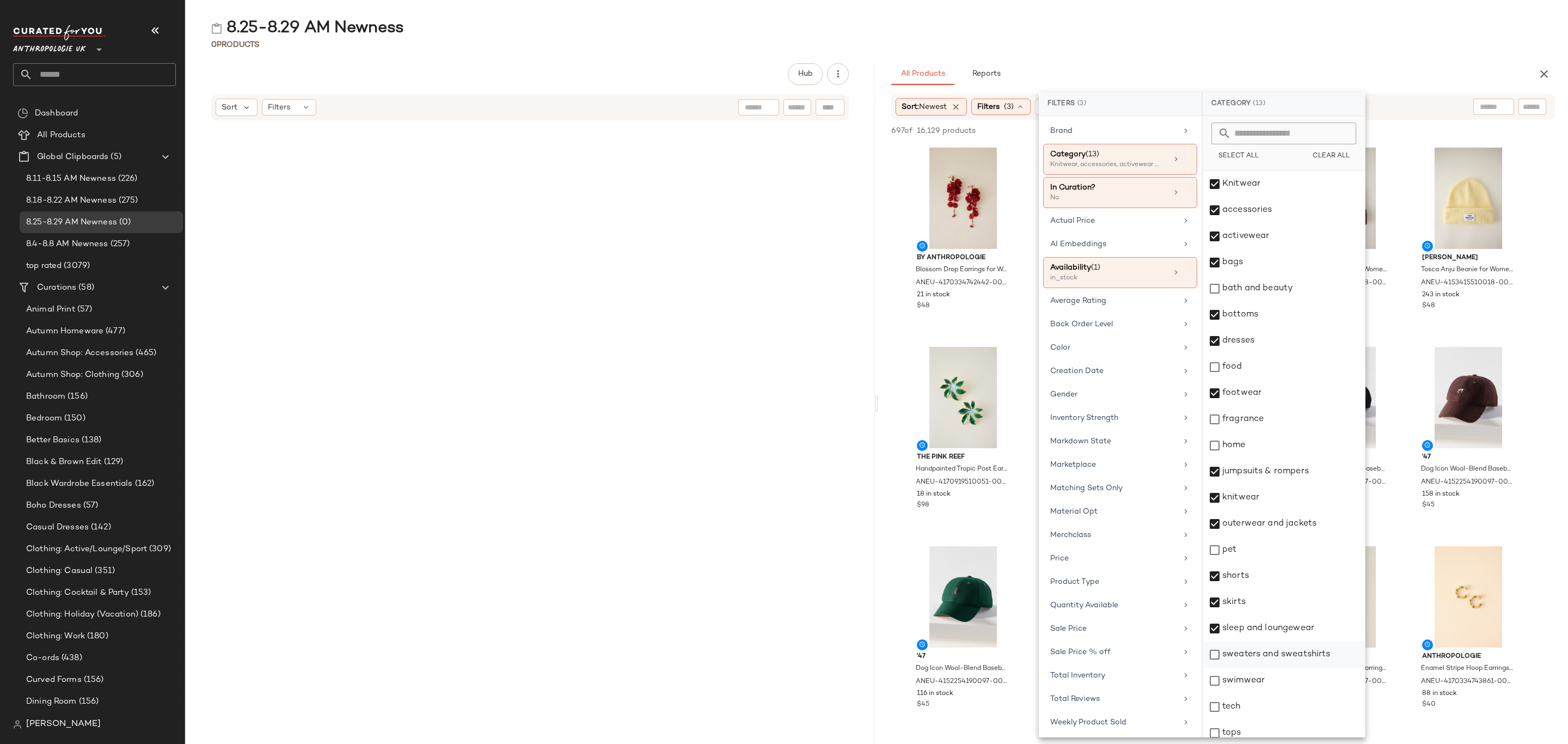
click at [1276, 652] on div "sweaters and sweatshirts" at bounding box center [1284, 655] width 163 height 26
click at [1264, 679] on div "swimwear" at bounding box center [1284, 681] width 163 height 26
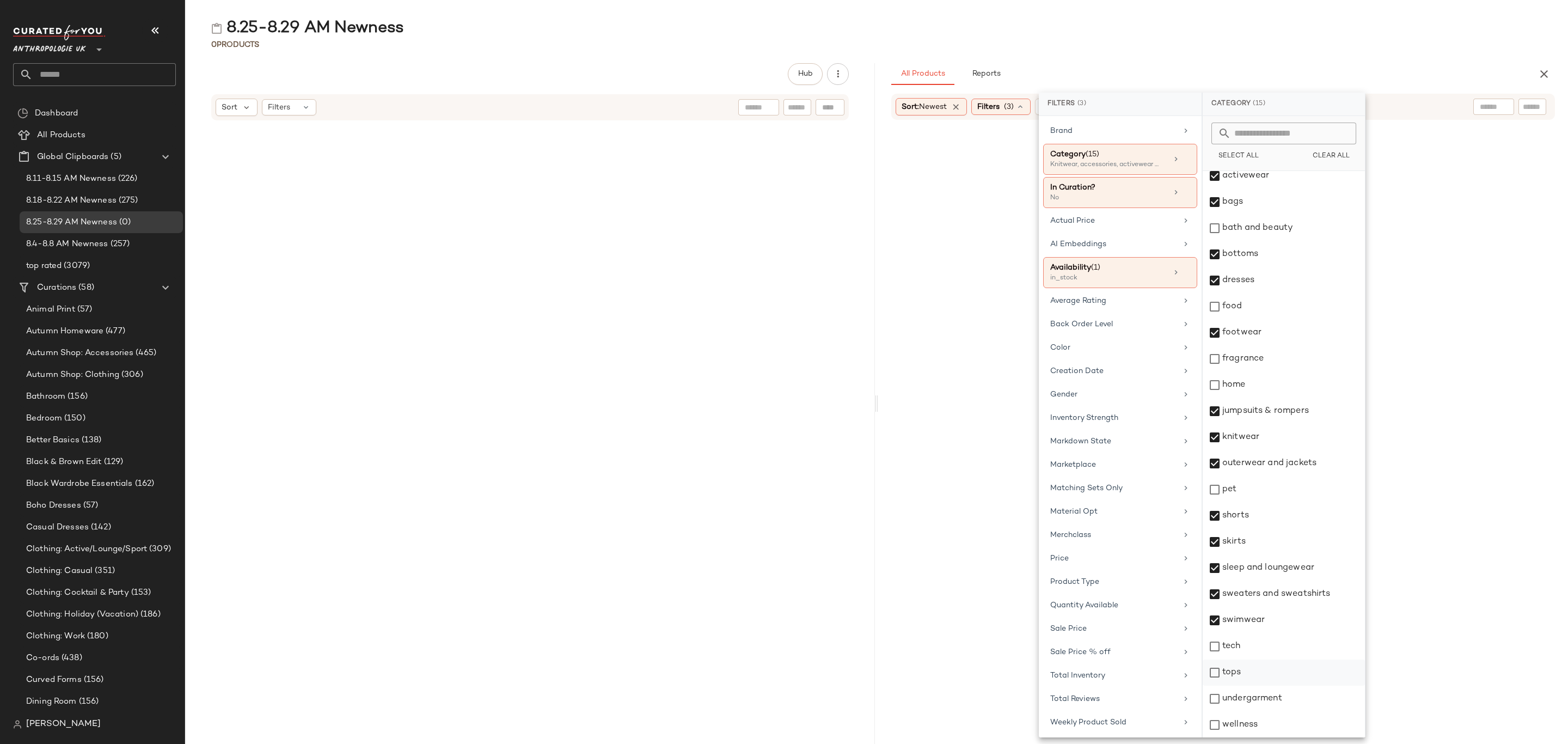
click at [1255, 665] on div "tops" at bounding box center [1284, 672] width 163 height 26
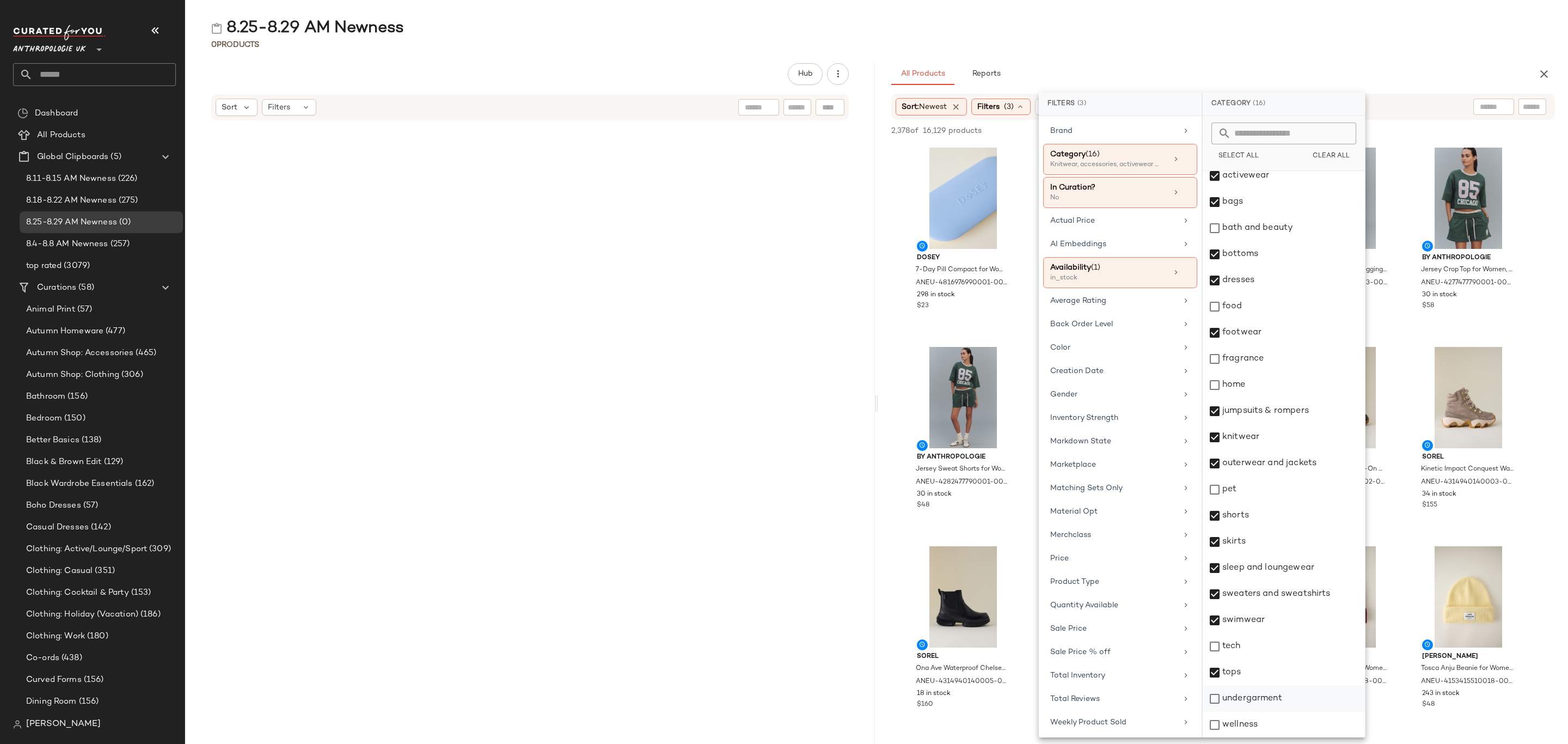
click at [1259, 697] on div "undergarment" at bounding box center [1284, 698] width 163 height 26
click at [1270, 58] on div "8.25-8.29 AM Newness 0 Products Hub Sort Filters All Products Reports Sort: New…" at bounding box center [877, 381] width 1383 height 726
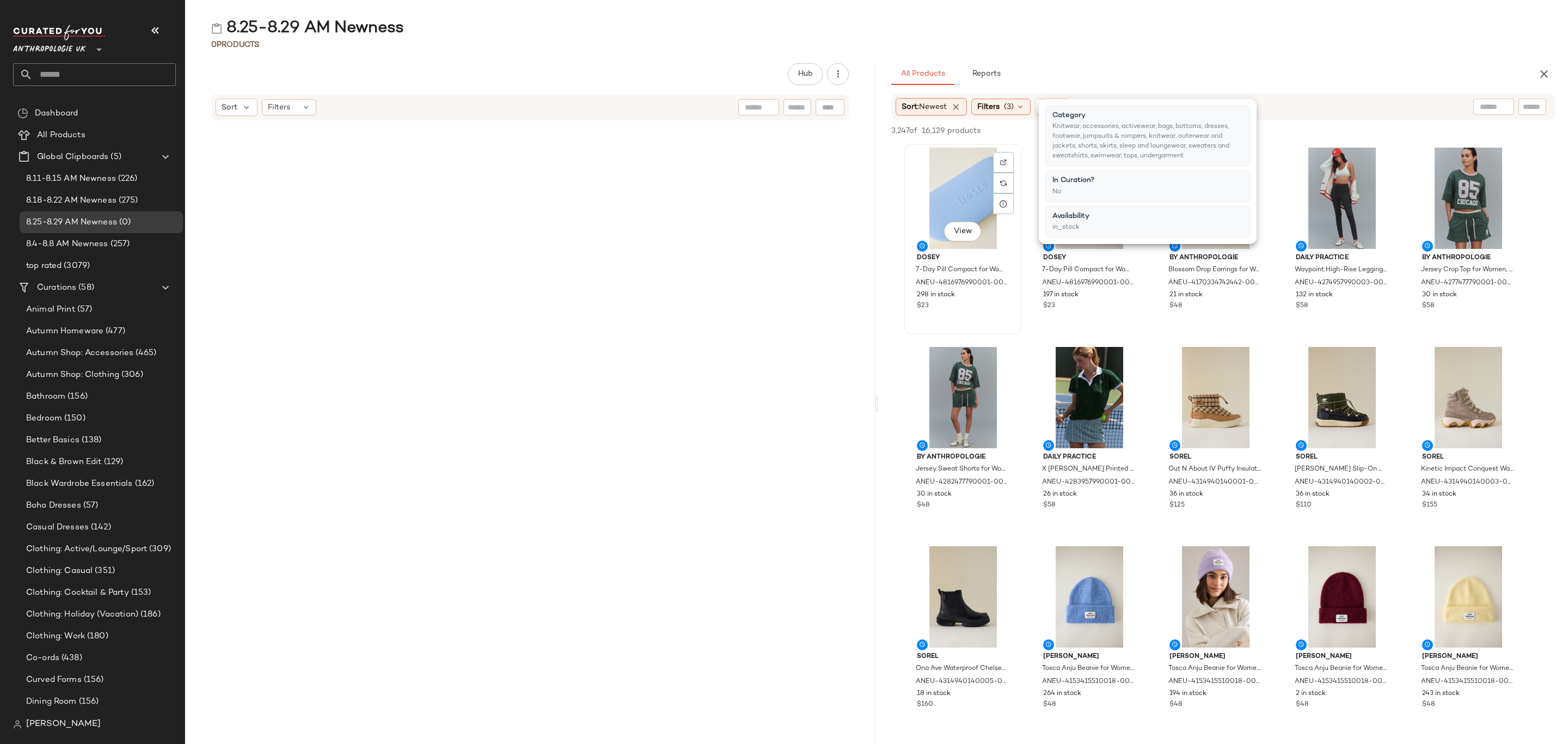
click at [951, 174] on div "View" at bounding box center [963, 198] width 110 height 101
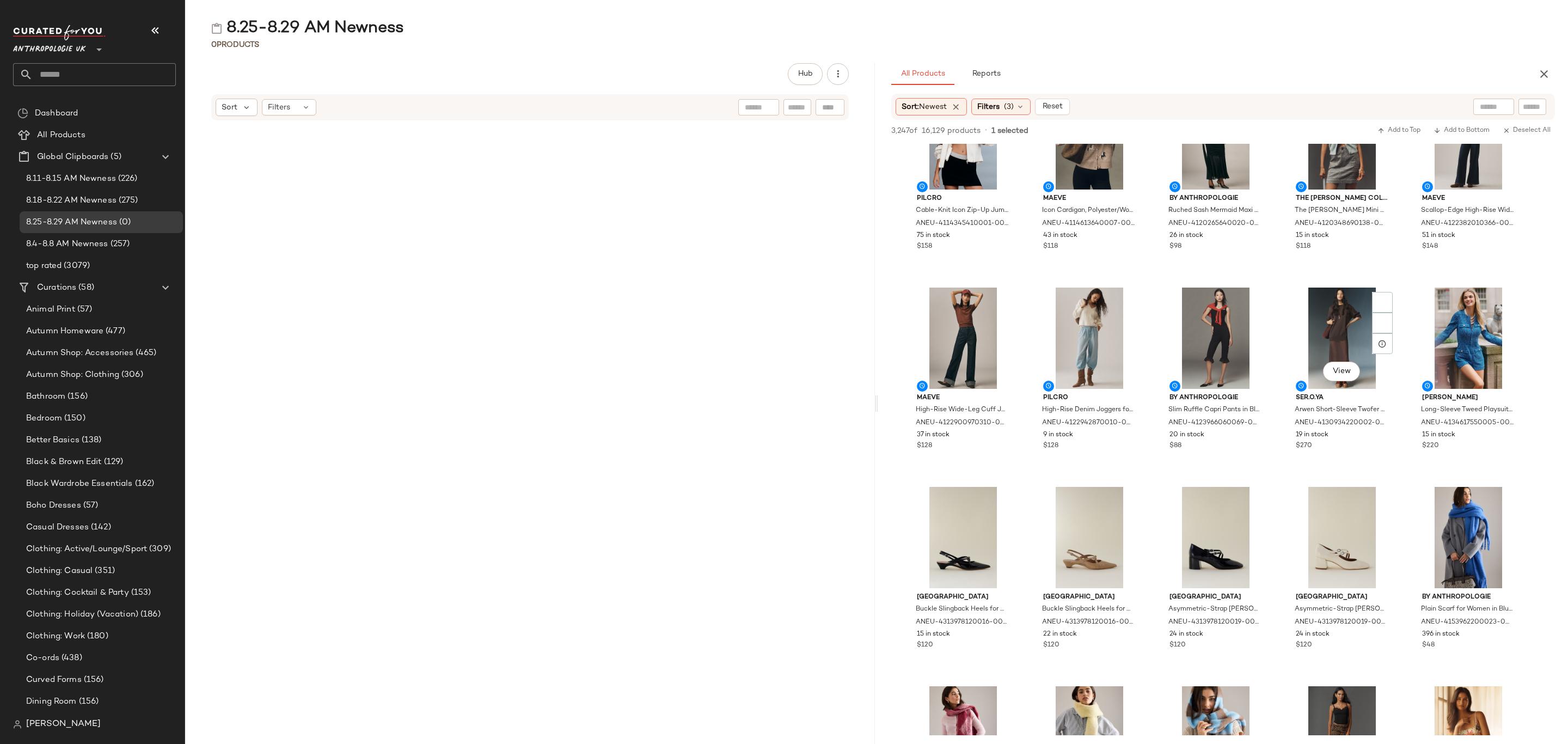
scroll to position [7025, 0]
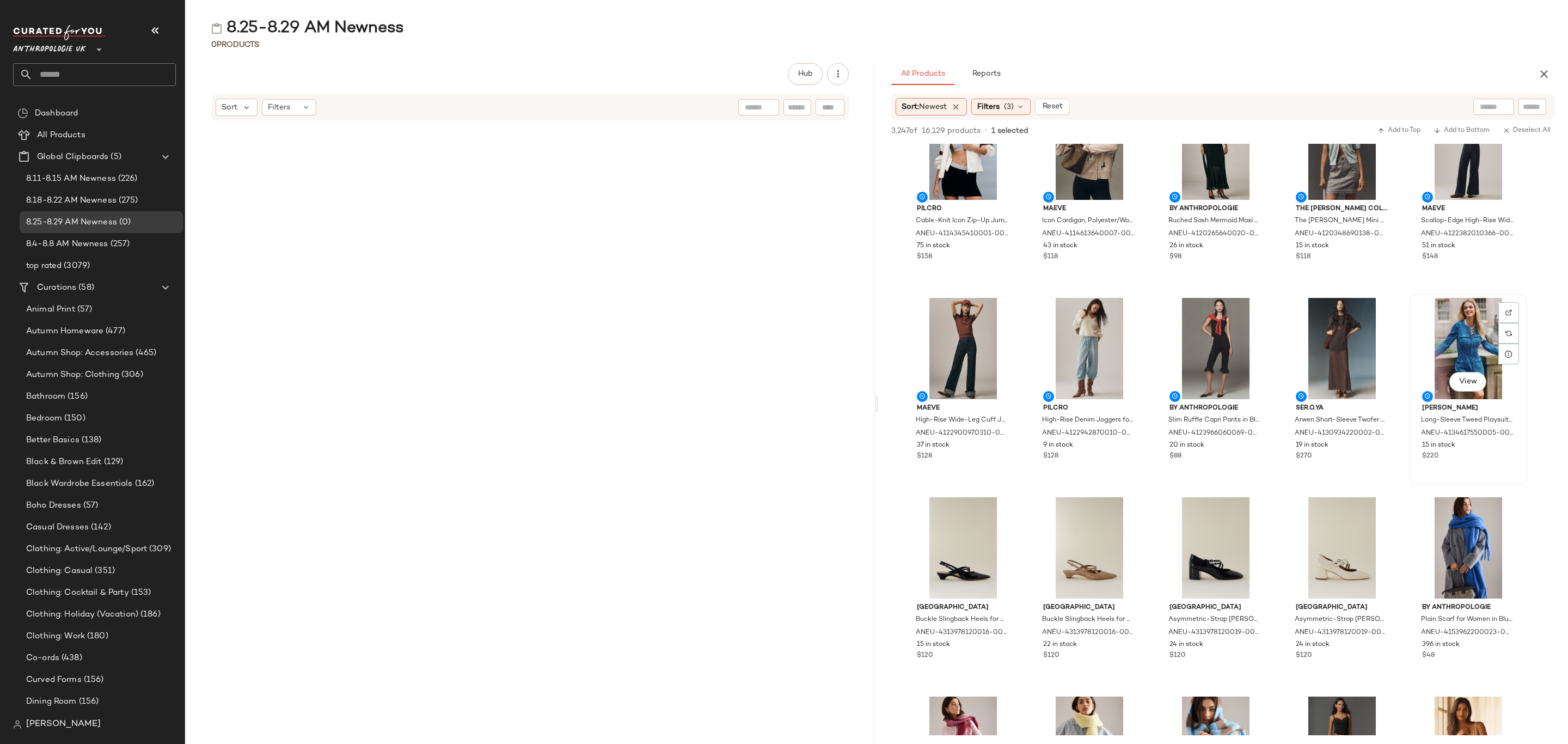
click at [1502, 461] on div "Saylor Long-Sleeve Tweed Playsuit for Women in Blue, Polyester, Size Medium by …" at bounding box center [1468, 431] width 110 height 63
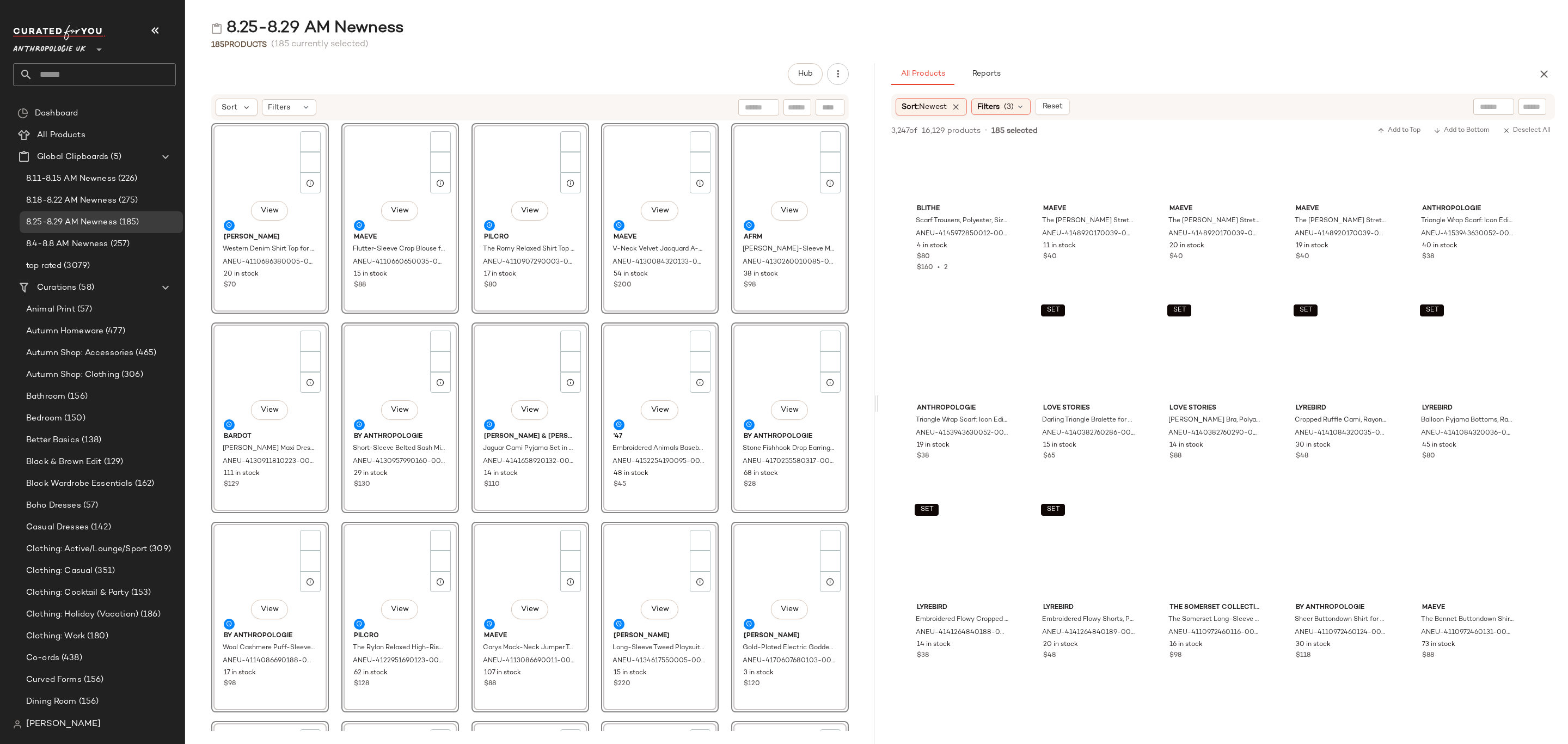
scroll to position [0, 0]
